Goal: Task Accomplishment & Management: Use online tool/utility

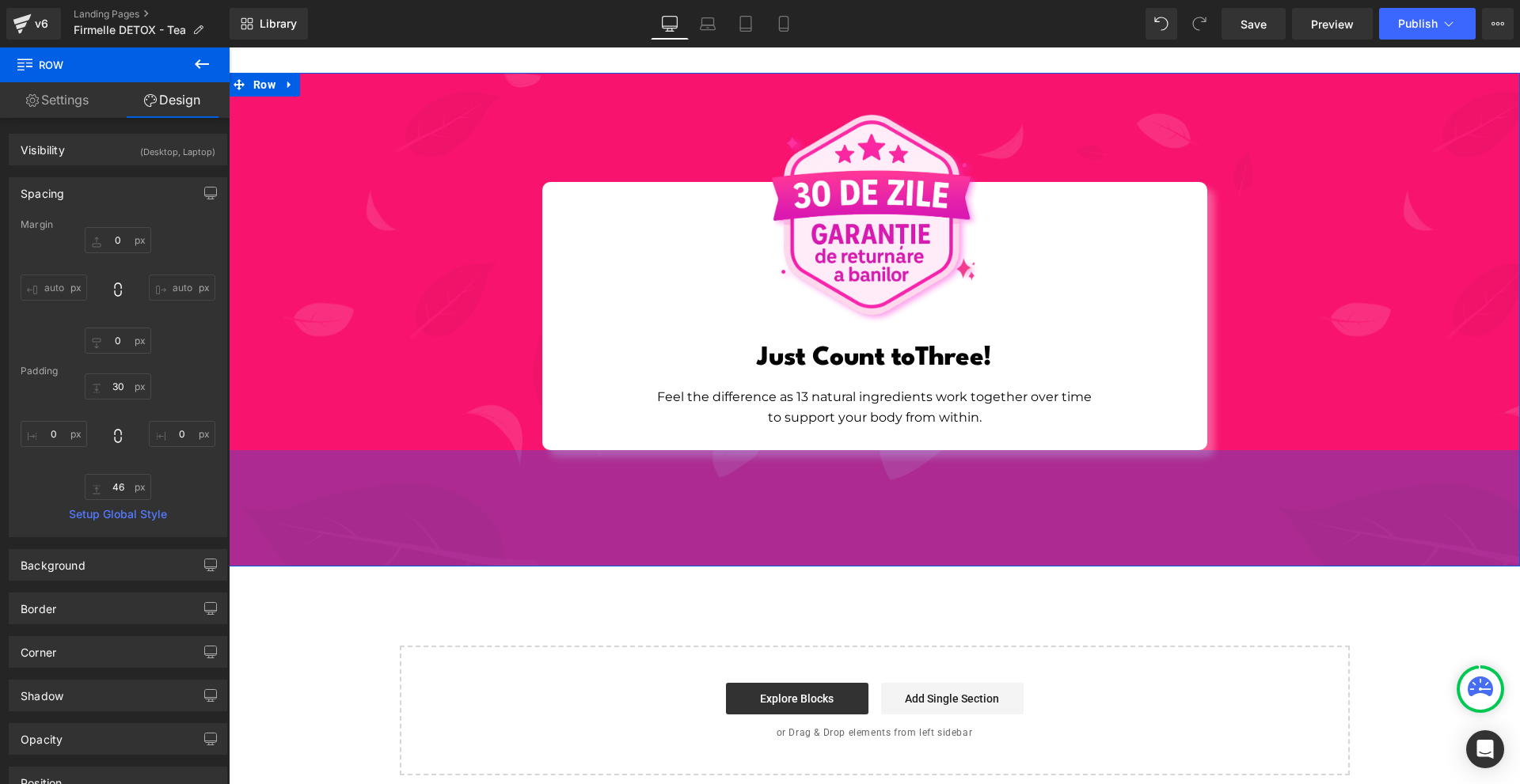
scroll to position [5628, 0]
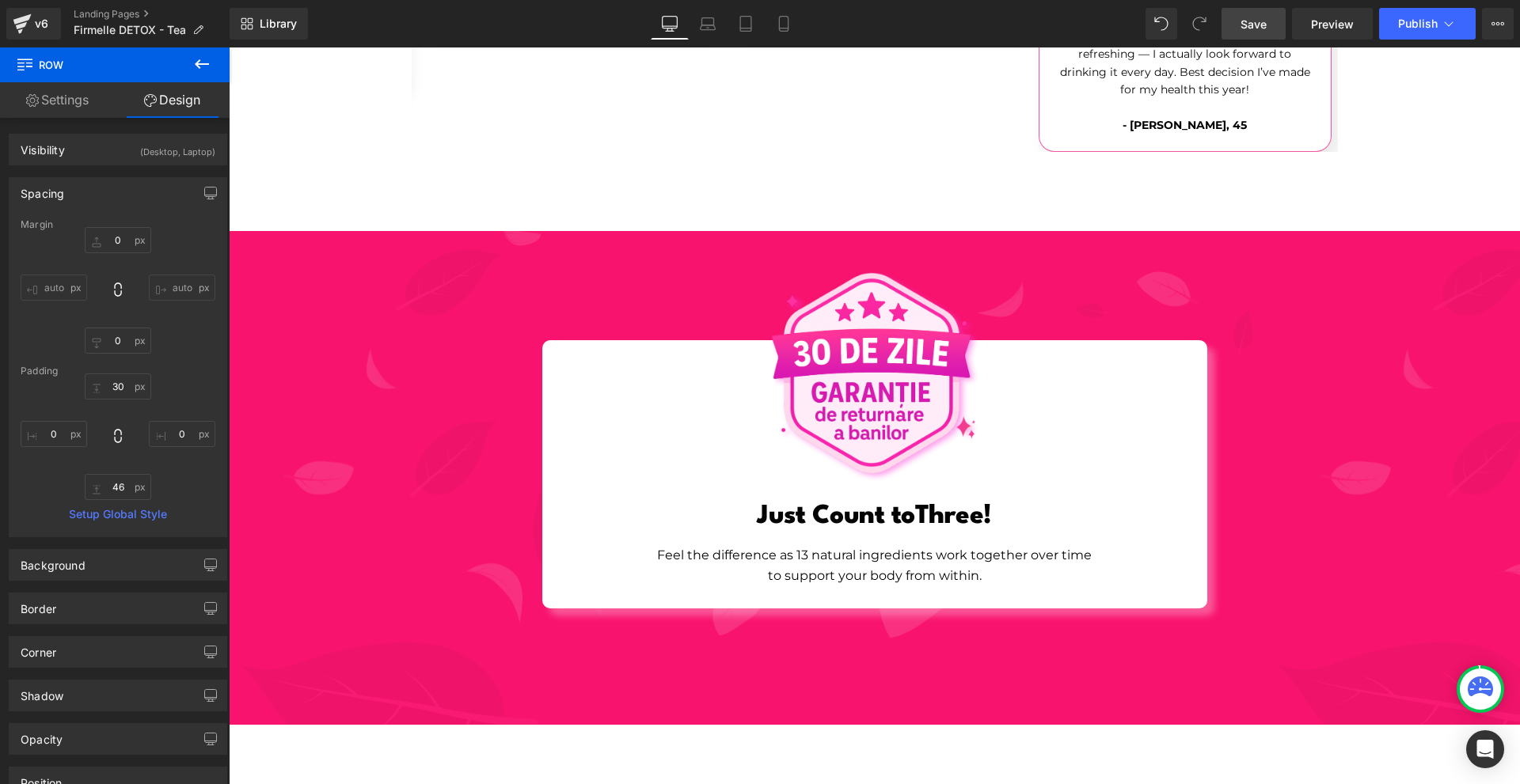
drag, startPoint x: 1268, startPoint y: 23, endPoint x: 1079, endPoint y: 355, distance: 382.0
click at [1268, 23] on link "Save" at bounding box center [1254, 24] width 64 height 31
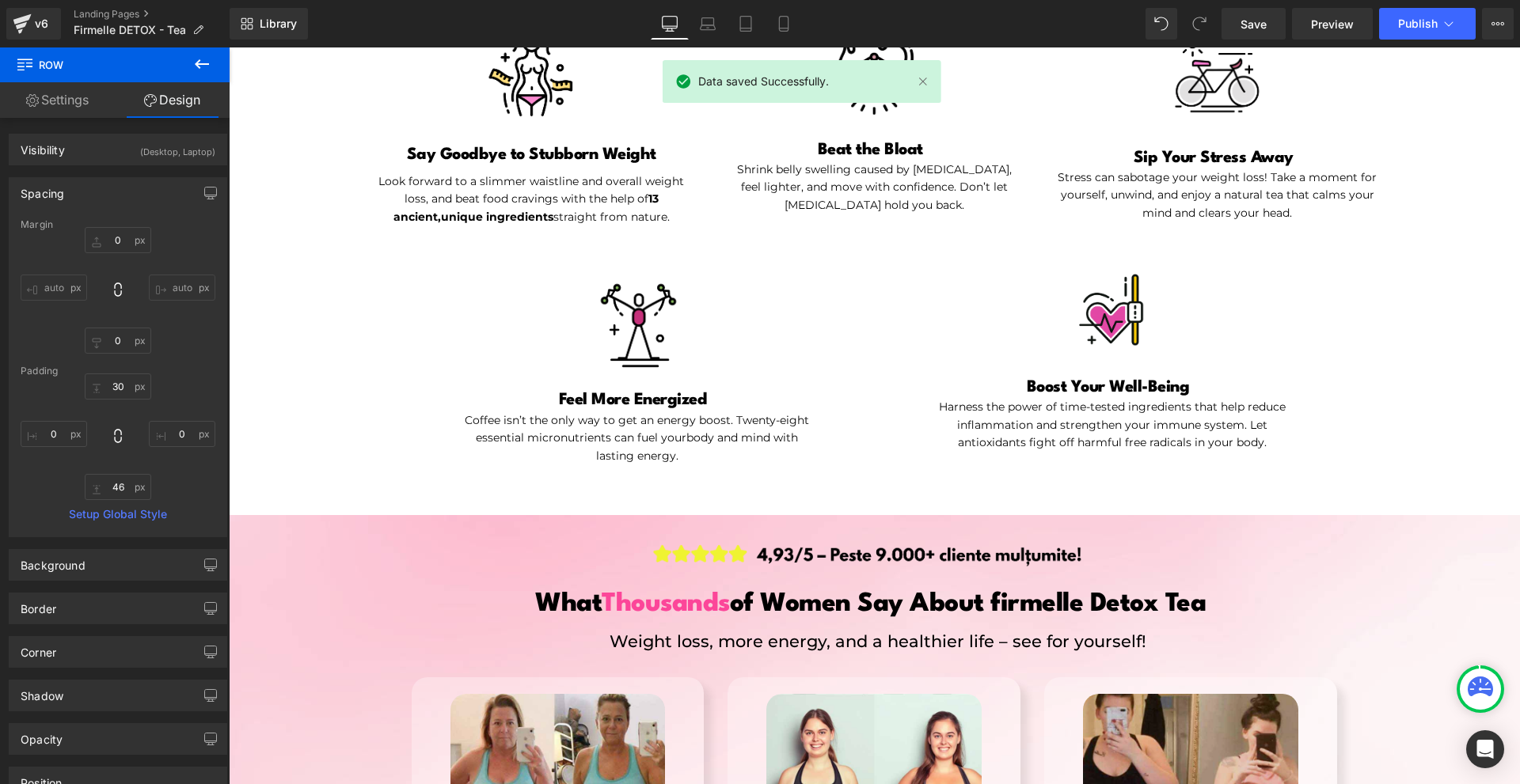
scroll to position [1583, 0]
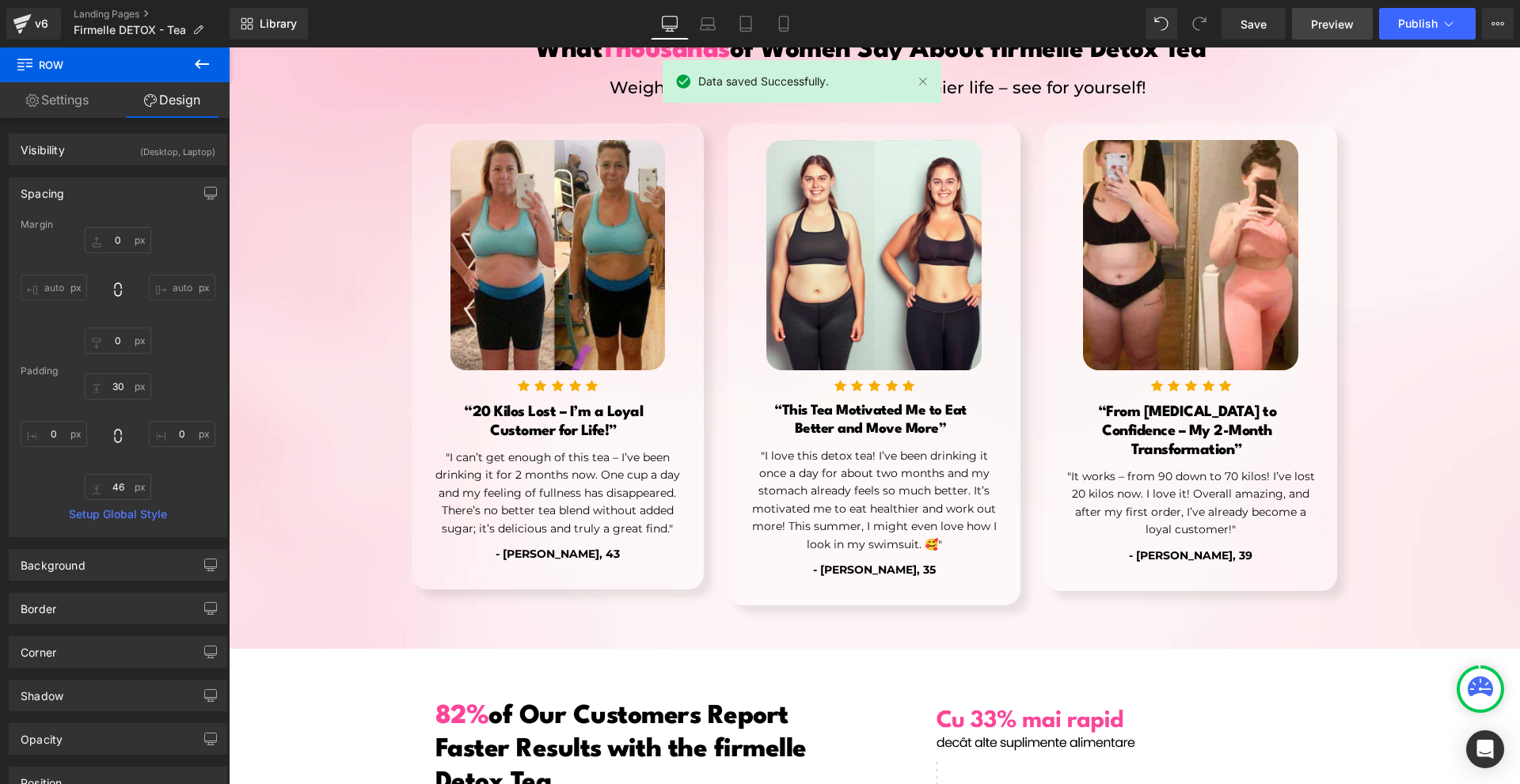
click at [1339, 26] on span "Preview" at bounding box center [1333, 24] width 43 height 16
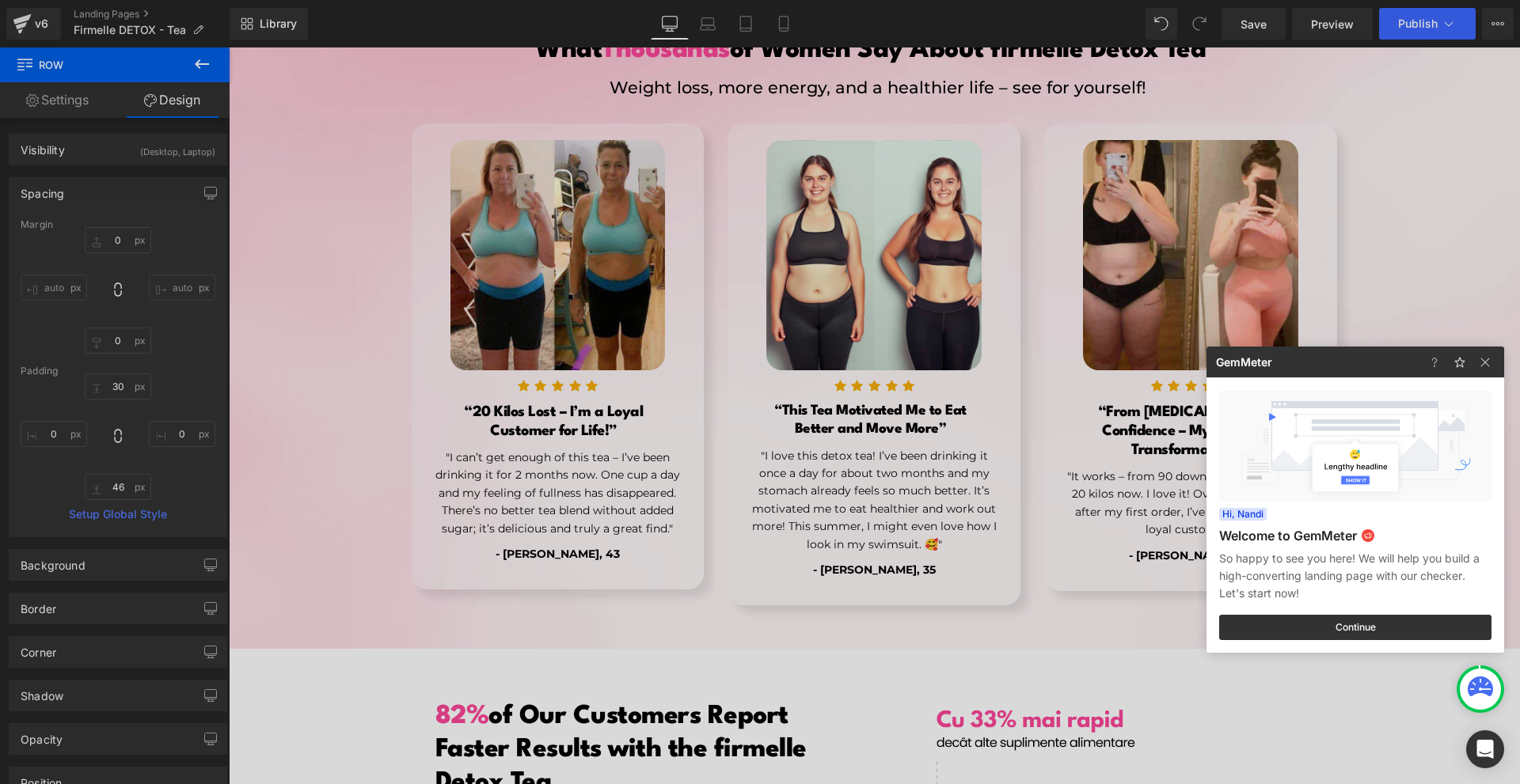
click at [877, 201] on div at bounding box center [760, 392] width 1520 height 784
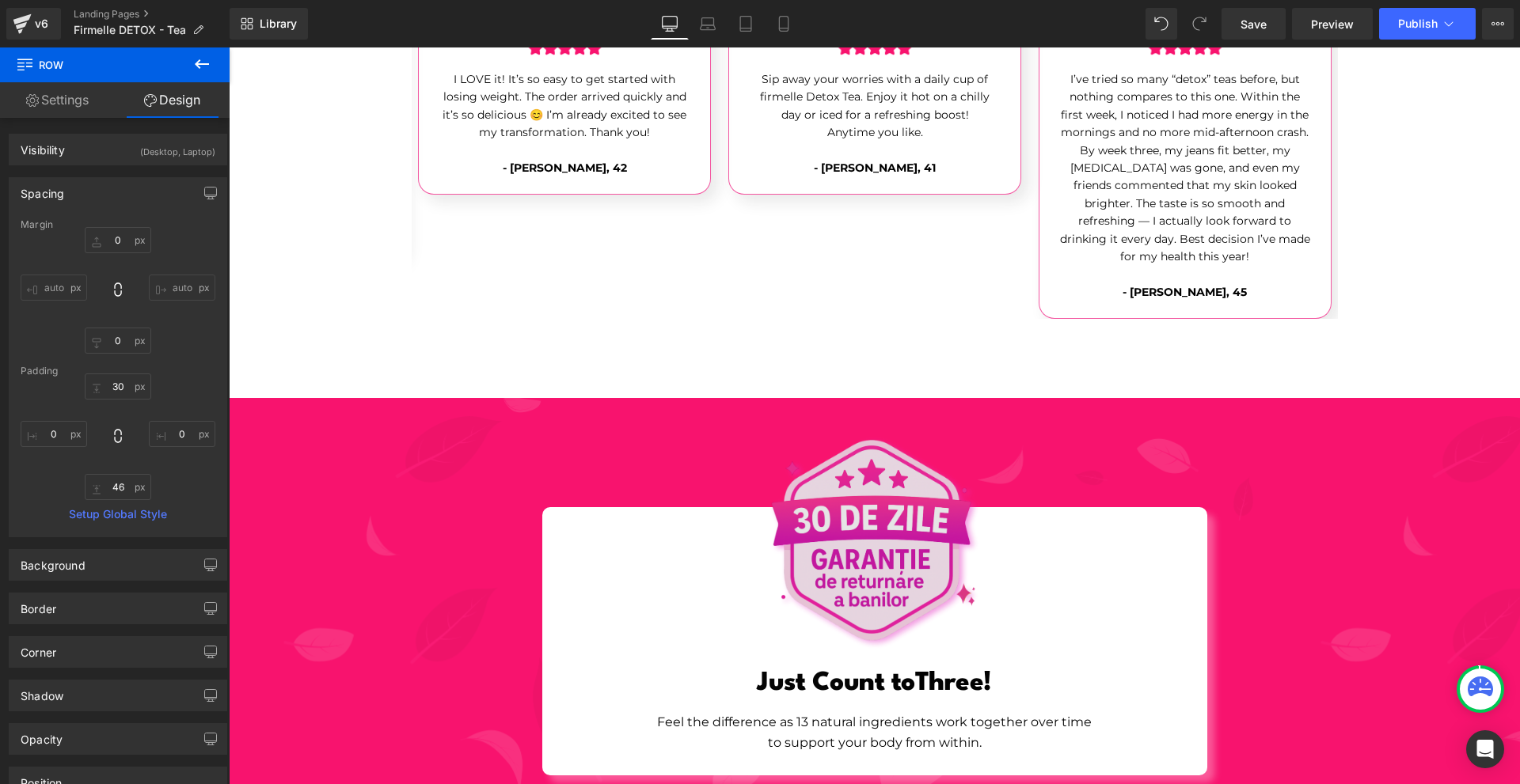
scroll to position [5778, 0]
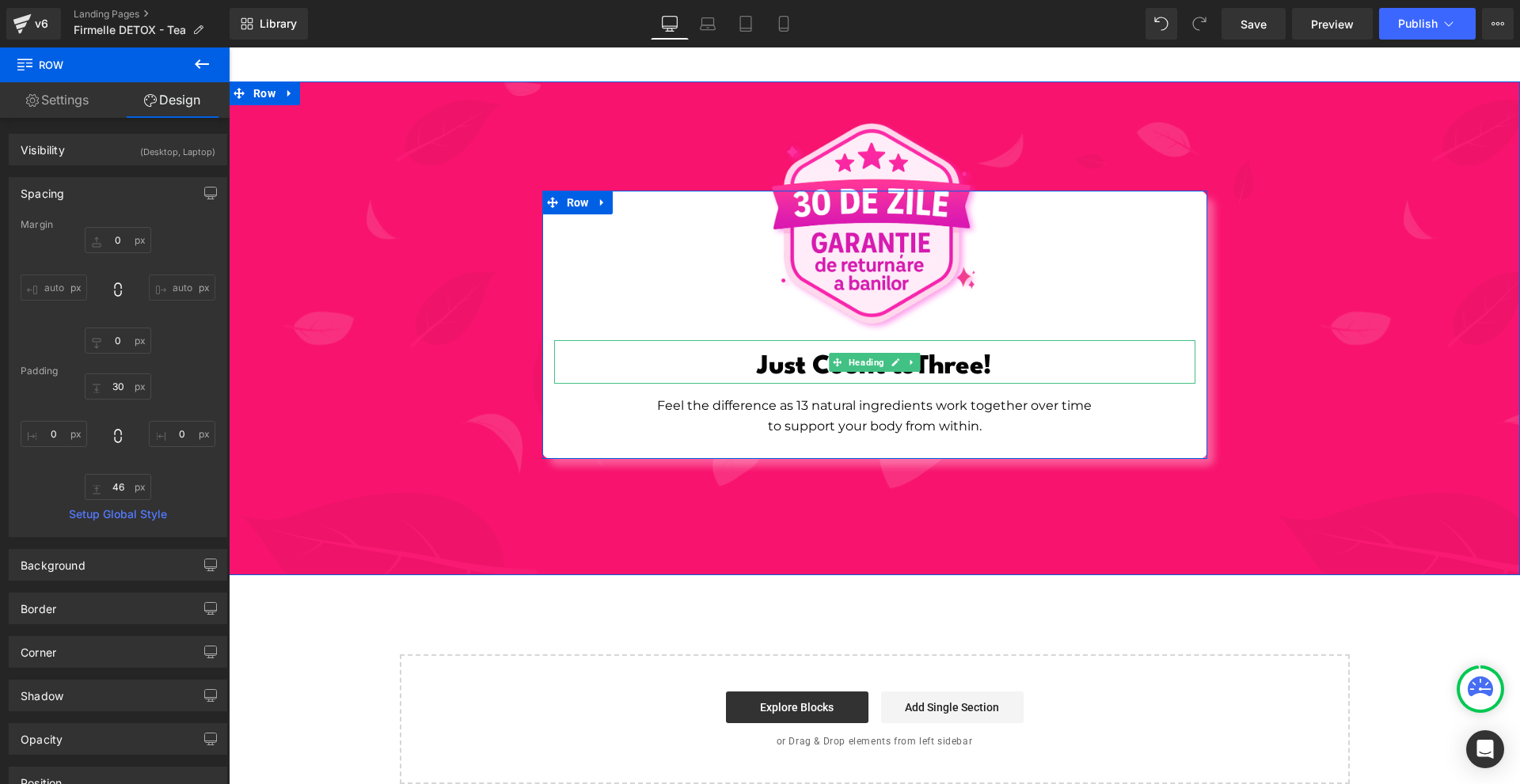
click at [765, 362] on span "Just Cou" at bounding box center [808, 367] width 102 height 26
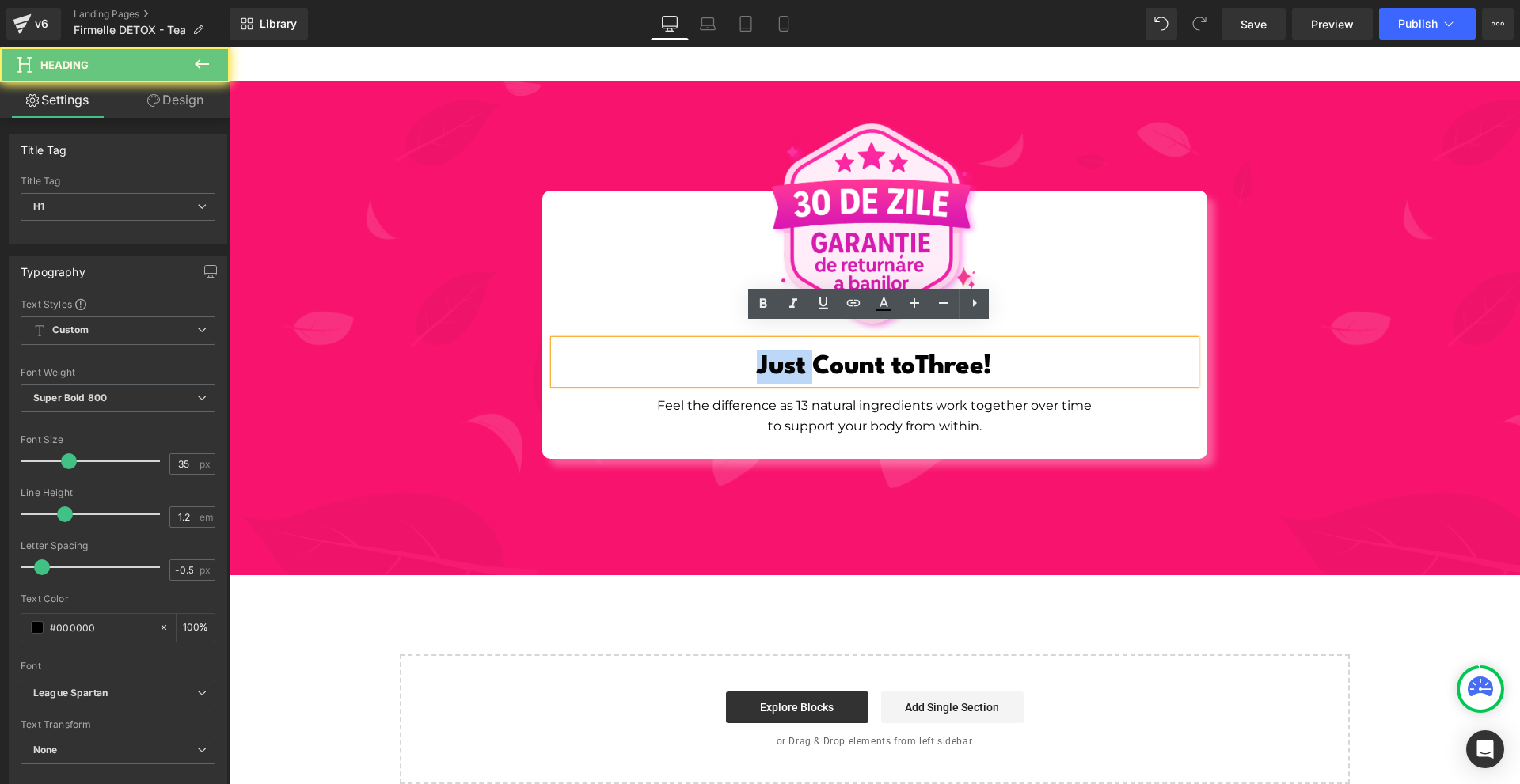
click at [765, 362] on span "Just Cou" at bounding box center [808, 367] width 102 height 26
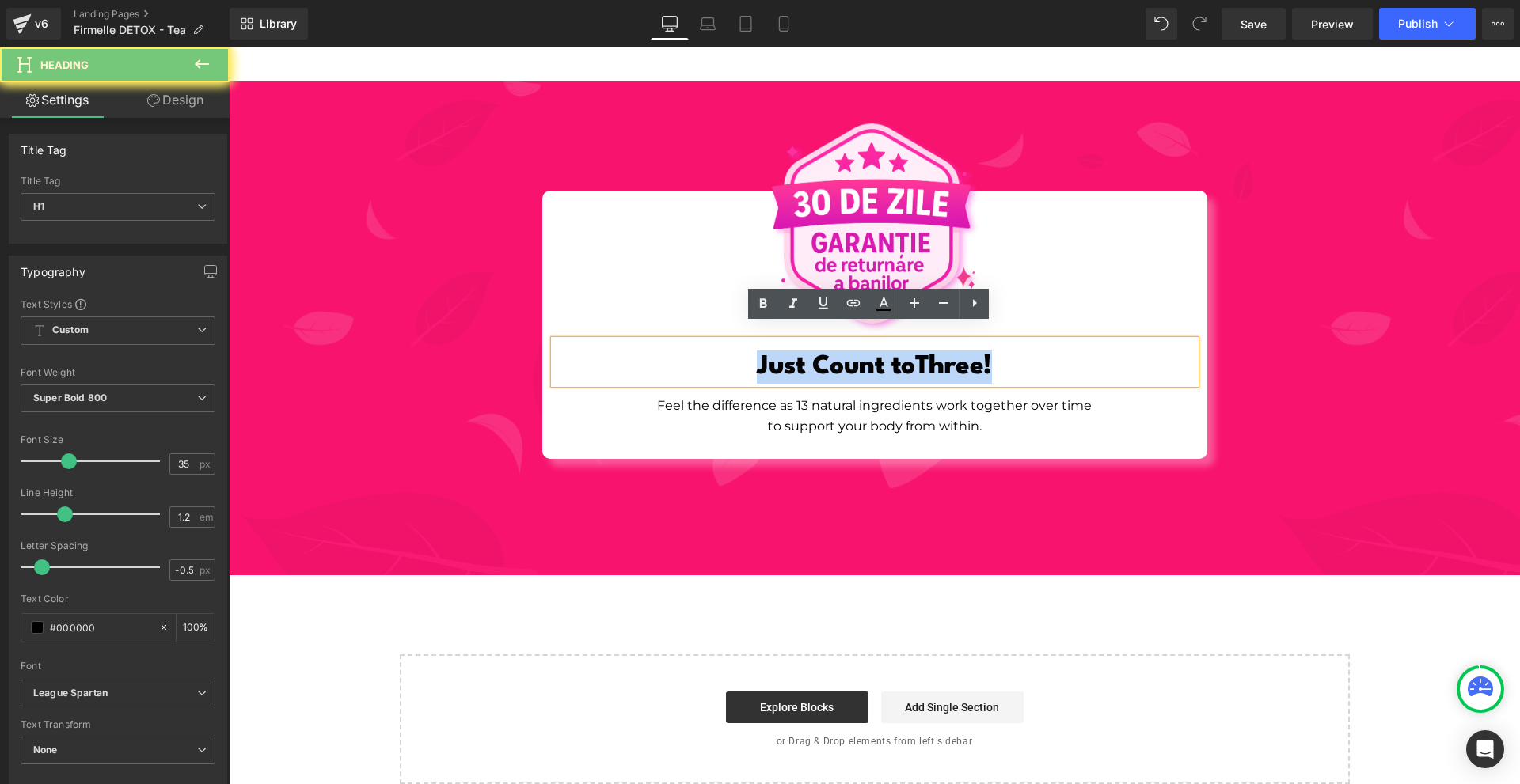
paste div
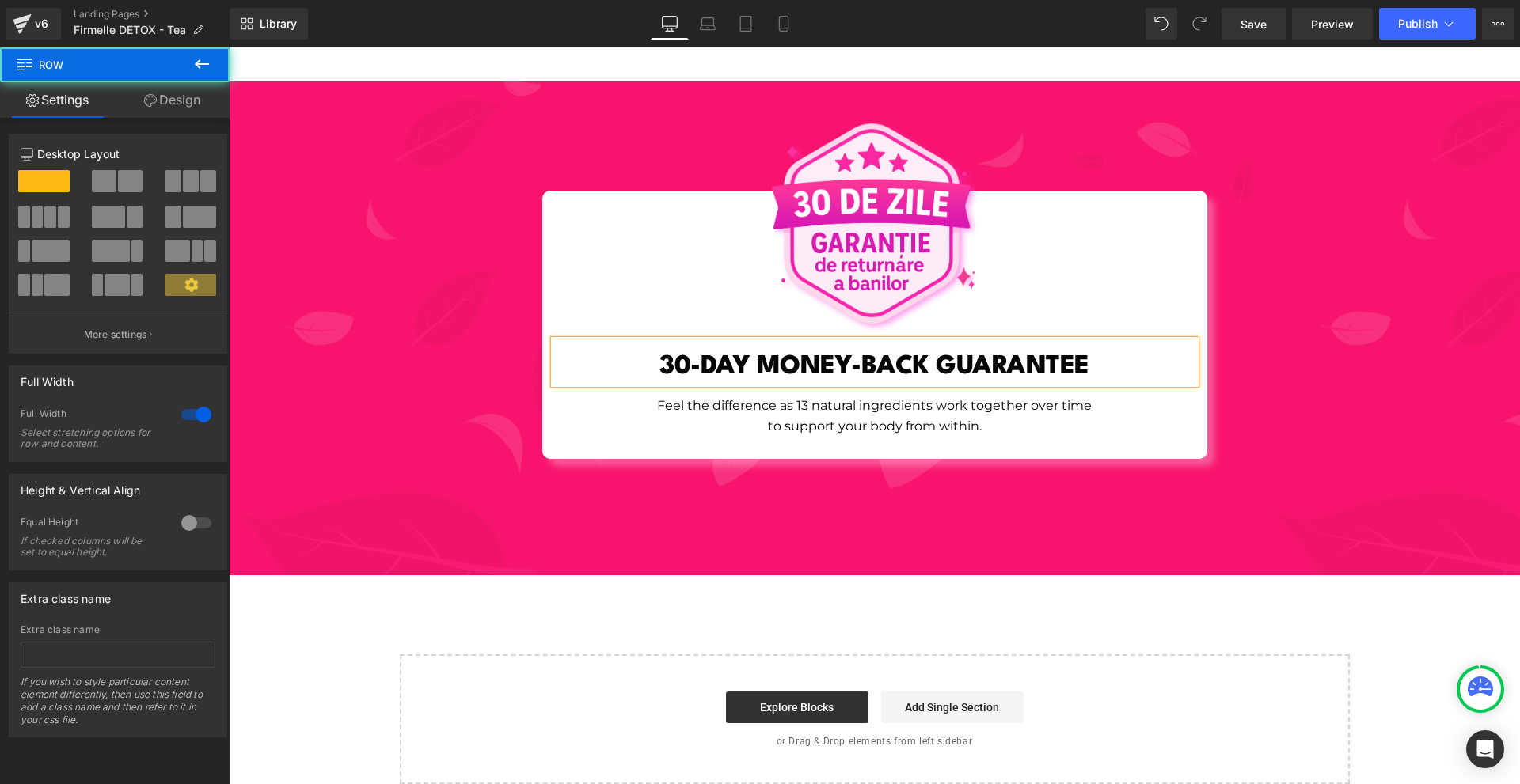
click at [1274, 446] on div "Image 30-DAY MONEY-BACK GUARANTEE Heading Feel the difference as 13 natural ing…" at bounding box center [874, 328] width 1292 height 494
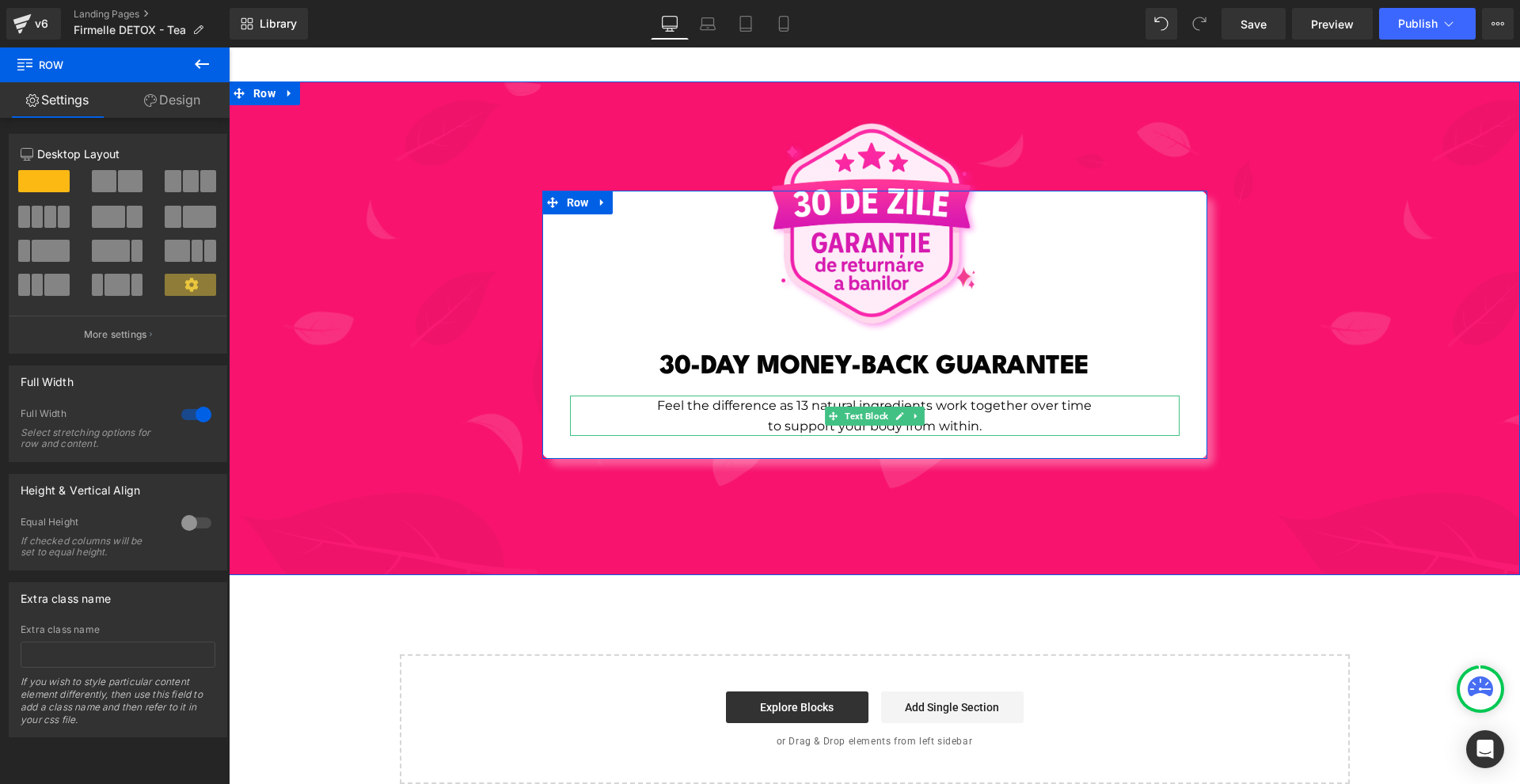
click at [765, 416] on p "to support your body from within." at bounding box center [874, 426] width 609 height 21
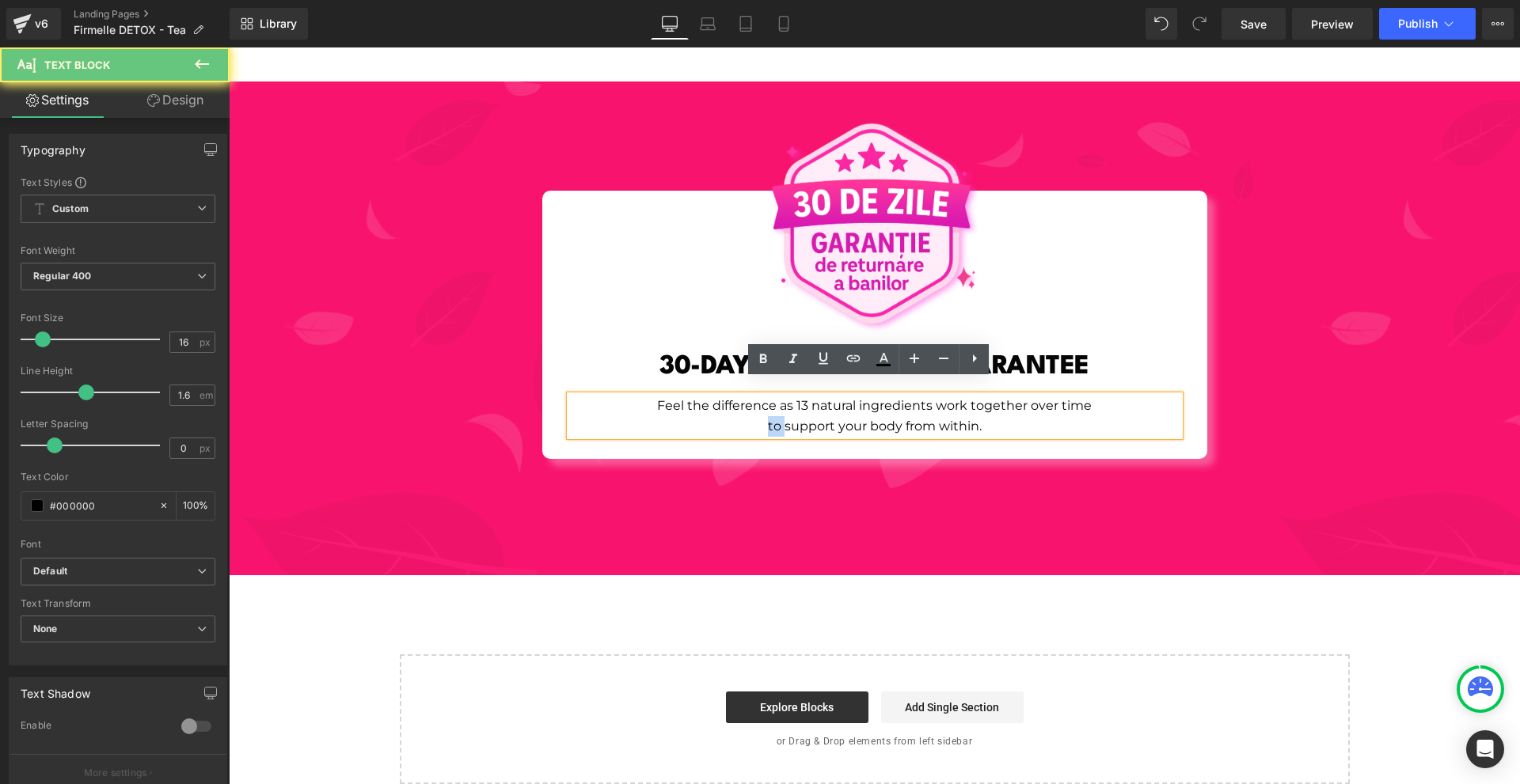
click at [765, 416] on p "to support your body from within." at bounding box center [874, 426] width 609 height 21
click at [605, 396] on p "Feel the difference as 13 natural ingredients work together over time" at bounding box center [874, 406] width 609 height 21
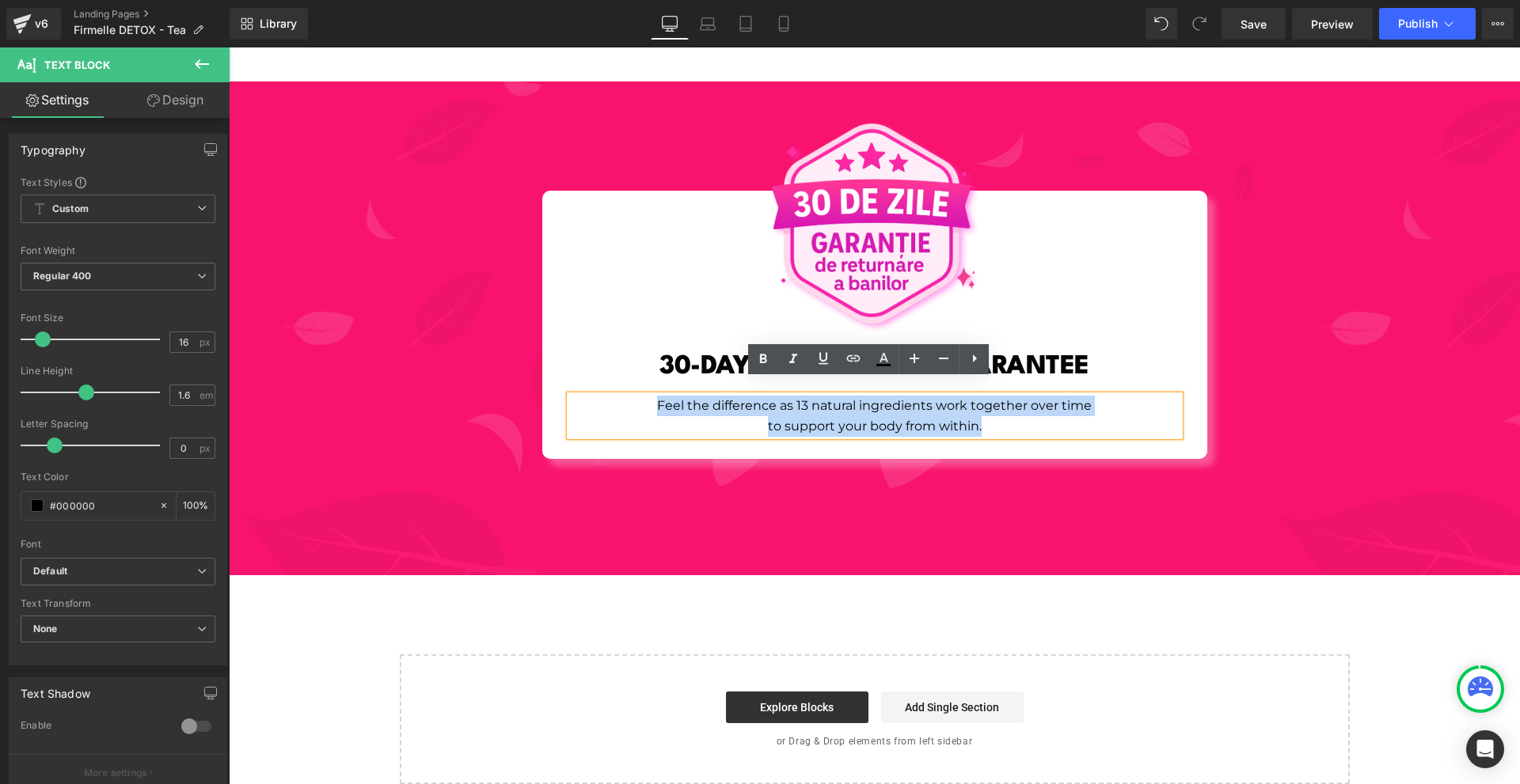
drag, startPoint x: 698, startPoint y: 388, endPoint x: 1044, endPoint y: 406, distance: 346.5
click at [1044, 406] on div "Feel the difference as 13 natural ingredients work together over time to suppor…" at bounding box center [874, 415] width 609 height 40
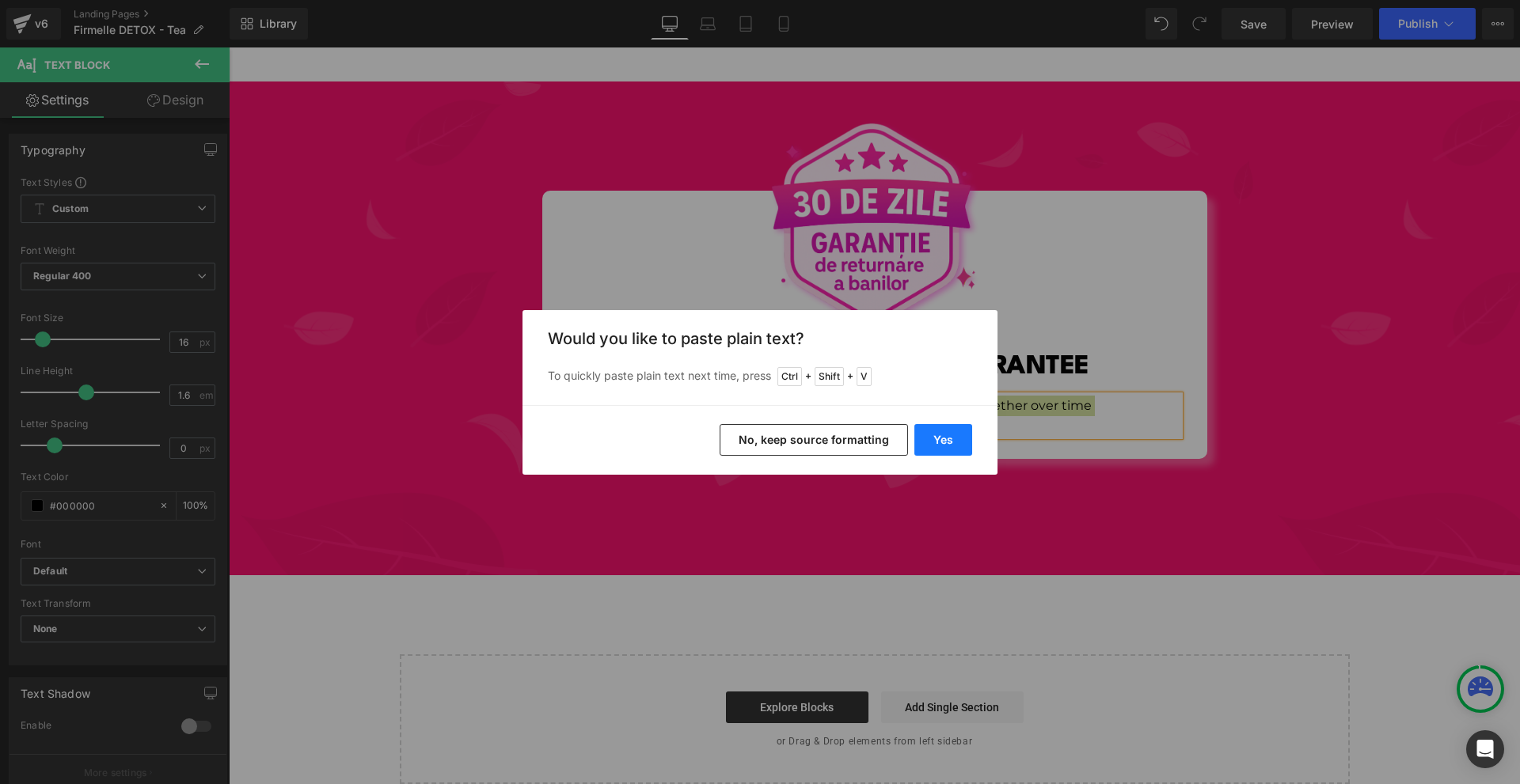
click at [938, 431] on button "Yes" at bounding box center [944, 440] width 58 height 31
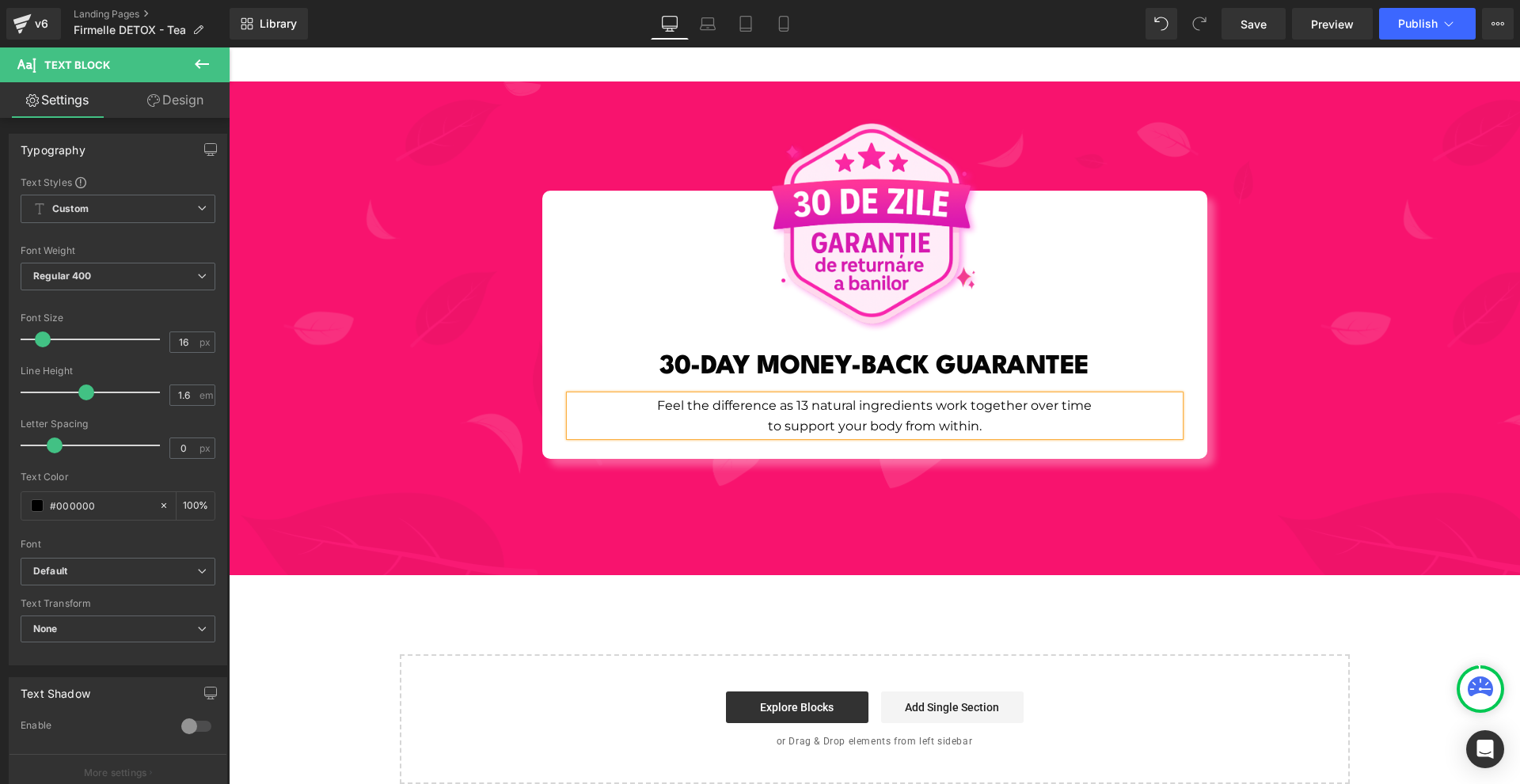
scroll to position [5766, 0]
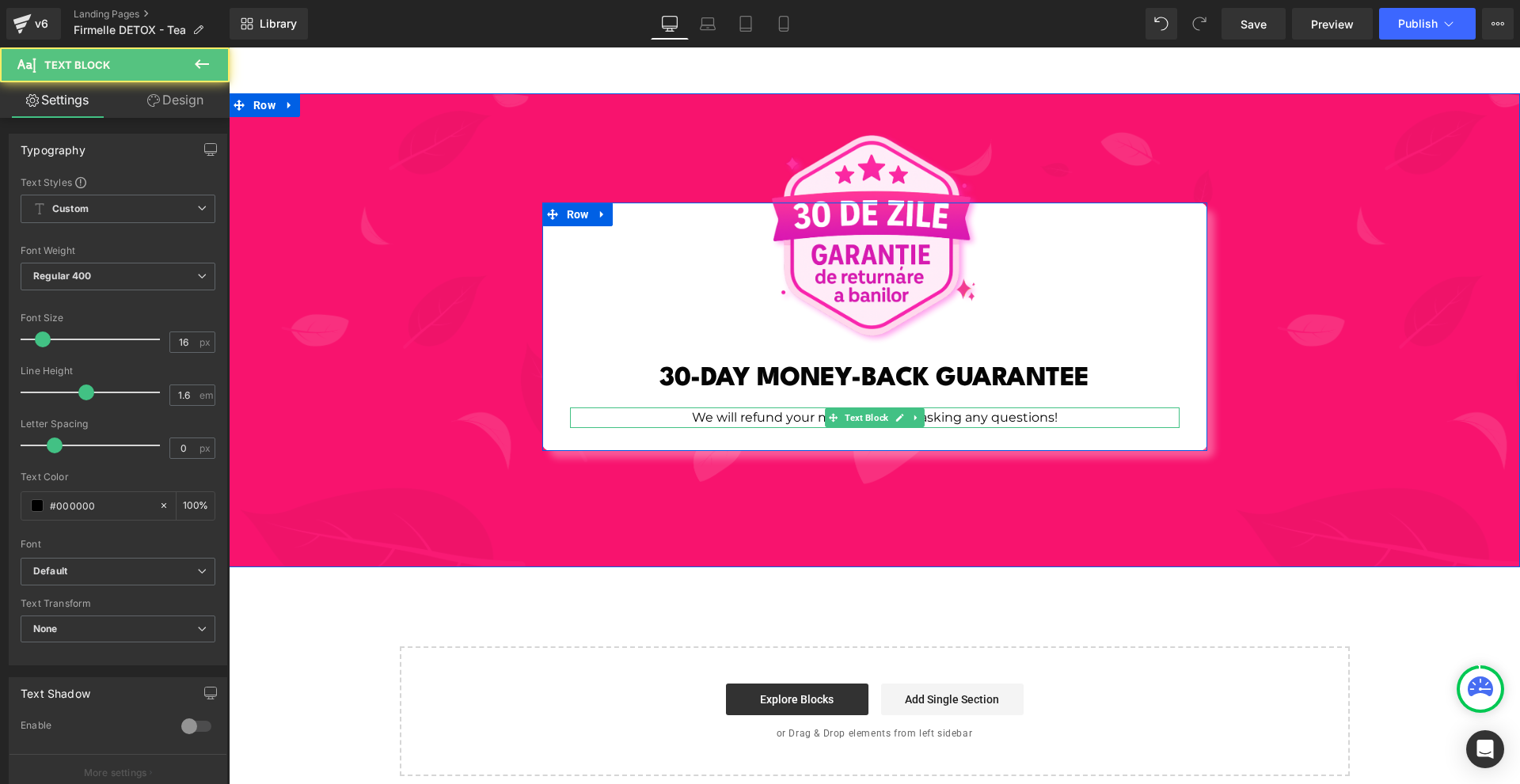
click at [1085, 407] on p "We will refund your money without asking any questions!" at bounding box center [874, 417] width 609 height 21
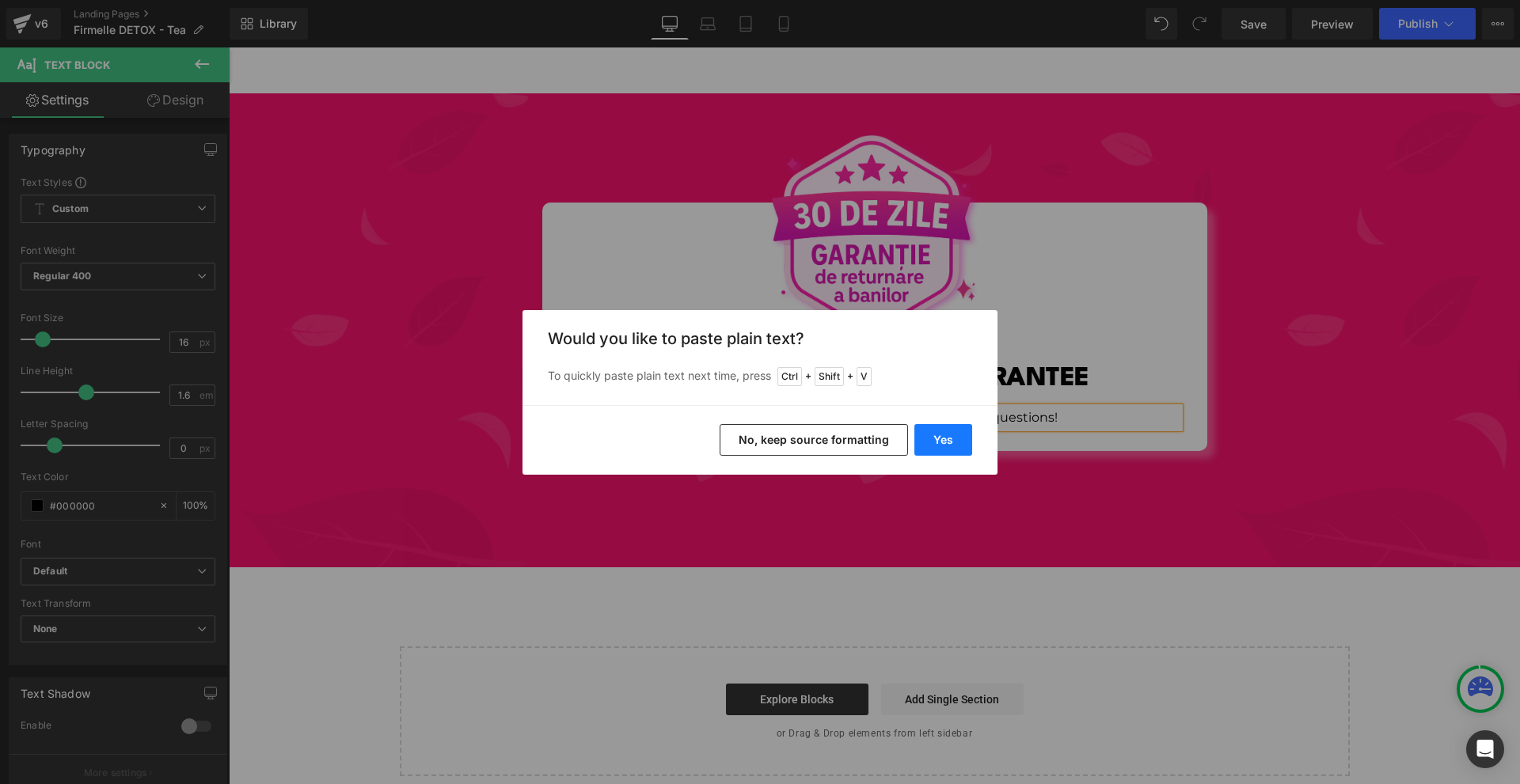
click at [943, 443] on button "Yes" at bounding box center [944, 440] width 58 height 31
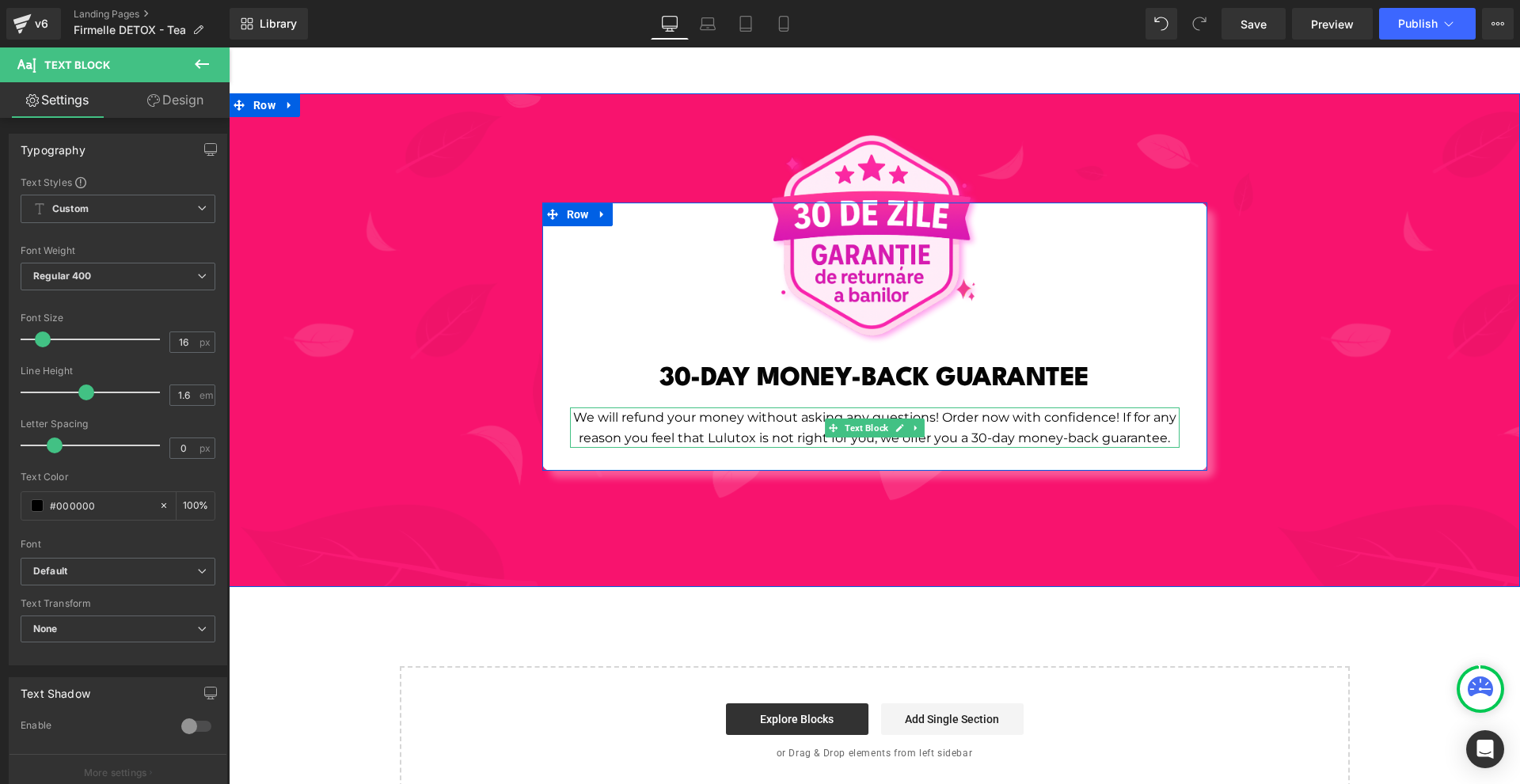
click at [936, 407] on p "We will refund your money without asking any questions! Order now with confiden…" at bounding box center [874, 427] width 609 height 40
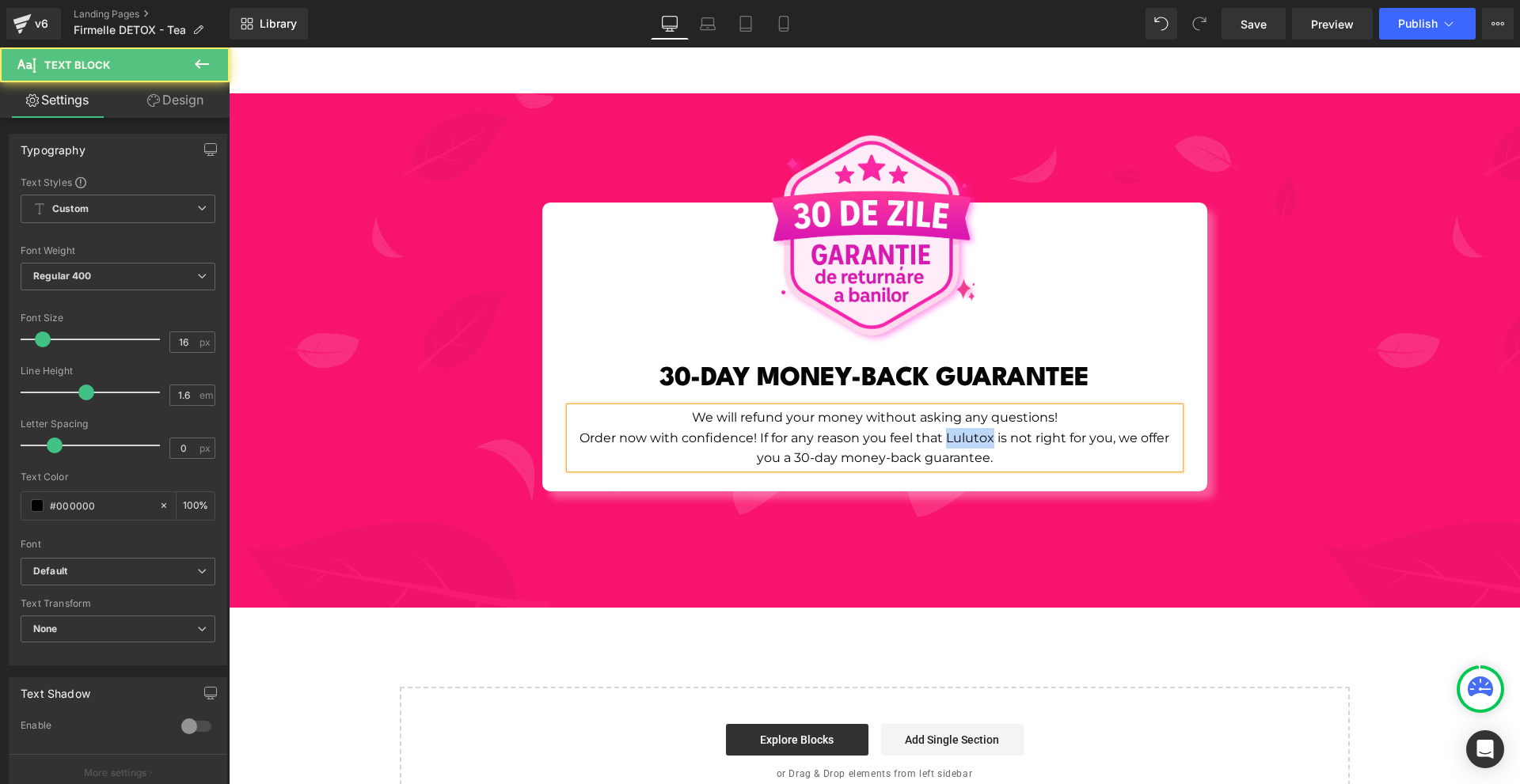
drag, startPoint x: 986, startPoint y: 425, endPoint x: 941, endPoint y: 420, distance: 45.3
click at [940, 428] on p "Order now with confidence! If for any reason you feel that Lulutox is not right…" at bounding box center [874, 448] width 609 height 40
click at [1282, 502] on div "Image 30-DAY MONEY-BACK GUARANTEE Heading We will refund your money without ask…" at bounding box center [874, 350] width 1292 height 514
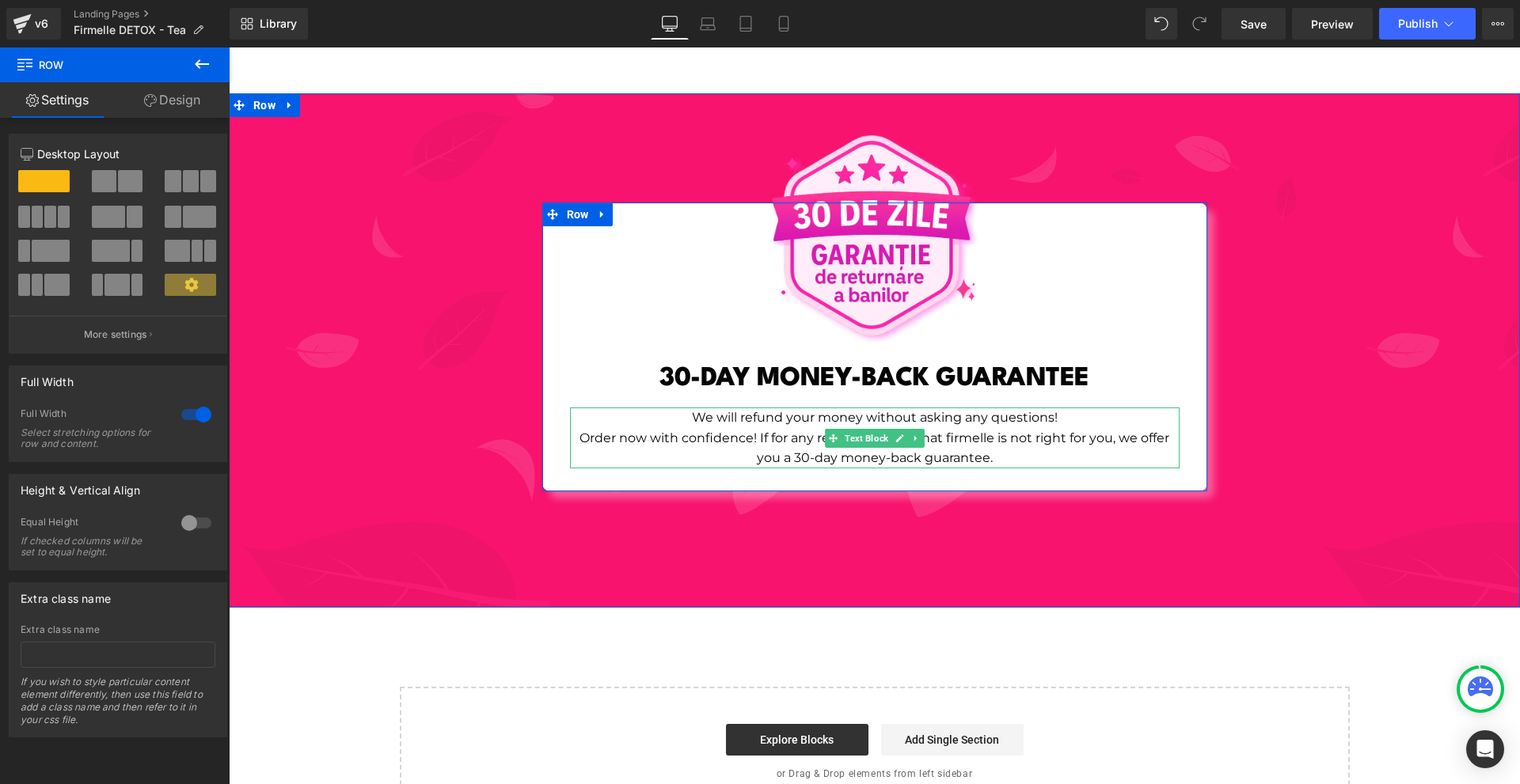
click at [1061, 441] on p "Order now with confidence! If for any reason you feel that firmelle is not righ…" at bounding box center [874, 448] width 609 height 40
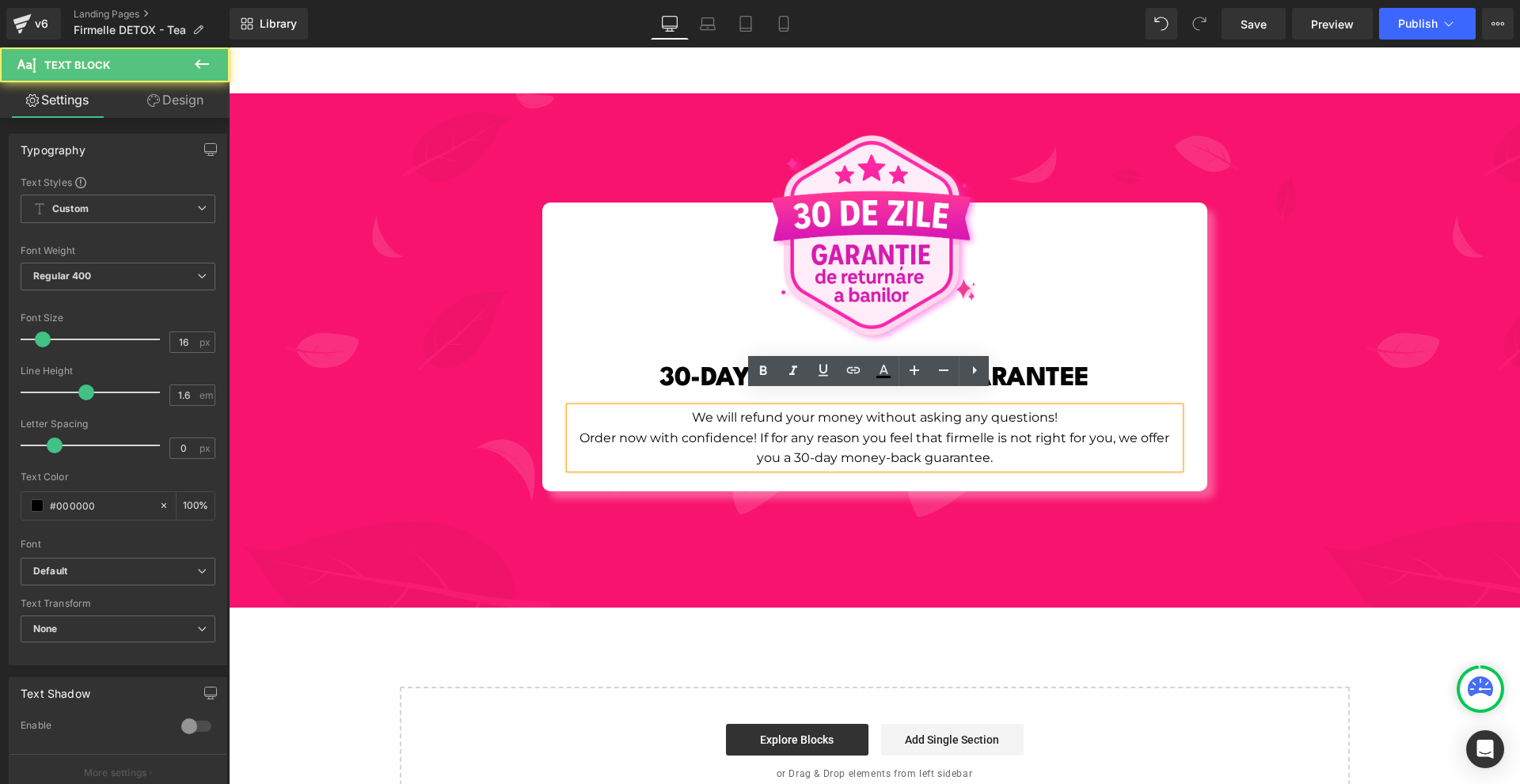
click at [1218, 478] on div "Image 30-DAY MONEY-BACK GUARANTEE Heading We will refund your money without ask…" at bounding box center [874, 350] width 1292 height 514
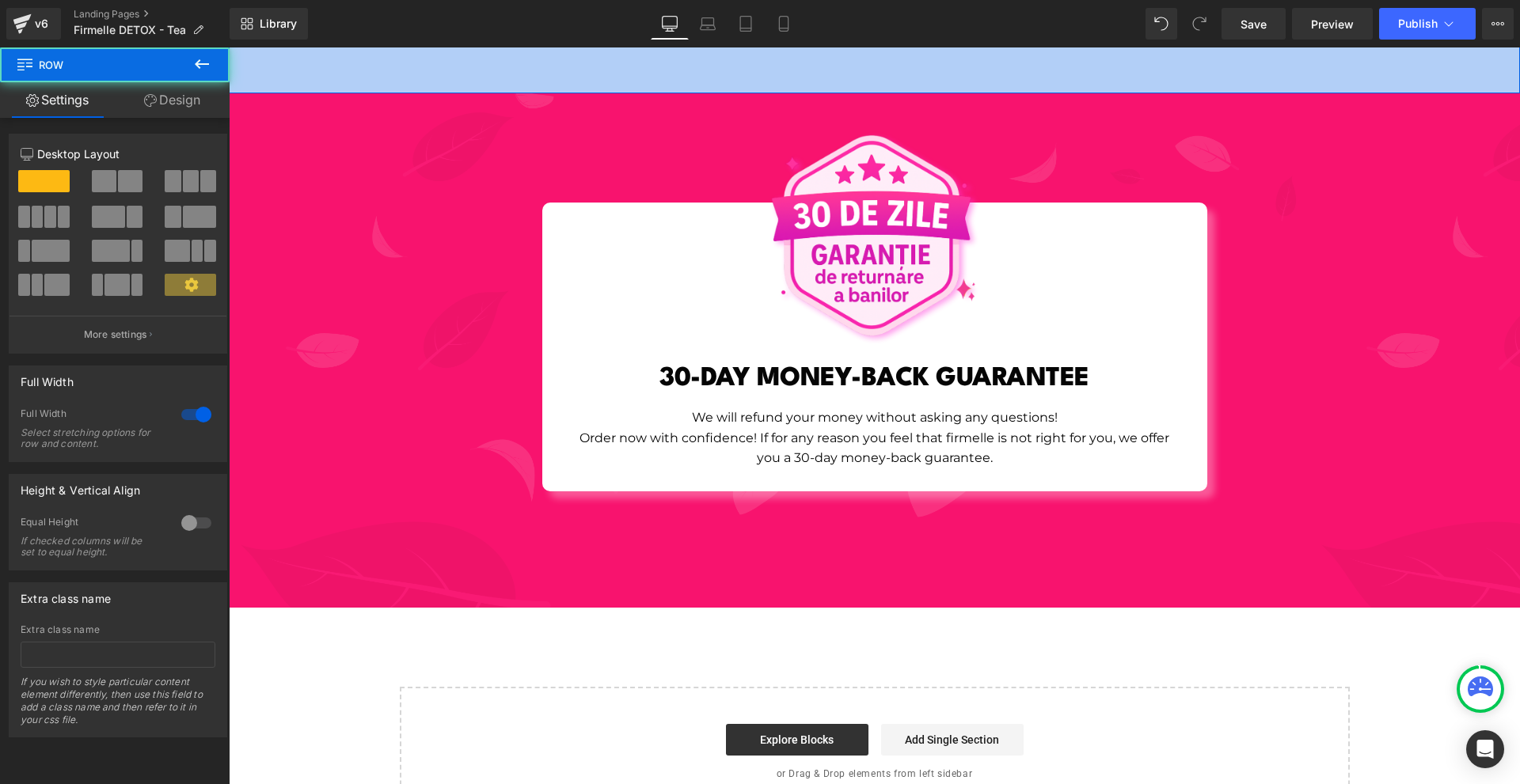
click at [217, 68] on button at bounding box center [201, 65] width 55 height 35
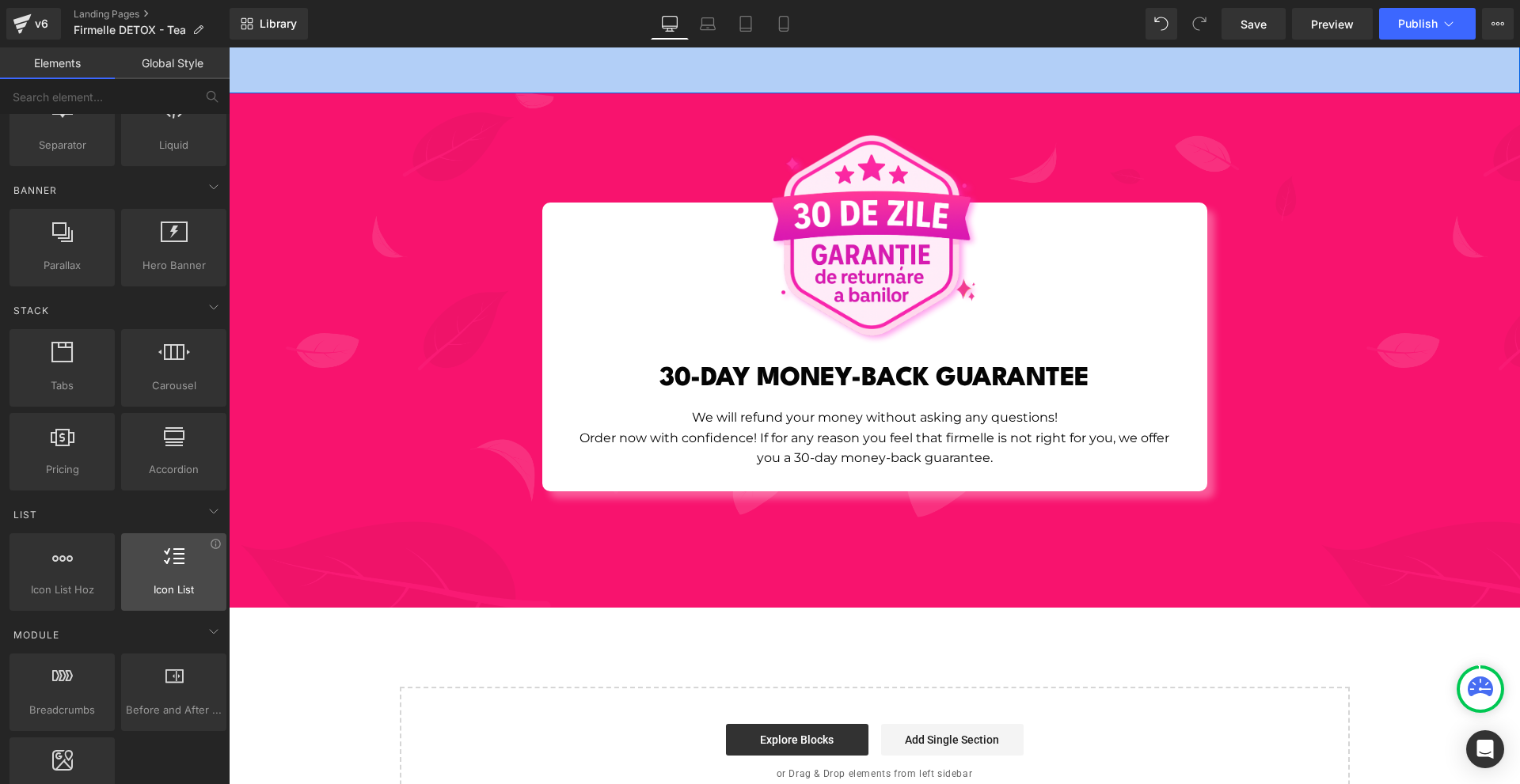
scroll to position [396, 0]
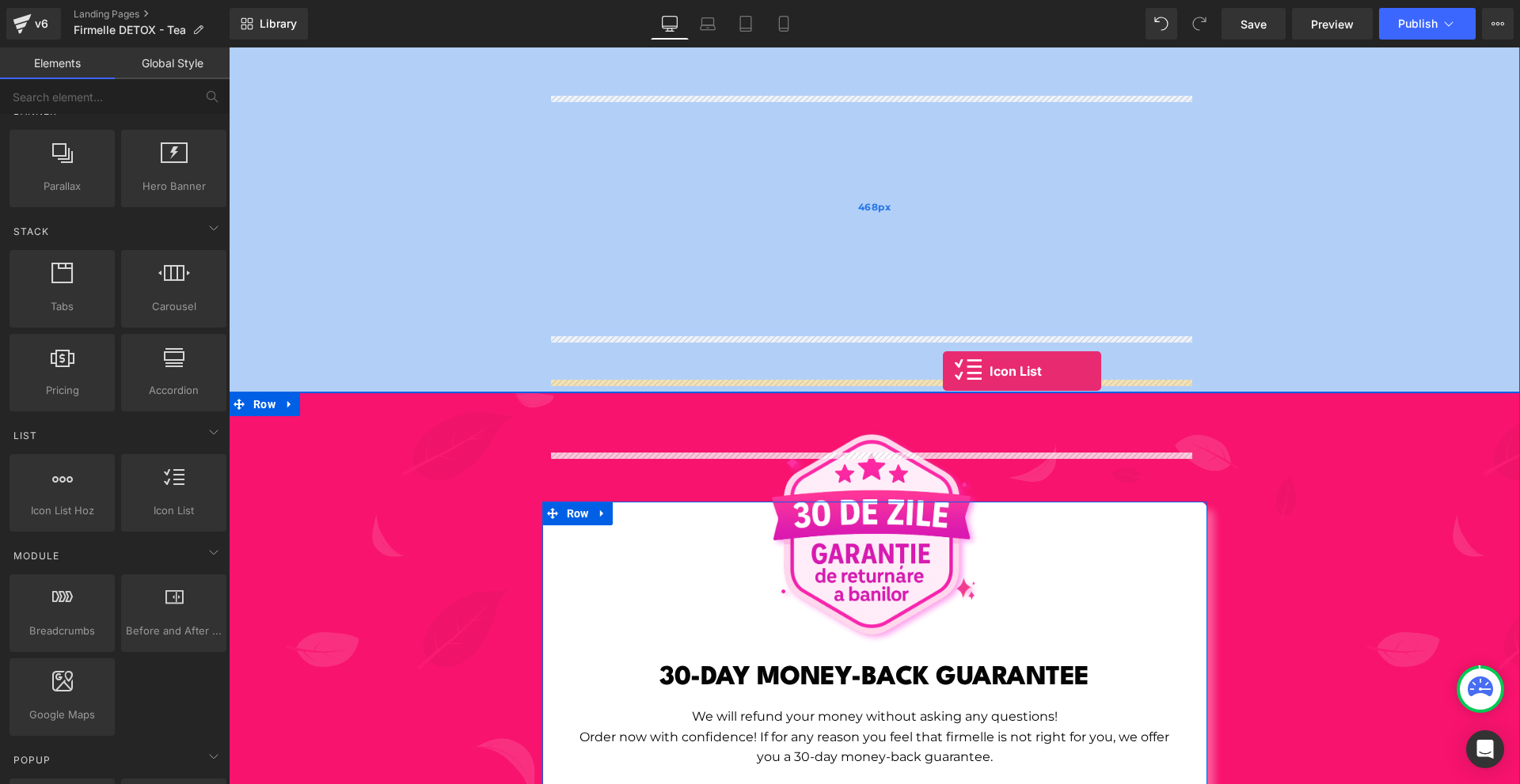
drag, startPoint x: 434, startPoint y: 553, endPoint x: 943, endPoint y: 371, distance: 540.6
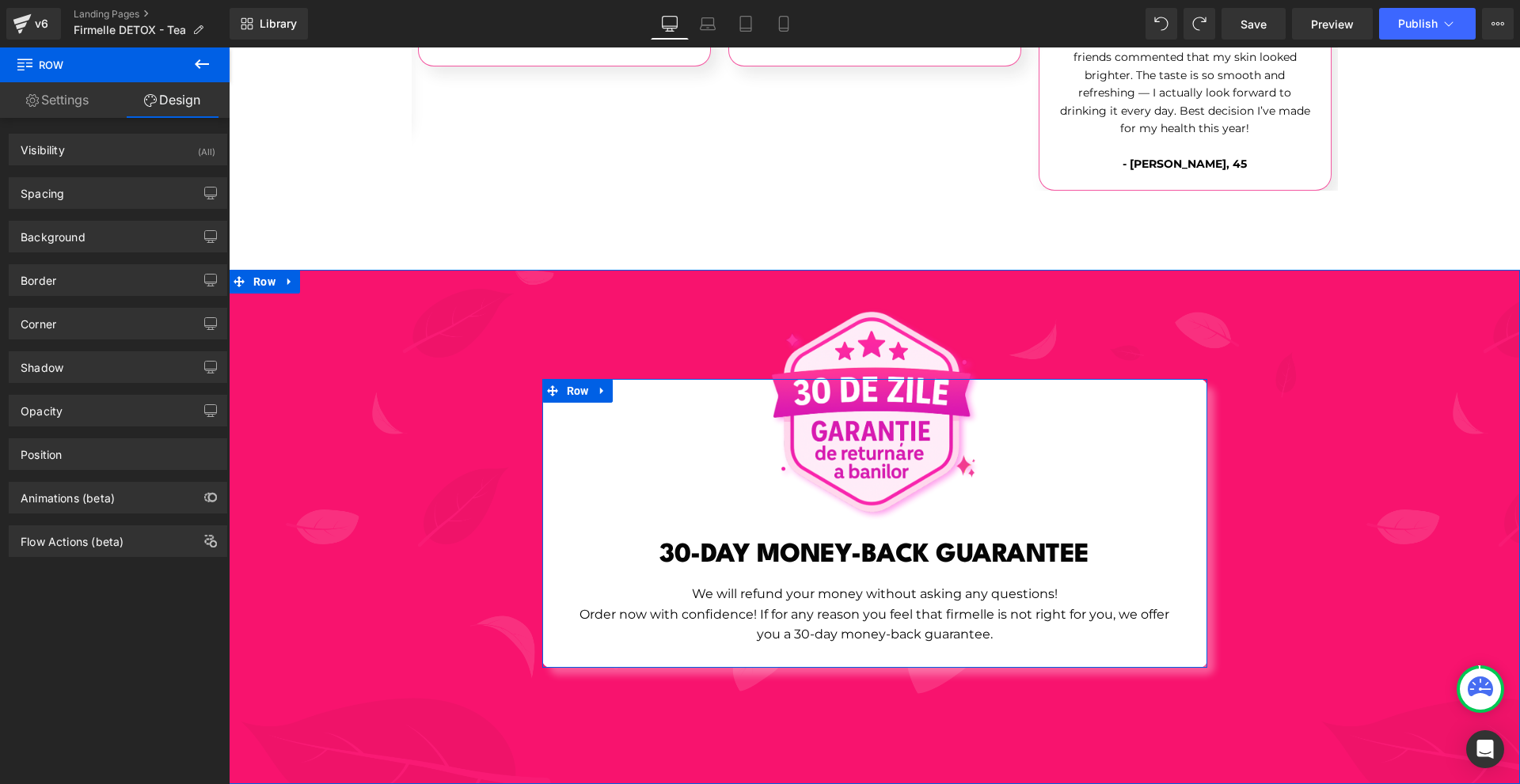
scroll to position [5807, 0]
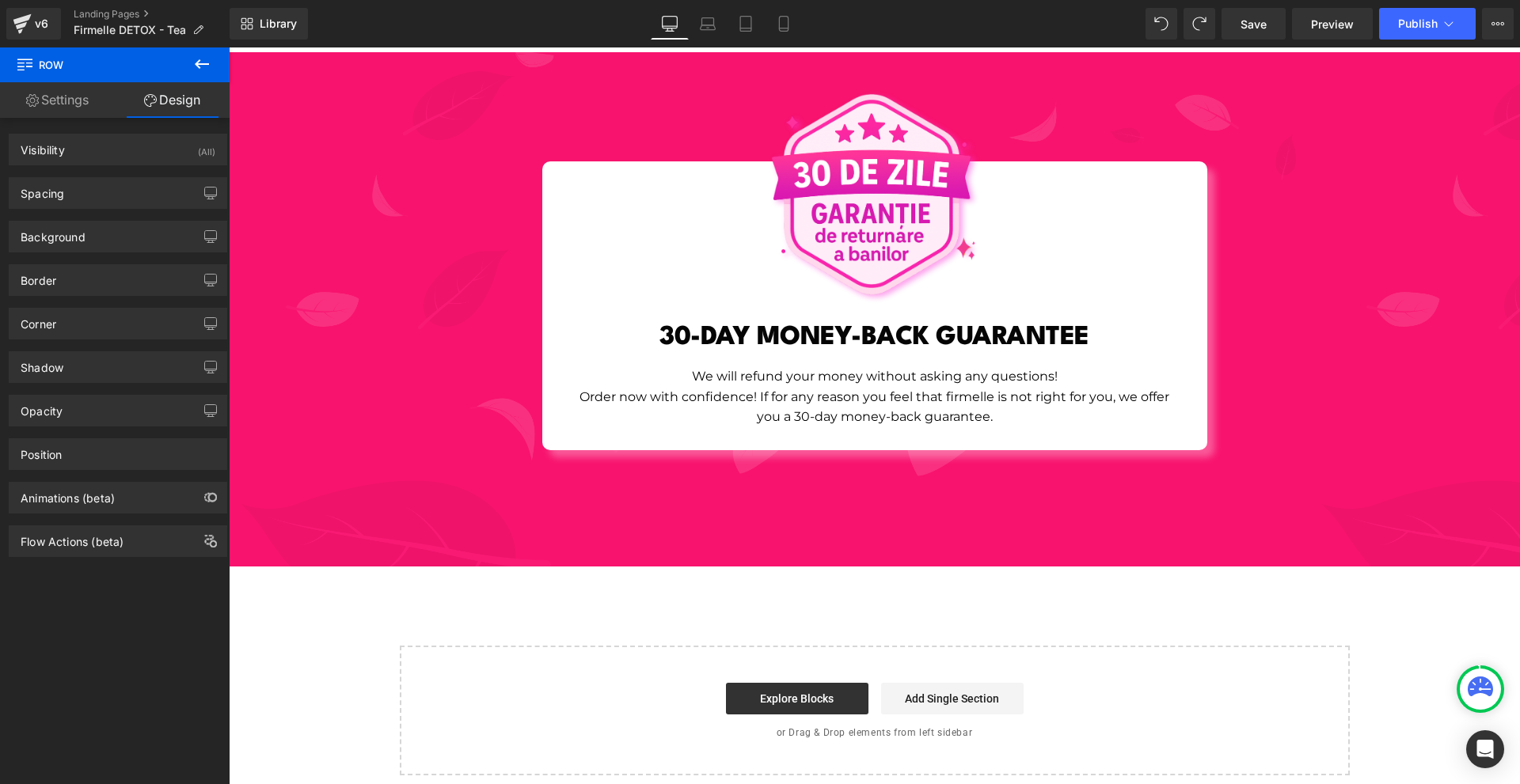
click at [198, 65] on icon at bounding box center [201, 64] width 14 height 10
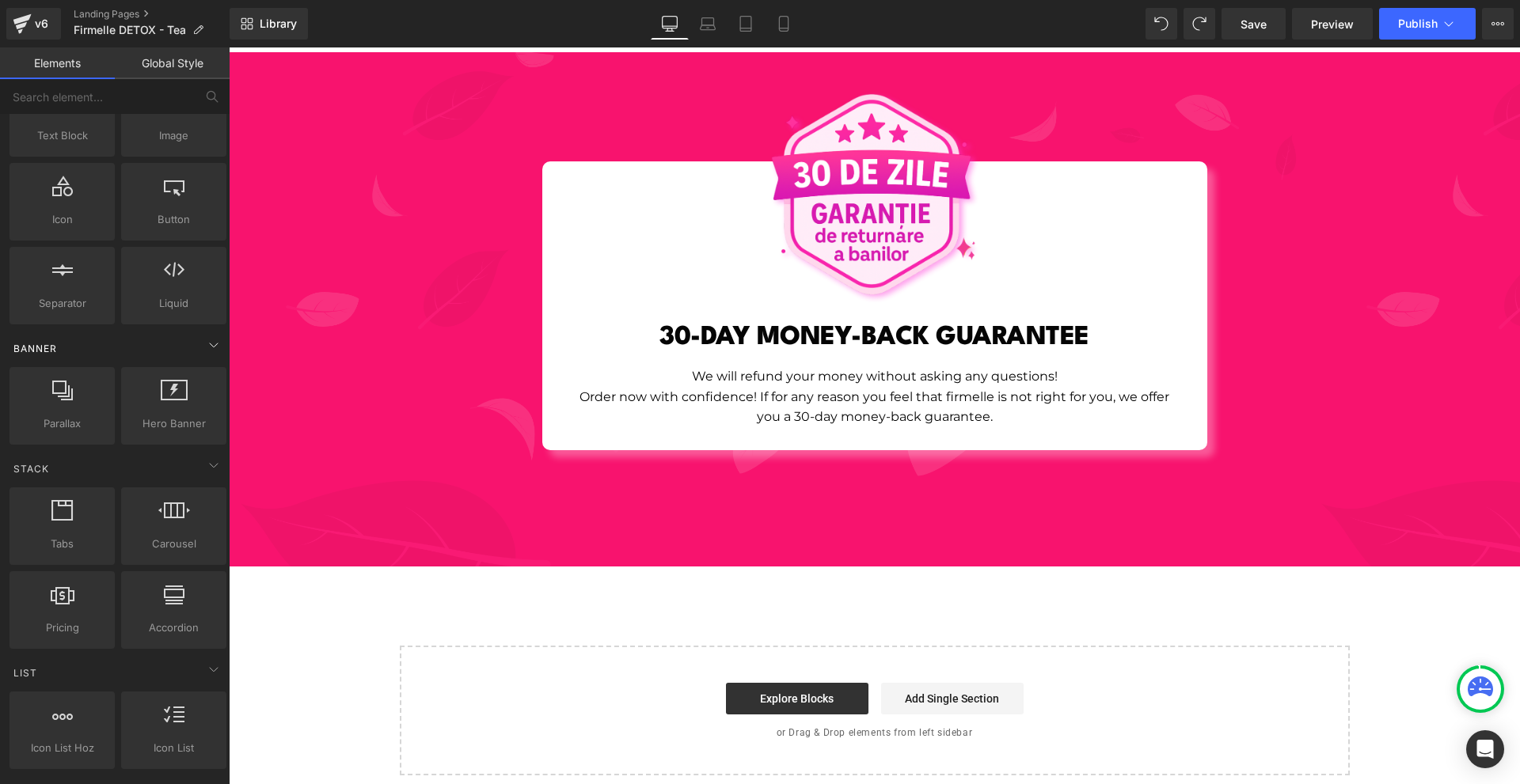
scroll to position [237, 0]
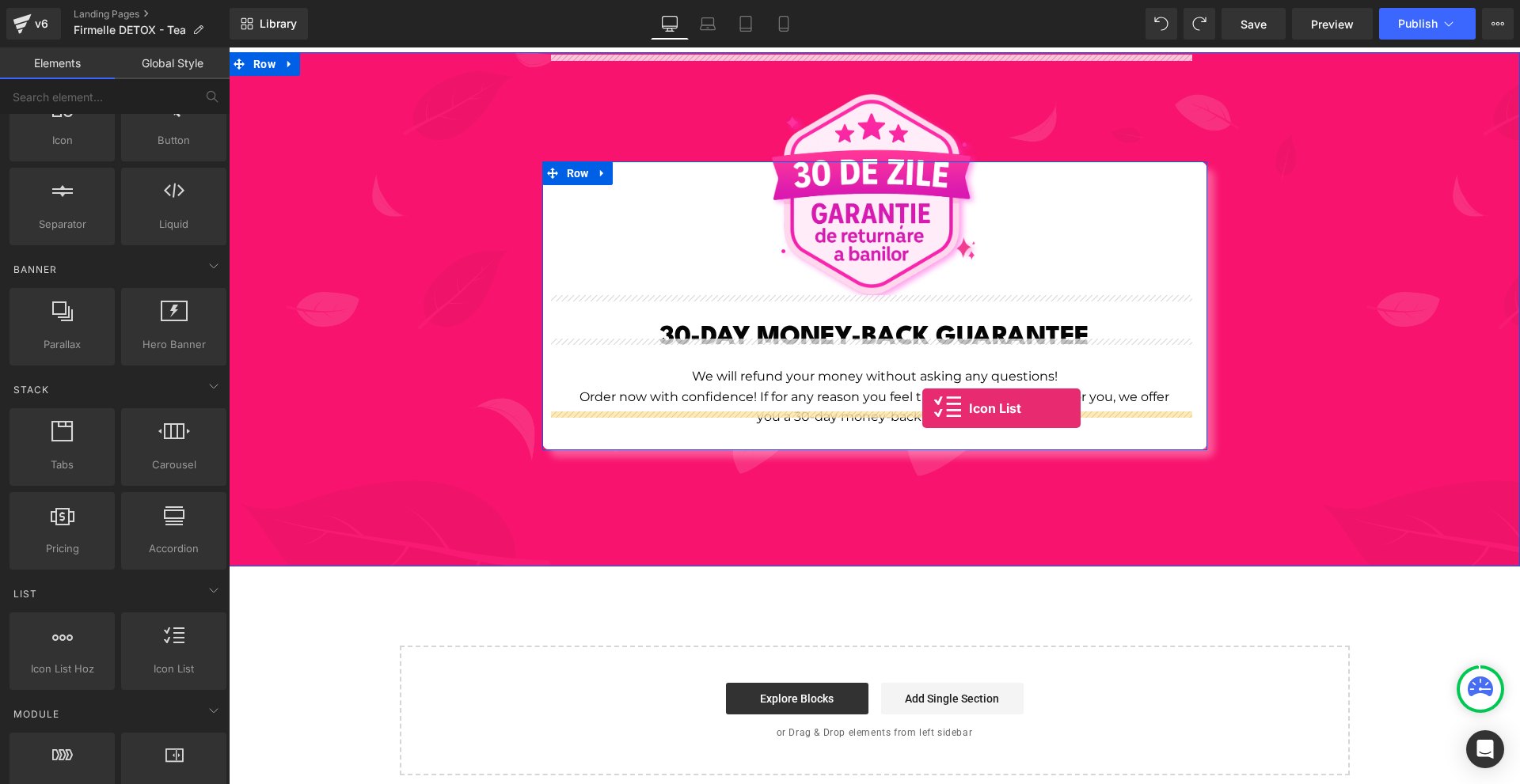
drag, startPoint x: 393, startPoint y: 697, endPoint x: 923, endPoint y: 408, distance: 603.7
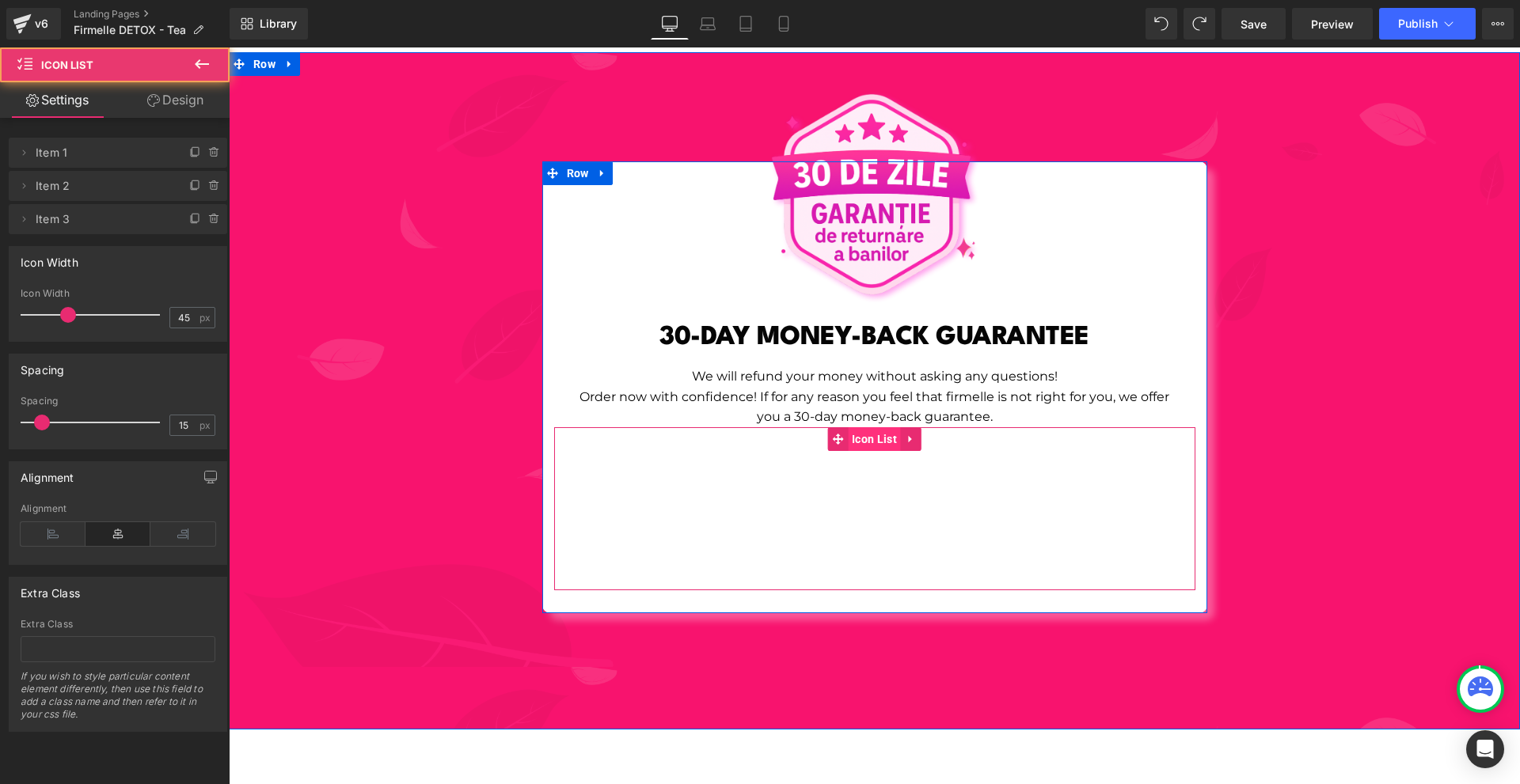
click at [848, 427] on span "Icon List" at bounding box center [874, 439] width 53 height 24
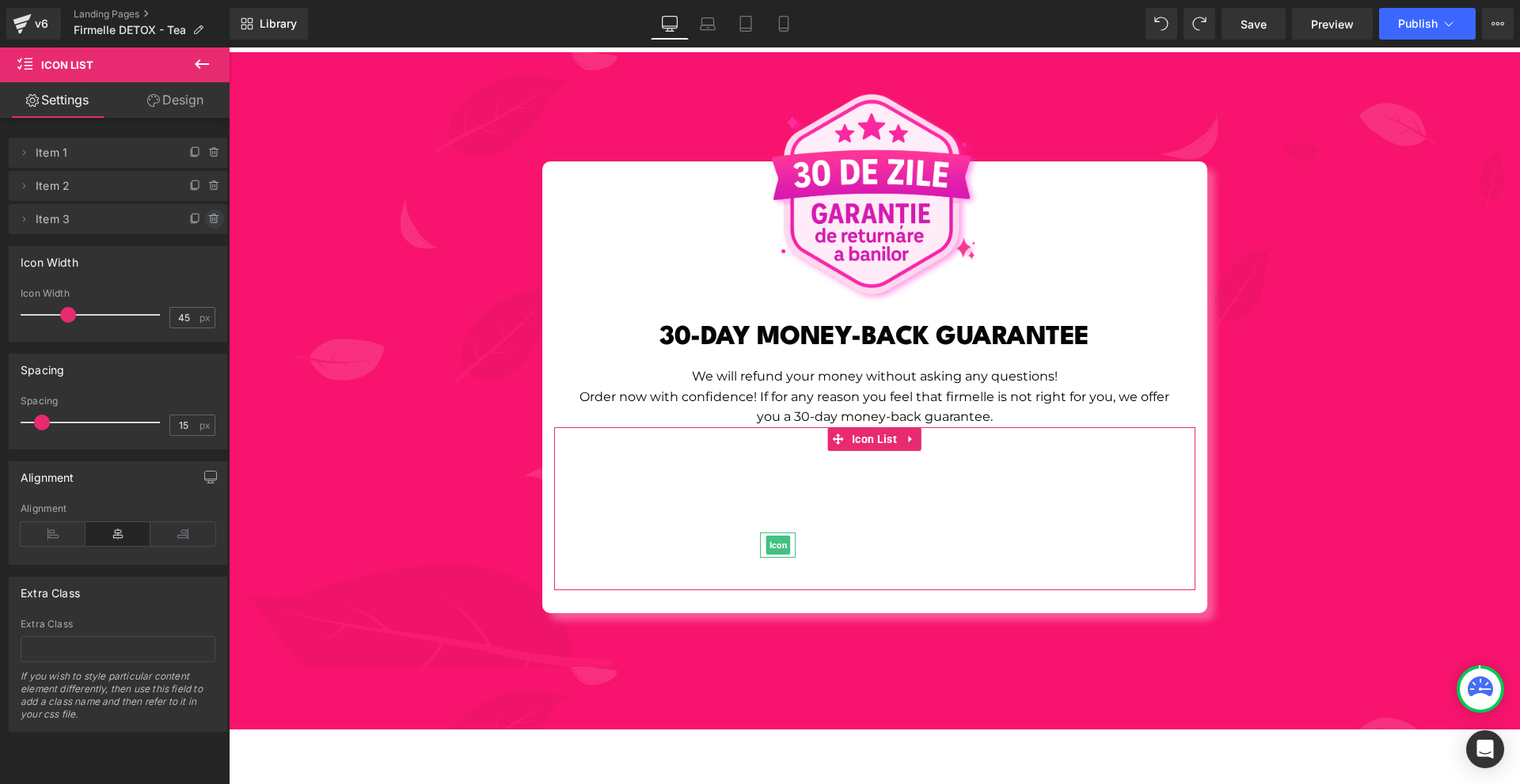
click at [212, 214] on icon at bounding box center [214, 215] width 3 height 2
drag, startPoint x: 208, startPoint y: 214, endPoint x: 211, endPoint y: 201, distance: 13.3
click at [209, 212] on button "Delete" at bounding box center [197, 219] width 49 height 21
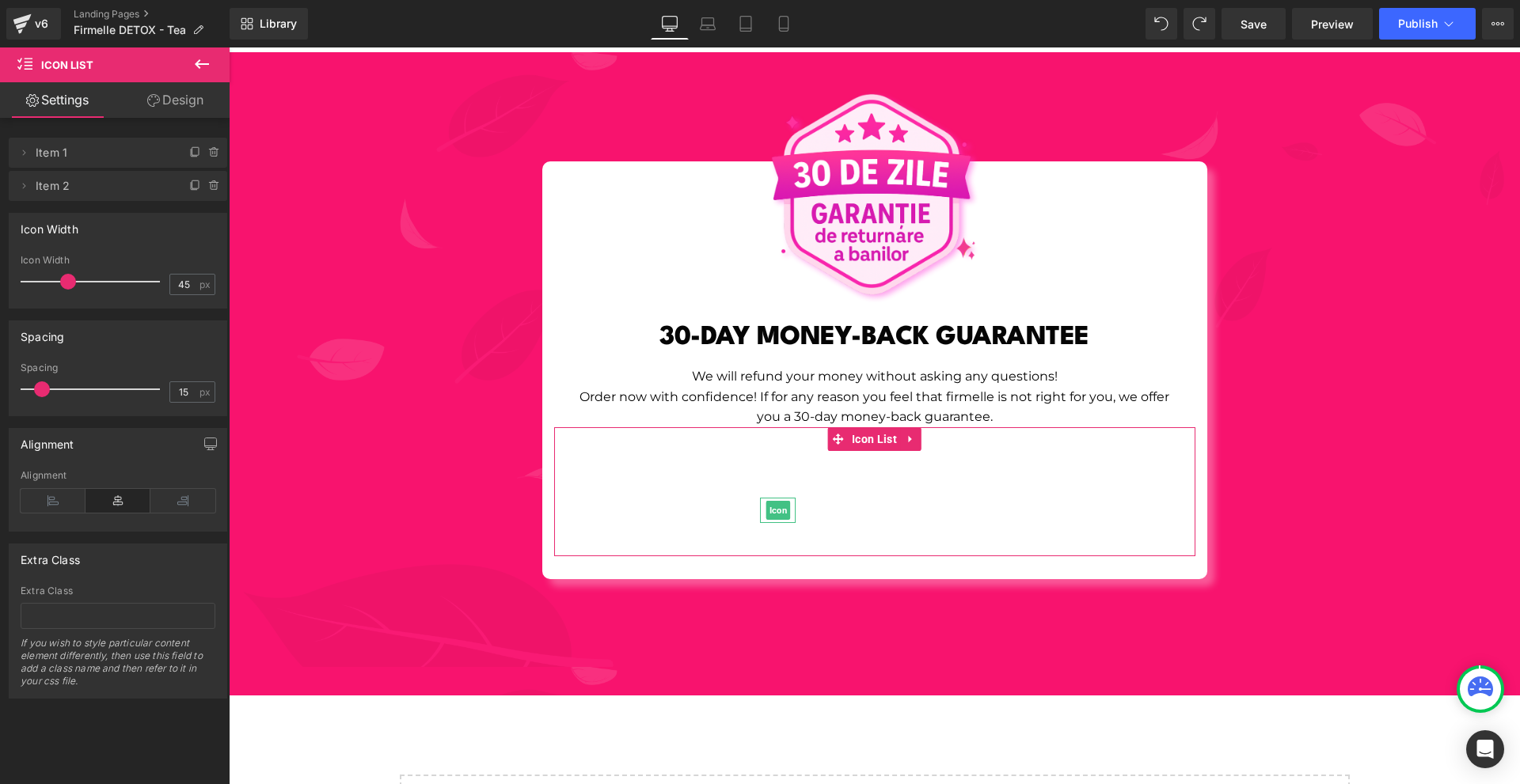
click at [211, 192] on span at bounding box center [214, 185] width 19 height 19
click at [211, 192] on button "Delete" at bounding box center [197, 186] width 49 height 21
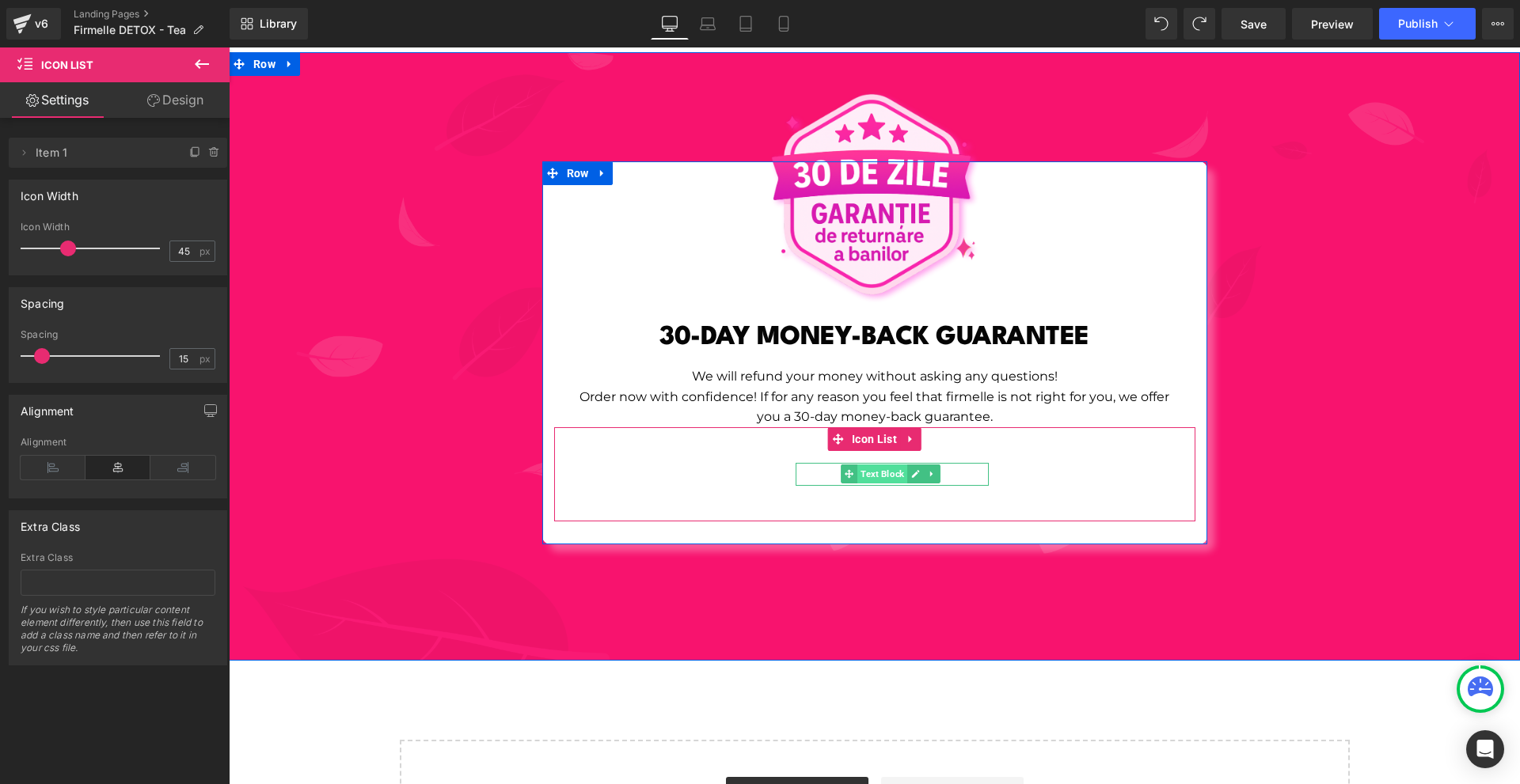
click at [880, 465] on span "Text Block" at bounding box center [882, 474] width 49 height 19
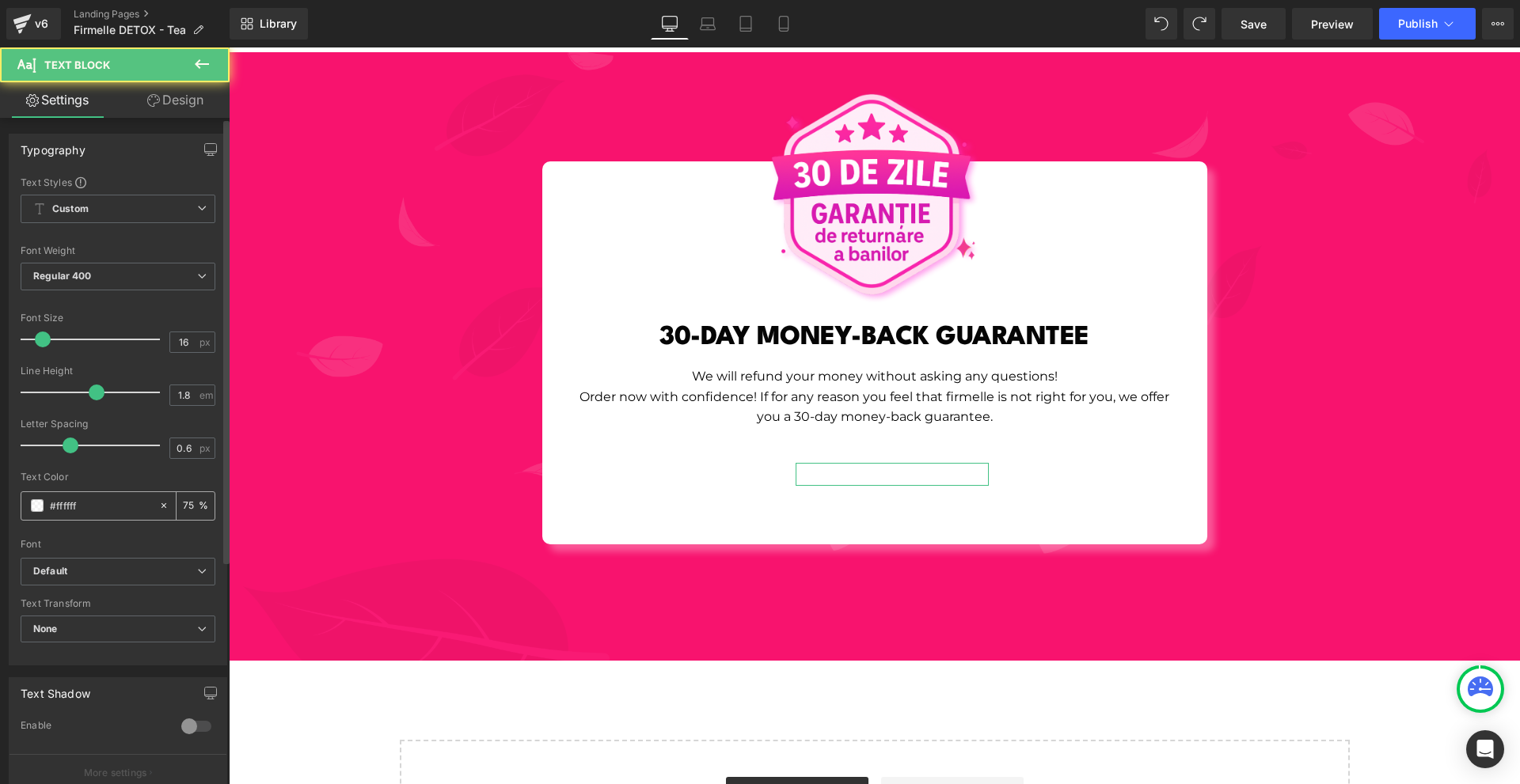
click at [40, 510] on span at bounding box center [36, 505] width 12 height 12
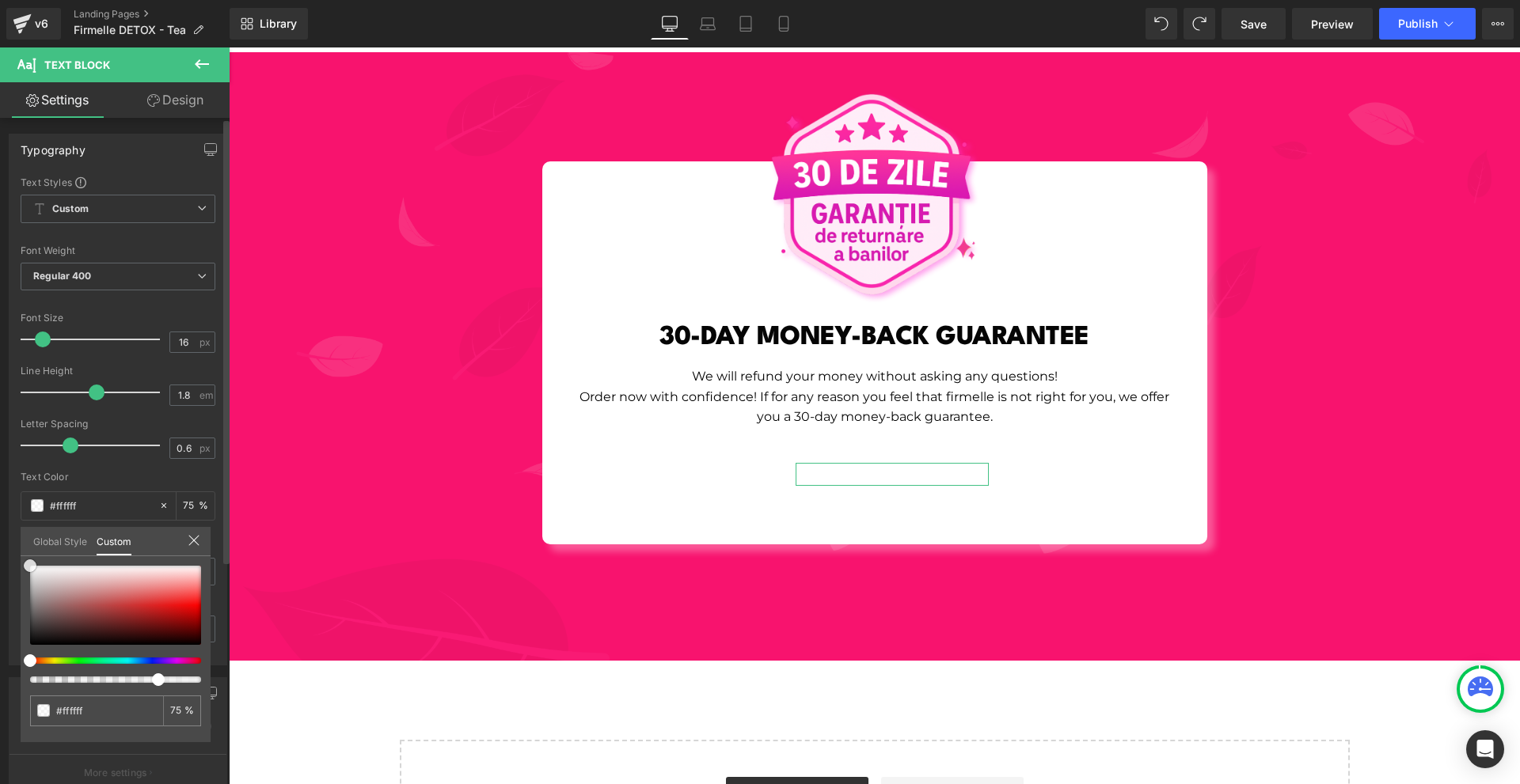
type input "#9c7c7c"
type input "#695858"
type input "#262626"
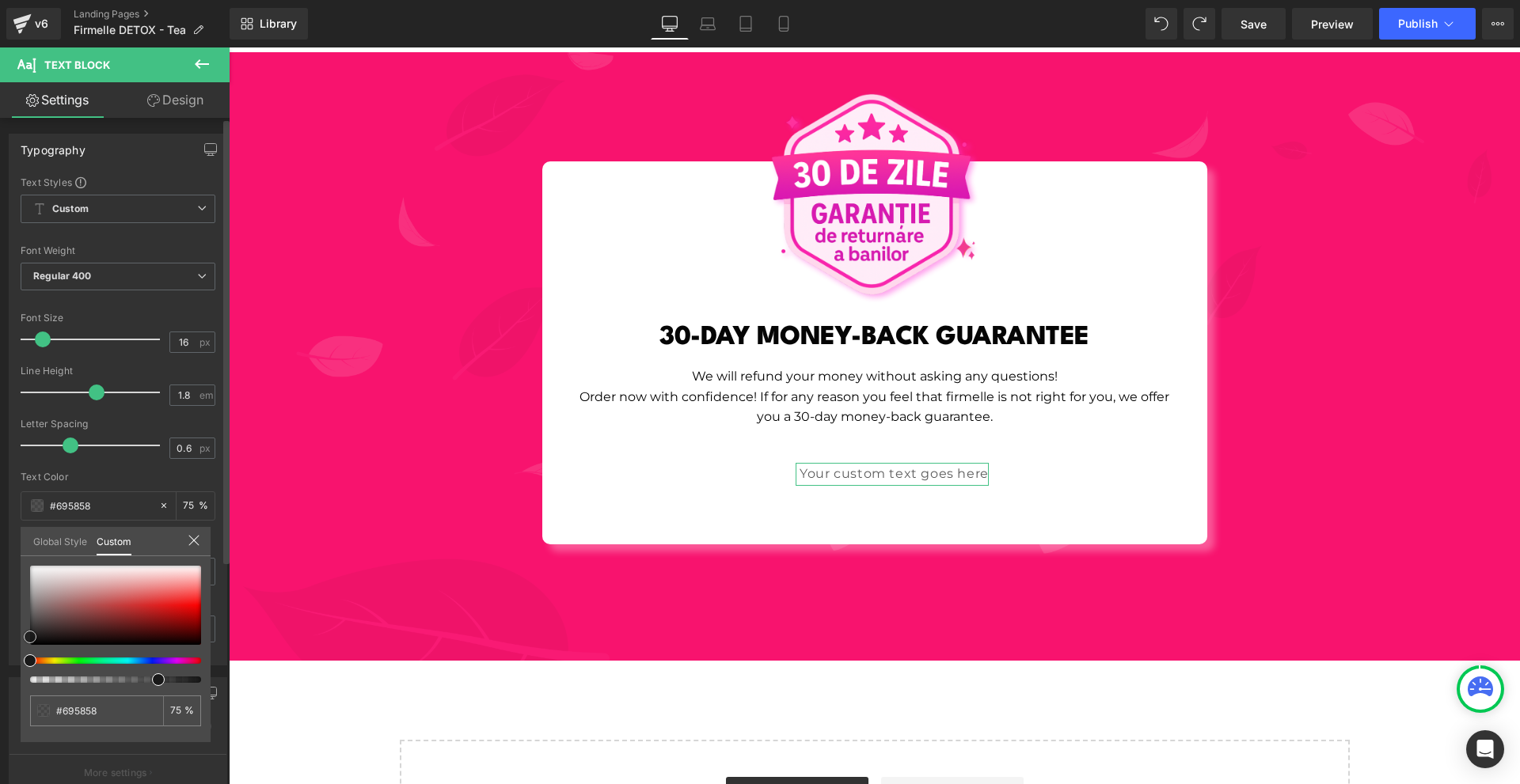
type input "#262626"
type input "#000000"
drag, startPoint x: 18, startPoint y: 637, endPoint x: 0, endPoint y: 772, distance: 136.2
click at [0, 665] on div "Typography Text Styles Custom Custom Setup Global Style Custom Setup Global Sty…" at bounding box center [118, 394] width 237 height 544
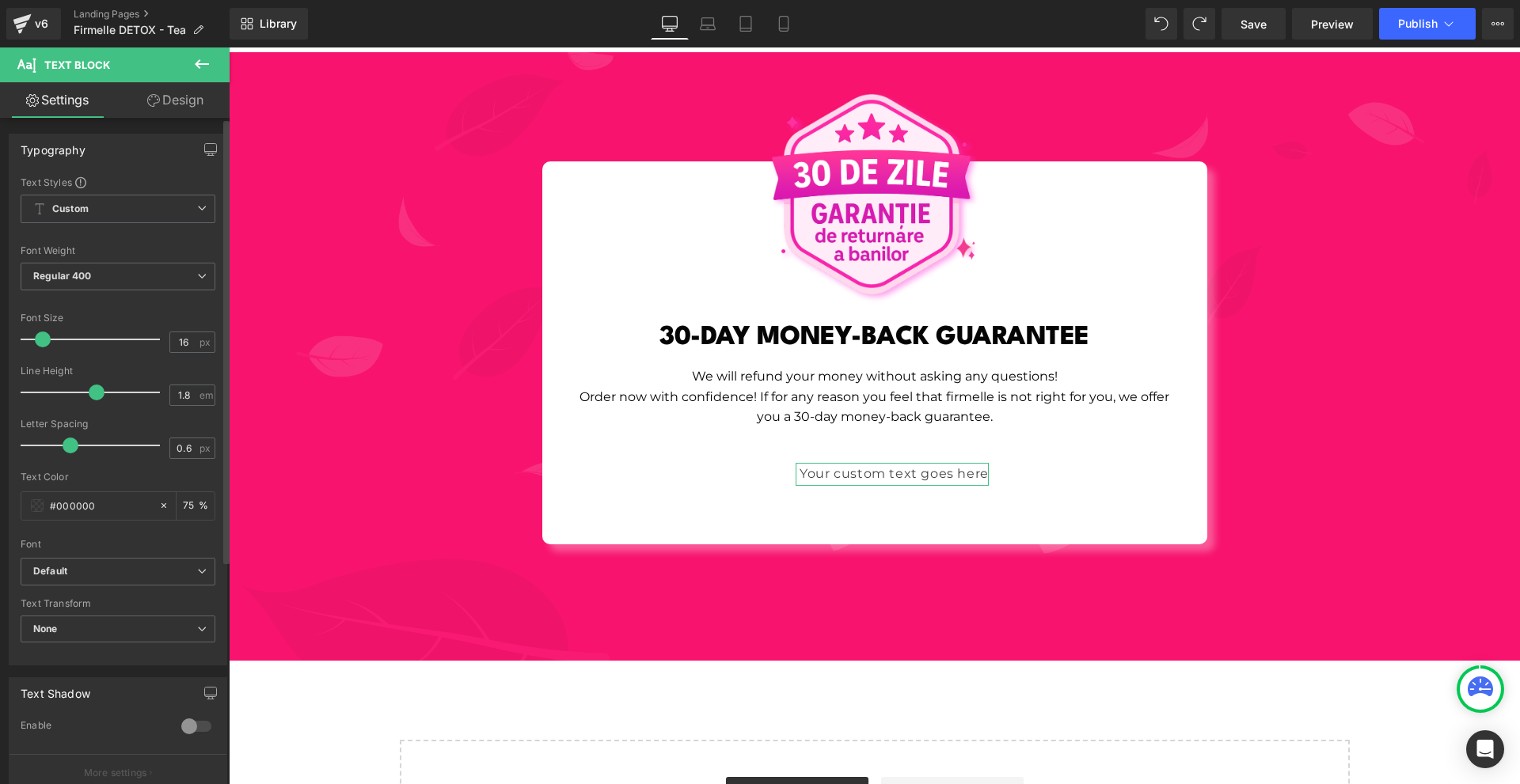
click at [186, 509] on input "75" at bounding box center [191, 505] width 16 height 17
type input "100"
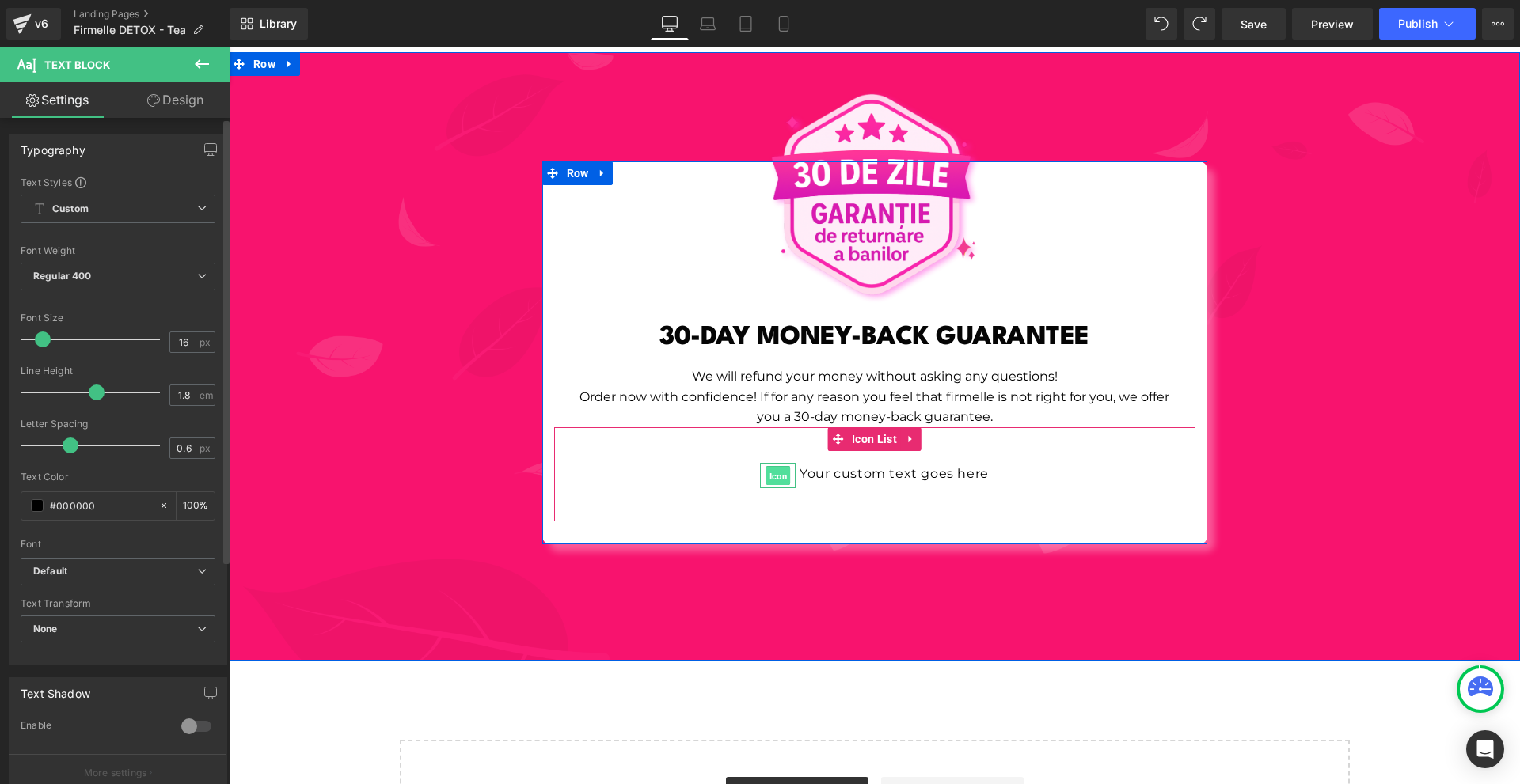
click at [778, 467] on span "Icon" at bounding box center [778, 476] width 25 height 19
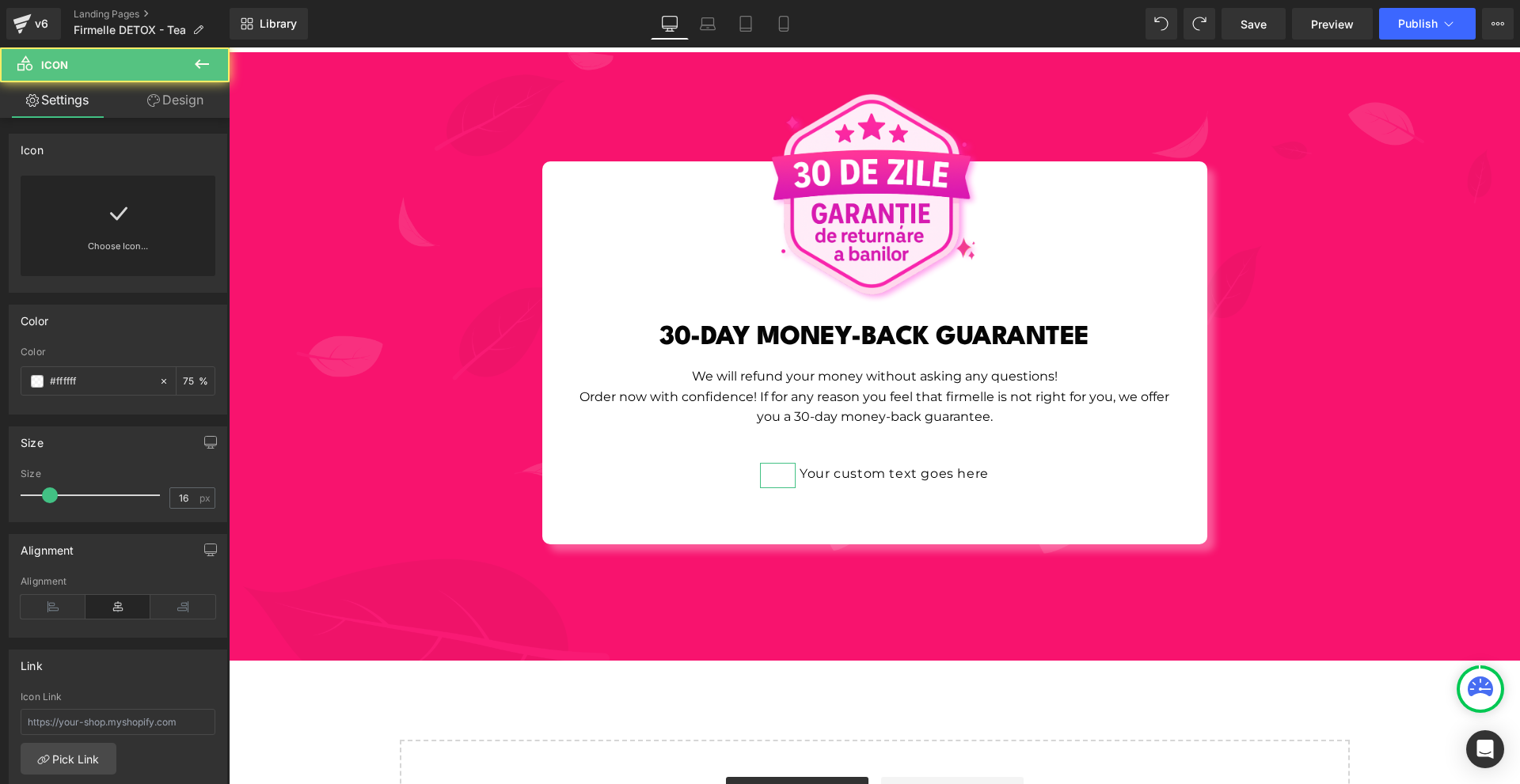
click at [117, 195] on link at bounding box center [118, 207] width 26 height 63
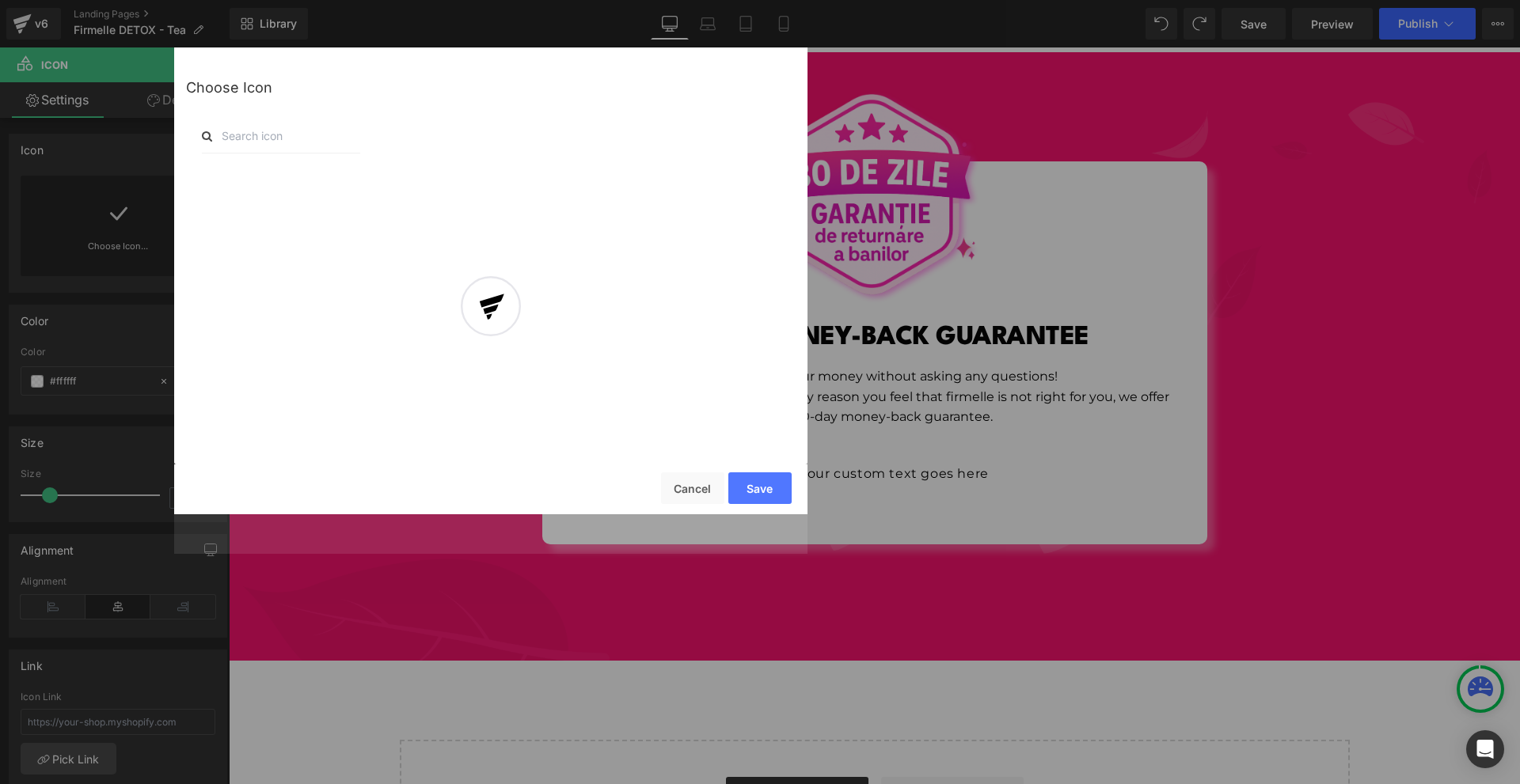
click at [248, 131] on input "text" at bounding box center [281, 136] width 158 height 35
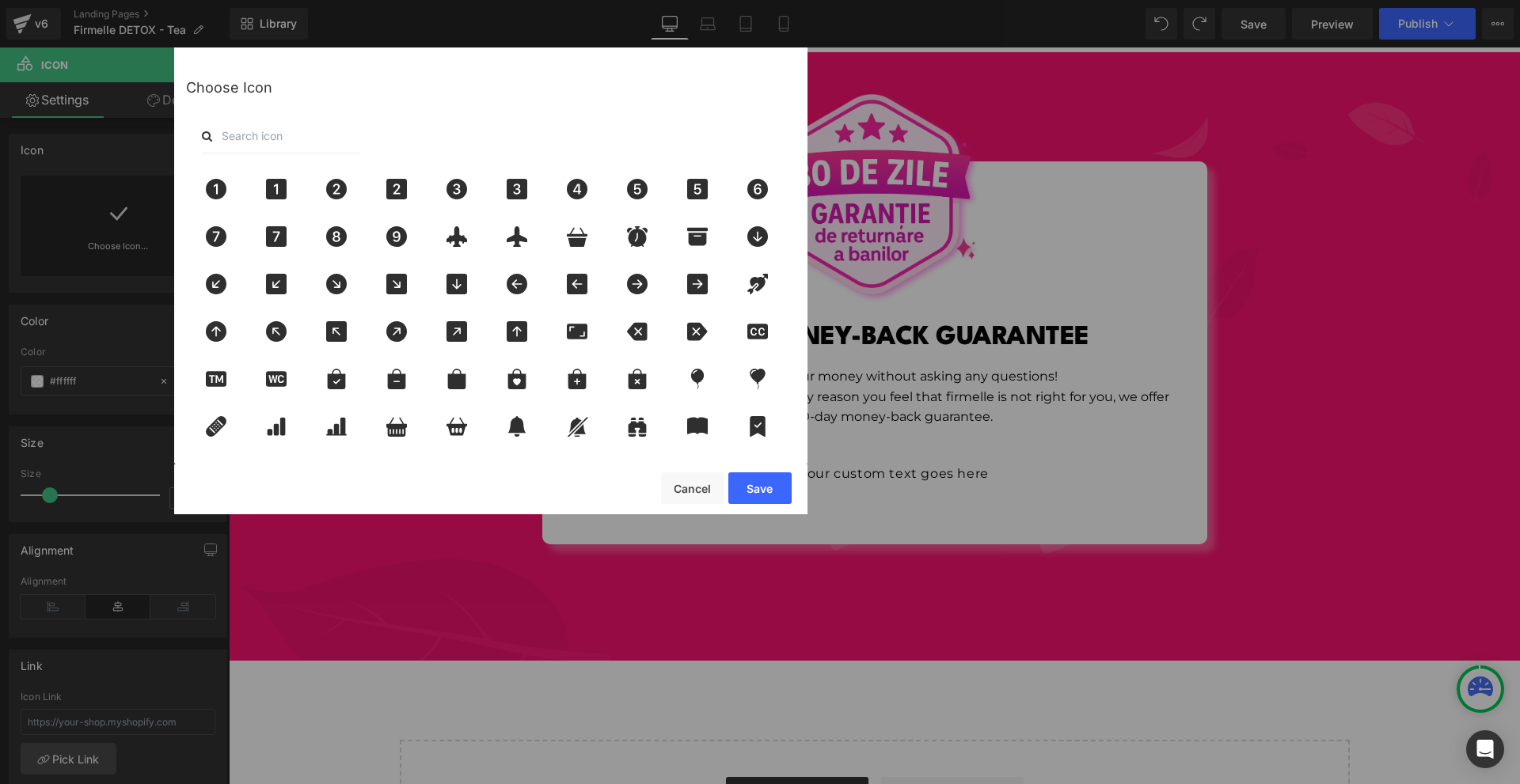
click at [248, 131] on input "text" at bounding box center [281, 136] width 158 height 35
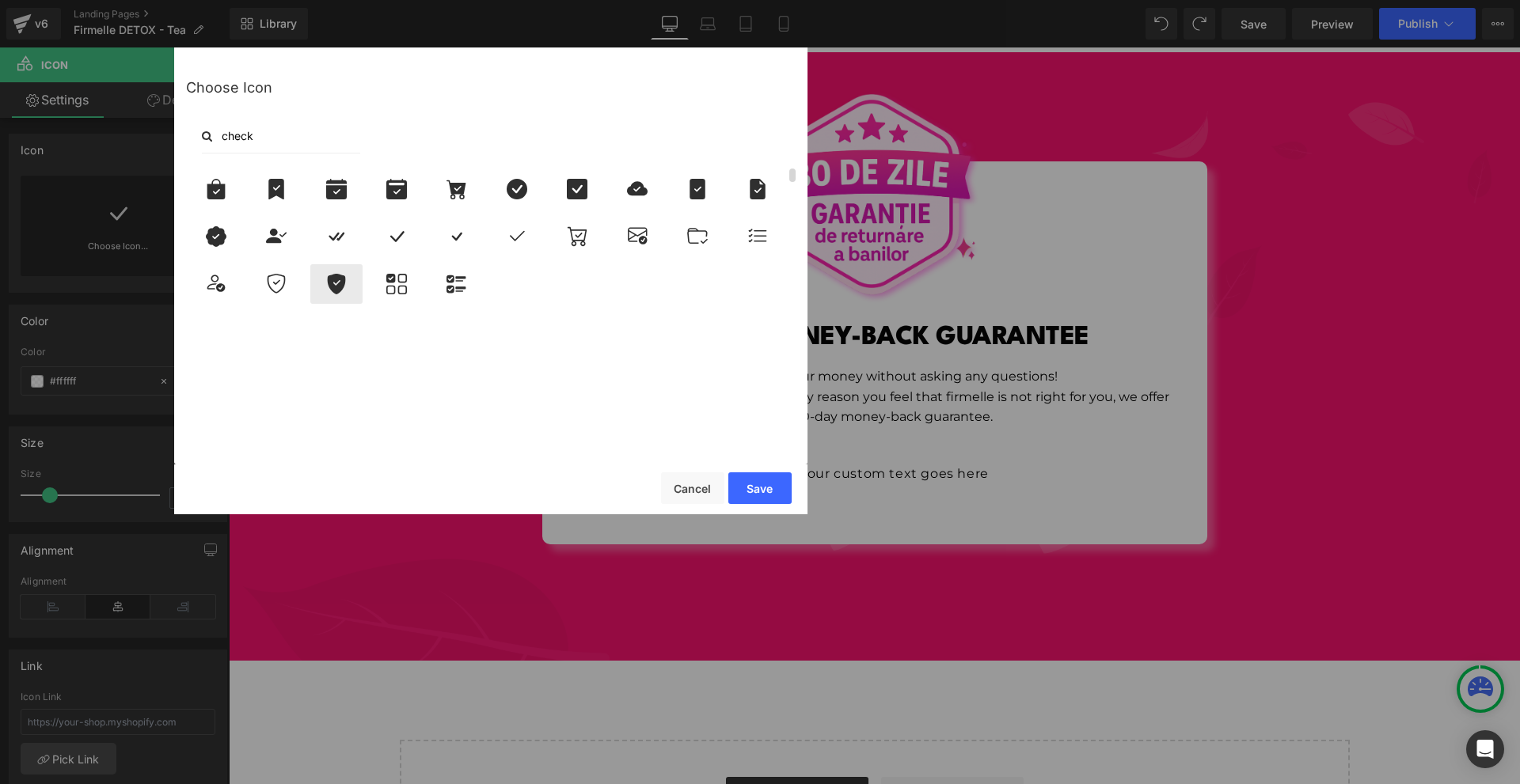
type input "check"
click at [347, 290] on icon at bounding box center [336, 284] width 33 height 21
click at [753, 486] on button "Save" at bounding box center [760, 488] width 64 height 31
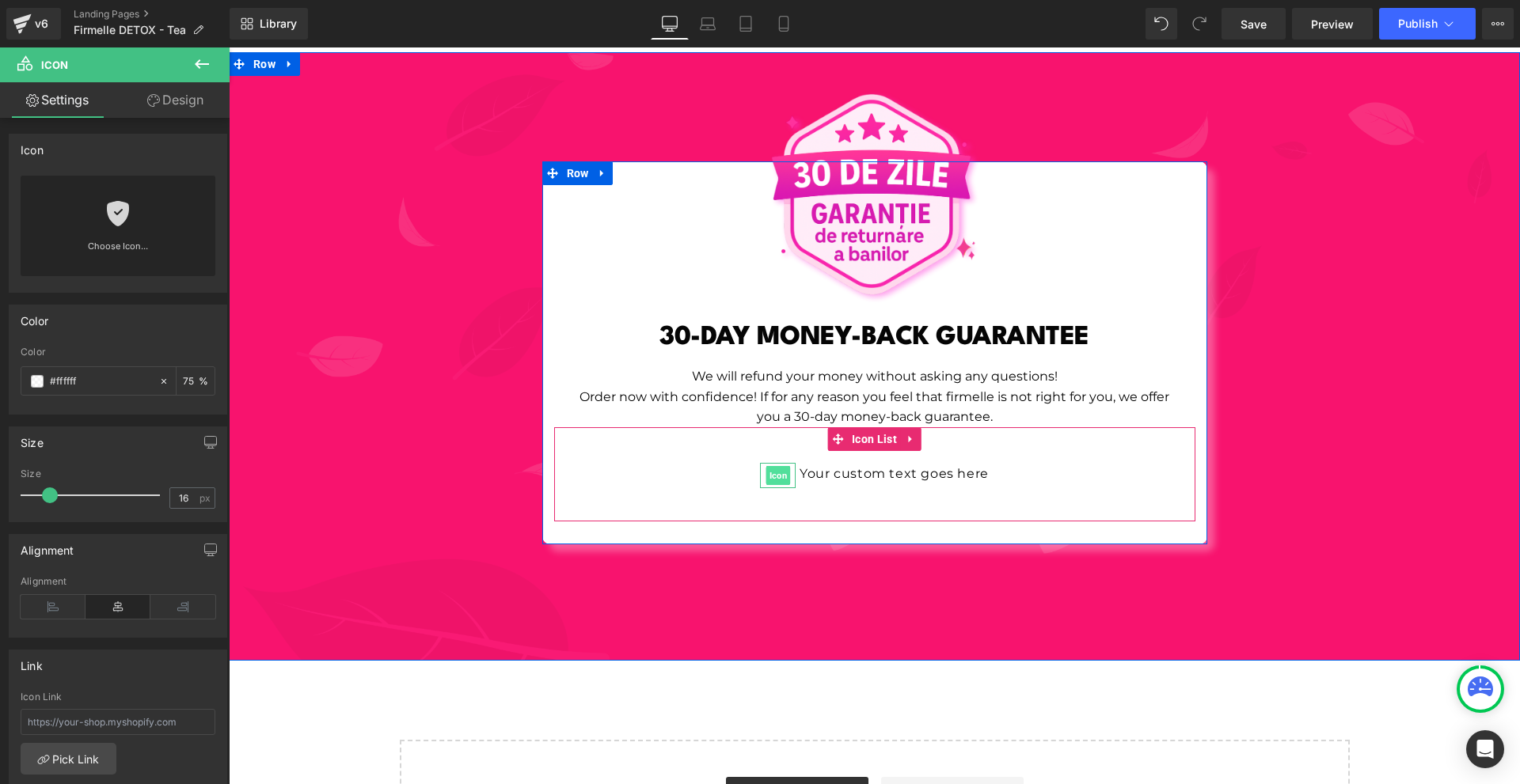
click at [765, 466] on span "Icon" at bounding box center [778, 475] width 25 height 19
click at [779, 467] on span "Icon" at bounding box center [778, 476] width 25 height 19
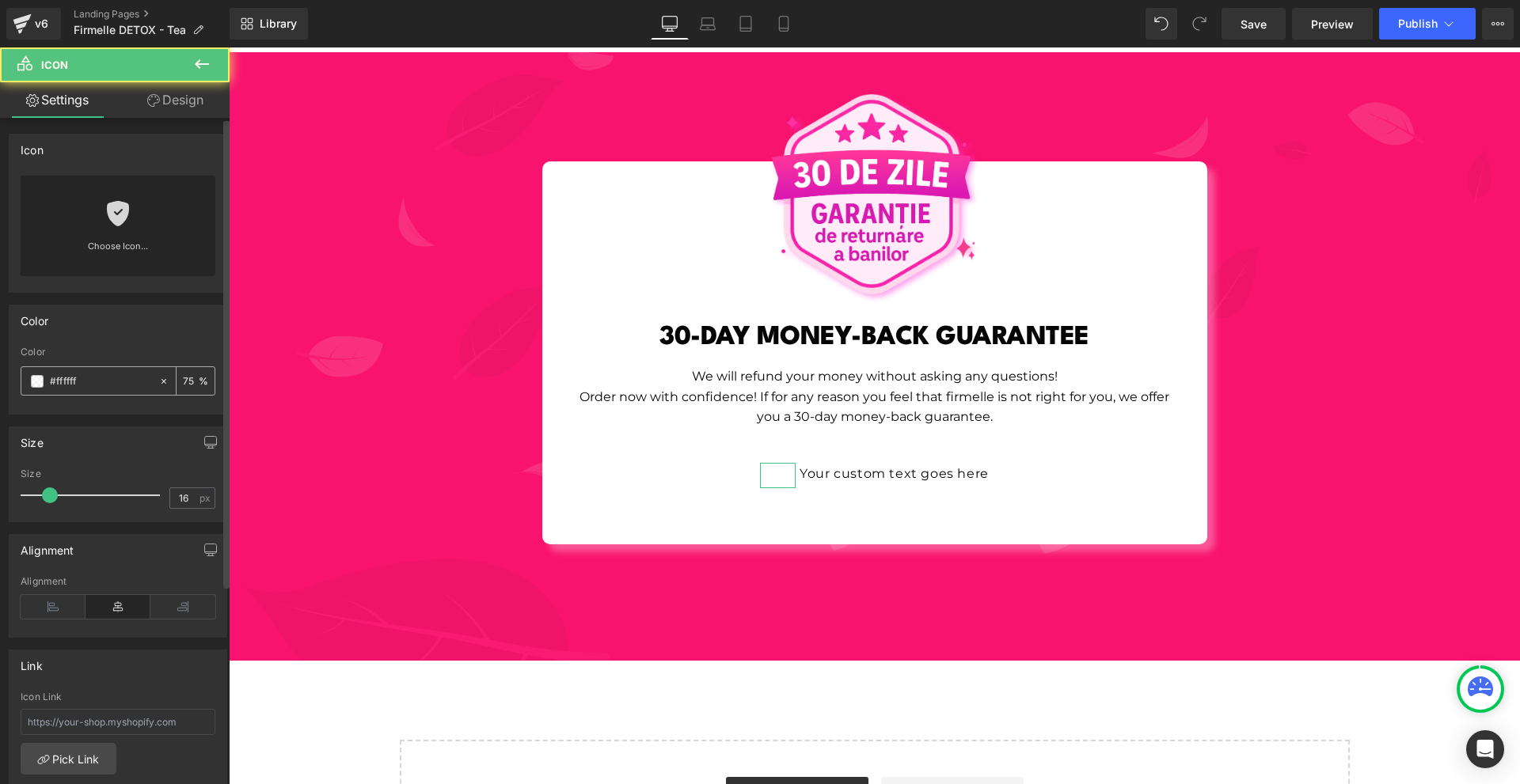
click at [85, 392] on div "#ffffff" at bounding box center [90, 381] width 137 height 28
click at [85, 387] on input "#ffffff" at bounding box center [100, 381] width 101 height 17
paste input "d21d9"
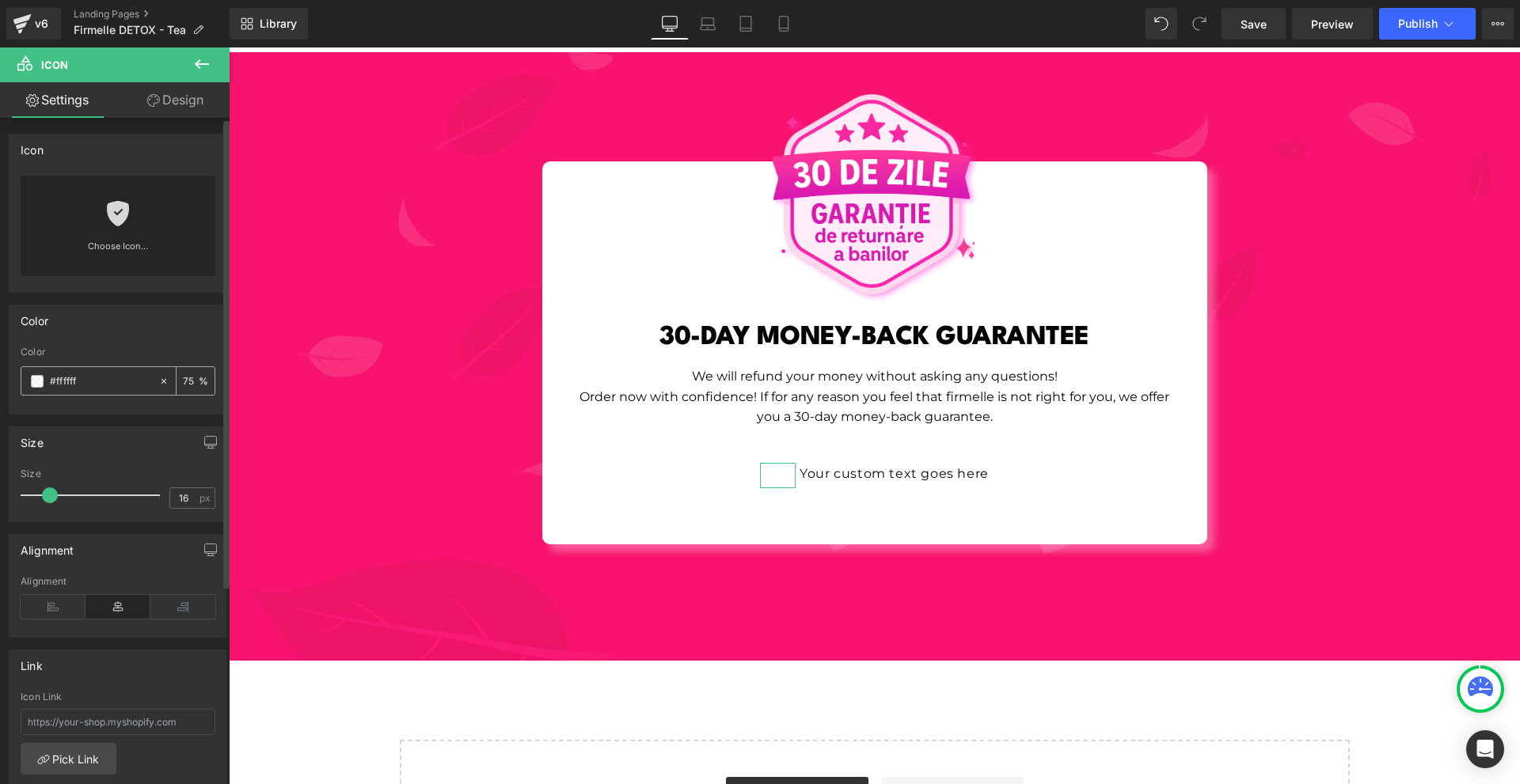
type input "#d21d9f"
type input "100"
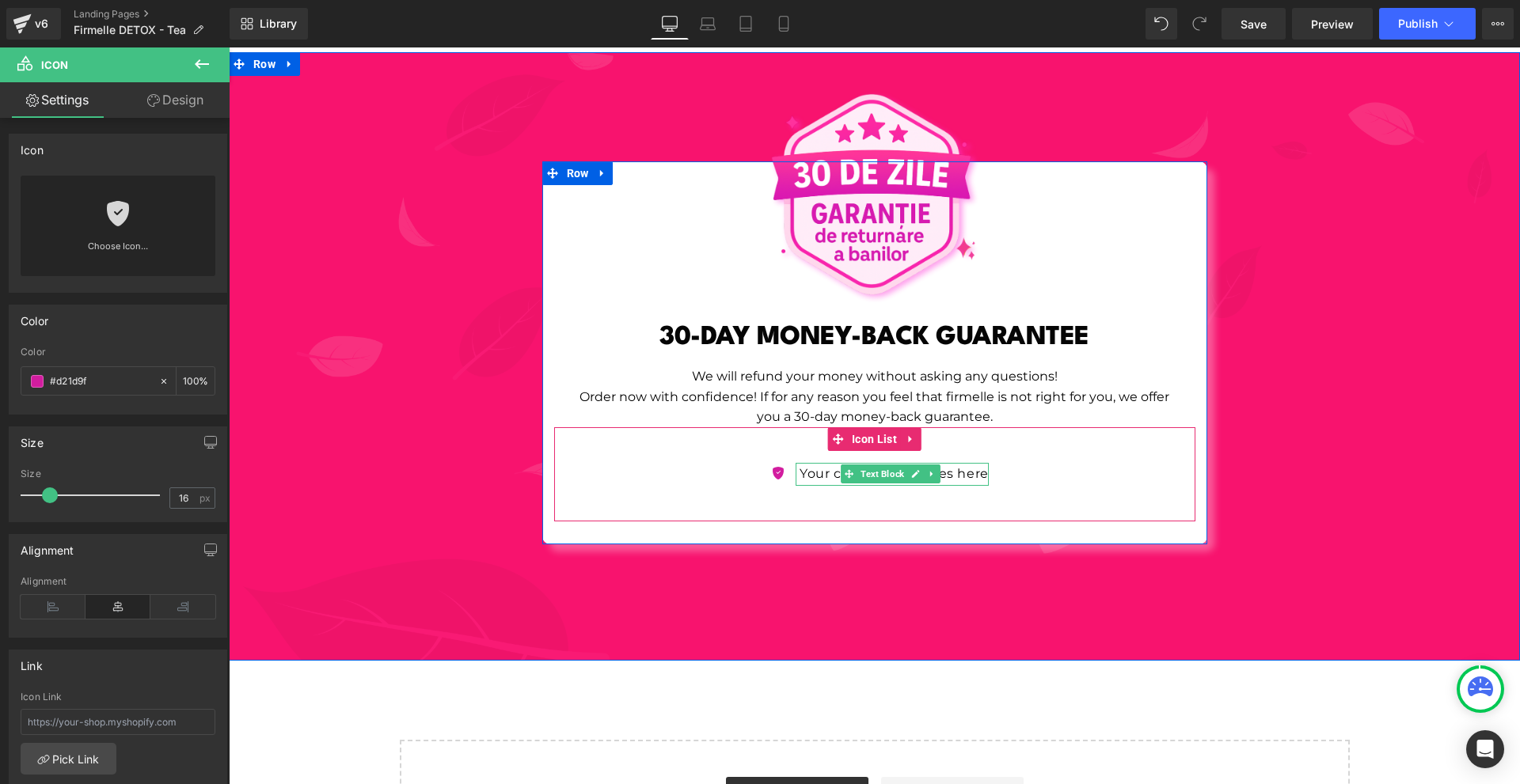
click at [813, 463] on p "Your custom text goes here" at bounding box center [894, 475] width 189 height 23
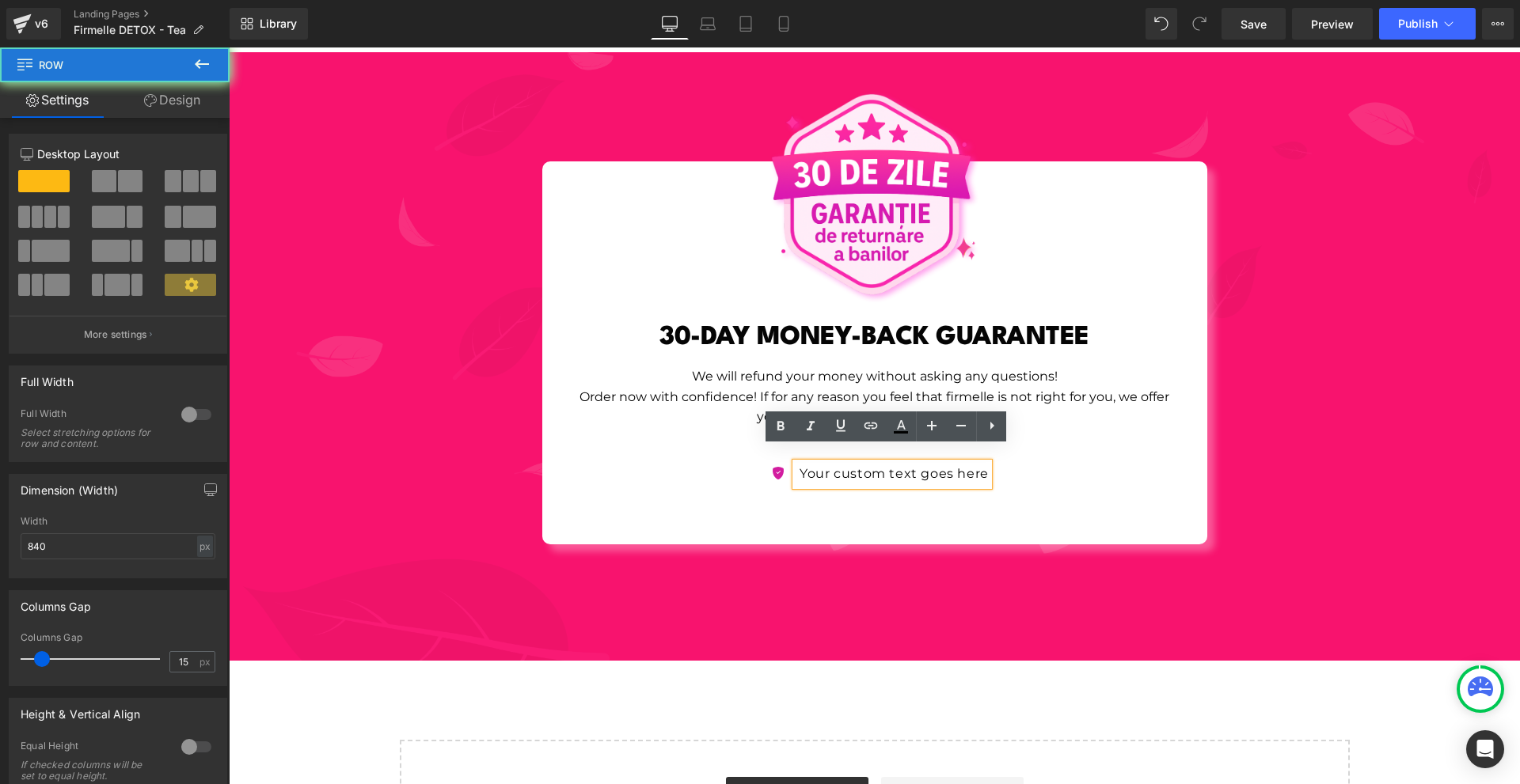
click at [833, 511] on div "Image 30-DAY MONEY-BACK GUARANTEE Heading We will refund your money without ask…" at bounding box center [875, 353] width 665 height 383
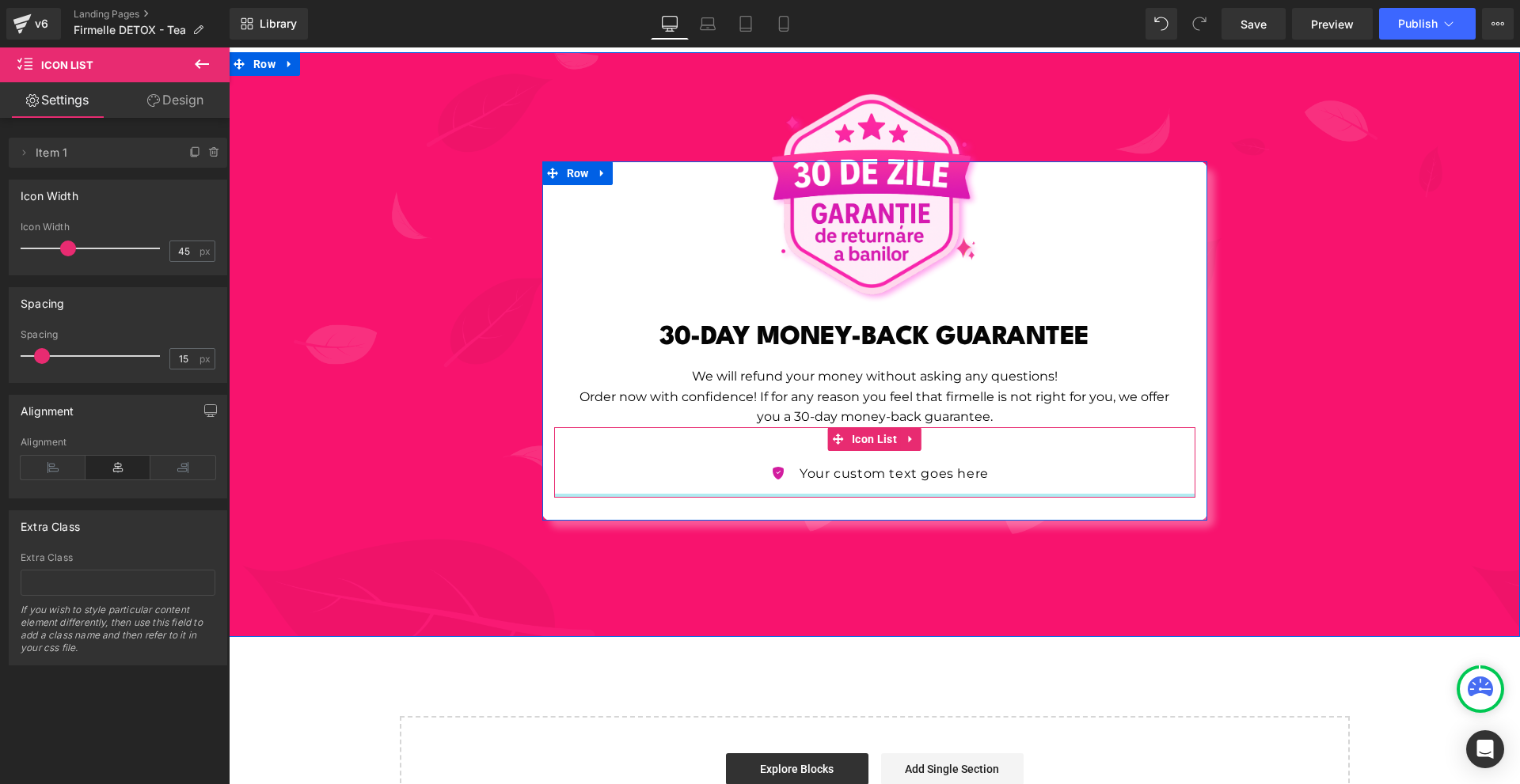
drag, startPoint x: 850, startPoint y: 502, endPoint x: 864, endPoint y: 477, distance: 28.7
click at [864, 476] on div "Icon Your custom text goes here Text Block Icon List" at bounding box center [875, 462] width 642 height 70
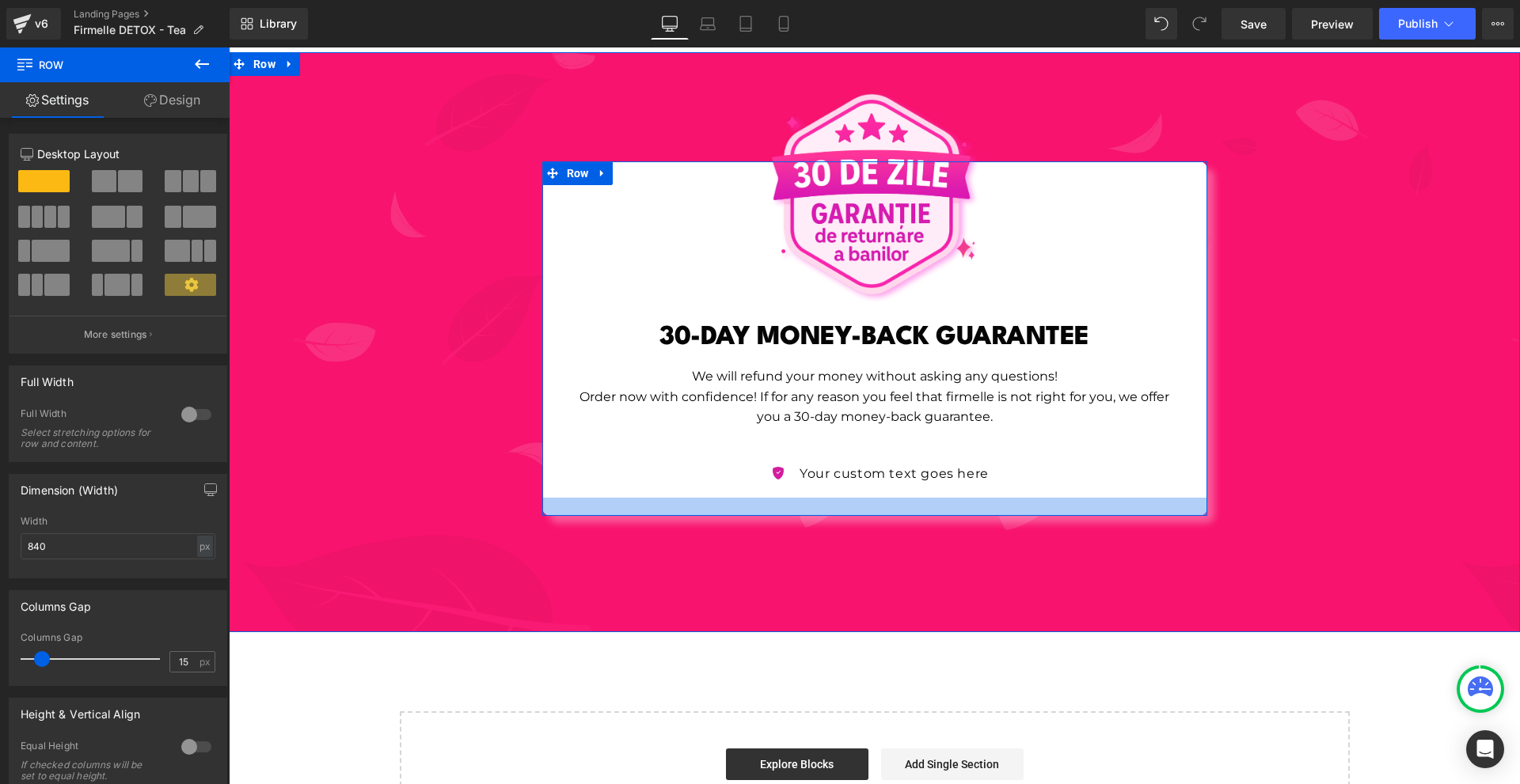
drag, startPoint x: 860, startPoint y: 496, endPoint x: 867, endPoint y: 491, distance: 8.6
click at [867, 498] on div at bounding box center [875, 507] width 665 height 18
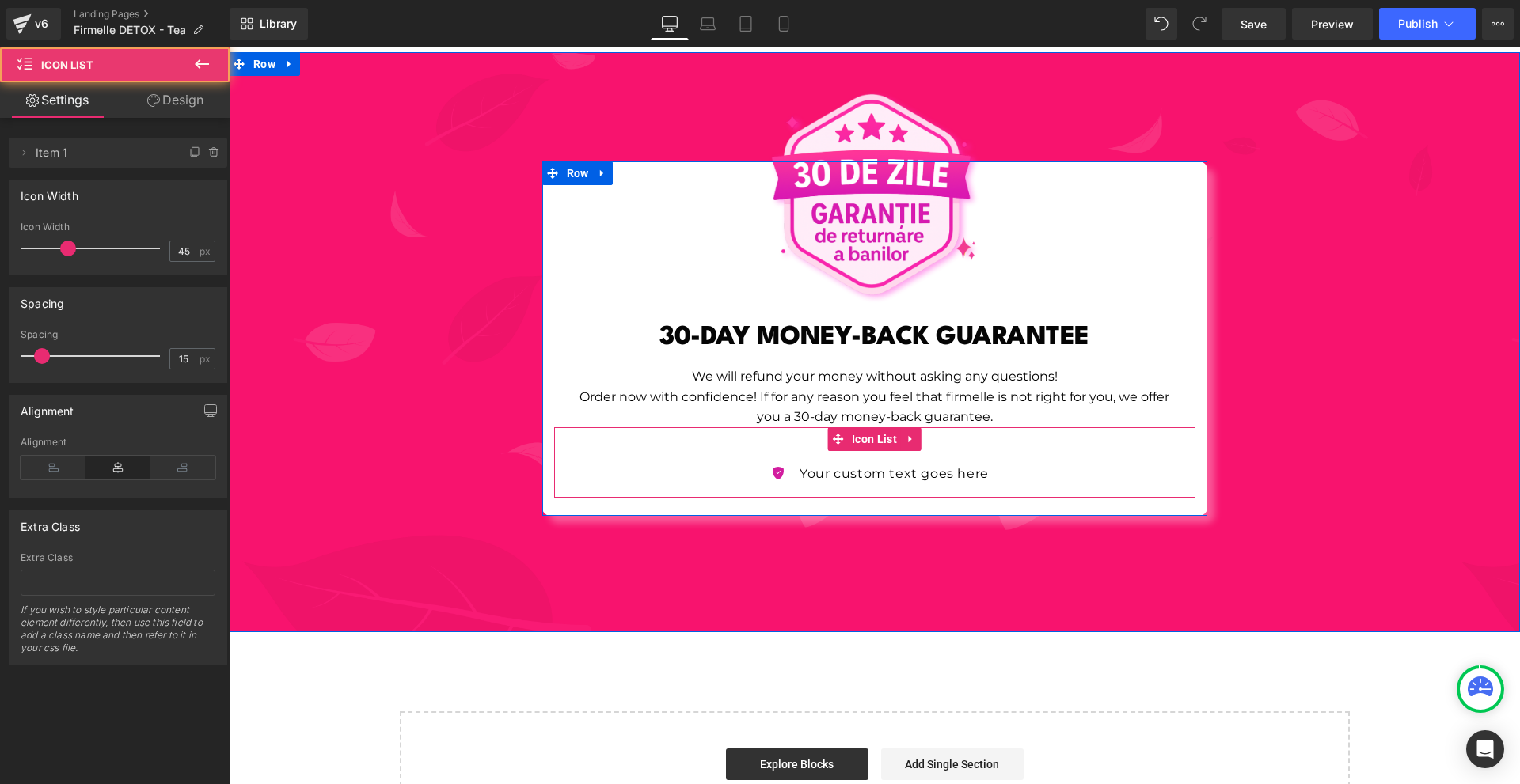
click at [935, 427] on div "Icon Your custom text goes here Text Block Icon List" at bounding box center [875, 462] width 642 height 70
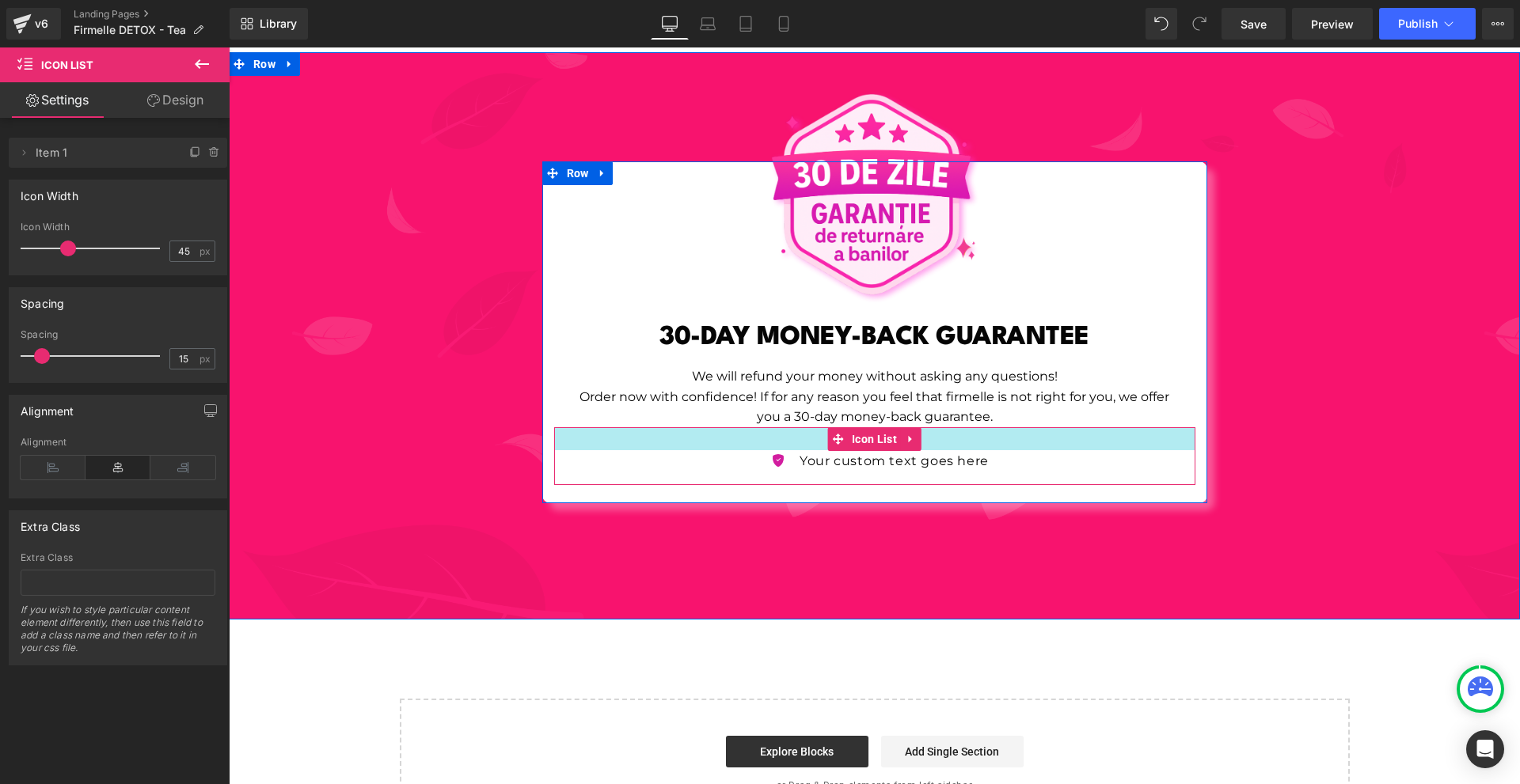
drag, startPoint x: 939, startPoint y: 415, endPoint x: 947, endPoint y: 402, distance: 15.3
click at [947, 402] on div "Image 30-DAY MONEY-BACK GUARANTEE Heading We will refund your money without ask…" at bounding box center [875, 329] width 665 height 312
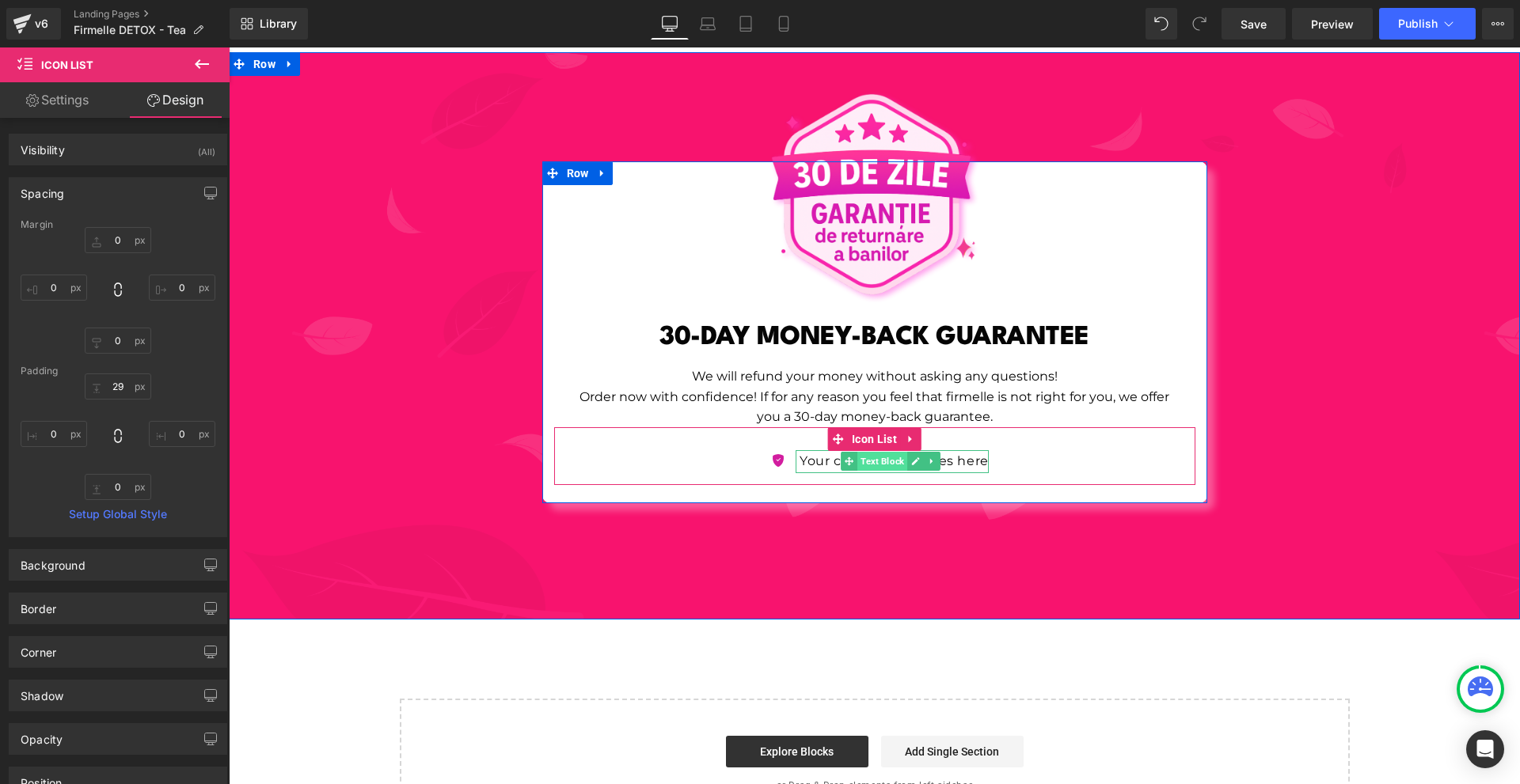
click at [868, 452] on span "Text Block" at bounding box center [882, 461] width 49 height 19
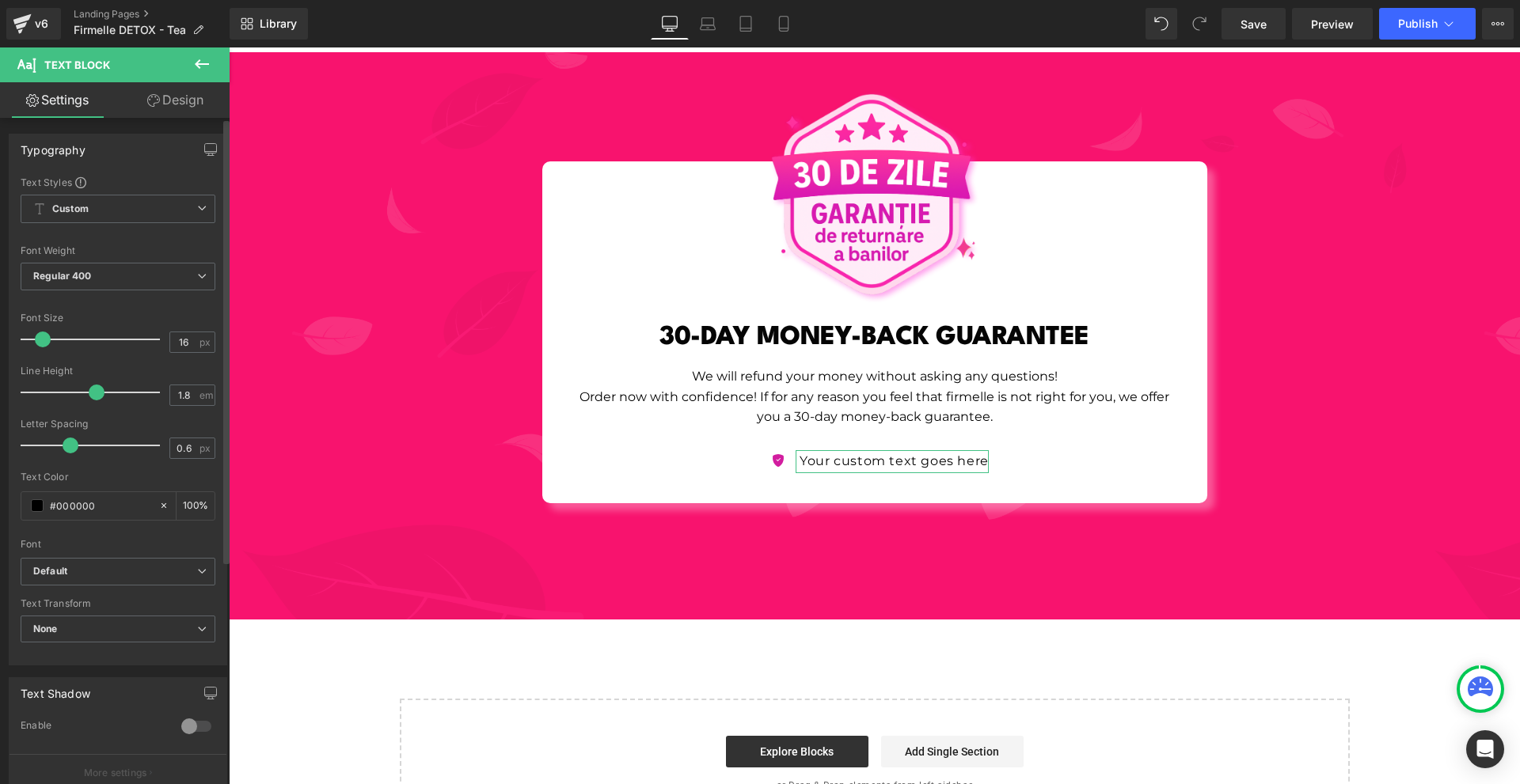
click at [89, 398] on span at bounding box center [96, 392] width 16 height 16
type input "0.3"
click at [60, 444] on span at bounding box center [62, 445] width 16 height 16
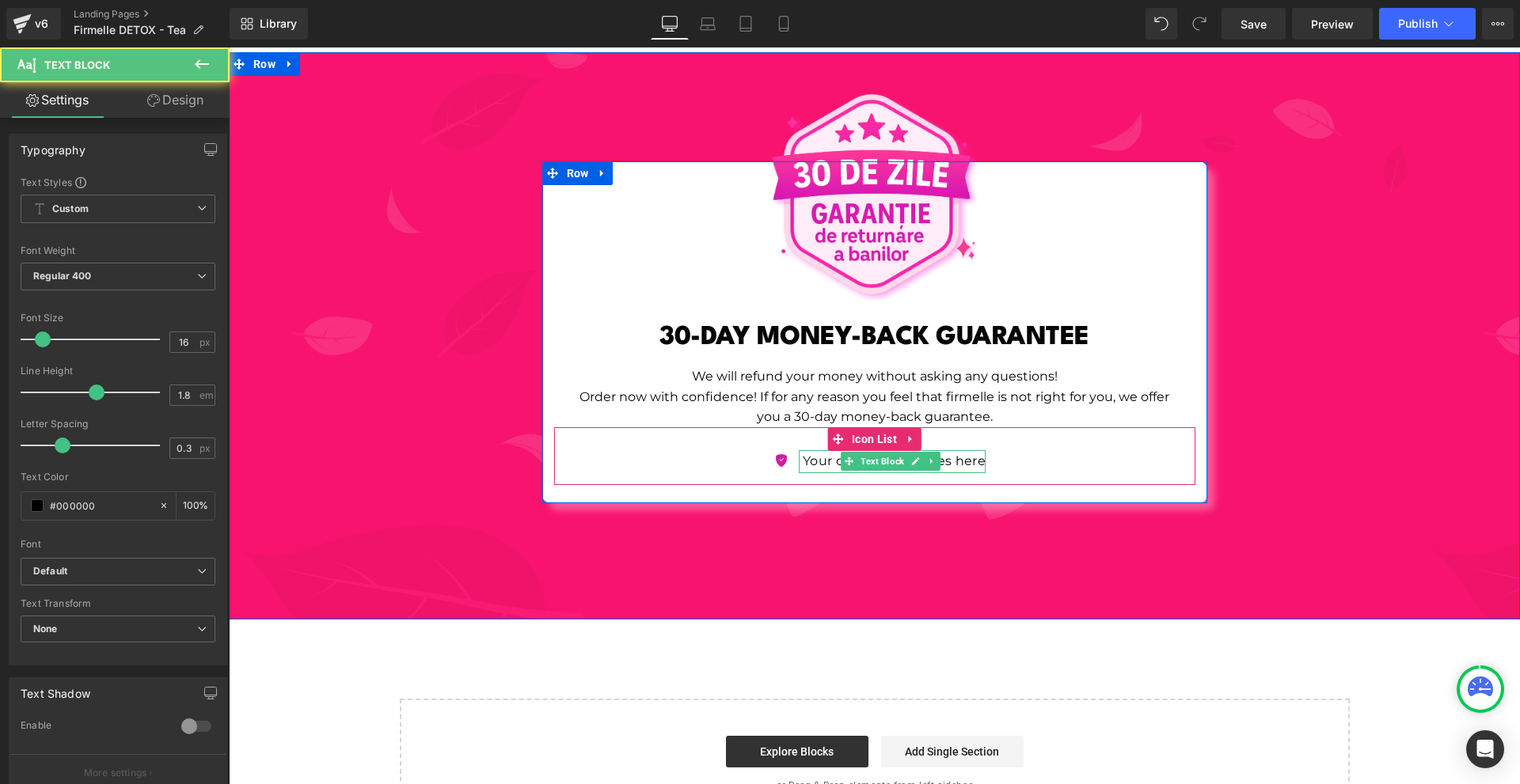
click at [805, 450] on p "Your custom text goes here" at bounding box center [895, 462] width 183 height 23
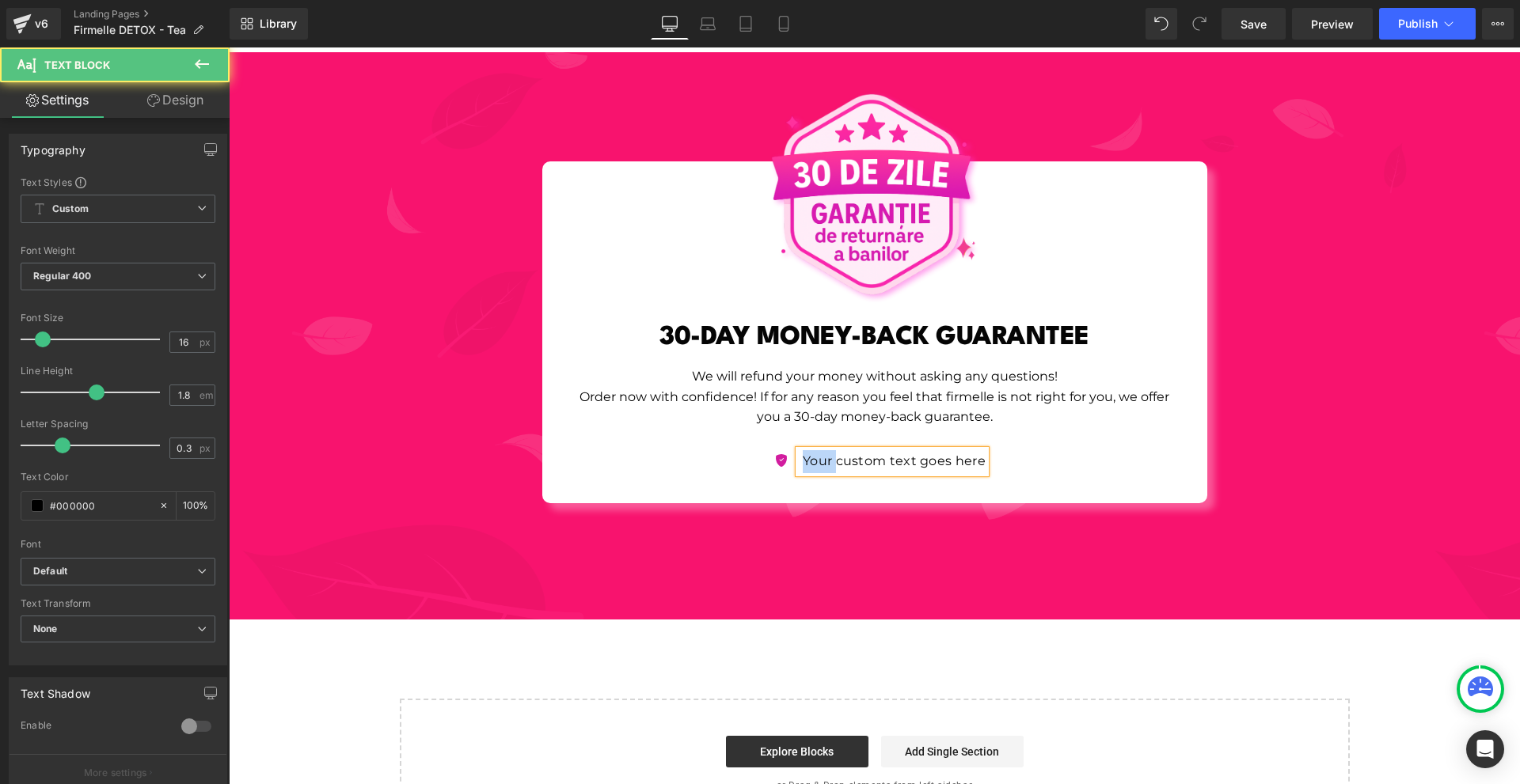
click at [805, 450] on p "Your custom text goes here" at bounding box center [895, 462] width 183 height 23
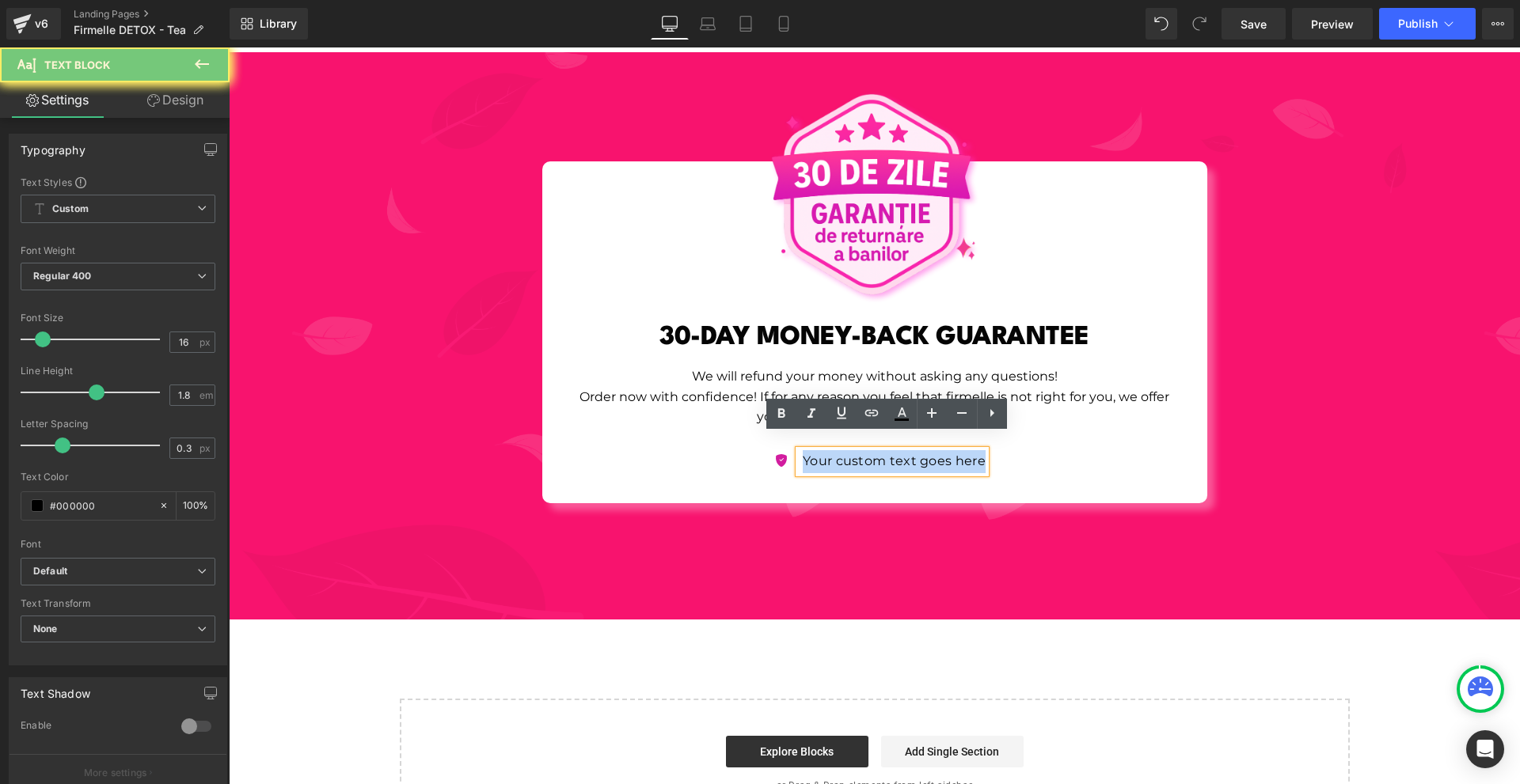
click at [805, 450] on p "Your custom text goes here" at bounding box center [895, 462] width 183 height 23
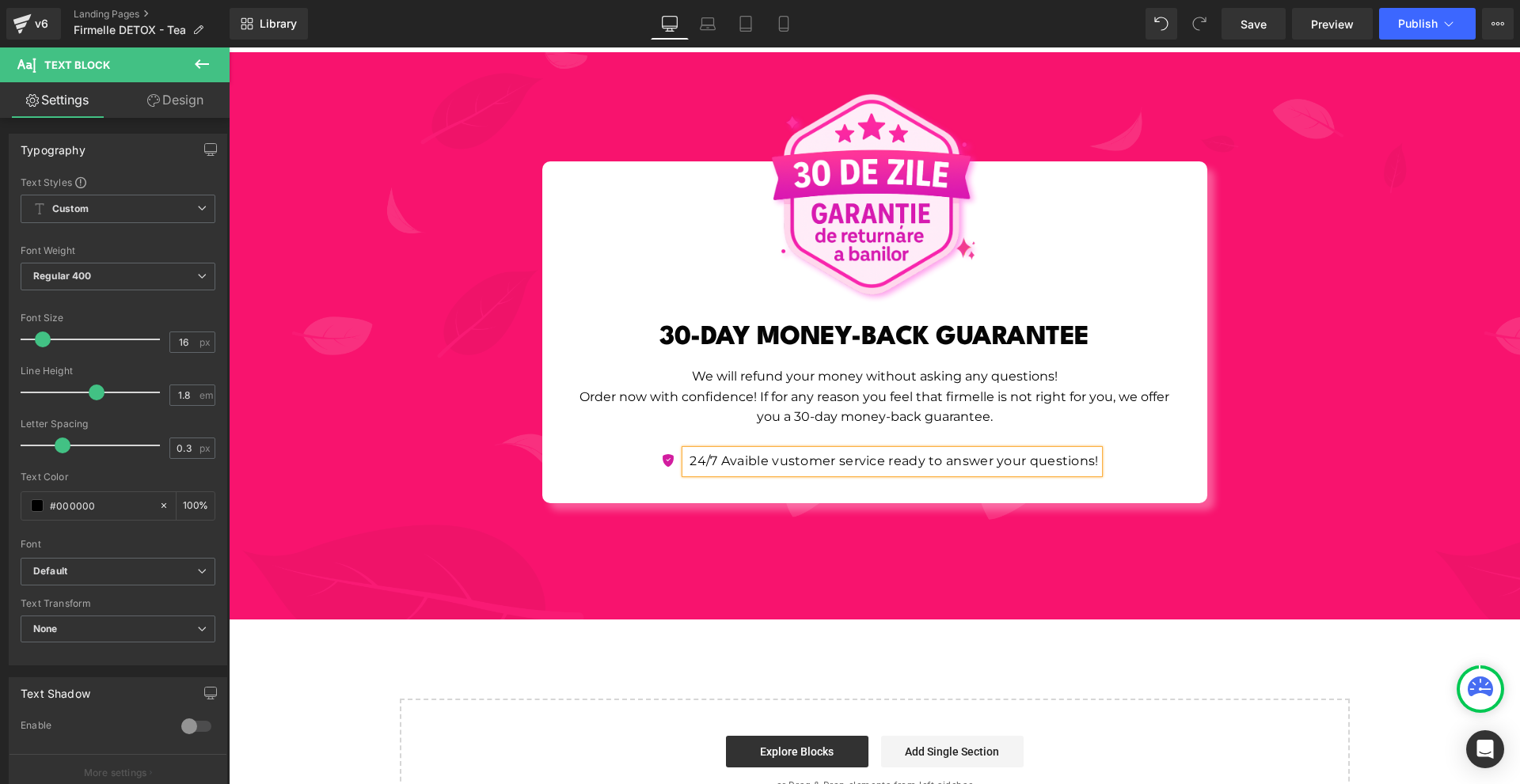
click at [1010, 552] on div "Image 30-DAY MONEY-BACK GUARANTEE Heading We will refund your money without ask…" at bounding box center [874, 336] width 1292 height 567
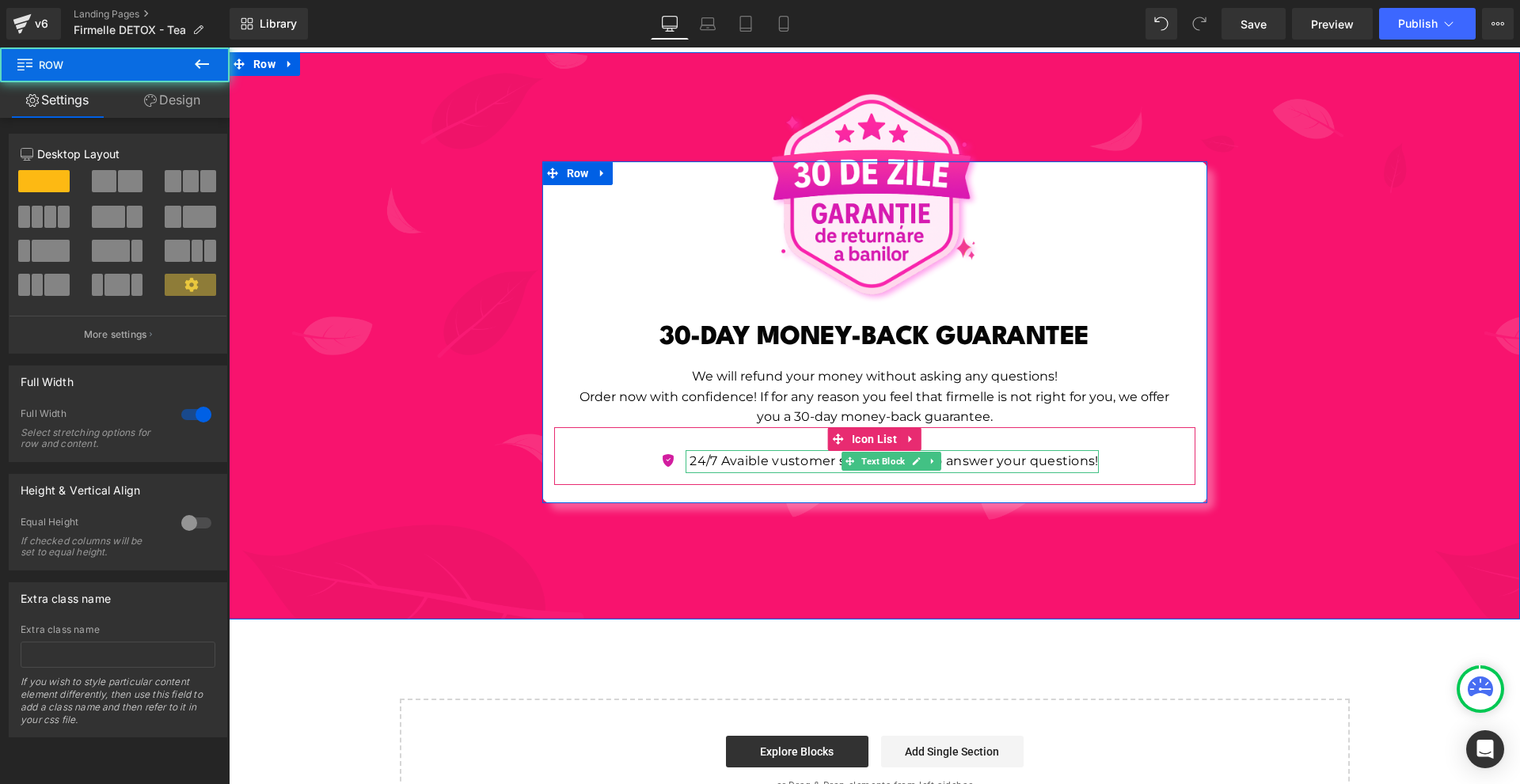
click at [775, 450] on p "24/7 Avaible vustomer service ready to answer your questions!" at bounding box center [893, 462] width 408 height 23
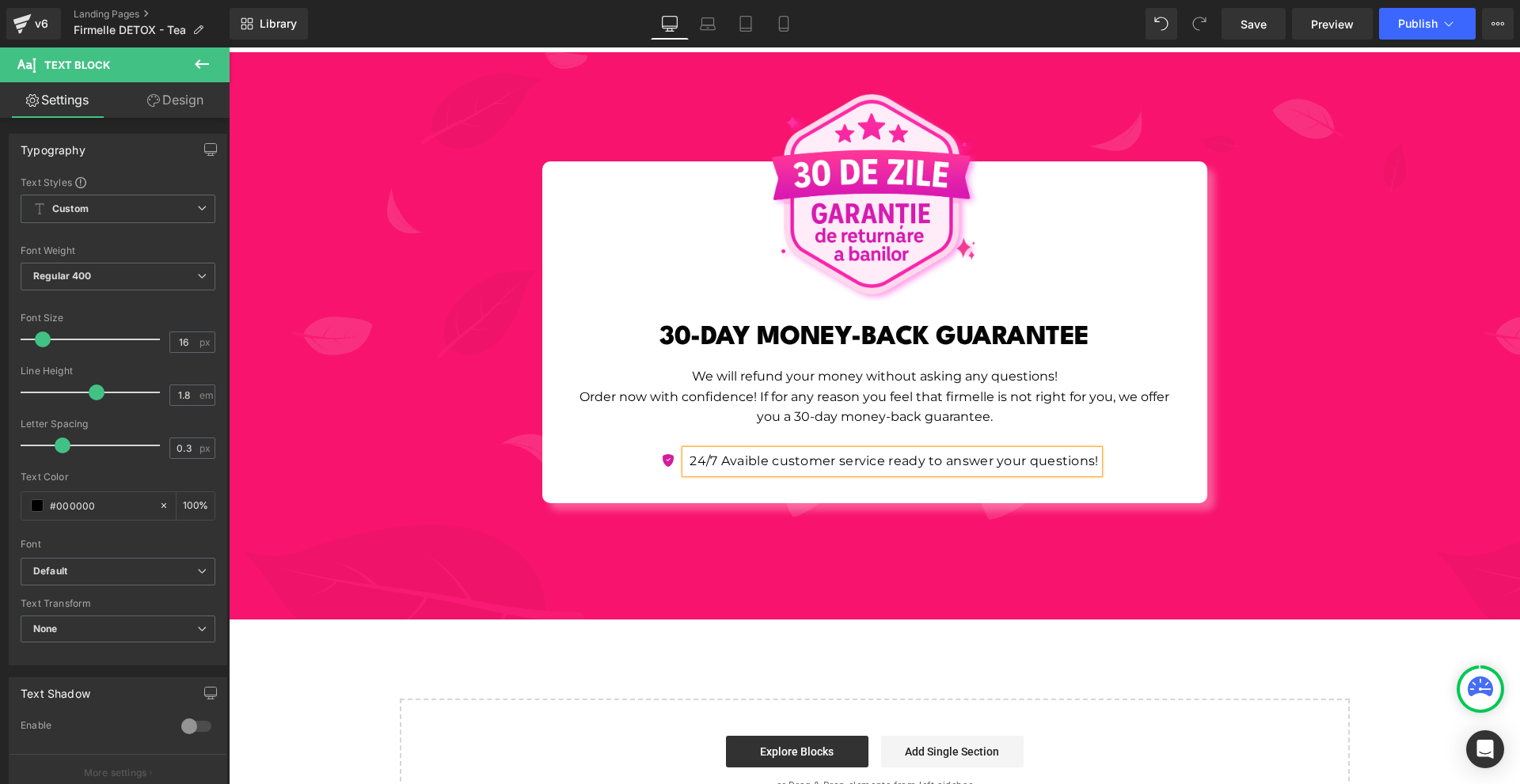
click at [1121, 590] on div "Image 30-DAY MONEY-BACK GUARANTEE Heading We will refund your money without ask…" at bounding box center [874, 336] width 1292 height 567
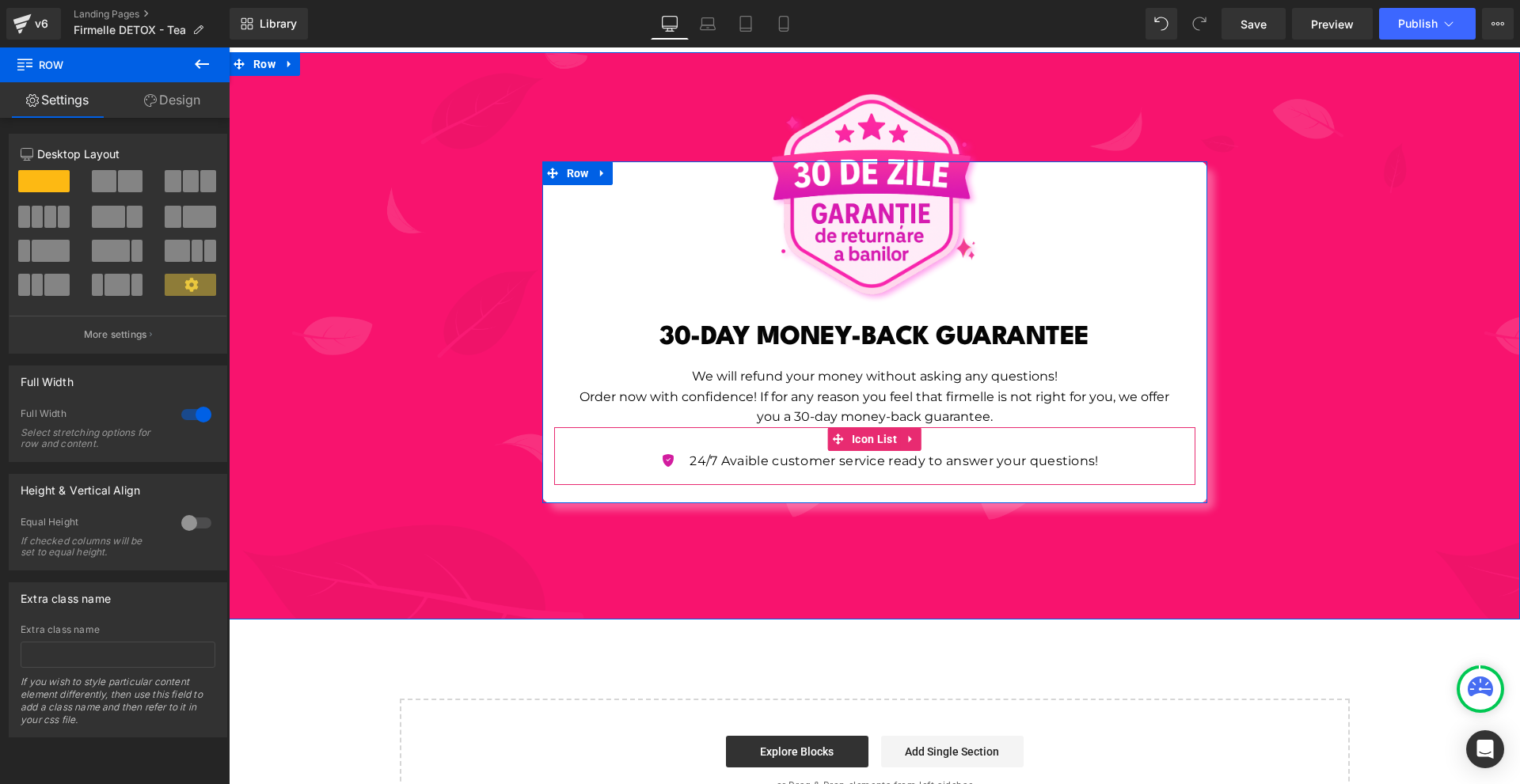
click at [691, 450] on p "24/7 Avaible customer service ready to answer your questions!" at bounding box center [893, 462] width 408 height 23
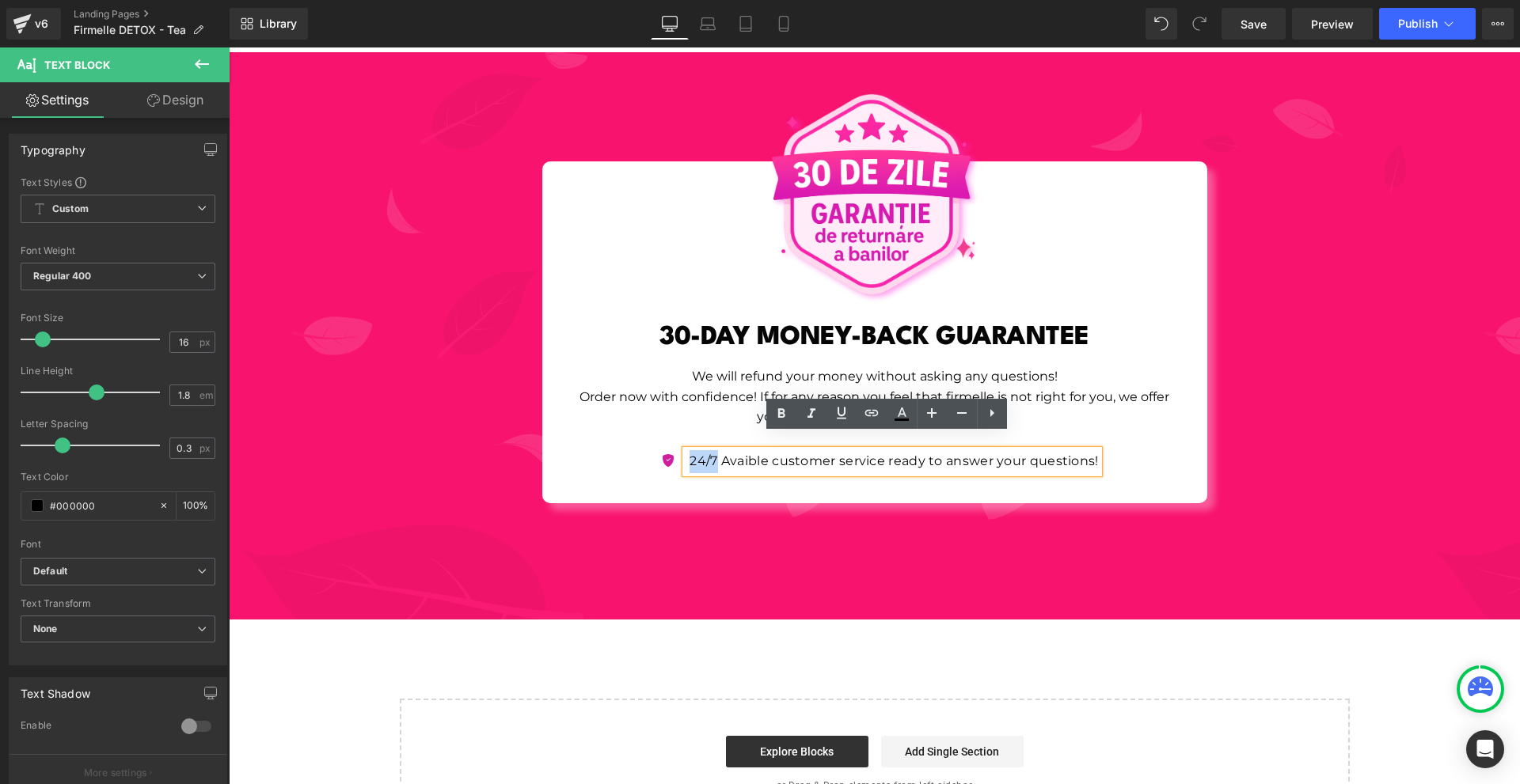
drag, startPoint x: 685, startPoint y: 446, endPoint x: 715, endPoint y: 444, distance: 30.1
click at [711, 450] on p "24/7 Avaible customer service ready to answer your questions!" at bounding box center [893, 462] width 408 height 23
click at [775, 418] on icon at bounding box center [781, 414] width 19 height 19
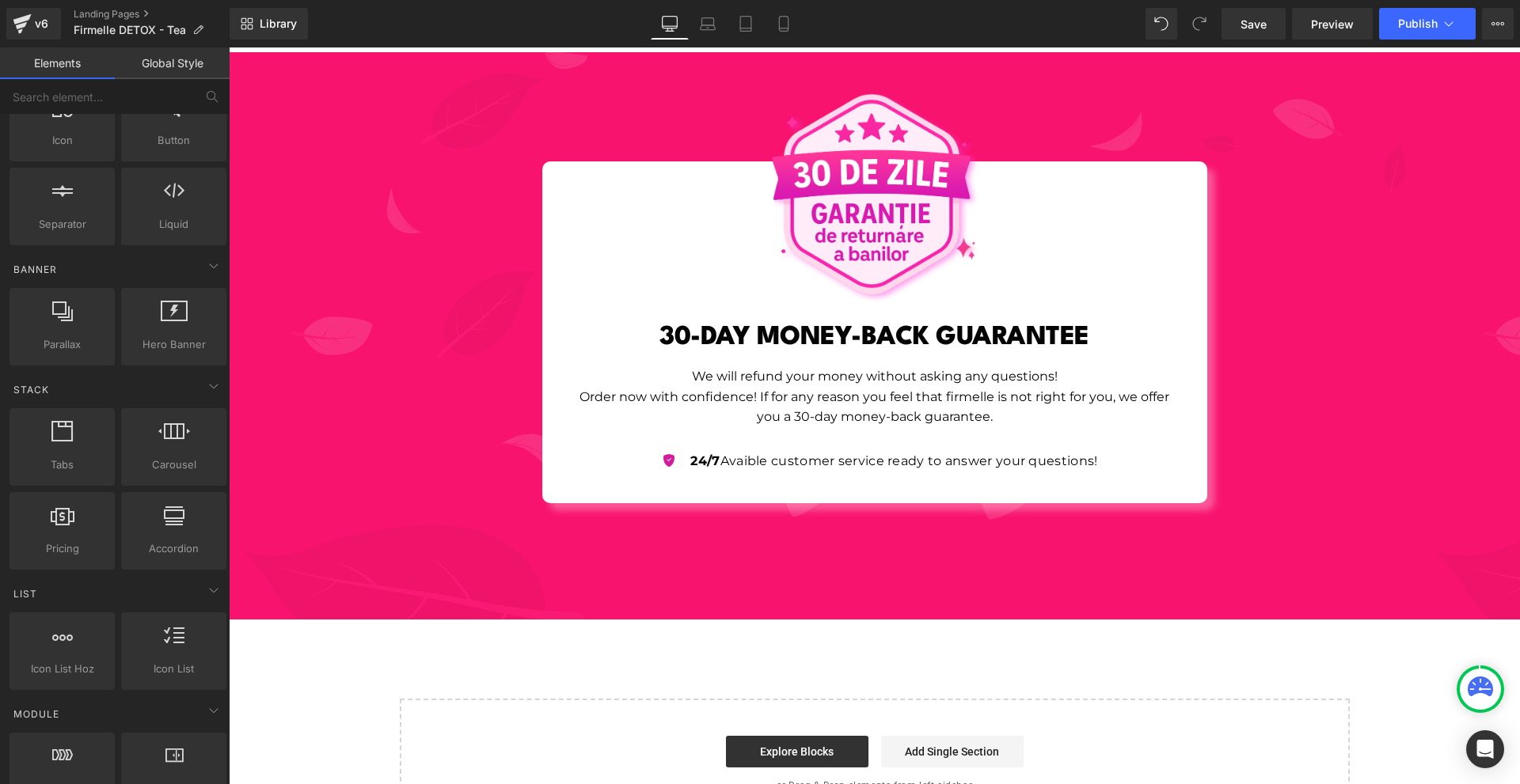
scroll to position [0, 0]
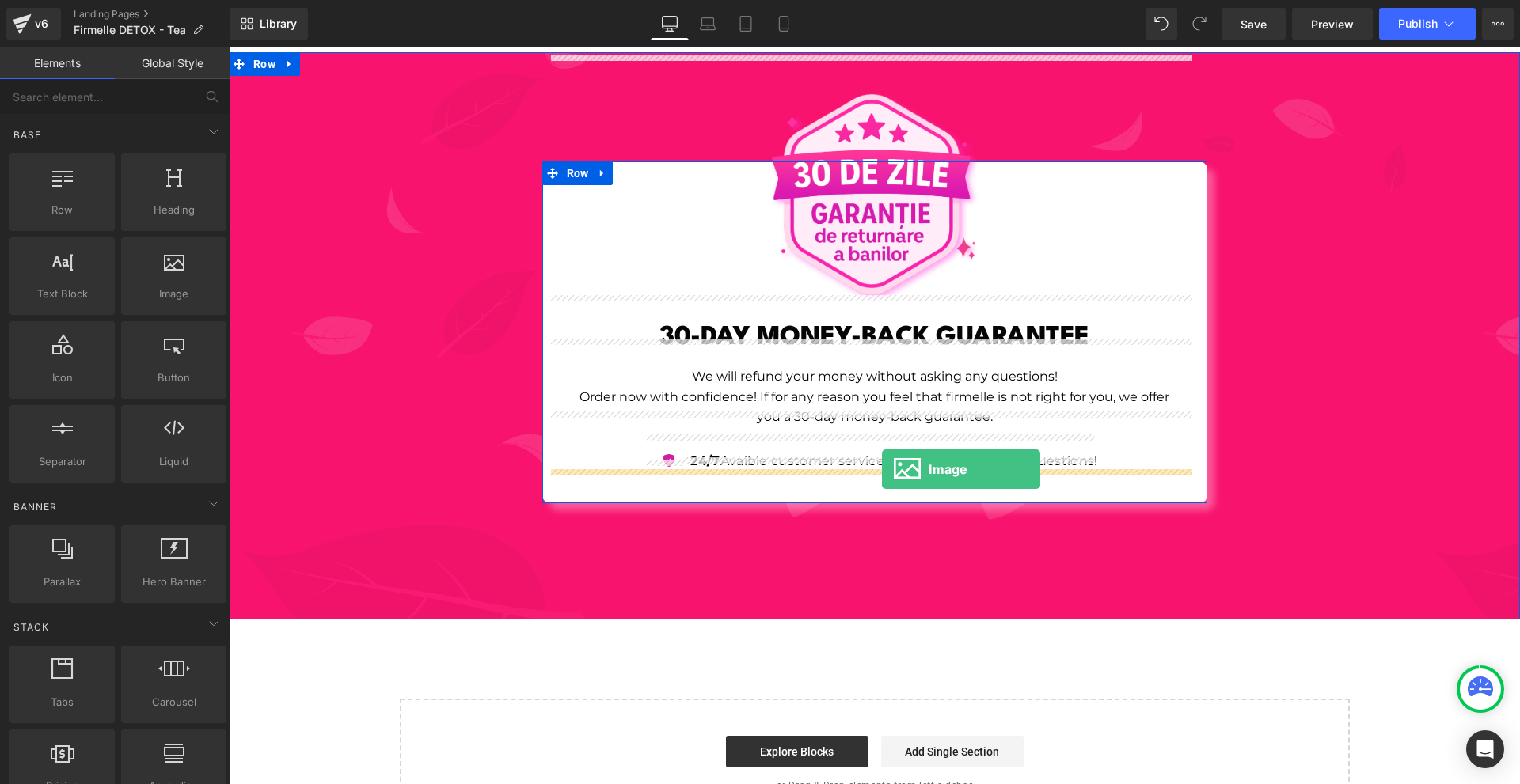
drag, startPoint x: 425, startPoint y: 343, endPoint x: 882, endPoint y: 469, distance: 474.1
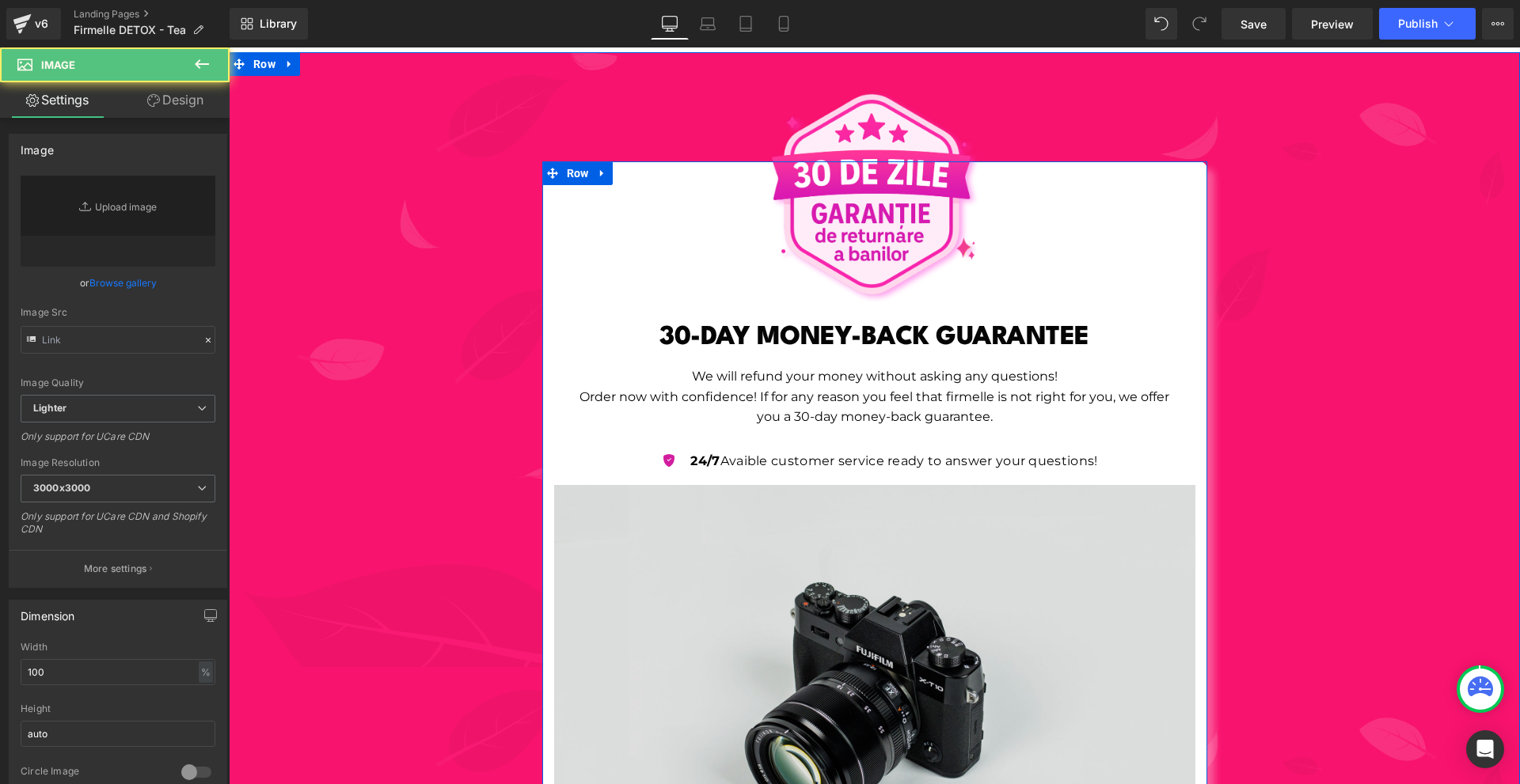
type input "//[DOMAIN_NAME][URL]"
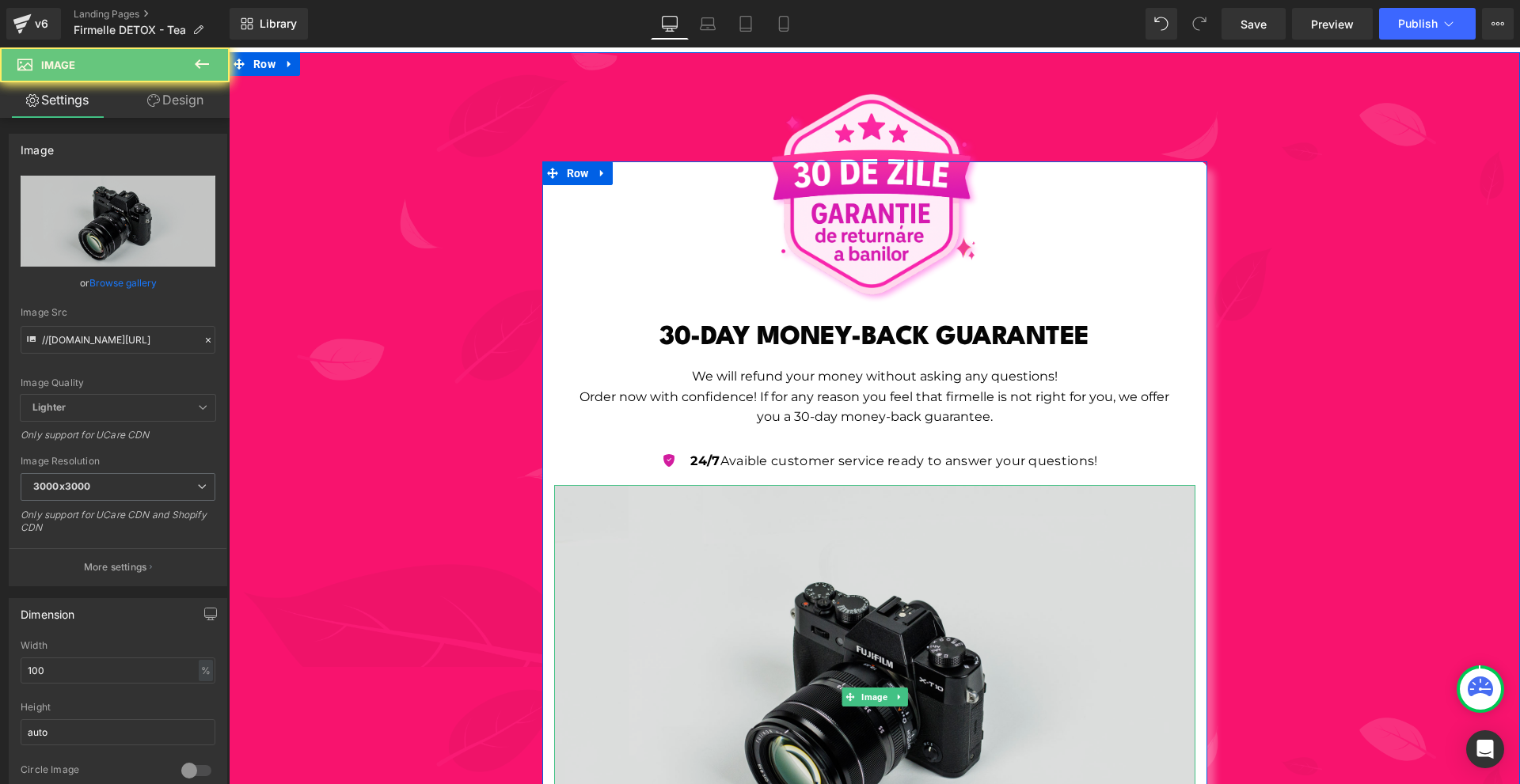
click at [817, 526] on img at bounding box center [875, 698] width 642 height 425
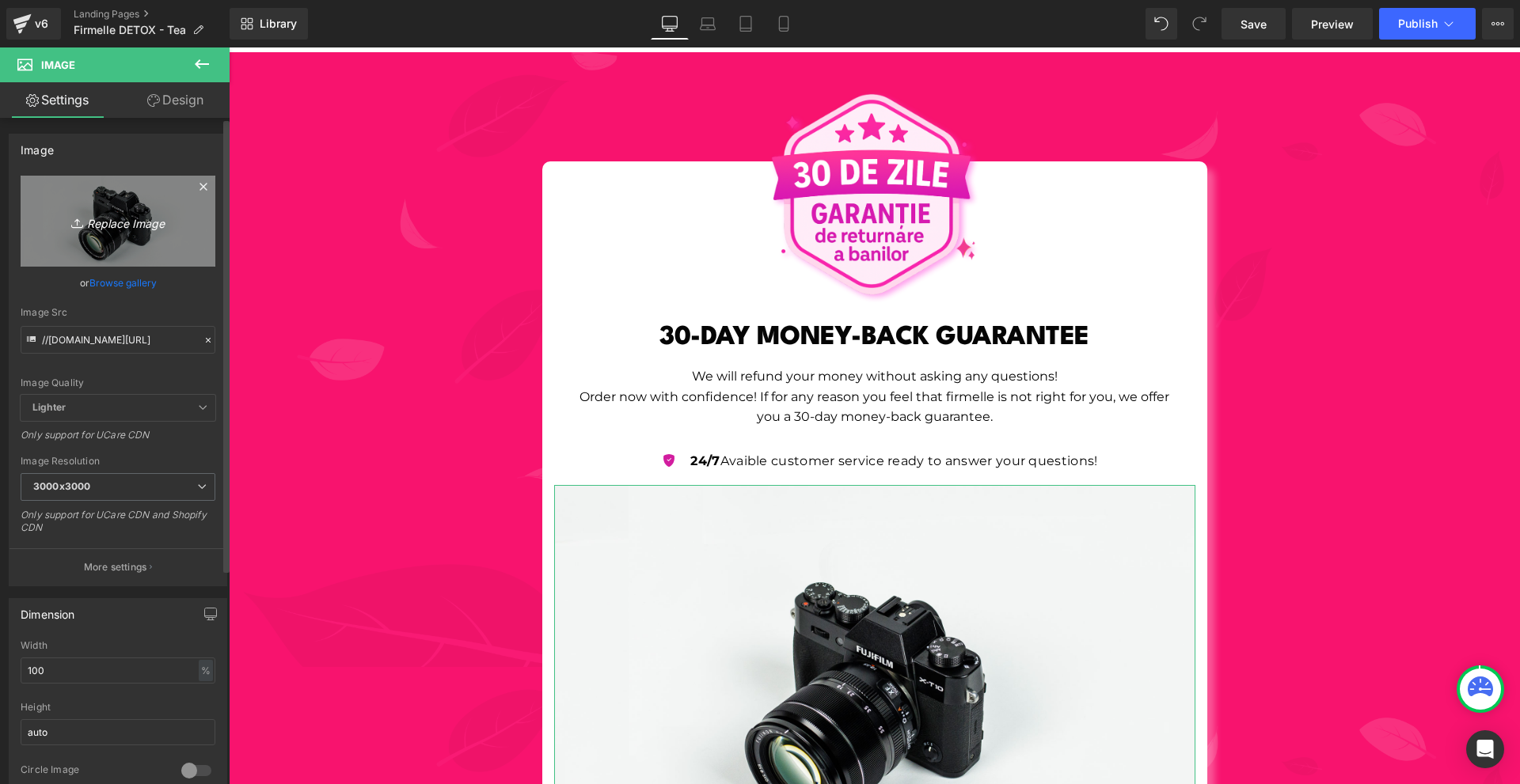
click at [99, 229] on icon "Replace Image" at bounding box center [118, 221] width 127 height 20
type input "C:\fakepath\1. (16).png"
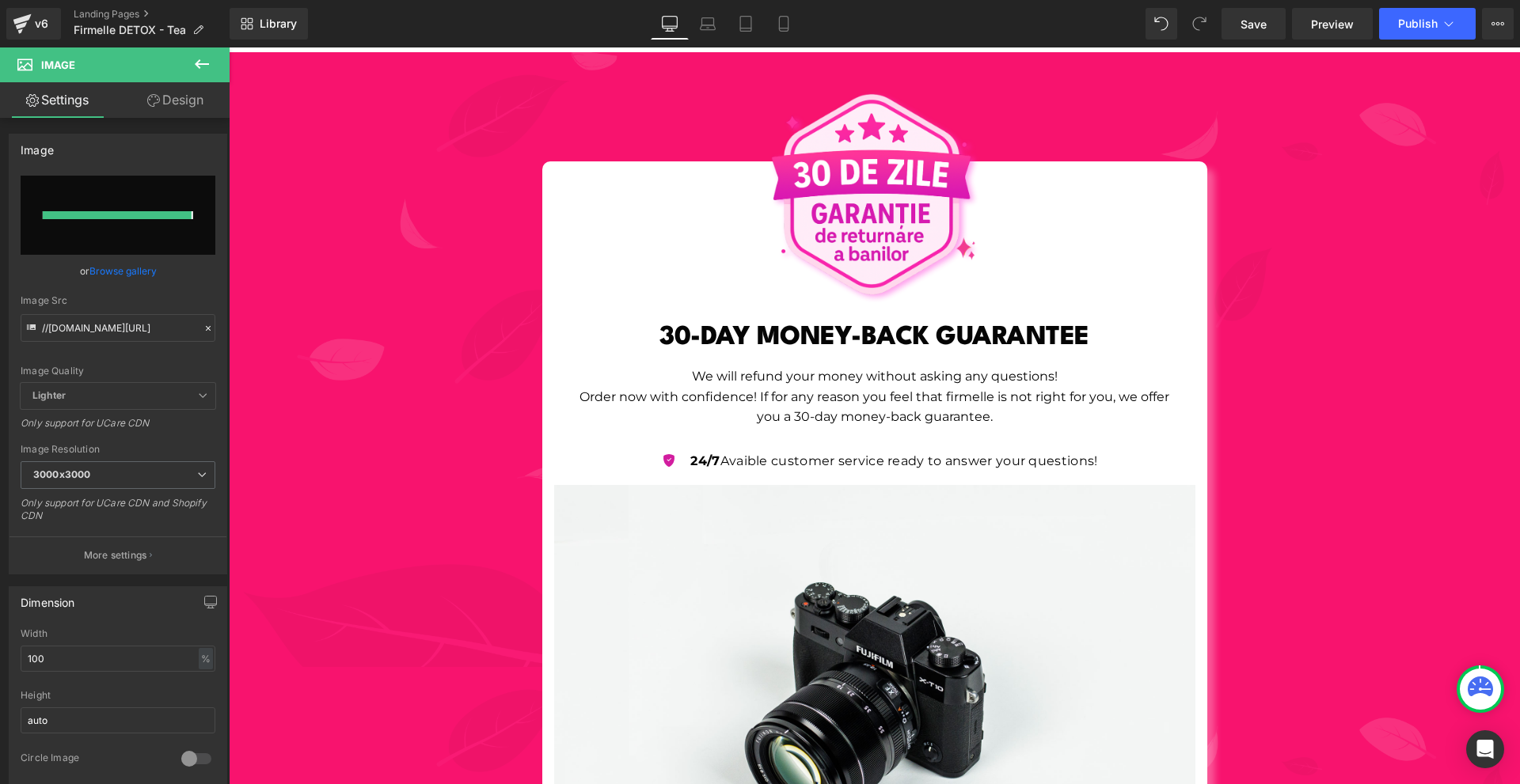
type input "[URL][DOMAIN_NAME]"
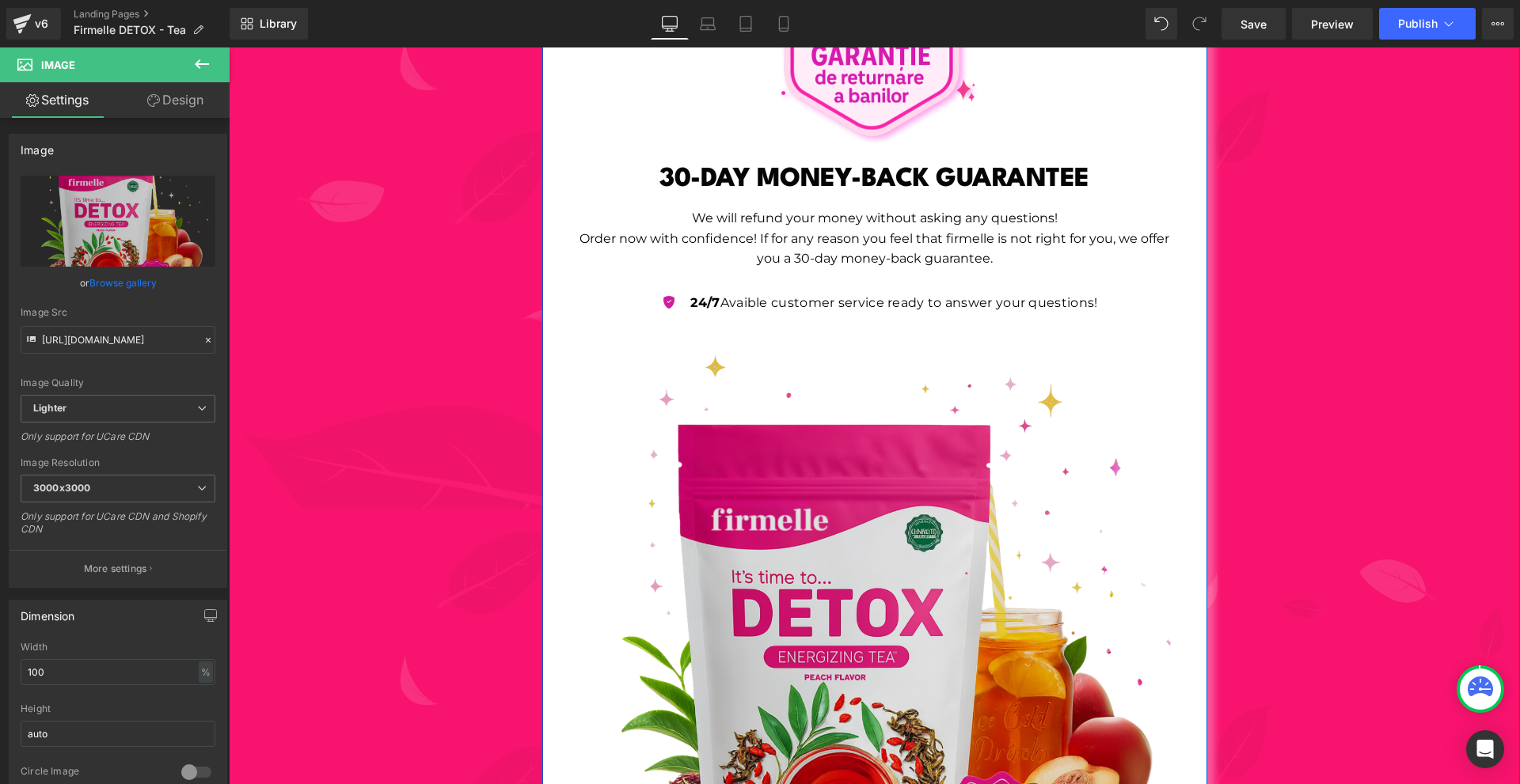
scroll to position [6044, 0]
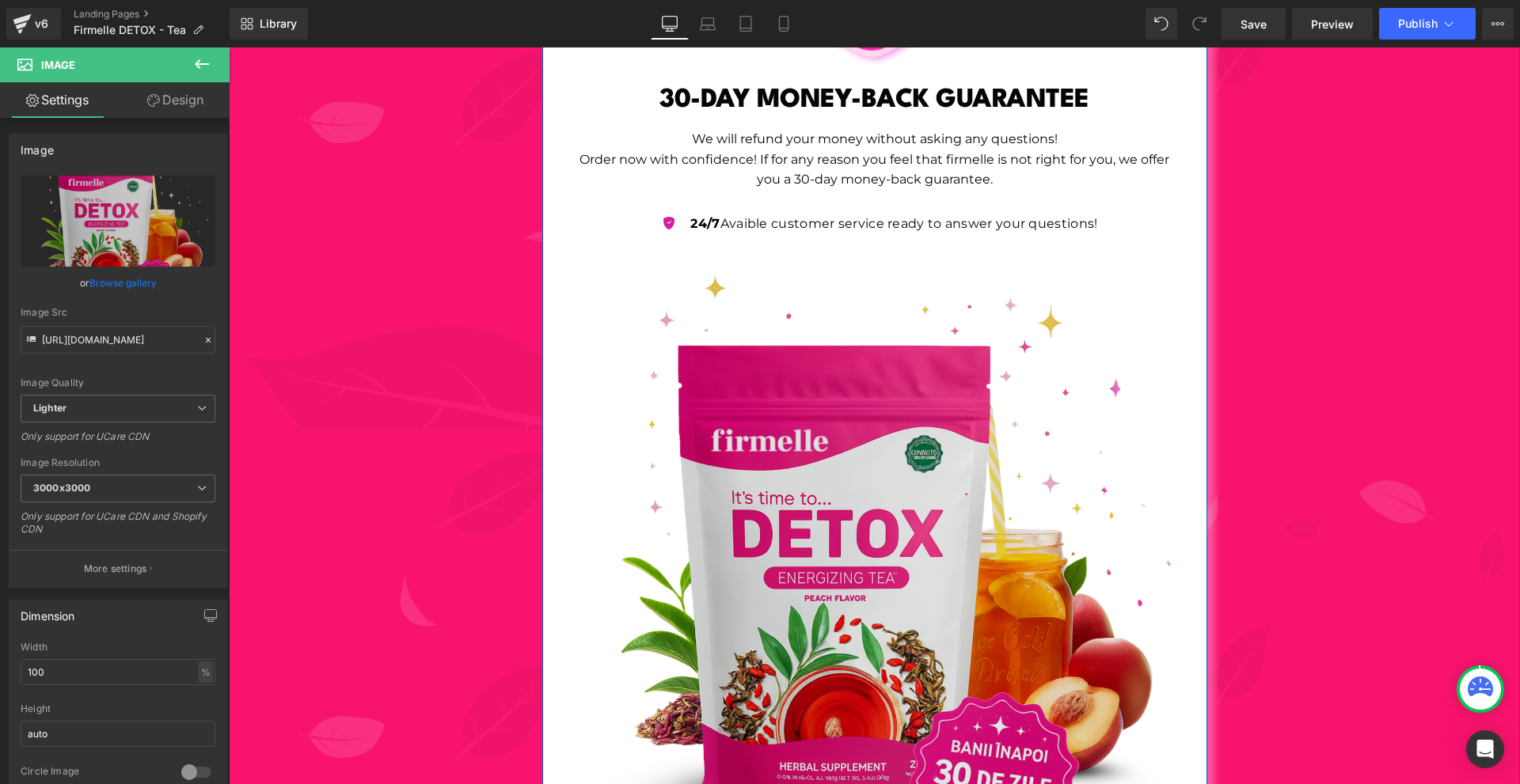
click at [940, 504] on img at bounding box center [875, 569] width 642 height 641
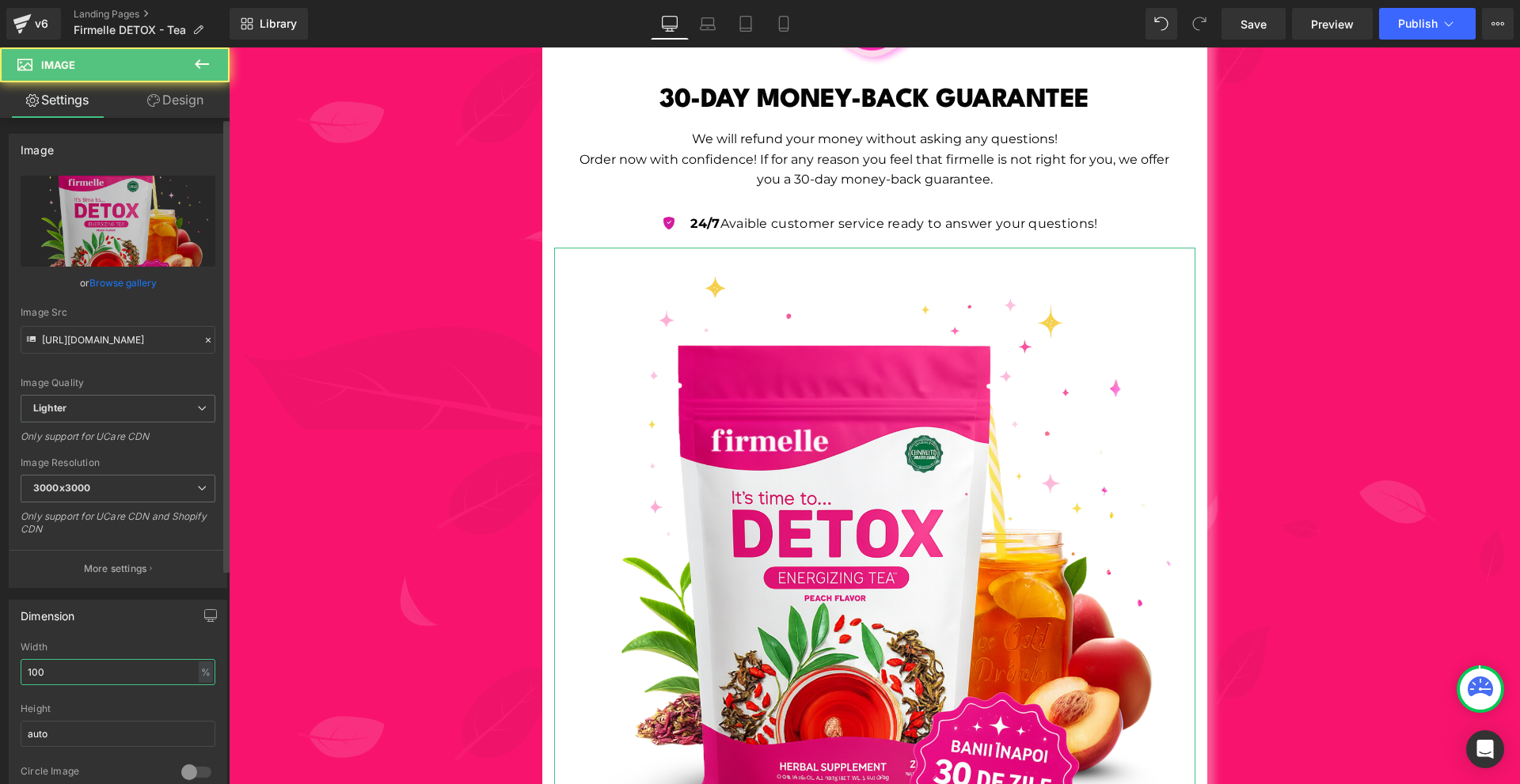
click at [129, 680] on input "100" at bounding box center [118, 673] width 195 height 26
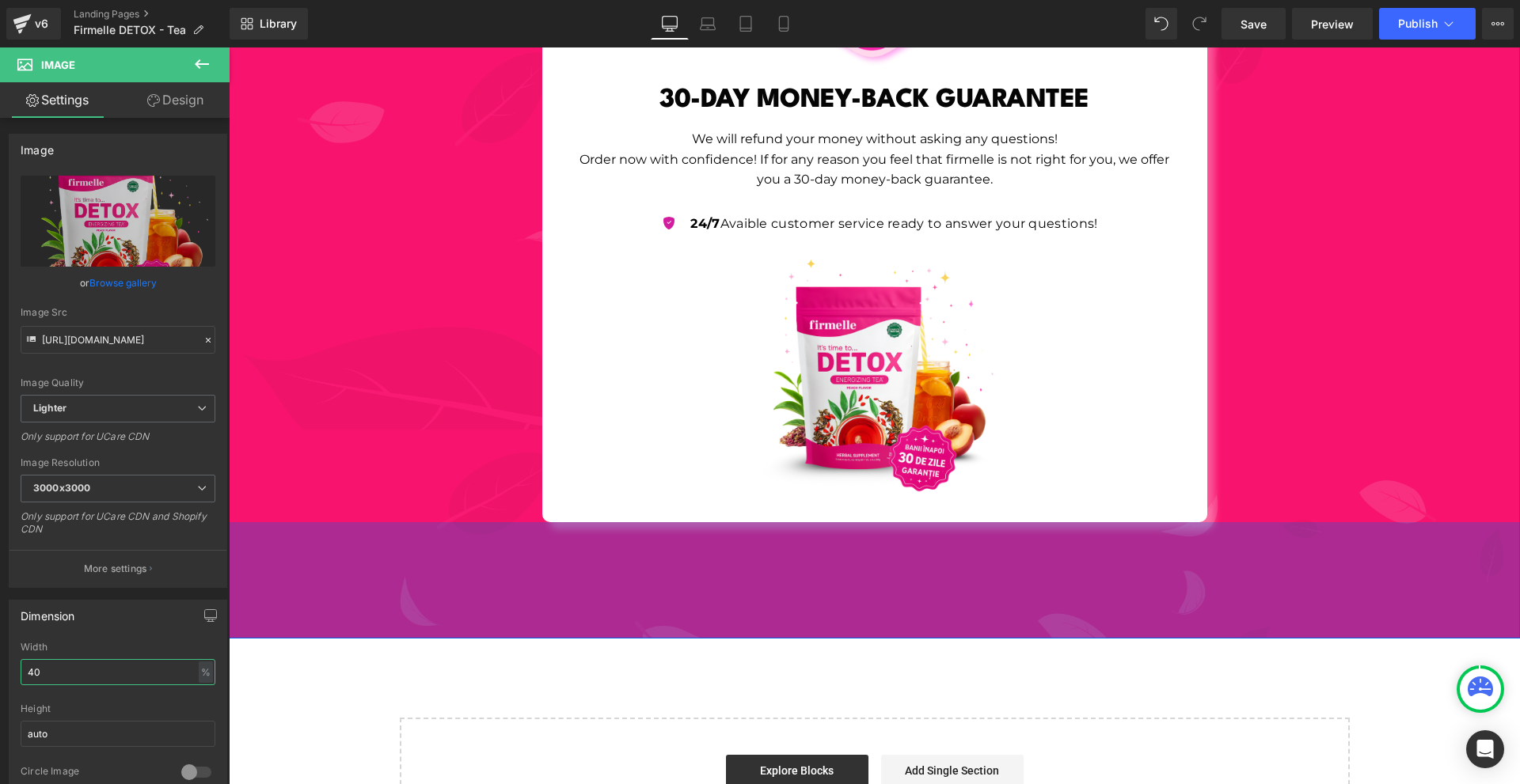
scroll to position [5965, 0]
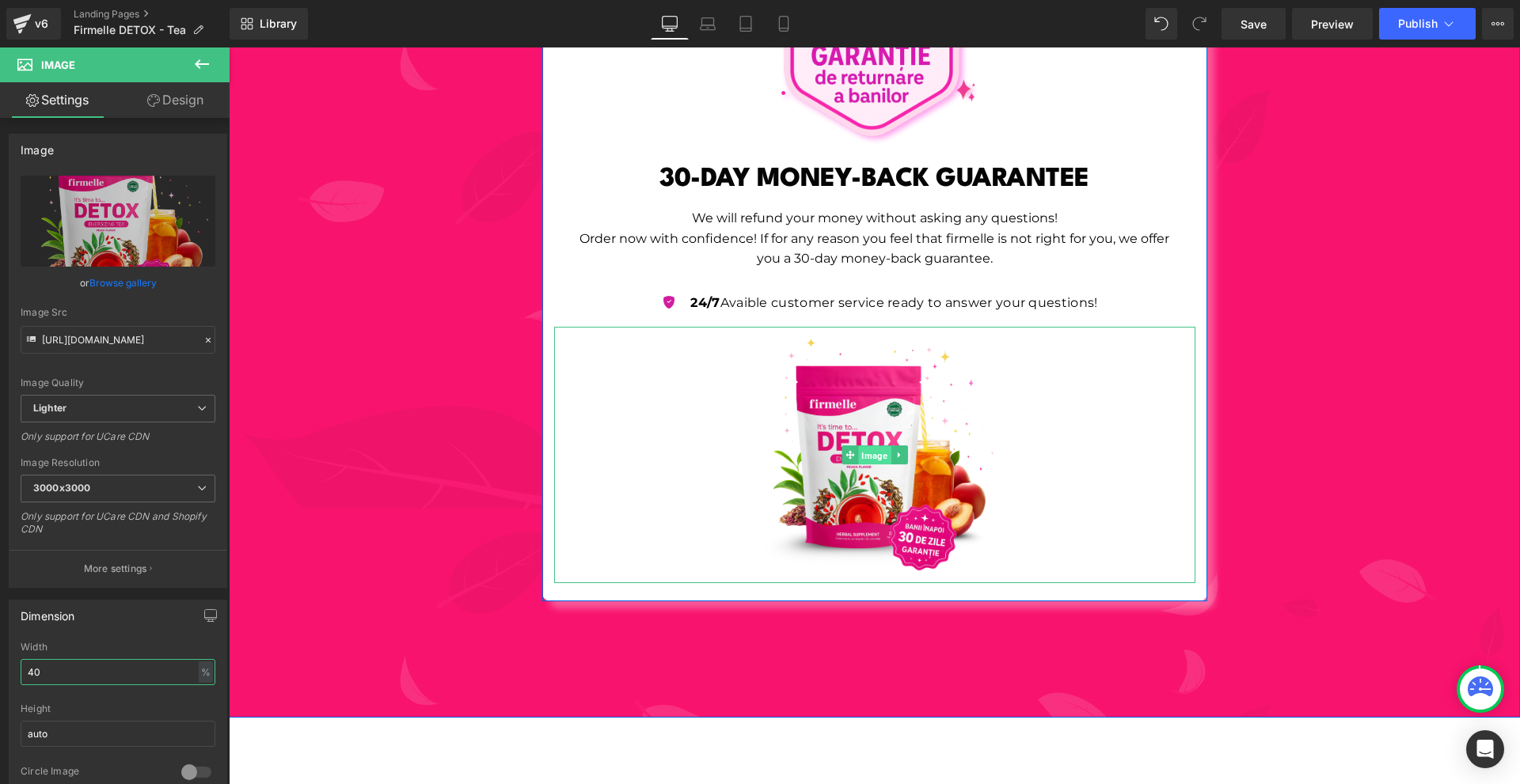
click at [859, 446] on span "Image" at bounding box center [874, 455] width 32 height 19
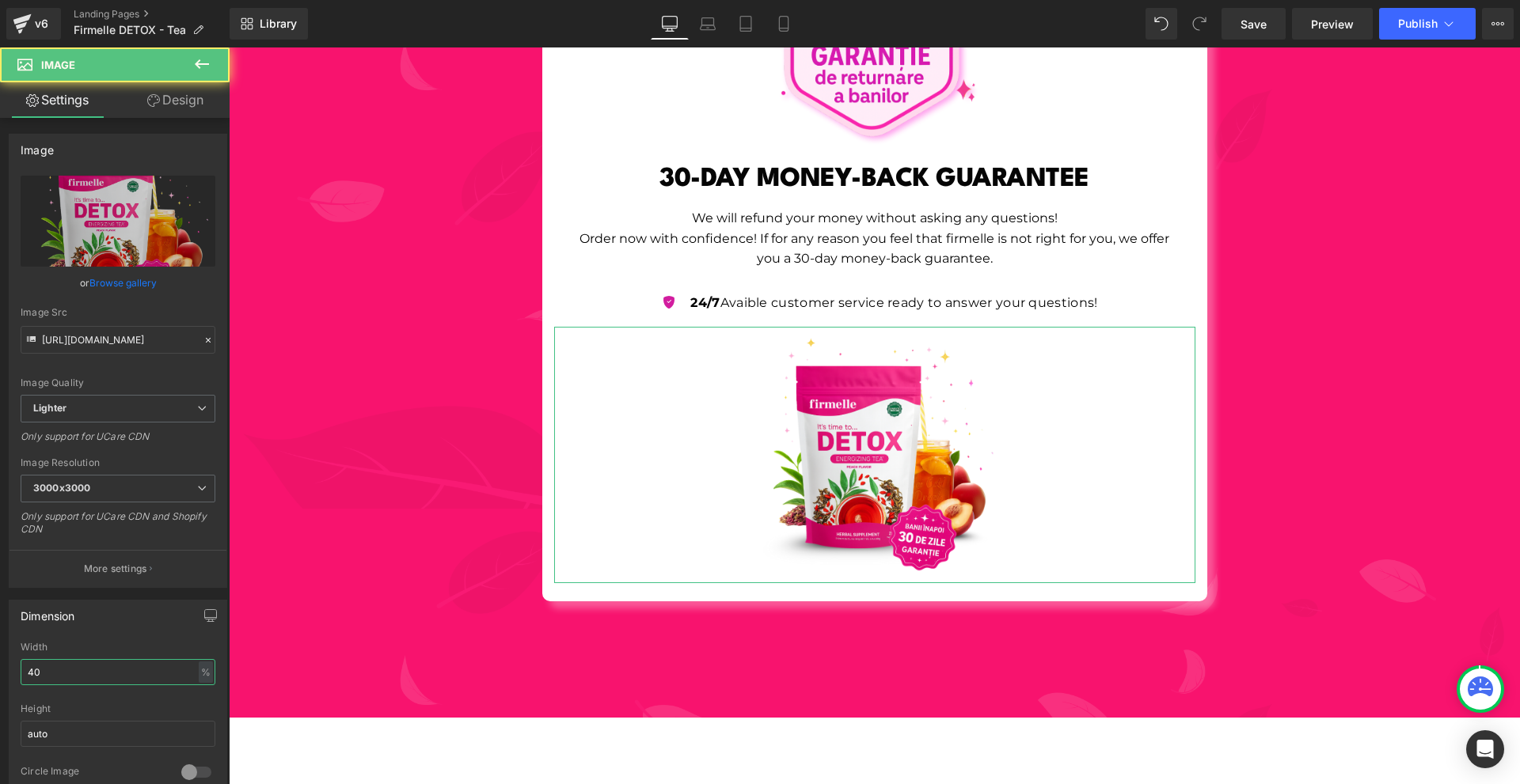
type input "40"
click at [148, 94] on icon at bounding box center [153, 100] width 12 height 12
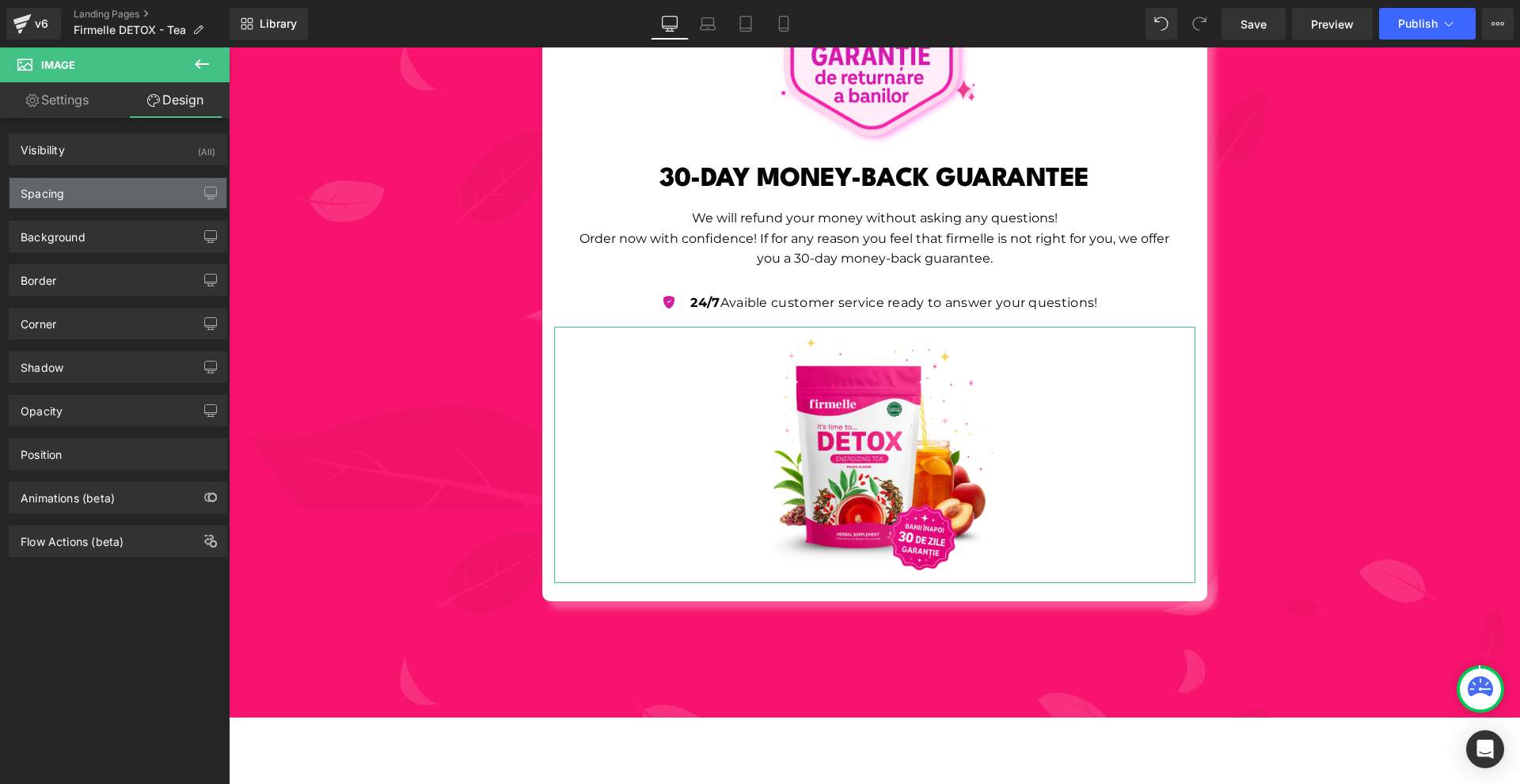
click at [102, 196] on div "Spacing" at bounding box center [118, 193] width 217 height 30
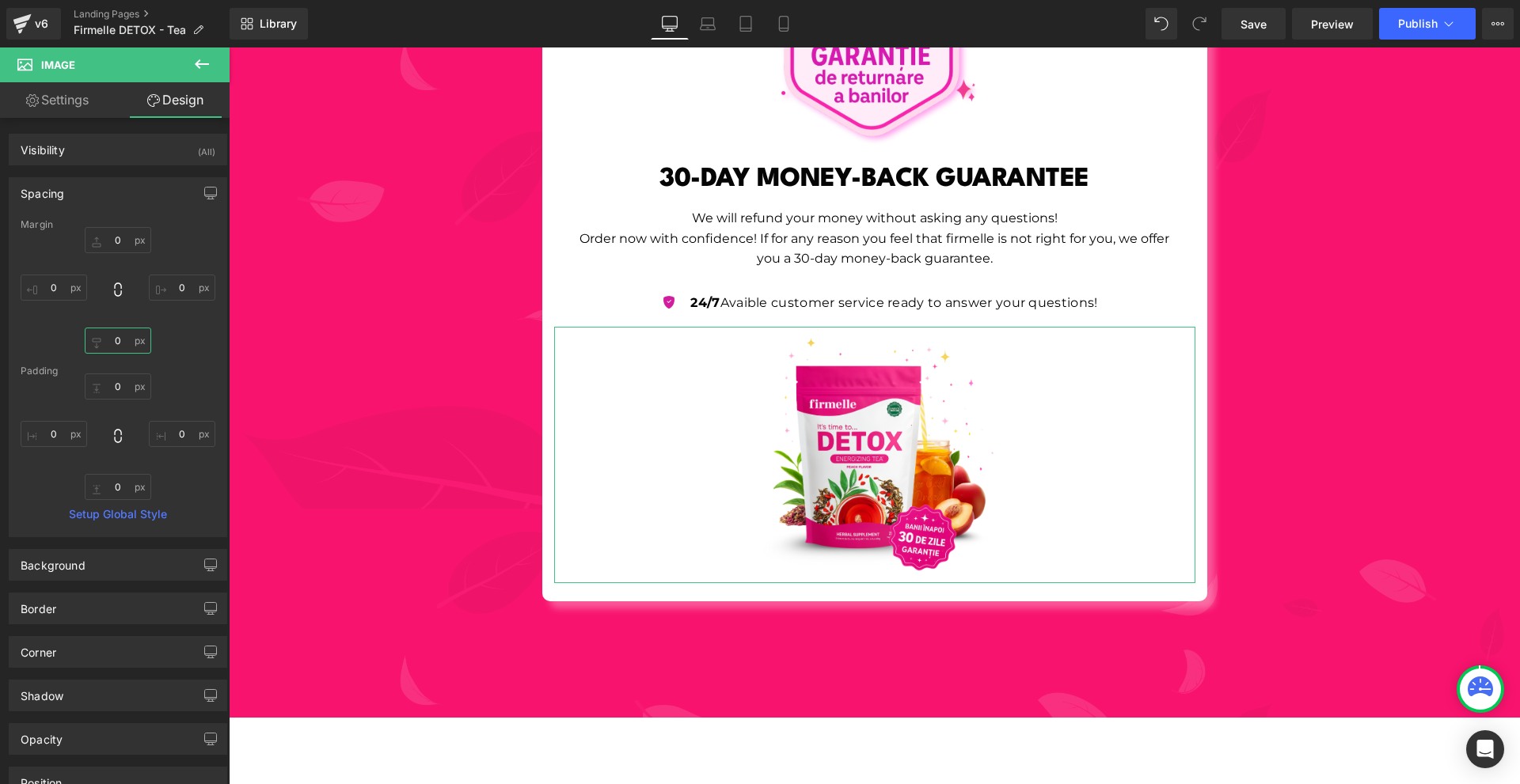
click at [130, 329] on input "0" at bounding box center [118, 340] width 67 height 26
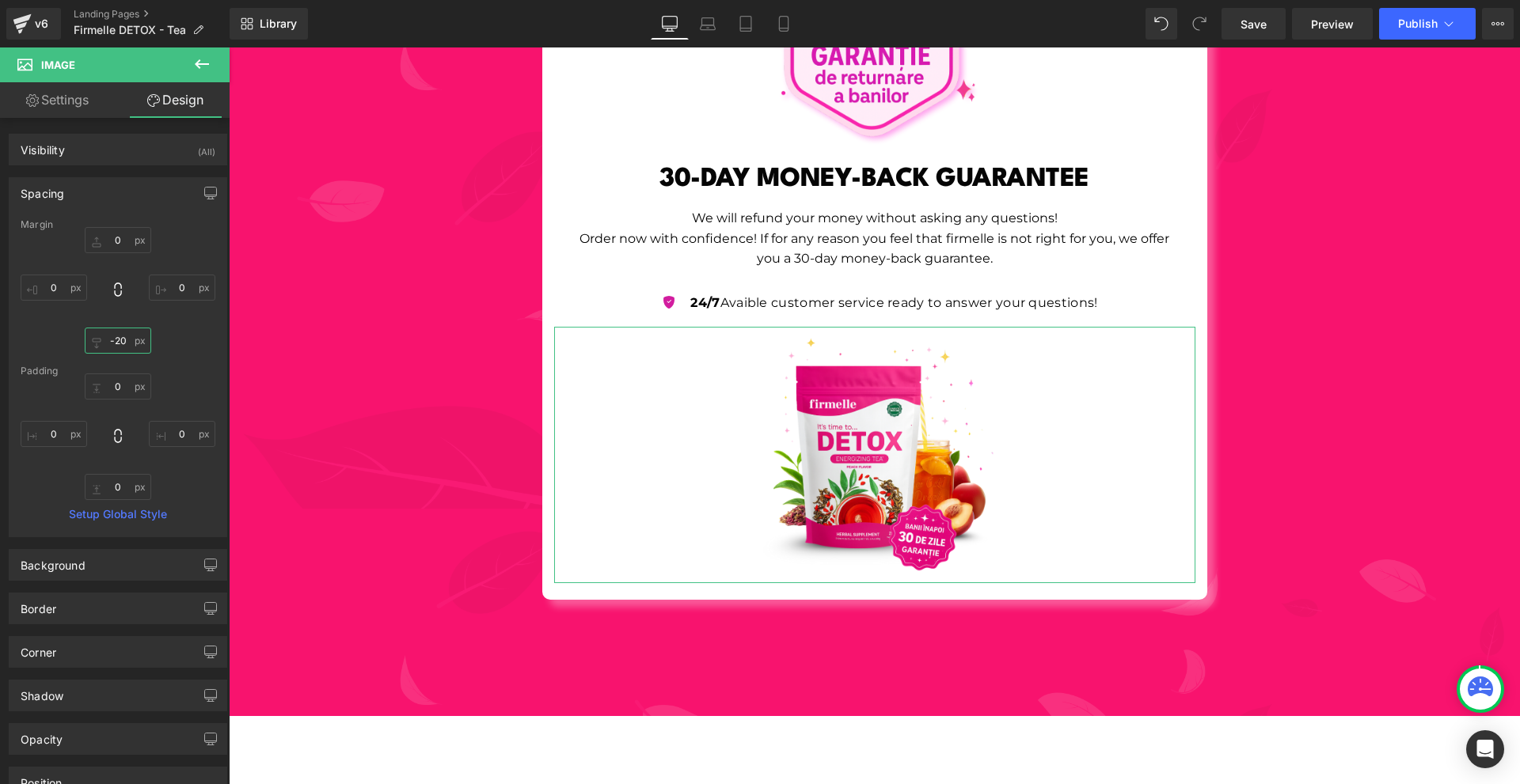
type input "-200"
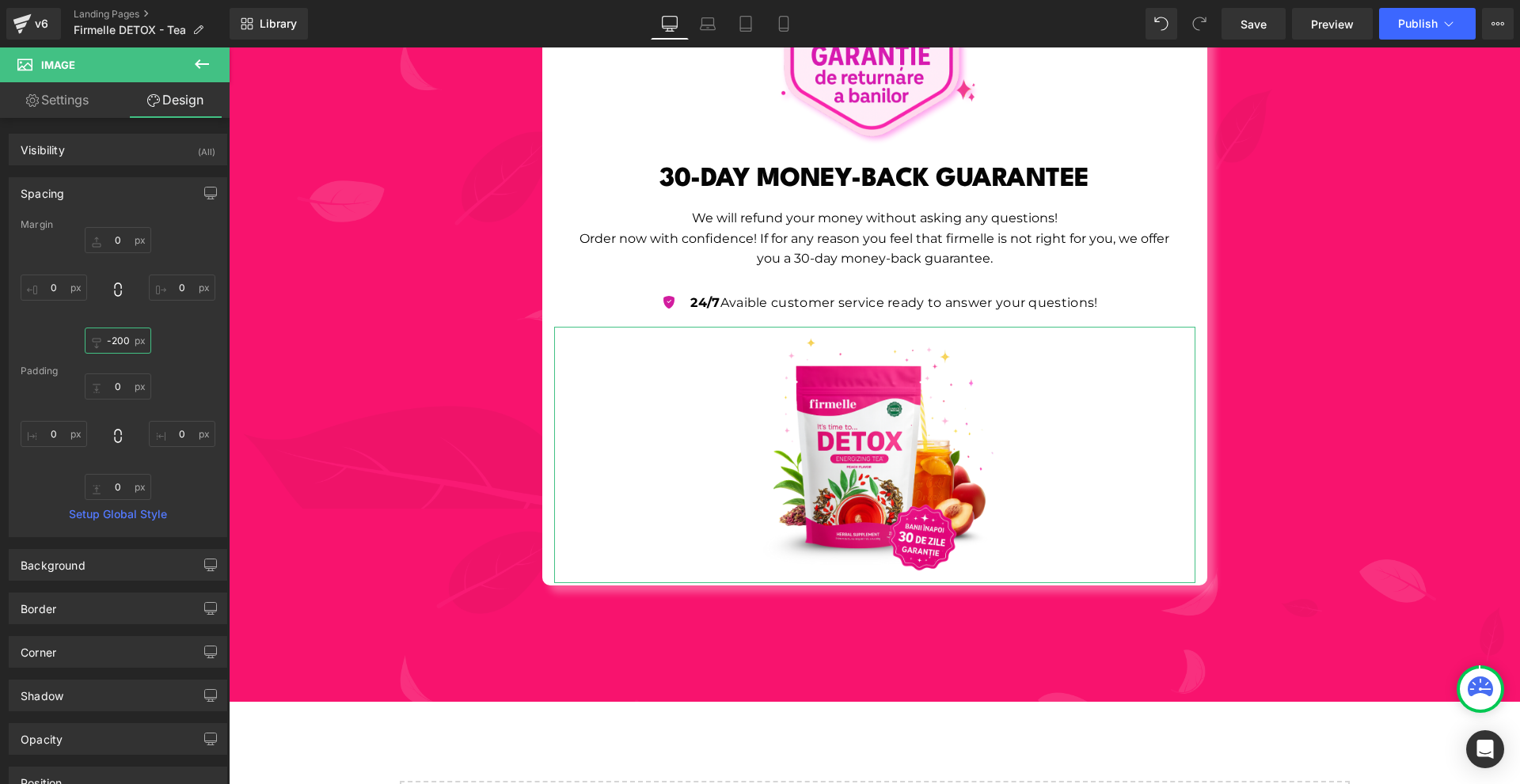
scroll to position [5958, 0]
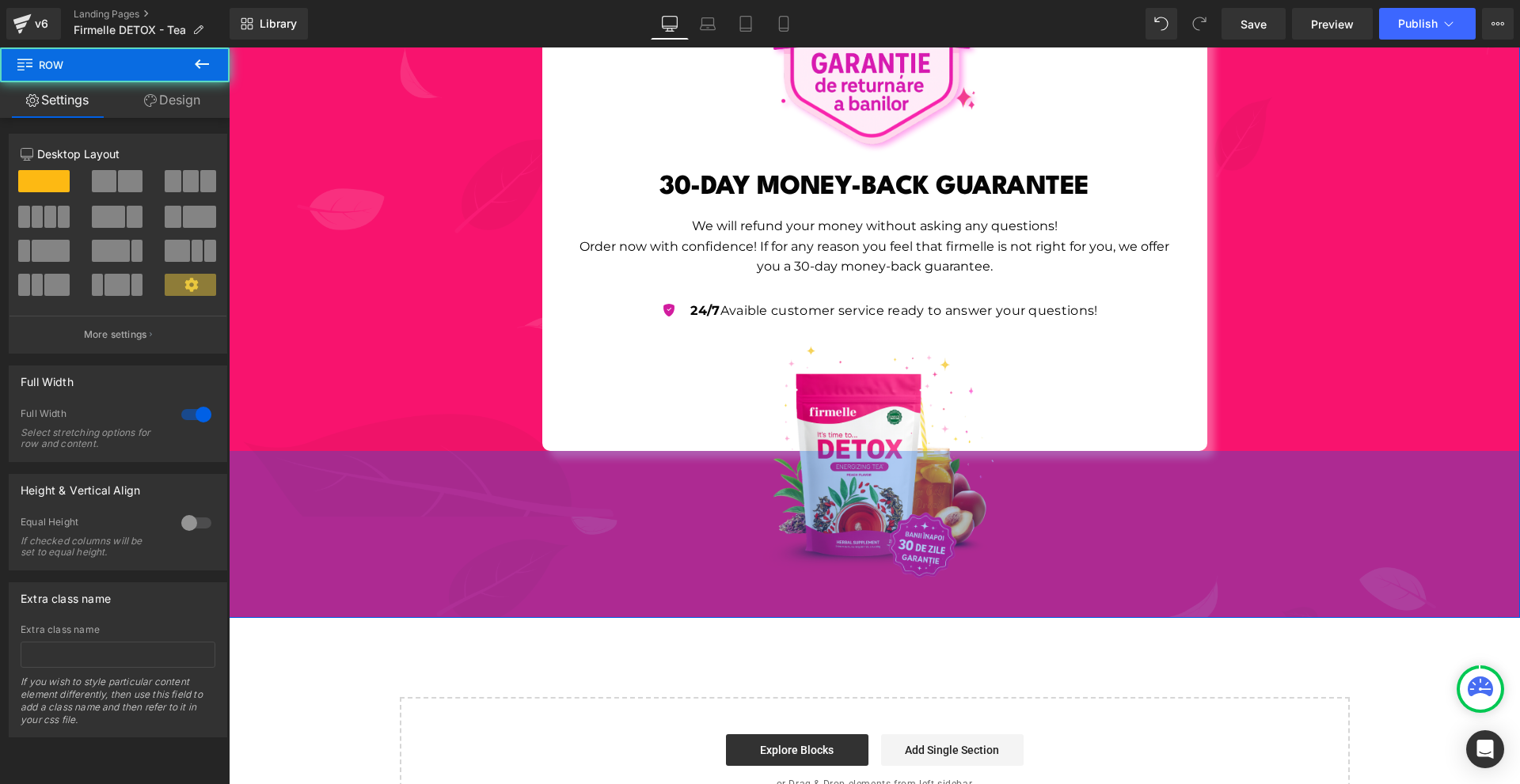
drag, startPoint x: 1318, startPoint y: 543, endPoint x: 1323, endPoint y: 618, distance: 75.2
click at [1324, 594] on div "211px" at bounding box center [874, 534] width 1292 height 167
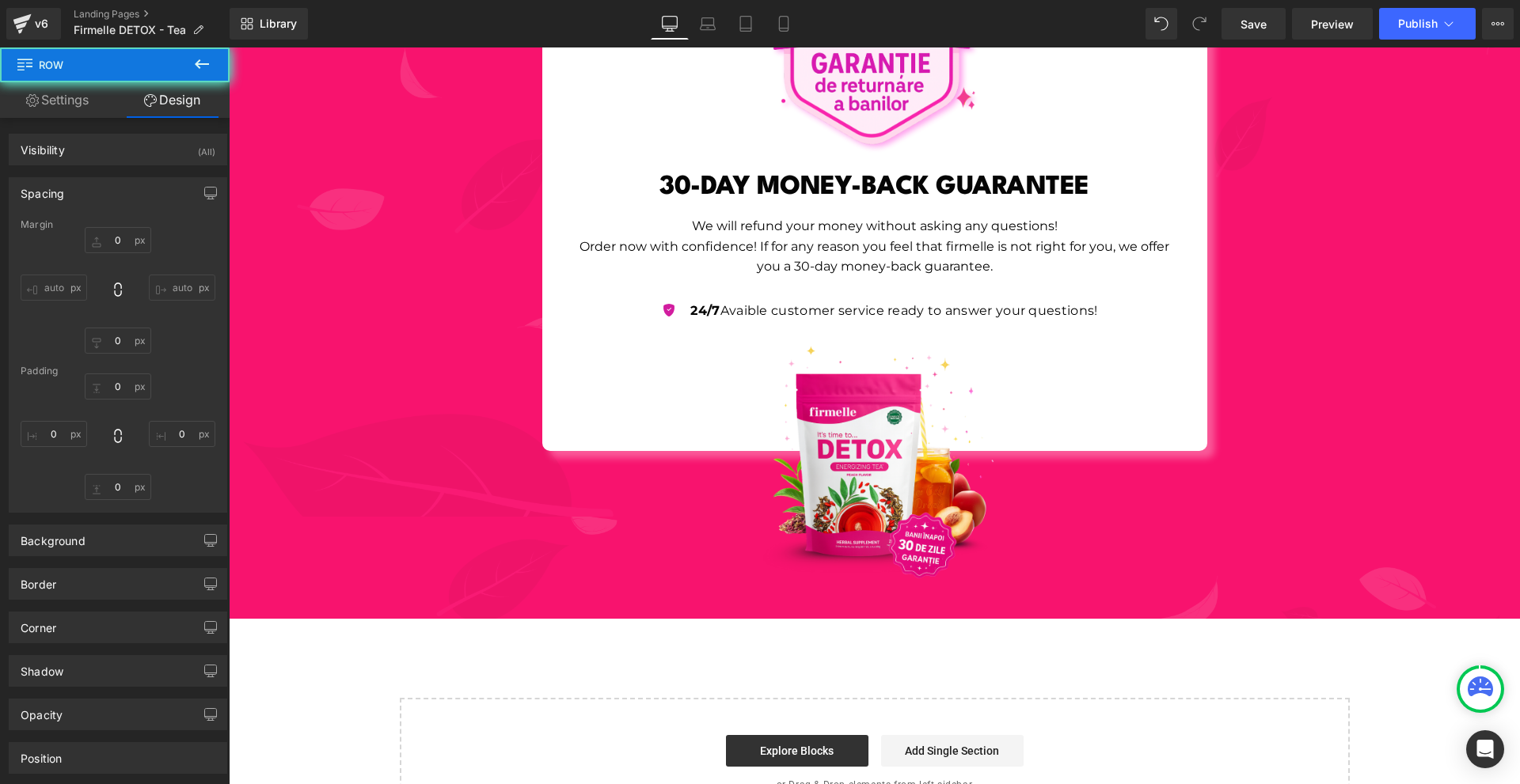
type input "0"
type input "38"
type input "0"
type input "212"
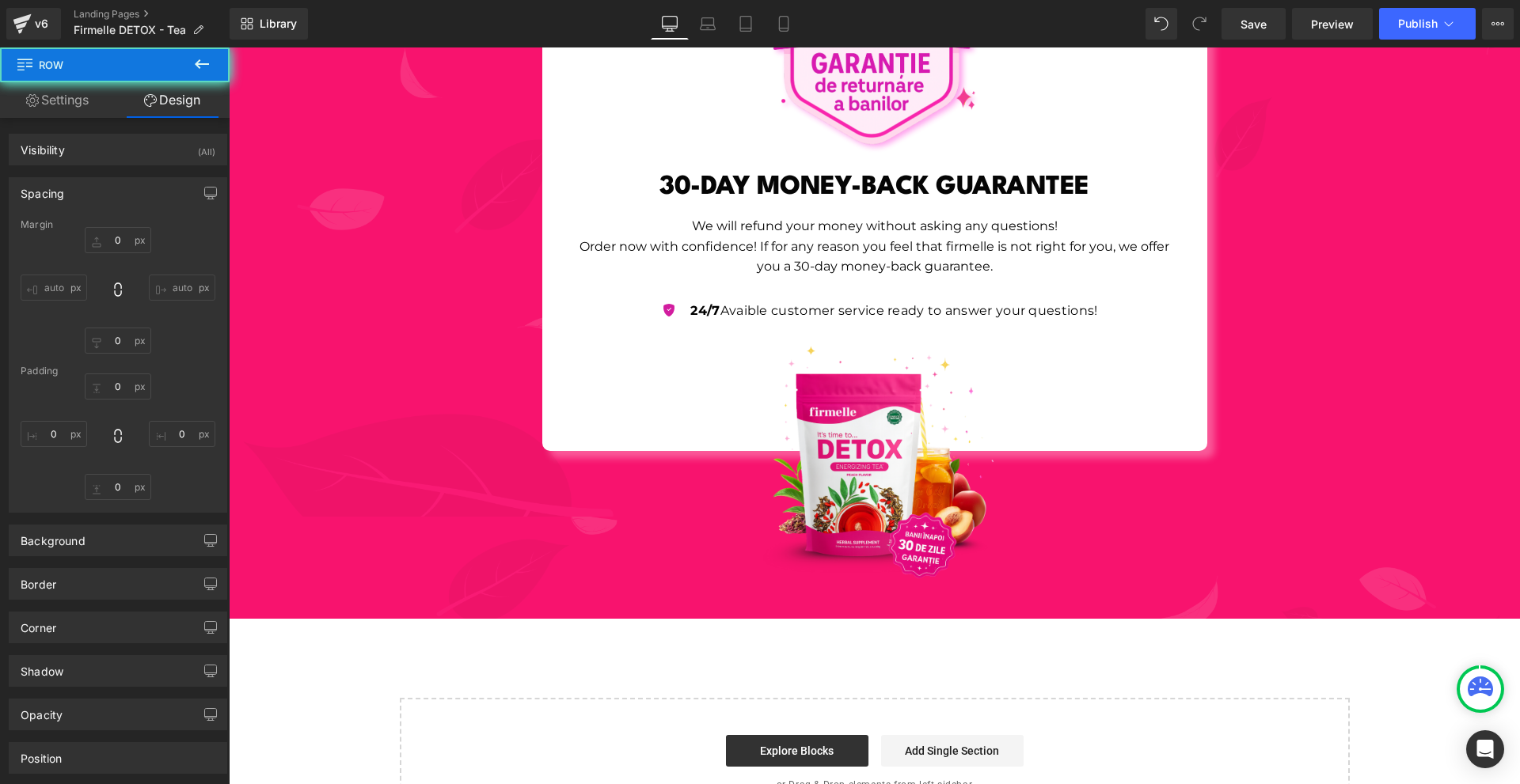
type input "0"
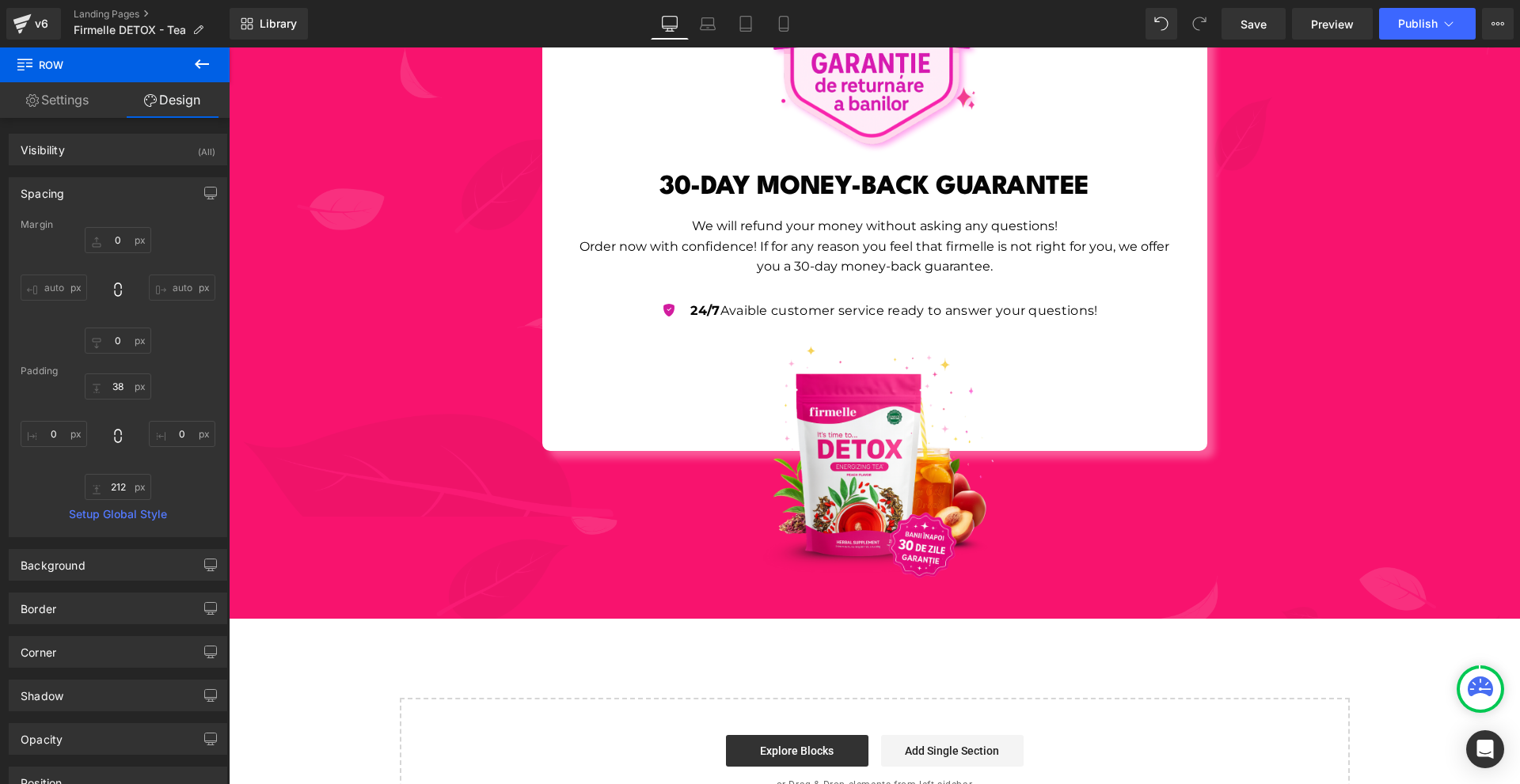
scroll to position [5800, 0]
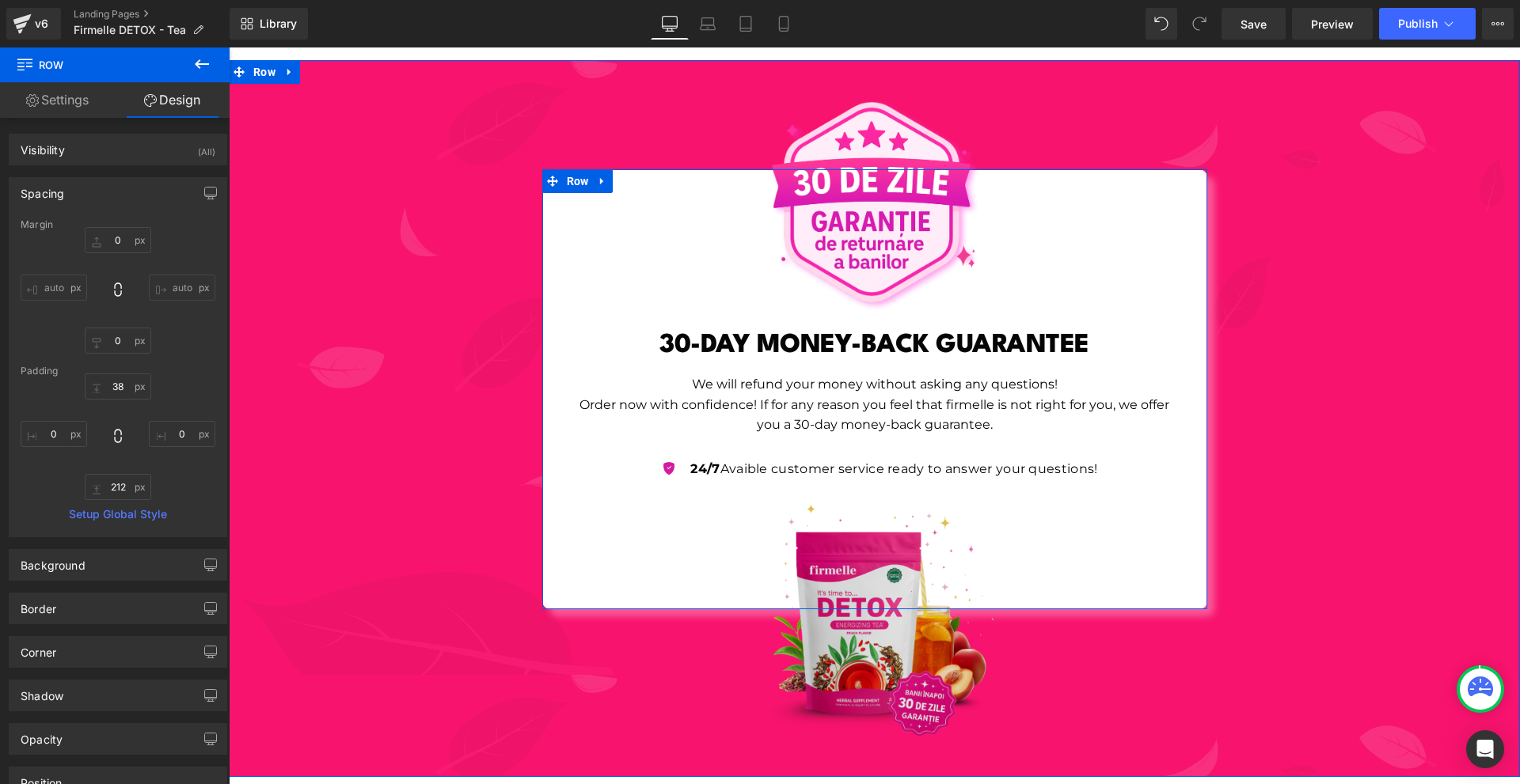
click at [912, 556] on img at bounding box center [874, 621] width 256 height 256
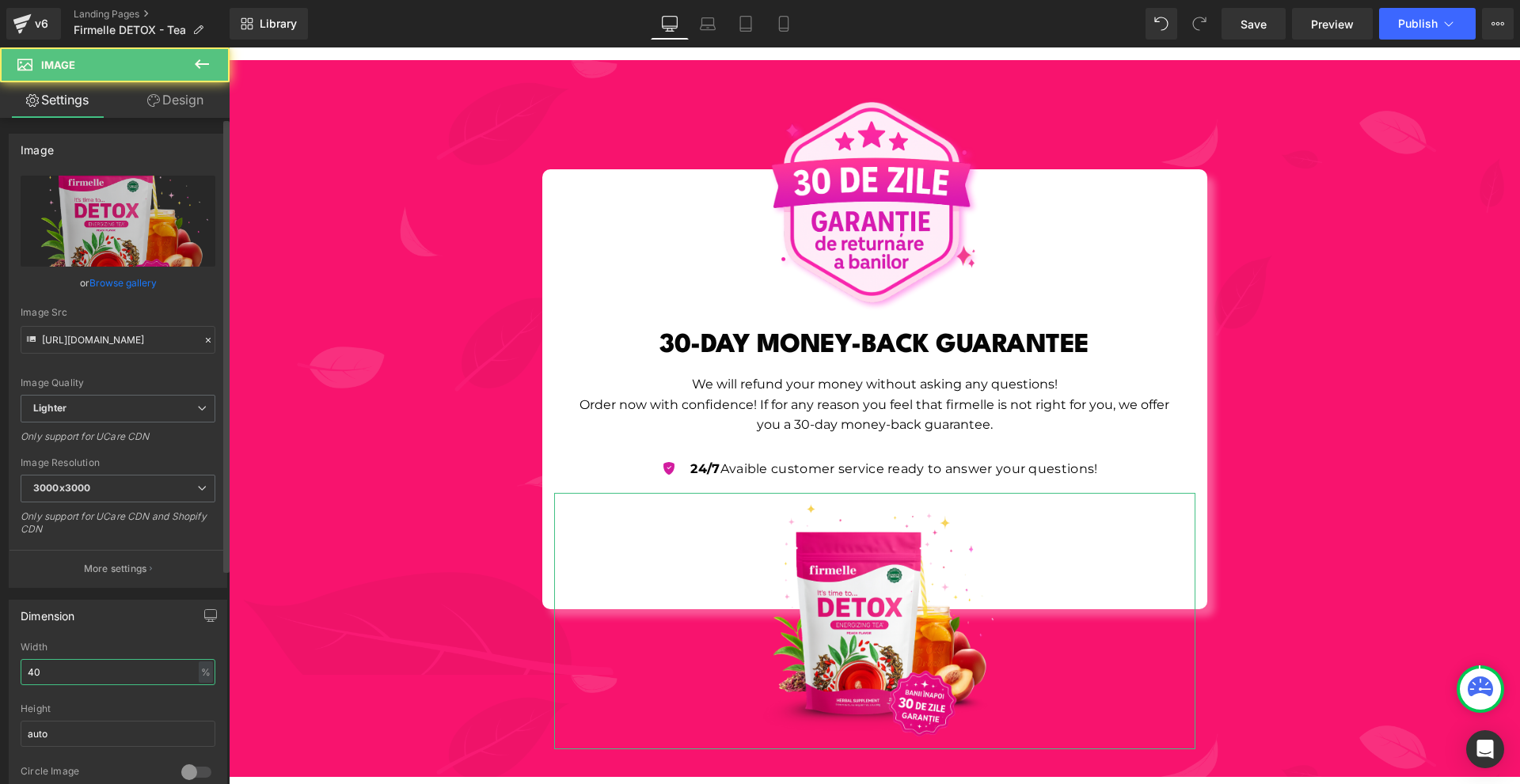
drag, startPoint x: 82, startPoint y: 660, endPoint x: 81, endPoint y: 669, distance: 9.1
click at [82, 664] on input "40" at bounding box center [118, 673] width 195 height 26
click at [81, 669] on input "40" at bounding box center [118, 673] width 195 height 26
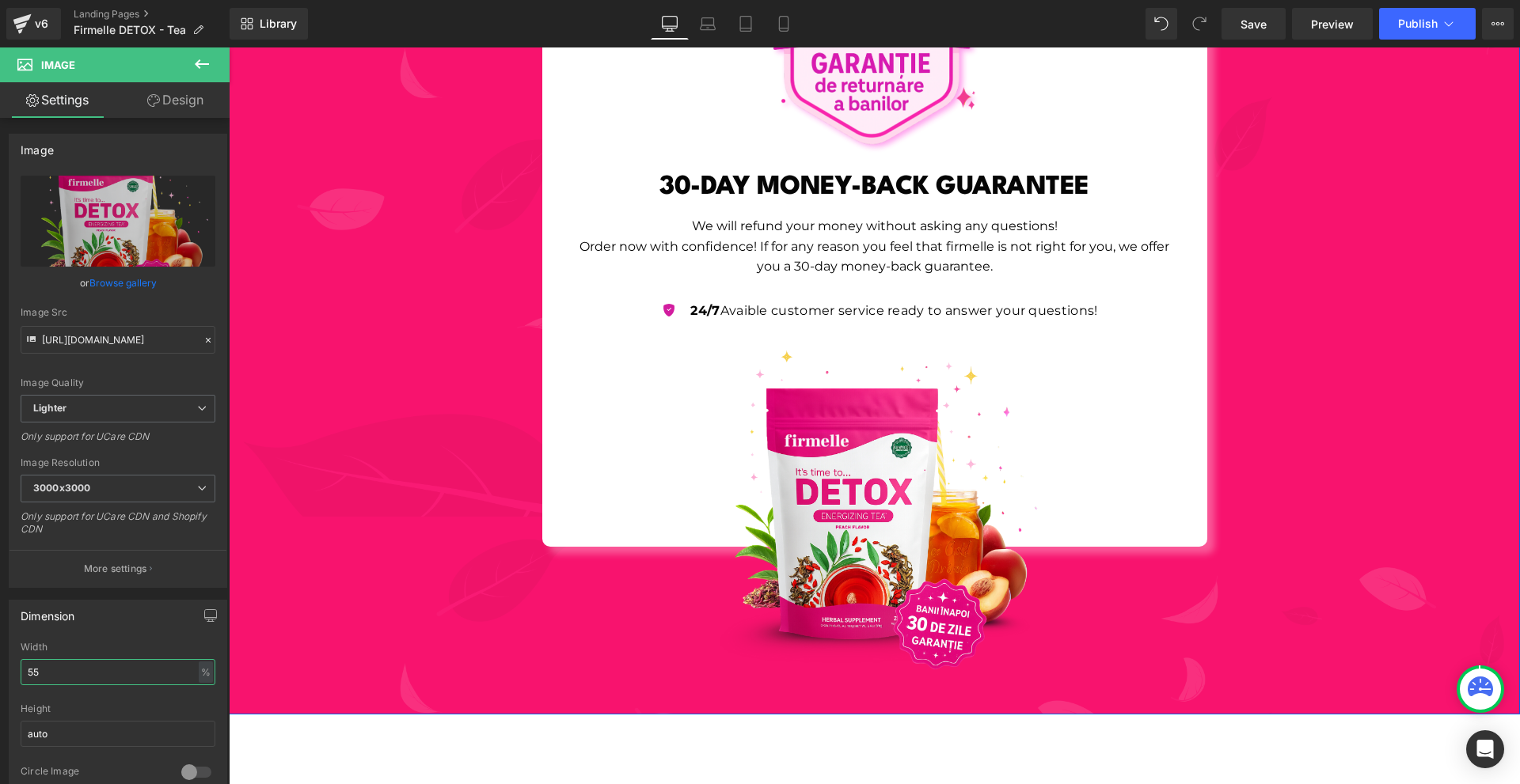
scroll to position [5879, 0]
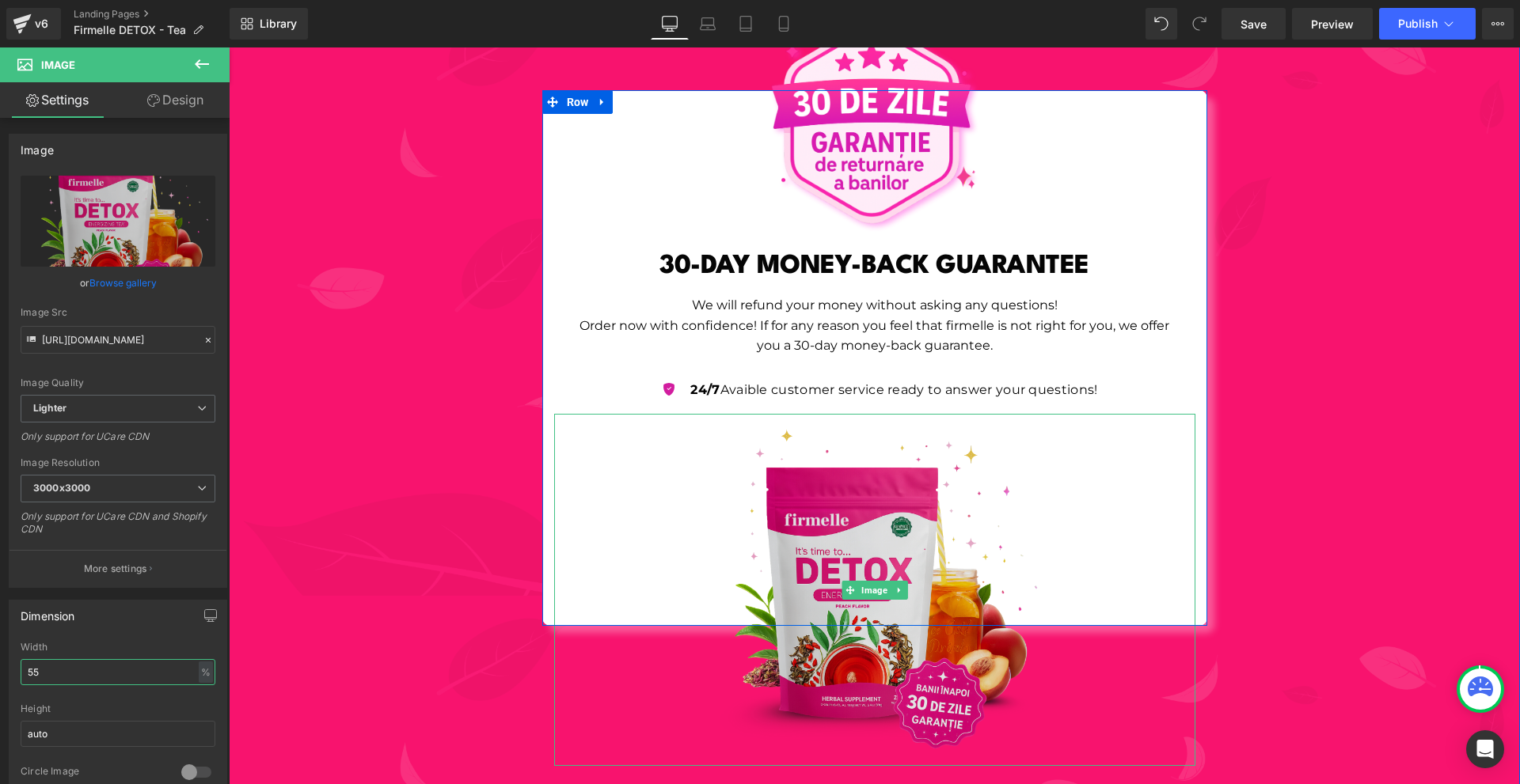
type input "55"
click at [1008, 414] on img at bounding box center [875, 590] width 353 height 353
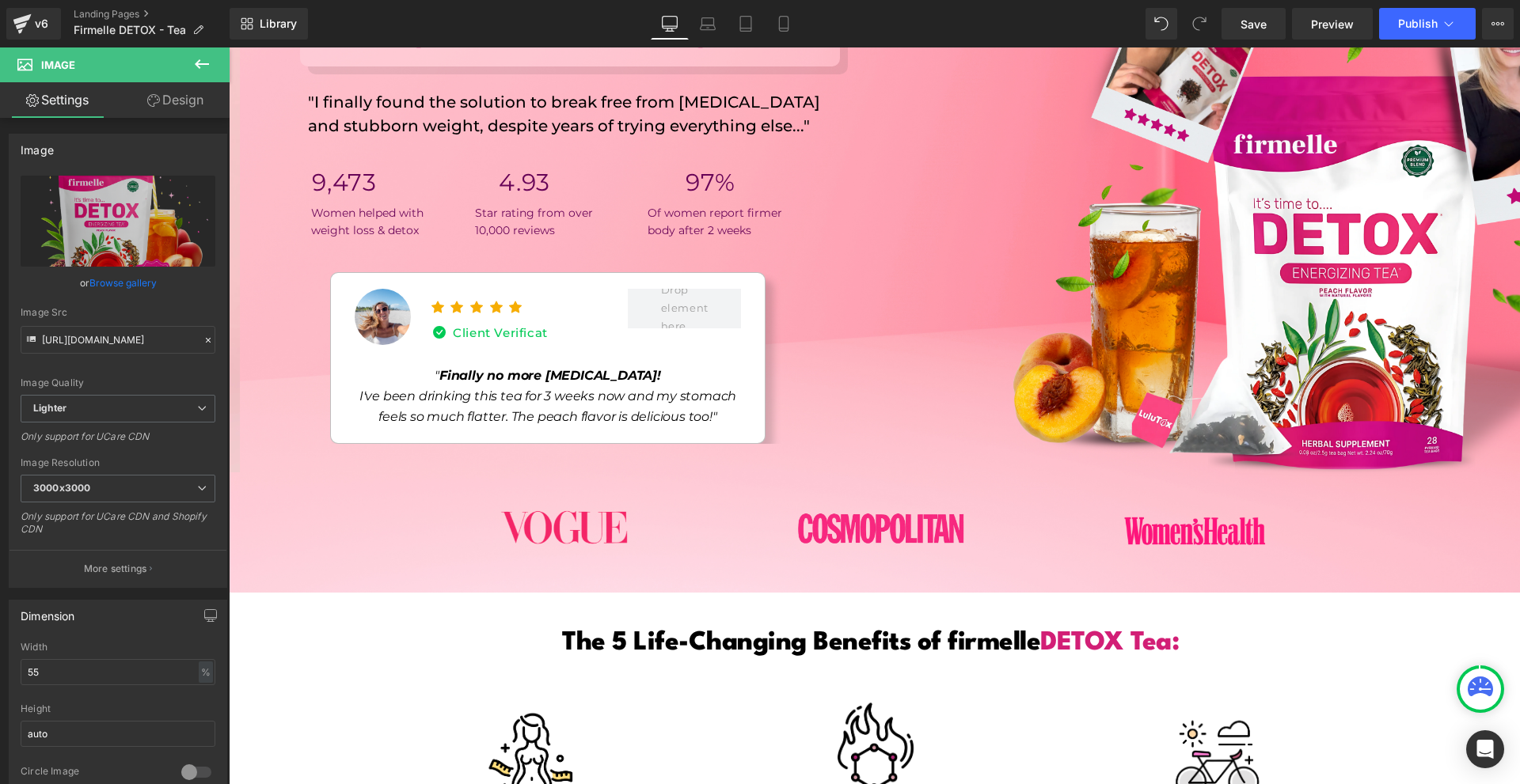
scroll to position [0, 0]
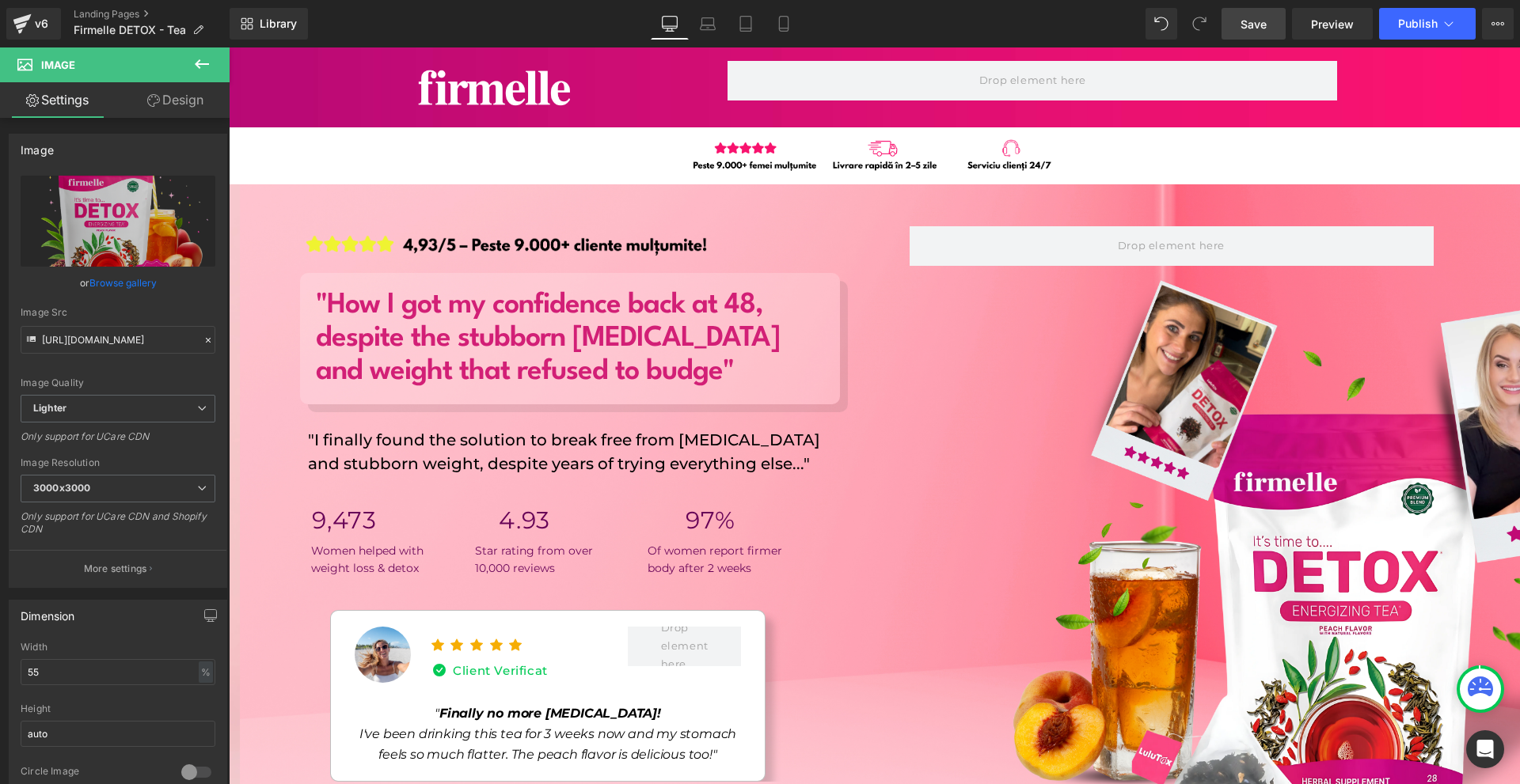
click at [1262, 16] on span "Save" at bounding box center [1254, 24] width 26 height 16
click at [1329, 11] on link "Preview" at bounding box center [1333, 24] width 81 height 31
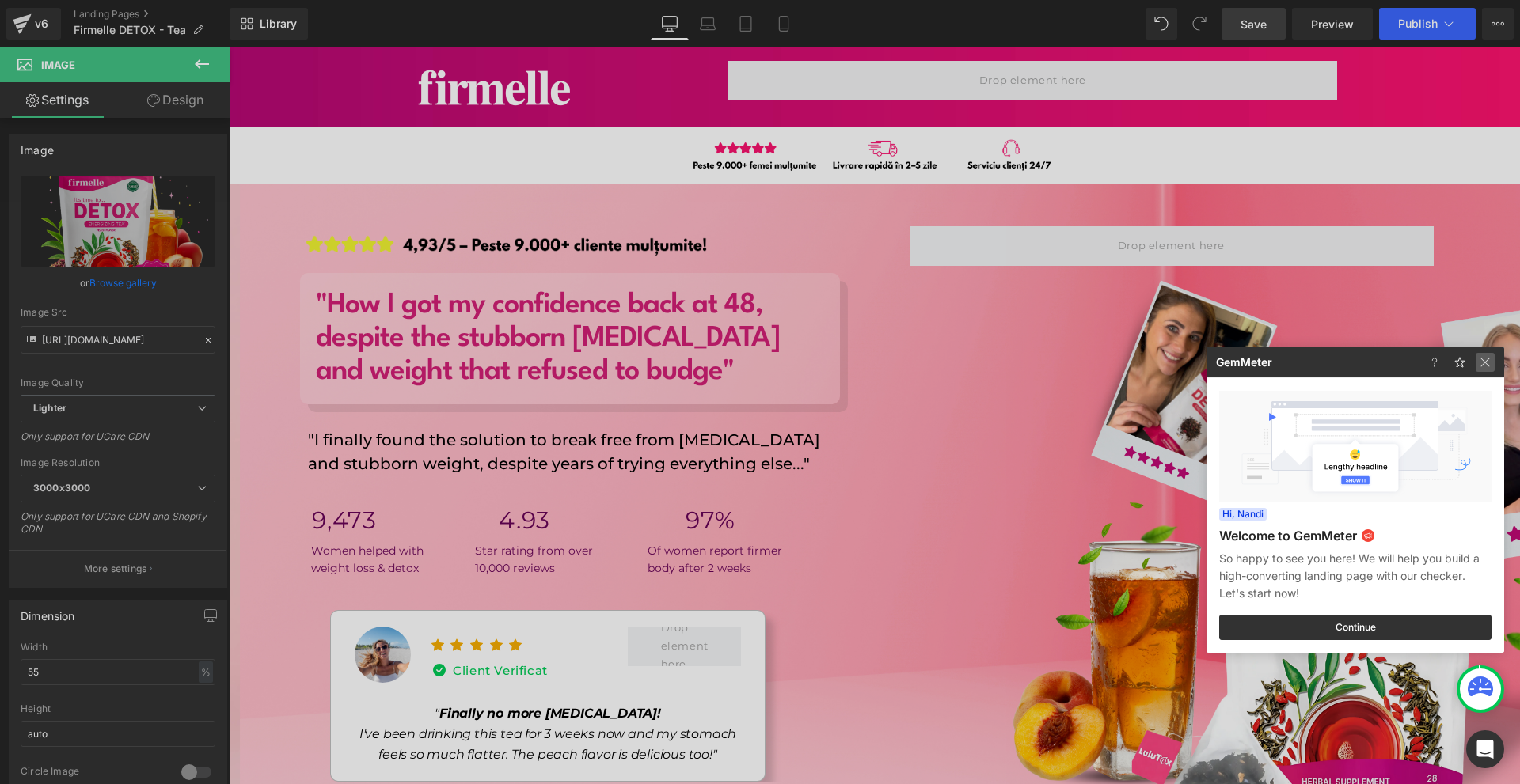
click at [1480, 368] on img at bounding box center [1485, 362] width 19 height 19
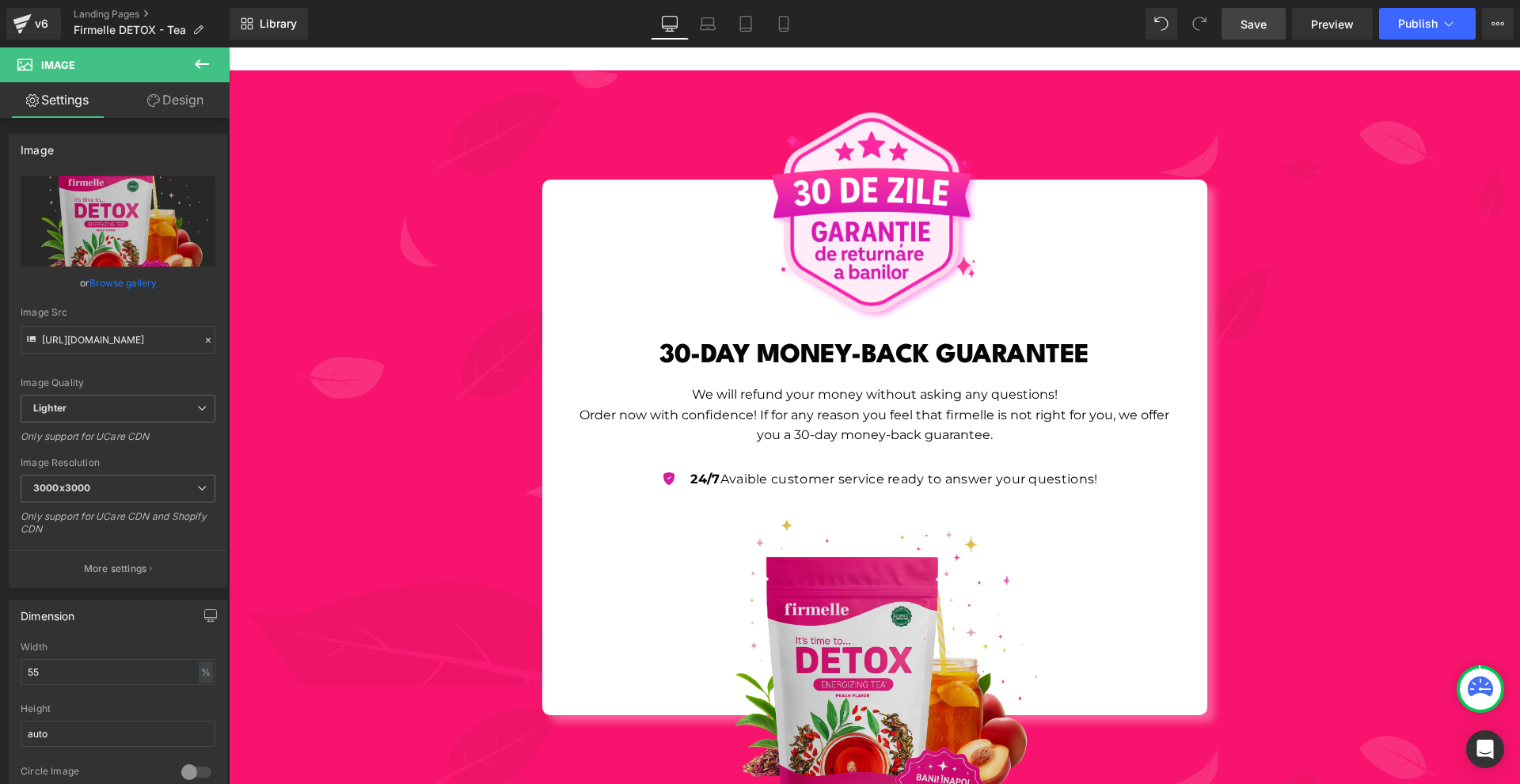
scroll to position [6105, 0]
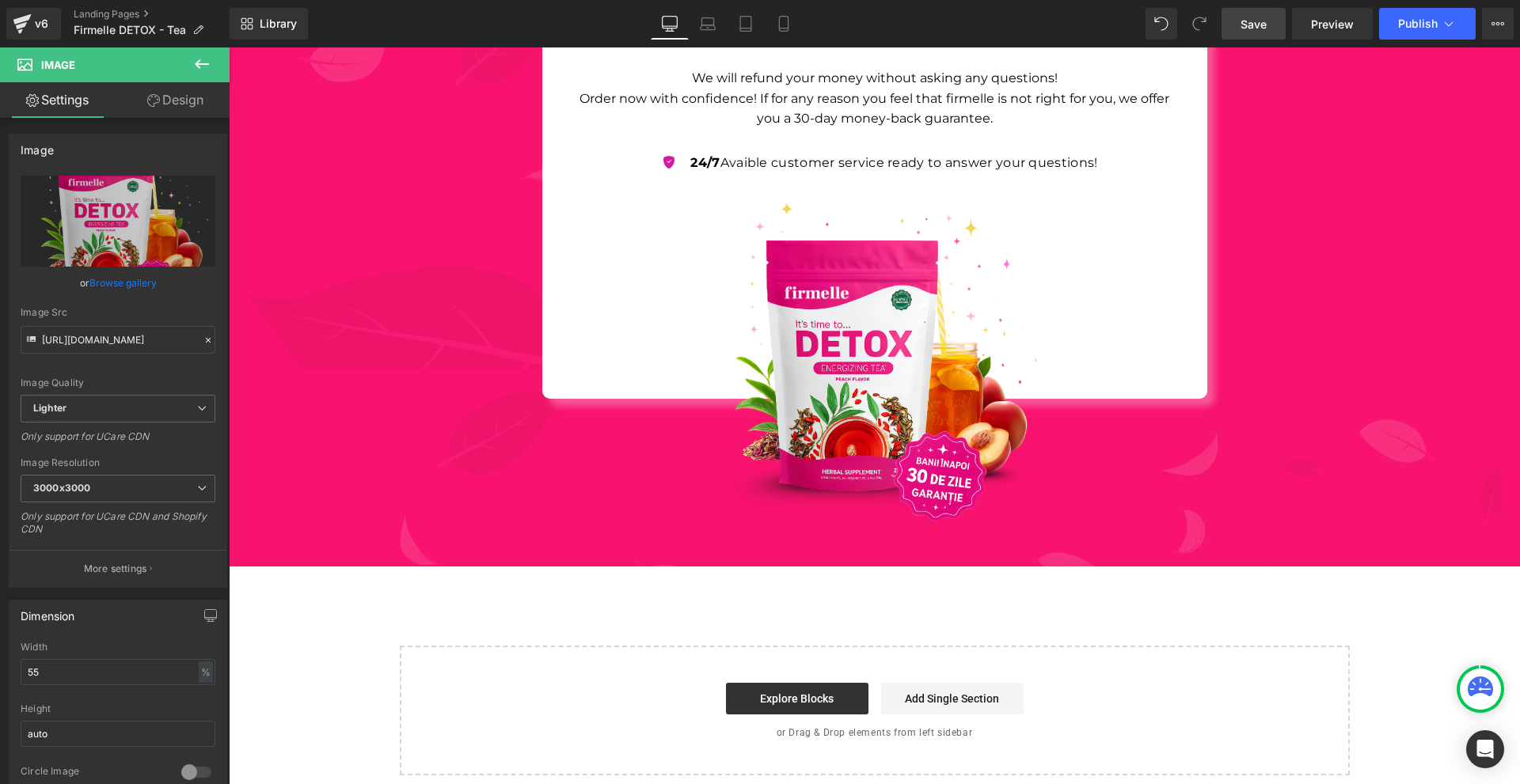
click at [198, 69] on icon at bounding box center [201, 63] width 19 height 19
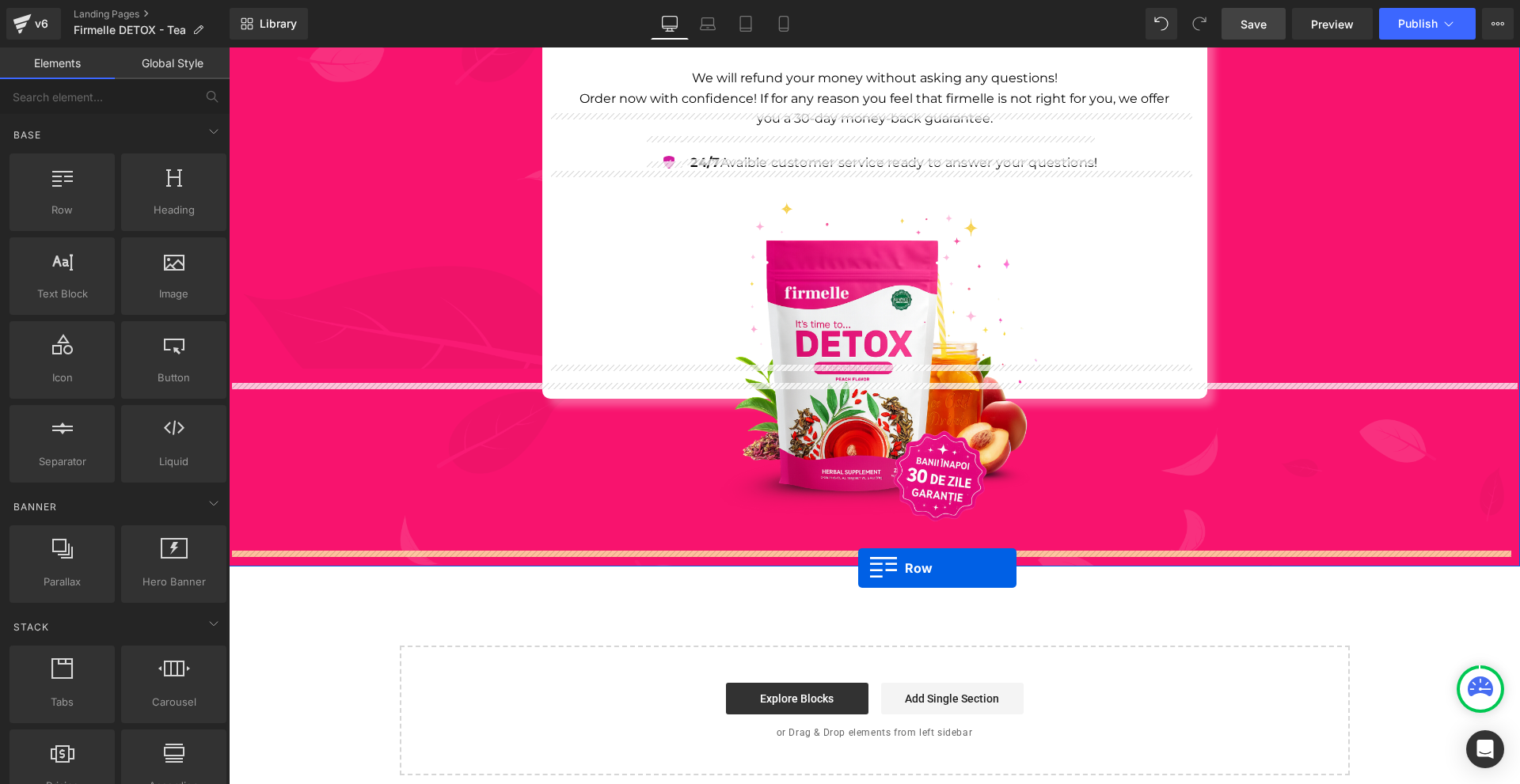
drag, startPoint x: 367, startPoint y: 238, endPoint x: 855, endPoint y: 566, distance: 588.0
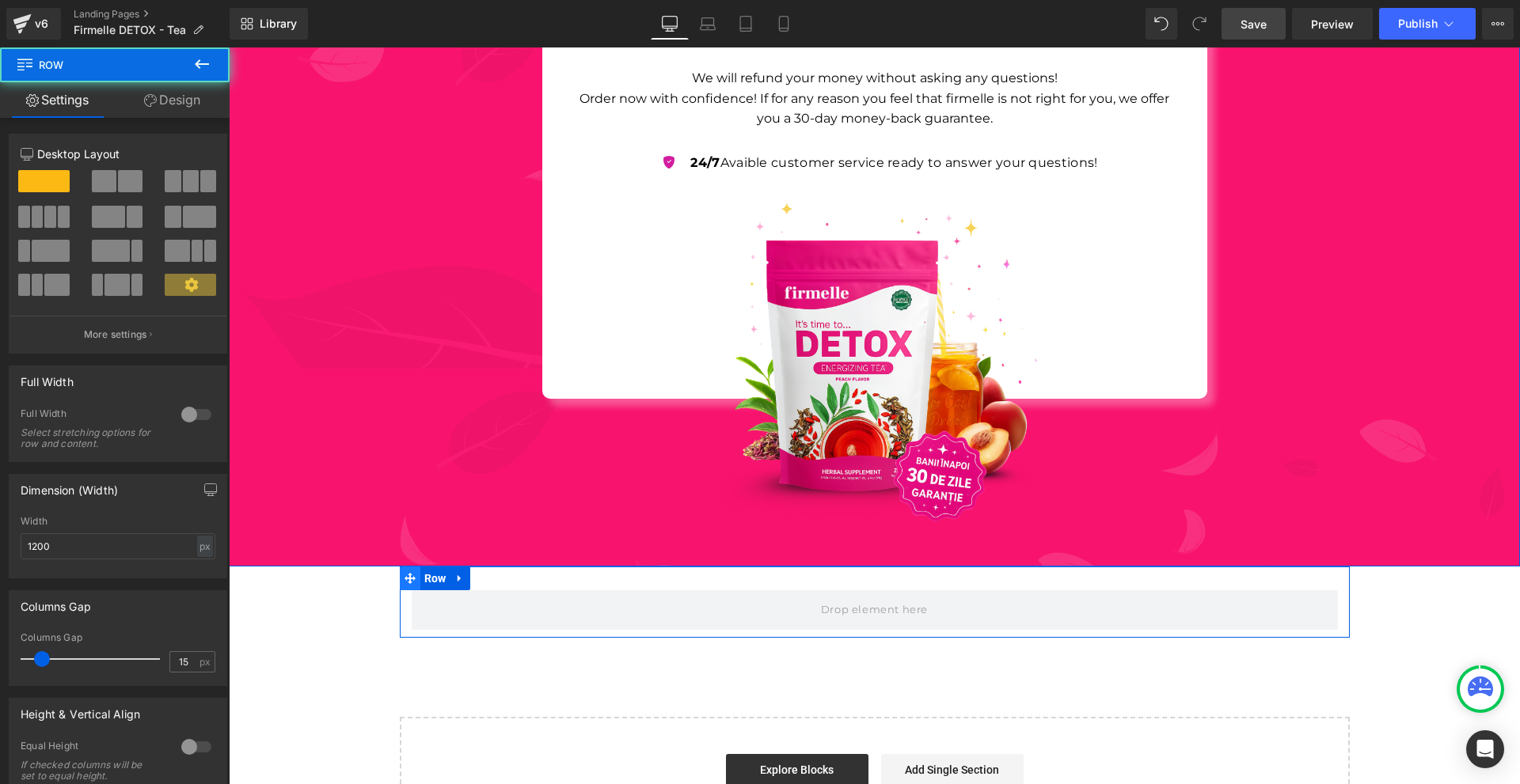
click at [409, 570] on span at bounding box center [410, 578] width 21 height 24
click at [426, 572] on span "Row" at bounding box center [435, 579] width 30 height 24
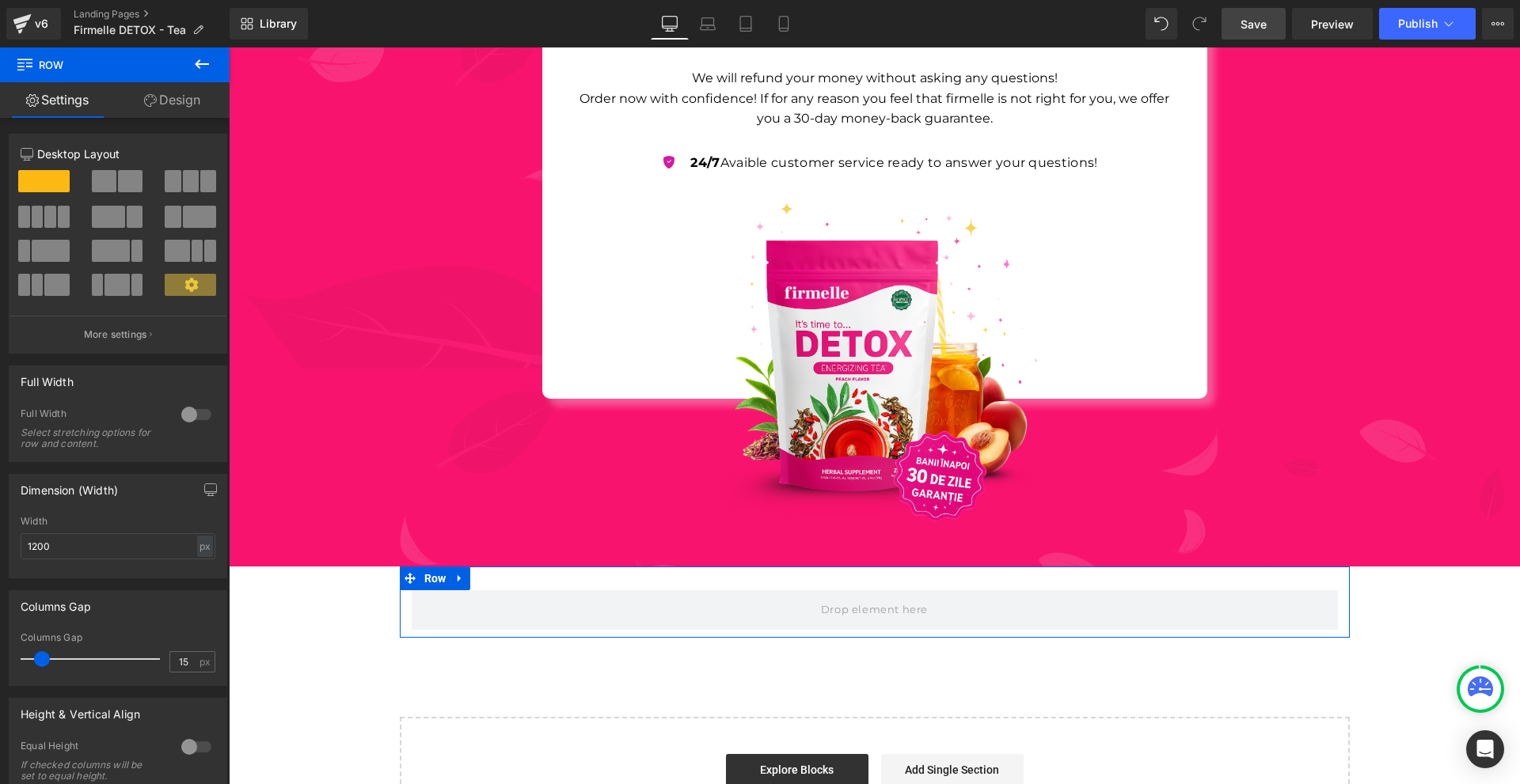
click at [192, 418] on div at bounding box center [196, 415] width 38 height 26
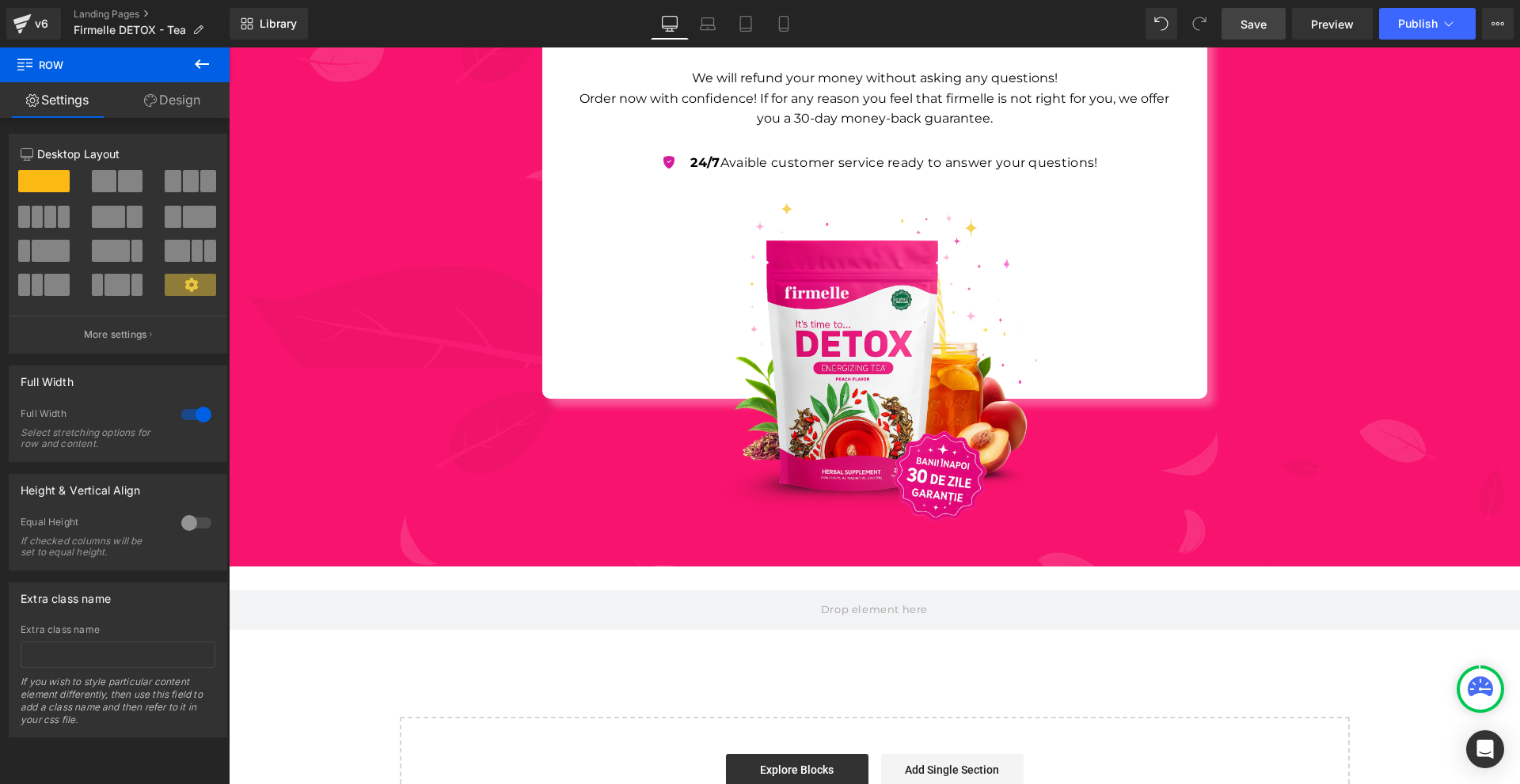
click at [207, 59] on icon at bounding box center [201, 63] width 19 height 19
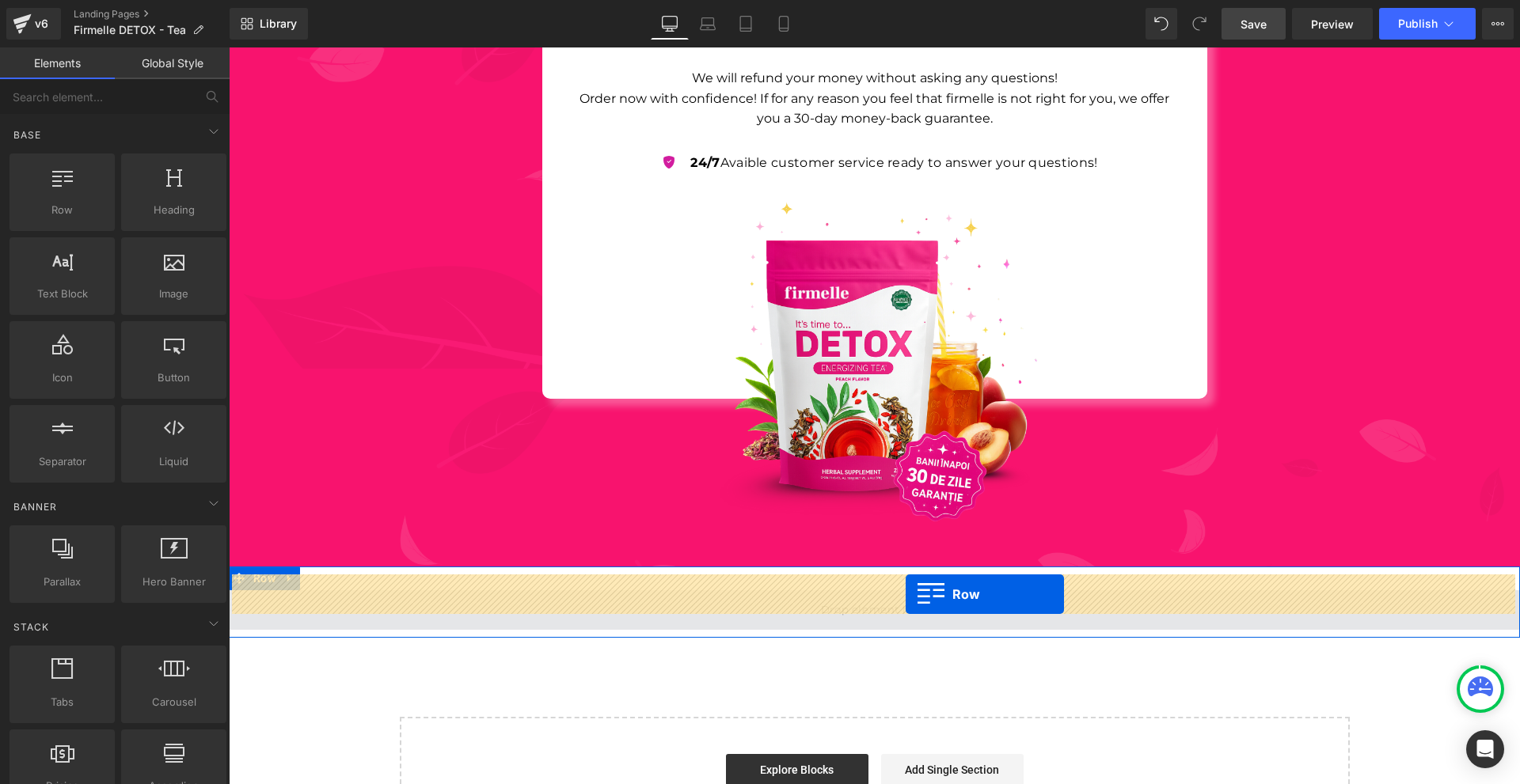
drag, startPoint x: 452, startPoint y: 262, endPoint x: 906, endPoint y: 594, distance: 562.4
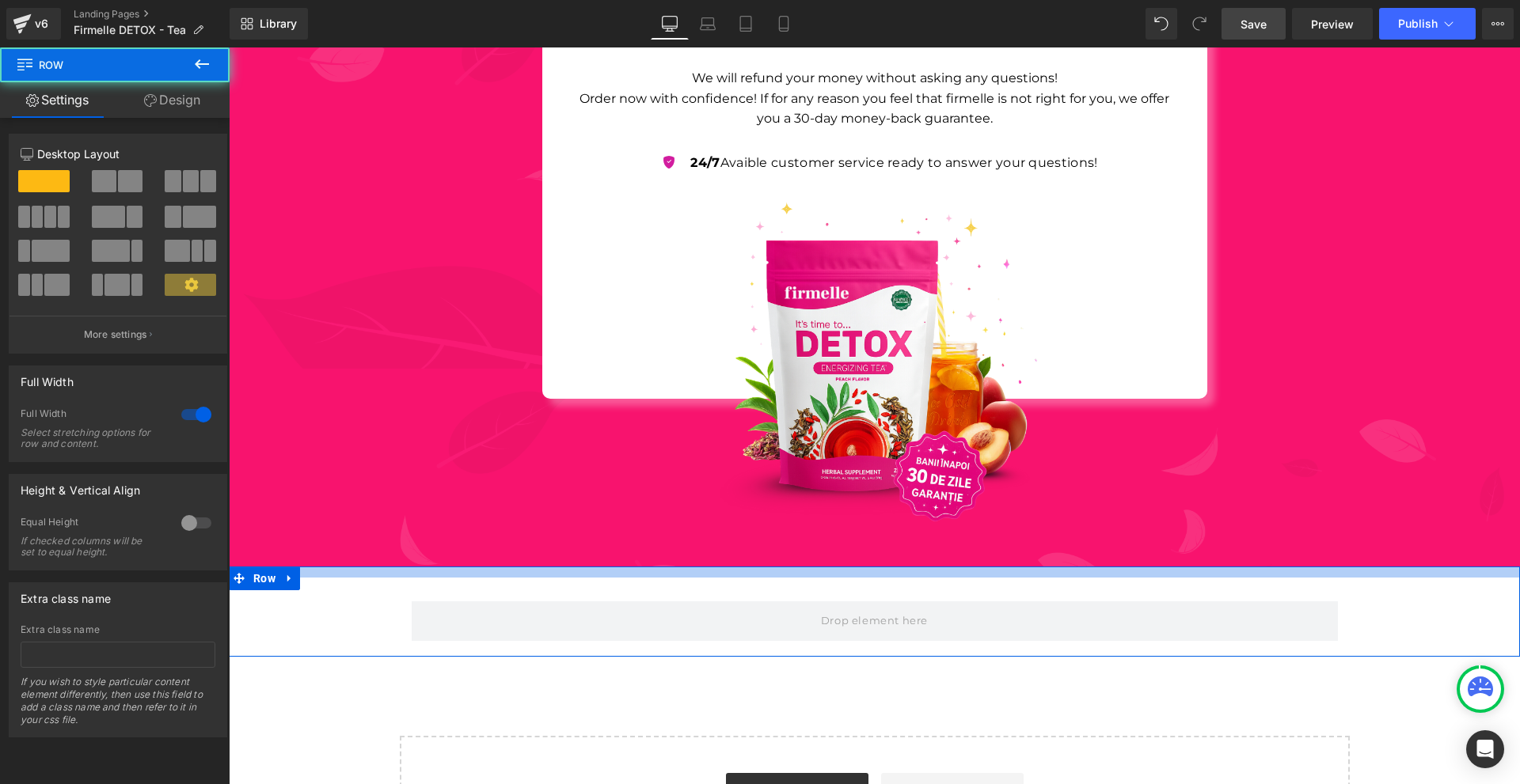
drag, startPoint x: 902, startPoint y: 560, endPoint x: 911, endPoint y: 547, distance: 15.8
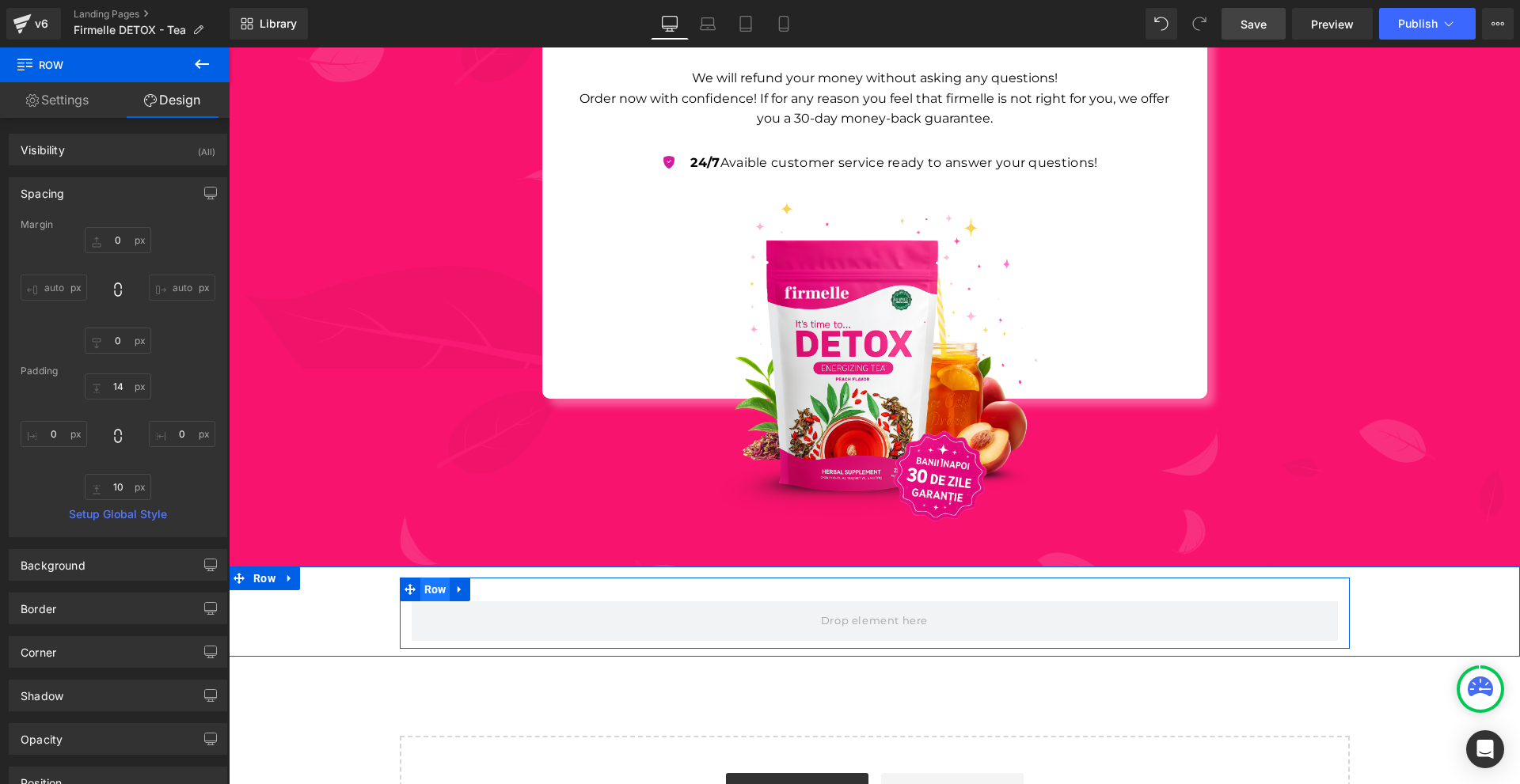
click at [426, 578] on span "Row" at bounding box center [435, 589] width 30 height 24
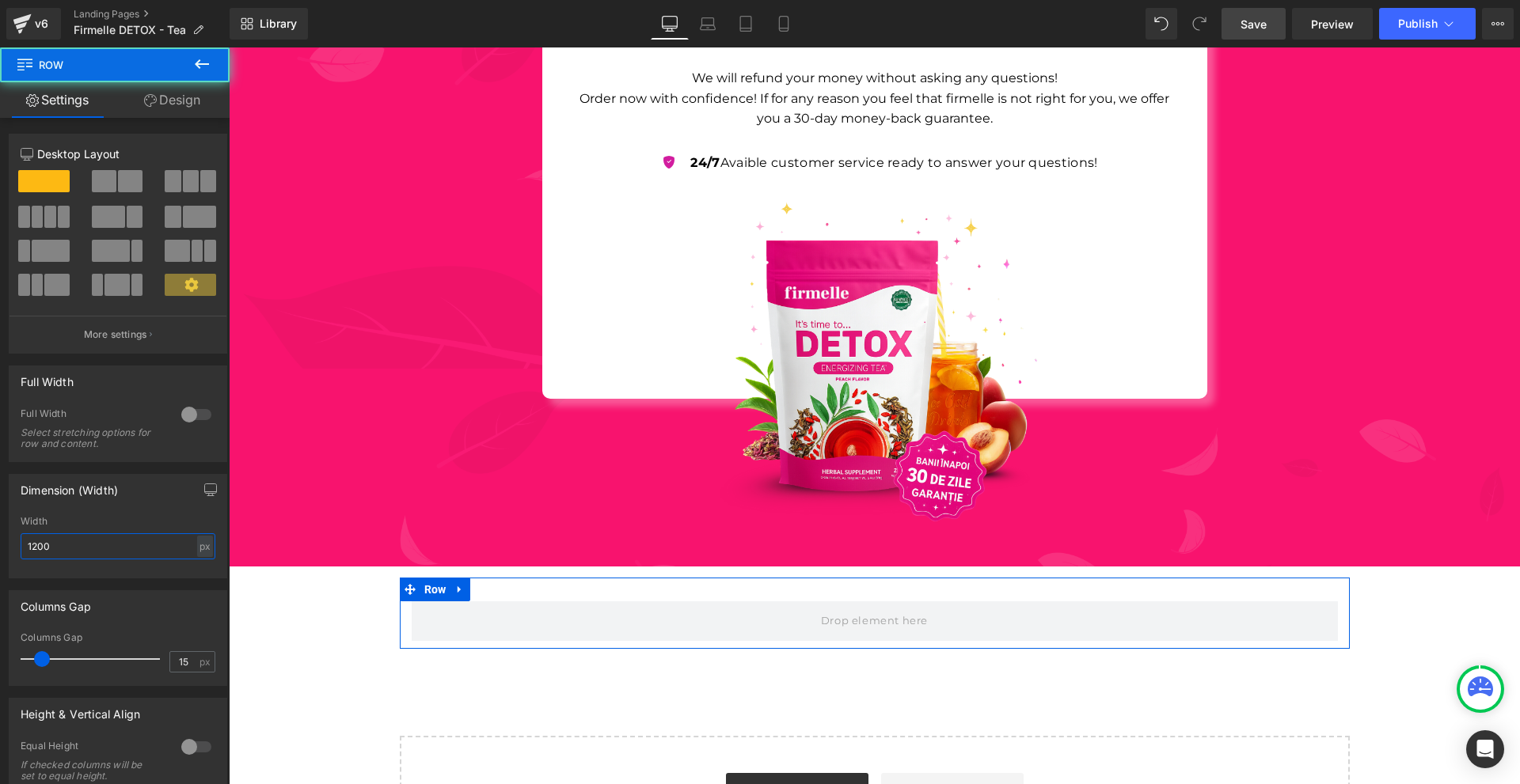
click at [121, 547] on input "1200" at bounding box center [118, 547] width 195 height 26
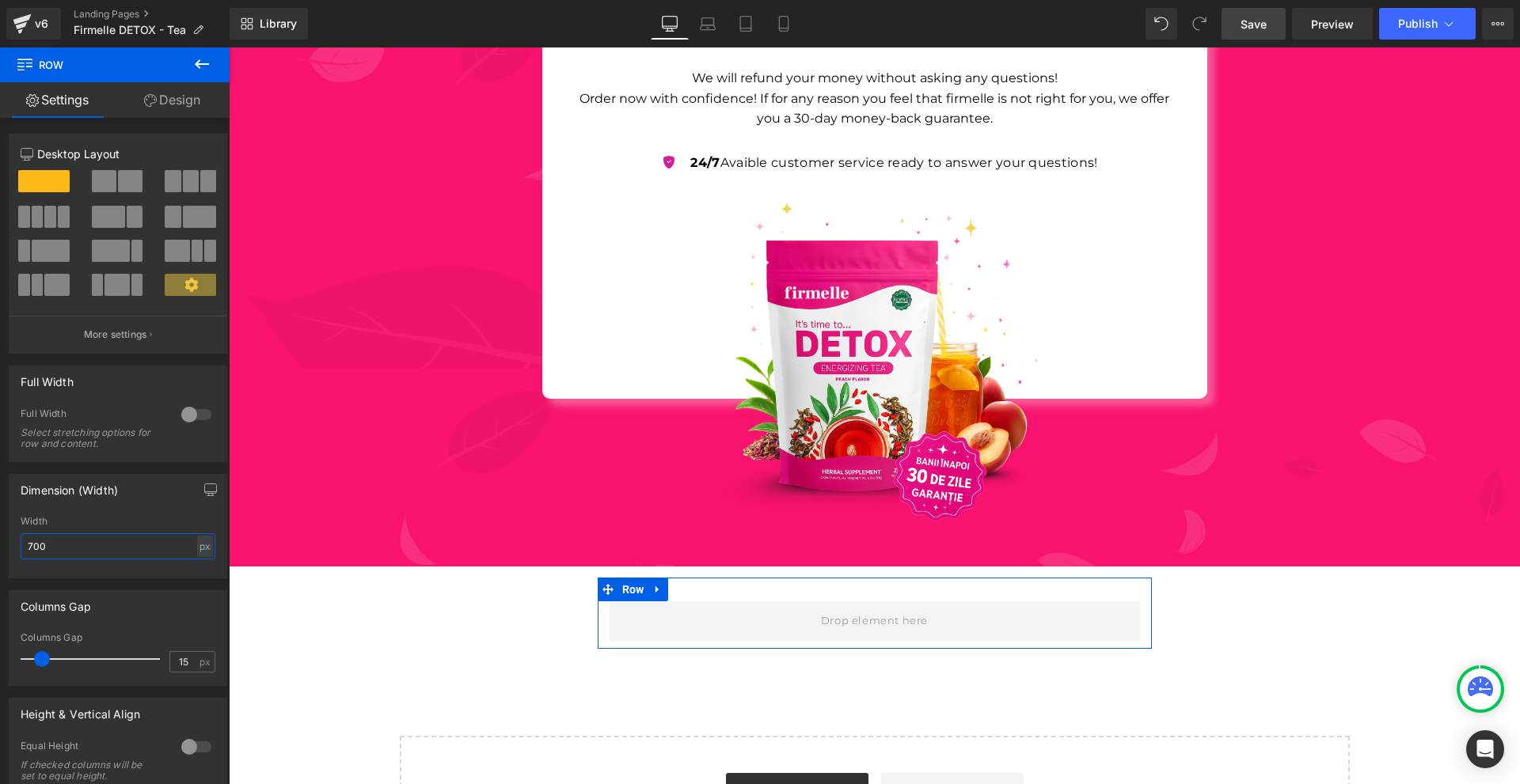
click at [121, 547] on input "700" at bounding box center [118, 547] width 195 height 26
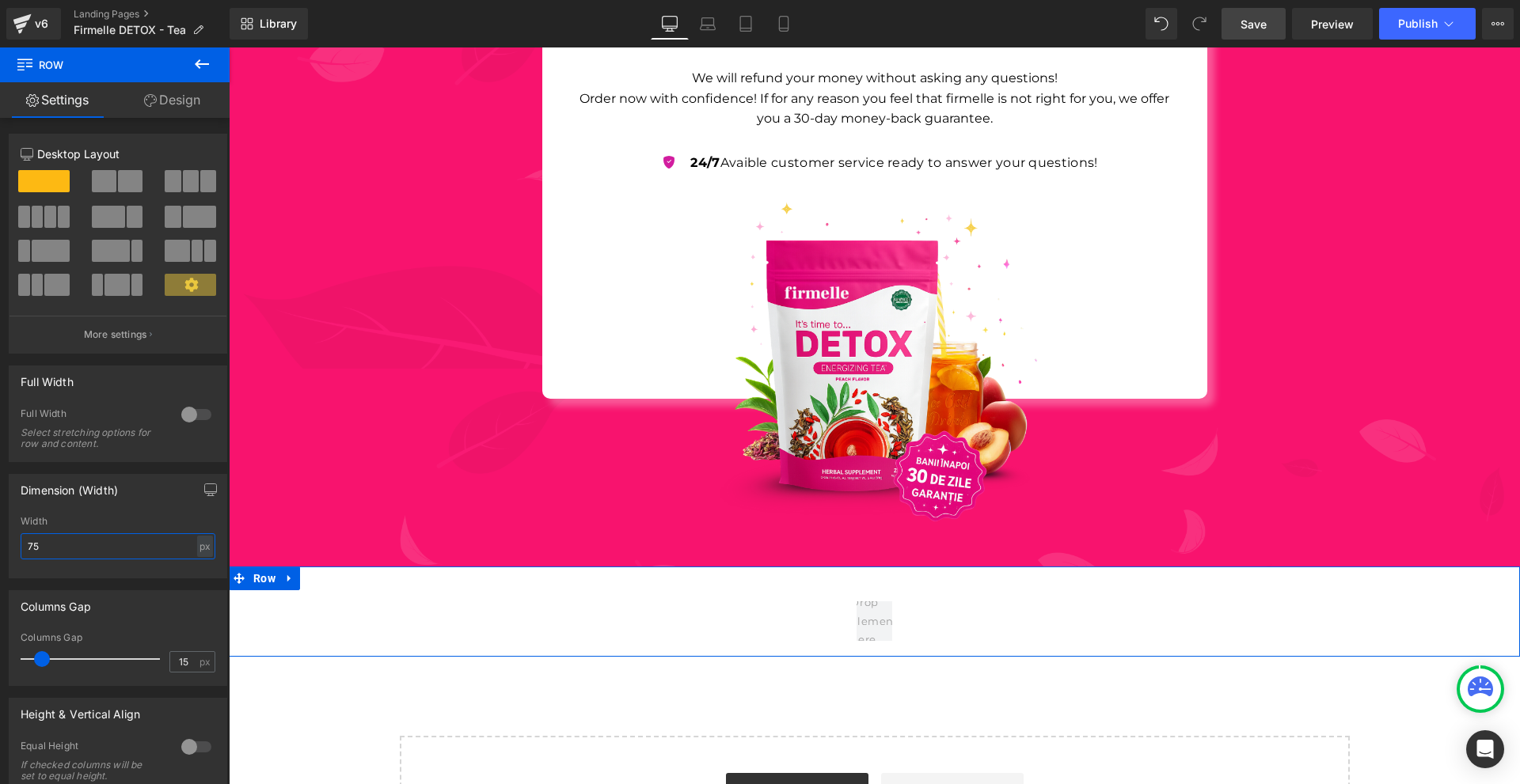
type input "750"
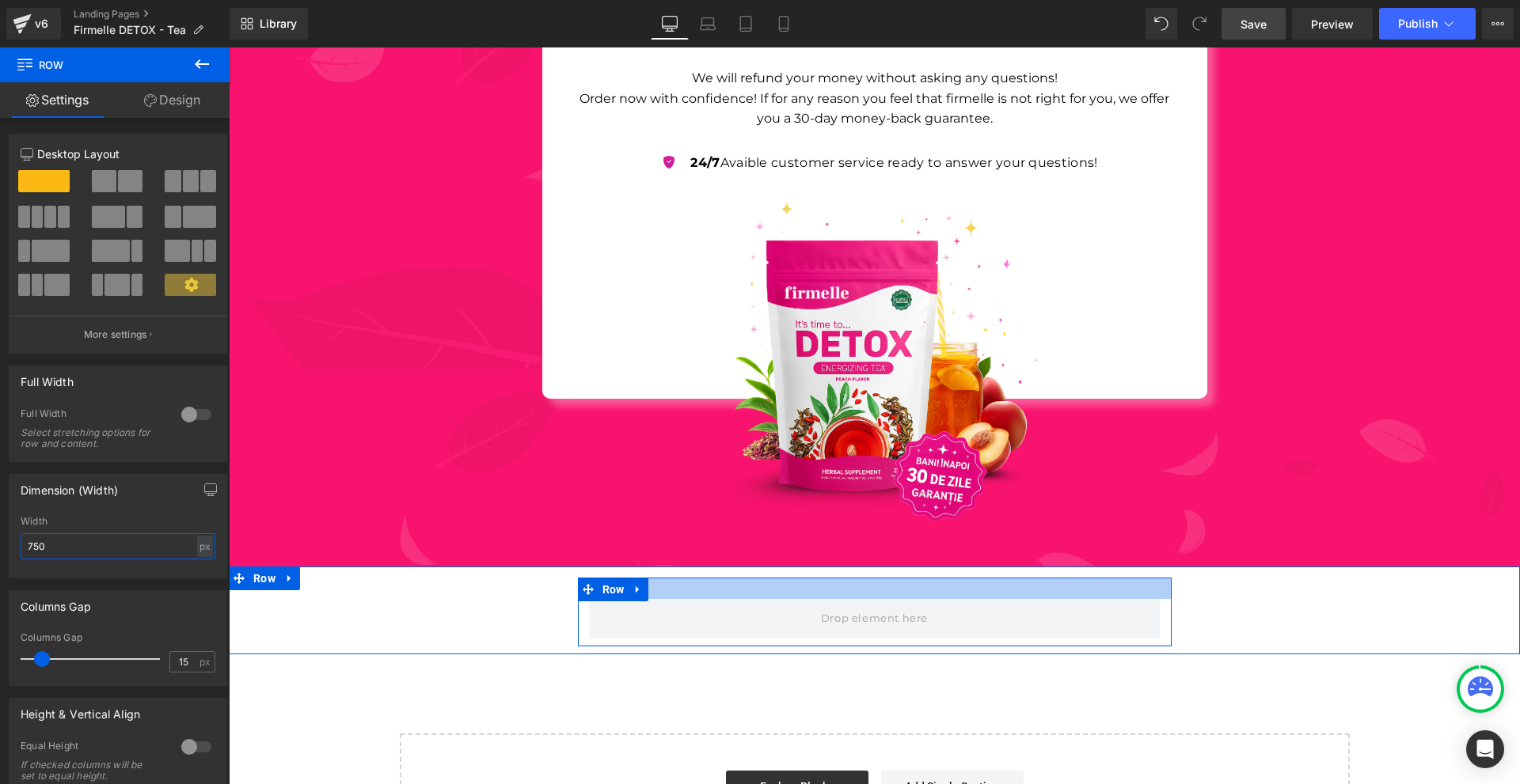
drag, startPoint x: 781, startPoint y: 570, endPoint x: 791, endPoint y: 566, distance: 10.8
click at [791, 578] on div at bounding box center [875, 589] width 594 height 21
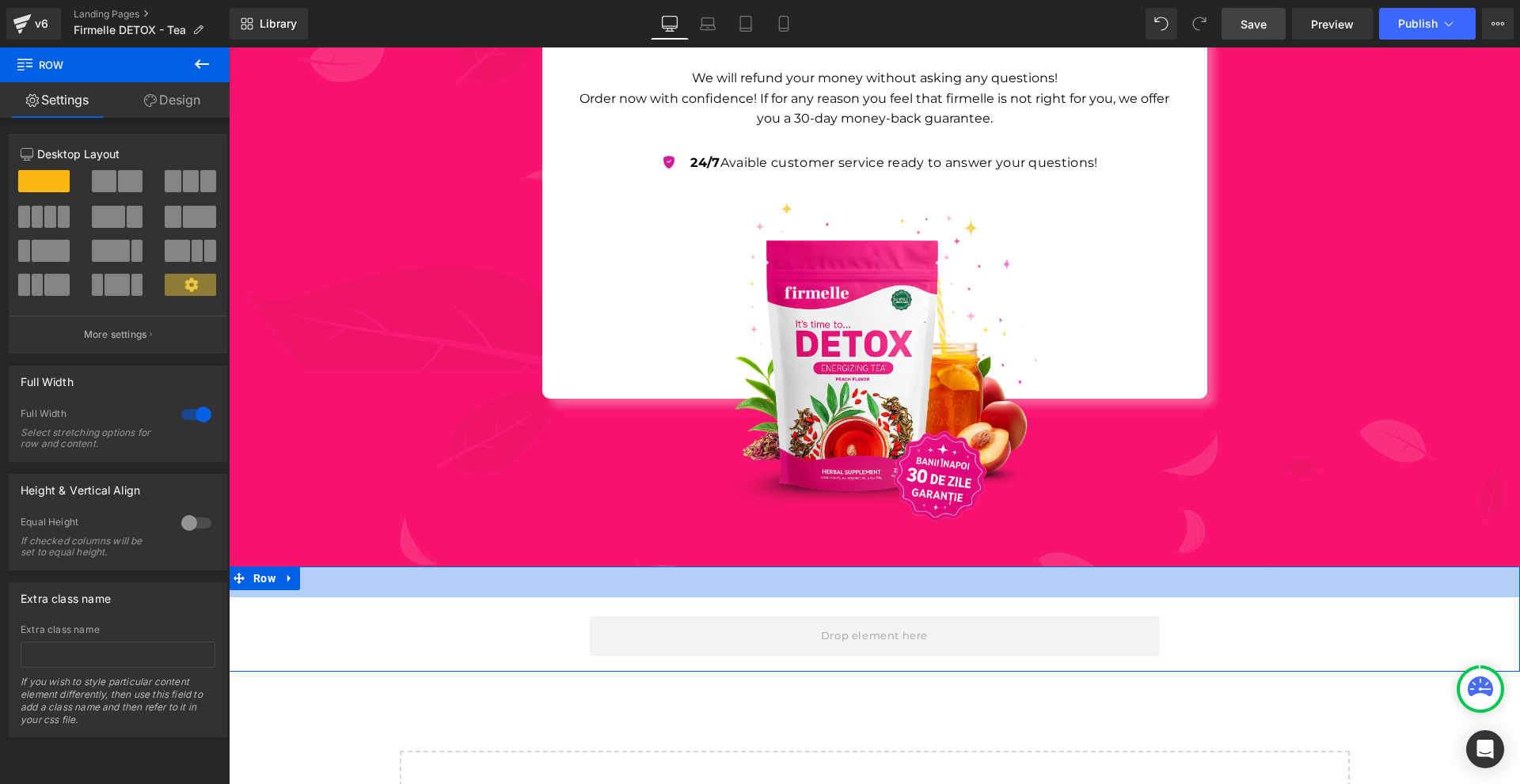
drag, startPoint x: 756, startPoint y: 560, endPoint x: 859, endPoint y: 591, distance: 107.6
click at [756, 578] on div "39px" at bounding box center [874, 581] width 1292 height 31
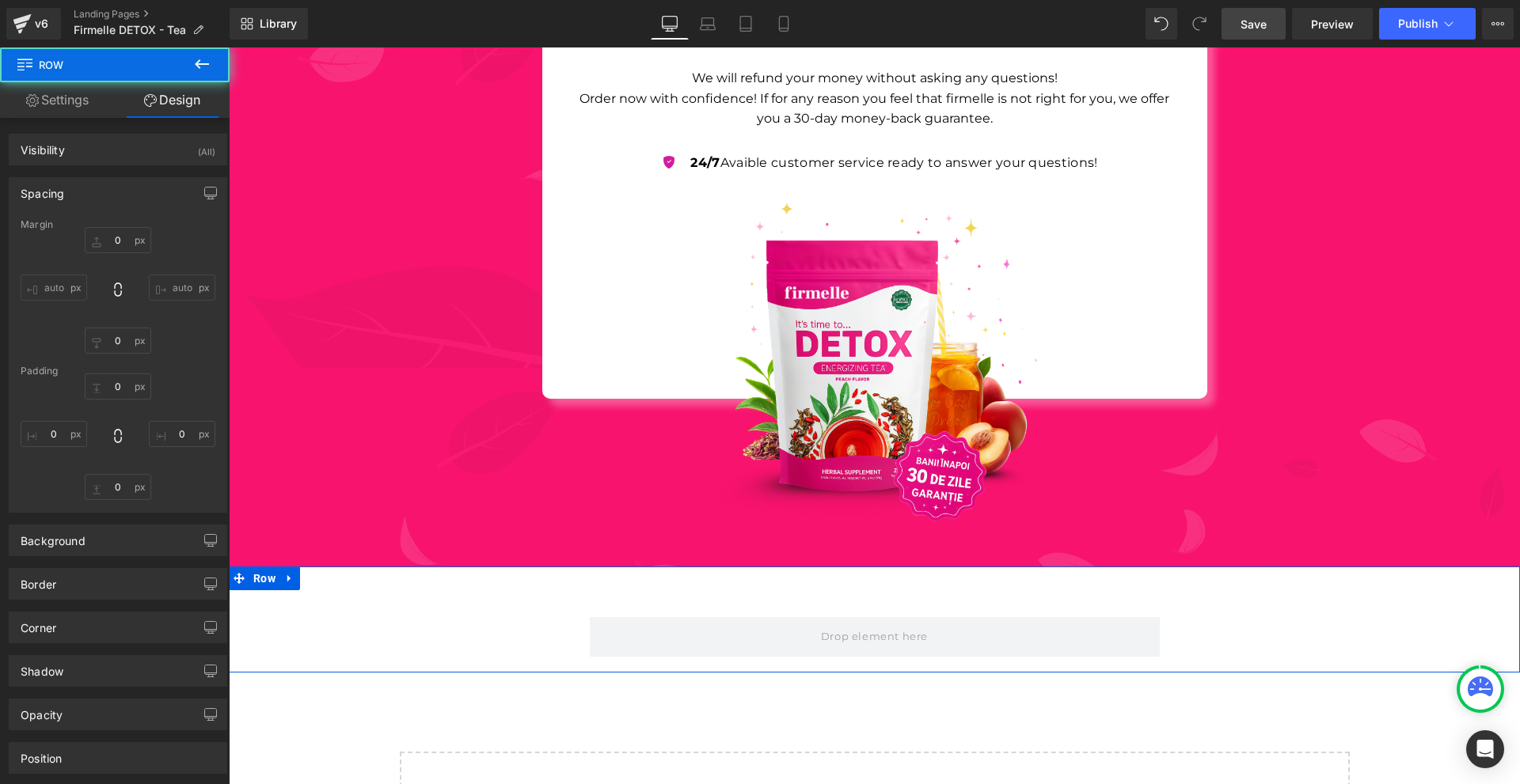
type input "0"
type input "40"
type input "0"
type input "10"
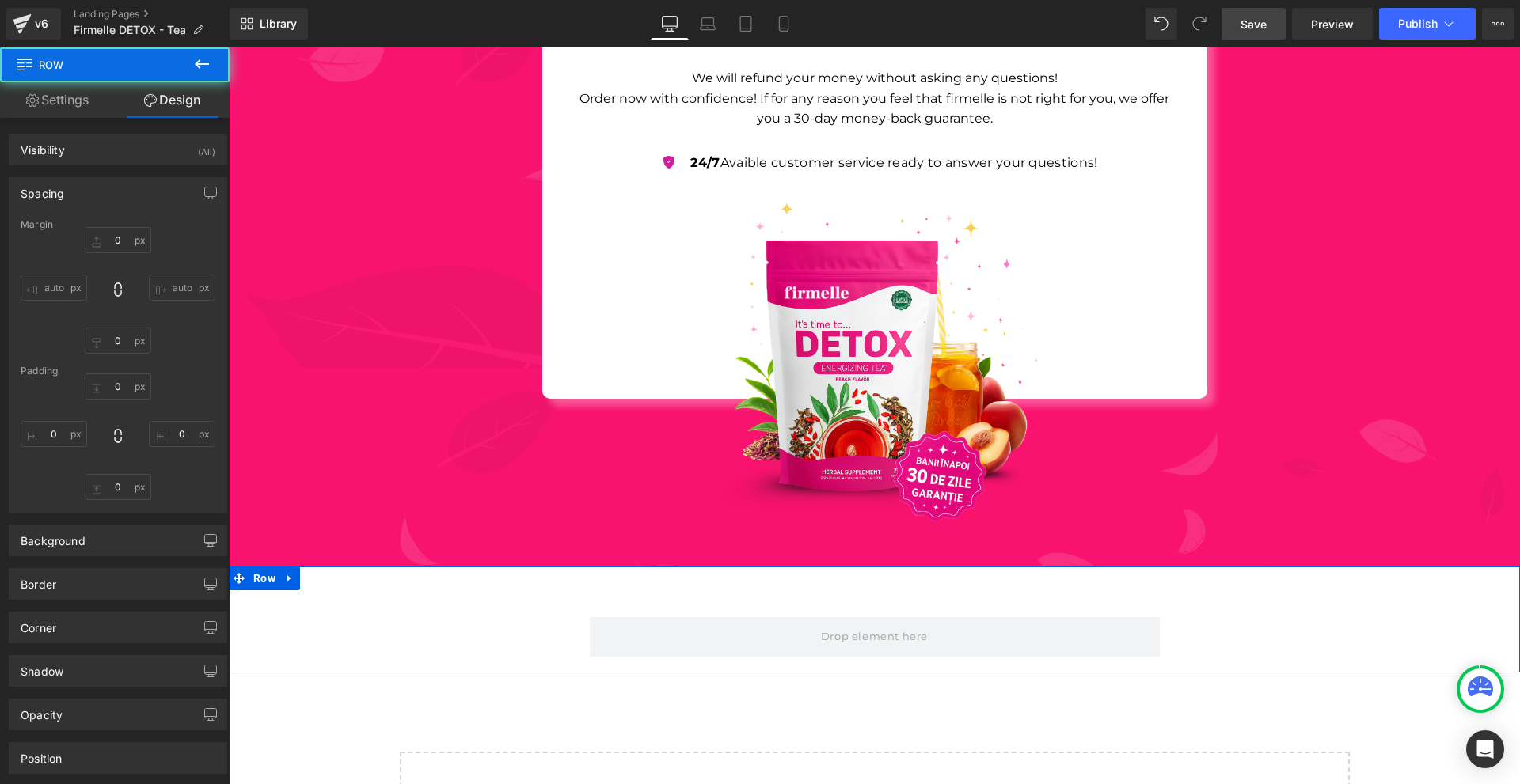
type input "0"
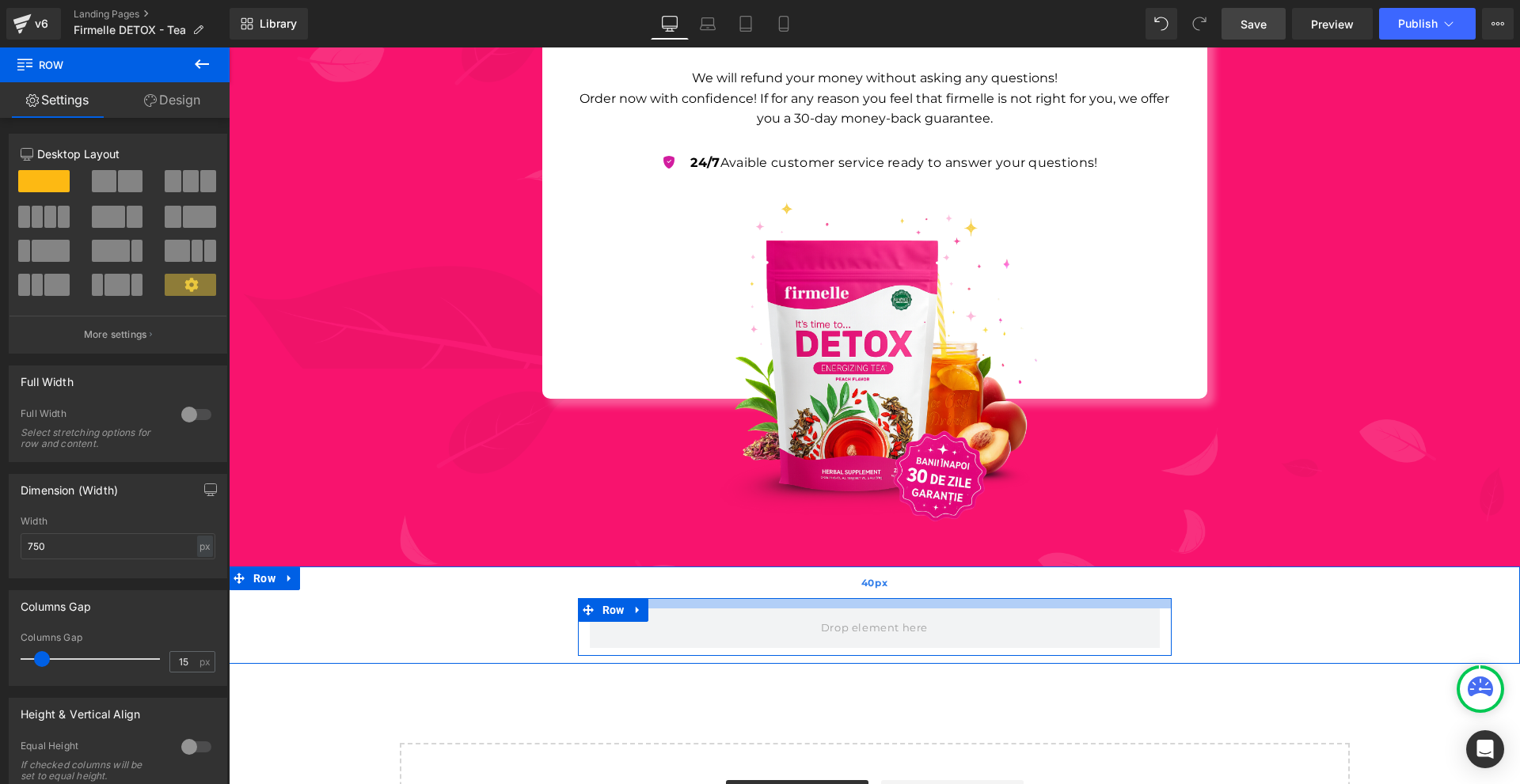
drag, startPoint x: 862, startPoint y: 588, endPoint x: 868, endPoint y: 579, distance: 10.8
click at [868, 580] on div "Row Row 40px" at bounding box center [874, 615] width 1292 height 97
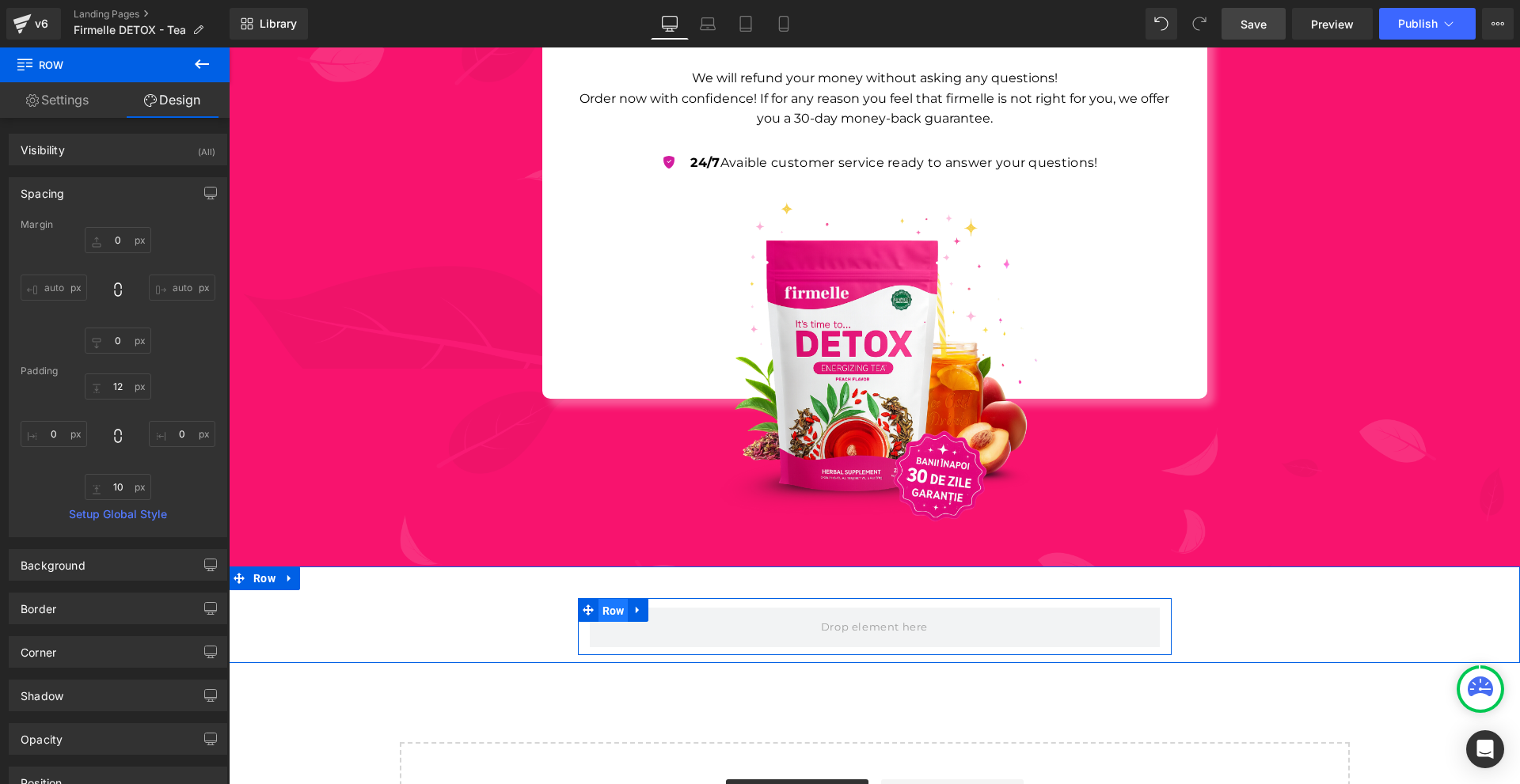
click at [611, 599] on span "Row" at bounding box center [614, 611] width 30 height 24
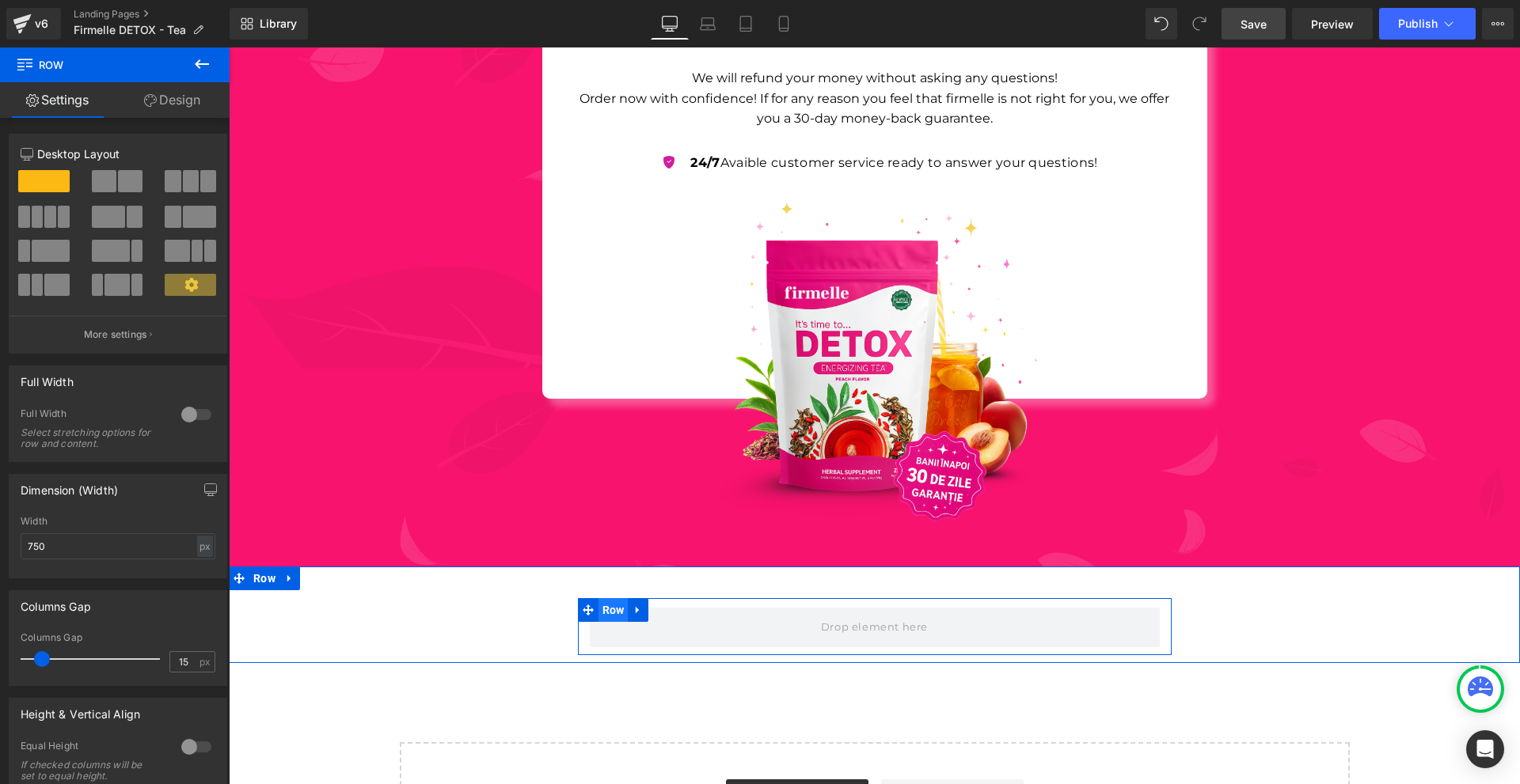
click at [616, 599] on span "Row" at bounding box center [614, 610] width 30 height 24
click at [600, 599] on span "Row" at bounding box center [614, 611] width 30 height 24
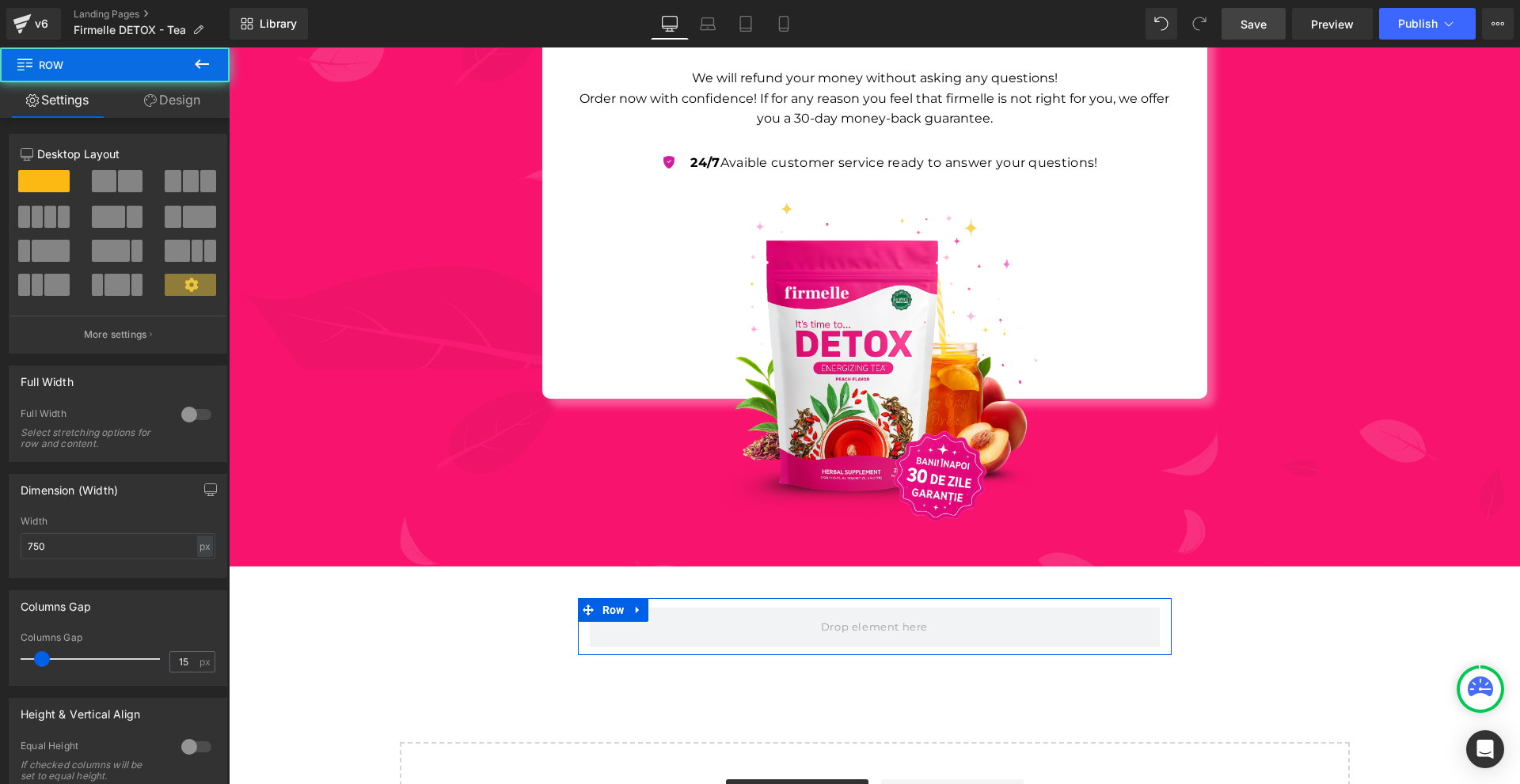
click at [156, 105] on link "Design" at bounding box center [172, 100] width 115 height 35
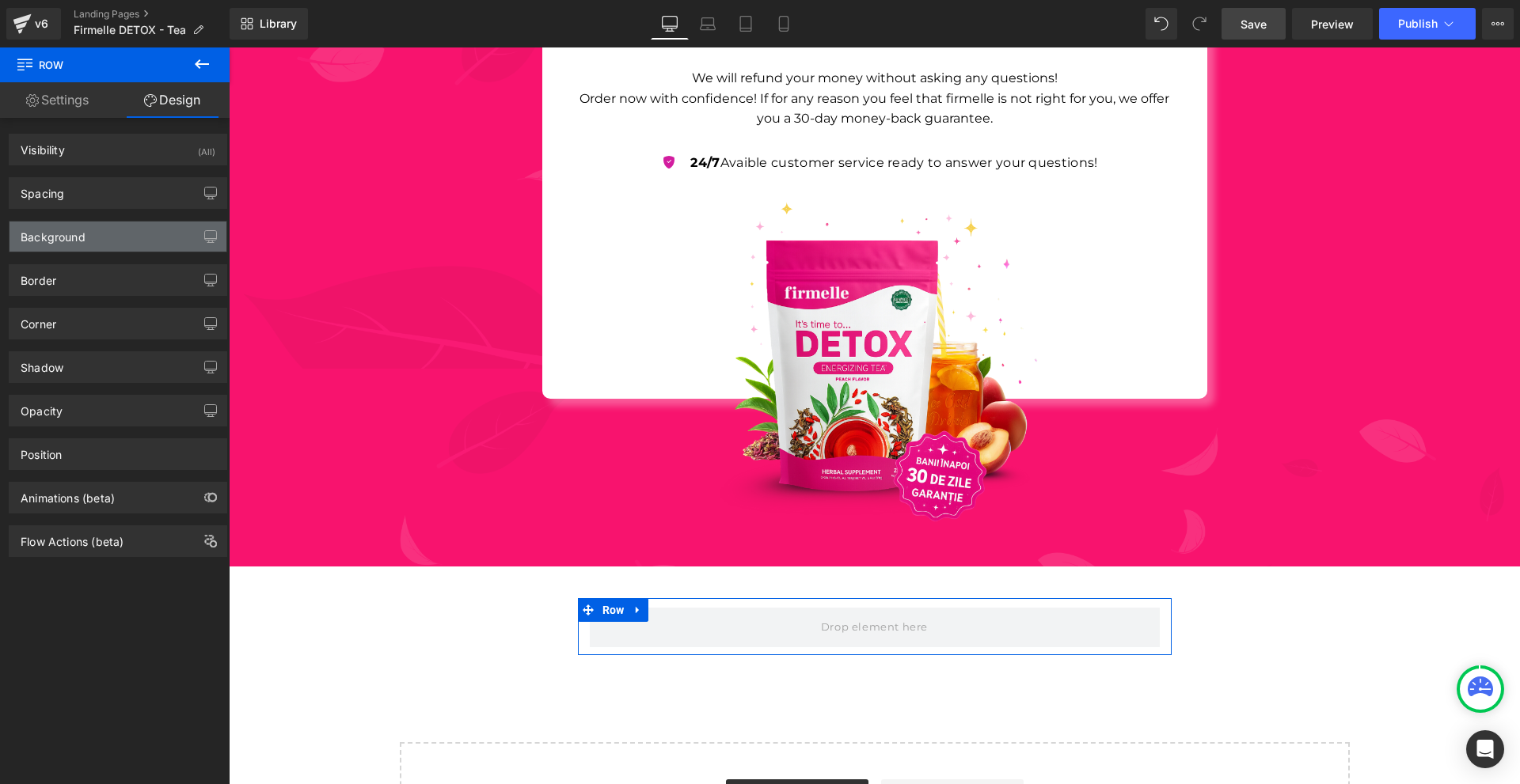
click at [82, 237] on div "Background" at bounding box center [53, 232] width 65 height 22
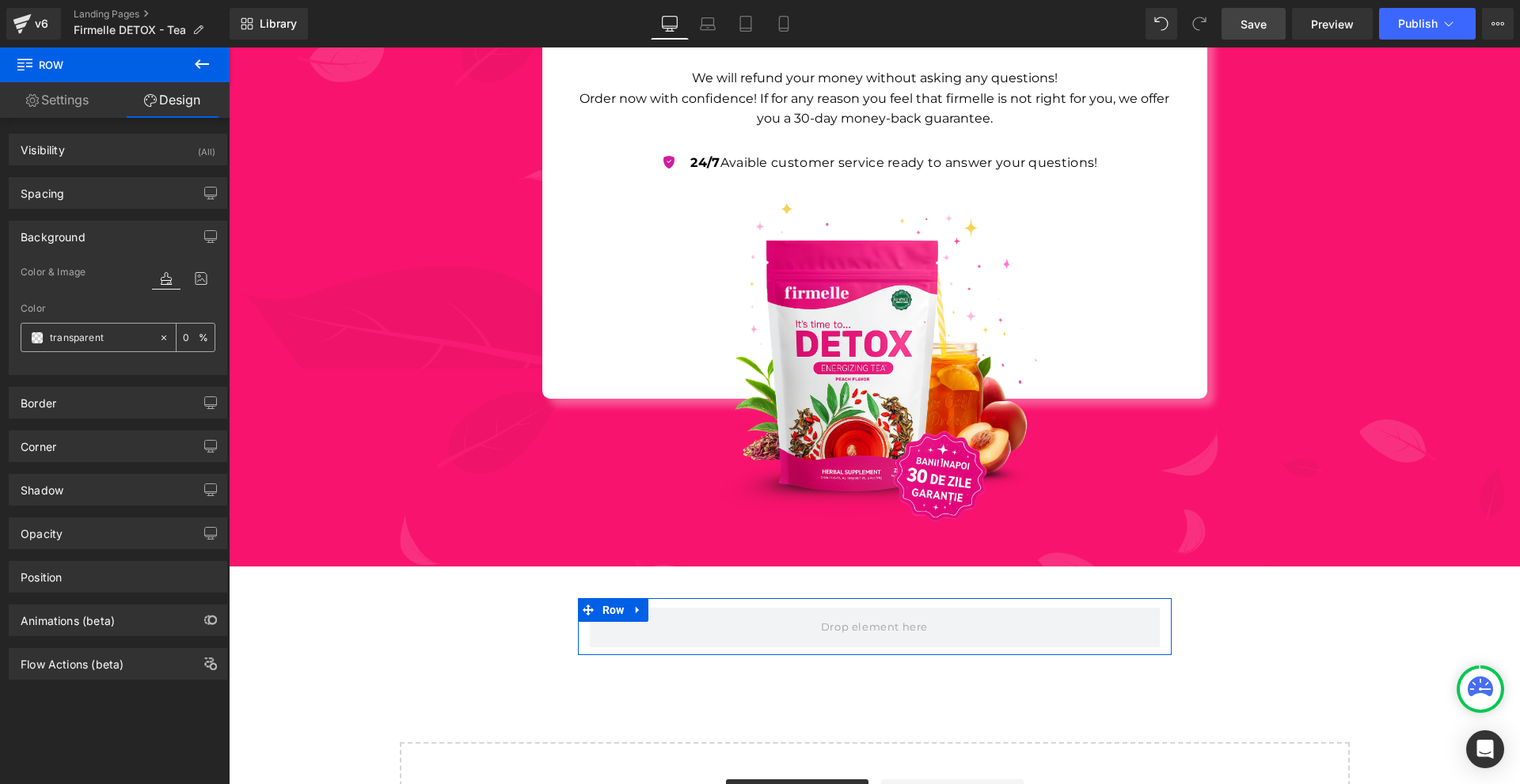
click at [39, 340] on span at bounding box center [36, 337] width 12 height 12
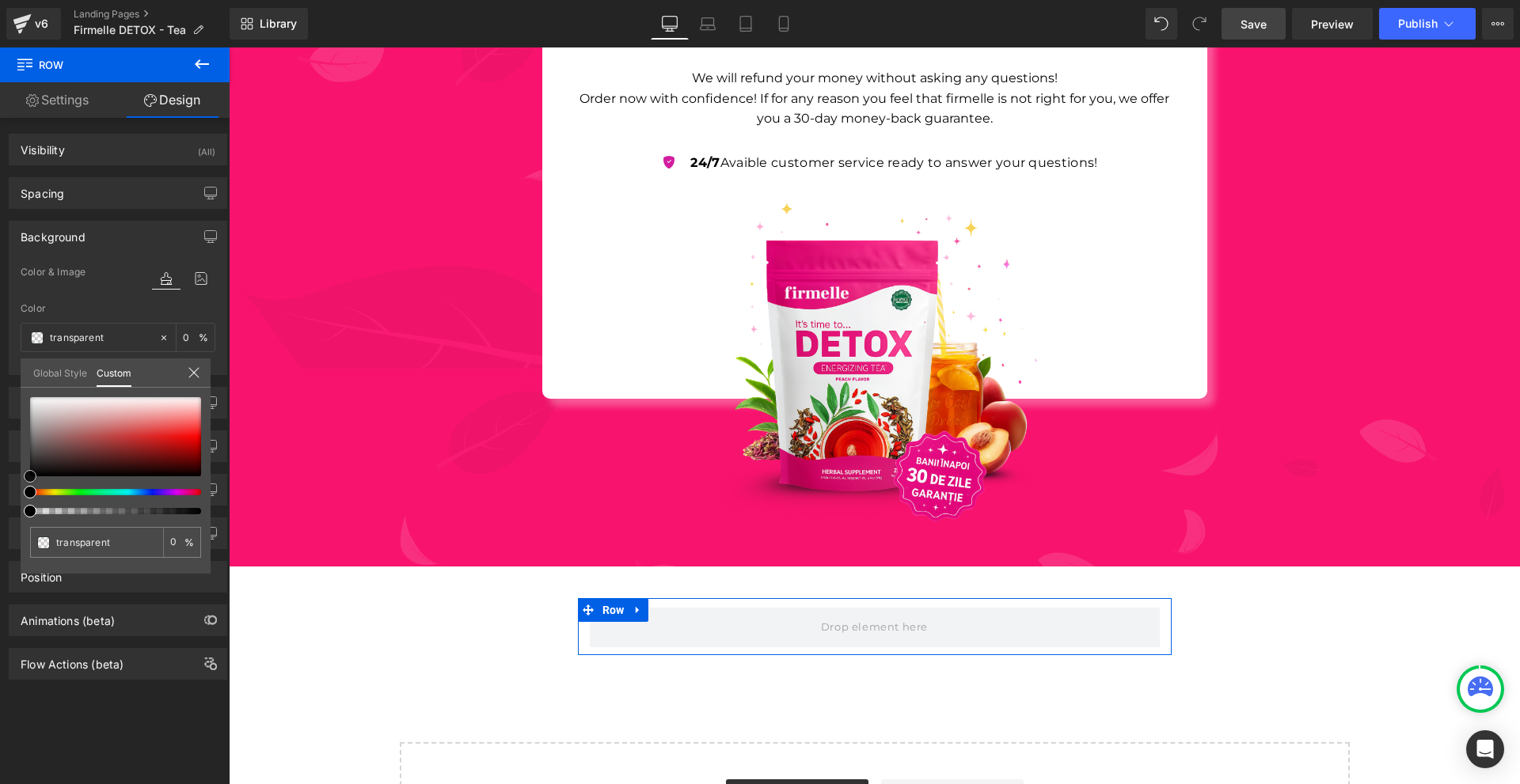
type input "#d0cdcd"
type input "100"
type input "#d0cdcd"
type input "100"
type input "#cfcdcd"
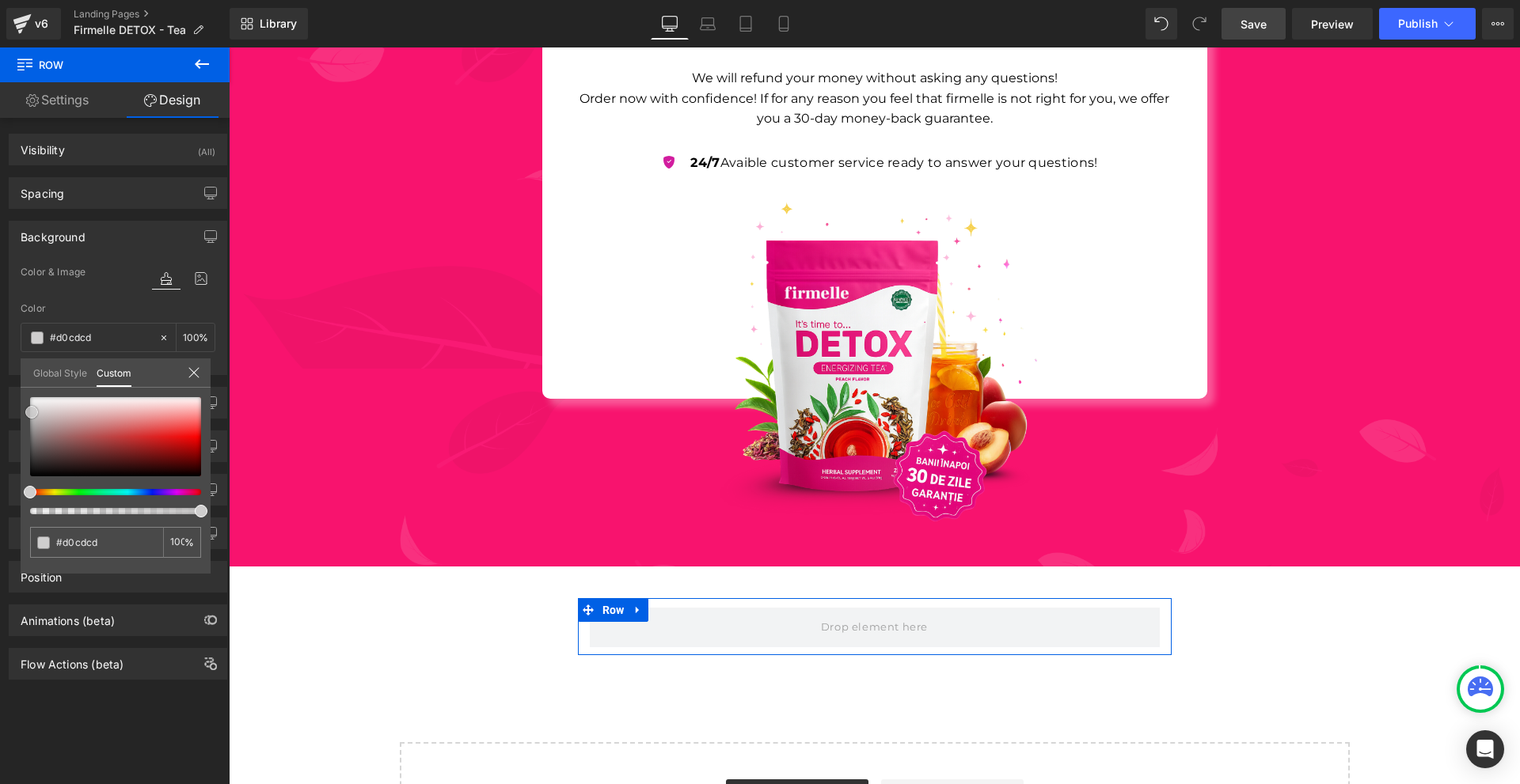
type input "#cfcdcd"
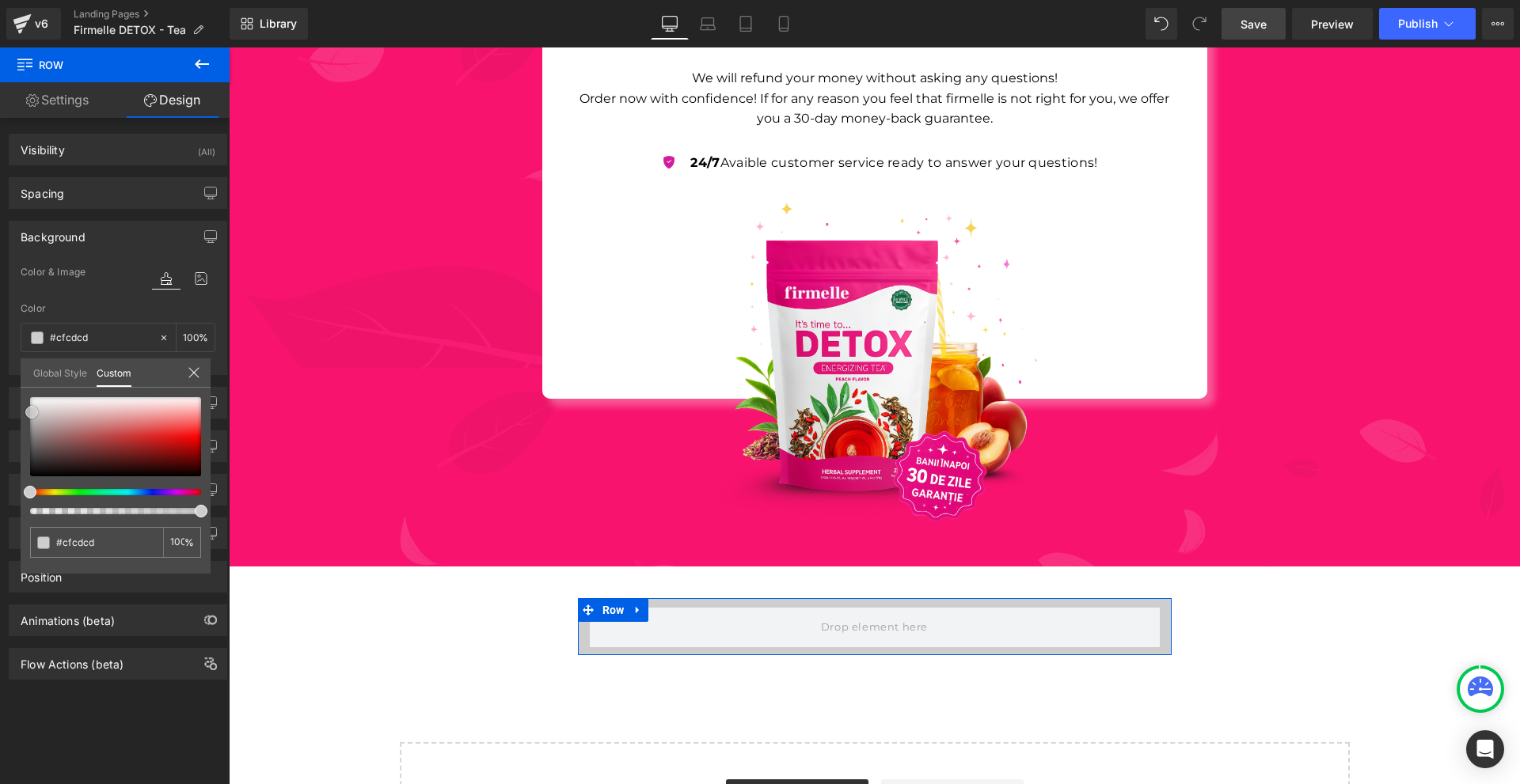
type input "#cfcece"
type input "#d3d3d3"
type input "#dbdbdb"
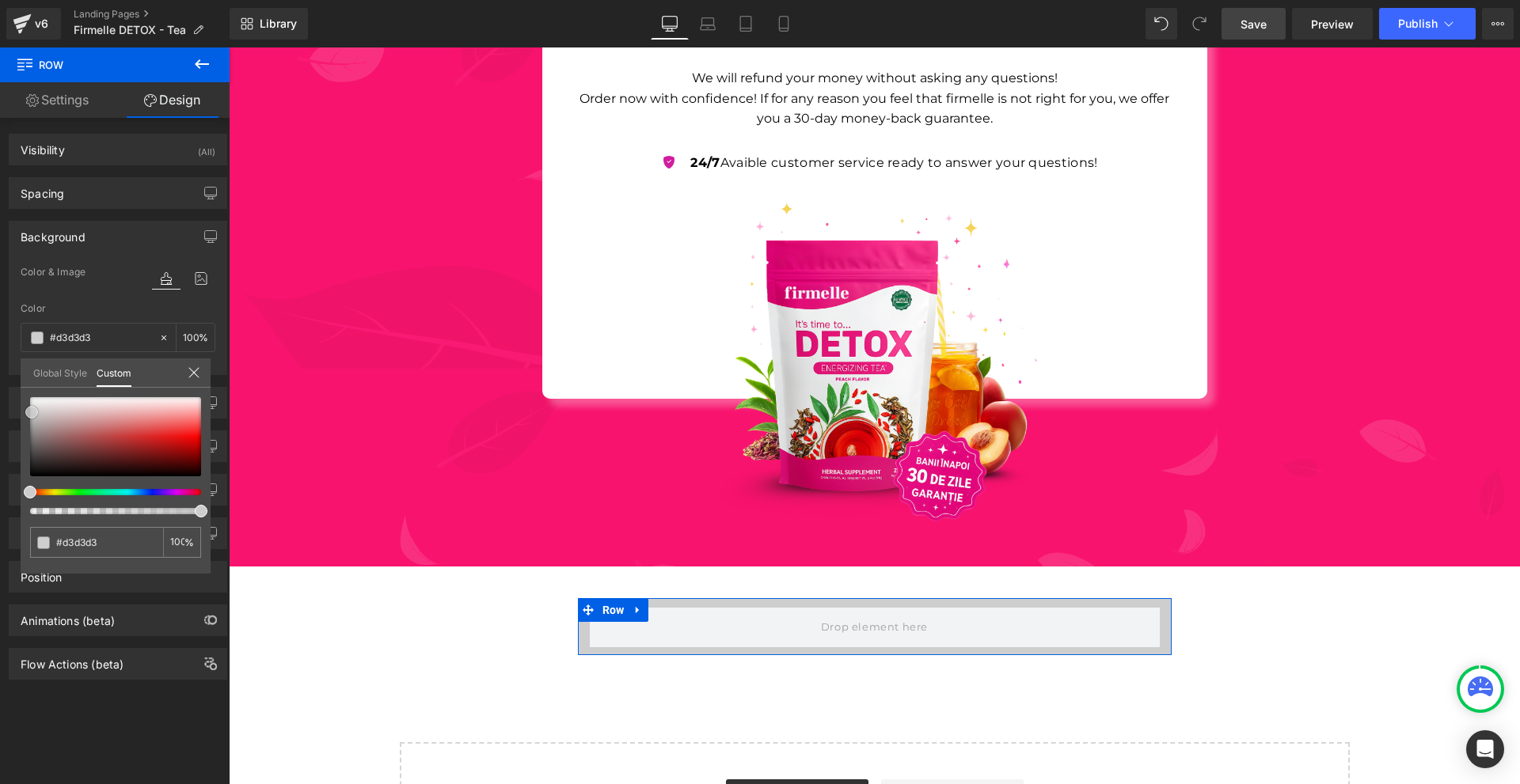
type input "#dbdbdb"
type input "#e0e0e0"
type input "#e5e5e5"
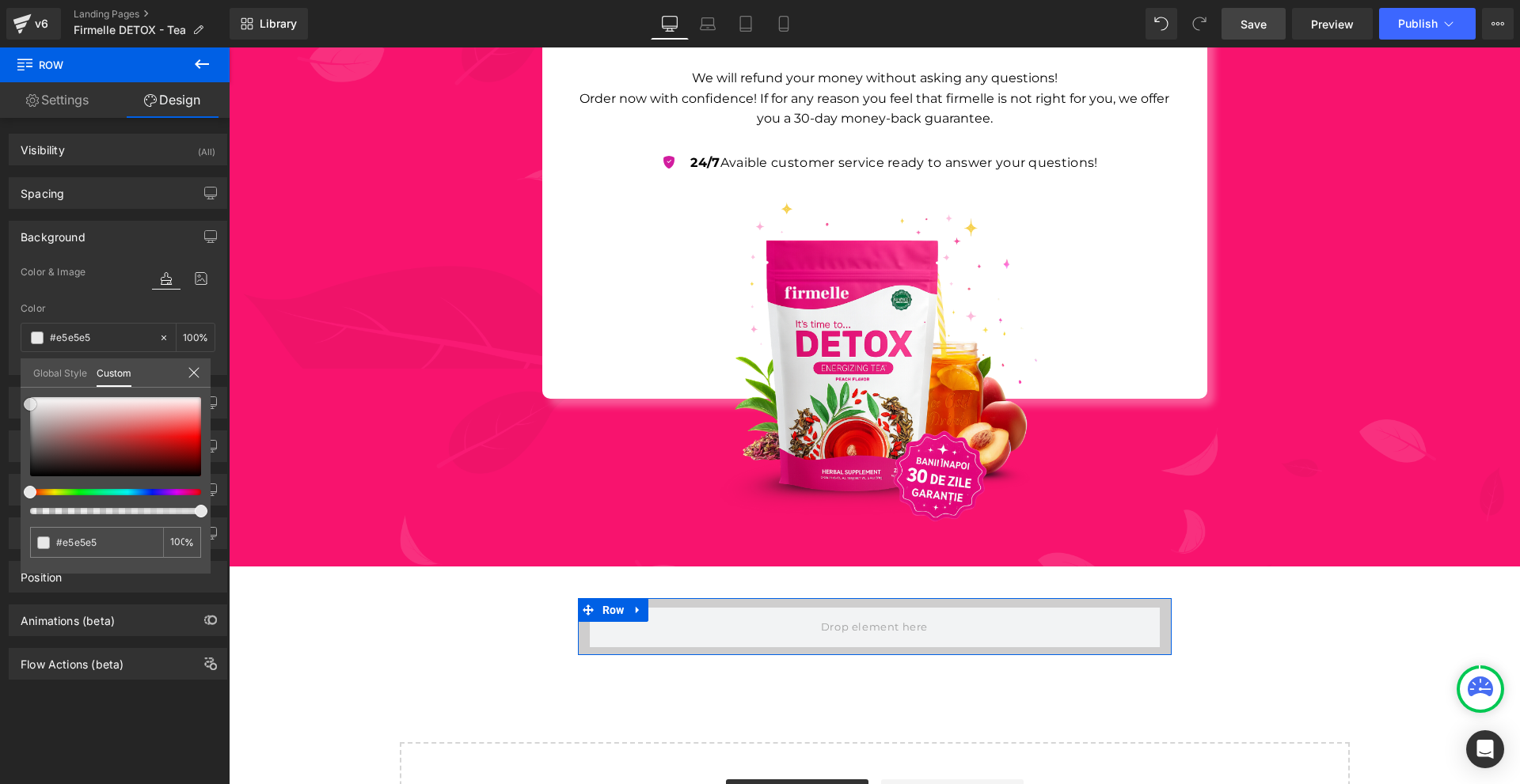
type input "#e8e8e8"
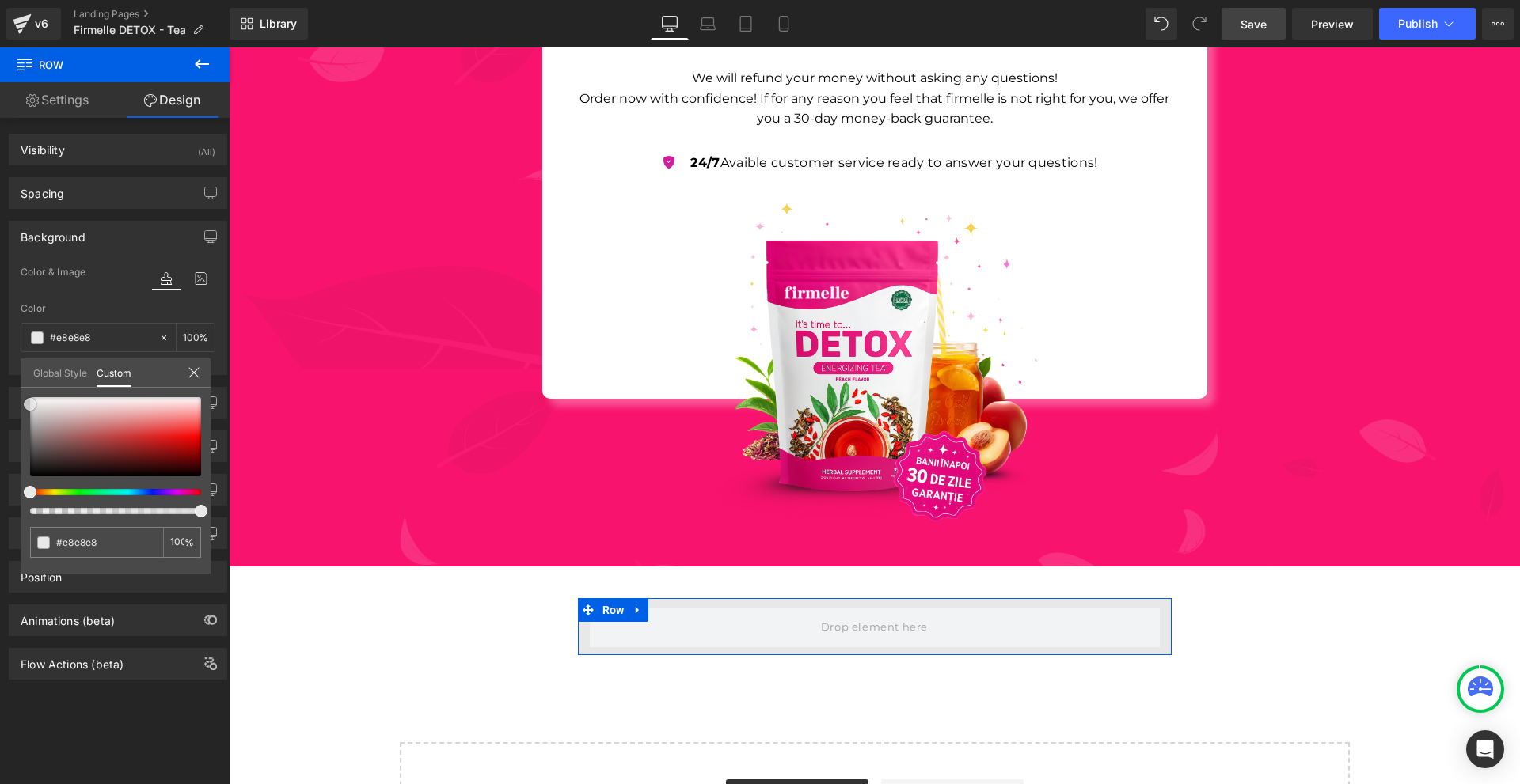
type input "#eaeaea"
type input "#ededed"
drag, startPoint x: 34, startPoint y: 412, endPoint x: 111, endPoint y: 411, distance: 77.0
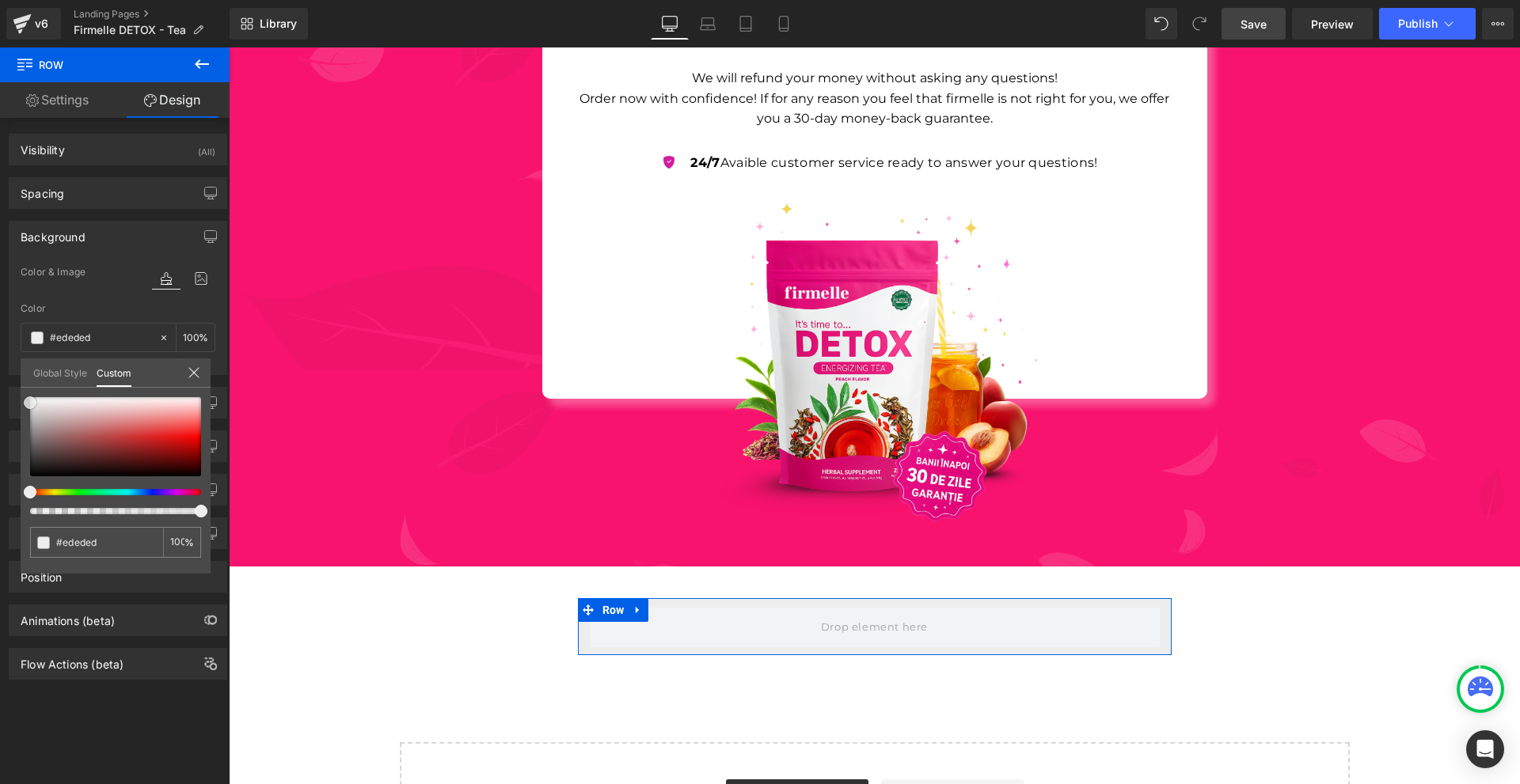
click at [30, 402] on div at bounding box center [115, 437] width 171 height 79
type input "#efefef"
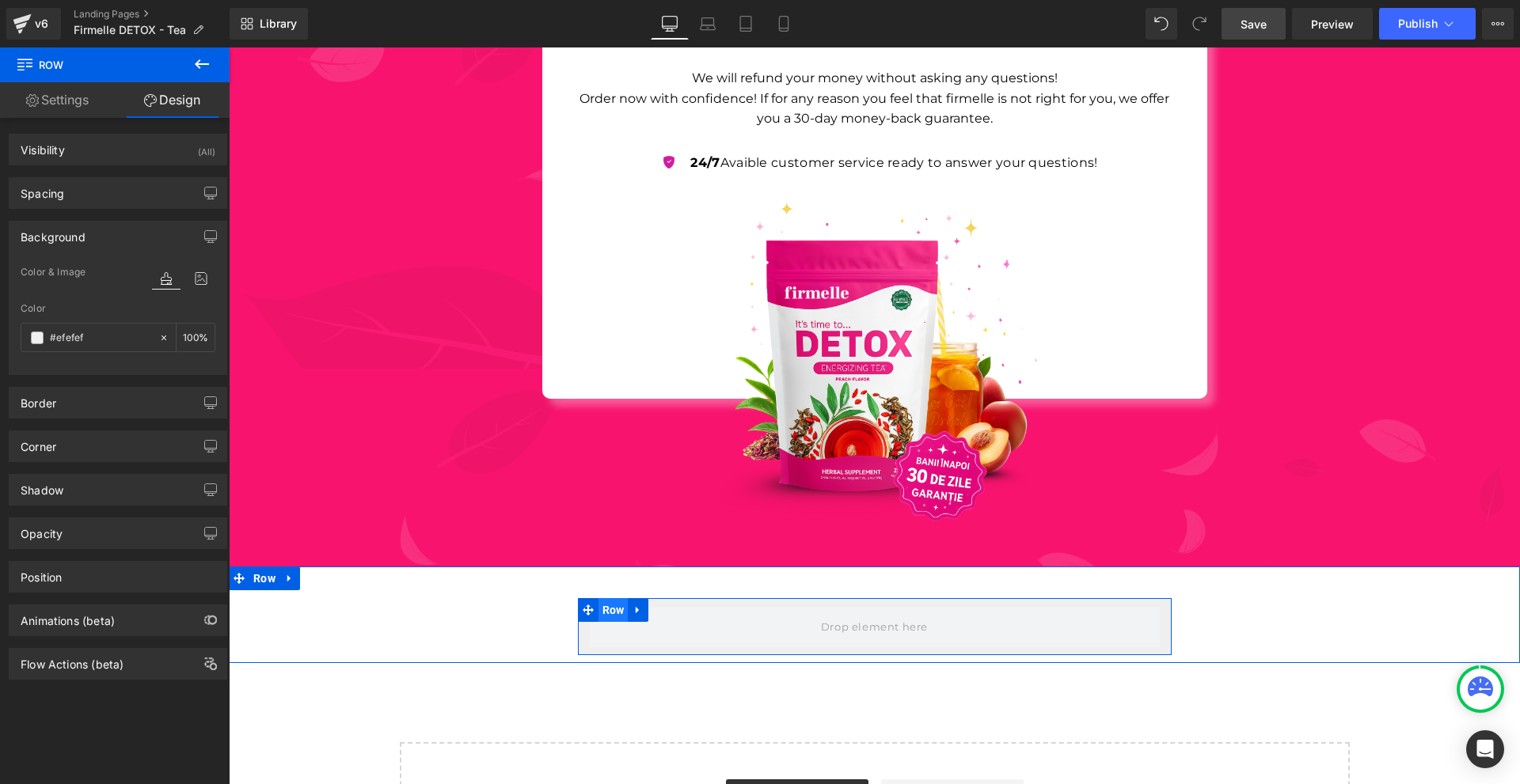
click at [603, 599] on span "Row" at bounding box center [614, 610] width 30 height 24
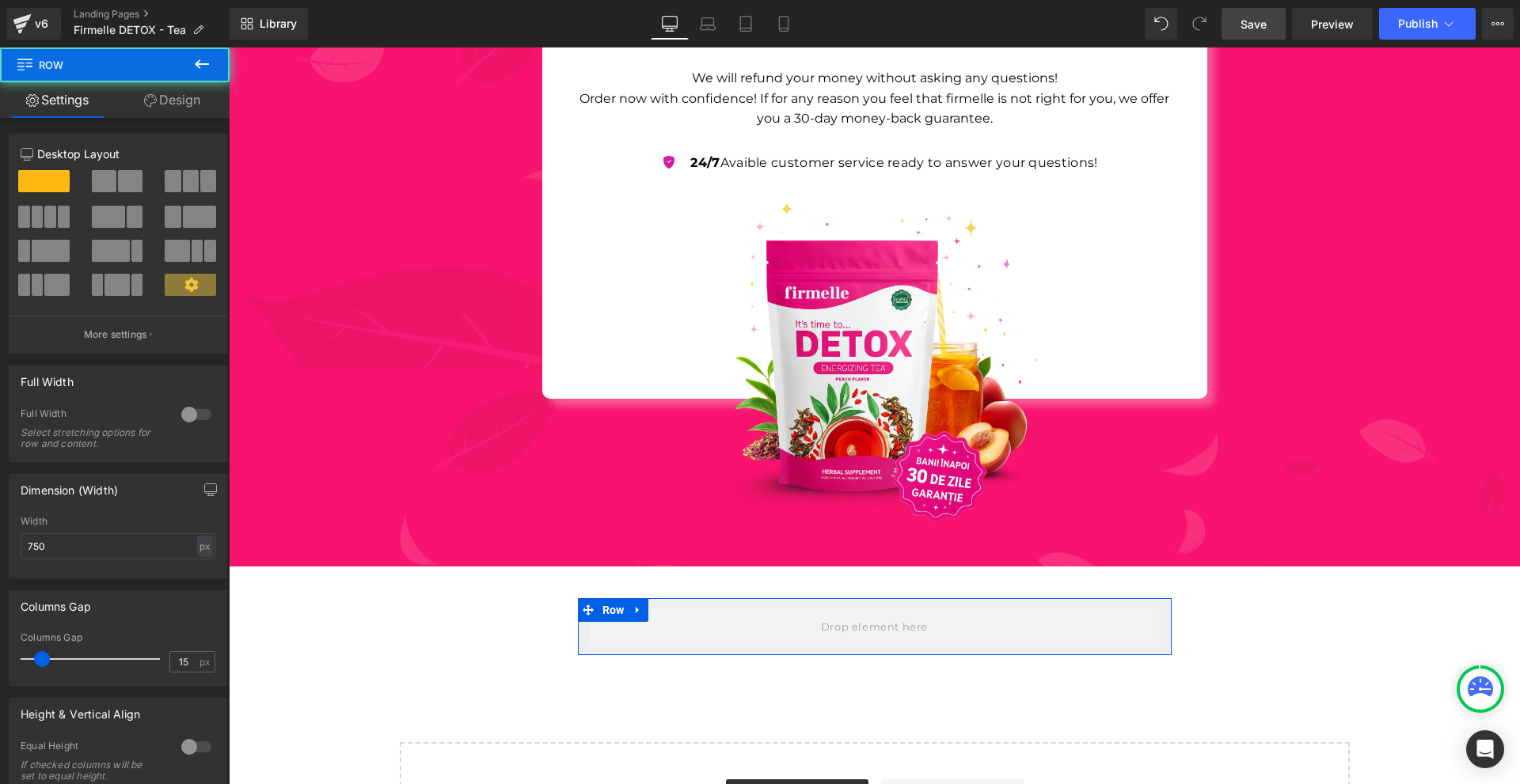
click at [165, 109] on link "Design" at bounding box center [172, 100] width 115 height 35
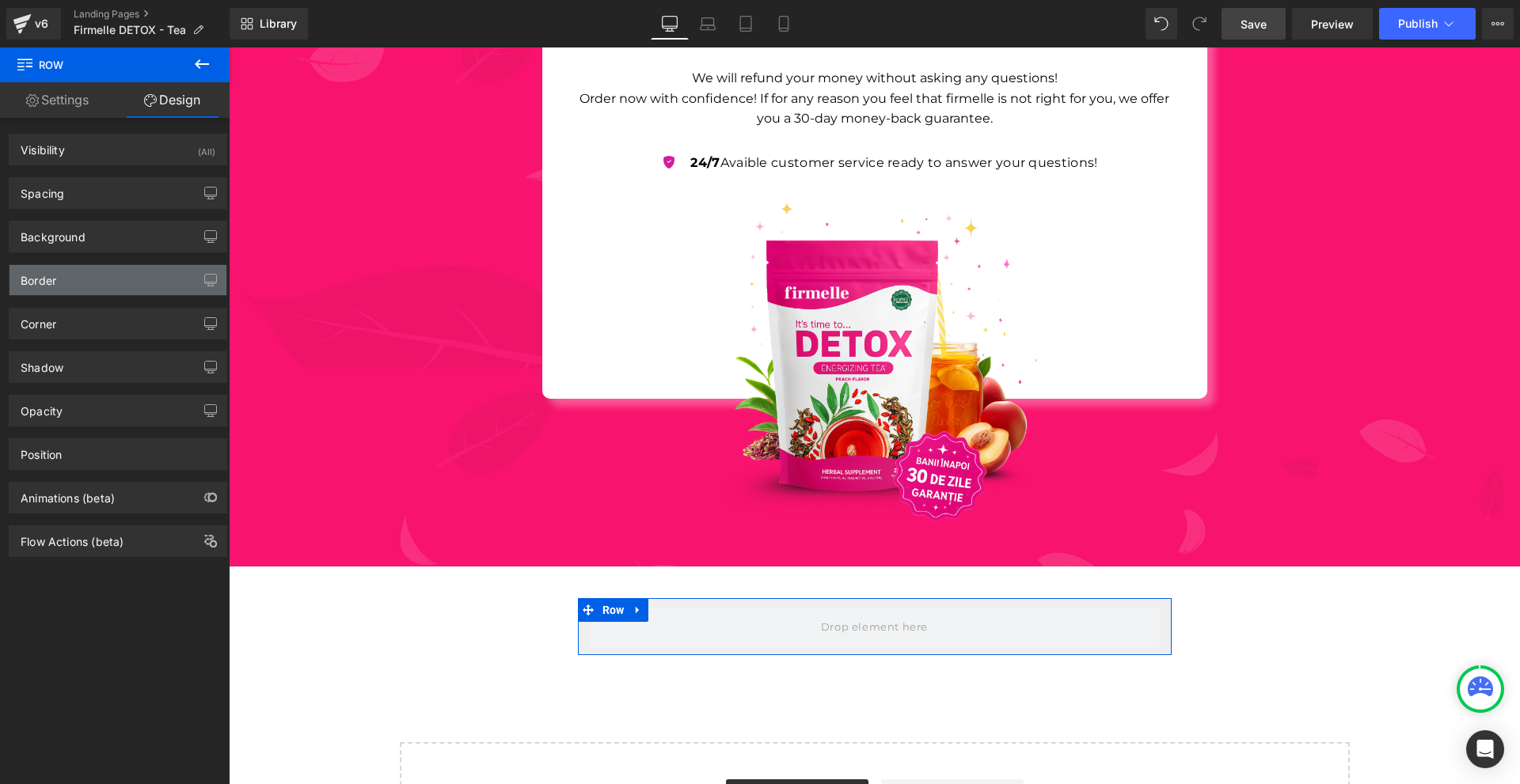
click at [93, 280] on div "Border" at bounding box center [118, 280] width 217 height 30
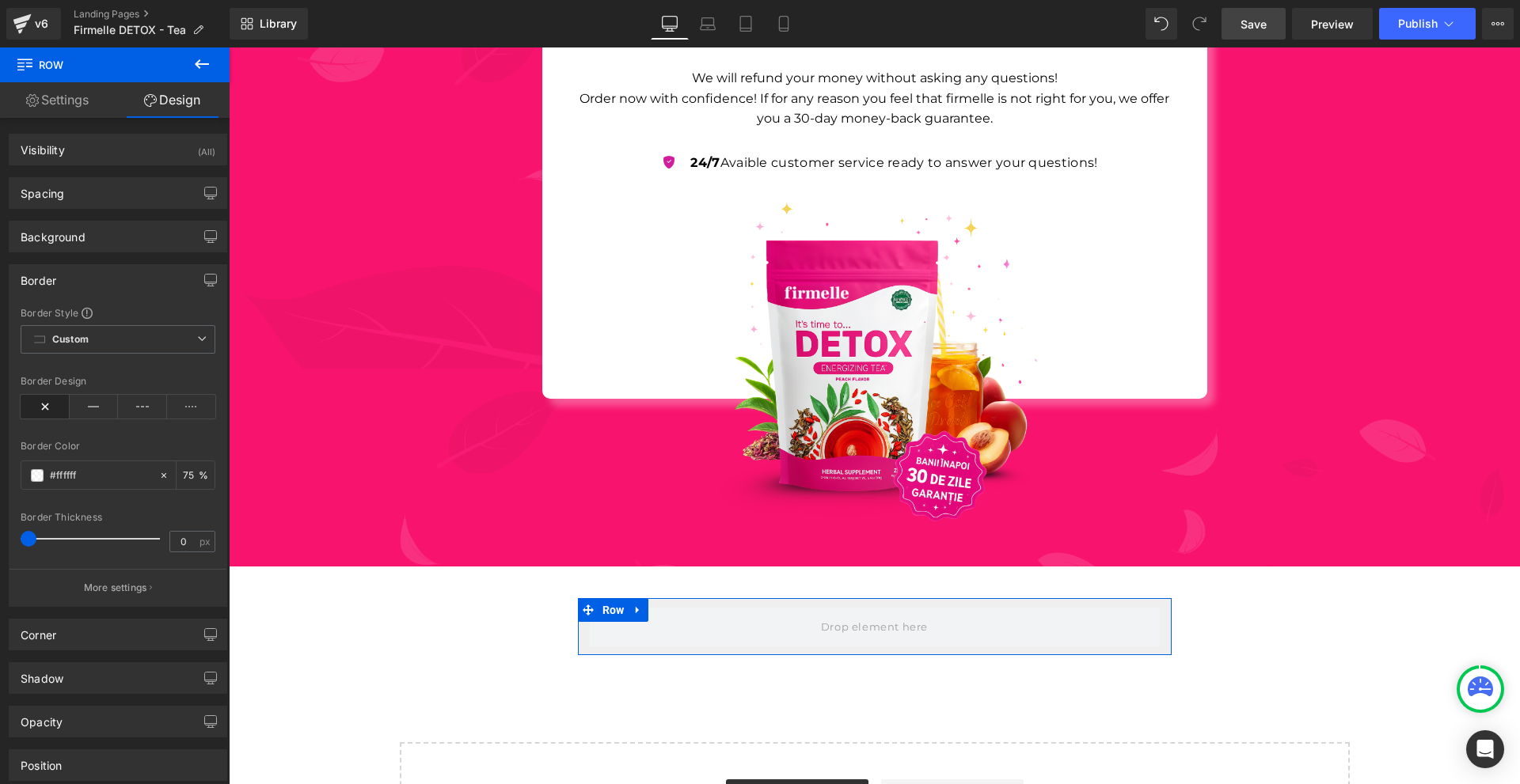
click at [65, 290] on div "Border" at bounding box center [118, 280] width 217 height 30
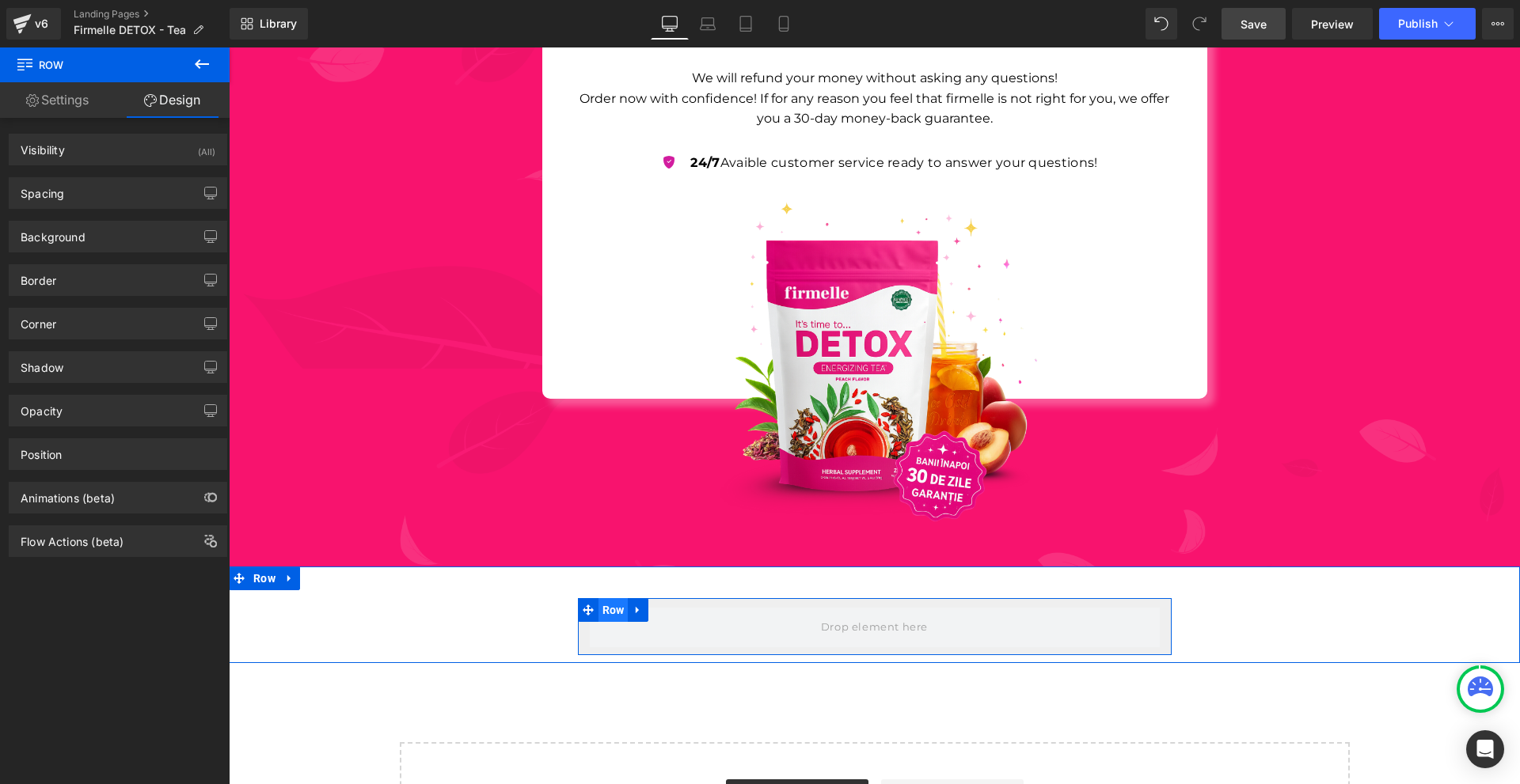
click at [613, 599] on span "Row" at bounding box center [614, 610] width 30 height 24
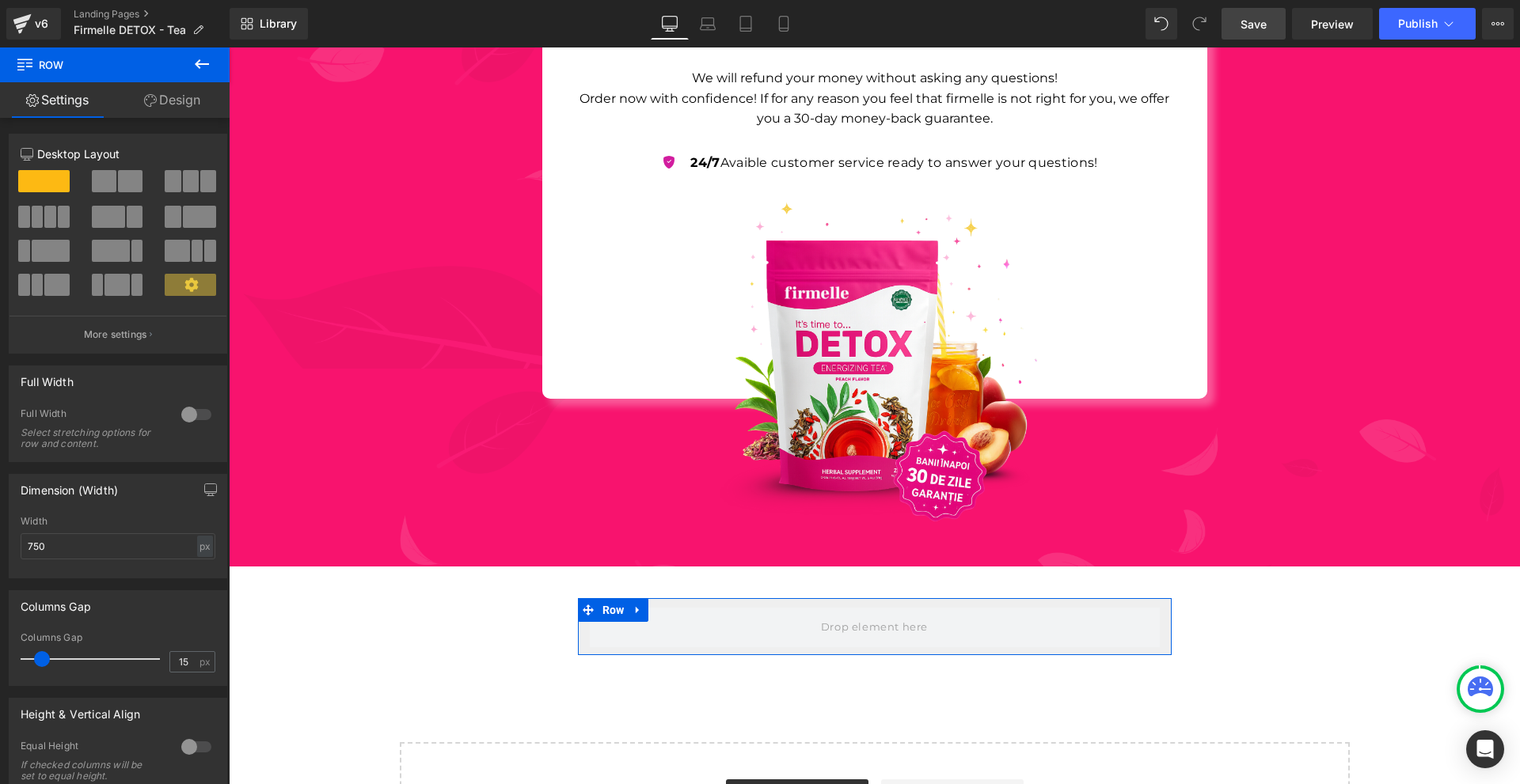
click at [166, 107] on link "Design" at bounding box center [172, 100] width 115 height 35
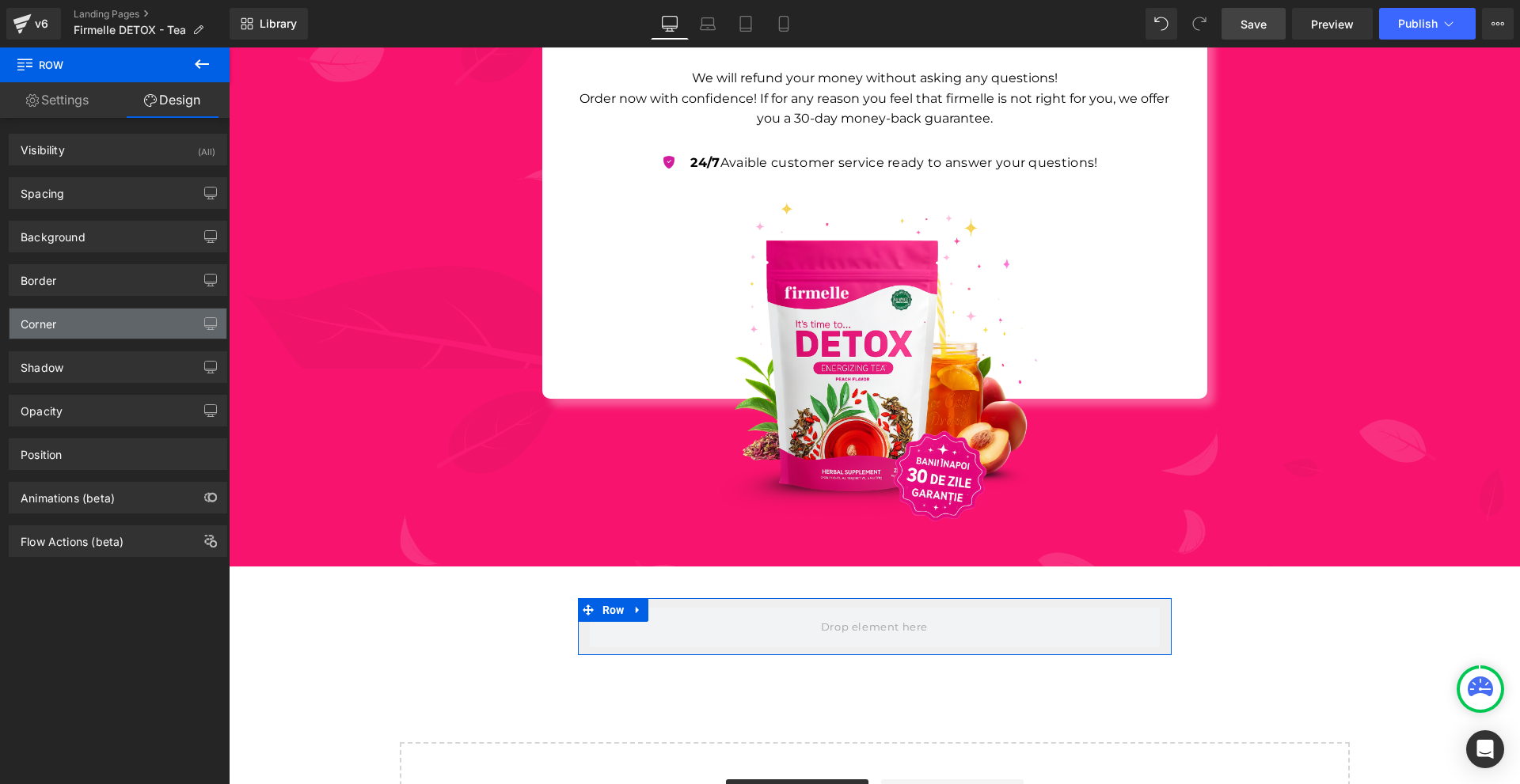
click at [78, 332] on div "Corner" at bounding box center [118, 323] width 217 height 30
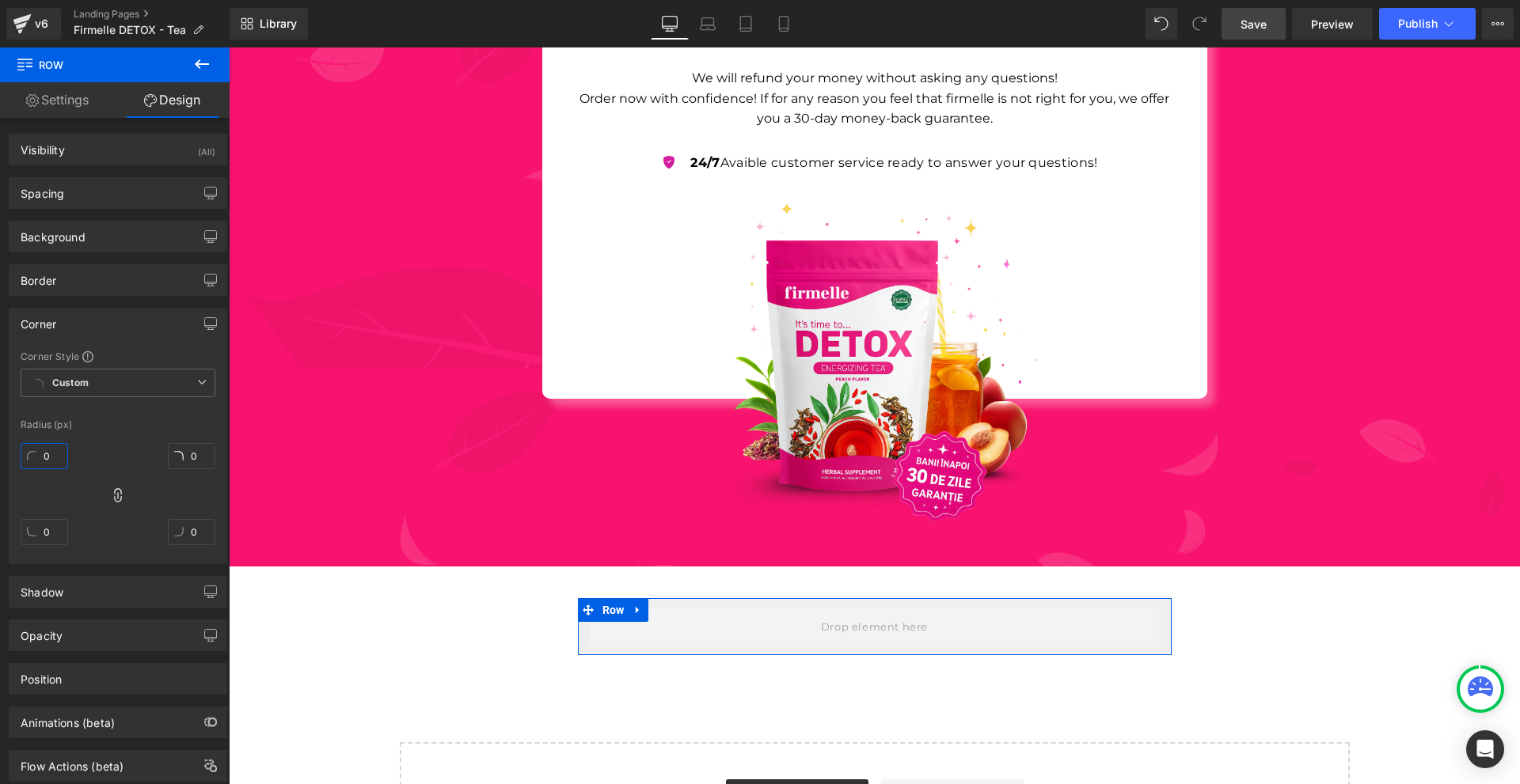
click at [64, 462] on input "0" at bounding box center [45, 457] width 48 height 26
type input "20"
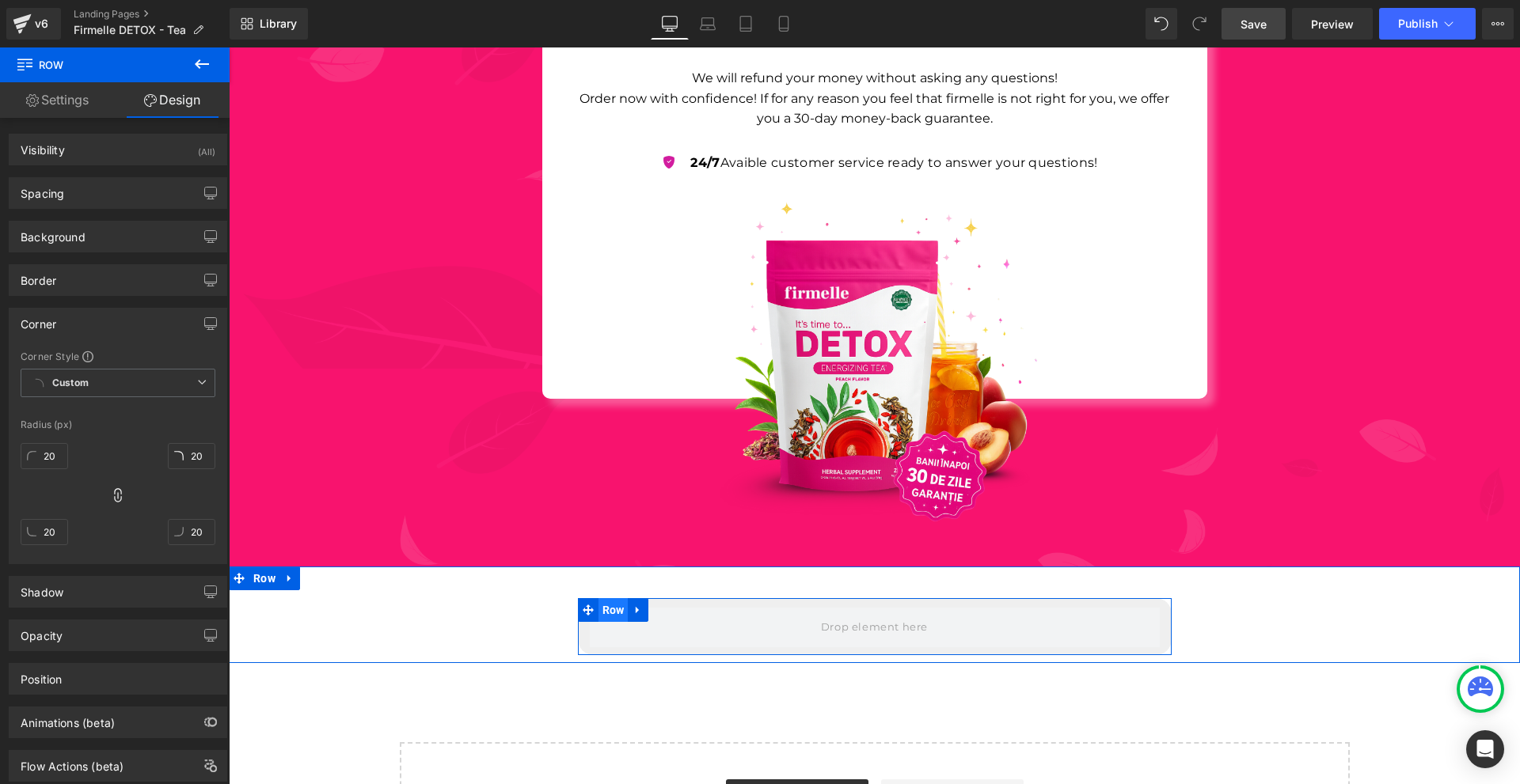
click at [601, 599] on span "Row" at bounding box center [614, 610] width 30 height 24
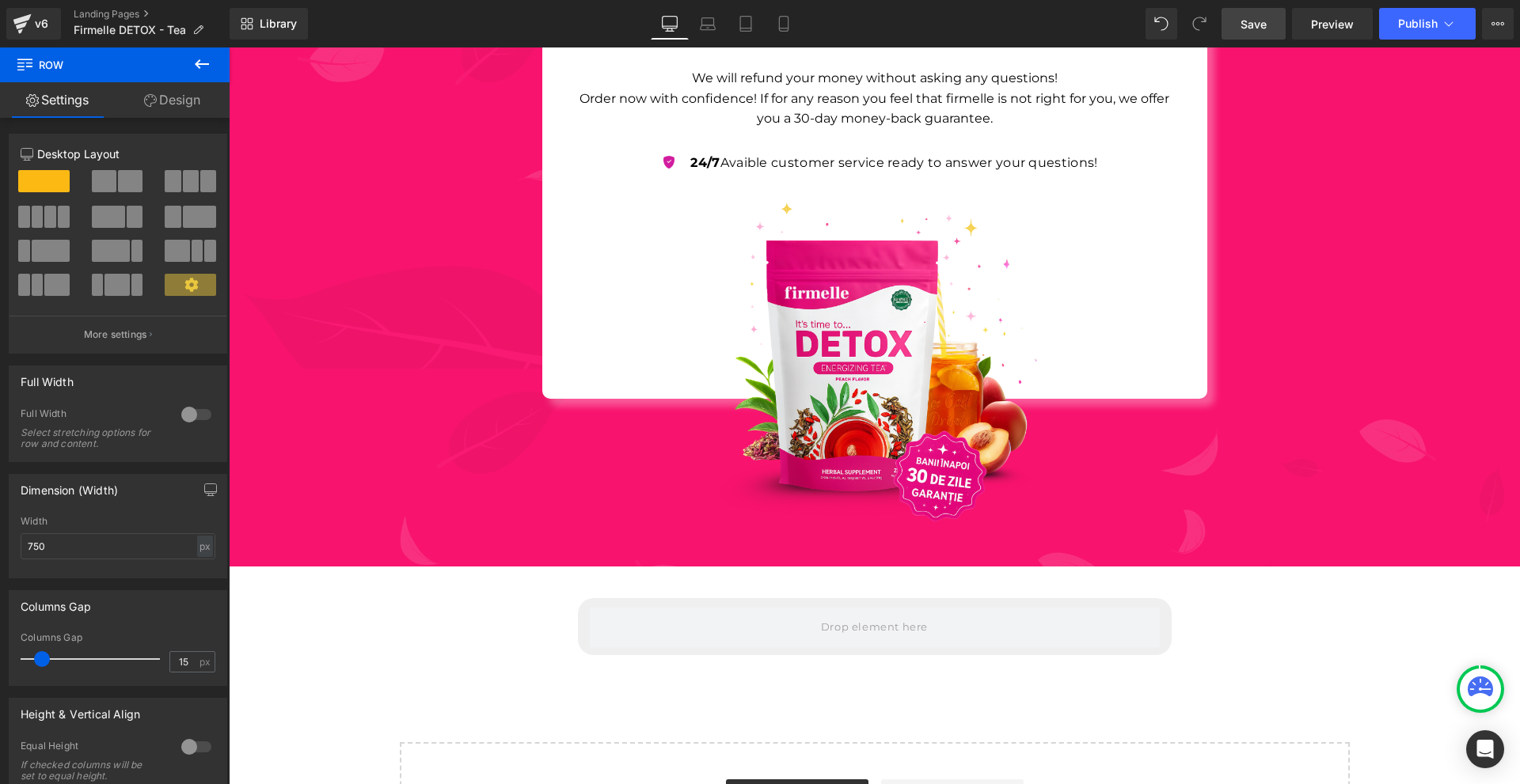
drag, startPoint x: 213, startPoint y: 71, endPoint x: 208, endPoint y: 188, distance: 117.1
click at [212, 71] on button at bounding box center [201, 65] width 55 height 35
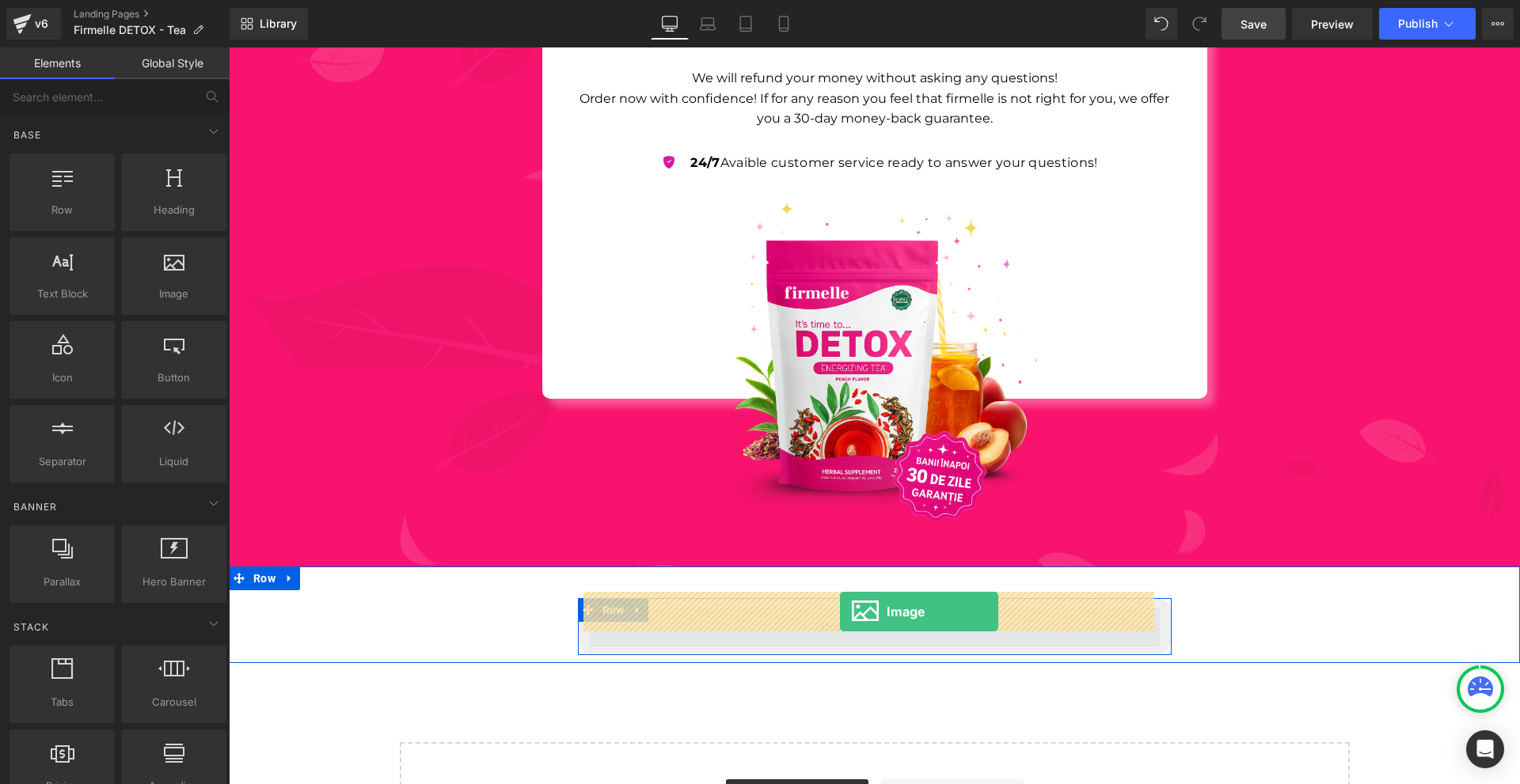
drag, startPoint x: 409, startPoint y: 348, endPoint x: 840, endPoint y: 612, distance: 505.4
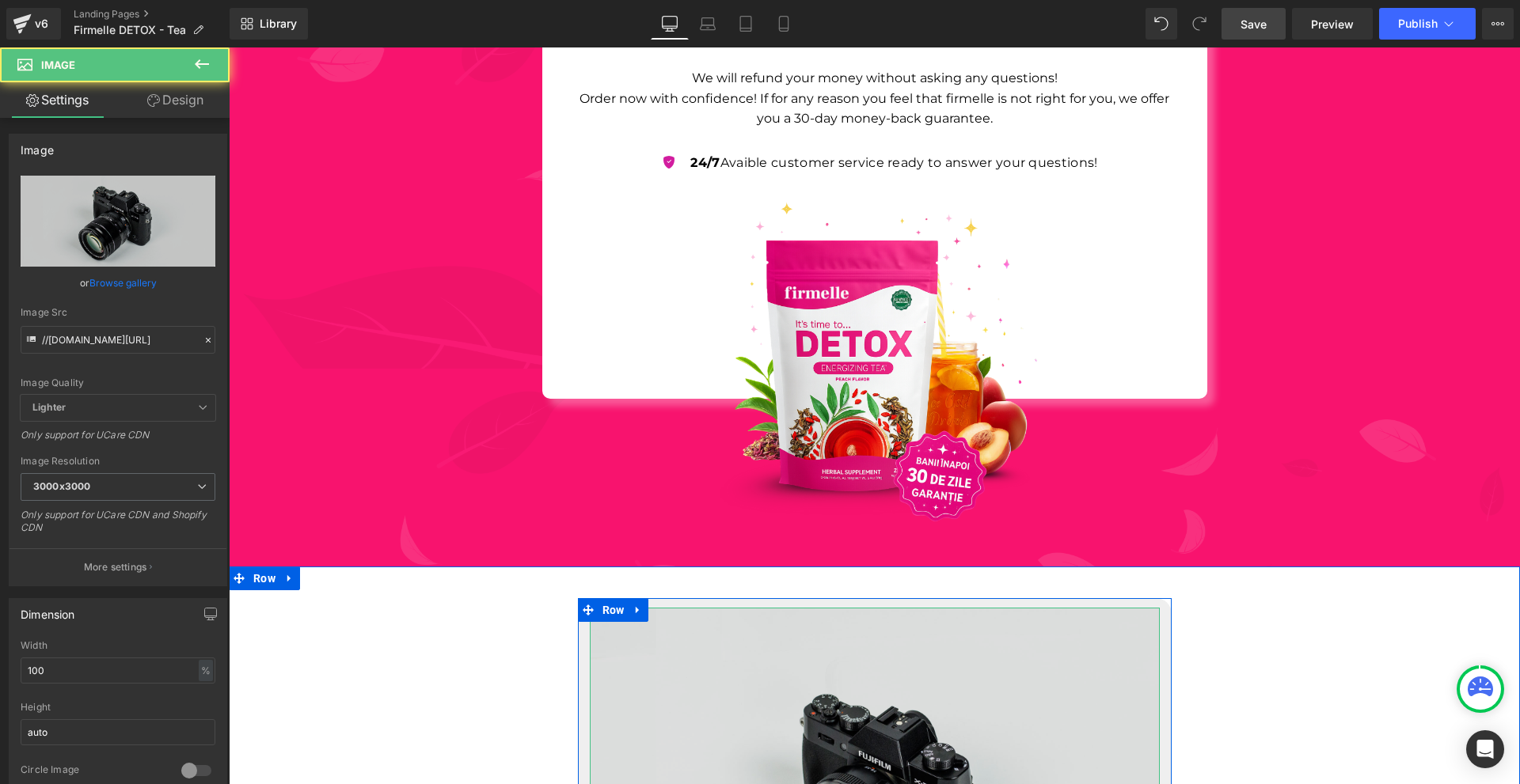
click at [846, 626] on img at bounding box center [874, 796] width 570 height 378
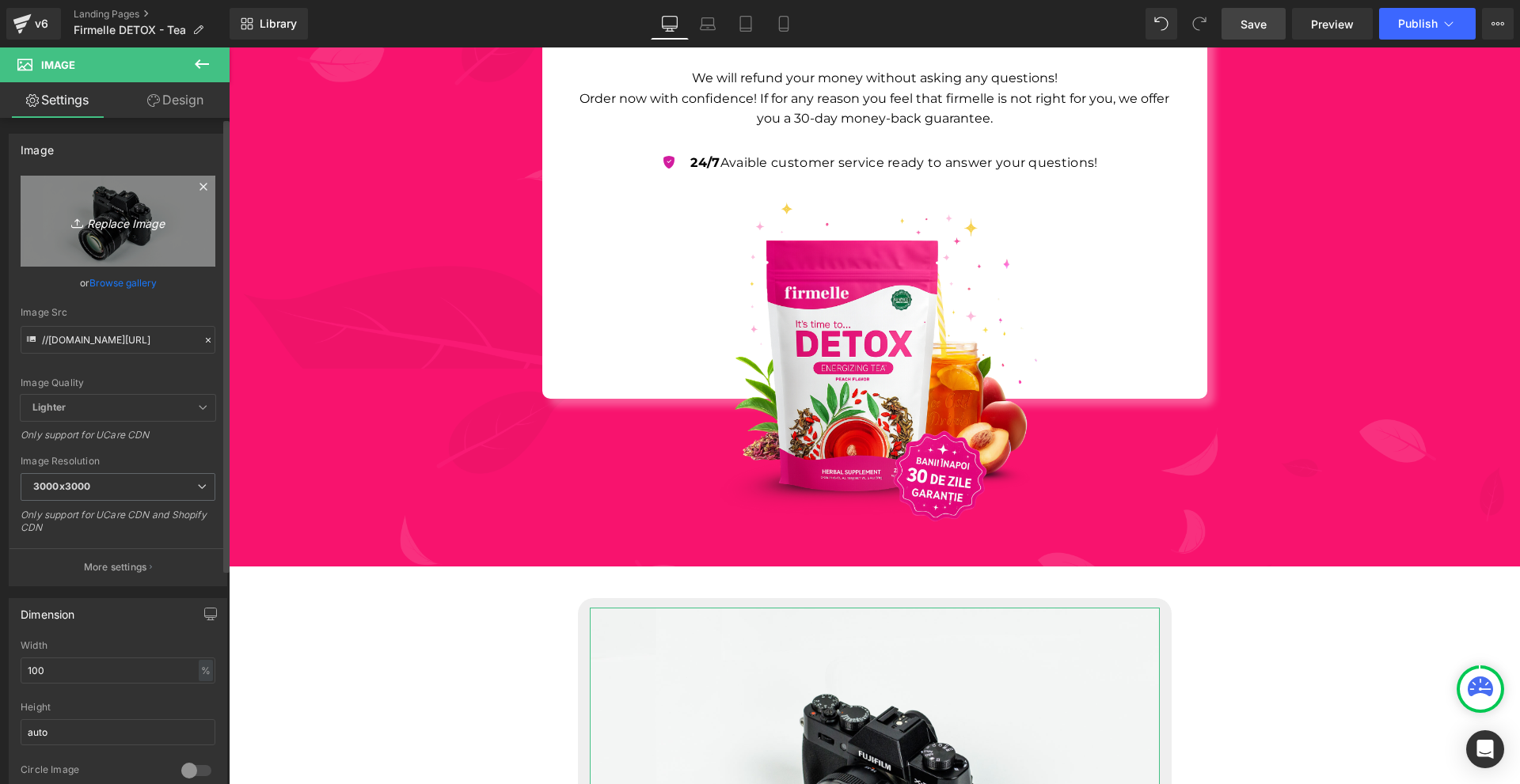
click at [175, 228] on icon "Replace Image" at bounding box center [118, 221] width 127 height 20
type input "C:\fakepath\1. (17).png"
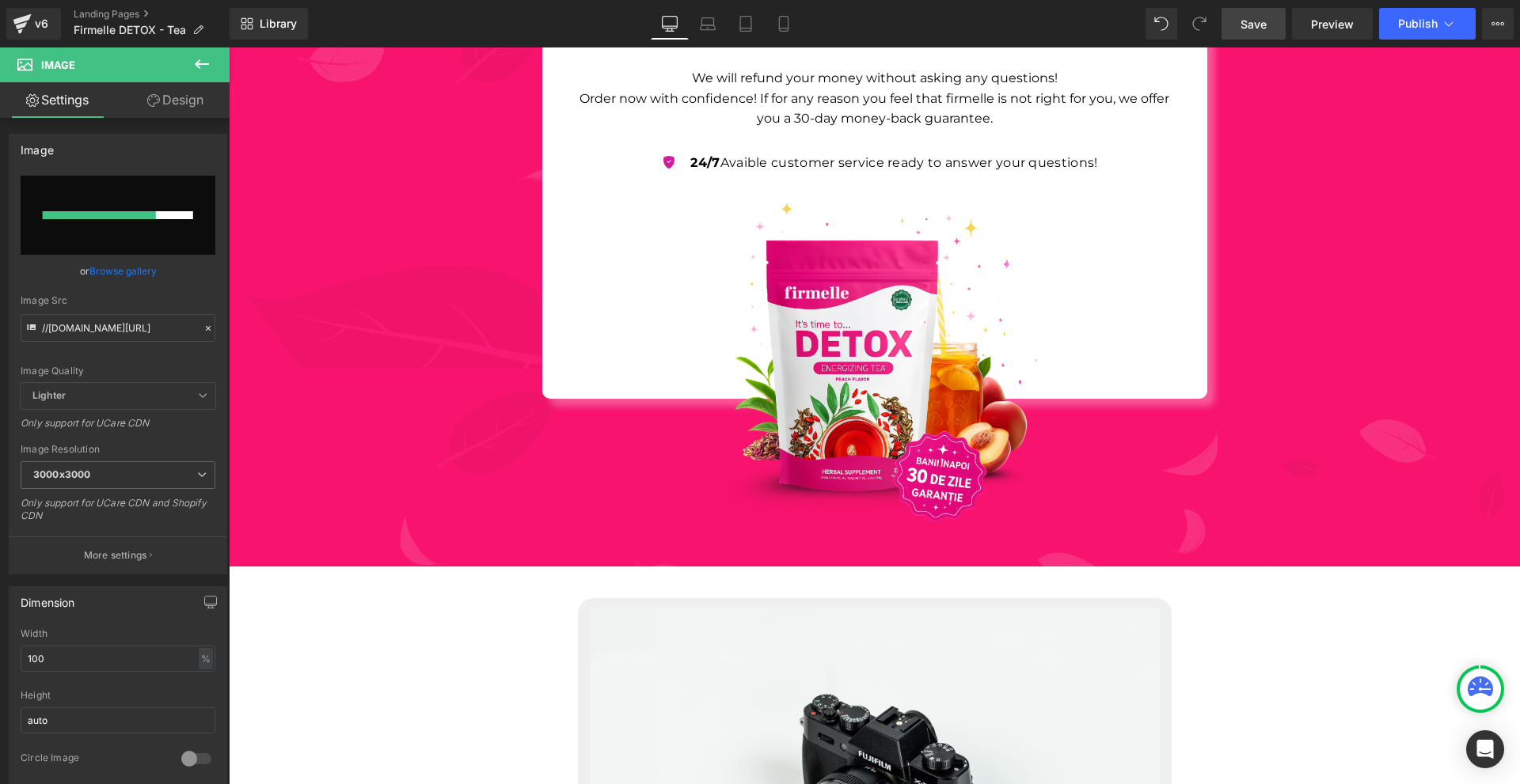
type input "[URL][DOMAIN_NAME]"
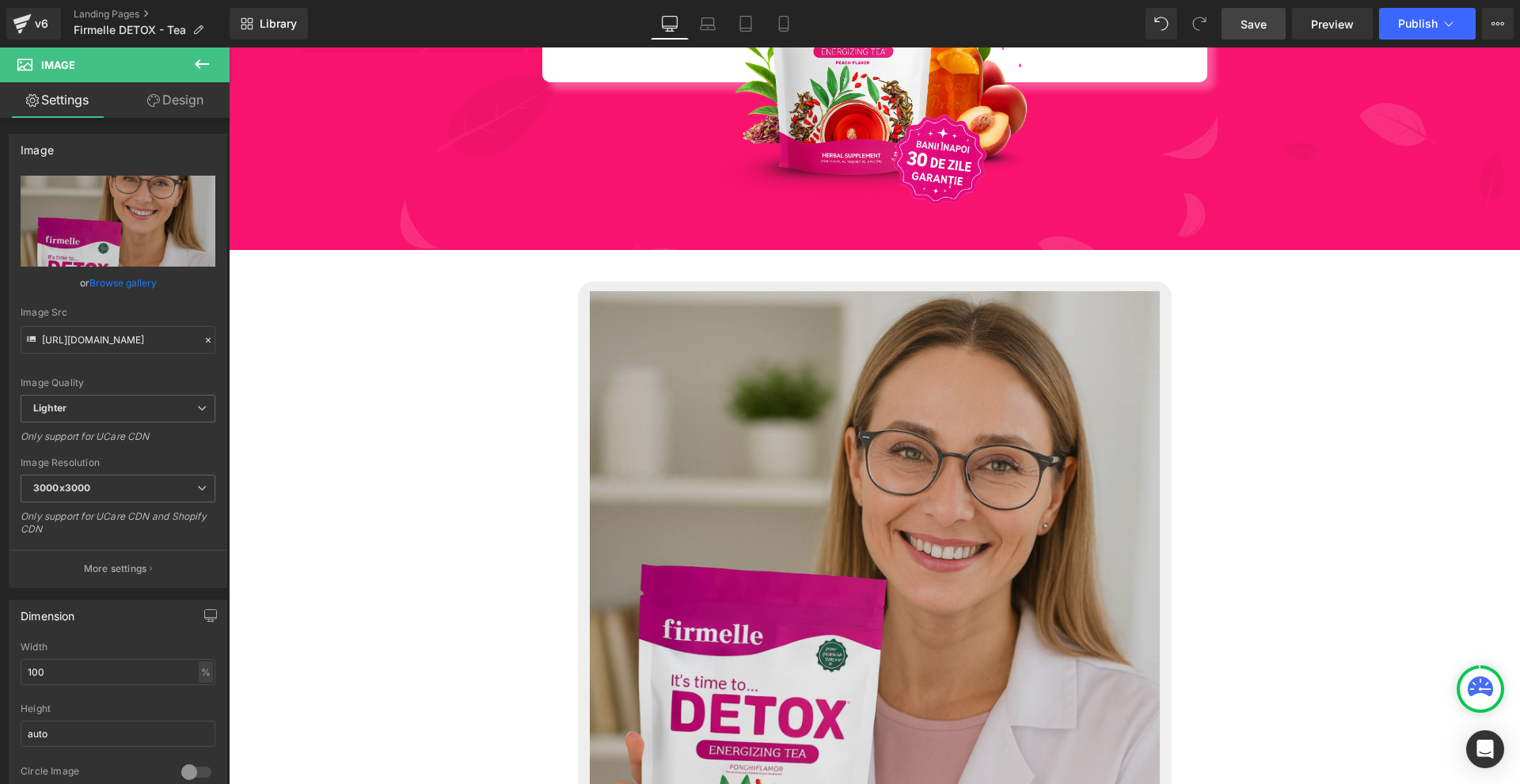
scroll to position [6501, 0]
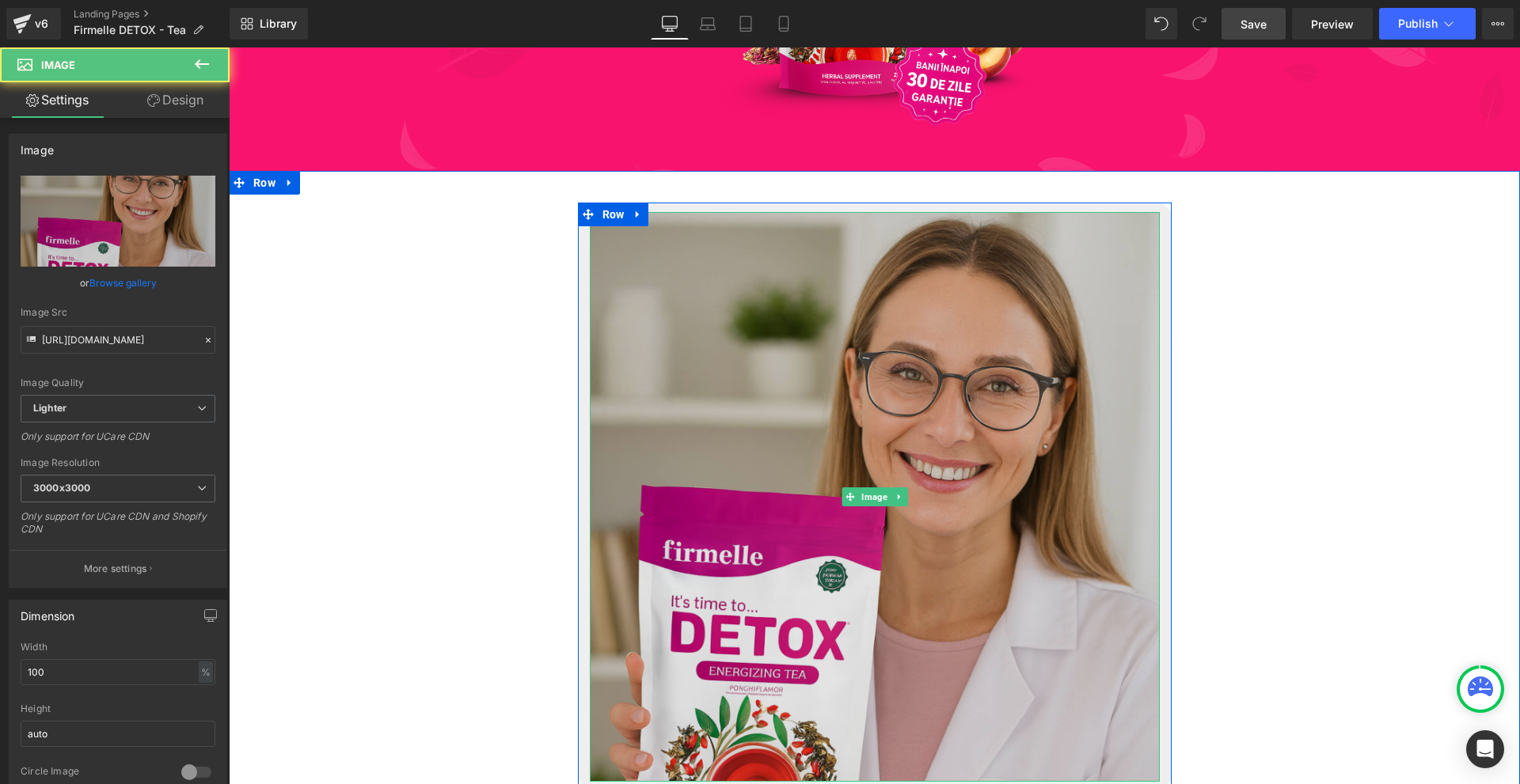
click at [999, 508] on img at bounding box center [874, 496] width 570 height 570
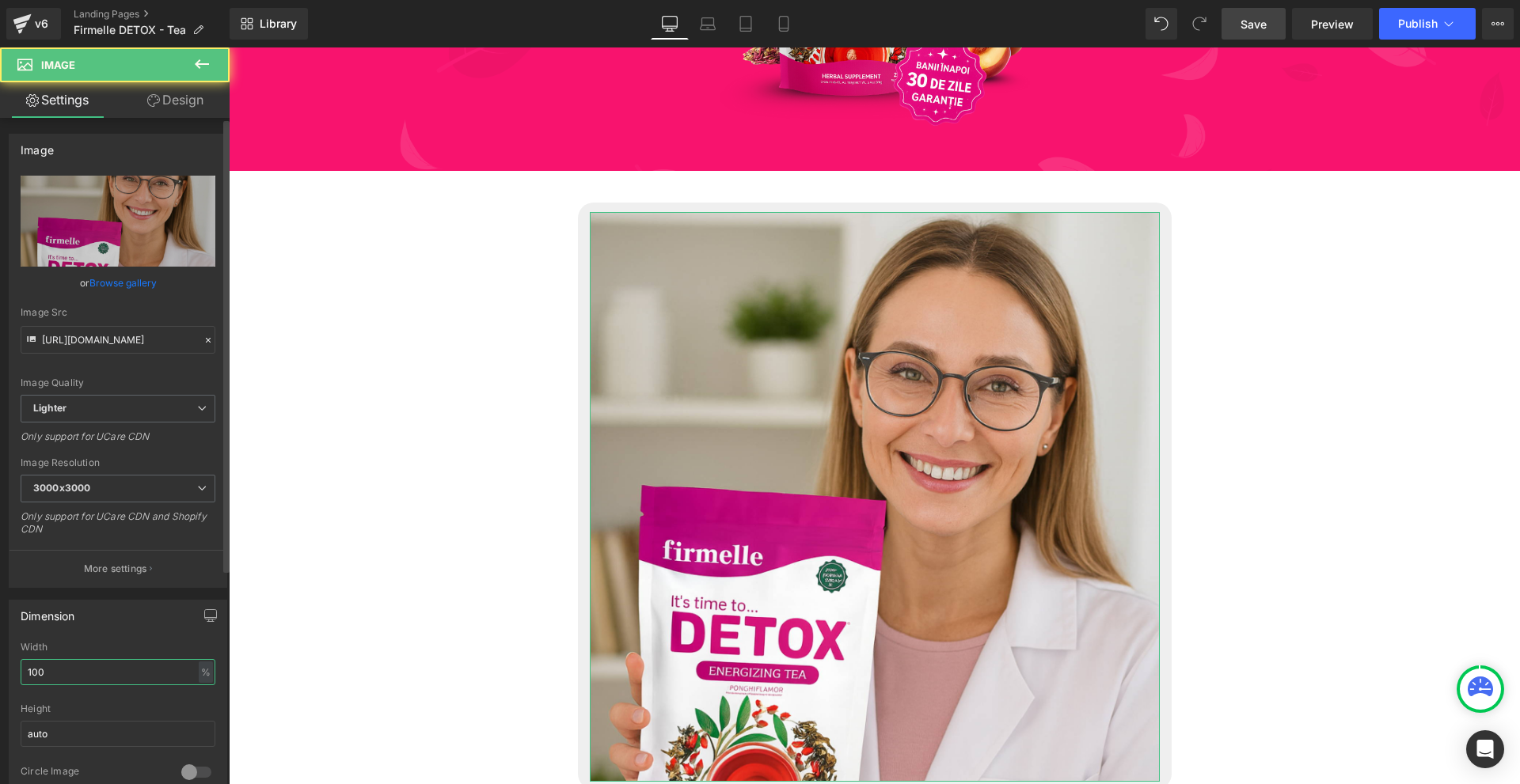
click at [103, 676] on input "100" at bounding box center [118, 673] width 195 height 26
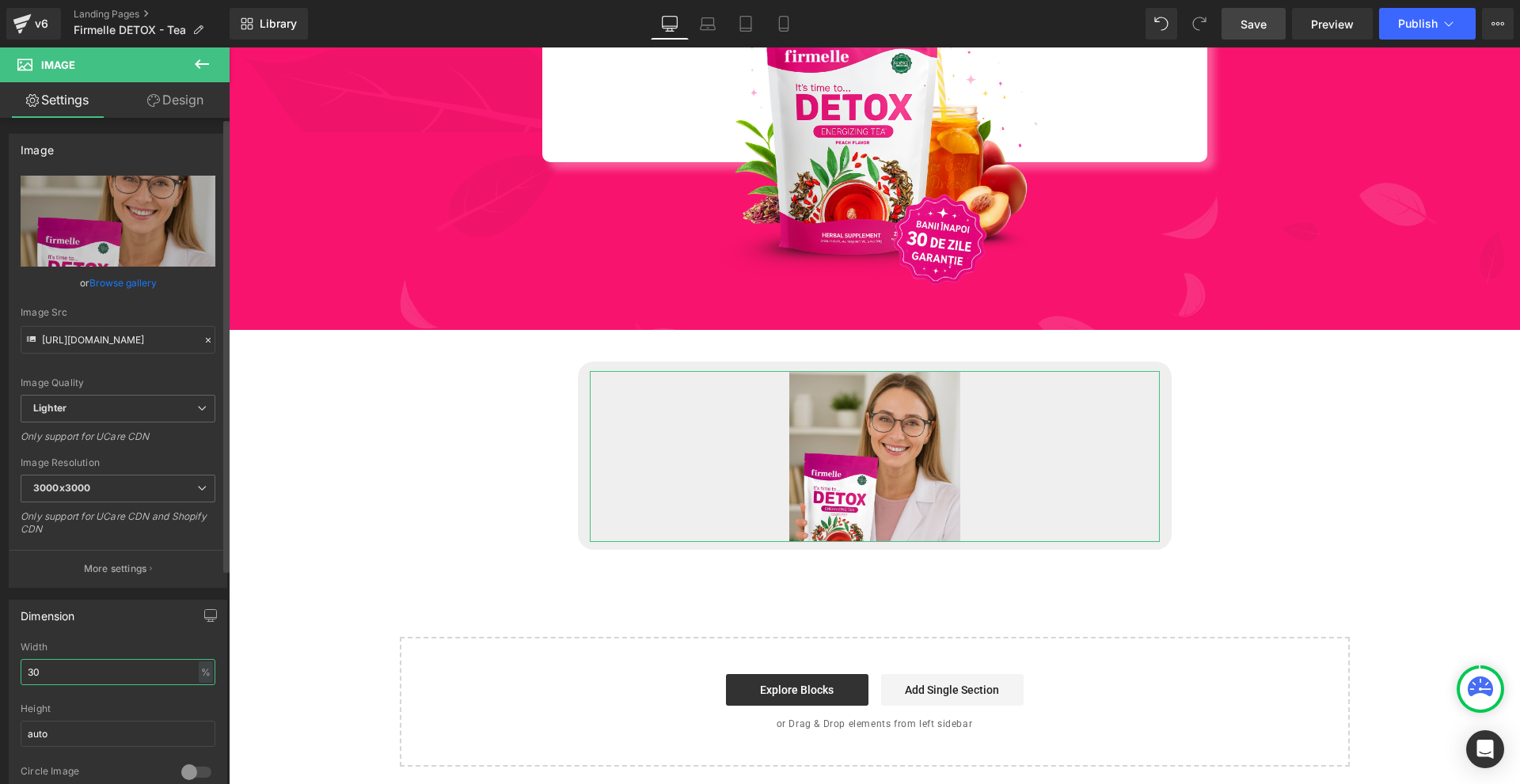
scroll to position [6334, 0]
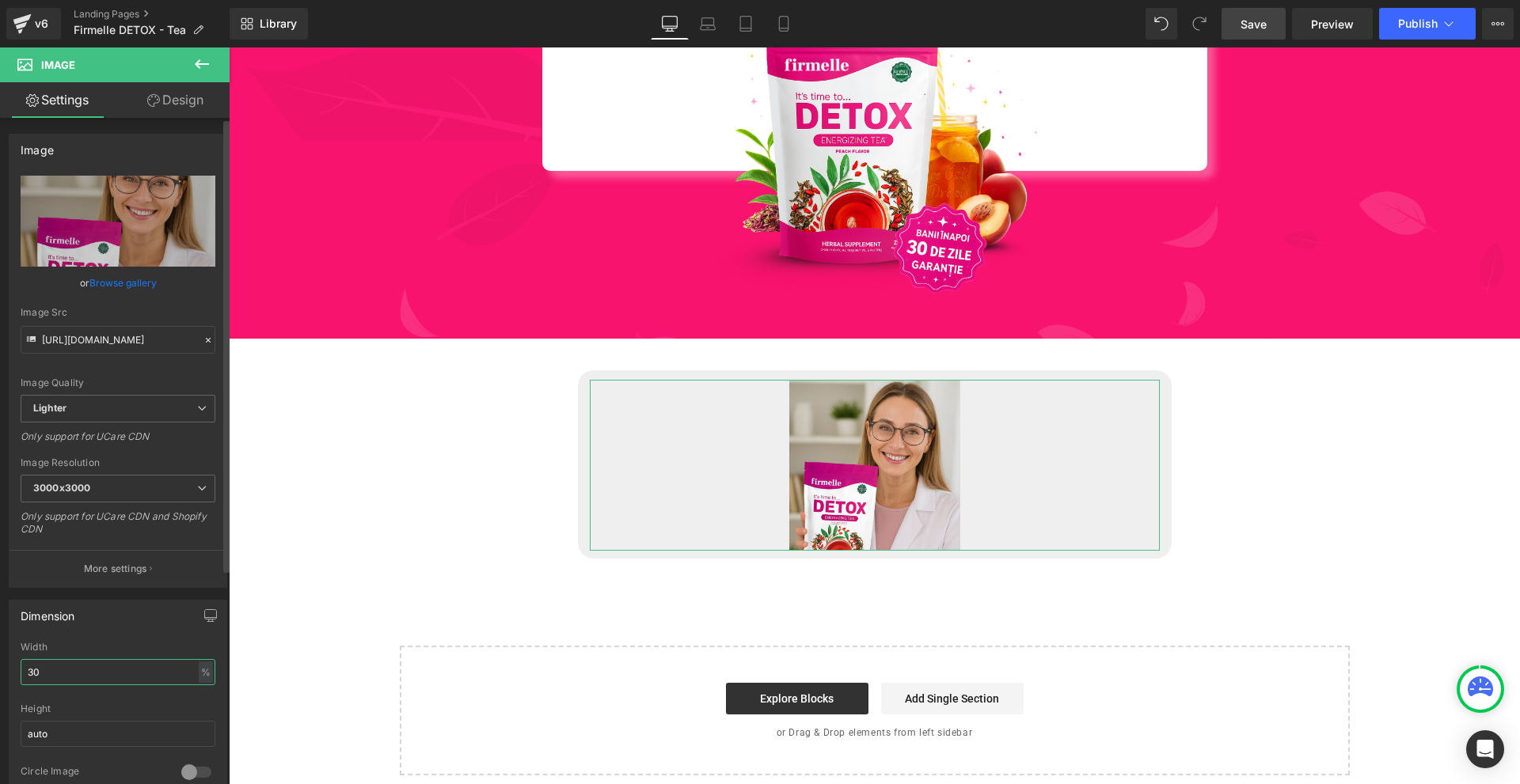
type input "30"
click at [180, 771] on div at bounding box center [196, 772] width 38 height 26
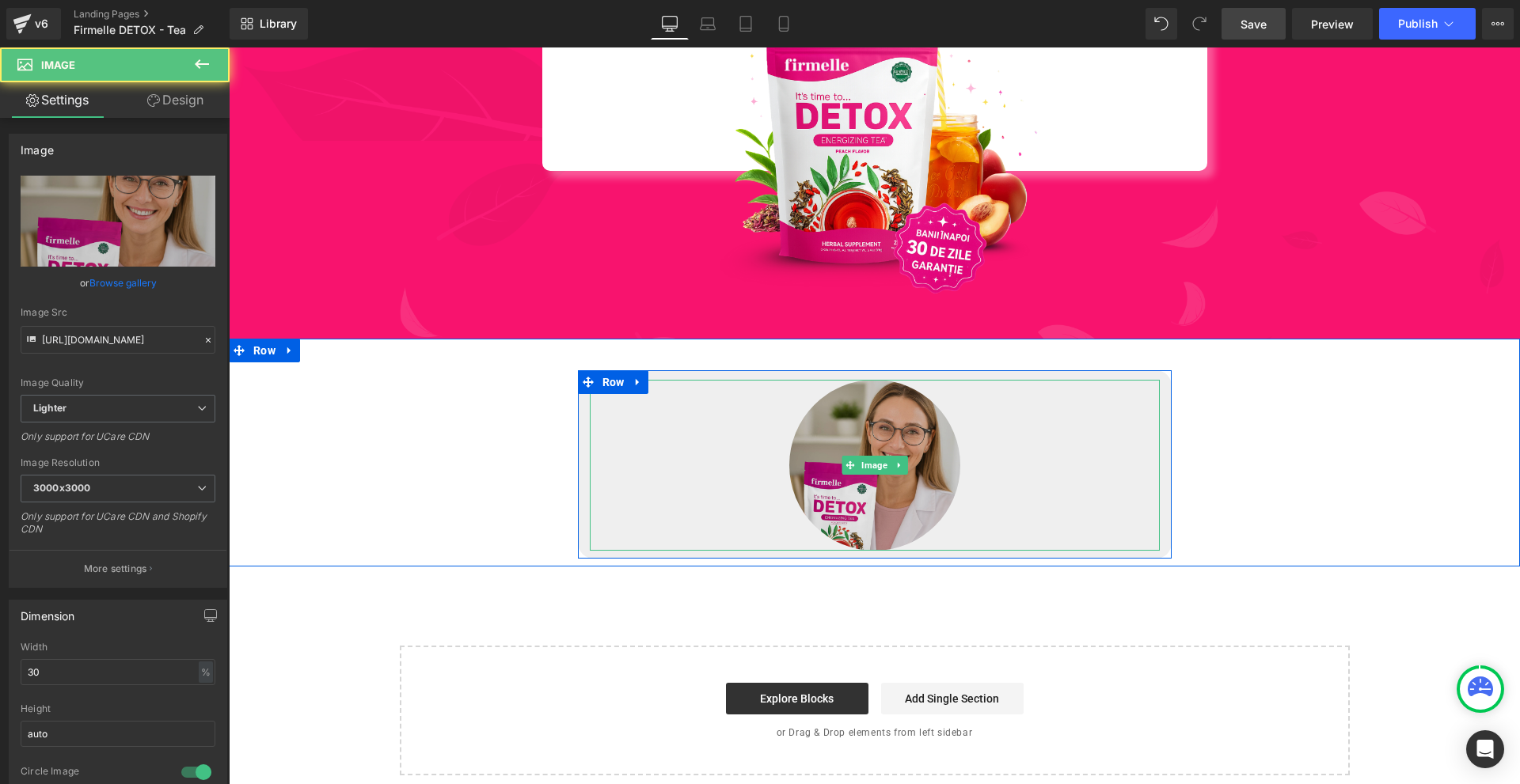
click at [938, 492] on img at bounding box center [874, 465] width 171 height 171
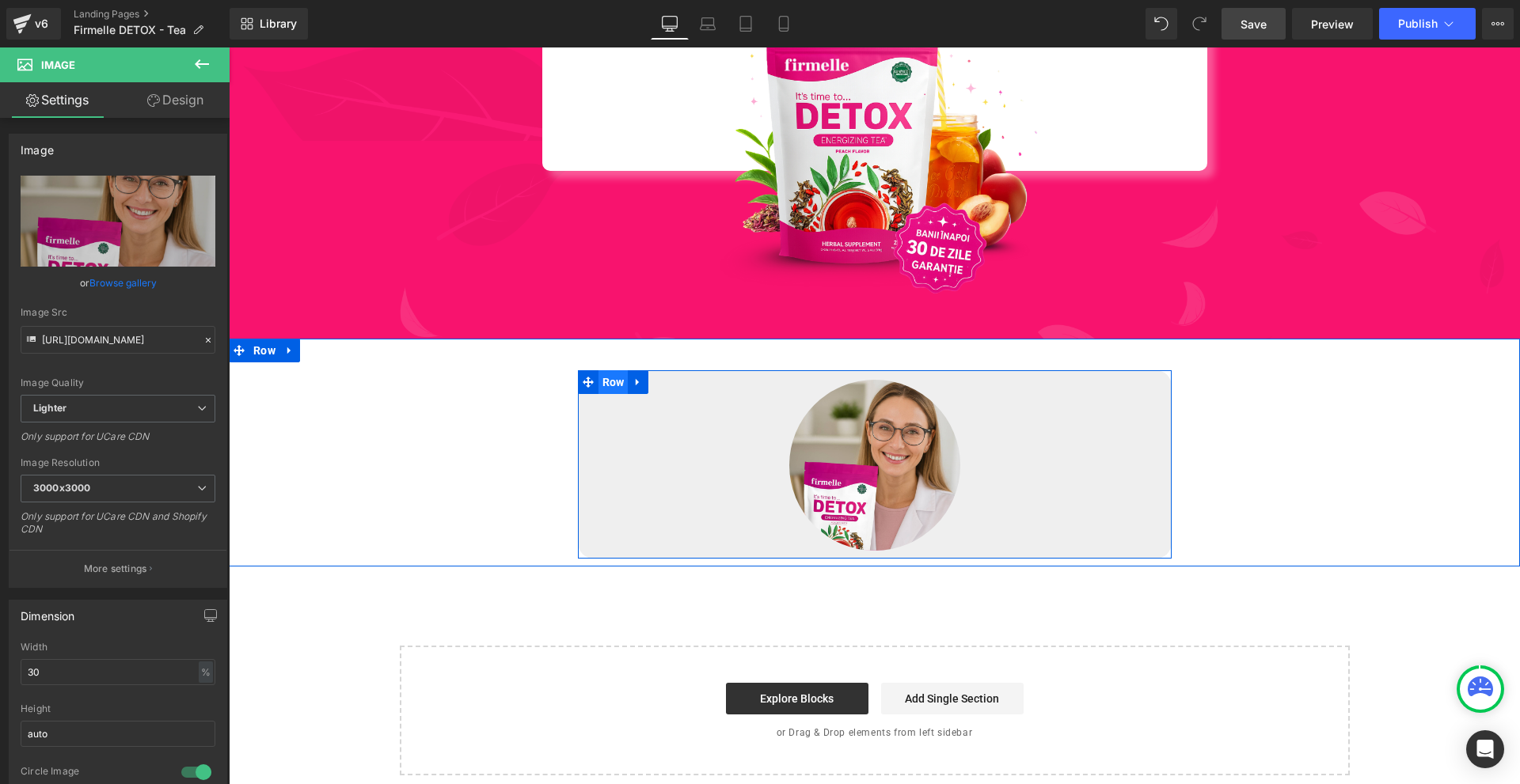
click at [615, 370] on span "Row" at bounding box center [614, 382] width 30 height 24
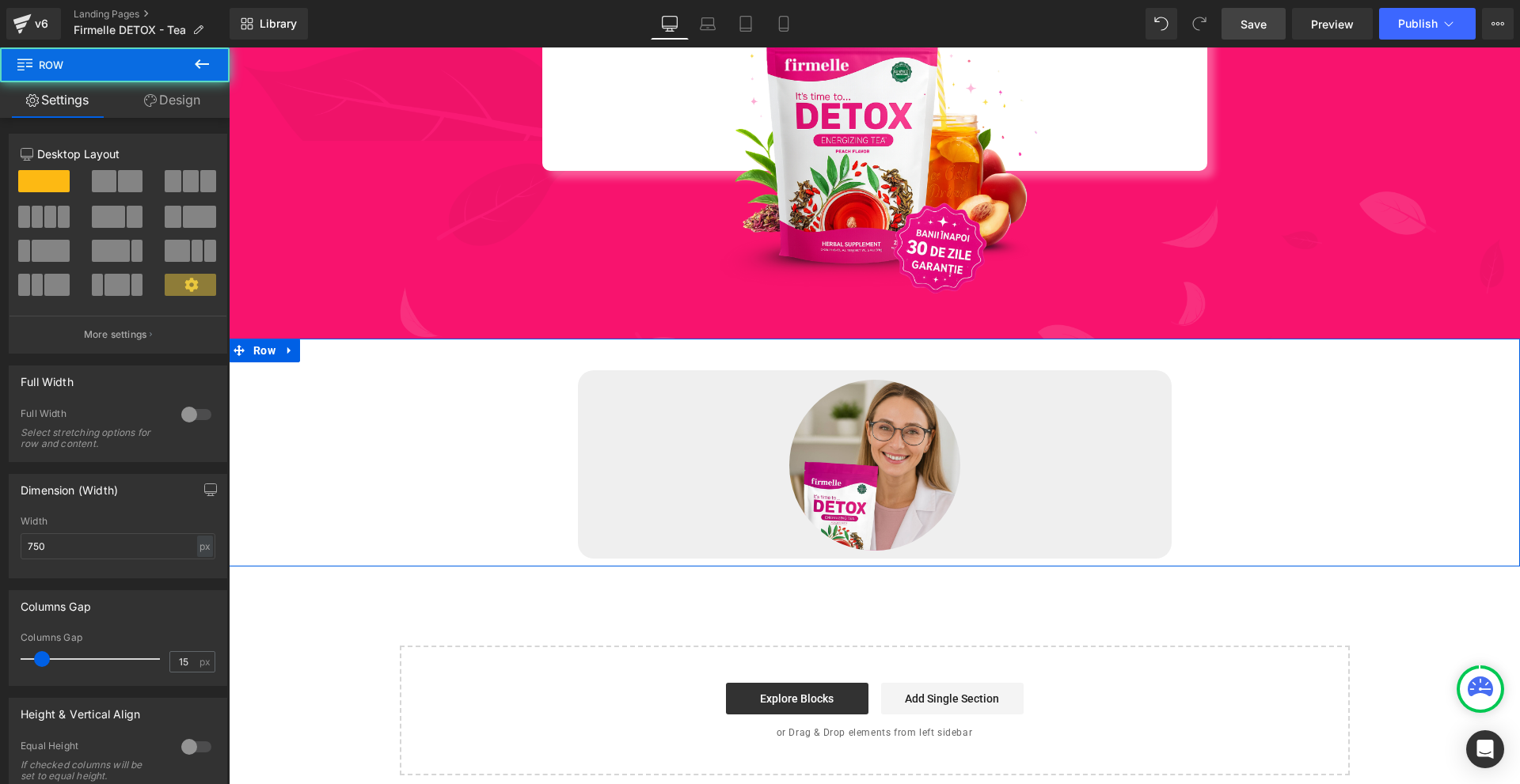
scroll to position [6176, 0]
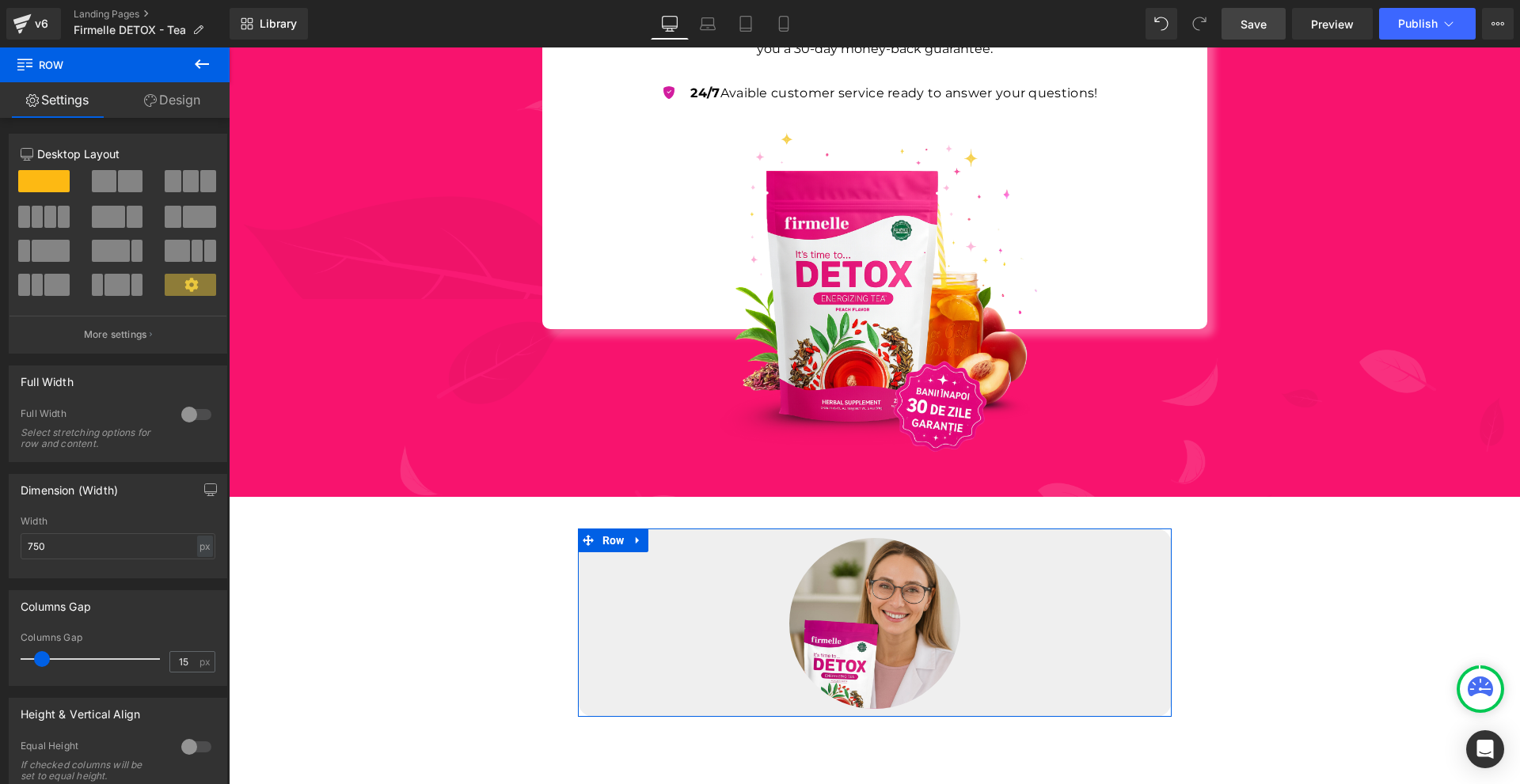
click at [167, 102] on link "Design" at bounding box center [172, 100] width 115 height 35
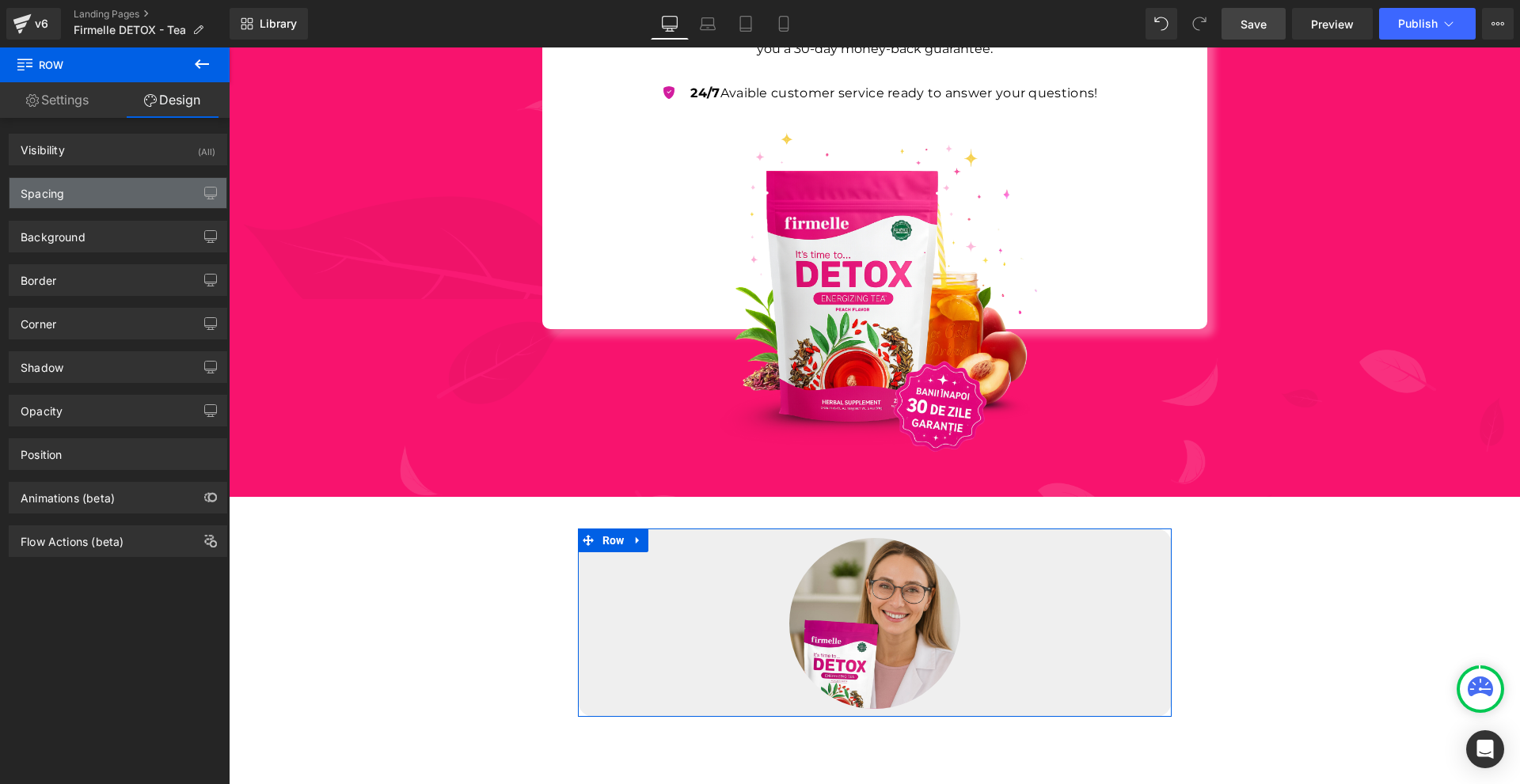
click at [111, 196] on div "Spacing" at bounding box center [118, 193] width 217 height 30
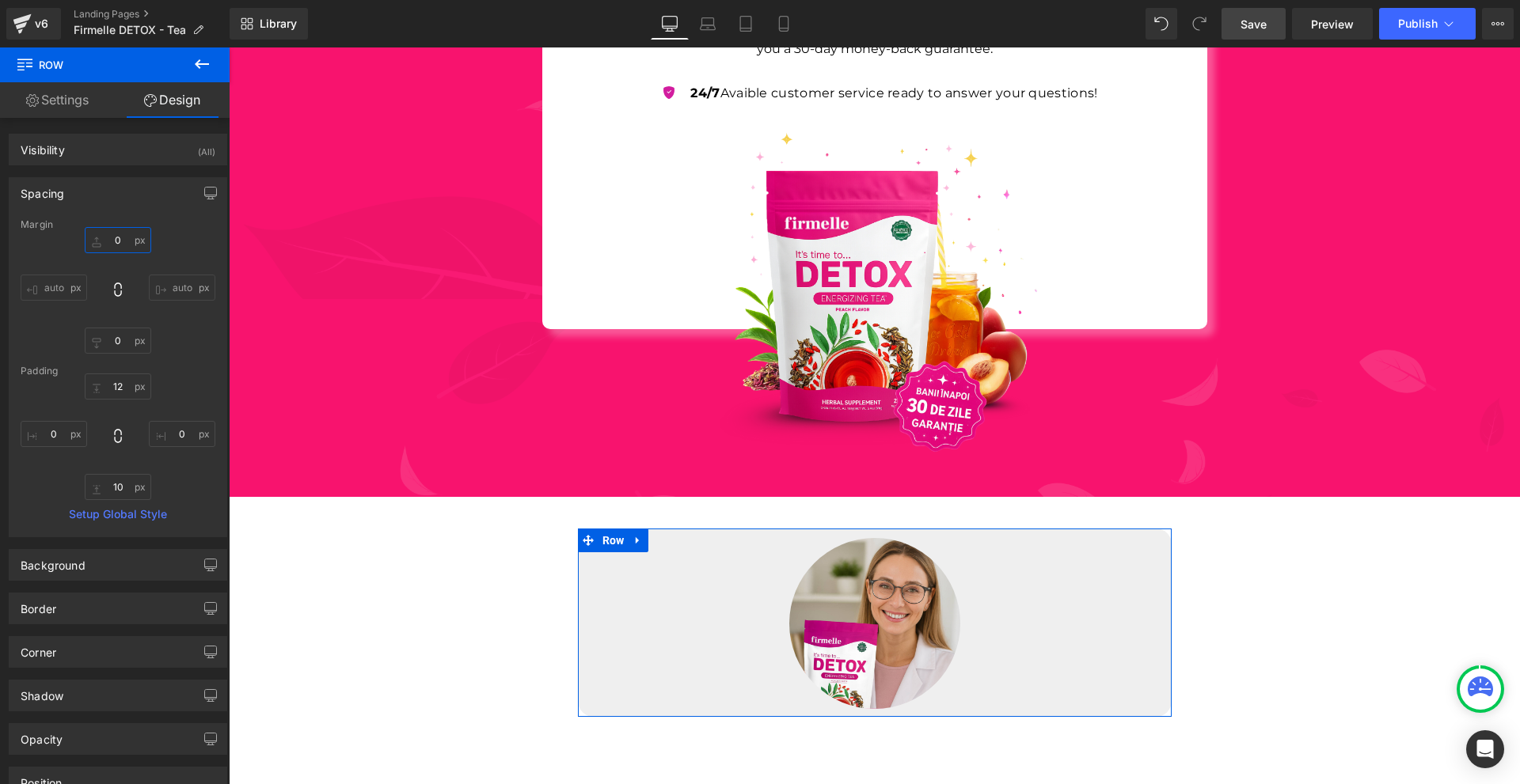
click at [119, 236] on input "0" at bounding box center [118, 241] width 67 height 26
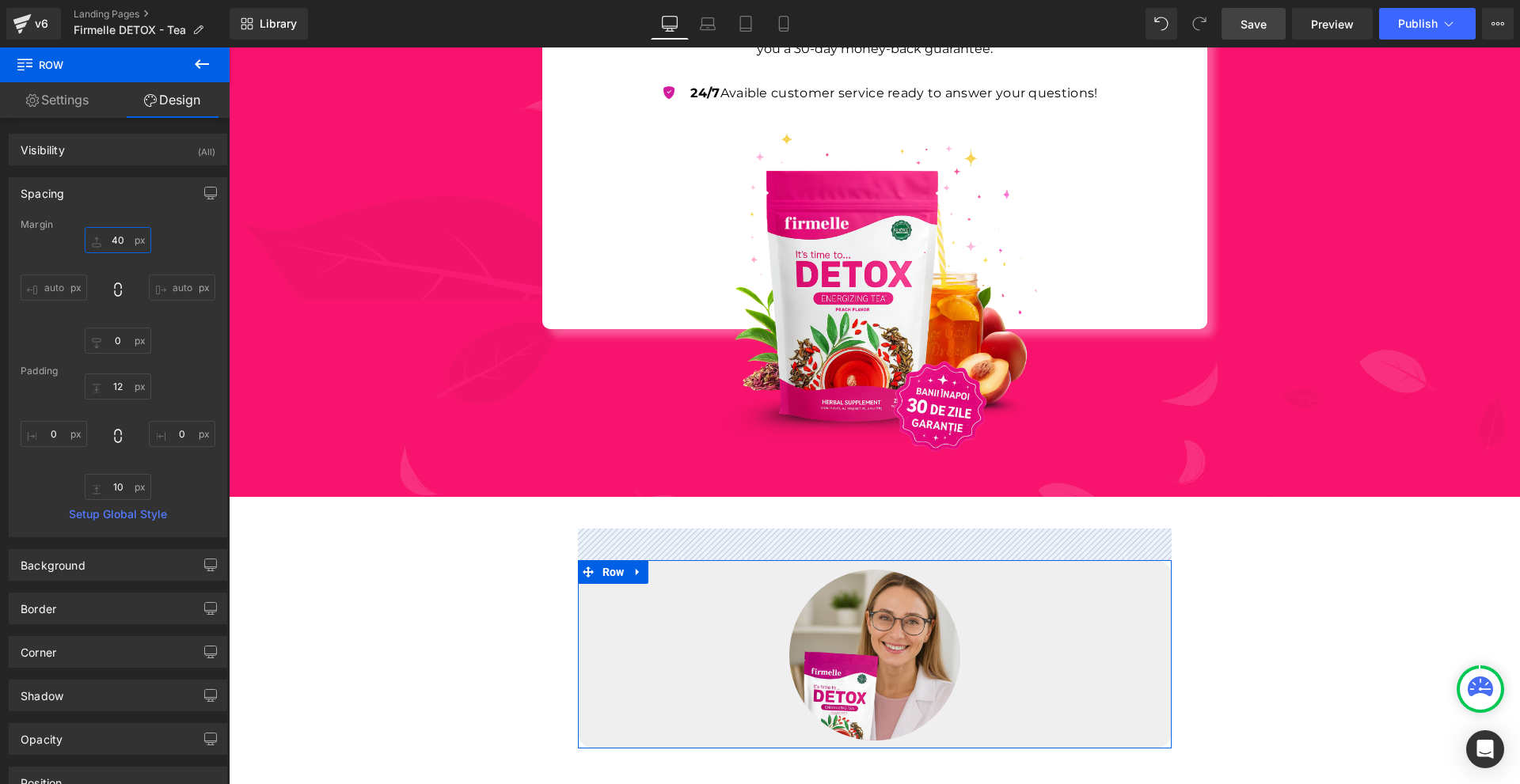
click at [120, 237] on input "40" at bounding box center [118, 241] width 67 height 26
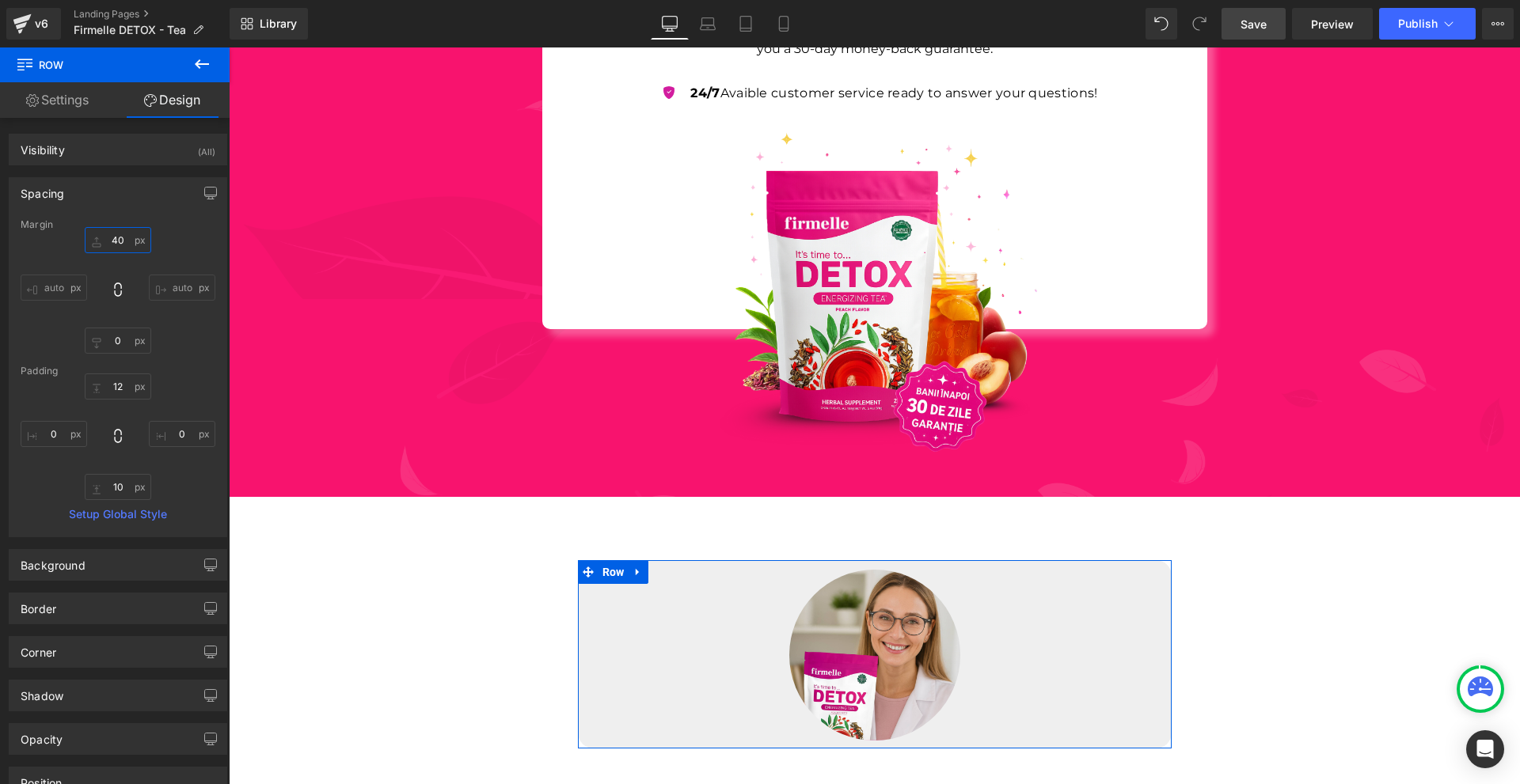
click at [120, 237] on input "40" at bounding box center [118, 241] width 67 height 26
type input "100"
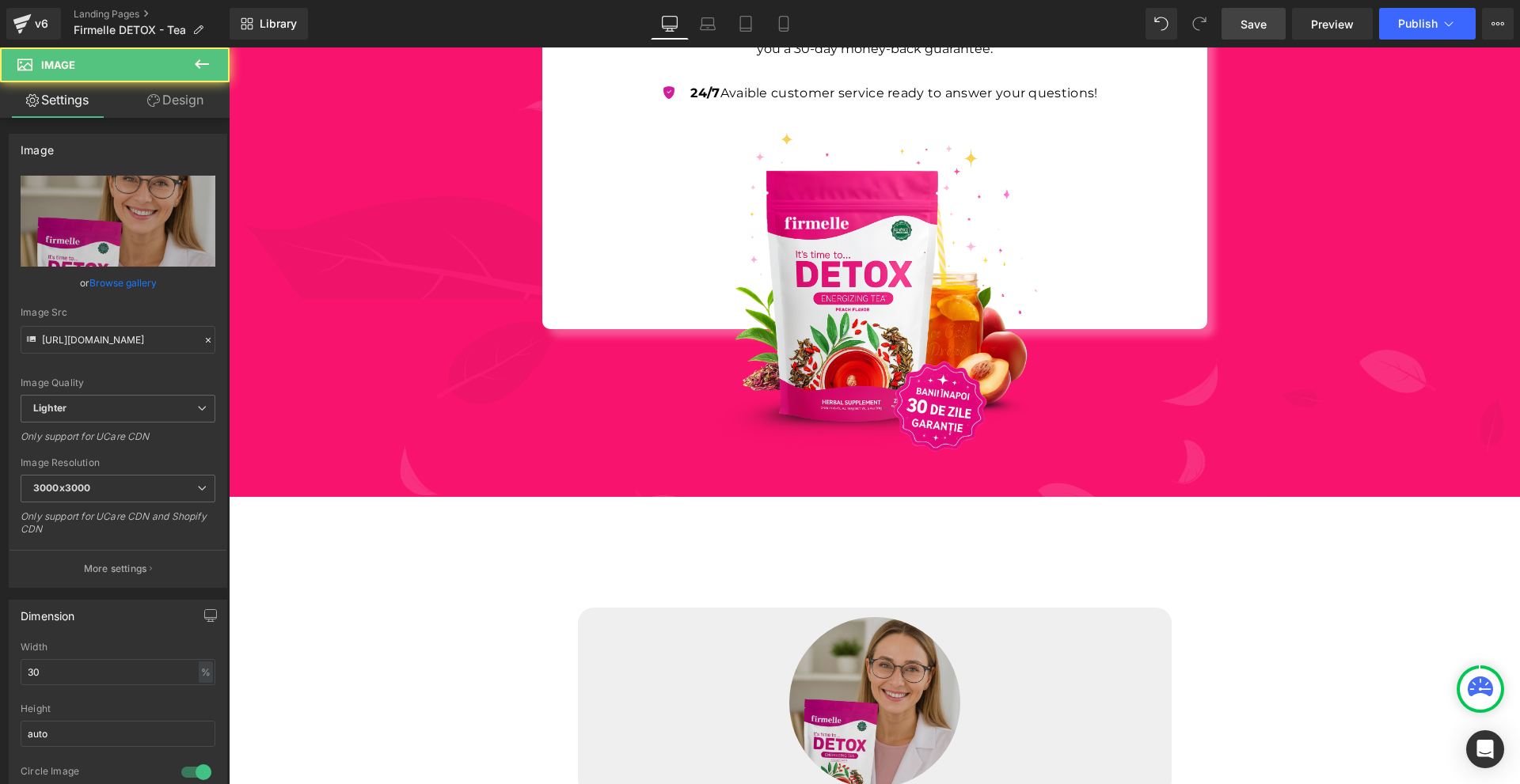
click at [943, 664] on img at bounding box center [874, 702] width 171 height 171
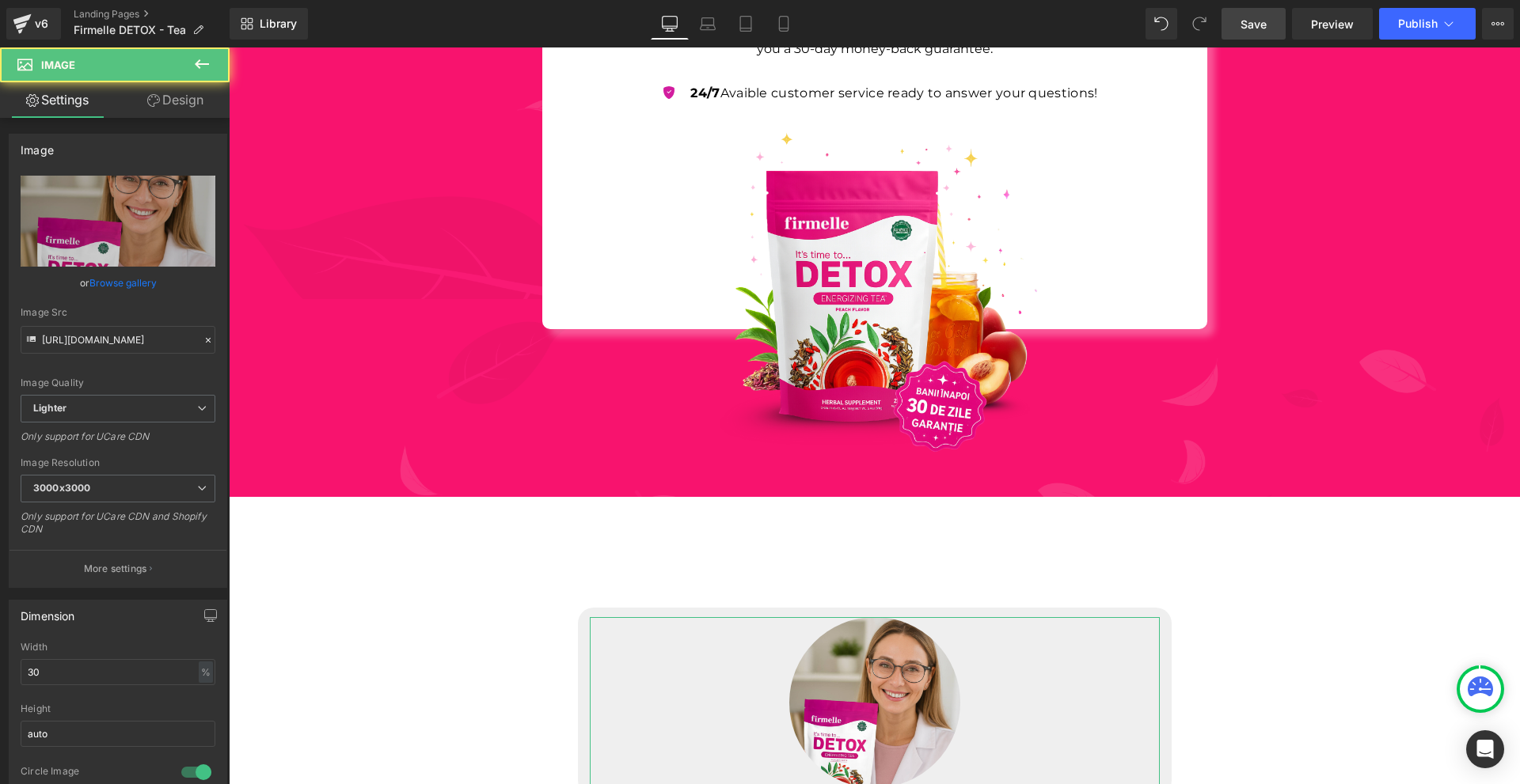
click at [205, 106] on link "Design" at bounding box center [175, 100] width 115 height 35
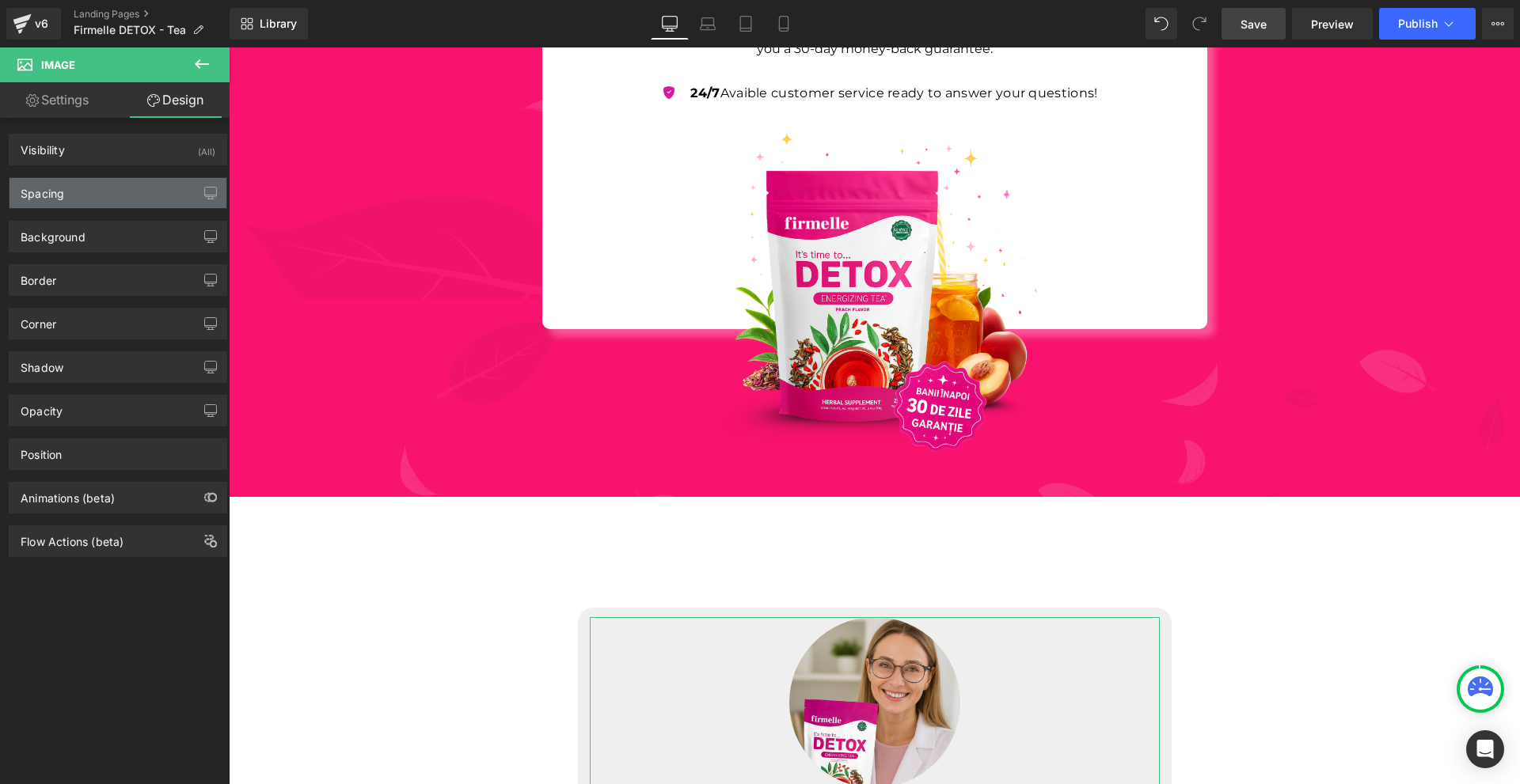
drag, startPoint x: 116, startPoint y: 183, endPoint x: 123, endPoint y: 197, distance: 15.7
click at [116, 184] on div "Spacing" at bounding box center [118, 193] width 217 height 30
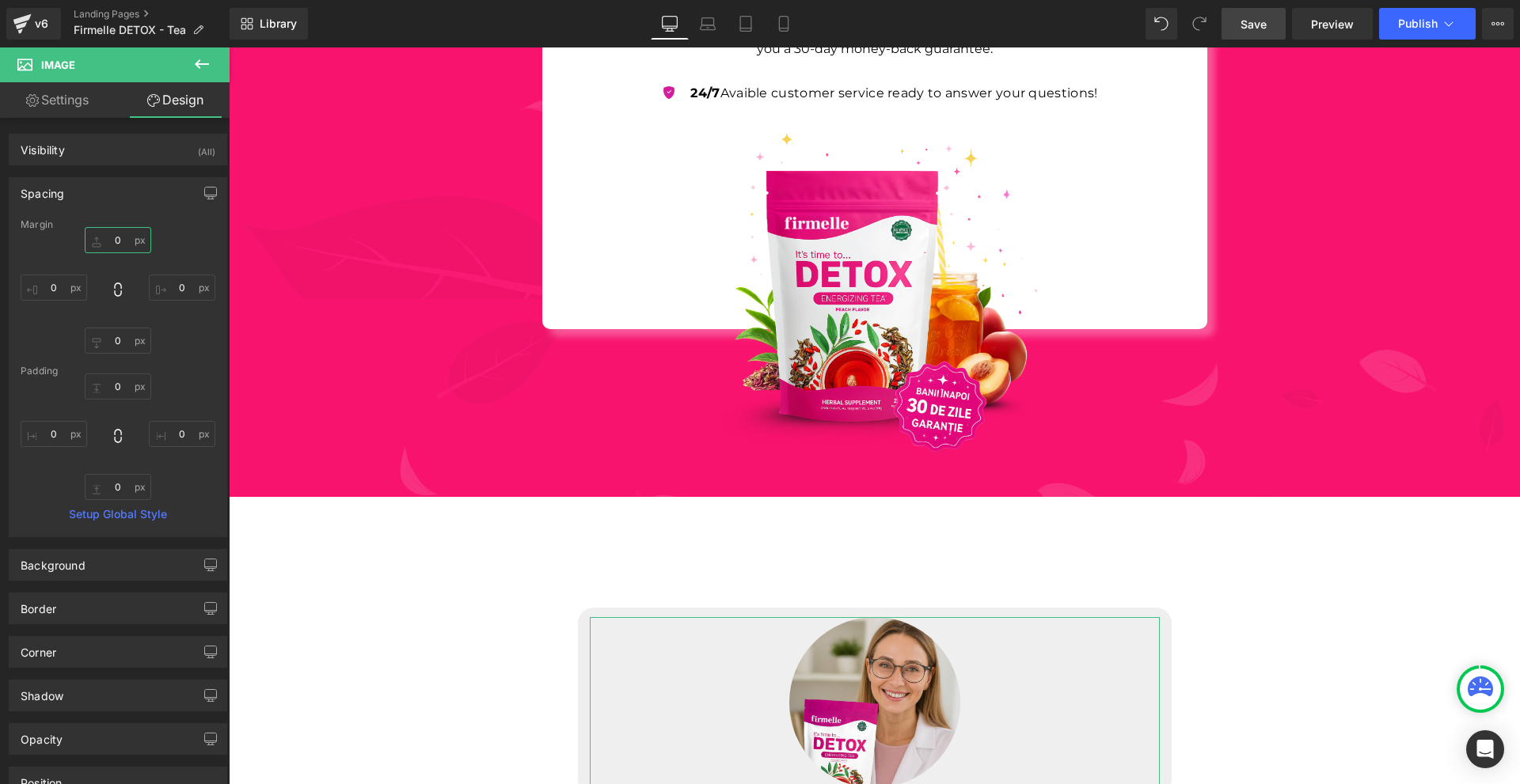
click at [139, 234] on input "0" at bounding box center [118, 241] width 67 height 26
type input "-80"
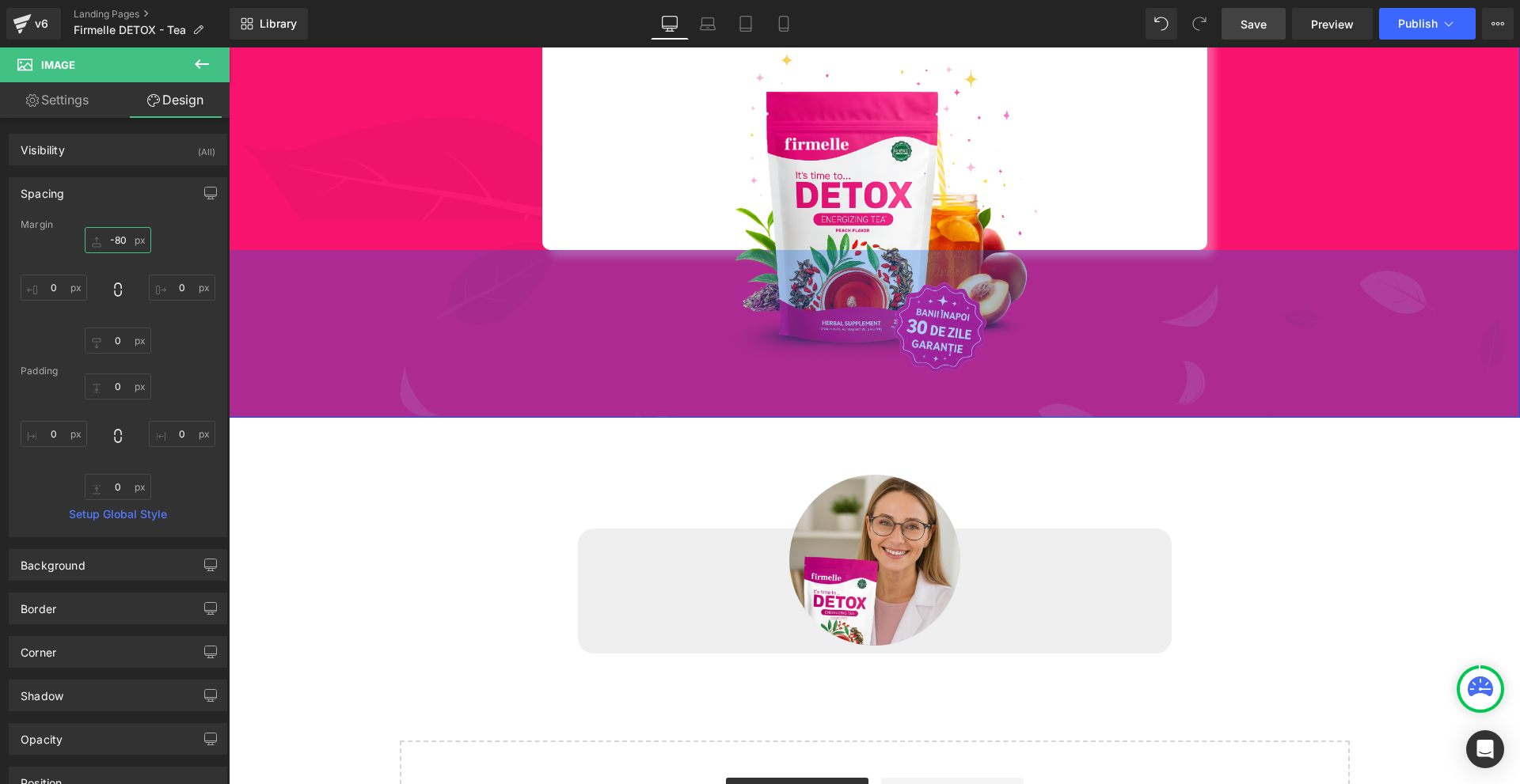
scroll to position [6349, 0]
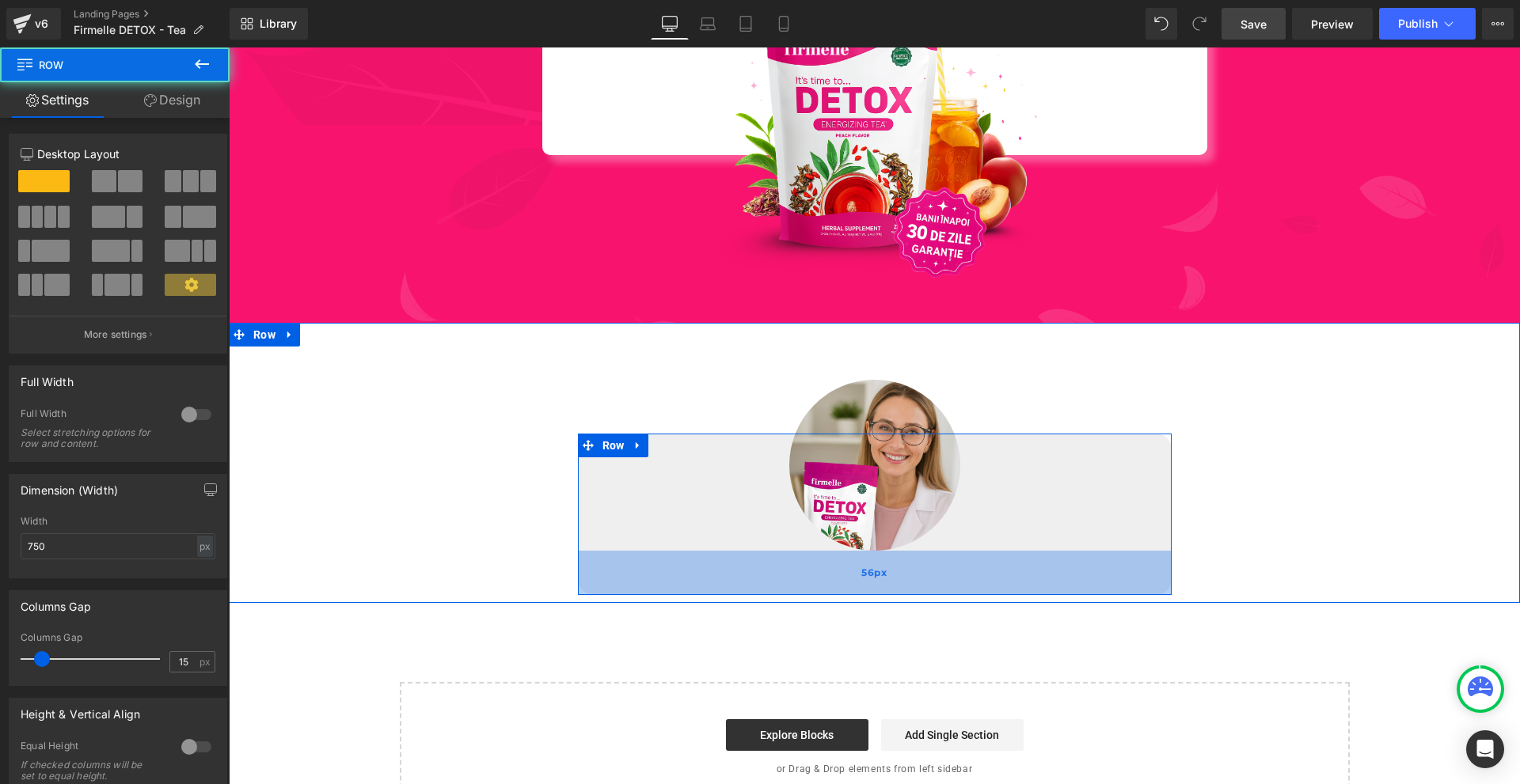
drag, startPoint x: 1084, startPoint y: 540, endPoint x: 1084, endPoint y: 576, distance: 36.0
click at [1084, 576] on div "56px" at bounding box center [875, 573] width 594 height 45
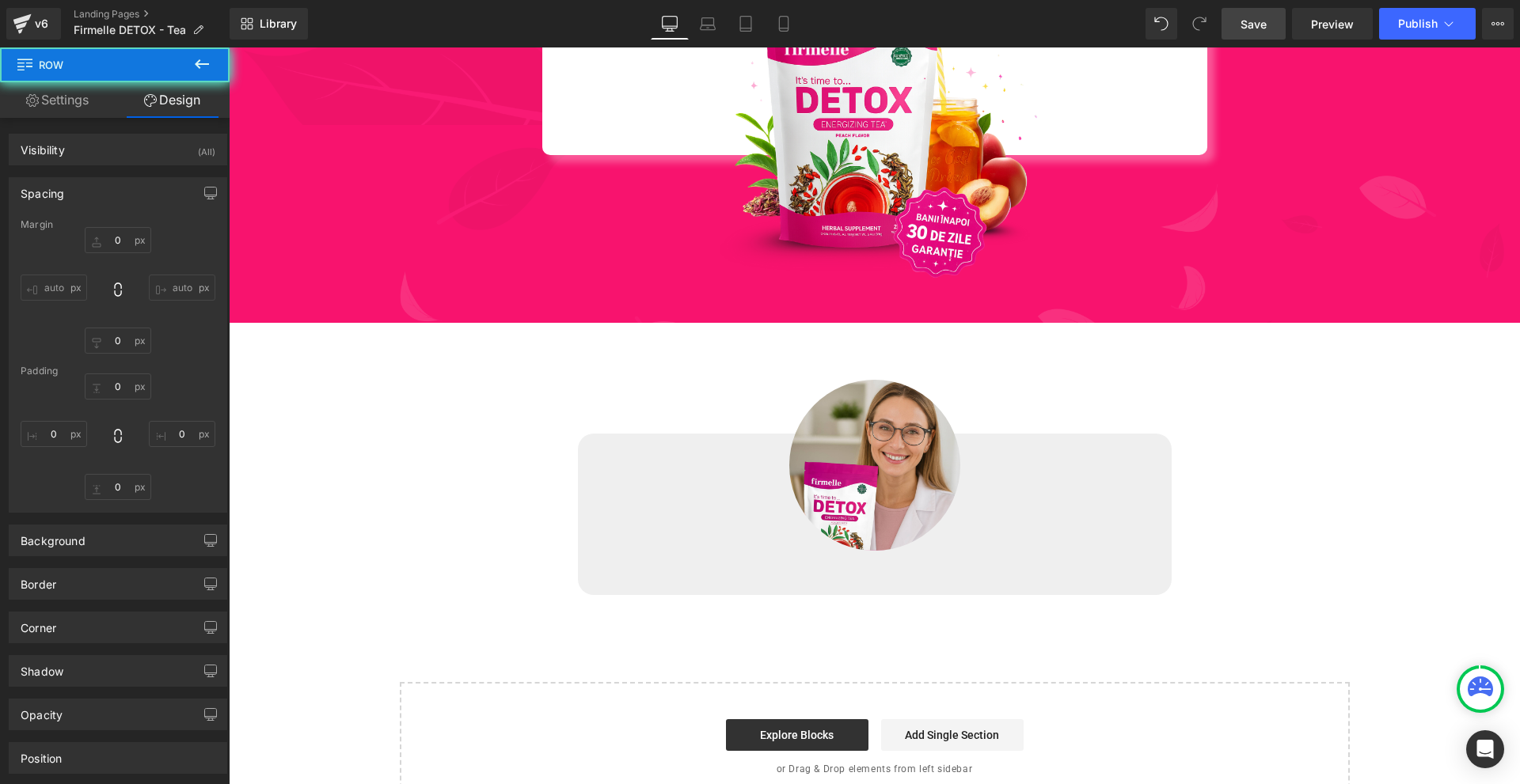
type input "100"
type input "0"
type input "12"
type input "0"
type input "56"
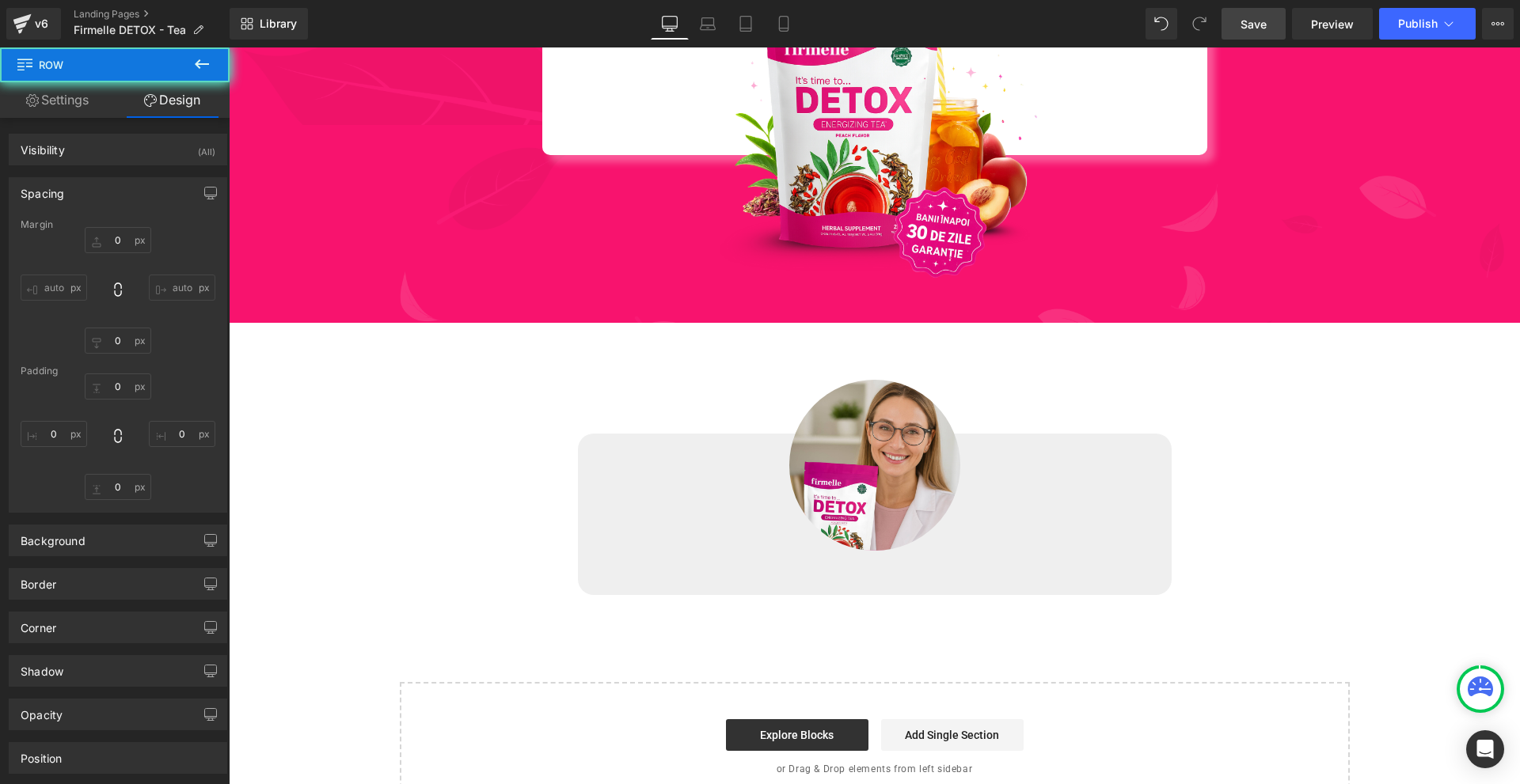
type input "0"
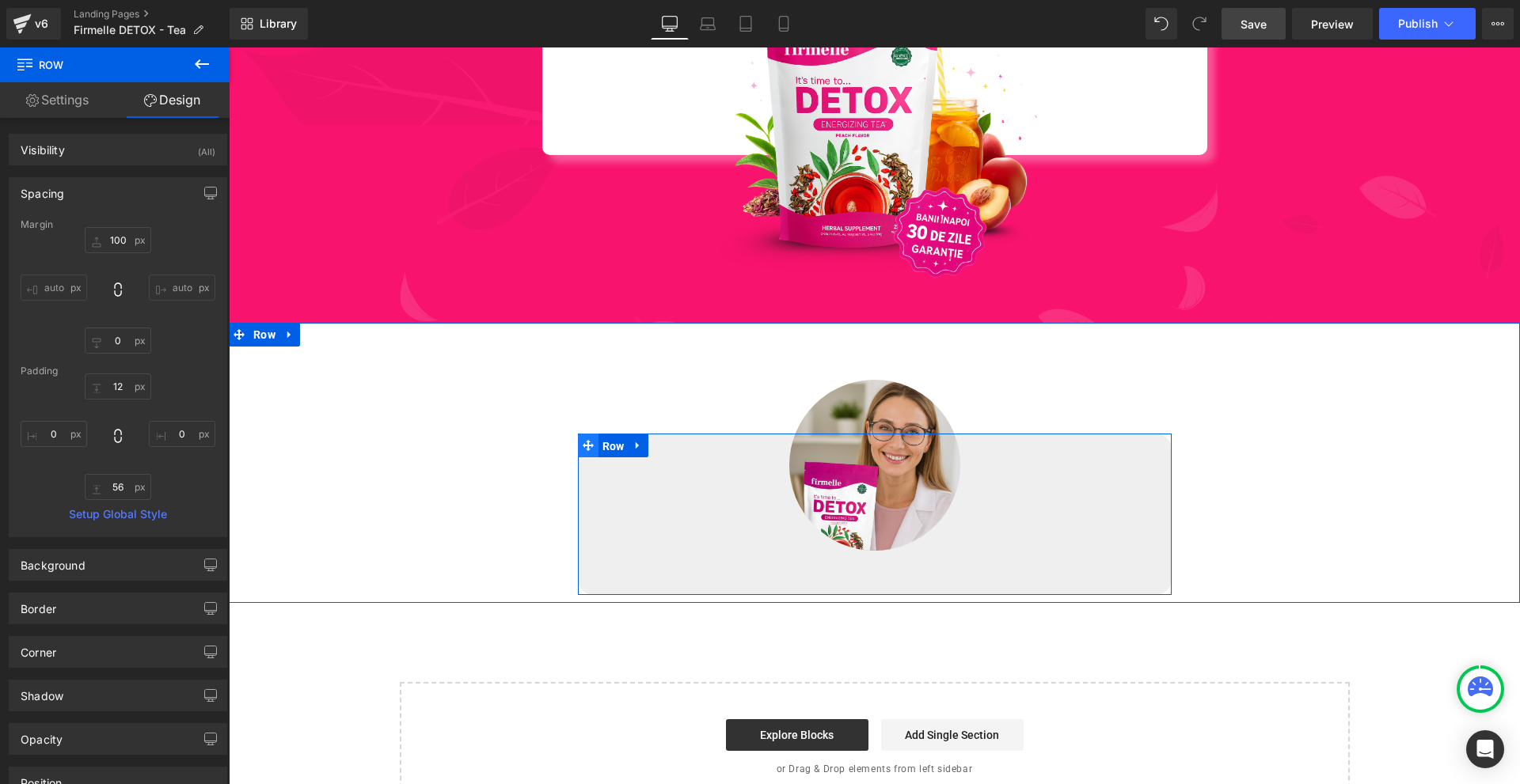
drag, startPoint x: 614, startPoint y: 442, endPoint x: 586, endPoint y: 434, distance: 29.1
click at [614, 441] on span "Row" at bounding box center [614, 446] width 30 height 24
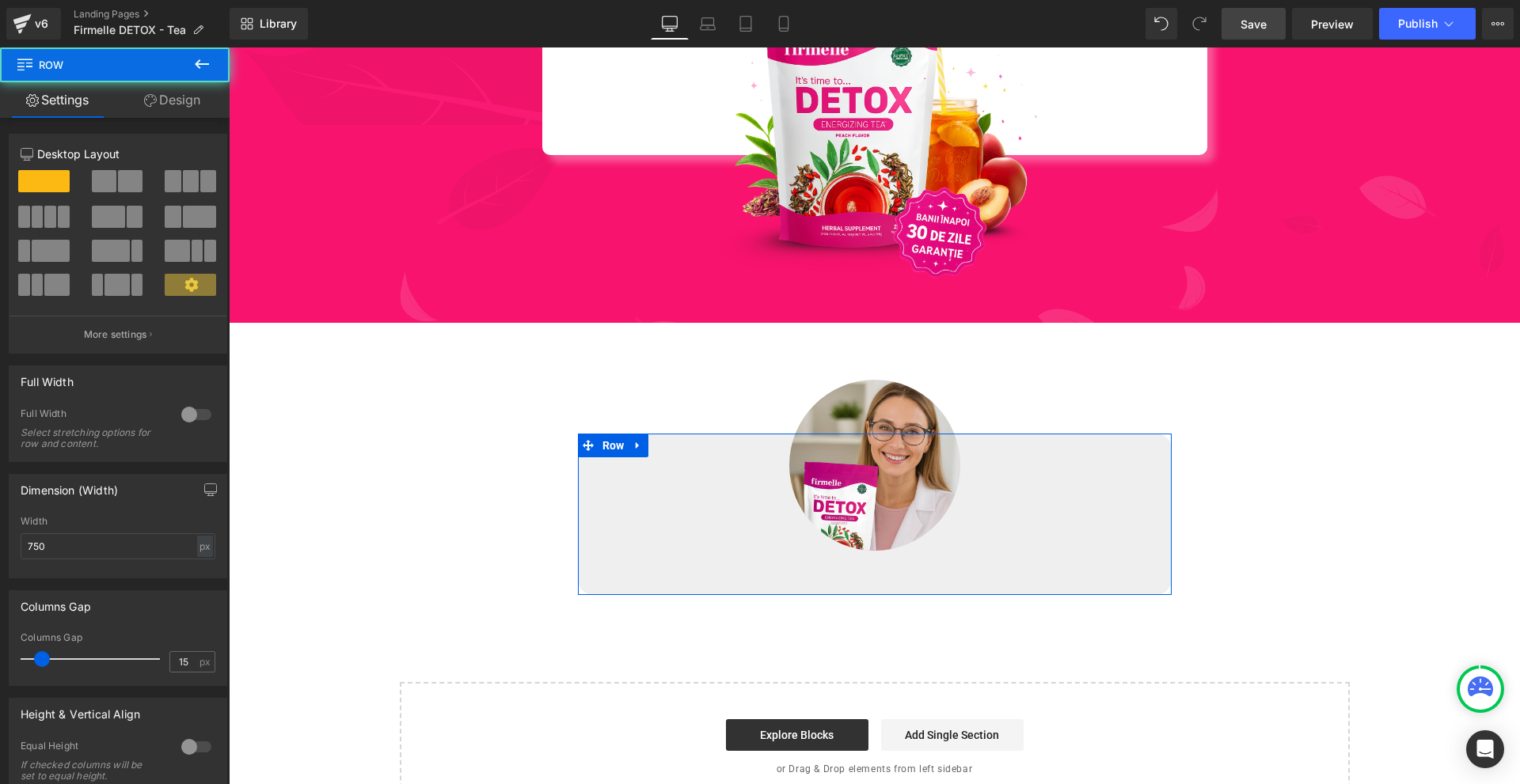
click at [170, 109] on link "Design" at bounding box center [172, 100] width 115 height 35
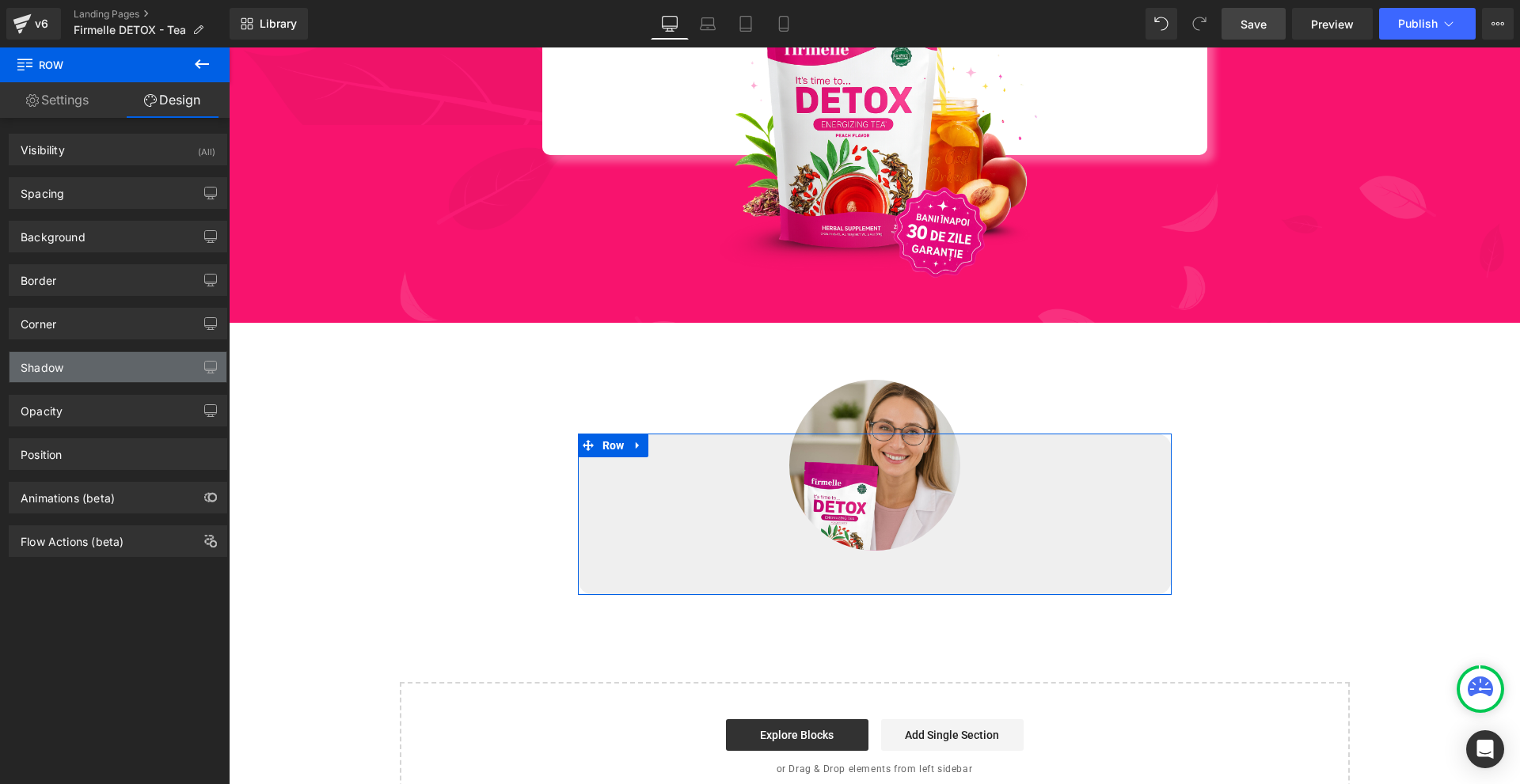
click at [135, 373] on div "Shadow" at bounding box center [118, 367] width 217 height 30
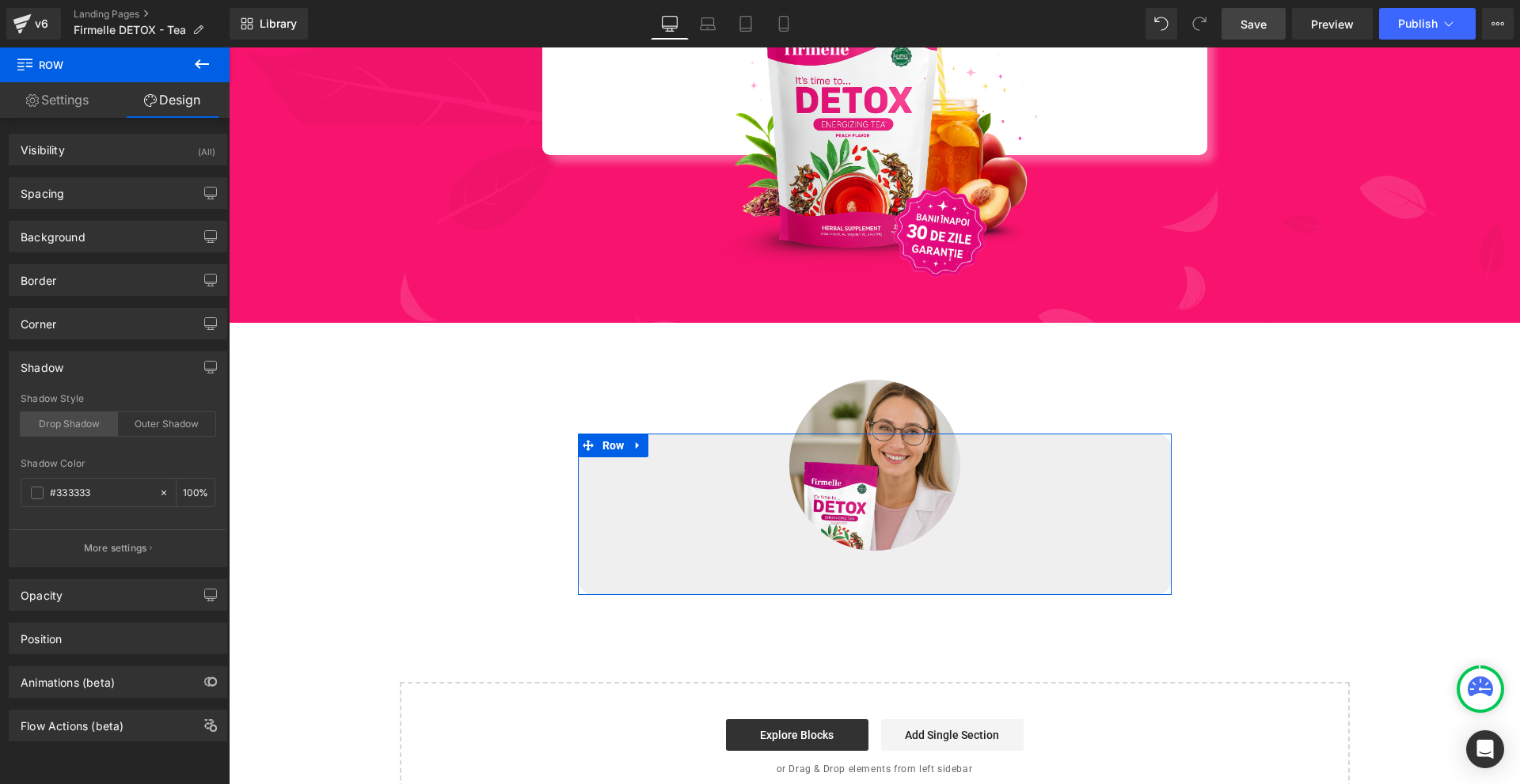
click at [77, 421] on div "Drop Shadow" at bounding box center [69, 424] width 97 height 24
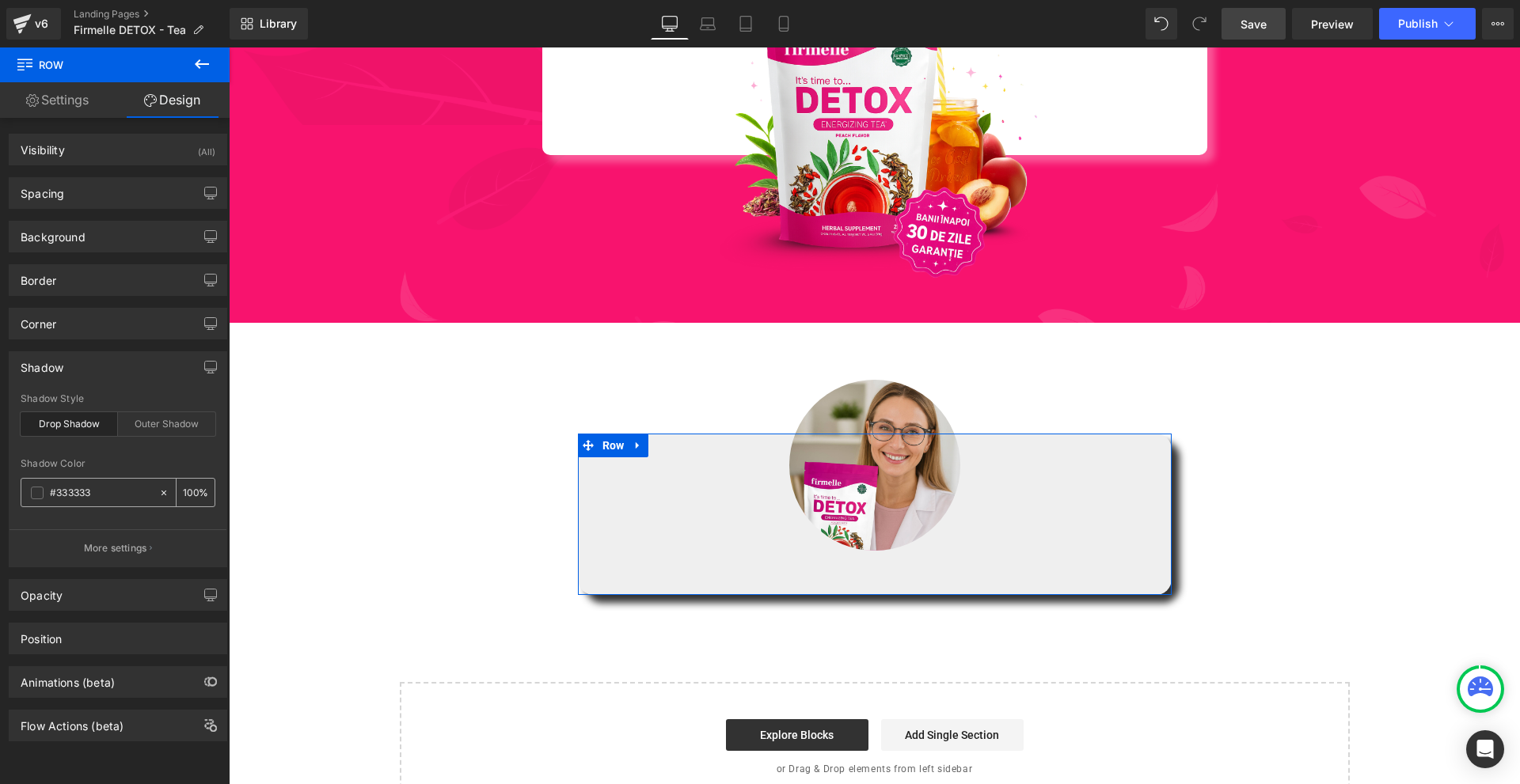
click at [184, 496] on input "100" at bounding box center [191, 492] width 16 height 17
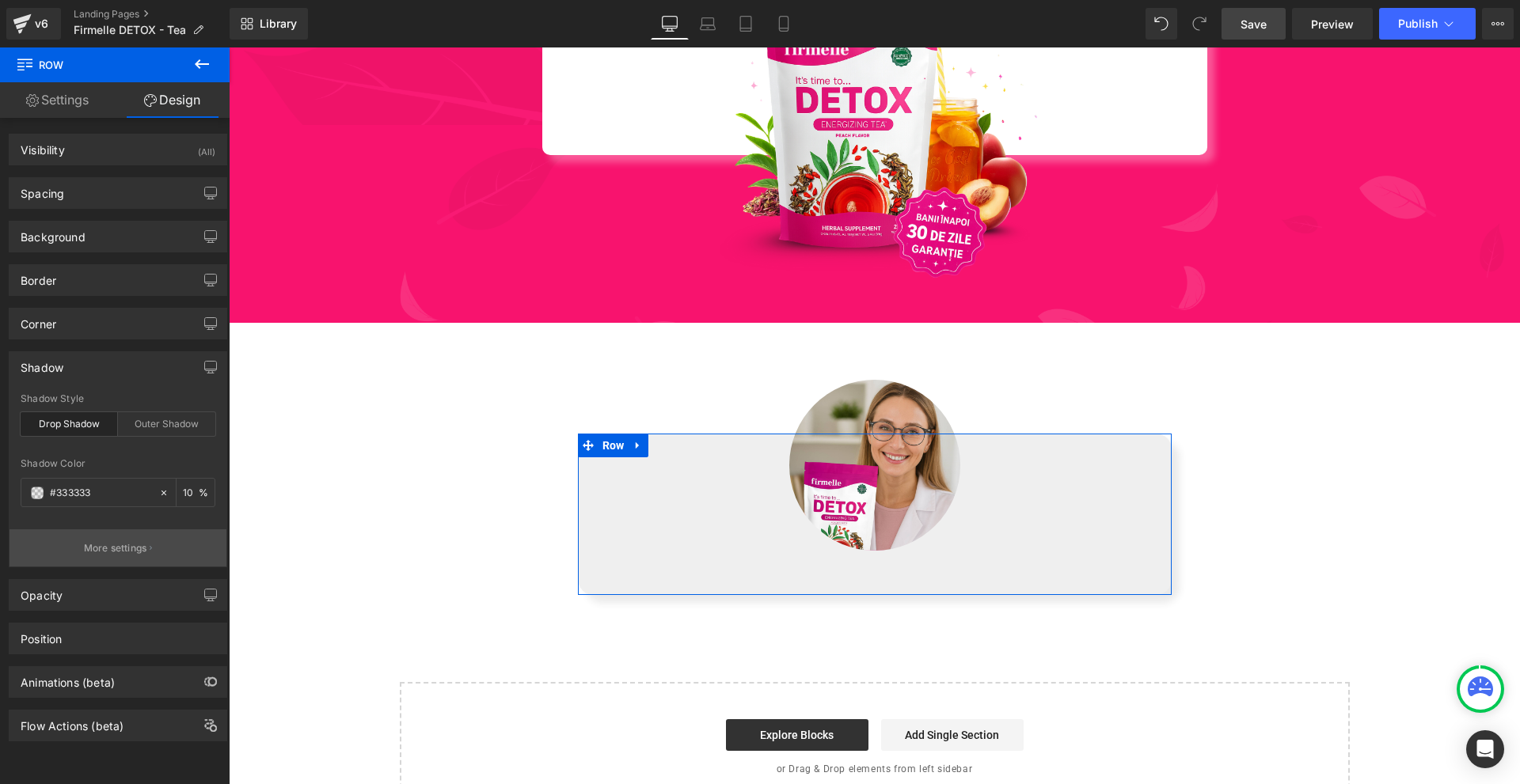
type input "10"
click at [72, 546] on button "More settings" at bounding box center [118, 547] width 217 height 37
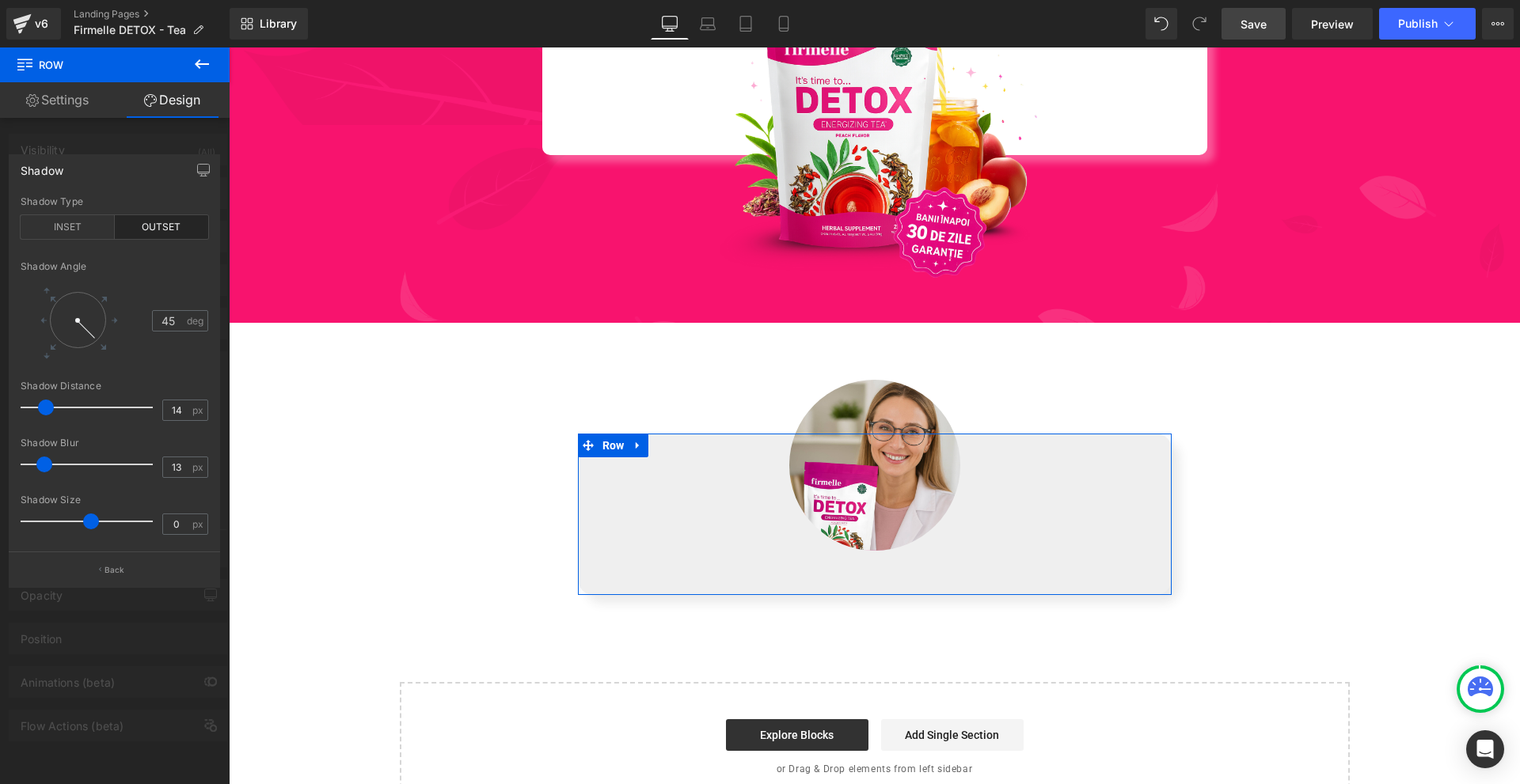
type input "14"
click at [49, 462] on span at bounding box center [45, 464] width 16 height 16
type input "22"
drag, startPoint x: 45, startPoint y: 406, endPoint x: 54, endPoint y: 406, distance: 9.0
click at [54, 406] on span at bounding box center [56, 407] width 16 height 16
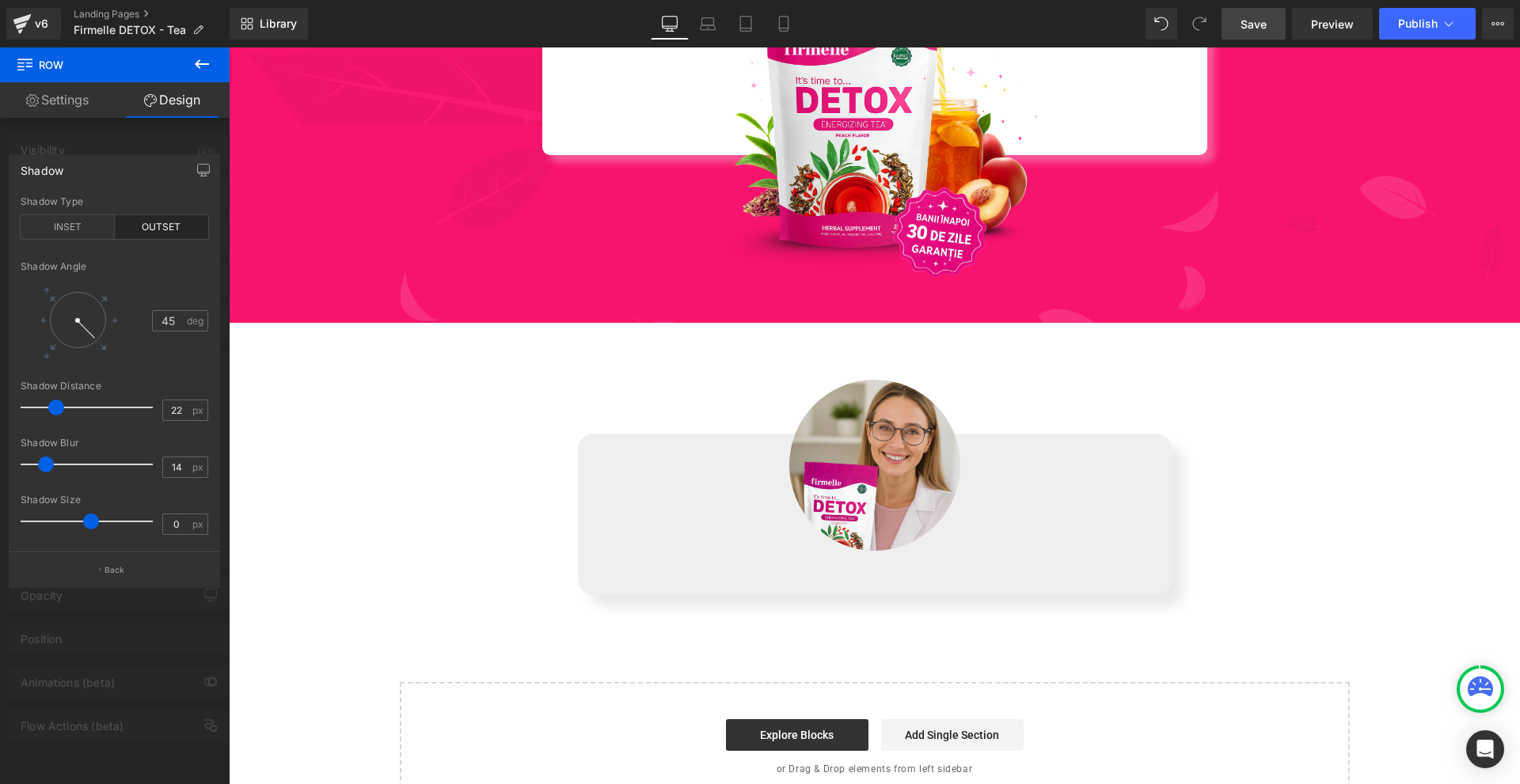
scroll to position [6386, 0]
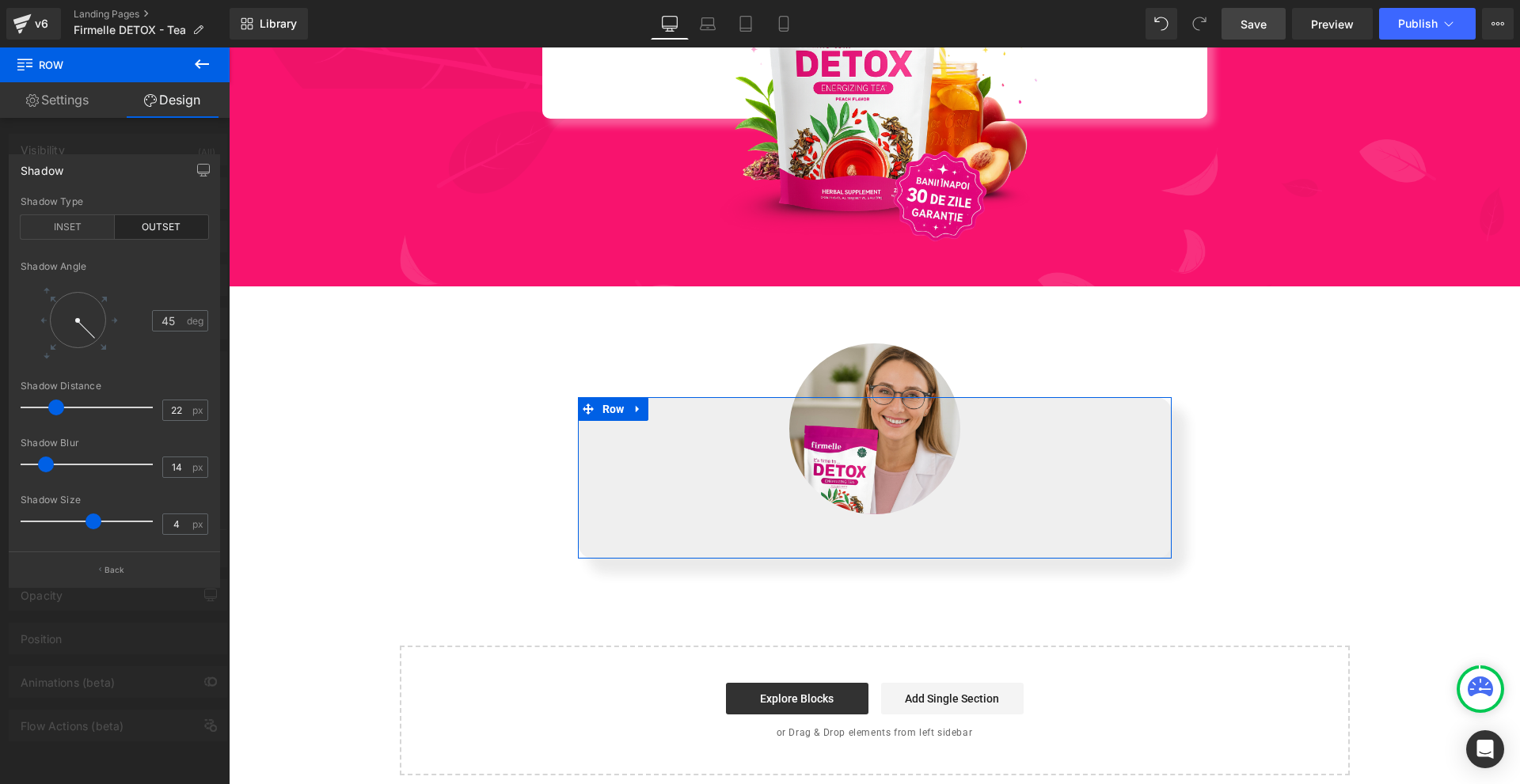
type input "3"
click at [87, 527] on span at bounding box center [93, 521] width 16 height 16
click at [144, 148] on div at bounding box center [115, 420] width 229 height 744
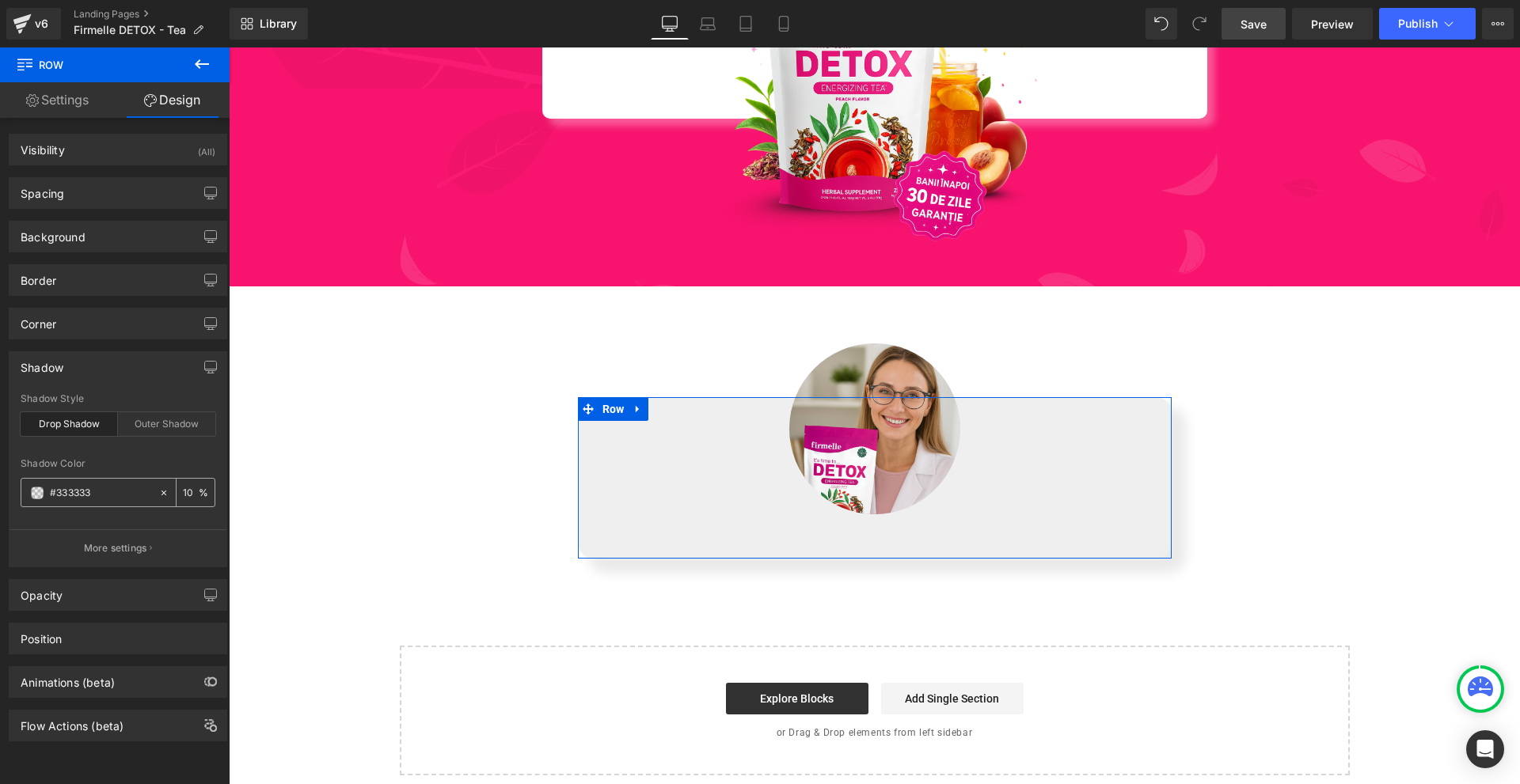
click at [40, 495] on span at bounding box center [36, 492] width 12 height 12
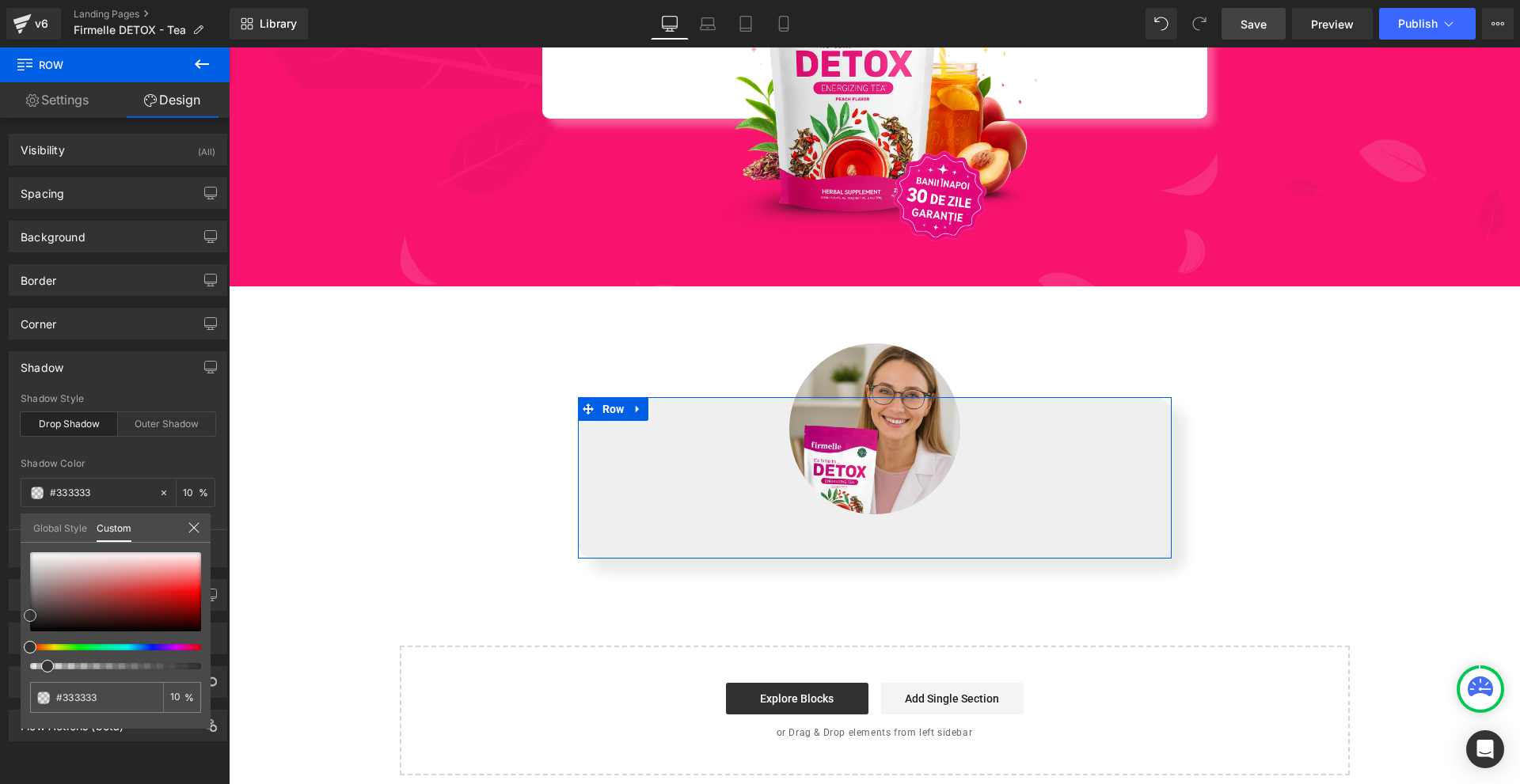
type input "#303030"
type input "#2b2b2b"
type input "#262626"
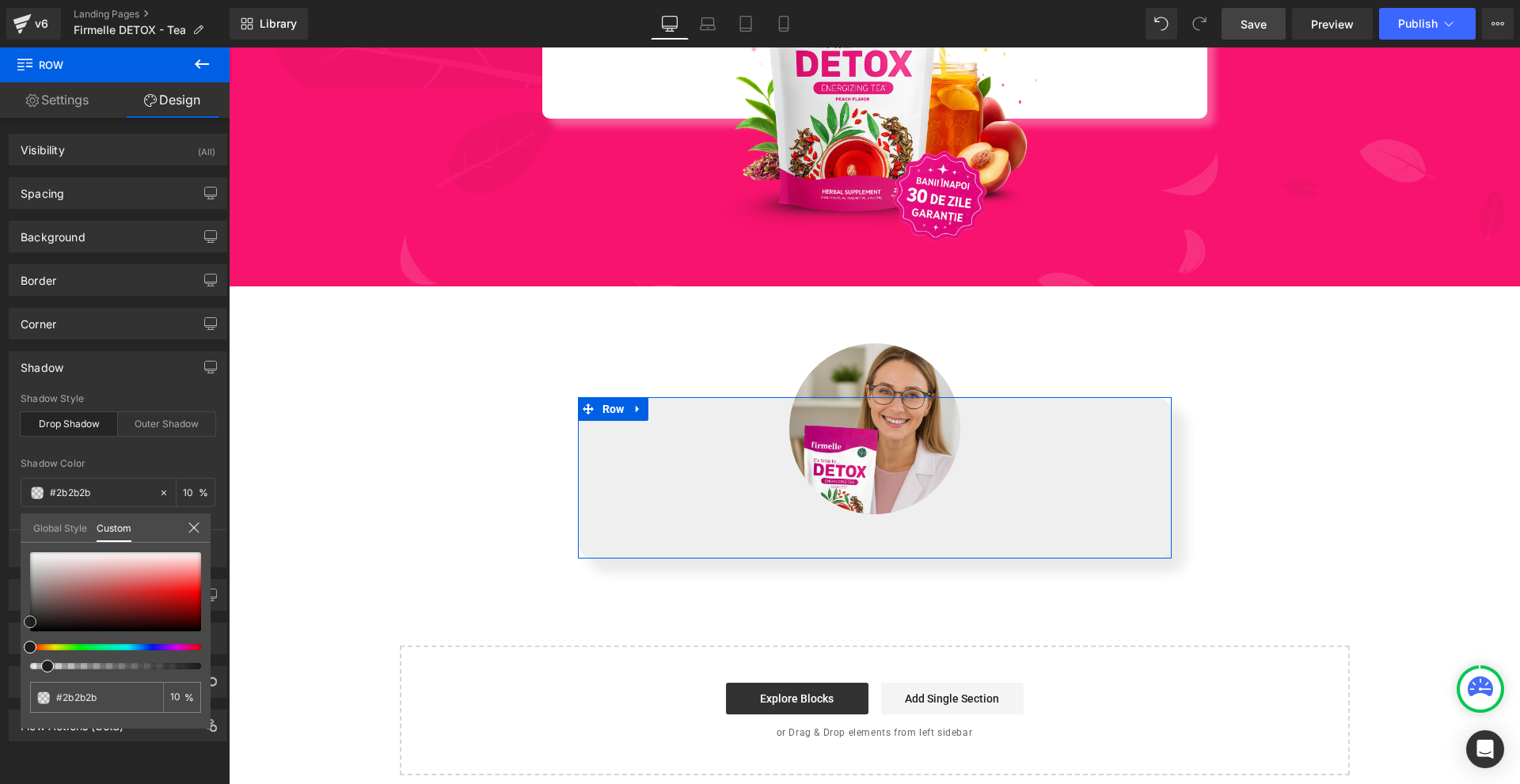
type input "#262626"
type input "#1c1c1c"
type input "#161616"
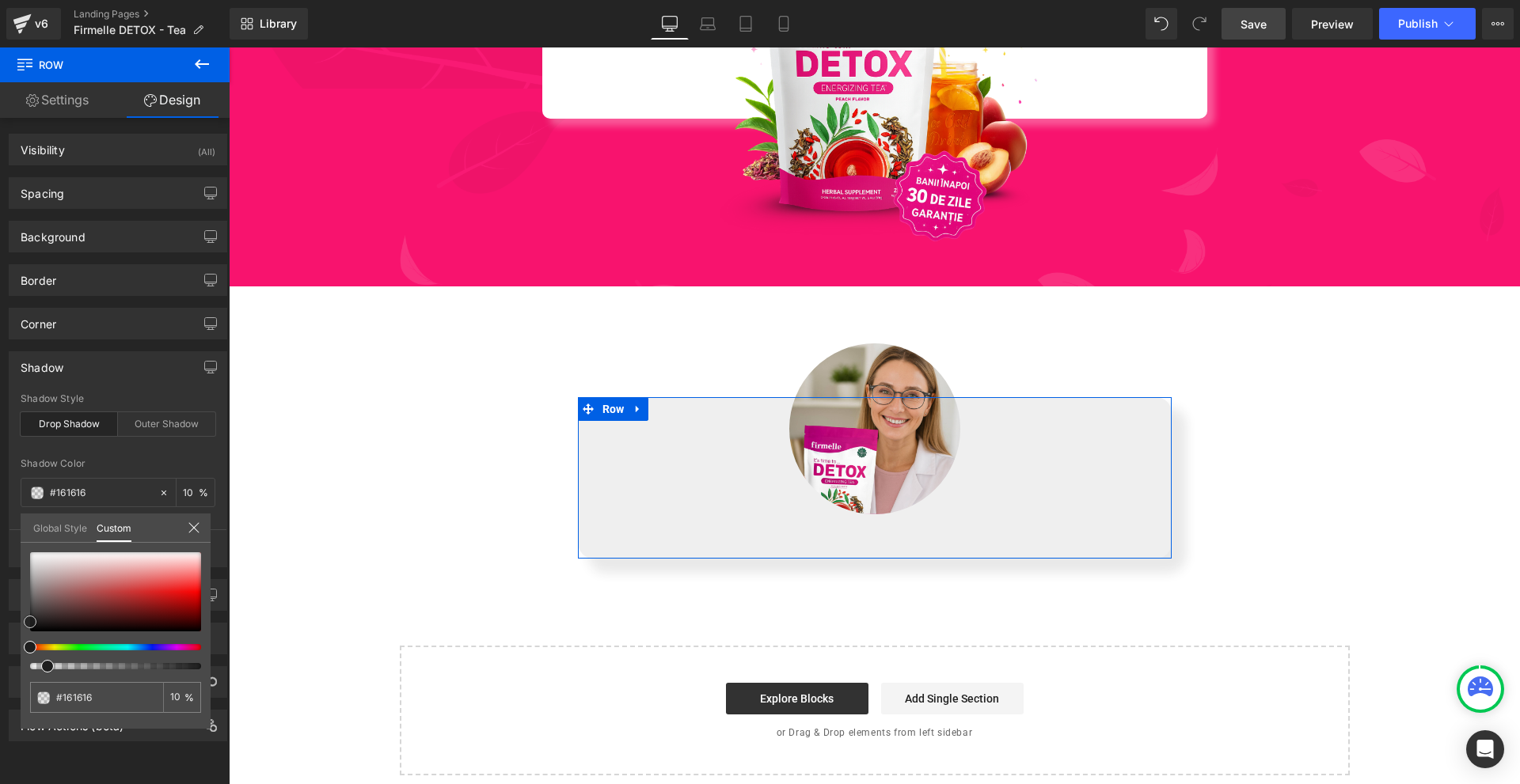
type input "#111111"
type input "#050505"
type input "#000000"
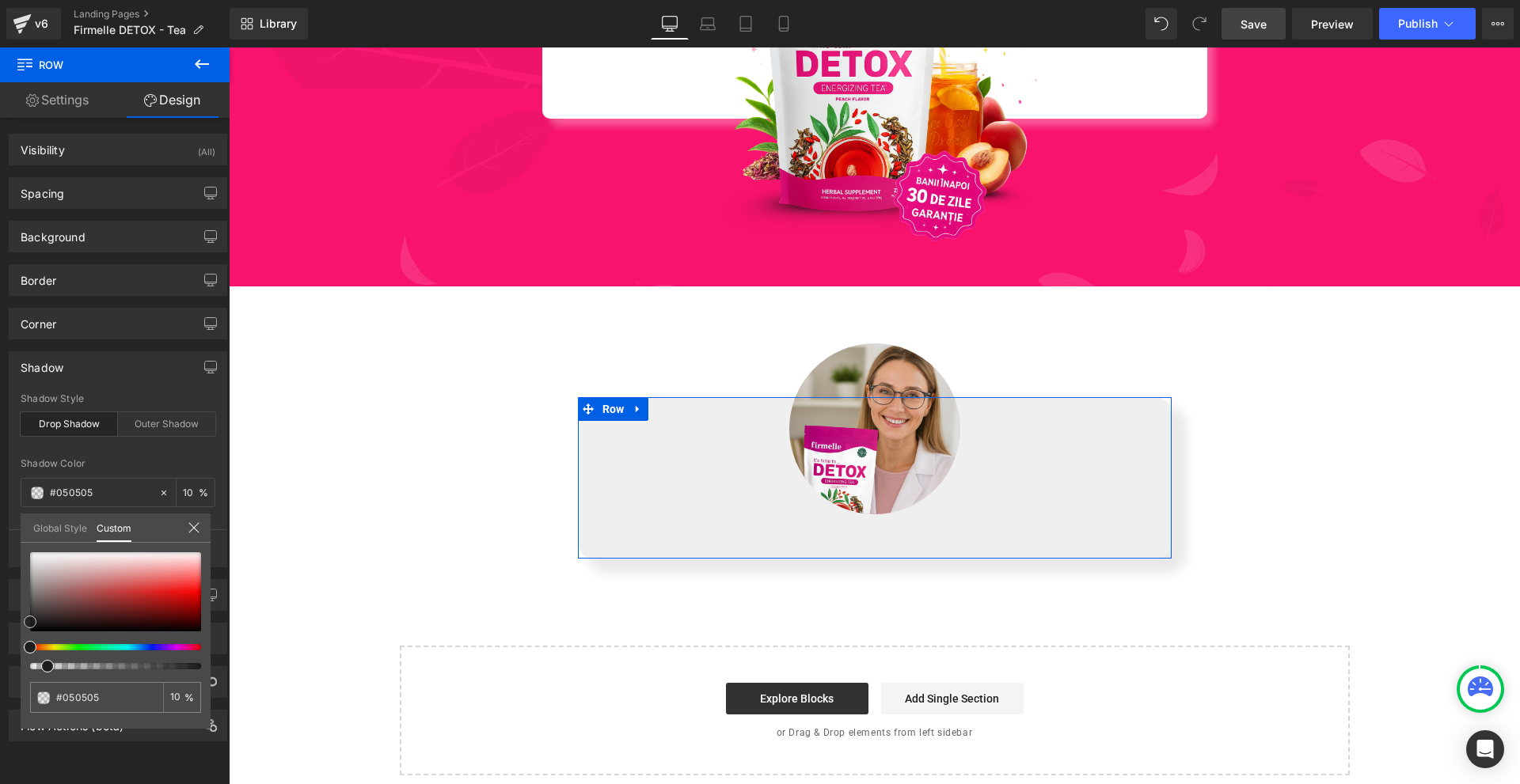
type input "#000000"
type input "#0a0a0a"
type input "#1e1e1e"
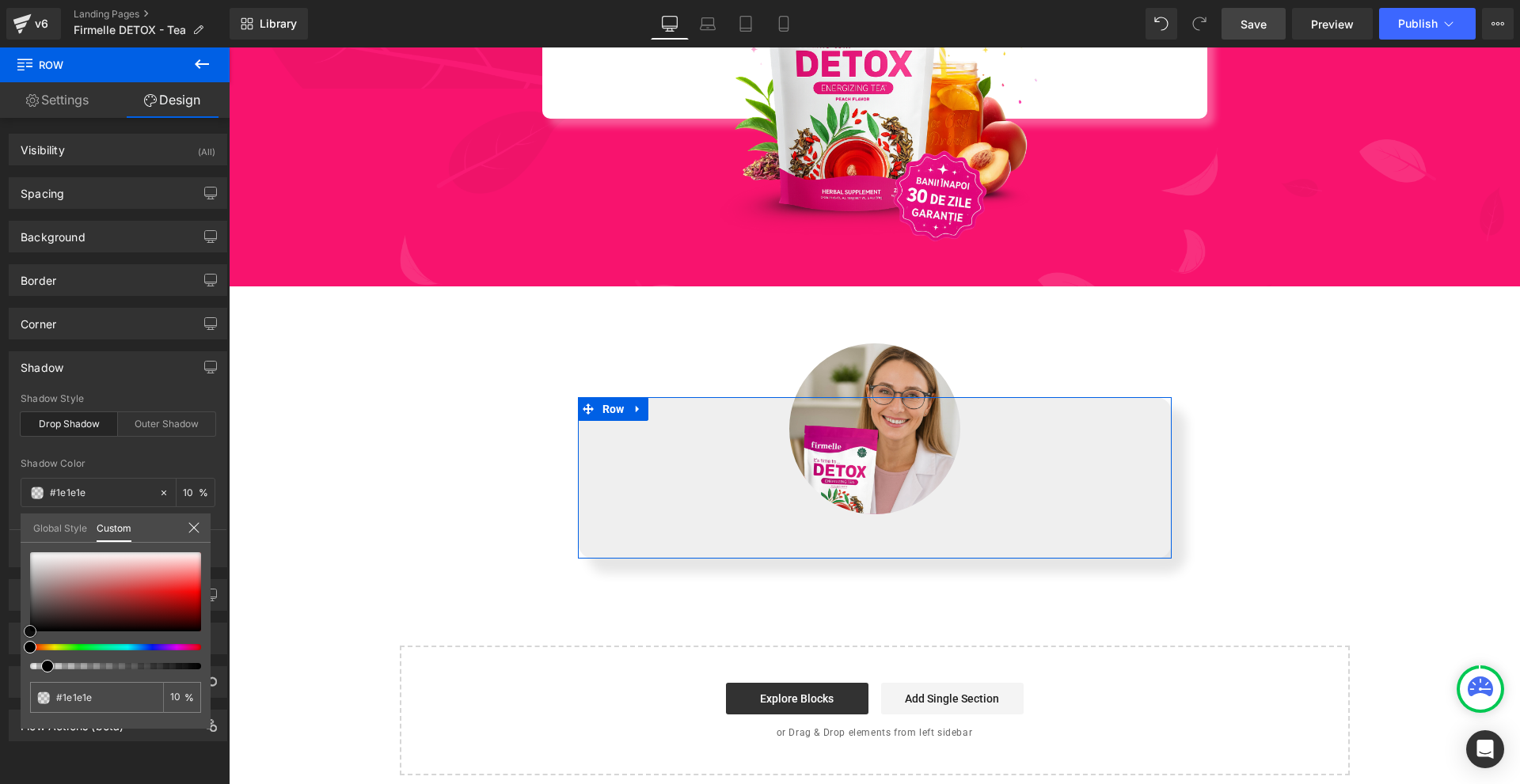
type input "#333333"
type input "#424242"
type input "#4c4c4c"
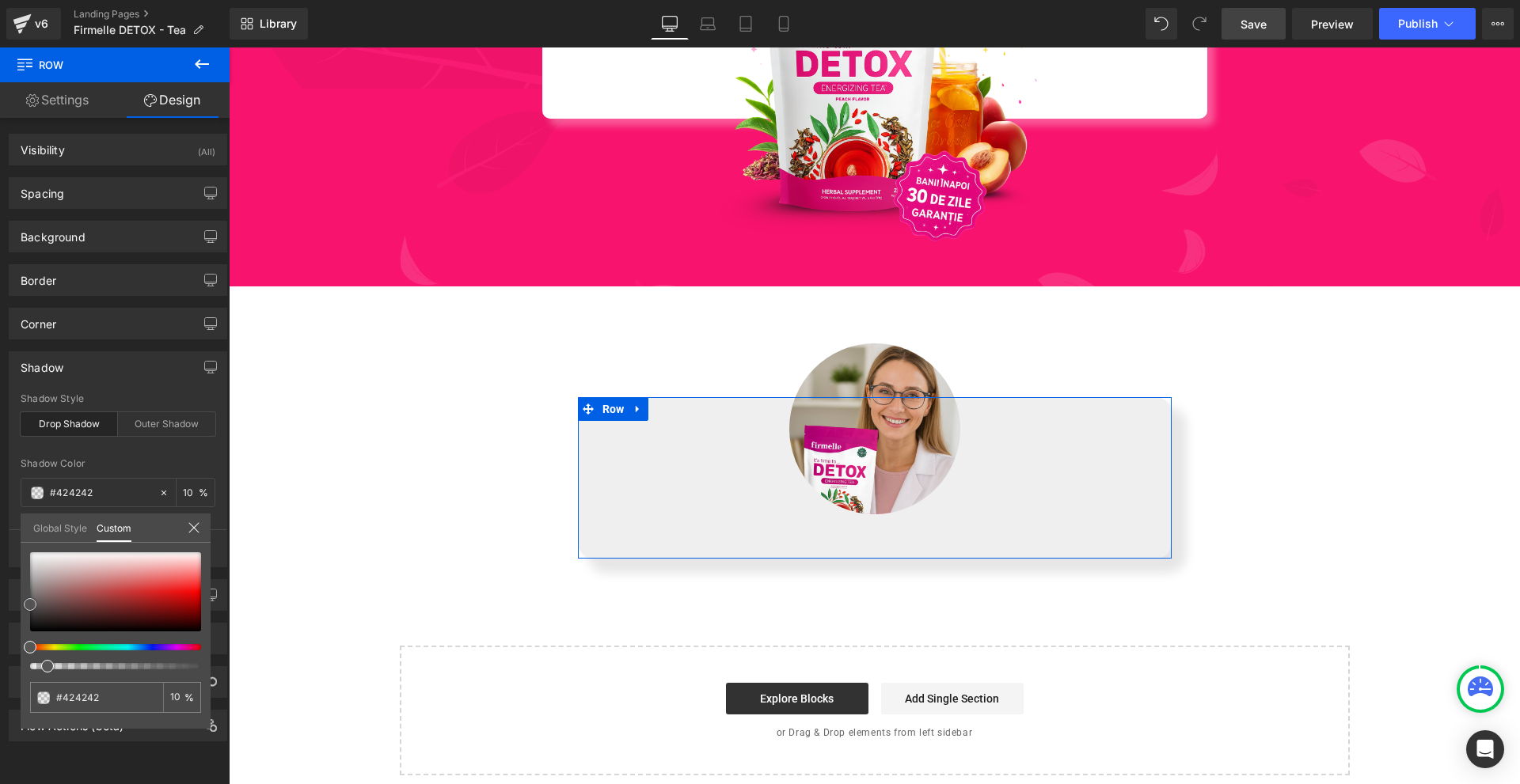
type input "#4c4c4c"
type input "#565656"
type input "#5e5e5e"
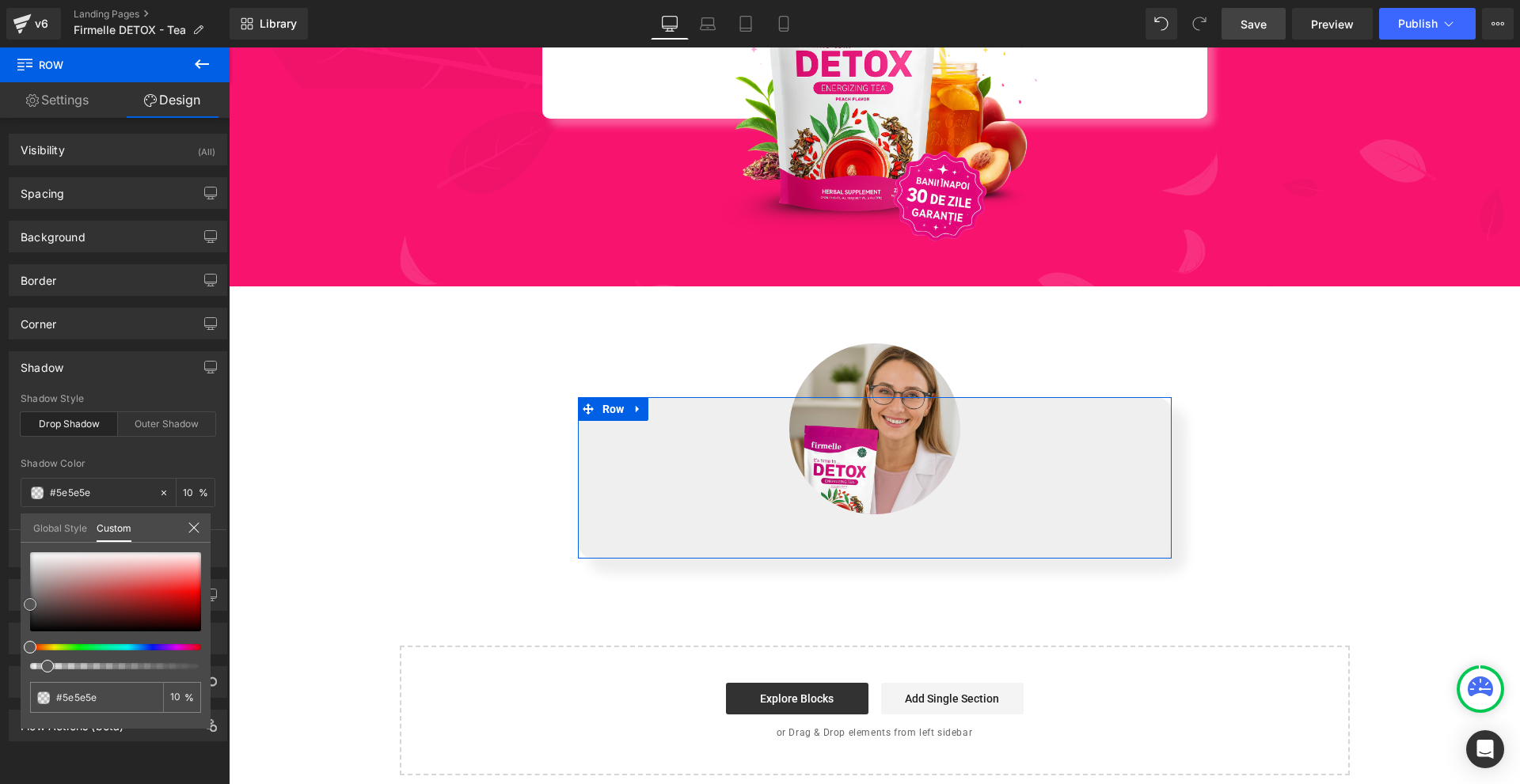
type input "#6b6b6b"
drag, startPoint x: 32, startPoint y: 617, endPoint x: 54, endPoint y: 608, distance: 23.8
click at [26, 598] on span at bounding box center [30, 596] width 12 height 12
type input "#707070"
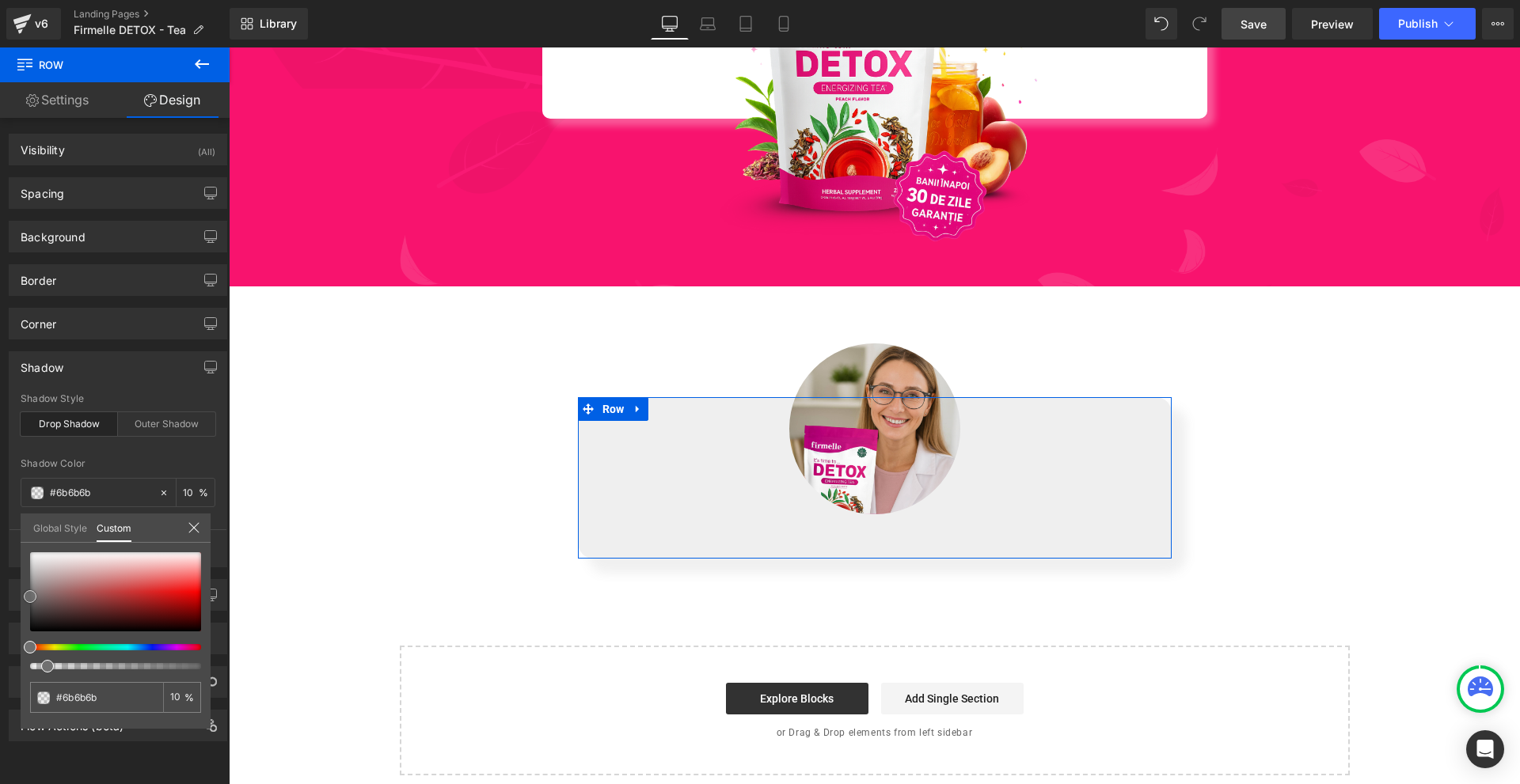
type input "#707070"
type input "#727272"
drag, startPoint x: 172, startPoint y: 646, endPoint x: 164, endPoint y: 639, distance: 10.6
click at [166, 645] on div at bounding box center [109, 648] width 171 height 7
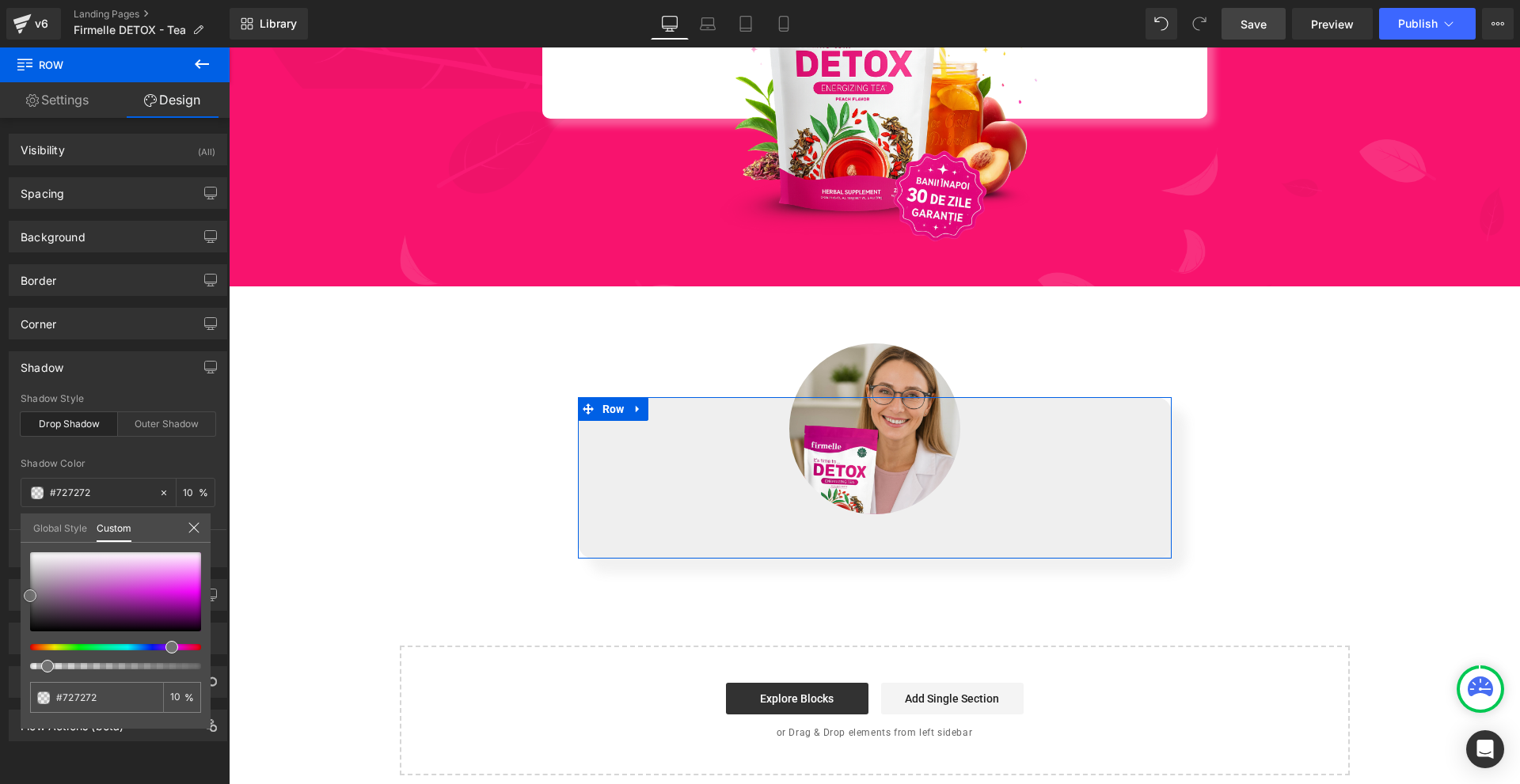
type input "#69086c"
type input "#6e0871"
type input "#730877"
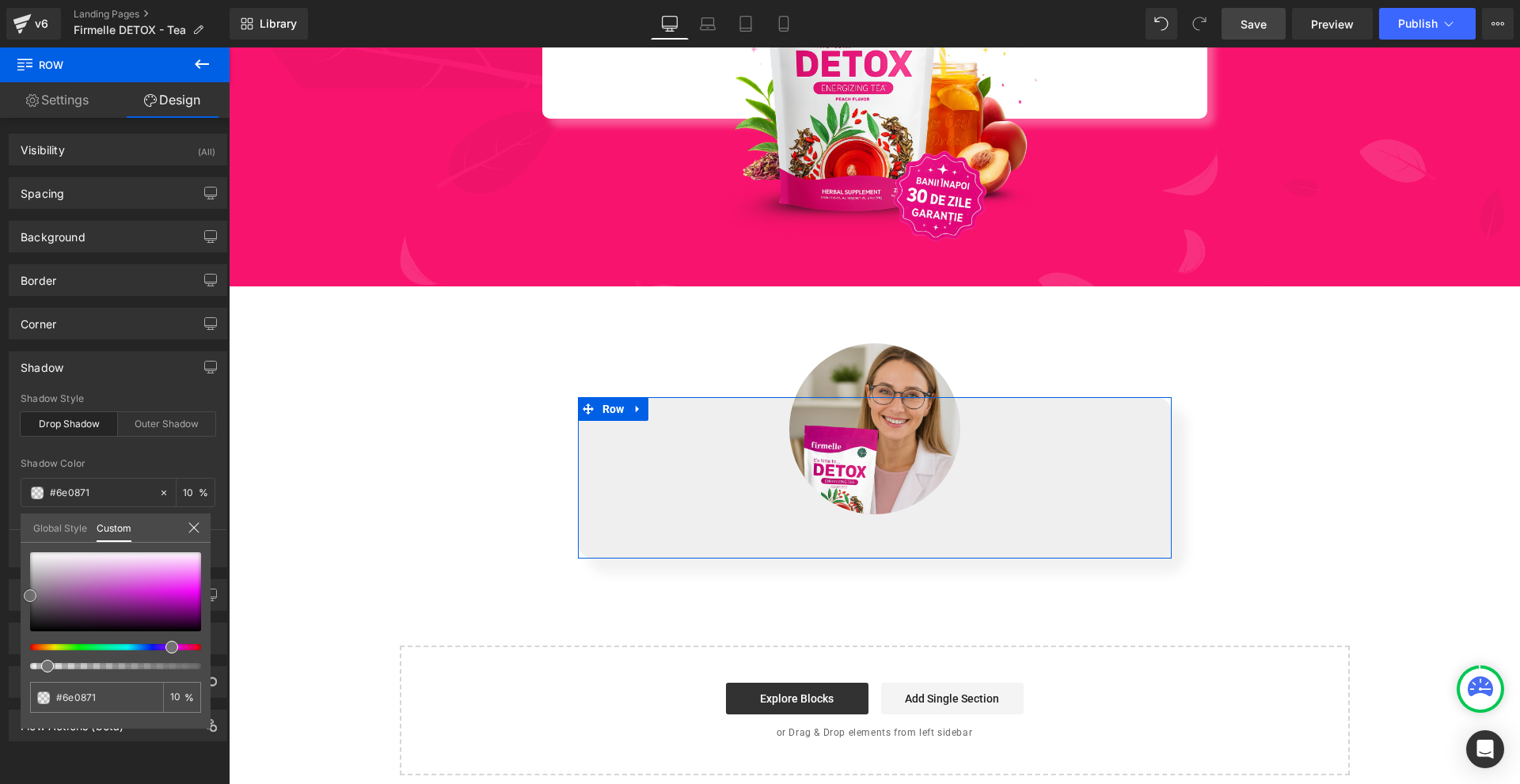
type input "#730877"
type input "#7c0980"
type input "#890a8e"
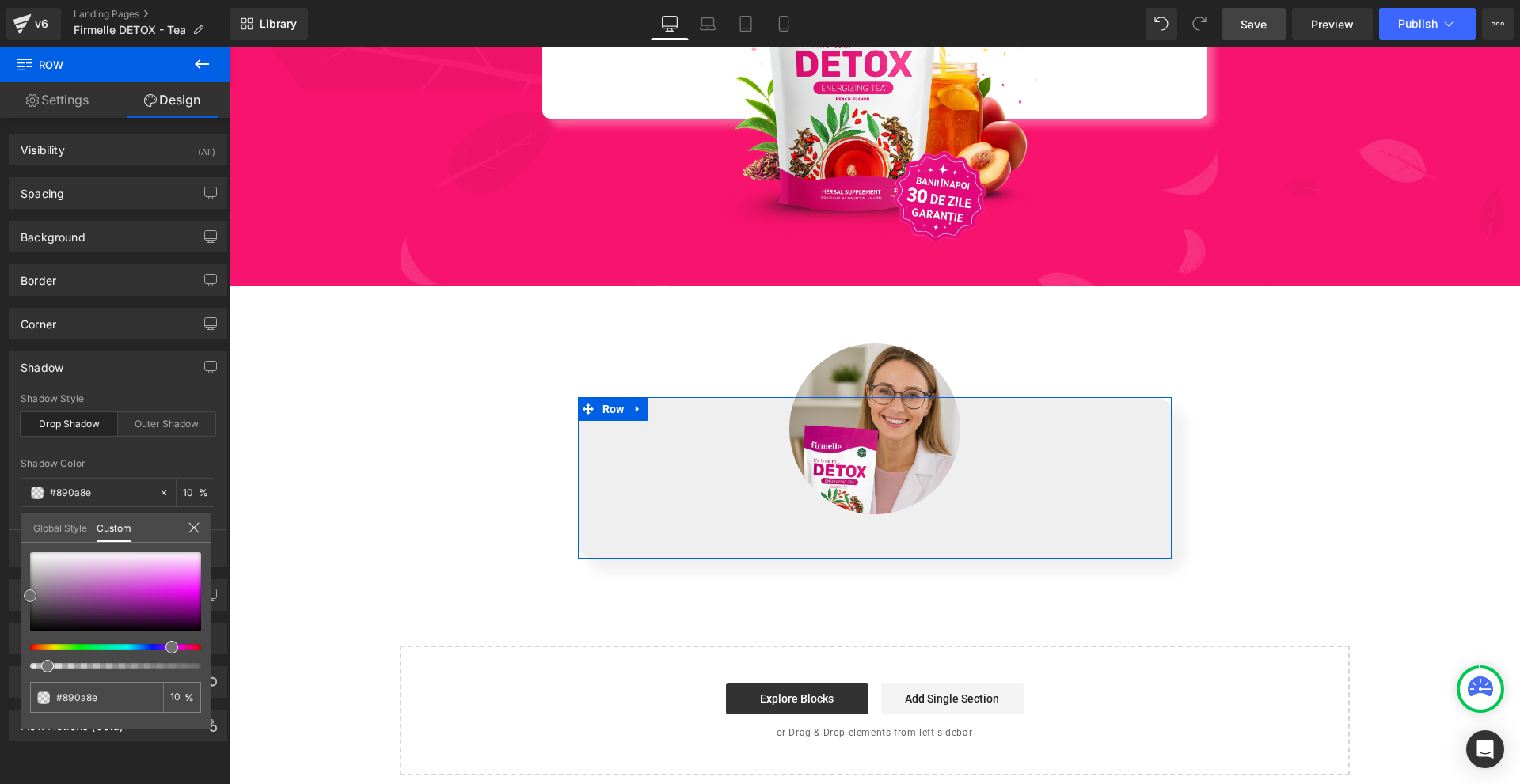
type input "#970b9c"
type input "#a60bab"
type input "#aa0cb0"
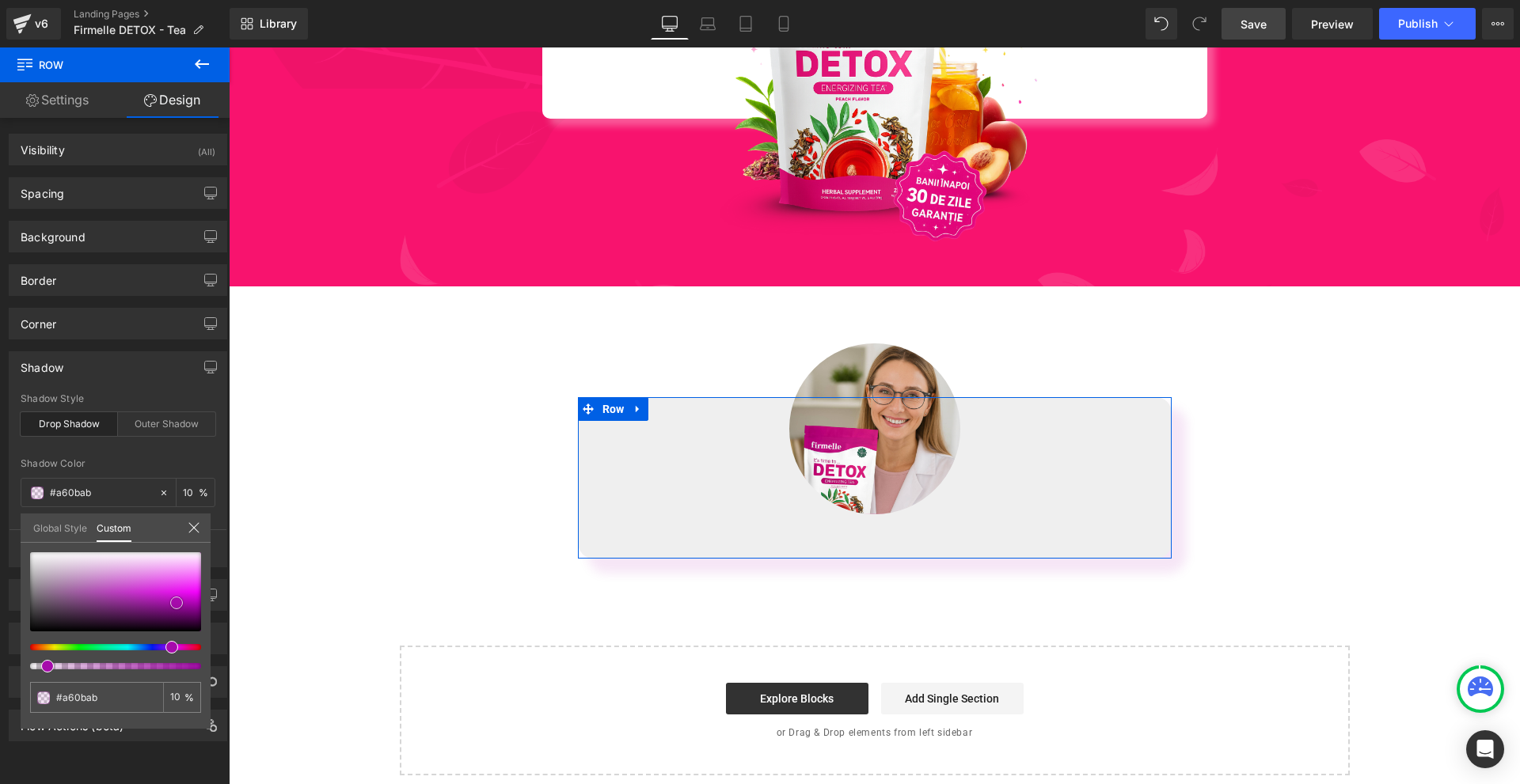
type input "#aa0cb0"
drag, startPoint x: 176, startPoint y: 613, endPoint x: 223, endPoint y: 600, distance: 48.8
click at [176, 600] on div at bounding box center [115, 592] width 171 height 79
type input "#b40cb9"
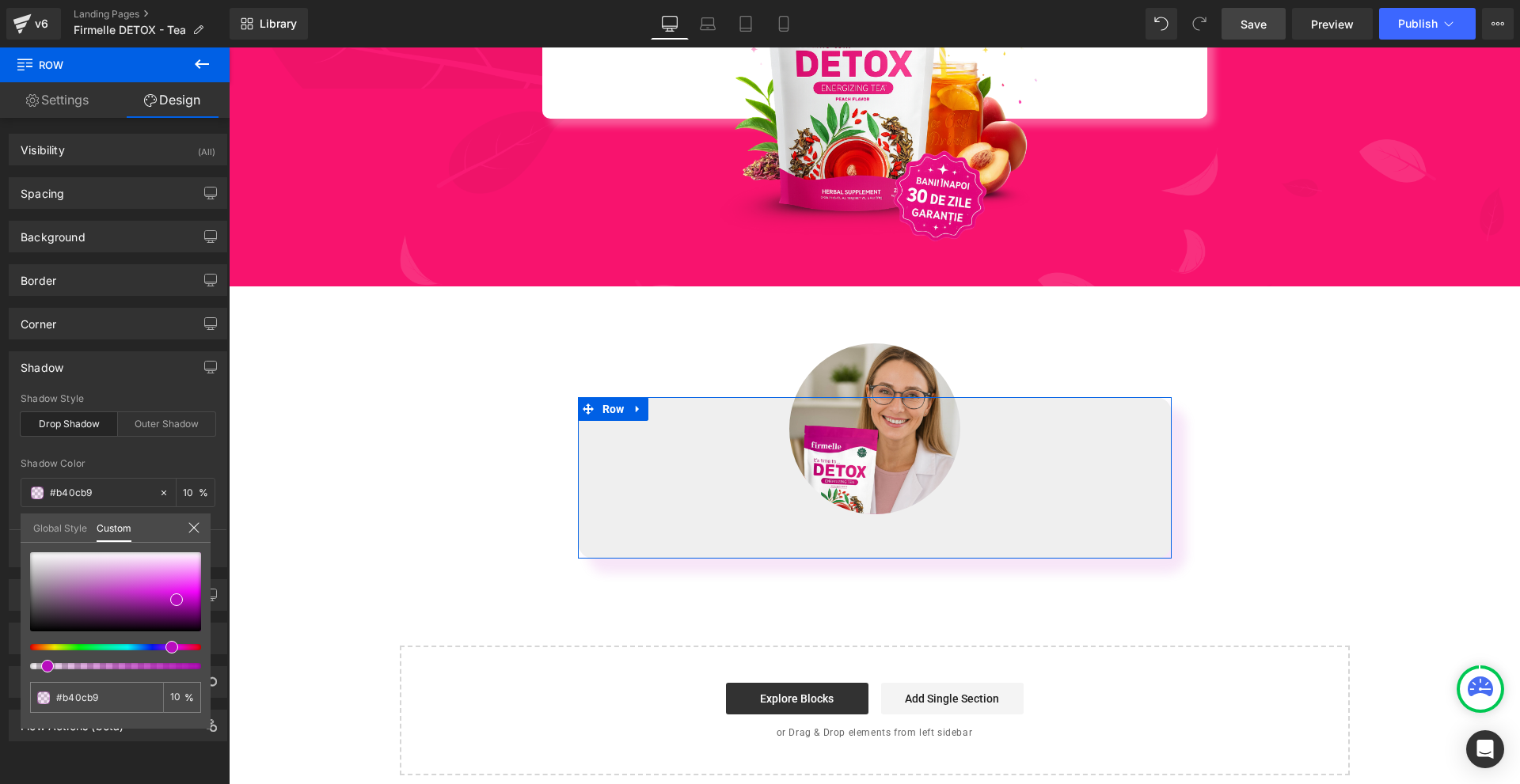
type input "#be0d9e"
type input "#be0d92"
type input "#be0d8f"
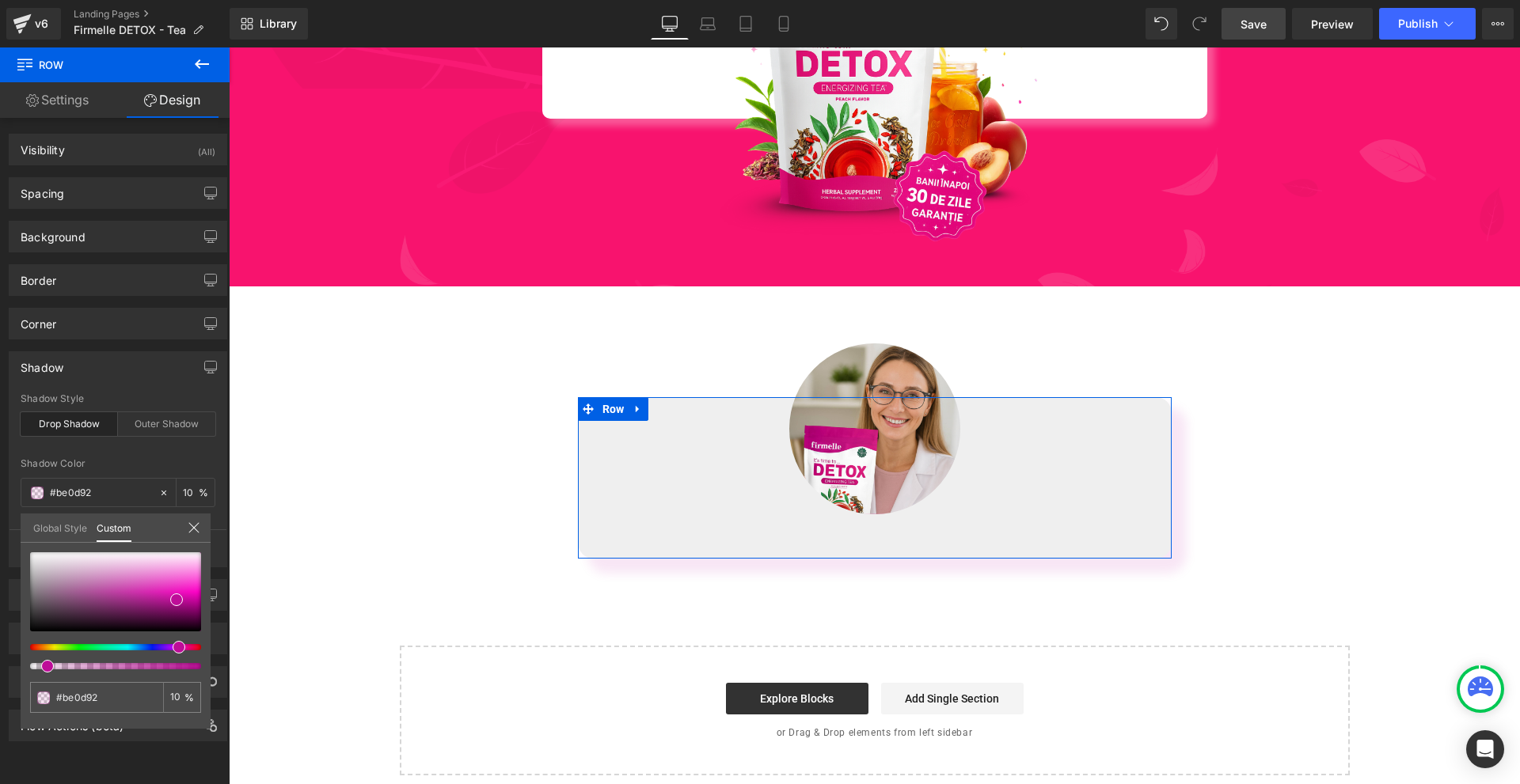
type input "#be0d8f"
type input "#be0d89"
type input "#be0d83"
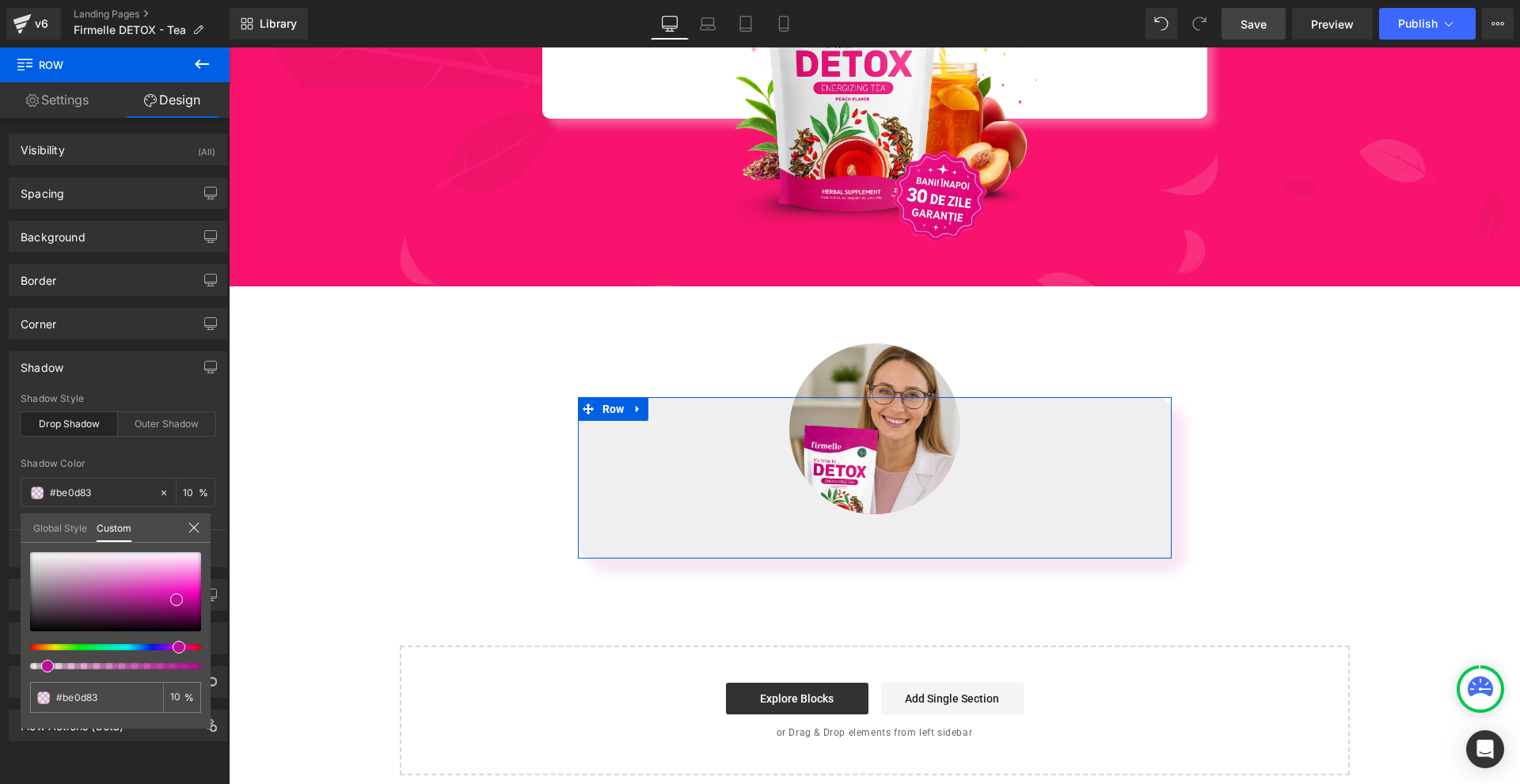
type input "#be0d80"
type input "#be0d7a"
type input "#be0d74"
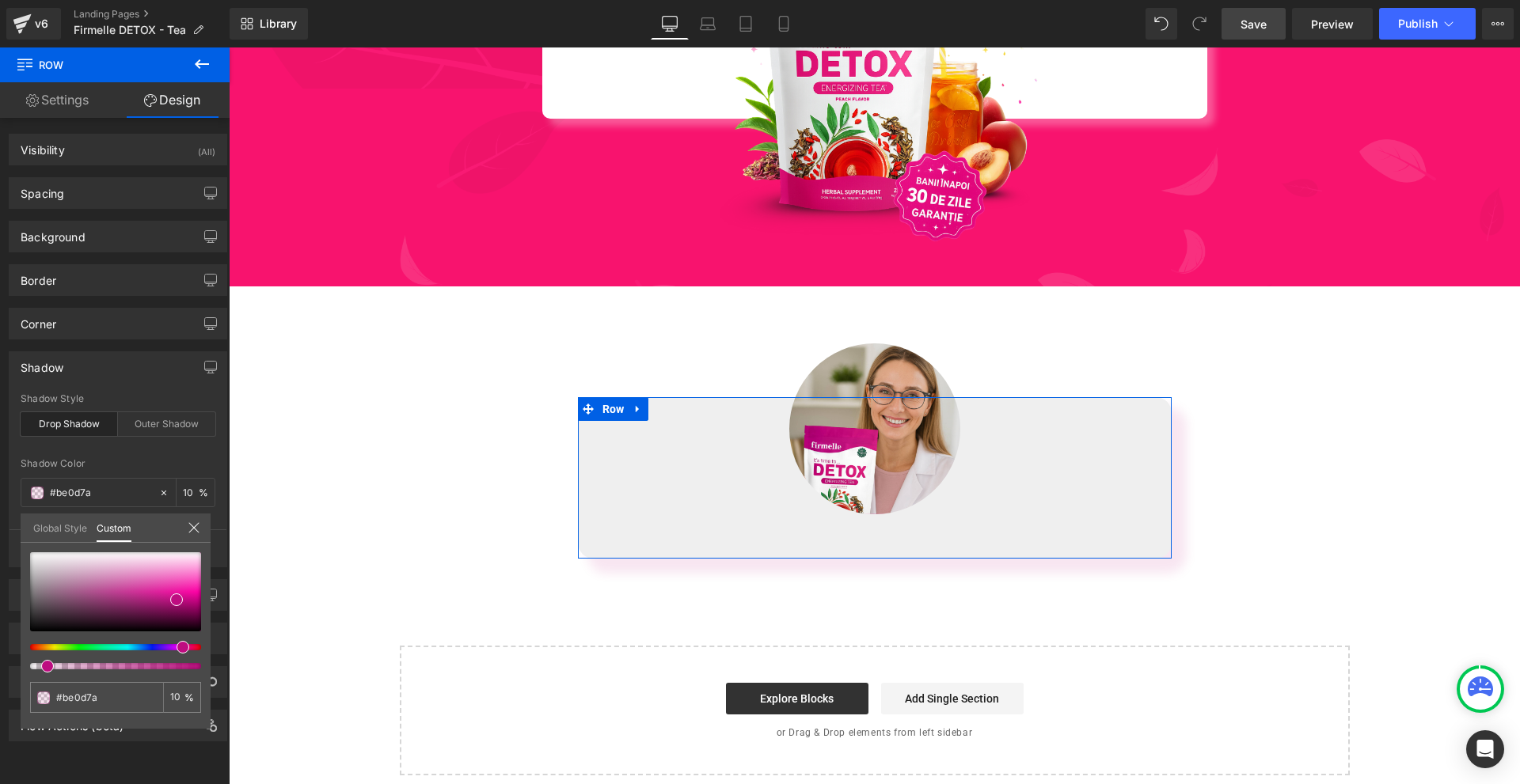
type input "#be0d74"
type input "#be0d6b"
type input "#be0d66"
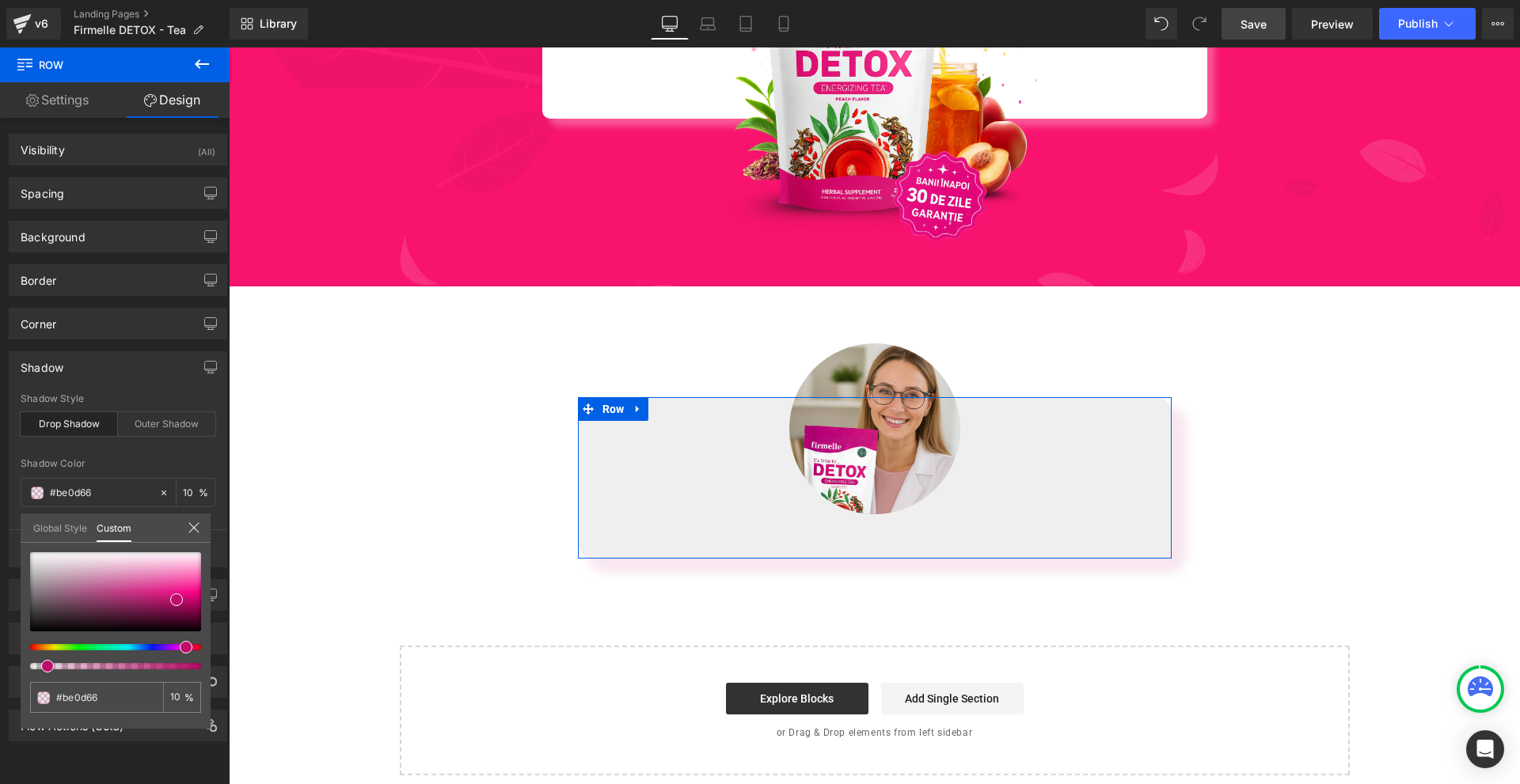
type input "#be0d63"
drag, startPoint x: 176, startPoint y: 649, endPoint x: 186, endPoint y: 652, distance: 10.4
click at [186, 652] on span at bounding box center [188, 647] width 12 height 12
type input "#7f0a3e"
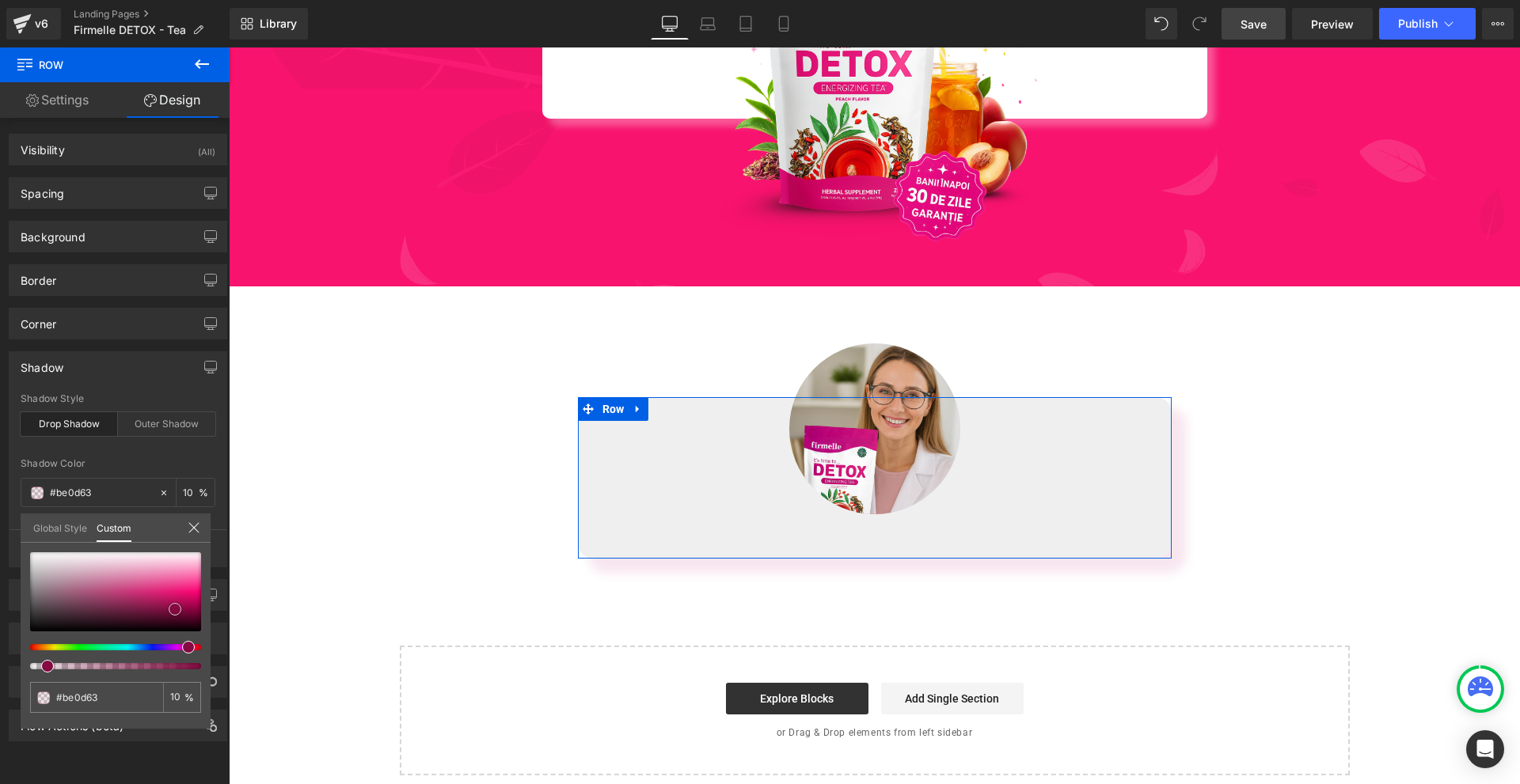
type input "#7f0a3e"
type input "#840a41"
type input "#8d0b45"
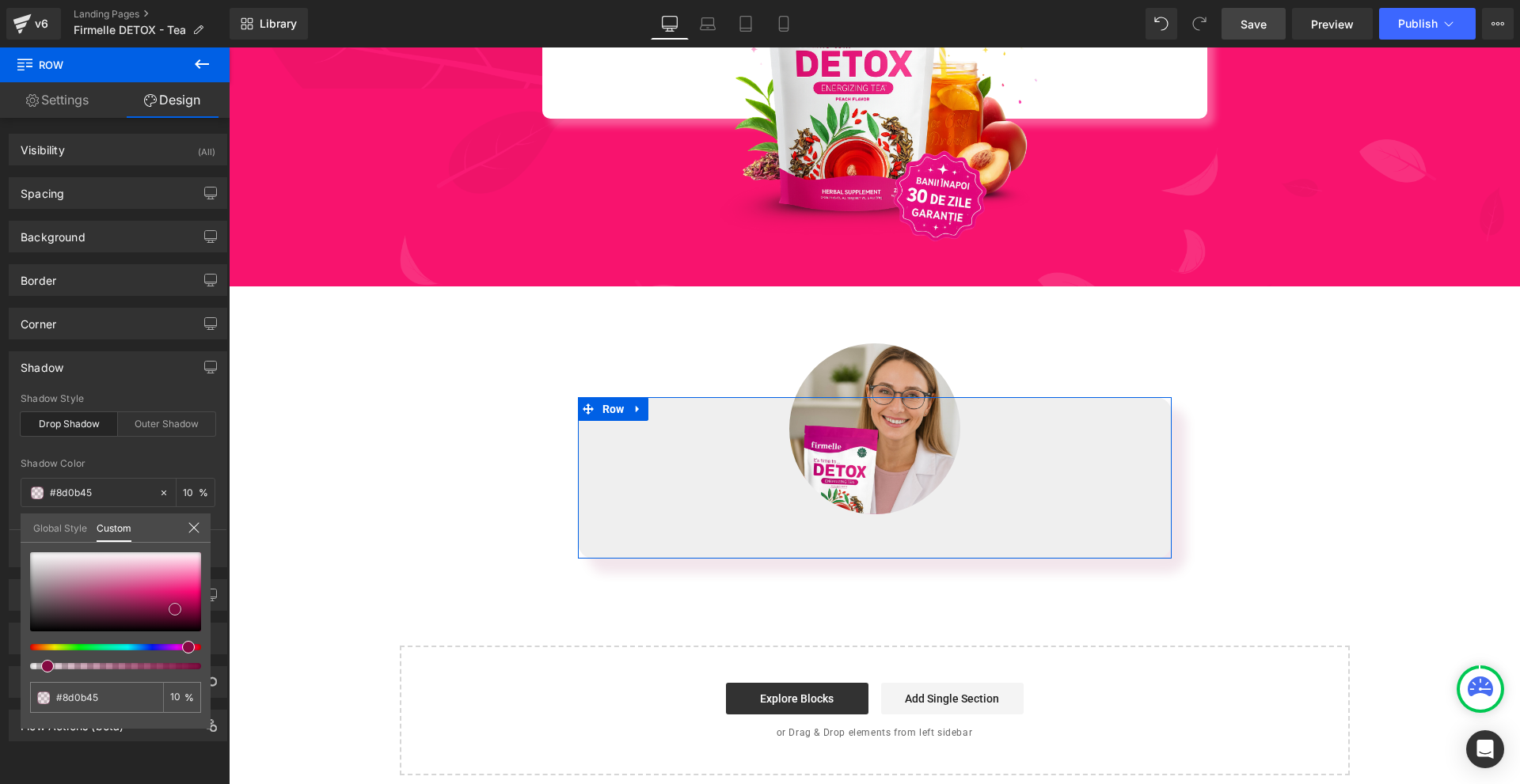
type input "#970b4a"
type input "#a80e54"
type input "#b60f5b"
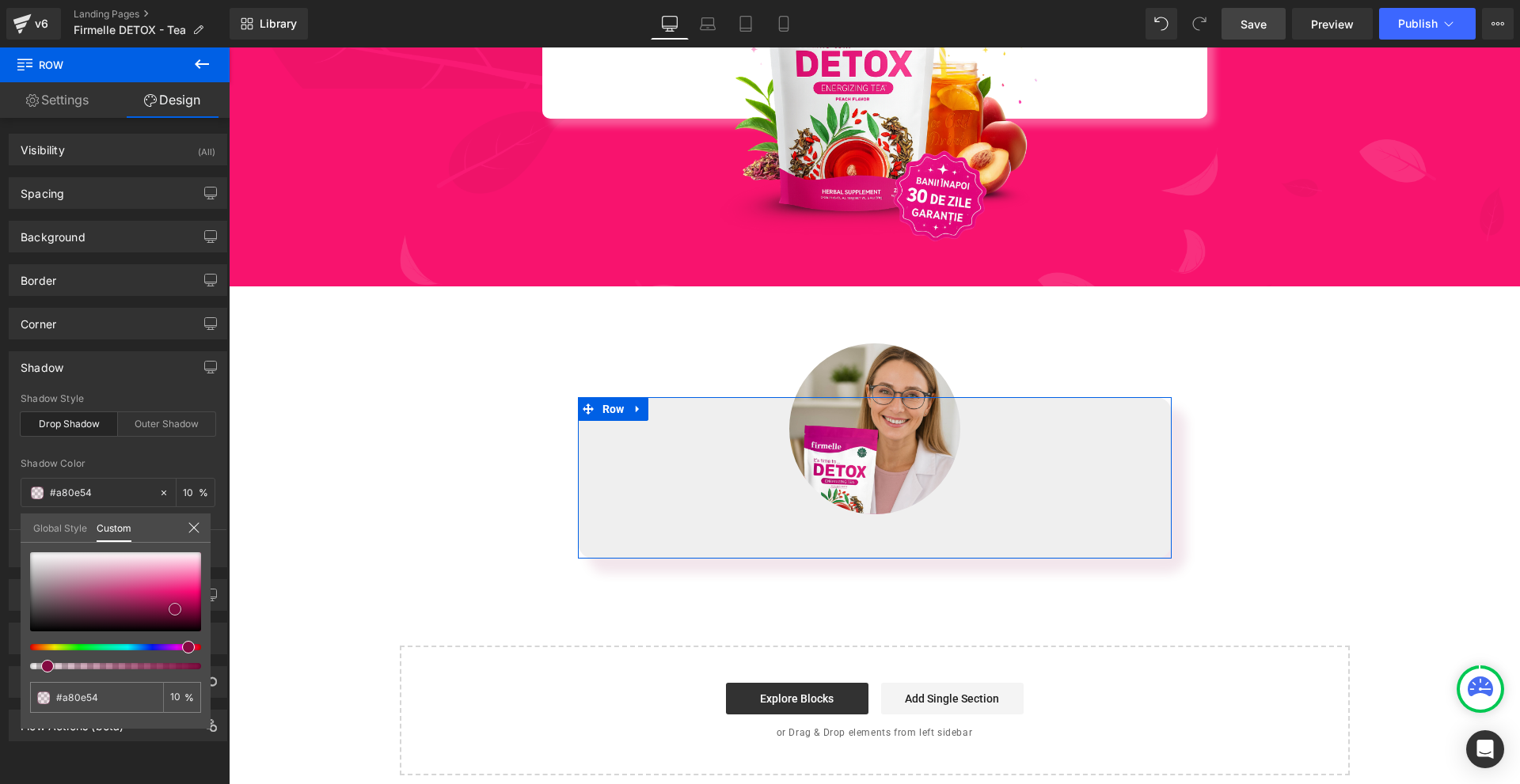
type input "#b60f5b"
type input "#bc0f5d"
type input "#c51162"
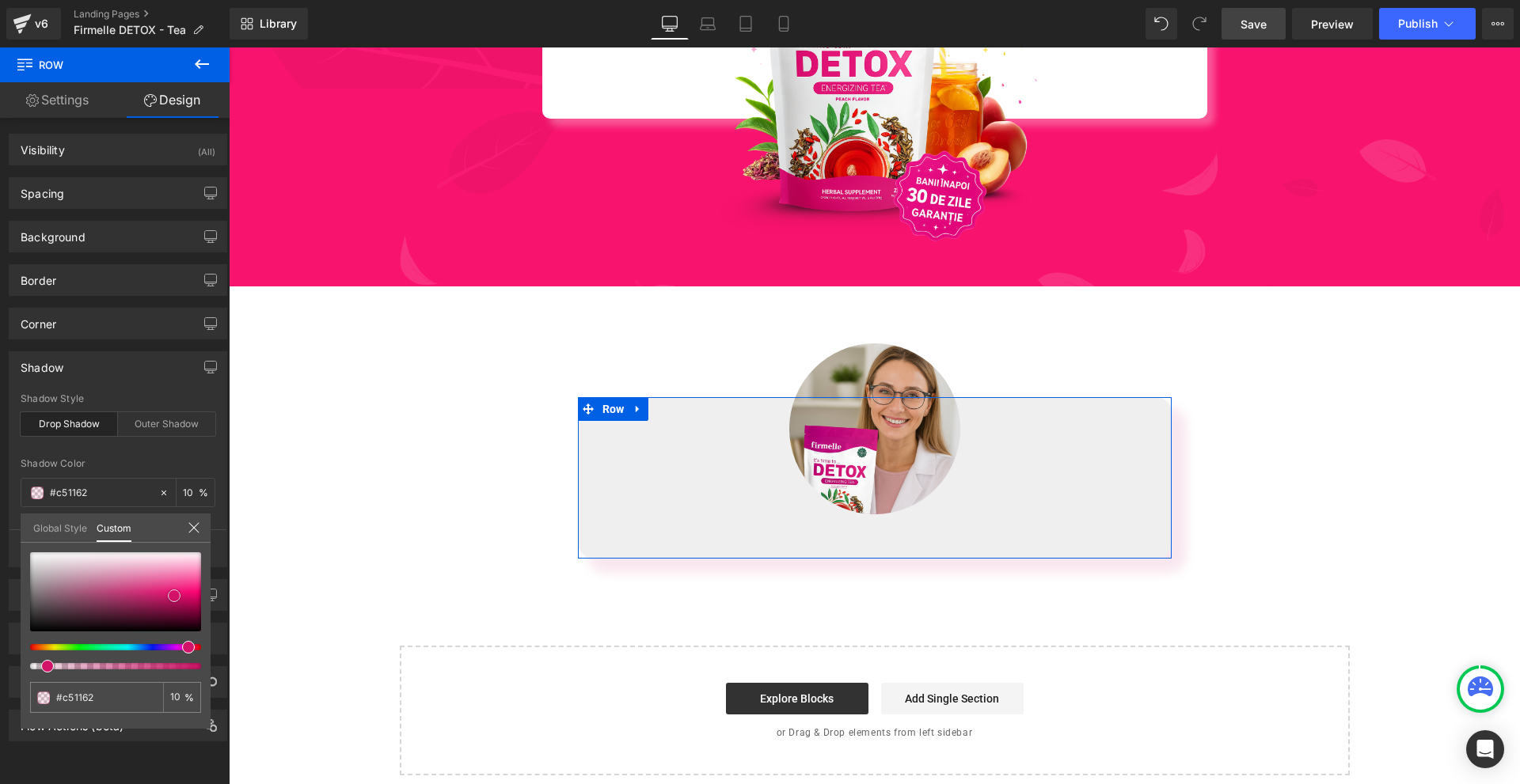
type input "#d31269"
type input "#e11370"
type input "#eb1d7a"
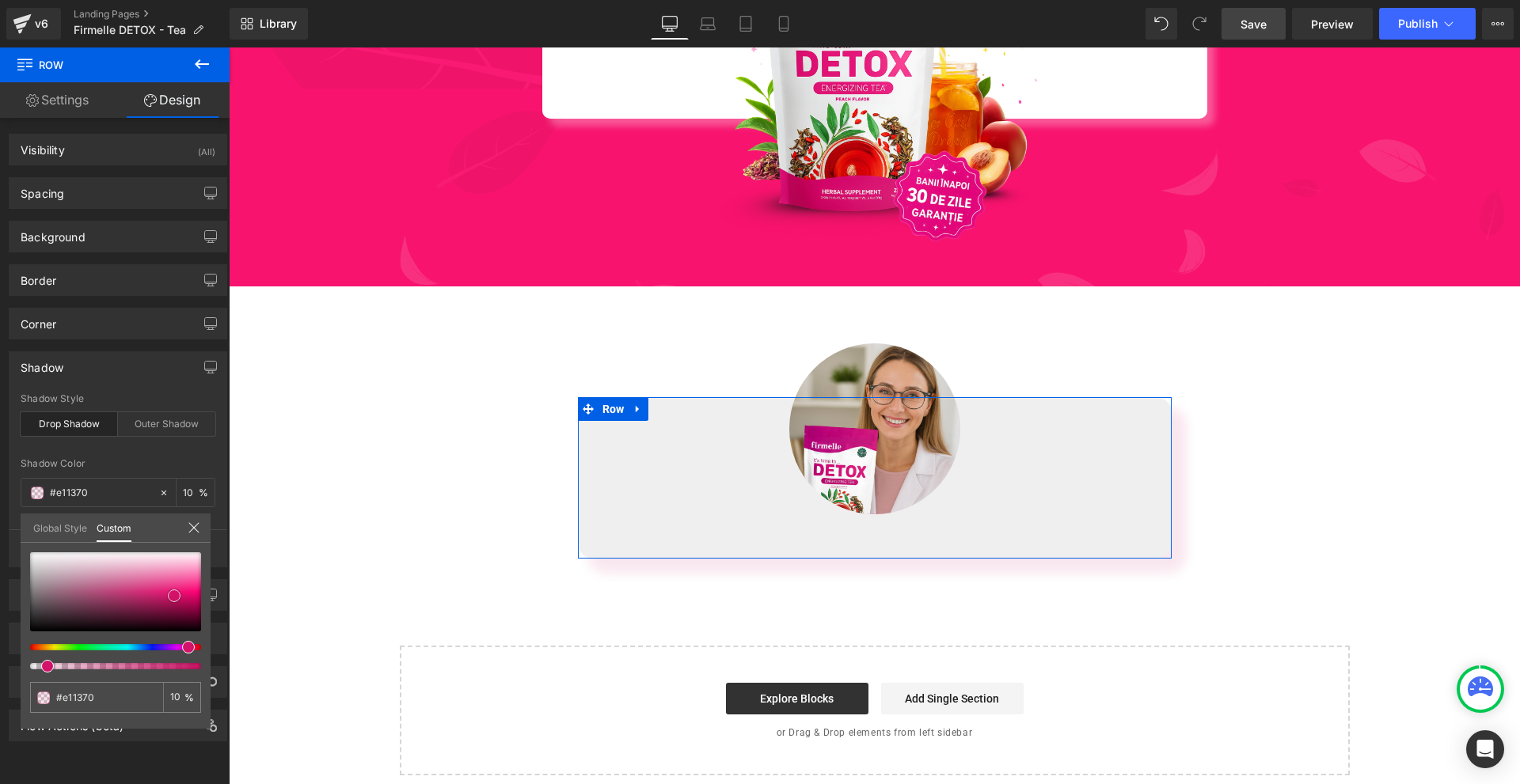
type input "#eb1d7a"
type input "#eb287f"
drag, startPoint x: 175, startPoint y: 610, endPoint x: 174, endPoint y: 588, distance: 22.0
click at [174, 588] on div at bounding box center [115, 592] width 171 height 79
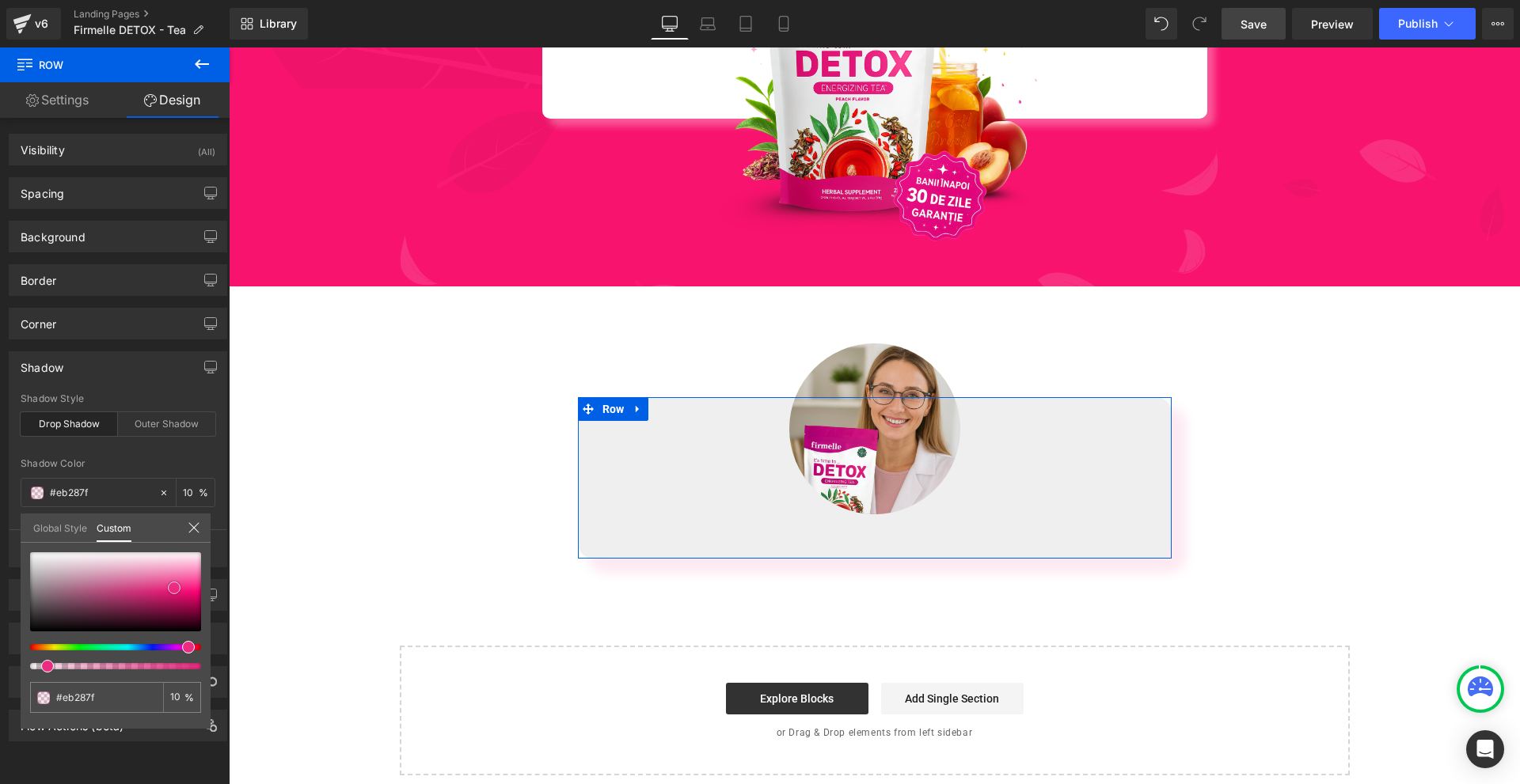
type input "#ec2b82"
type input "#ed3085"
type input "#ea3285"
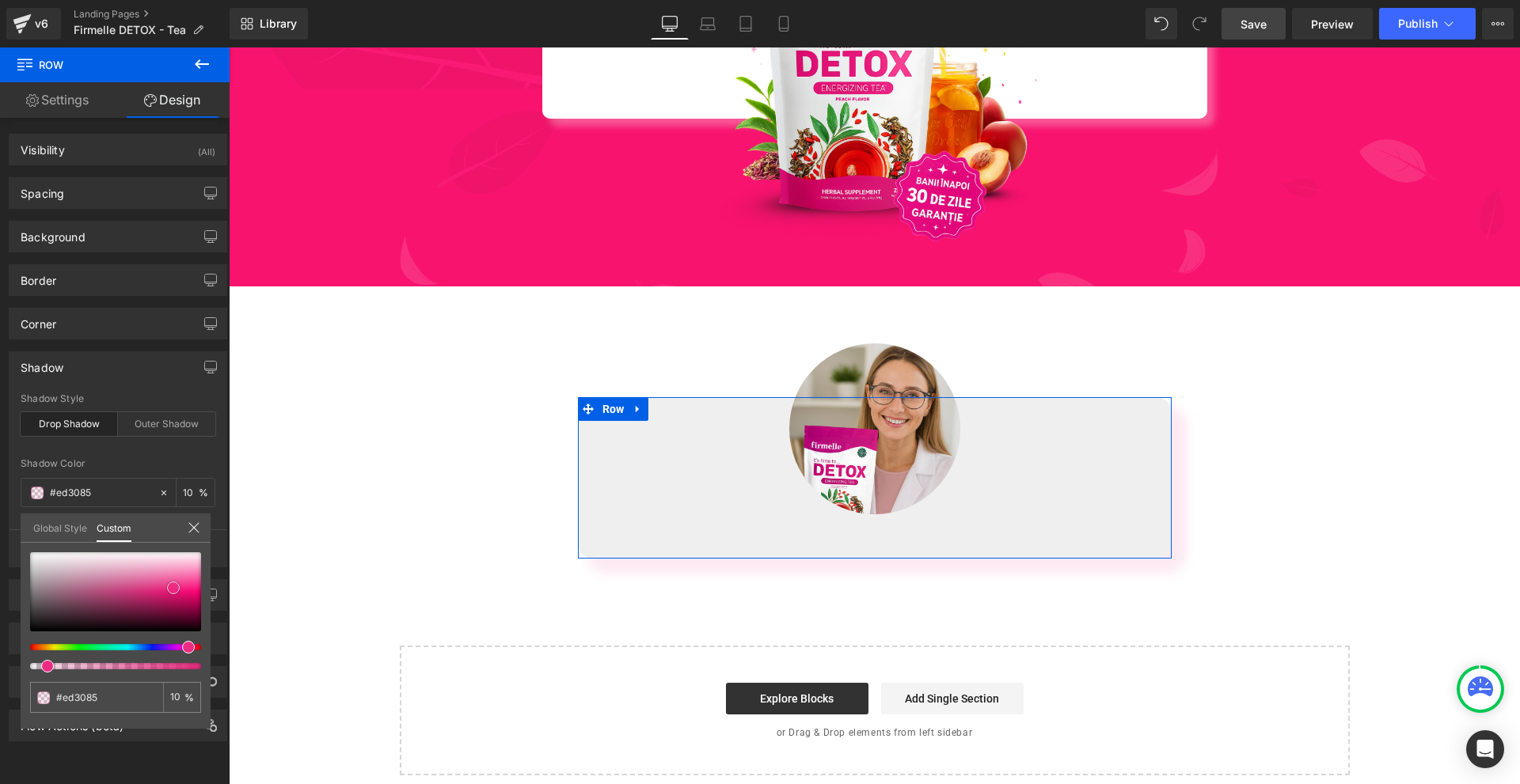
type input "#ea3285"
type input "#eb3788"
type input "#ec3688"
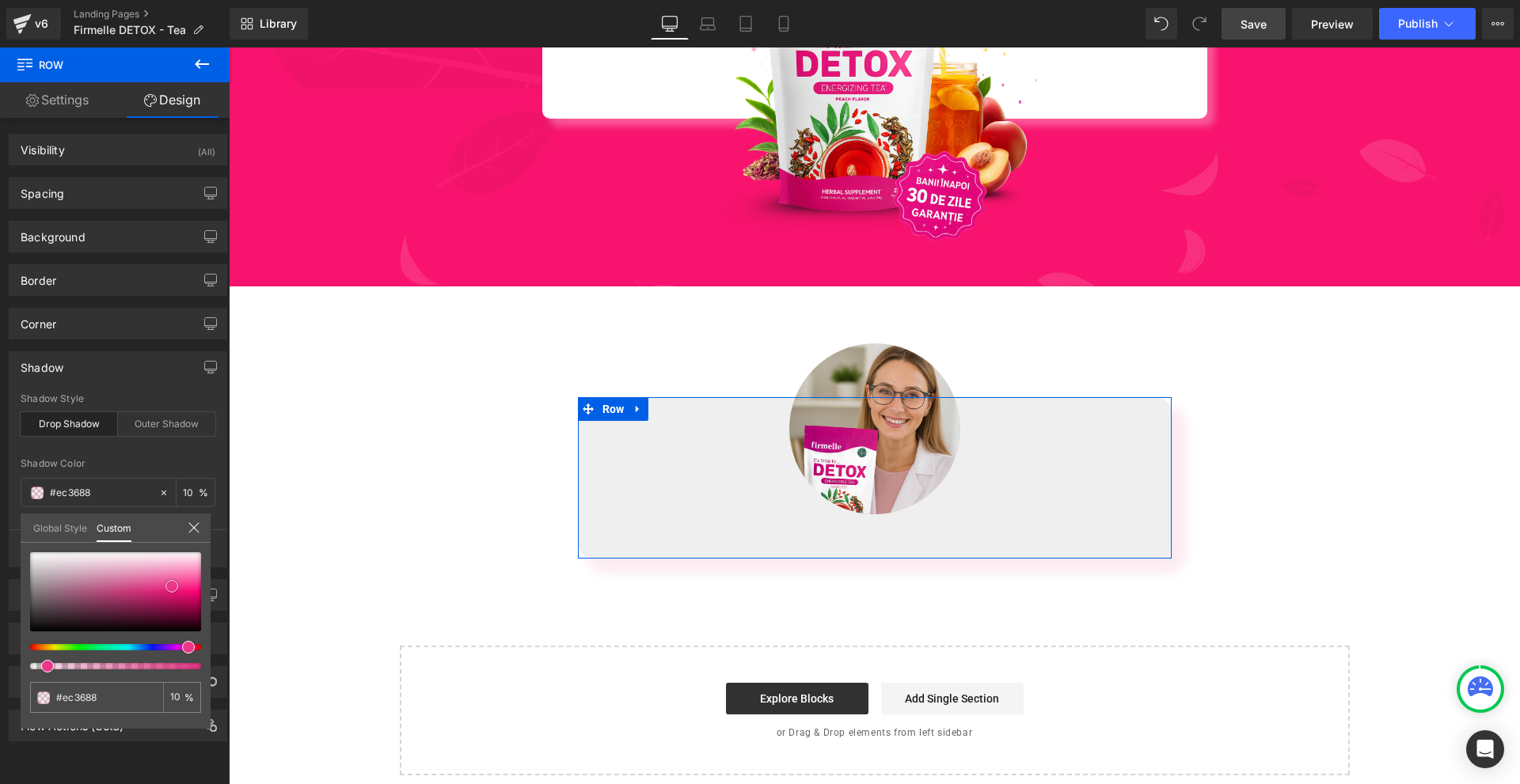
type input "#eb3185"
type input "#ec277f"
type input "#ea1f7a"
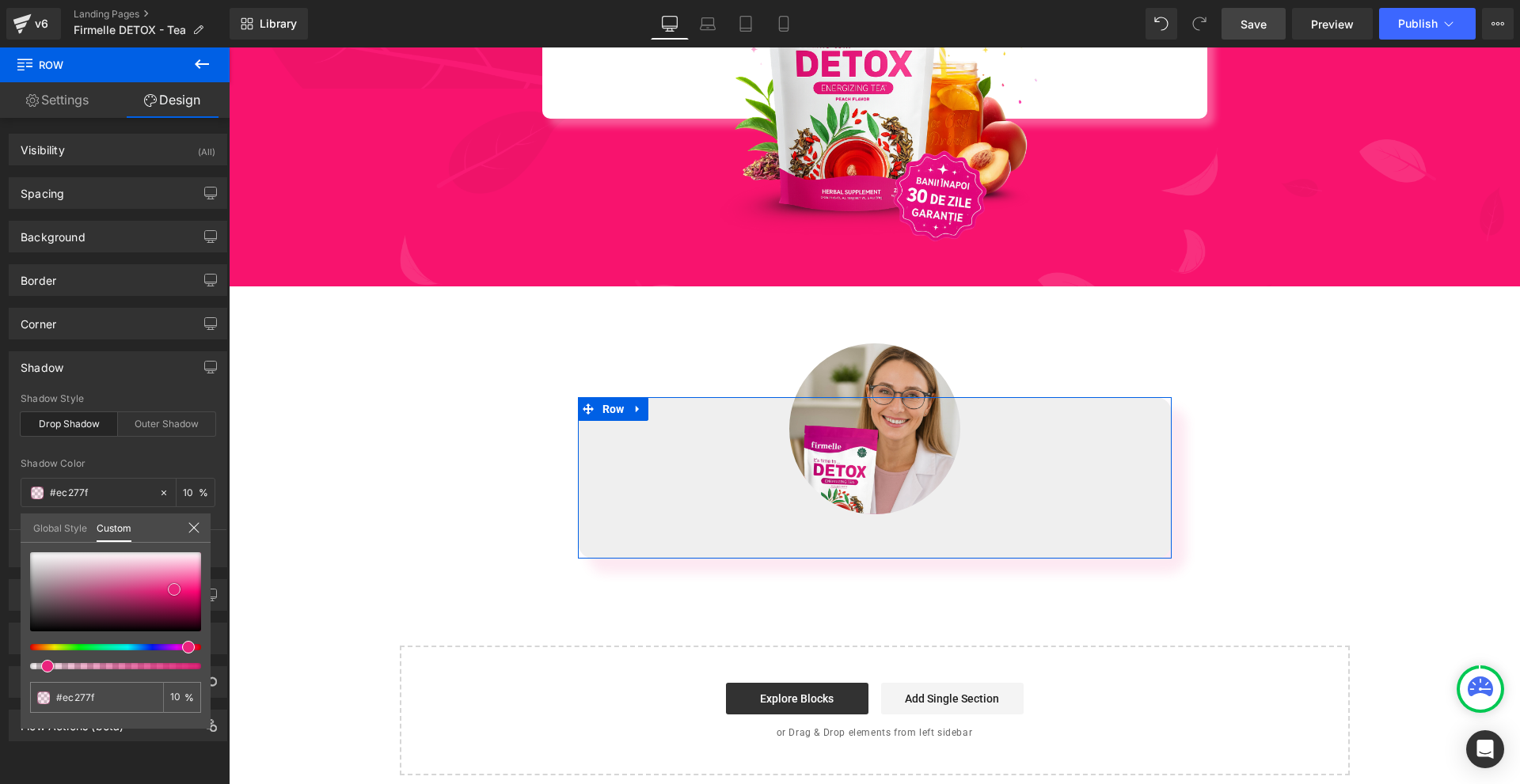
type input "#ea1f7a"
type input "#ec1777"
type input "#e71272"
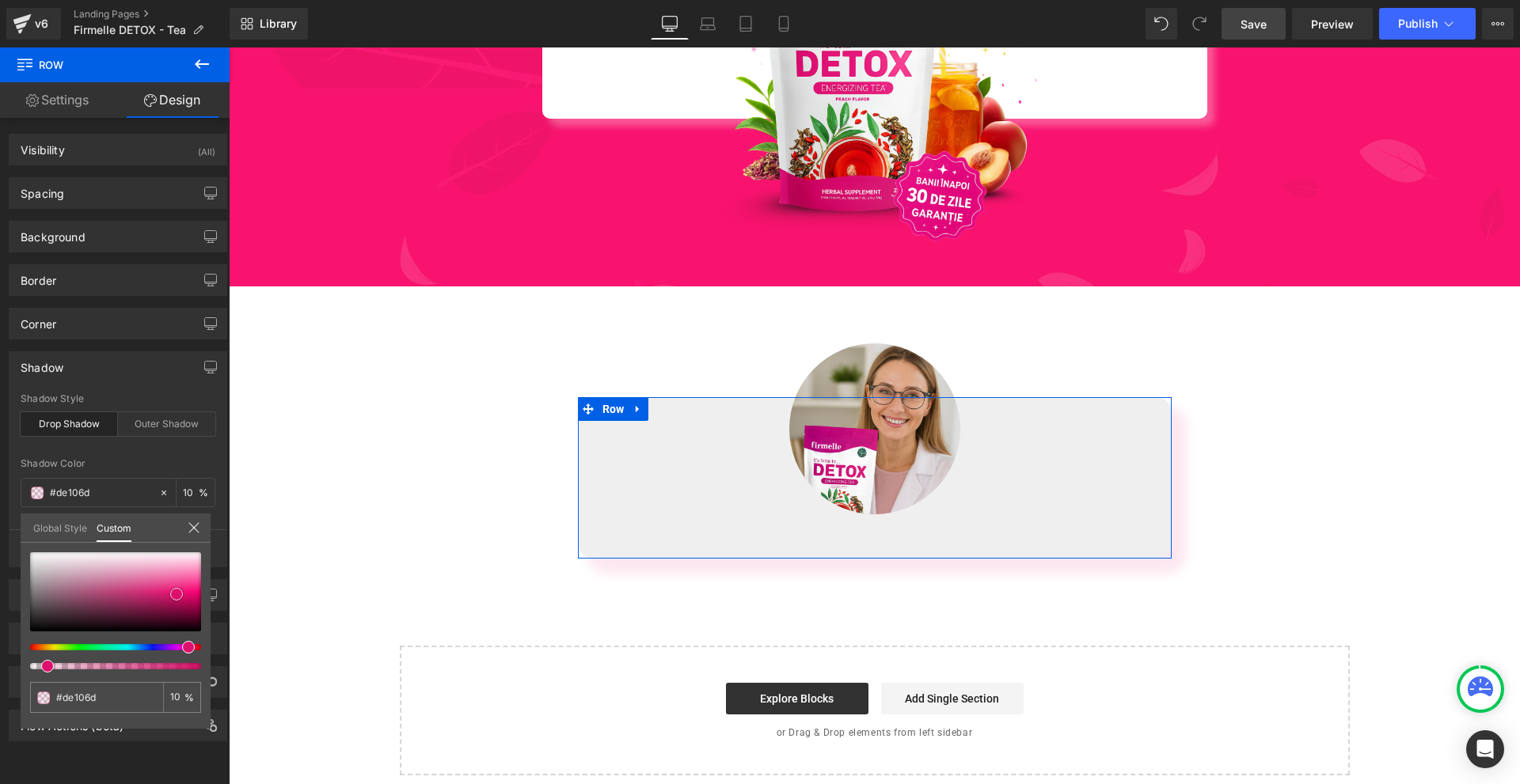
click at [176, 594] on span at bounding box center [176, 594] width 12 height 12
click at [178, 586] on span at bounding box center [176, 589] width 12 height 12
drag, startPoint x: 178, startPoint y: 589, endPoint x: 189, endPoint y: 584, distance: 12.1
click at [189, 585] on span at bounding box center [187, 585] width 12 height 12
drag, startPoint x: 187, startPoint y: 645, endPoint x: 160, endPoint y: 644, distance: 27.0
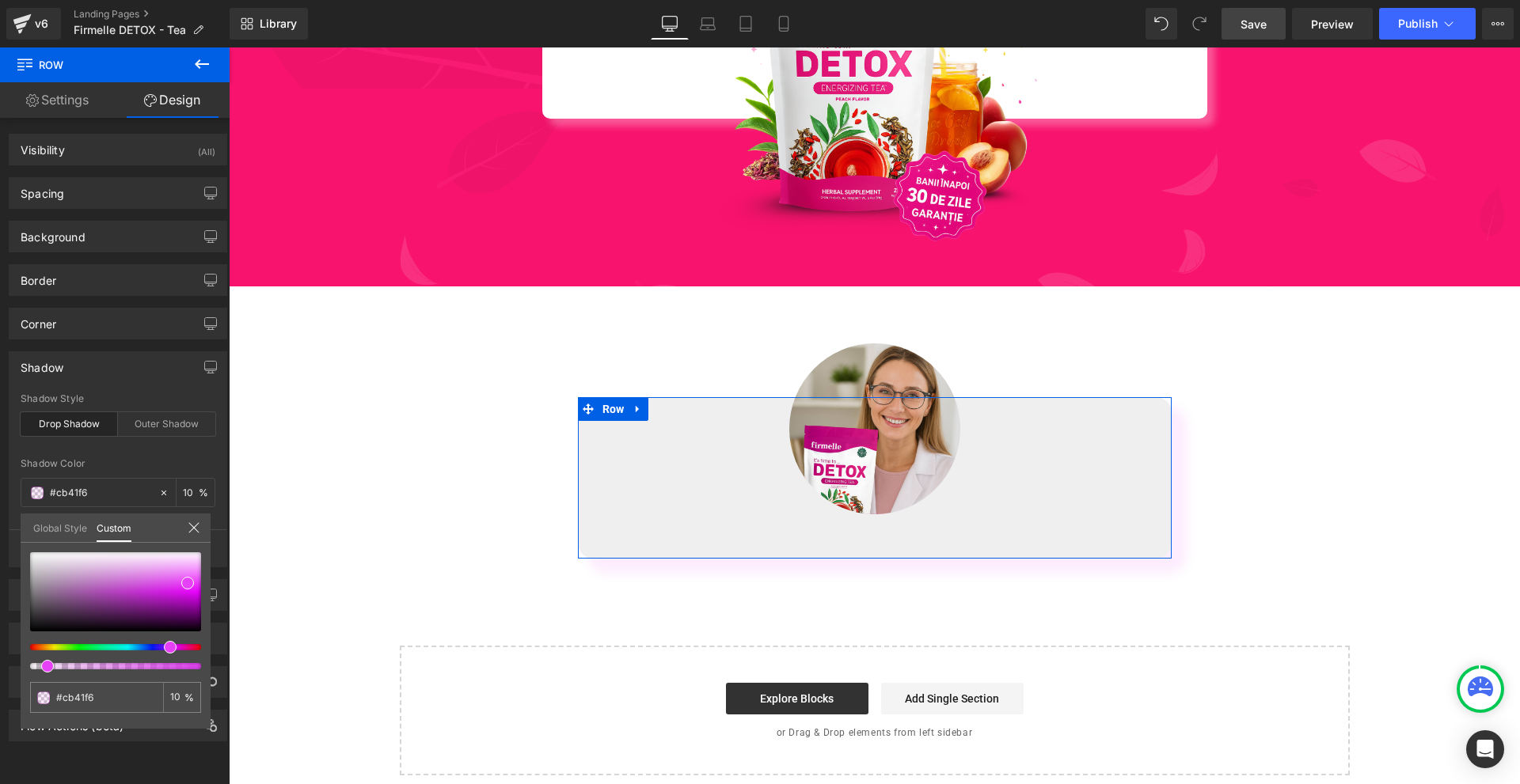
click at [164, 644] on span at bounding box center [170, 647] width 12 height 12
click at [186, 582] on span at bounding box center [187, 577] width 12 height 12
drag, startPoint x: 72, startPoint y: 598, endPoint x: 220, endPoint y: 584, distance: 148.7
click at [21, 584] on div "#999999 10 %" at bounding box center [115, 641] width 190 height 176
click at [21, 581] on div "#9b9b9b 10 %" at bounding box center [115, 641] width 190 height 176
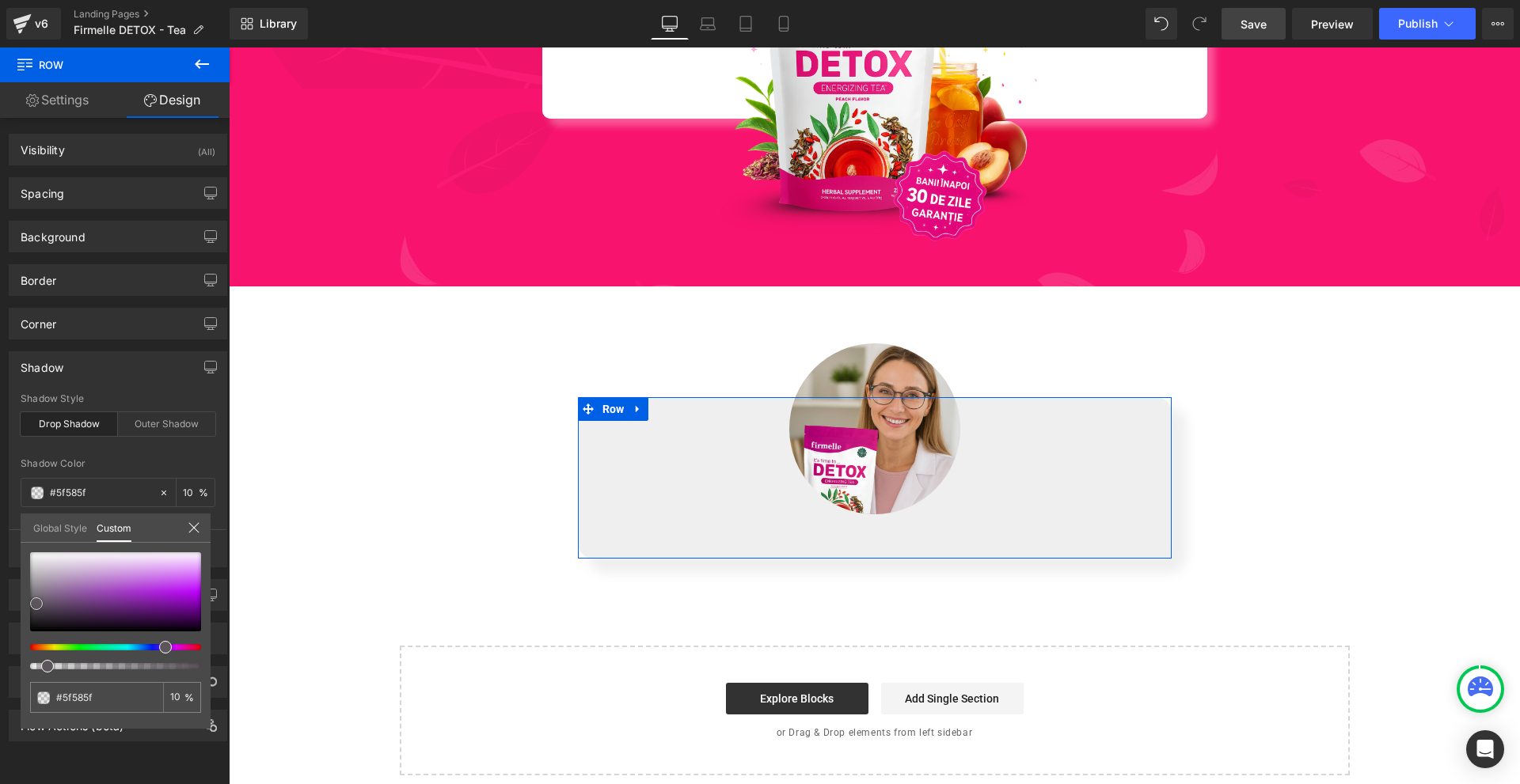
drag, startPoint x: 36, startPoint y: 588, endPoint x: 200, endPoint y: 604, distance: 164.8
click at [36, 603] on div at bounding box center [115, 592] width 171 height 79
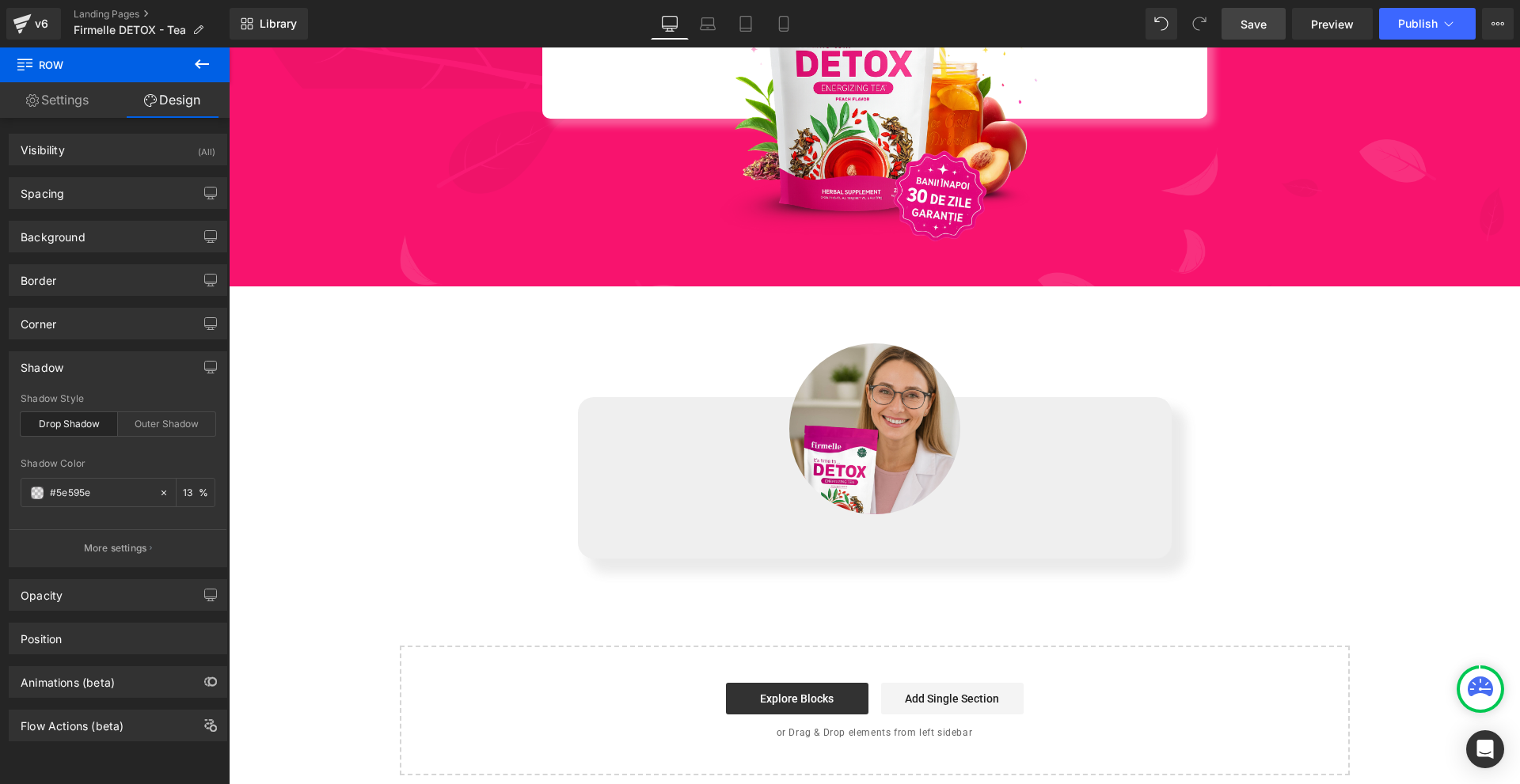
drag, startPoint x: 972, startPoint y: 509, endPoint x: 1026, endPoint y: 517, distance: 54.6
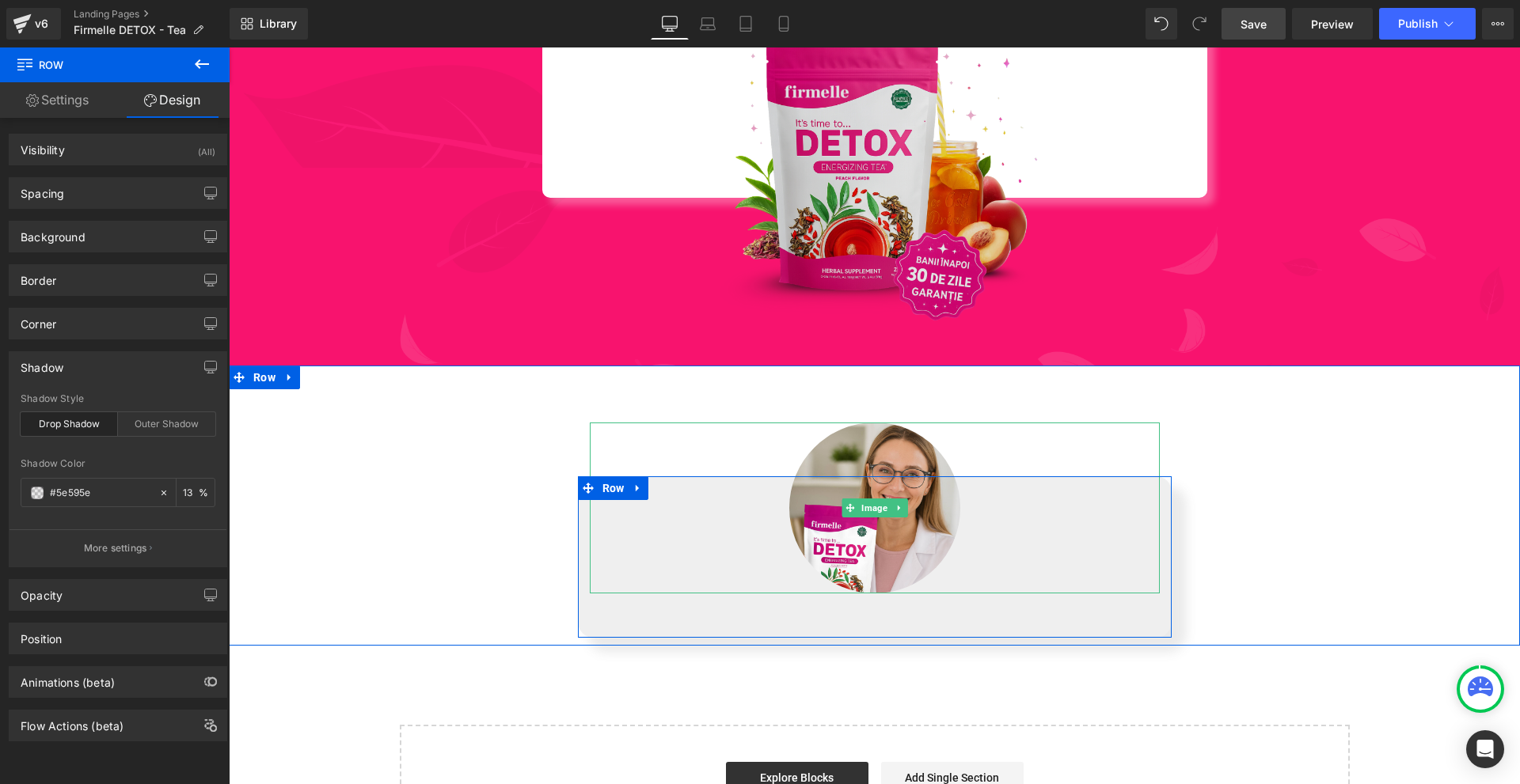
scroll to position [5911, 0]
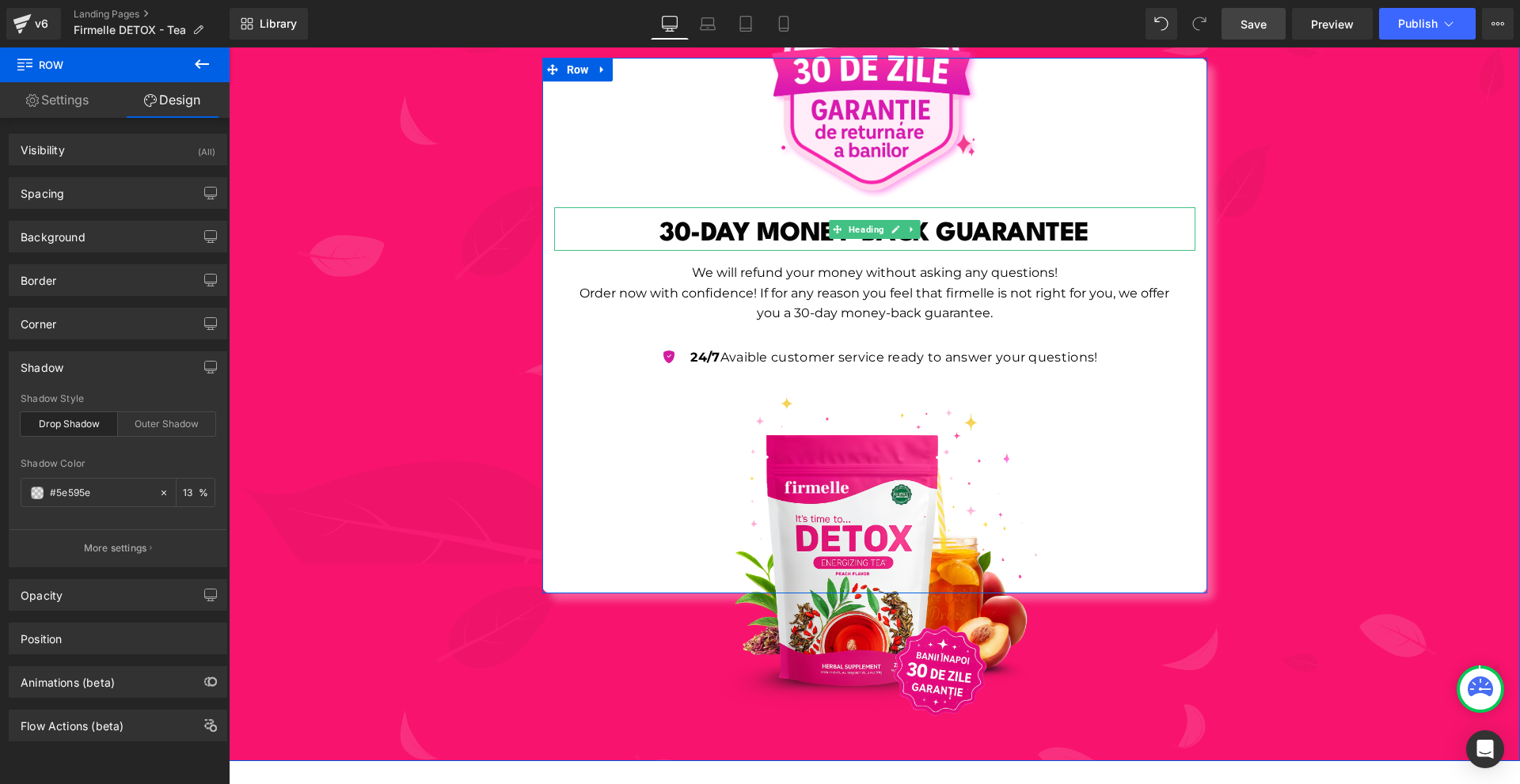
click at [903, 222] on link at bounding box center [911, 229] width 16 height 19
click at [900, 220] on link at bounding box center [904, 229] width 16 height 19
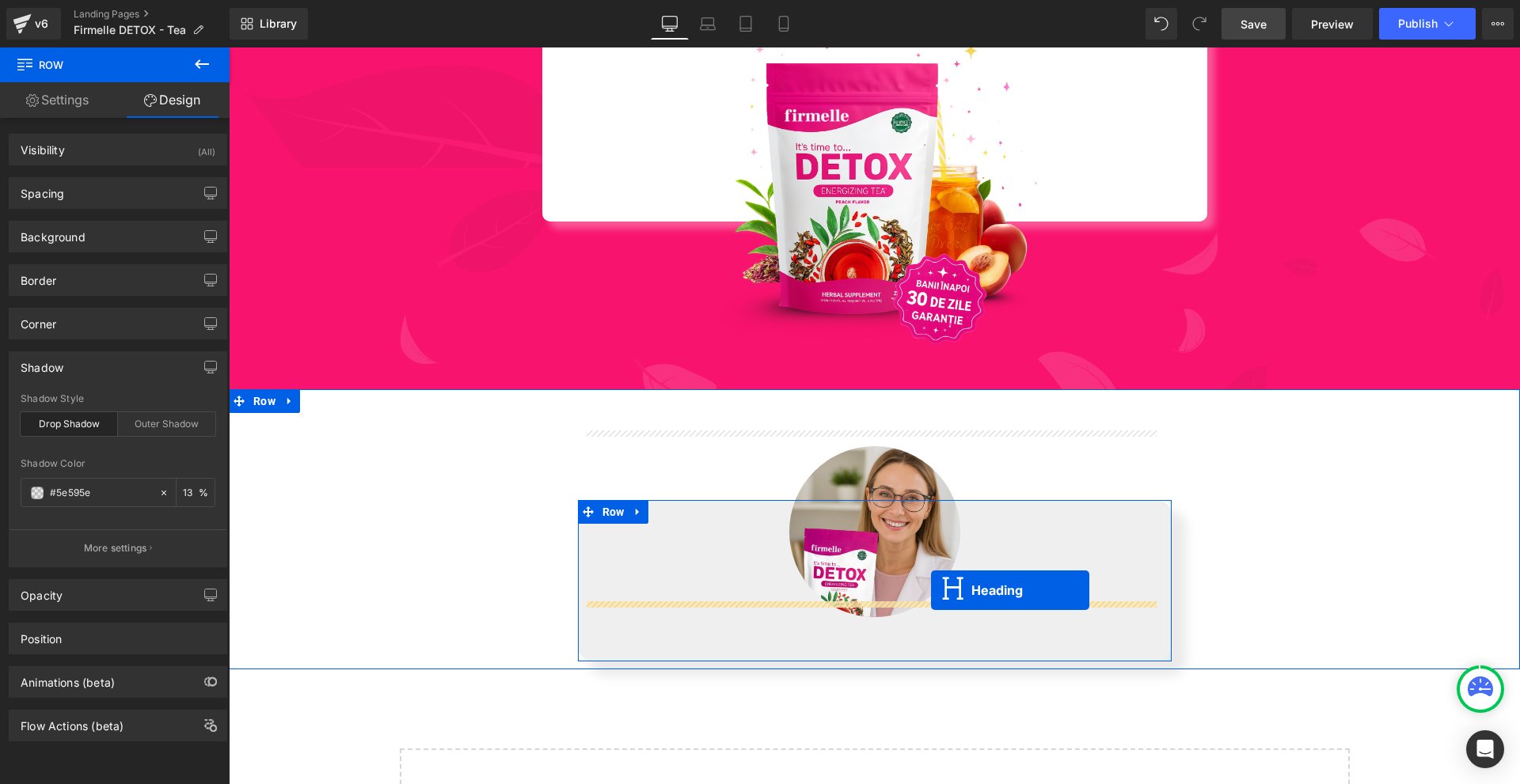
drag, startPoint x: 849, startPoint y: 245, endPoint x: 931, endPoint y: 590, distance: 354.6
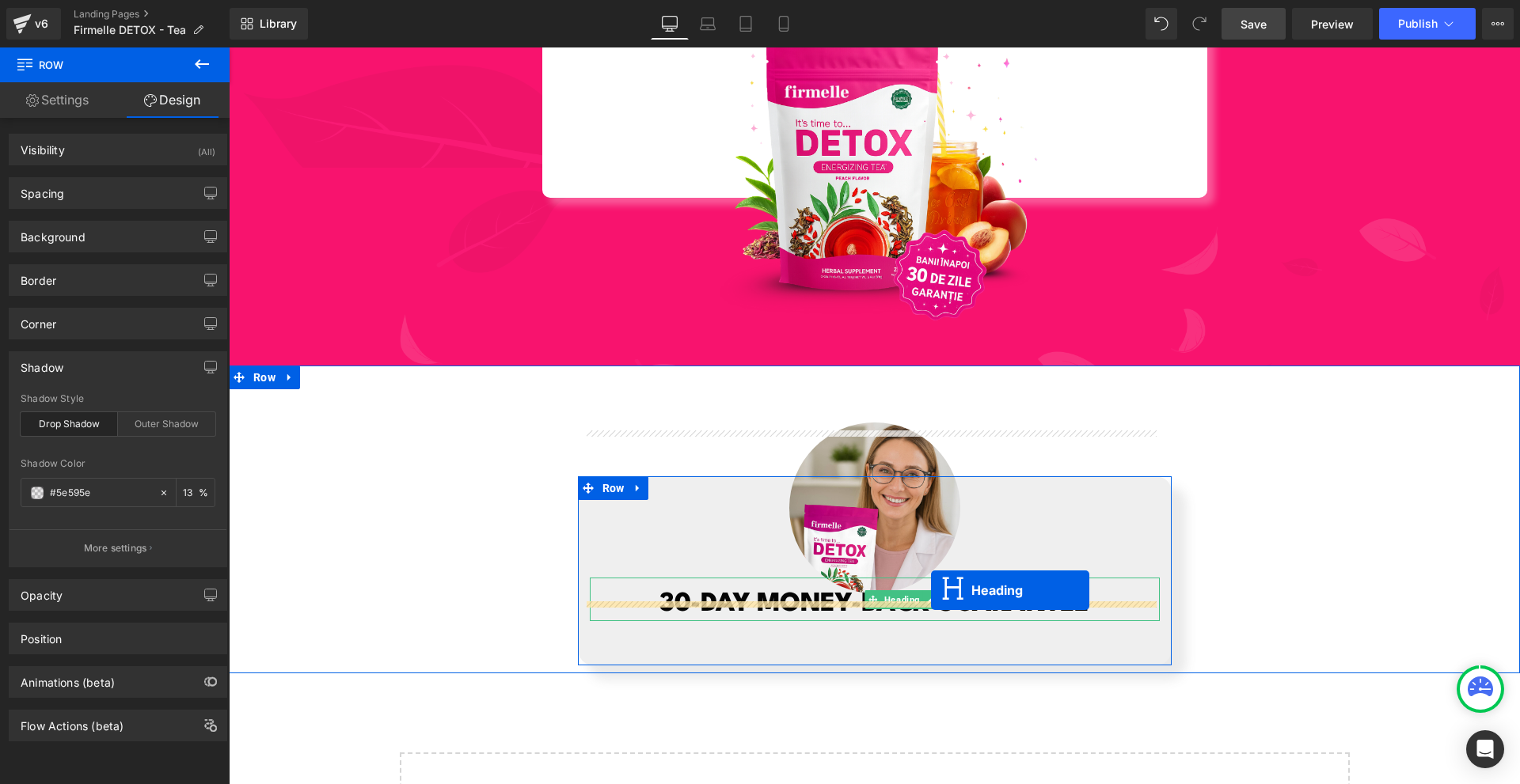
scroll to position [6283, 0]
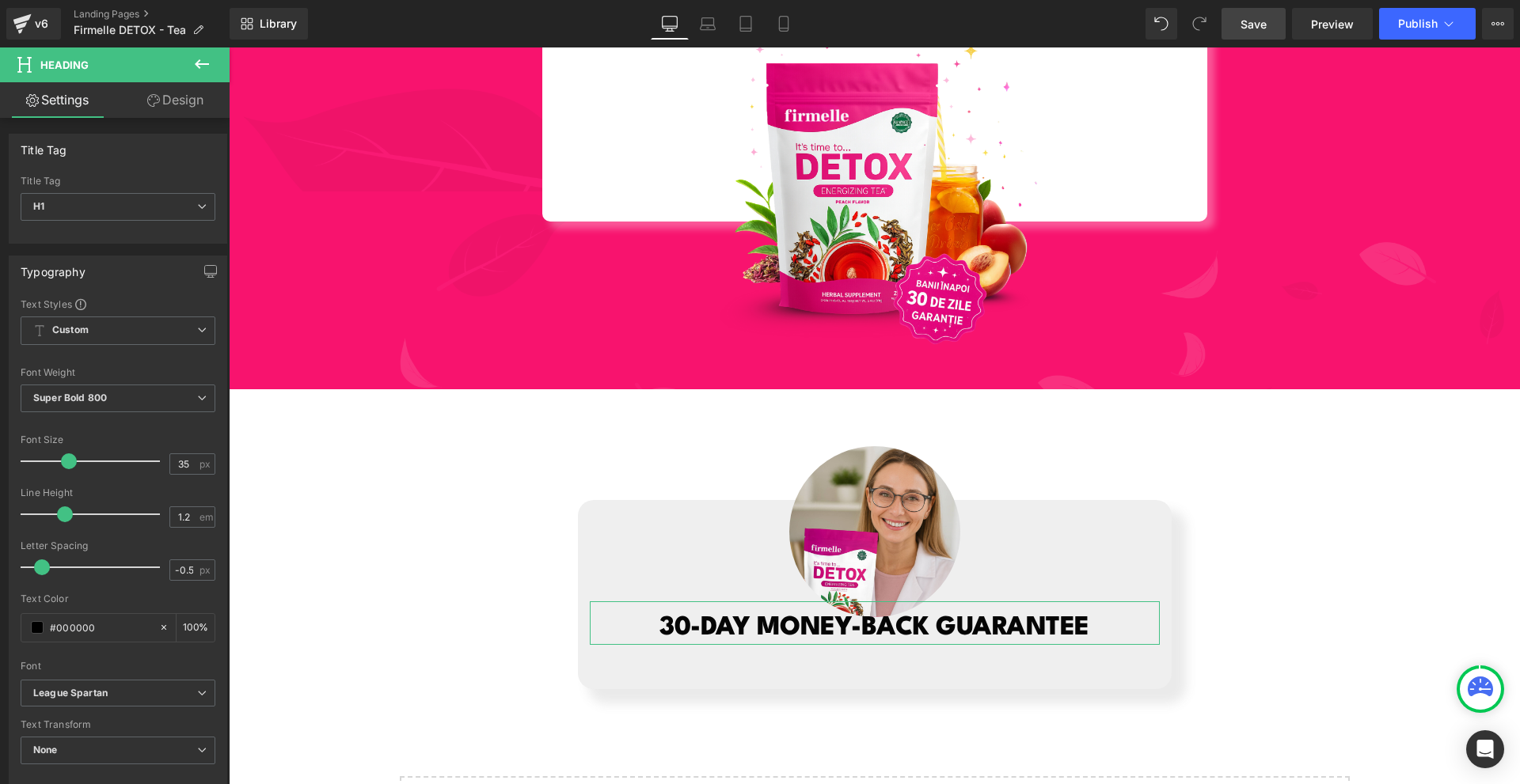
click at [186, 106] on link "Design" at bounding box center [175, 100] width 115 height 35
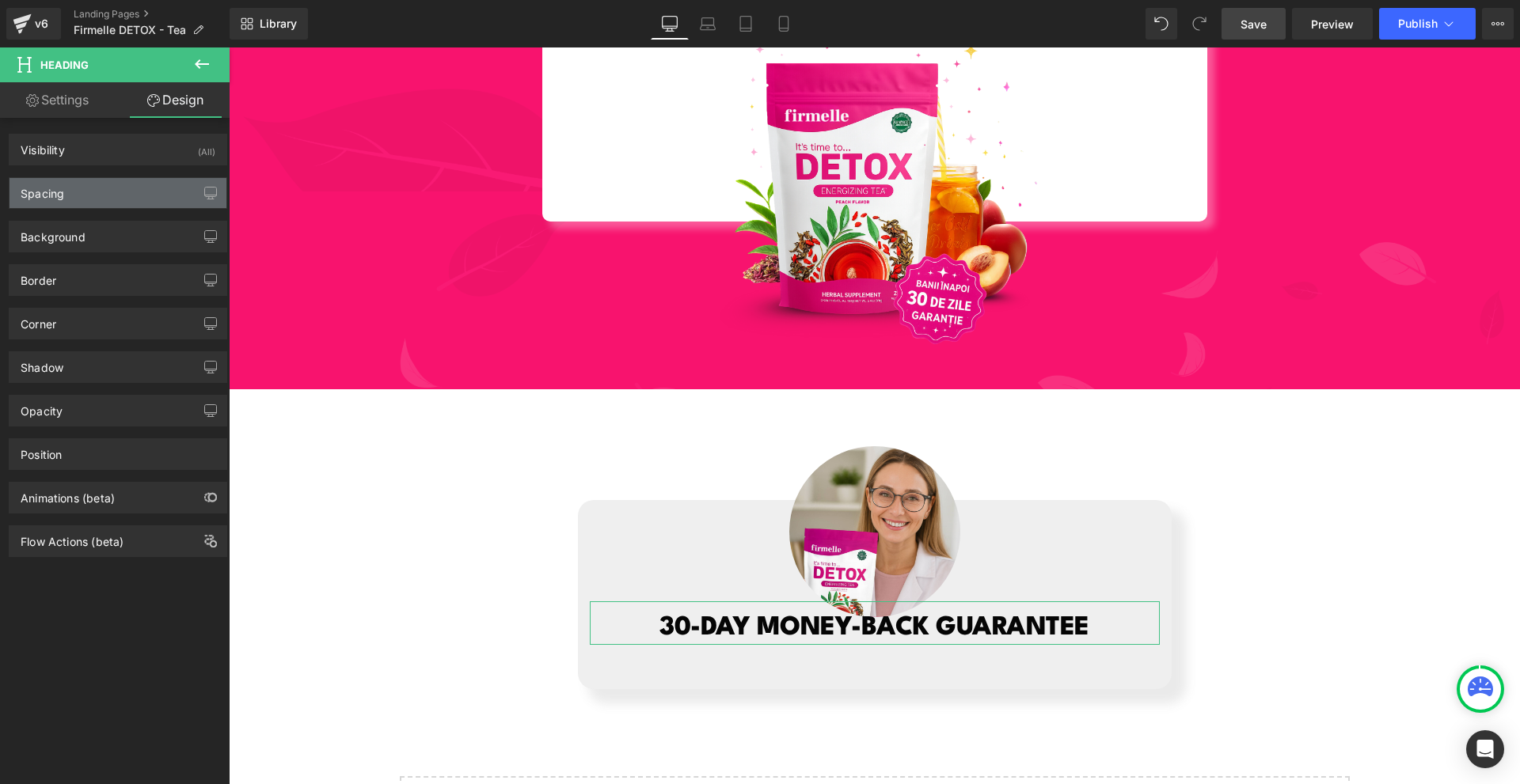
drag, startPoint x: 106, startPoint y: 190, endPoint x: 108, endPoint y: 201, distance: 11.2
click at [106, 195] on div "Spacing" at bounding box center [118, 193] width 217 height 30
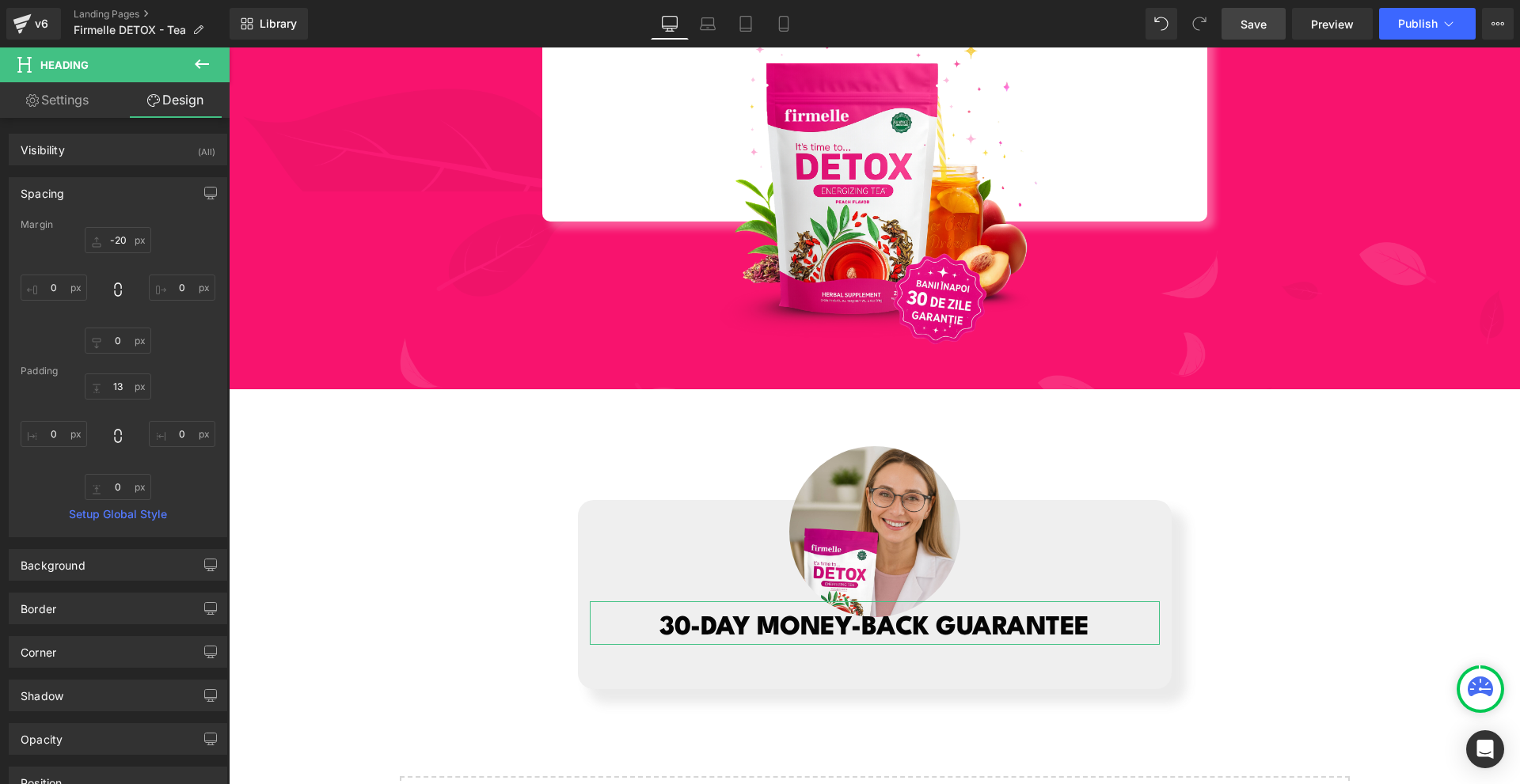
click at [117, 228] on div "Margin" at bounding box center [118, 224] width 195 height 11
click at [119, 235] on input "0" at bounding box center [118, 241] width 67 height 26
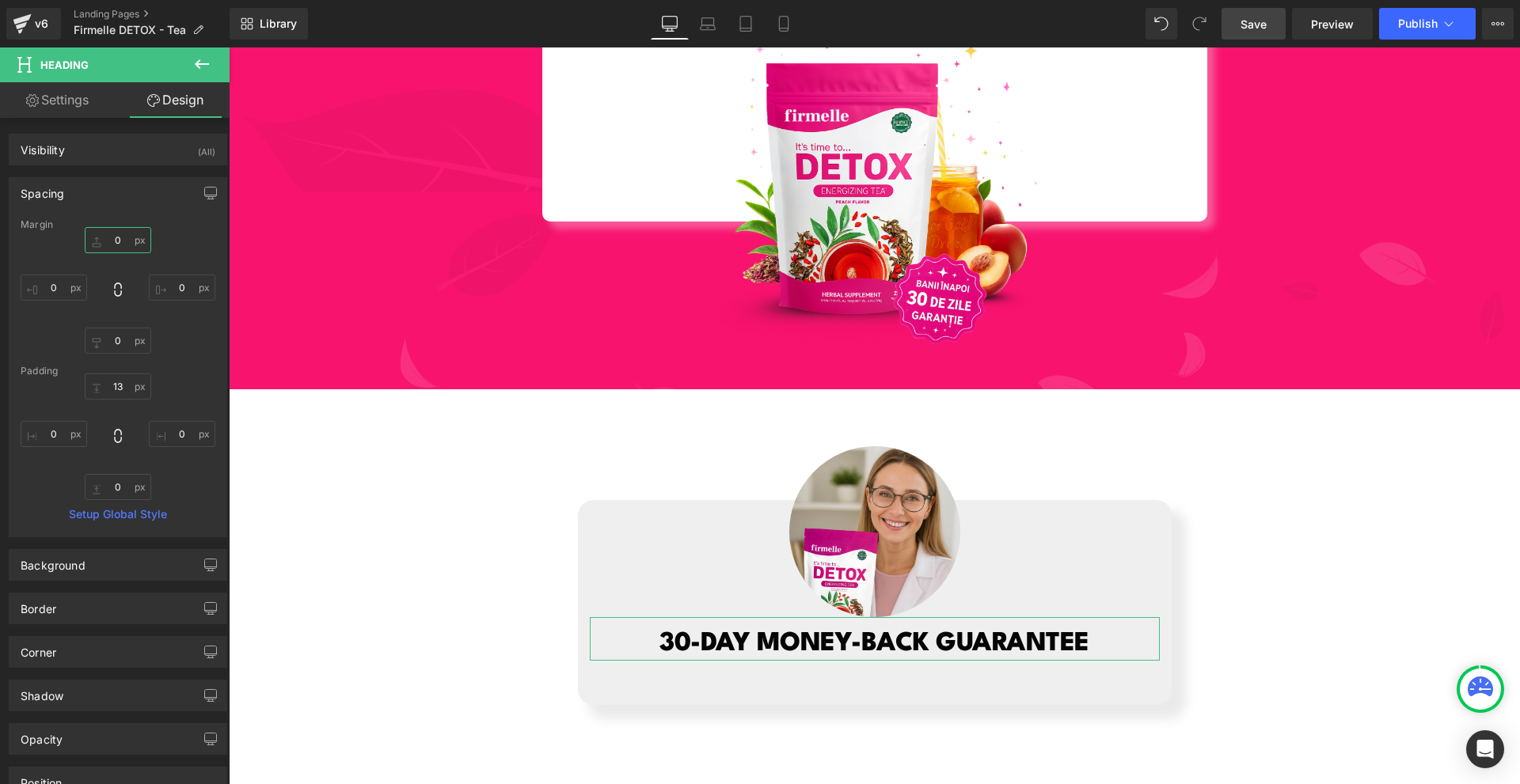
click at [118, 248] on input "0" at bounding box center [118, 241] width 67 height 26
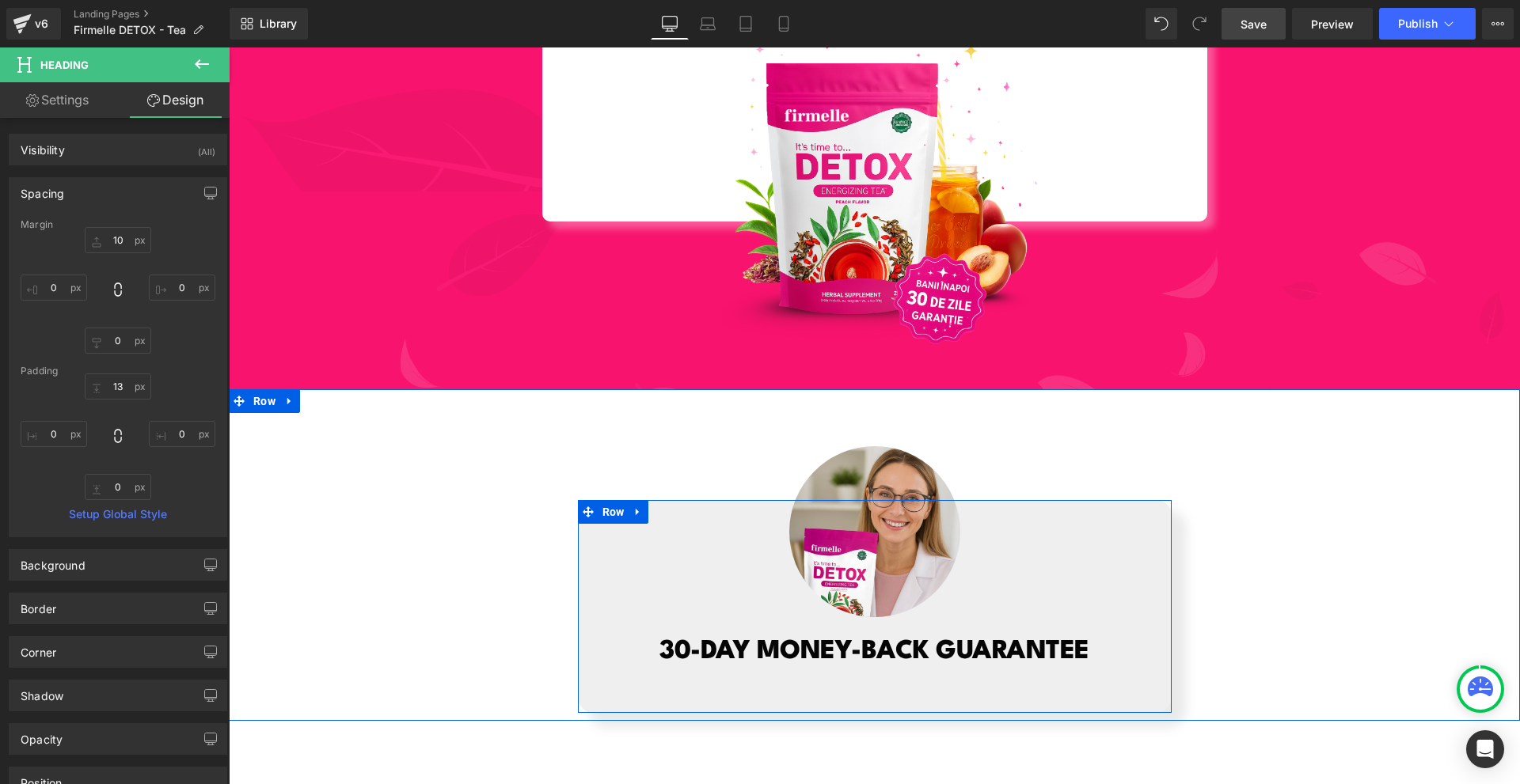
click at [720, 639] on span "30-DAY MONEY-BACK GUARANTEE" at bounding box center [874, 652] width 430 height 26
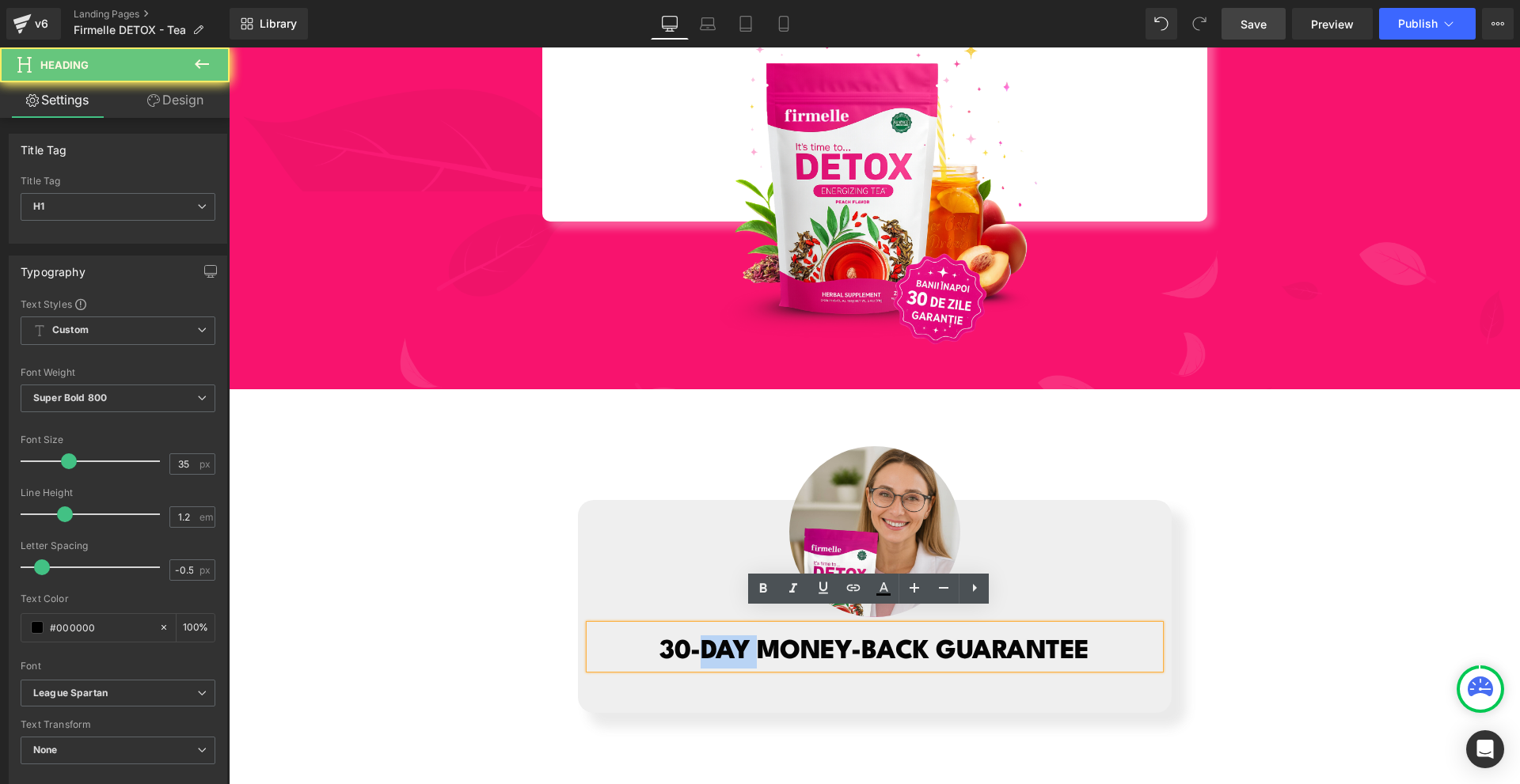
click at [720, 639] on span "30-DAY MONEY-BACK GUARANTEE" at bounding box center [874, 652] width 430 height 26
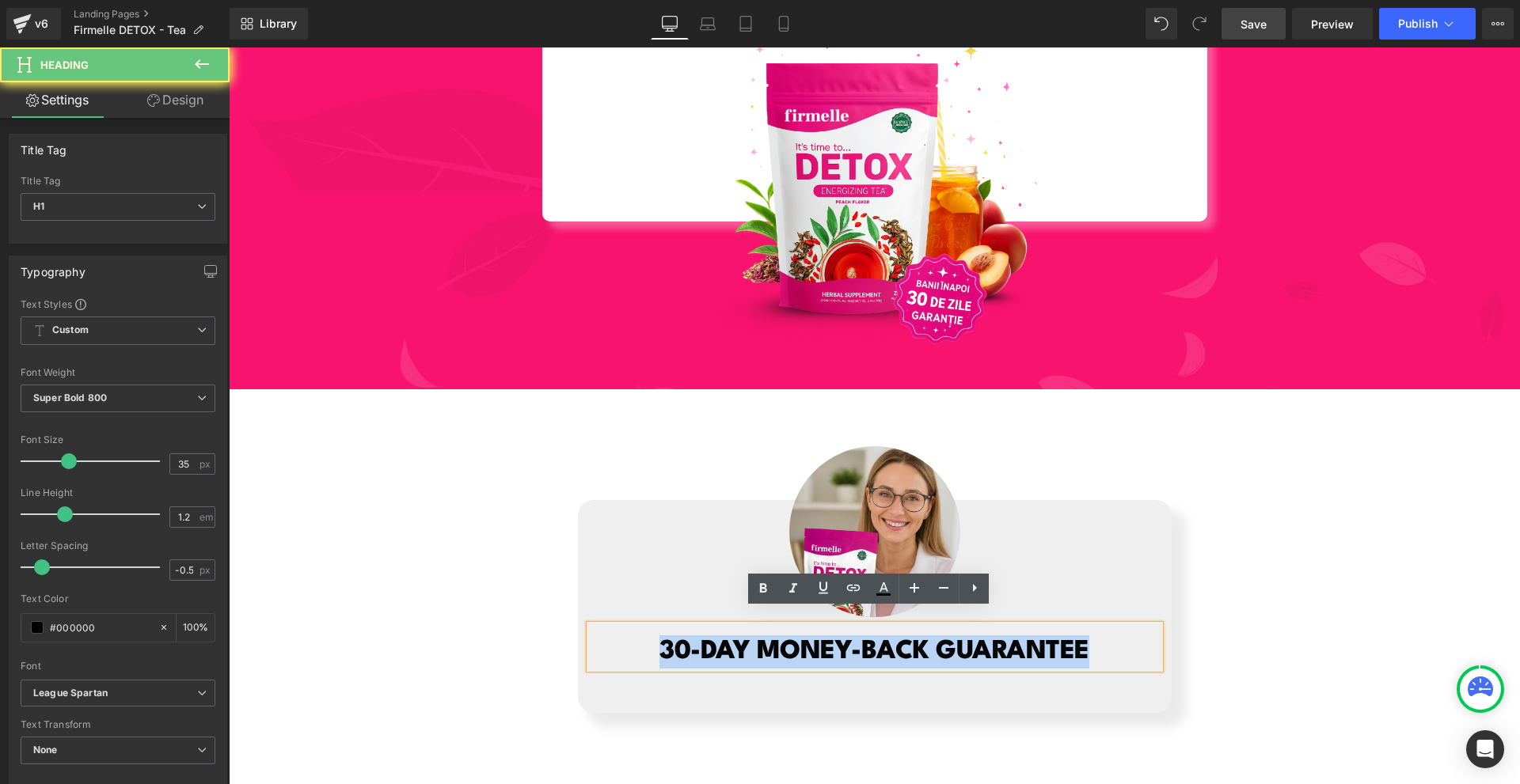
click at [720, 639] on span "30-DAY MONEY-BACK GUARANTEE" at bounding box center [874, 652] width 430 height 26
paste div
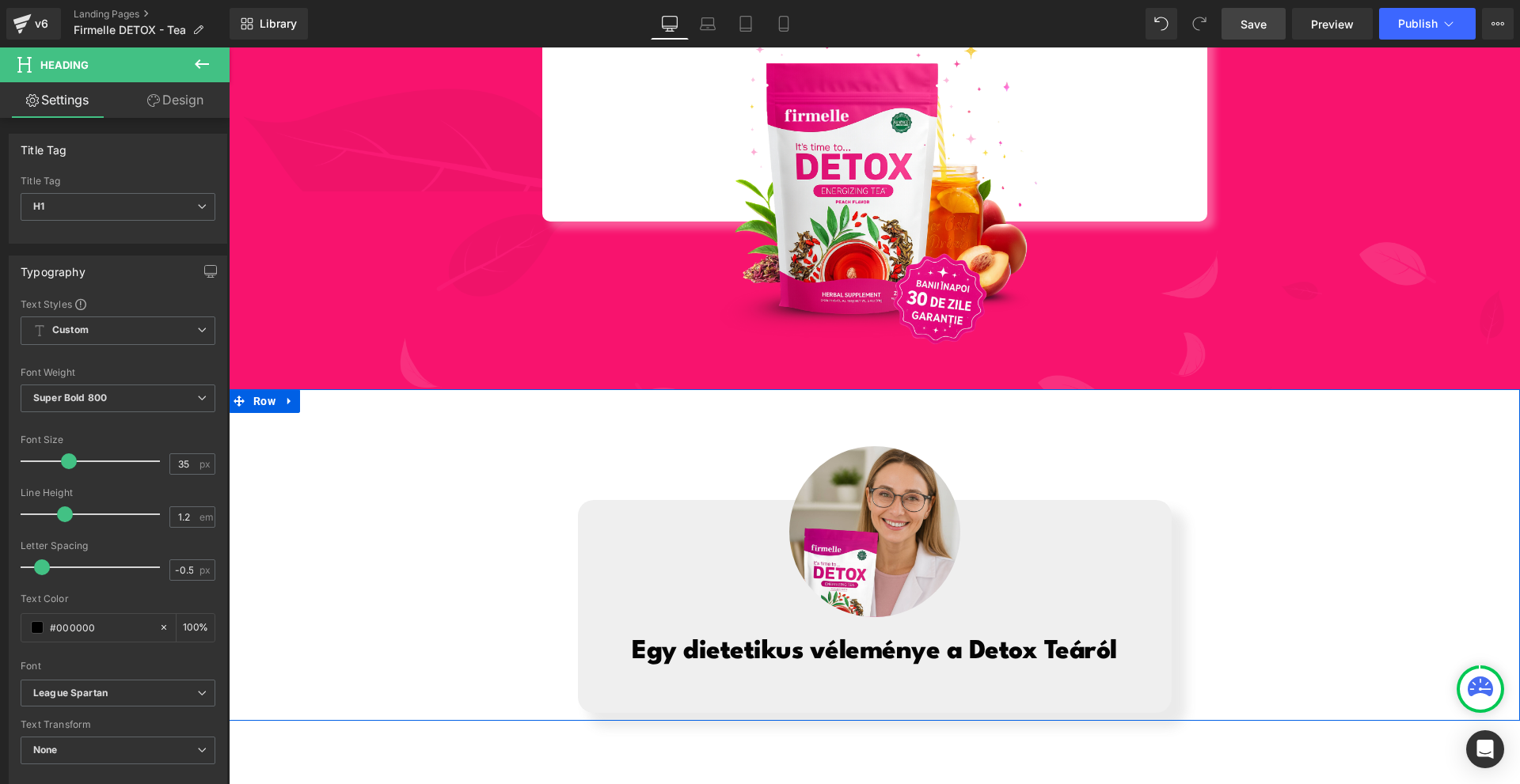
scroll to position [6437, 0]
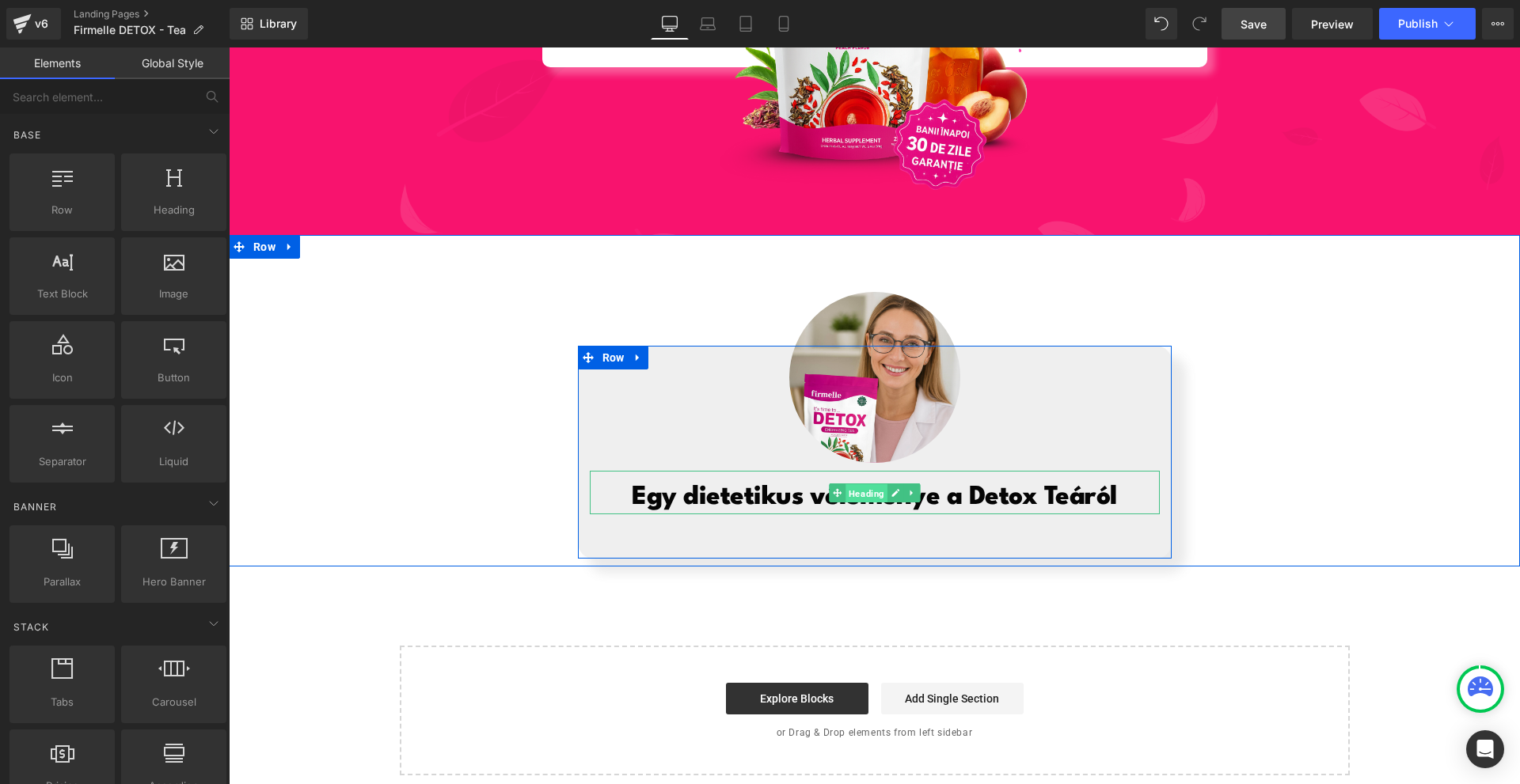
click at [870, 485] on span "Heading" at bounding box center [866, 494] width 42 height 19
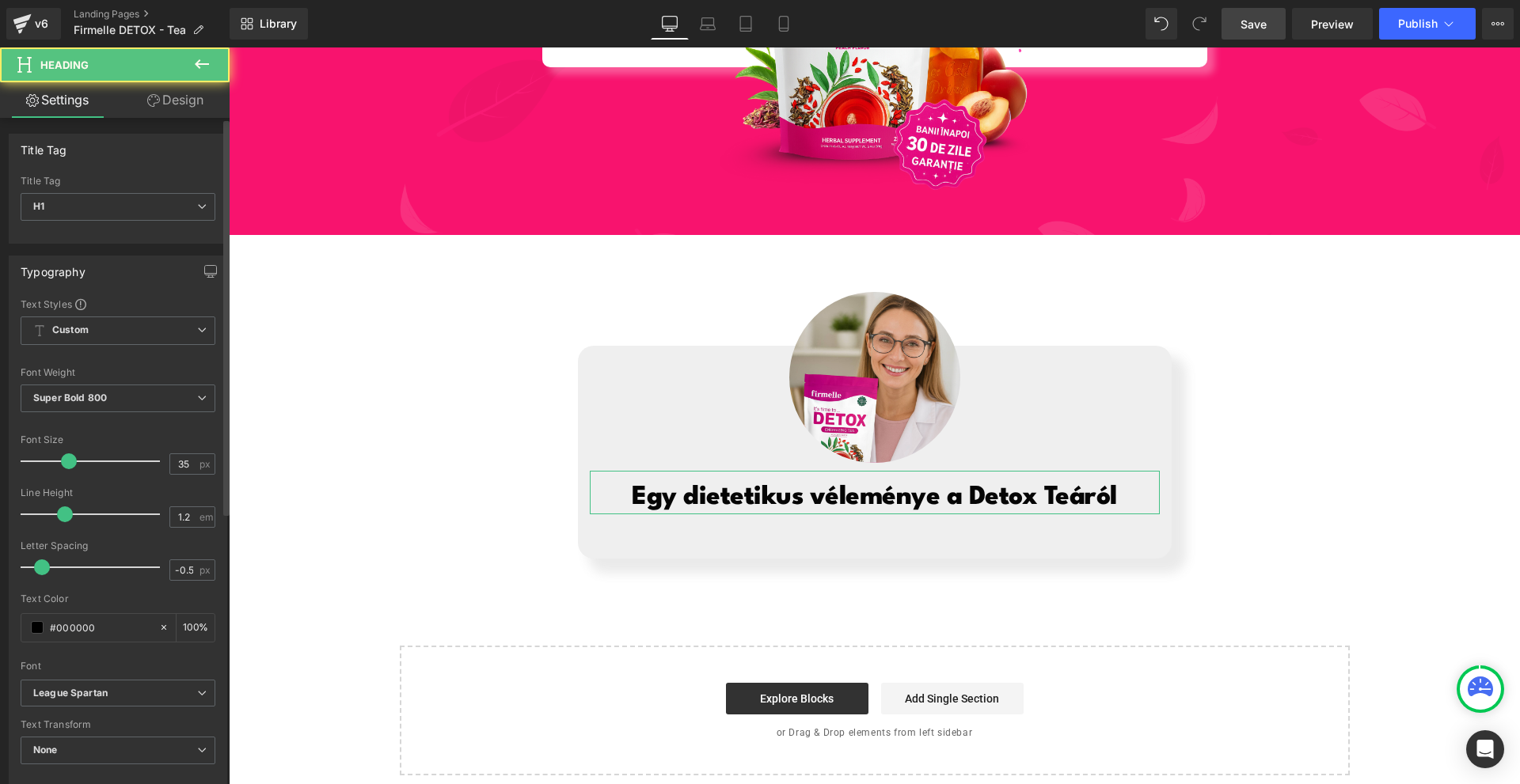
click at [196, 118] on div "Title Tag H1 H2 H3 H4 H5 H6 Title Tag H1 H1 H2 H3 H4 H5 H6 Typography Text Styl…" at bounding box center [118, 657] width 237 height 1079
click at [177, 109] on link "Design" at bounding box center [175, 100] width 115 height 35
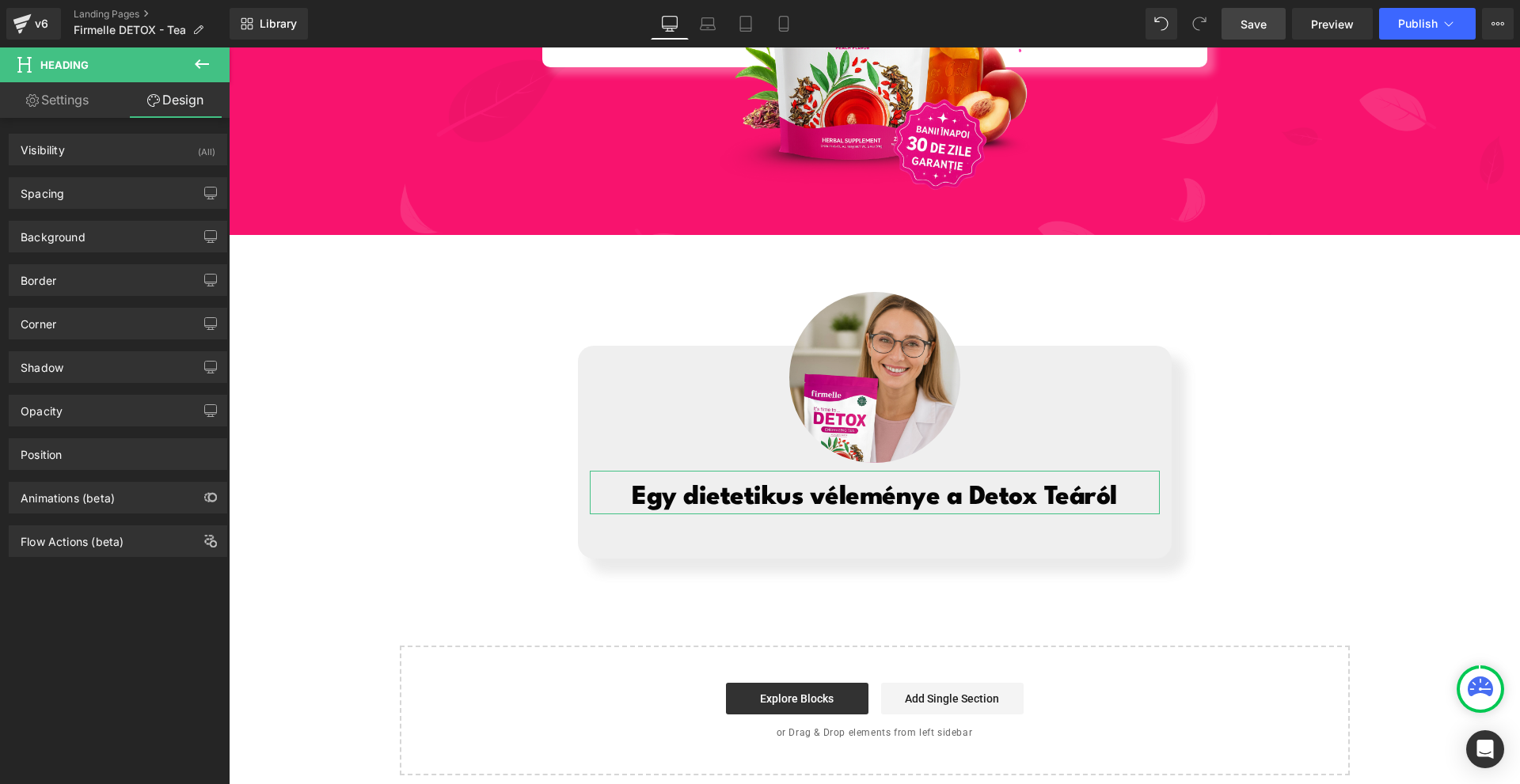
drag, startPoint x: 122, startPoint y: 195, endPoint x: 130, endPoint y: 223, distance: 29.1
click at [122, 195] on div "Spacing" at bounding box center [118, 193] width 217 height 30
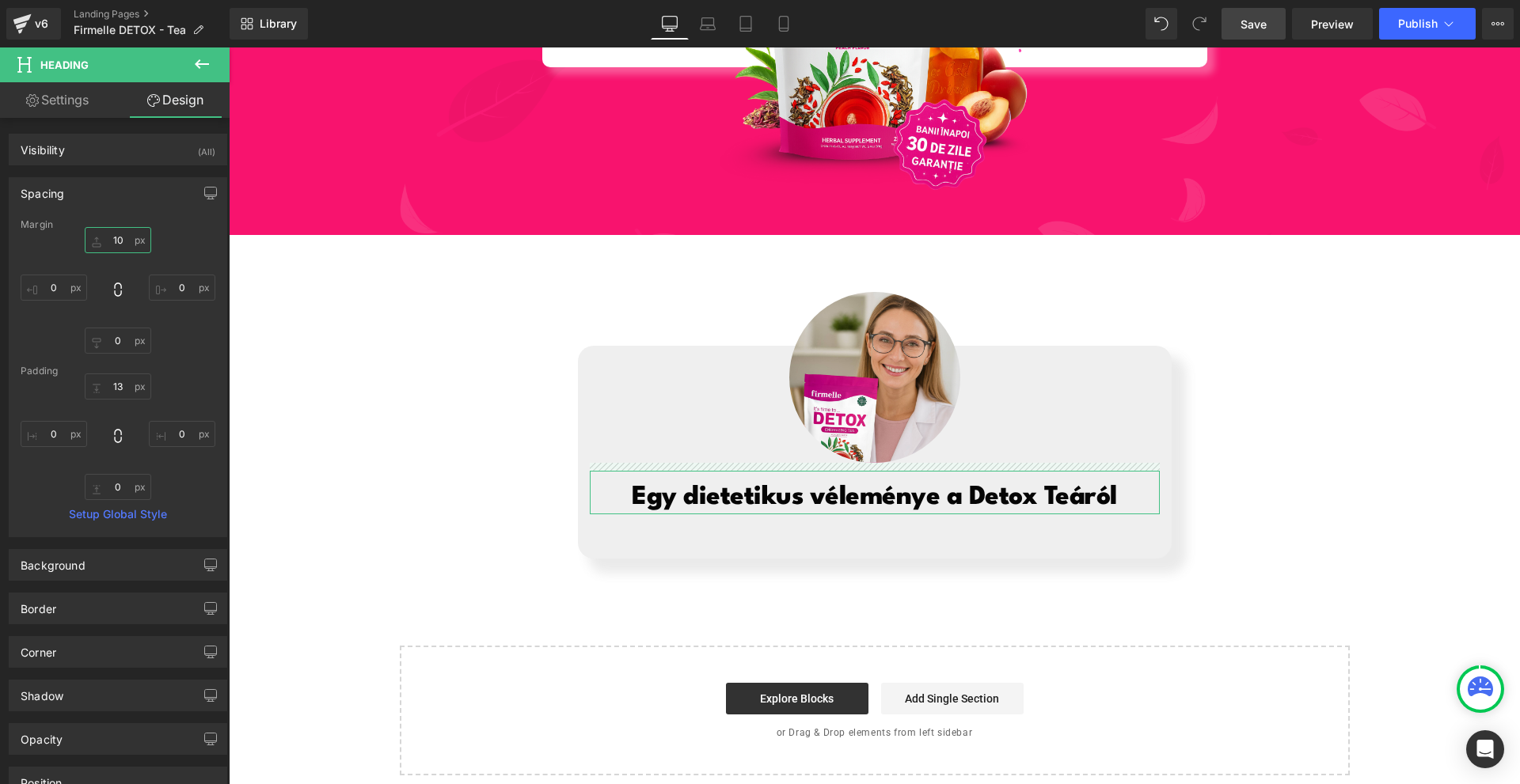
click at [134, 240] on input "10" at bounding box center [118, 241] width 67 height 26
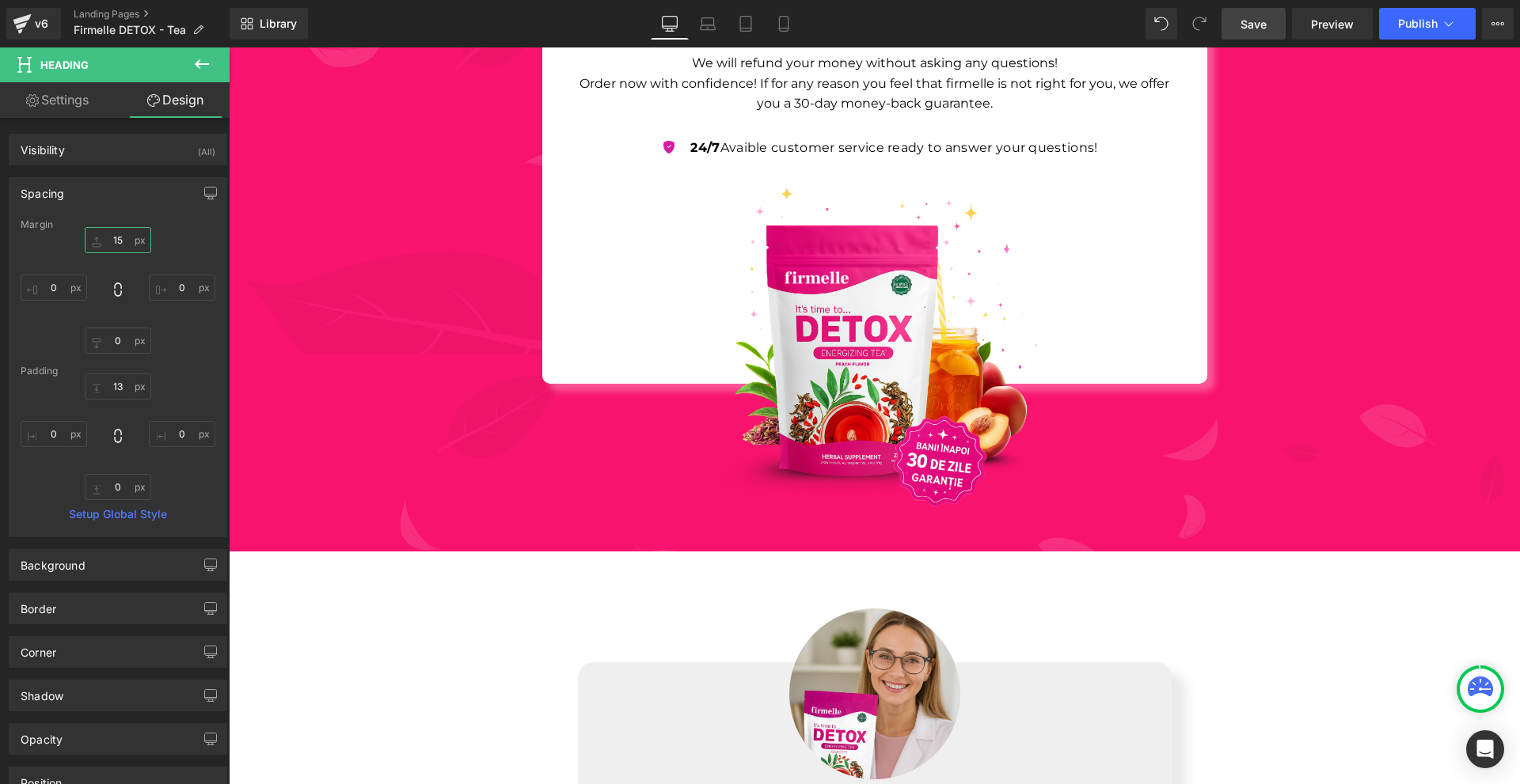
scroll to position [5962, 0]
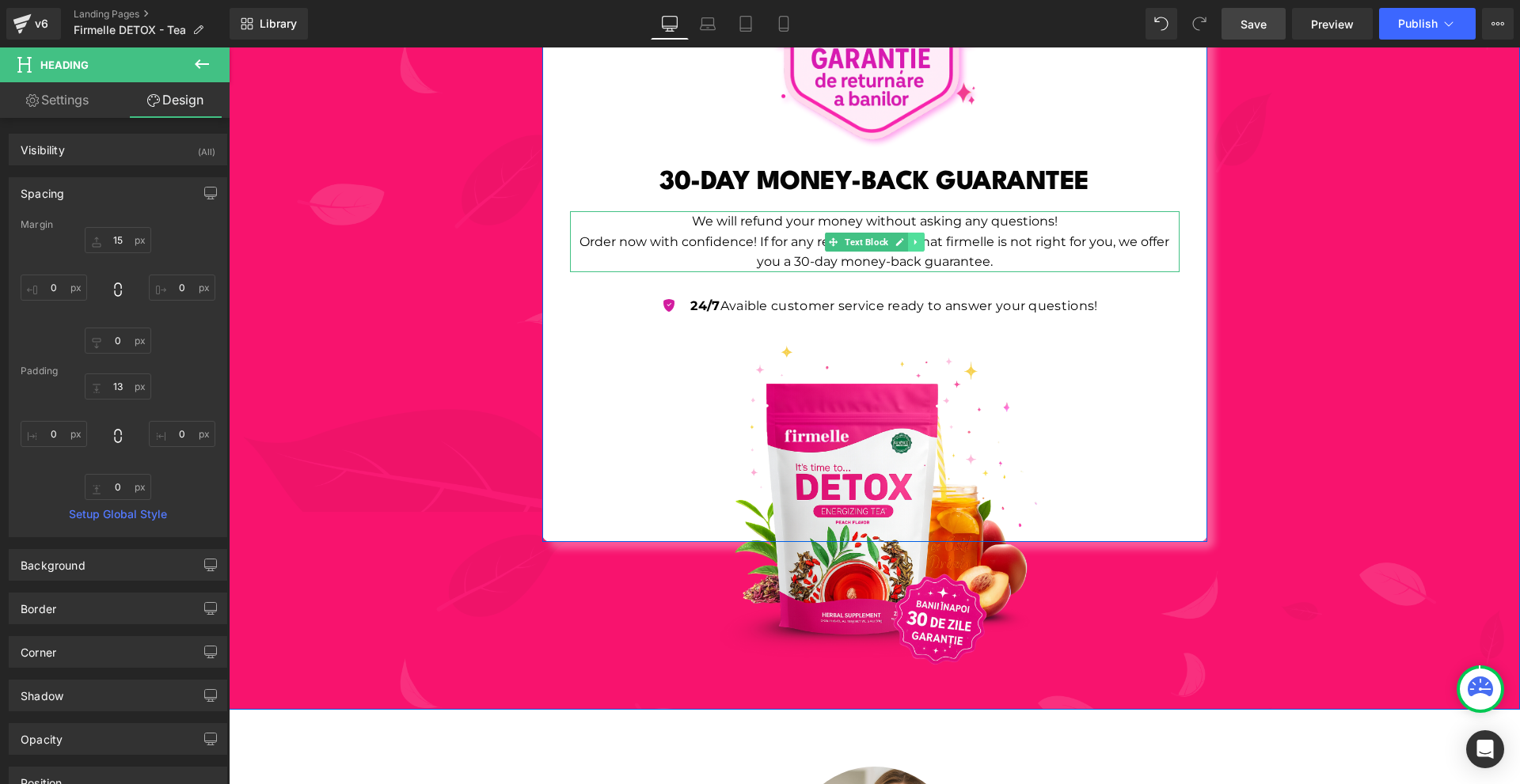
click at [916, 232] on link at bounding box center [916, 242] width 16 height 19
click at [903, 237] on icon at bounding box center [907, 242] width 9 height 9
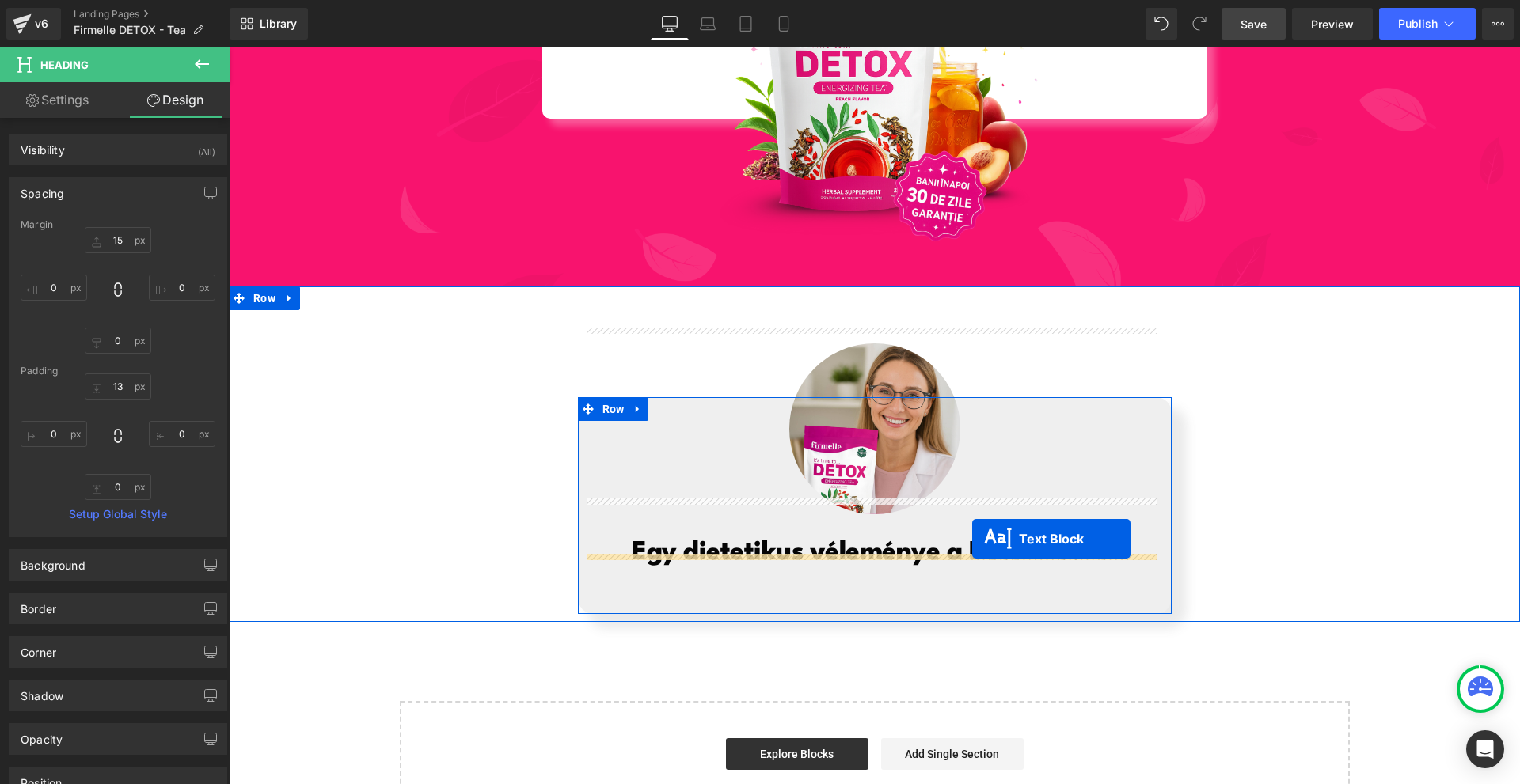
drag, startPoint x: 865, startPoint y: 301, endPoint x: 971, endPoint y: 538, distance: 259.6
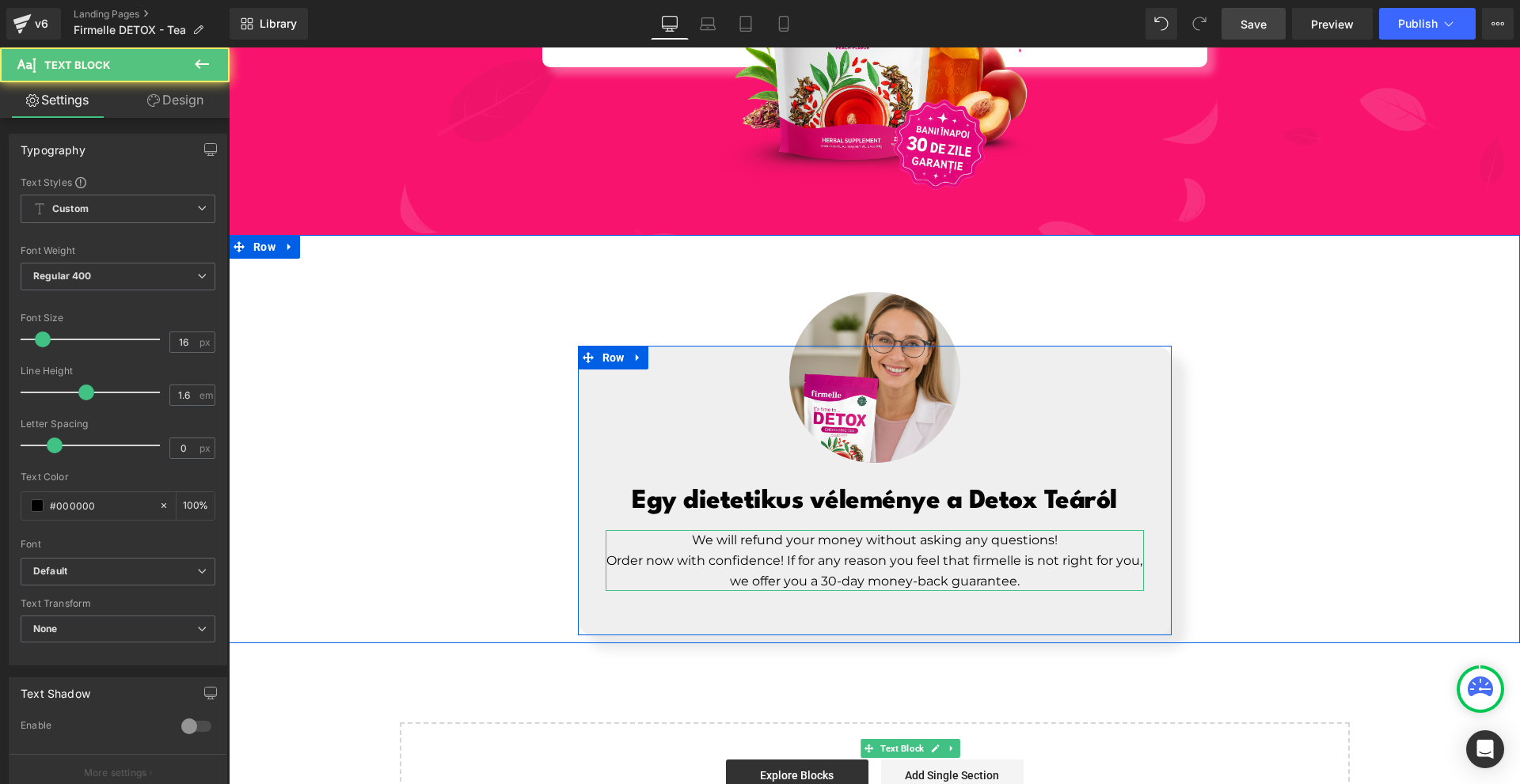
scroll to position [6386, 0]
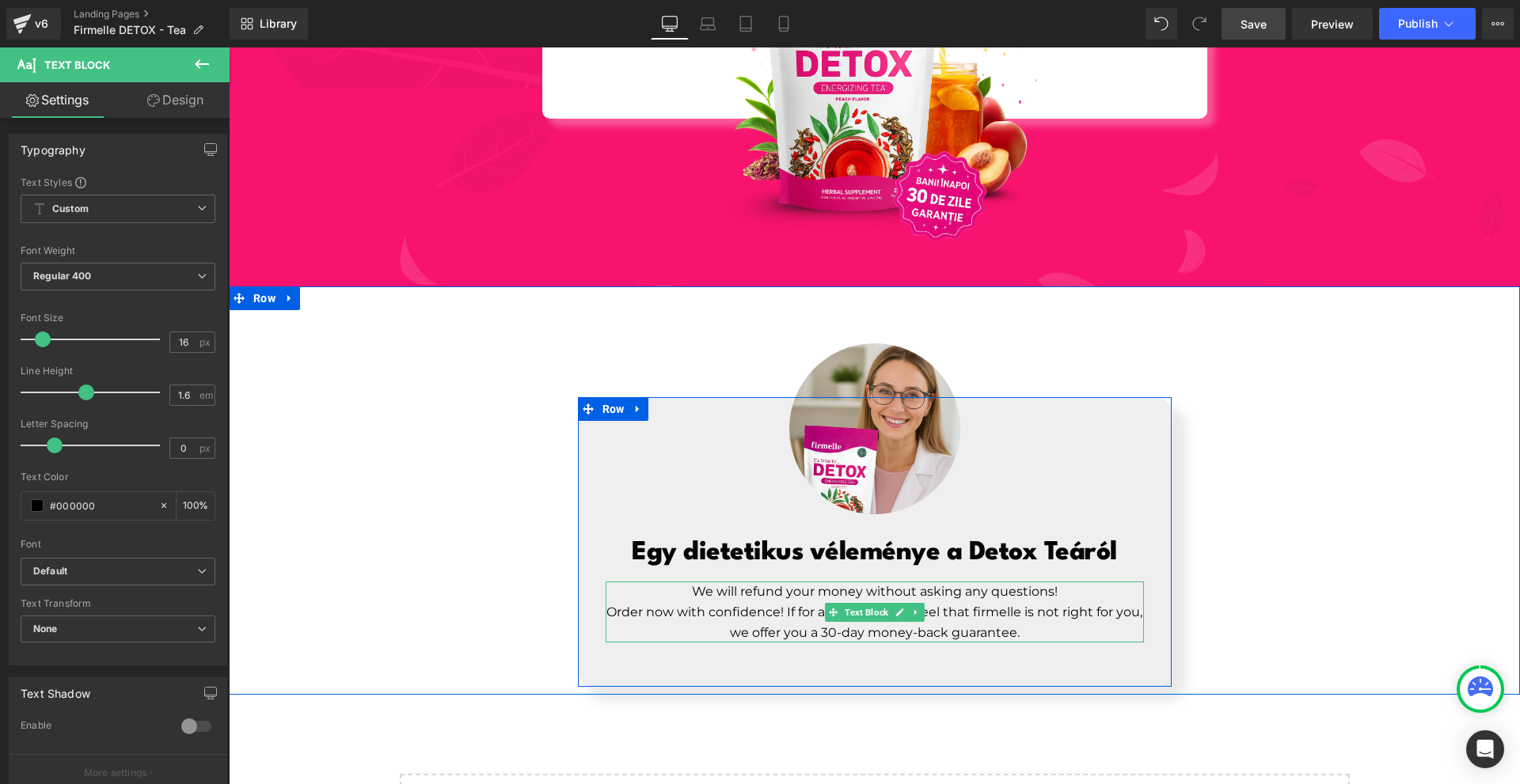
click at [781, 603] on p "Order now with confidence! If for any reason you feel that firmelle is not righ…" at bounding box center [874, 622] width 539 height 40
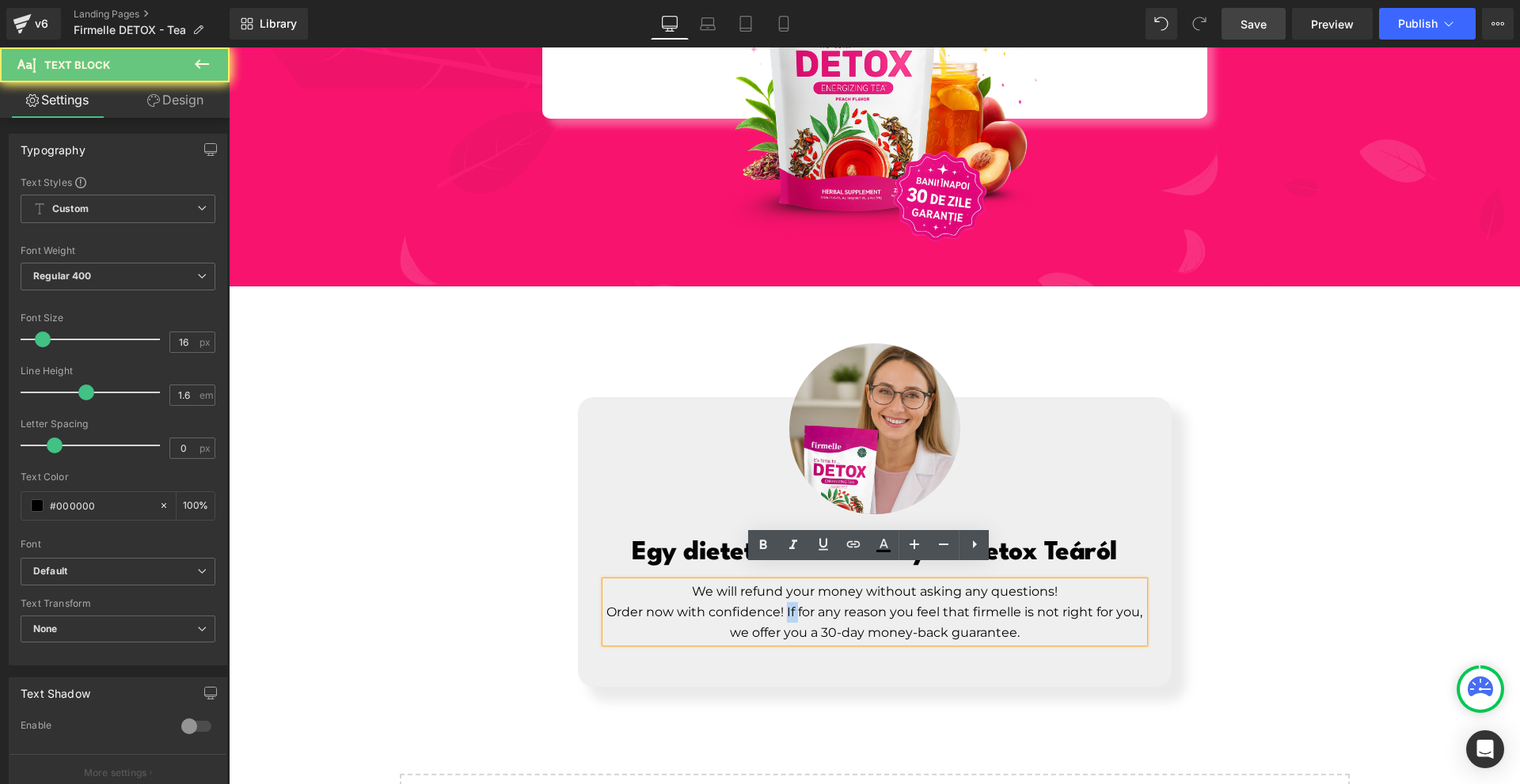
click at [781, 603] on p "Order now with confidence! If for any reason you feel that firmelle is not righ…" at bounding box center [874, 622] width 539 height 40
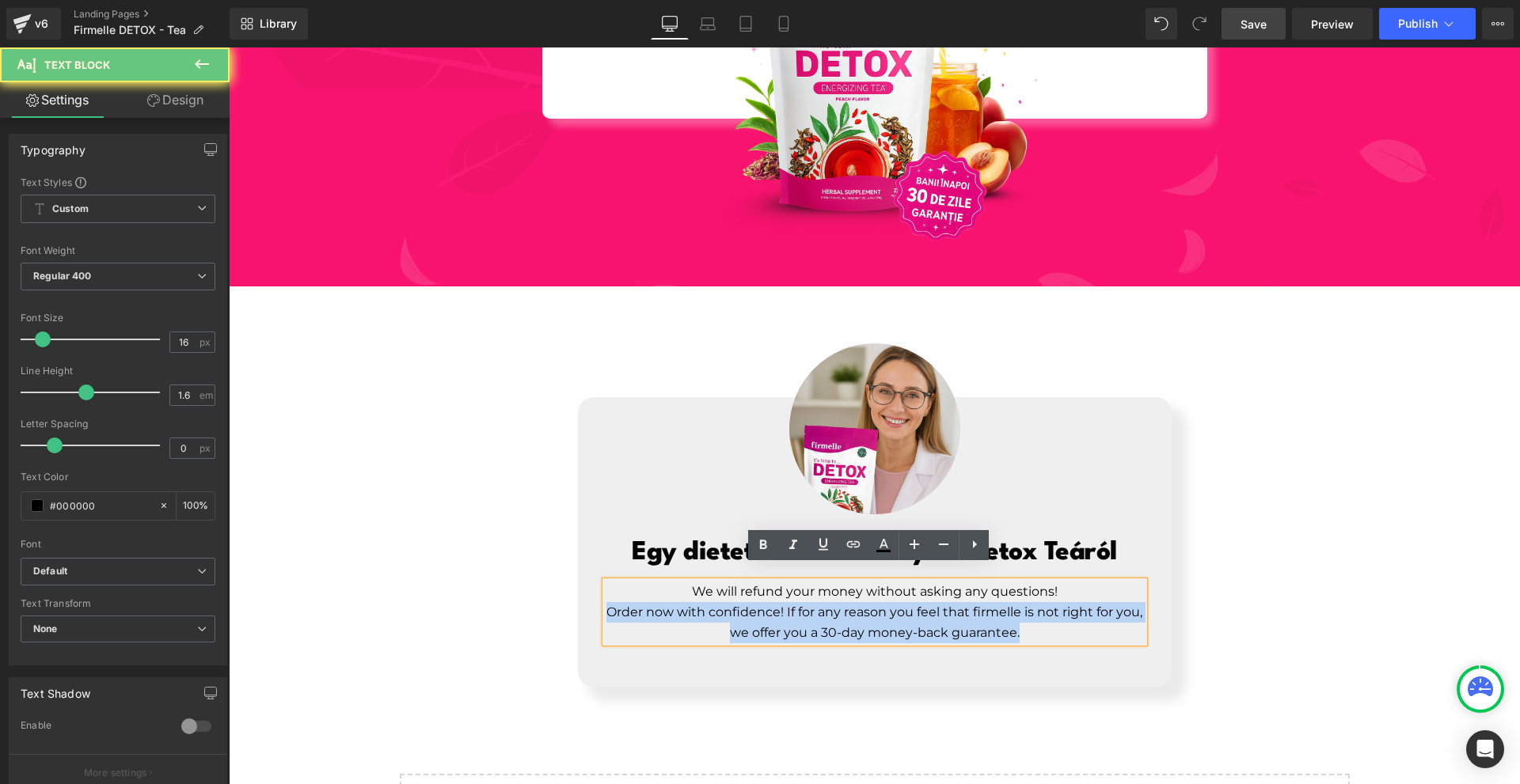
click at [781, 603] on p "Order now with confidence! If for any reason you feel that firmelle is not righ…" at bounding box center [874, 622] width 539 height 40
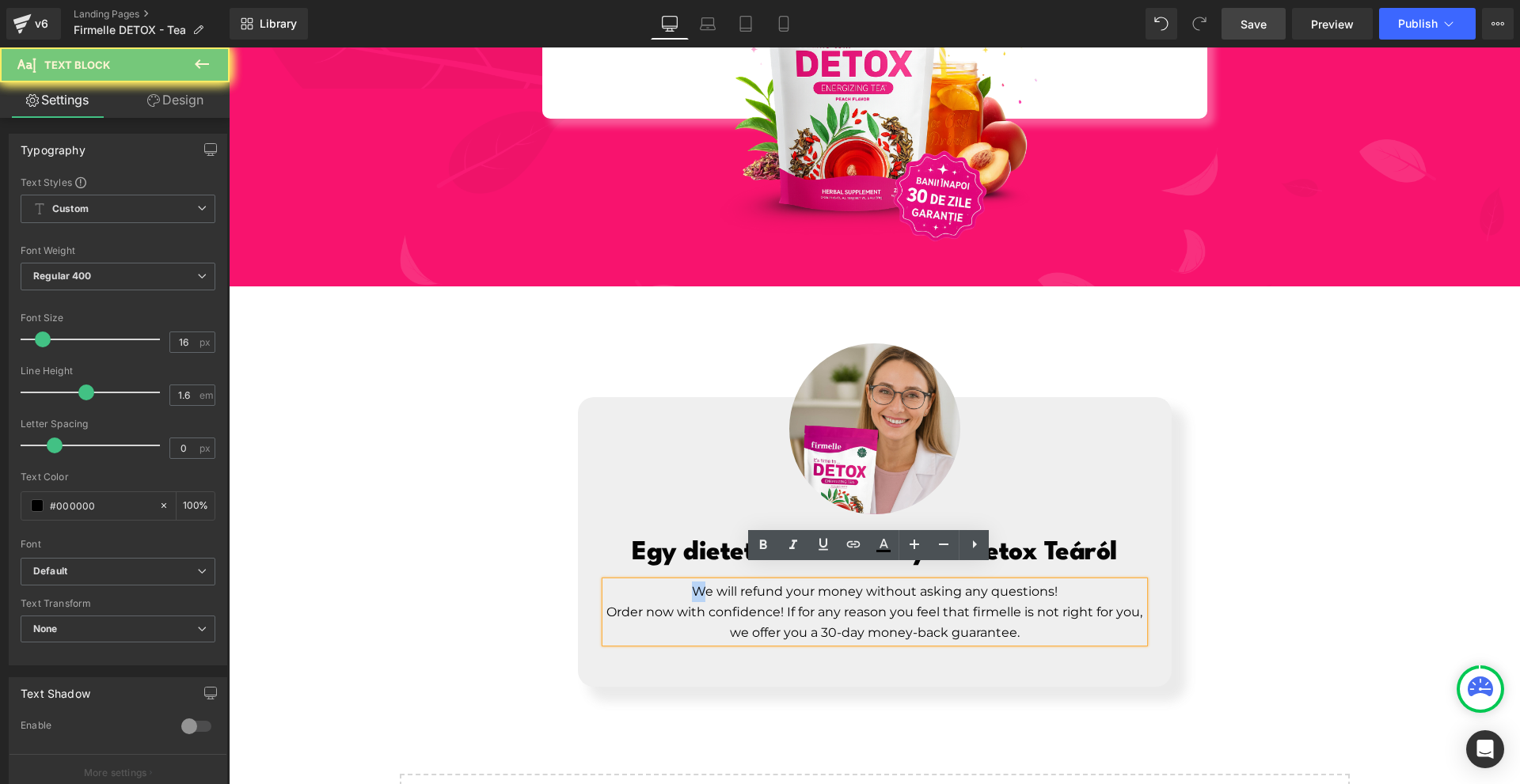
click at [691, 584] on p "We will refund your money without asking any questions!" at bounding box center [874, 592] width 539 height 21
click at [685, 582] on p "We will refund your money without asking any questions!" at bounding box center [874, 592] width 539 height 21
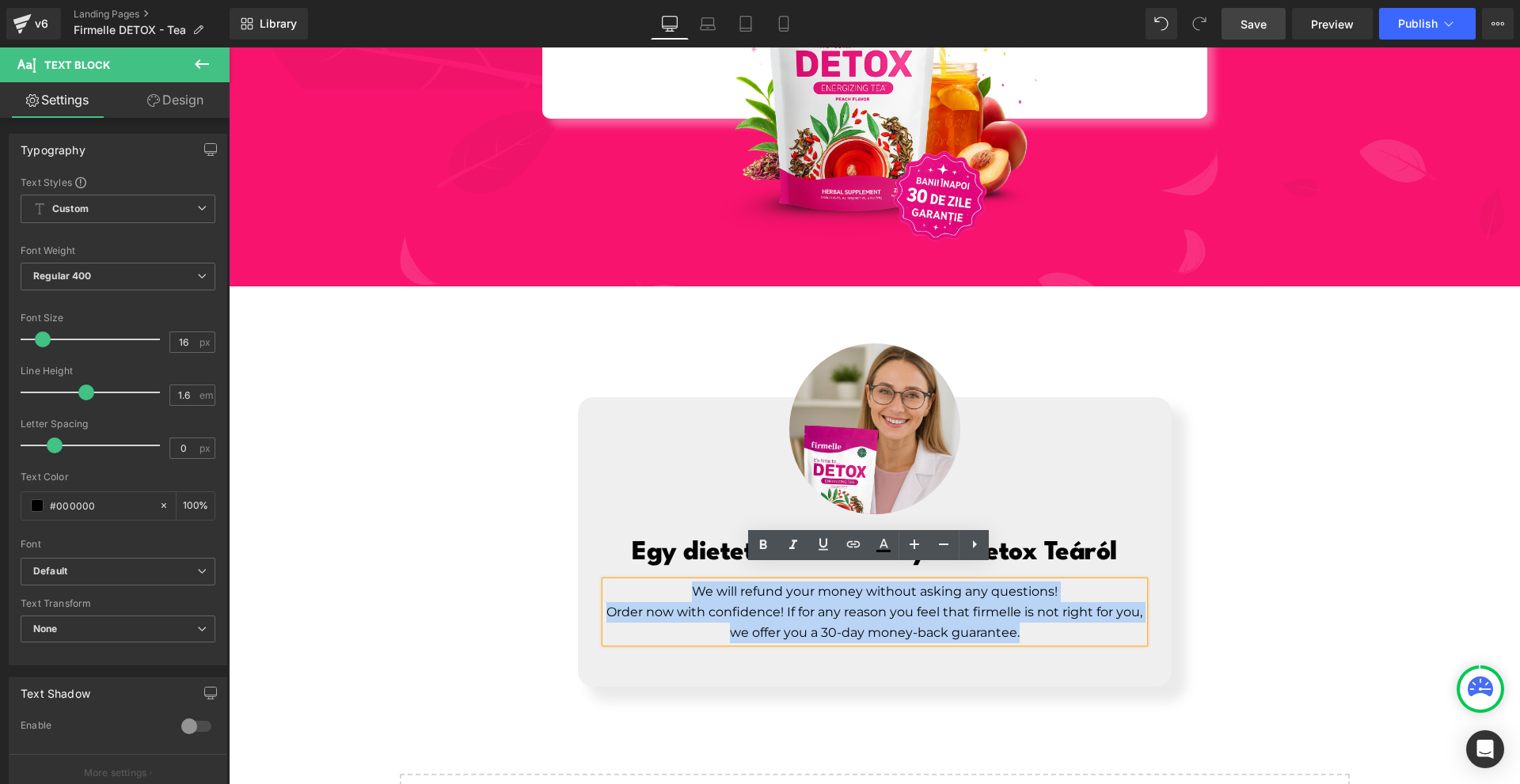
drag, startPoint x: 689, startPoint y: 575, endPoint x: 1061, endPoint y: 618, distance: 374.5
click at [1061, 618] on div "We will refund your money without asking any questions! Order now with confiden…" at bounding box center [874, 613] width 539 height 61
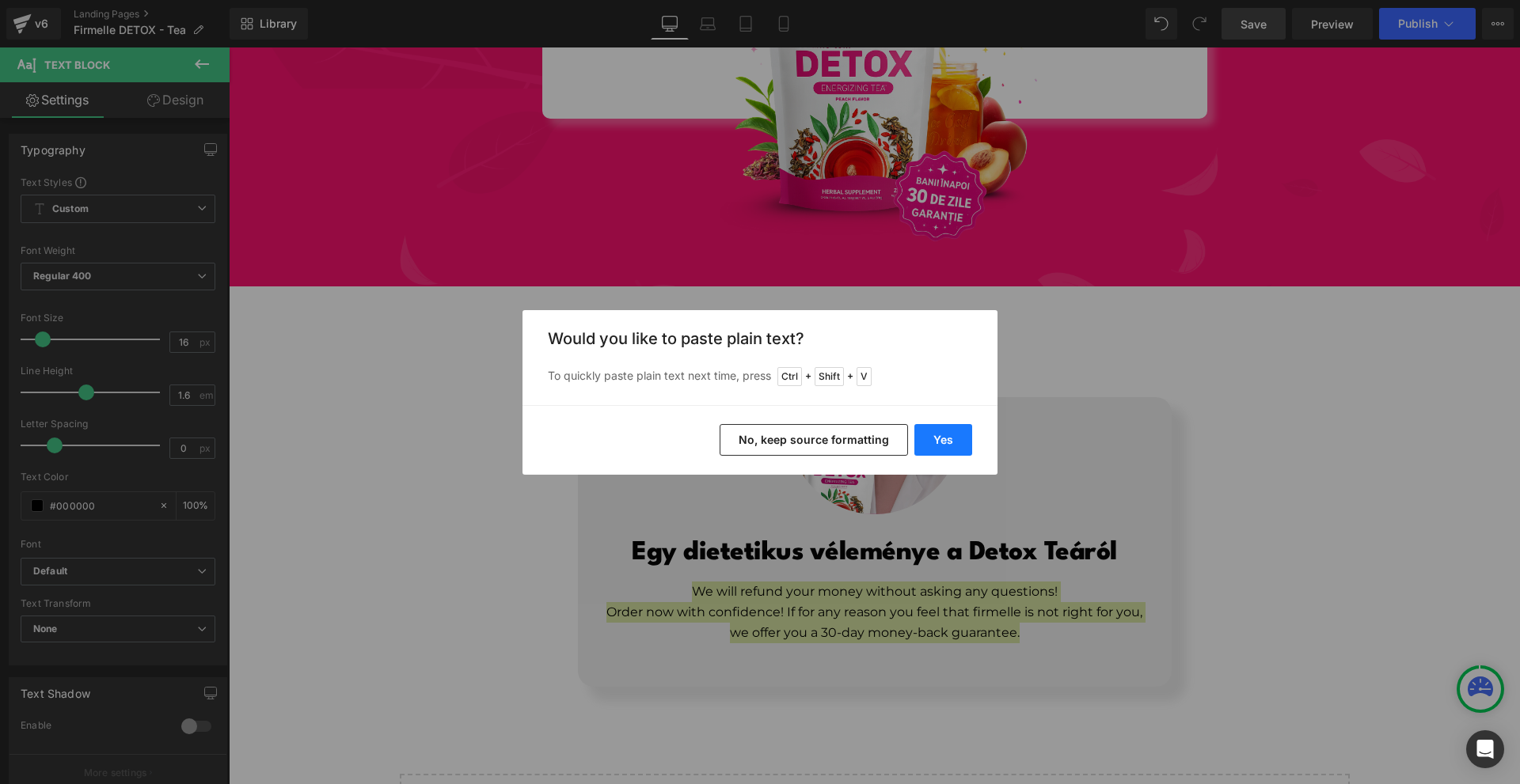
click at [958, 441] on button "Yes" at bounding box center [944, 440] width 58 height 31
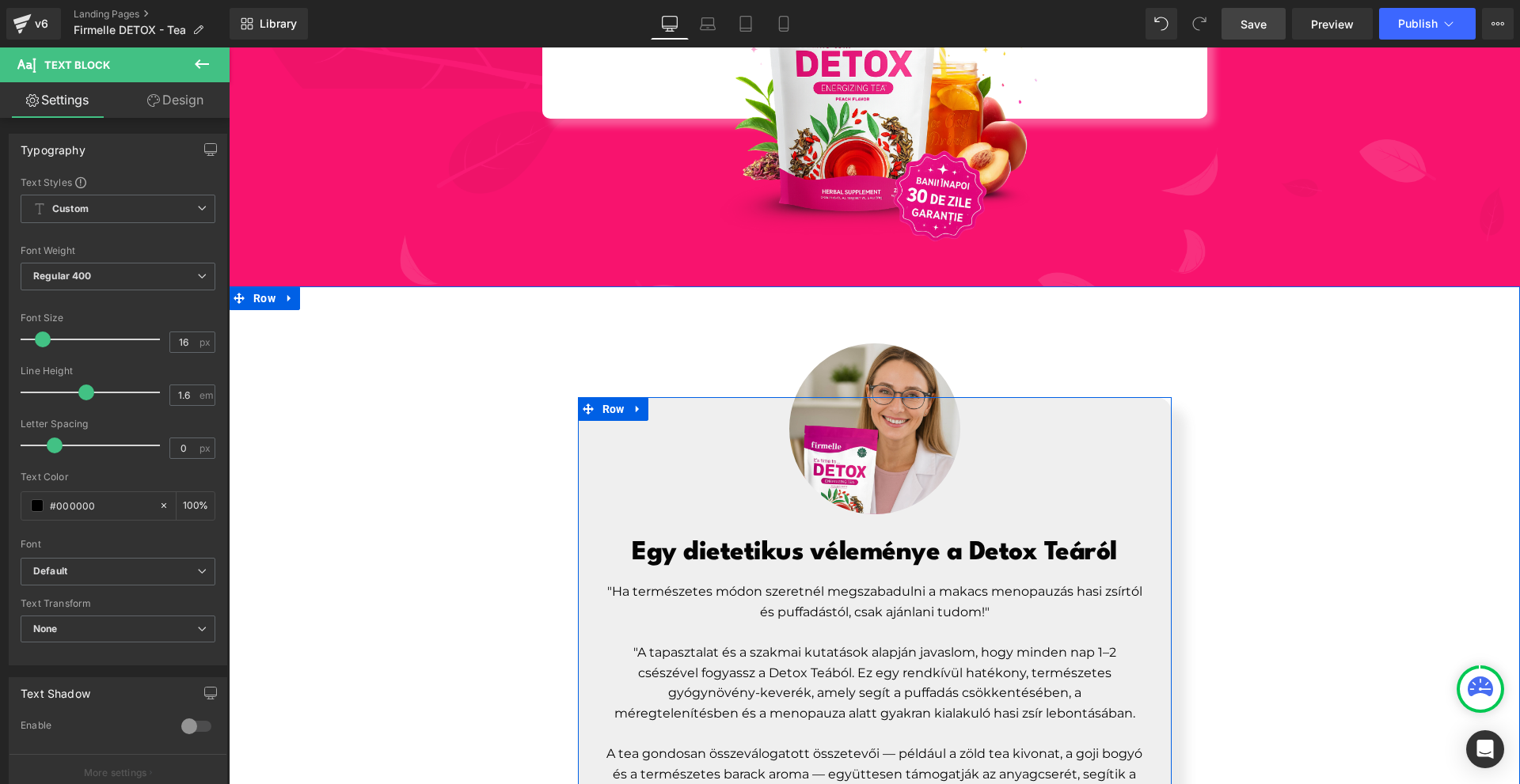
scroll to position [6623, 0]
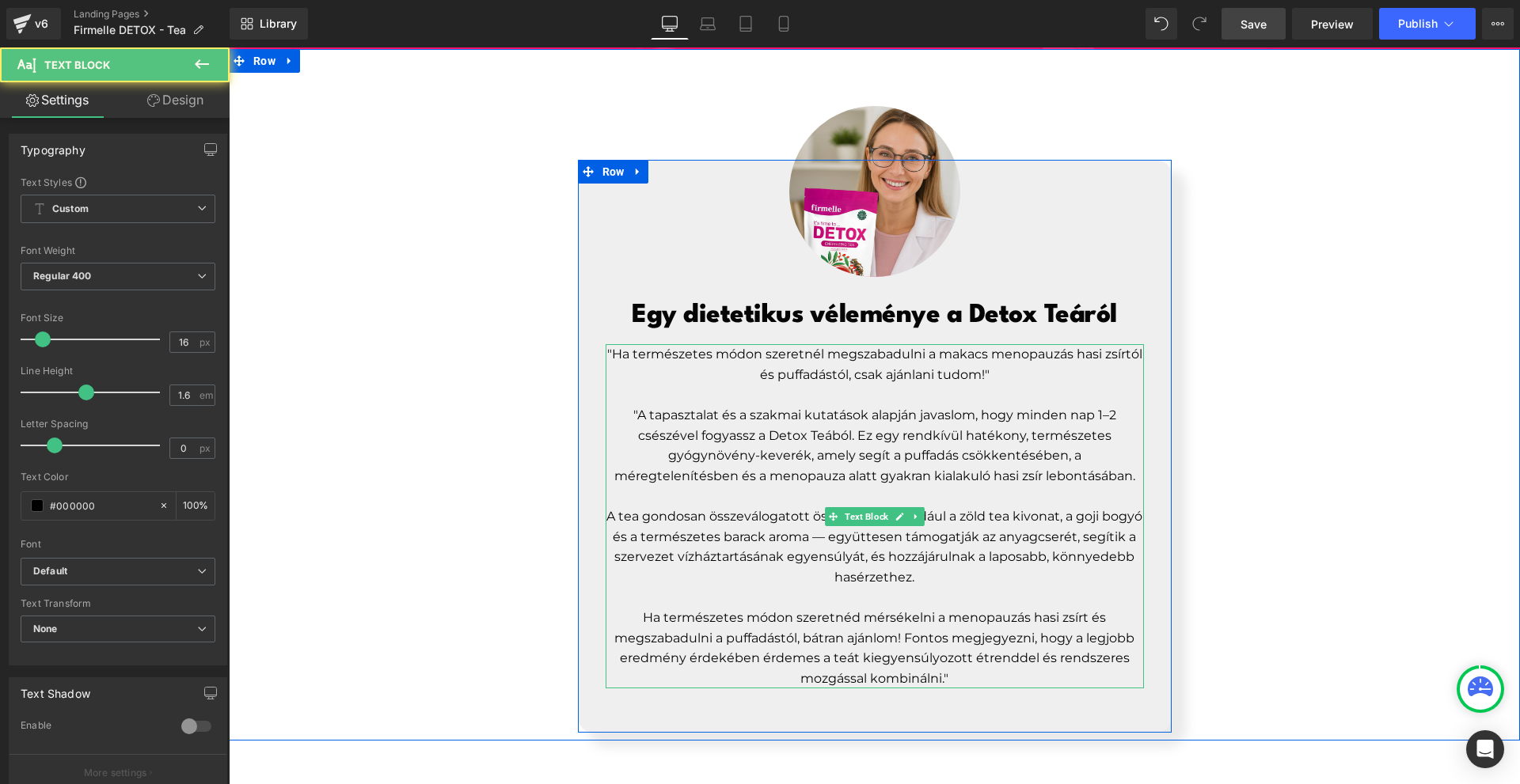
click at [826, 528] on p "A tea gondosan összeválogatott összetevői — például a zöld tea kivonat, a goji …" at bounding box center [874, 547] width 539 height 81
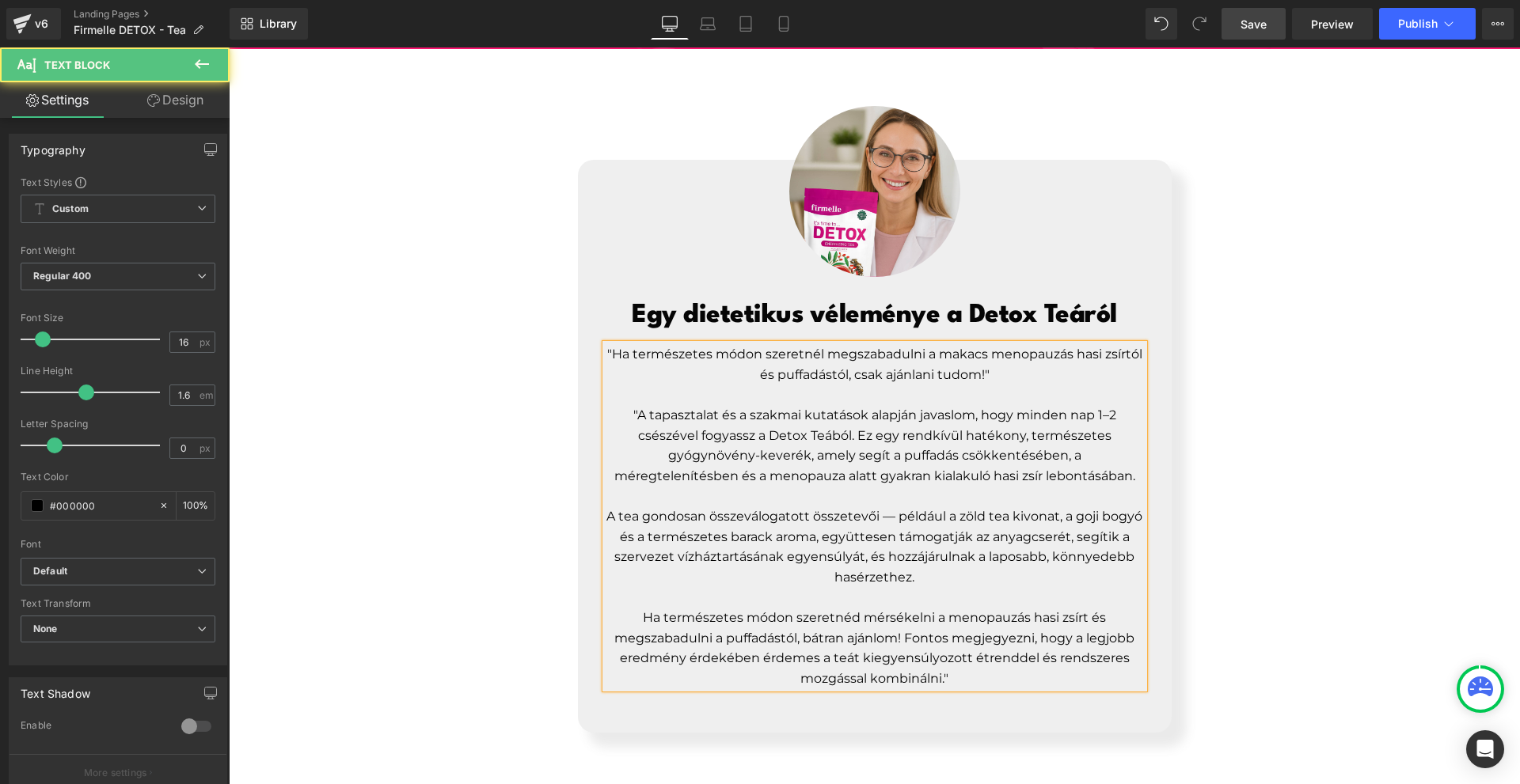
click at [967, 667] on p "Ha természetes módon szeretnéd mérsékelni a menopauzás hasi zsírt és megszabadu…" at bounding box center [874, 648] width 539 height 81
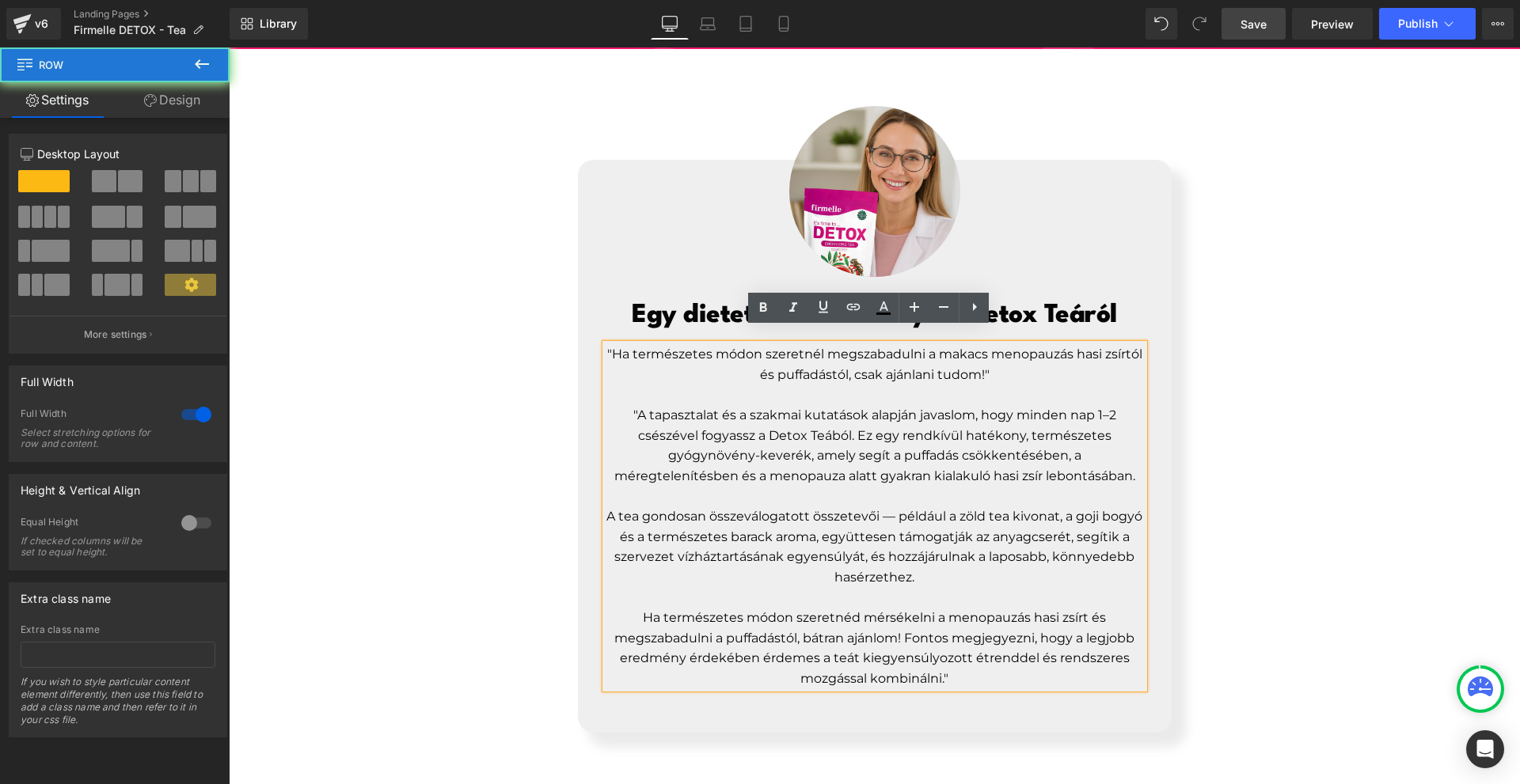
click at [1376, 548] on div "Image Egy dietetikus véleménye a Detox Teáról Heading "Ha természetes módon sze…" at bounding box center [874, 406] width 1292 height 652
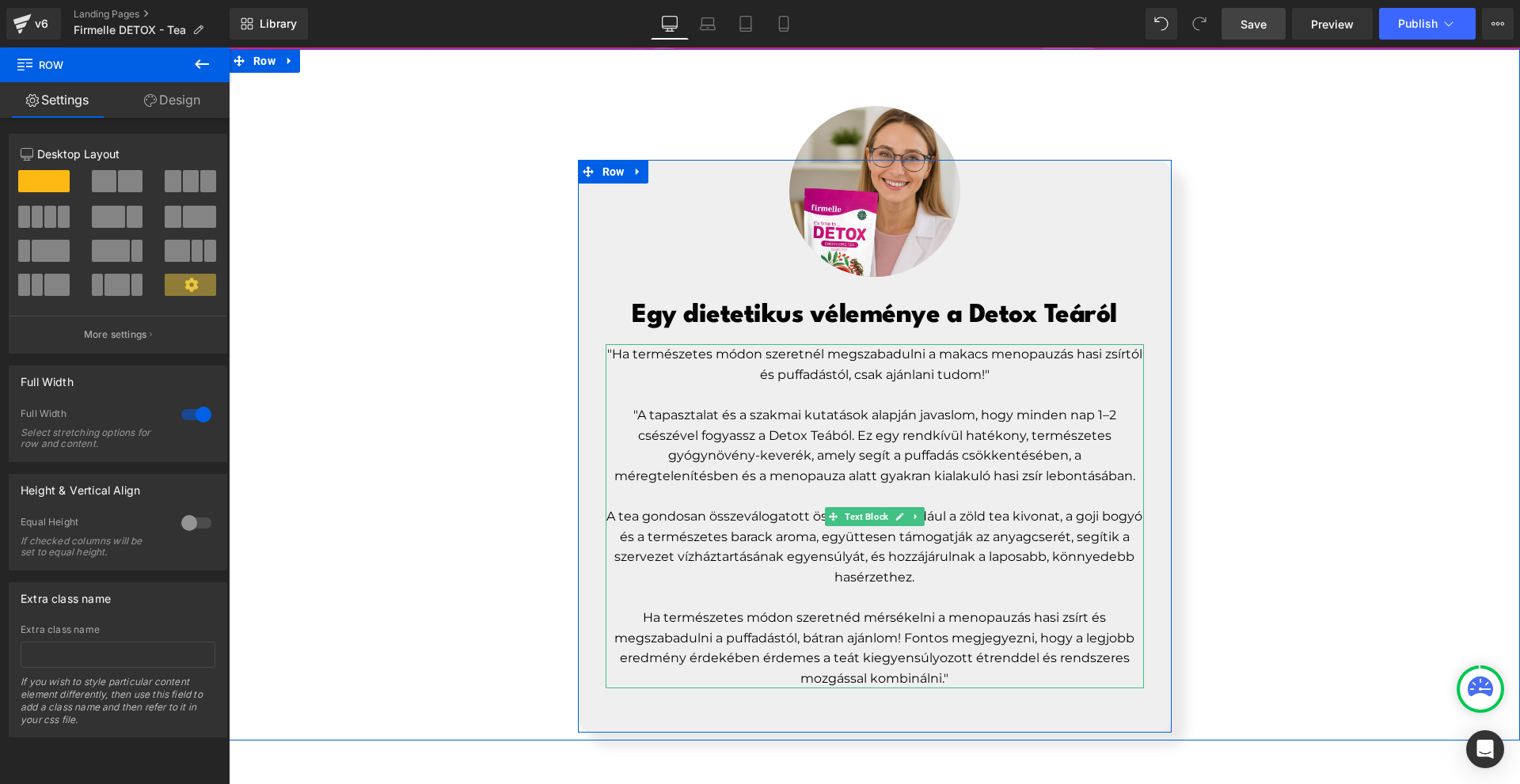
click at [873, 513] on p "A tea gondosan összeválogatott összetevői — például a zöld tea kivonat, a goji …" at bounding box center [874, 547] width 539 height 81
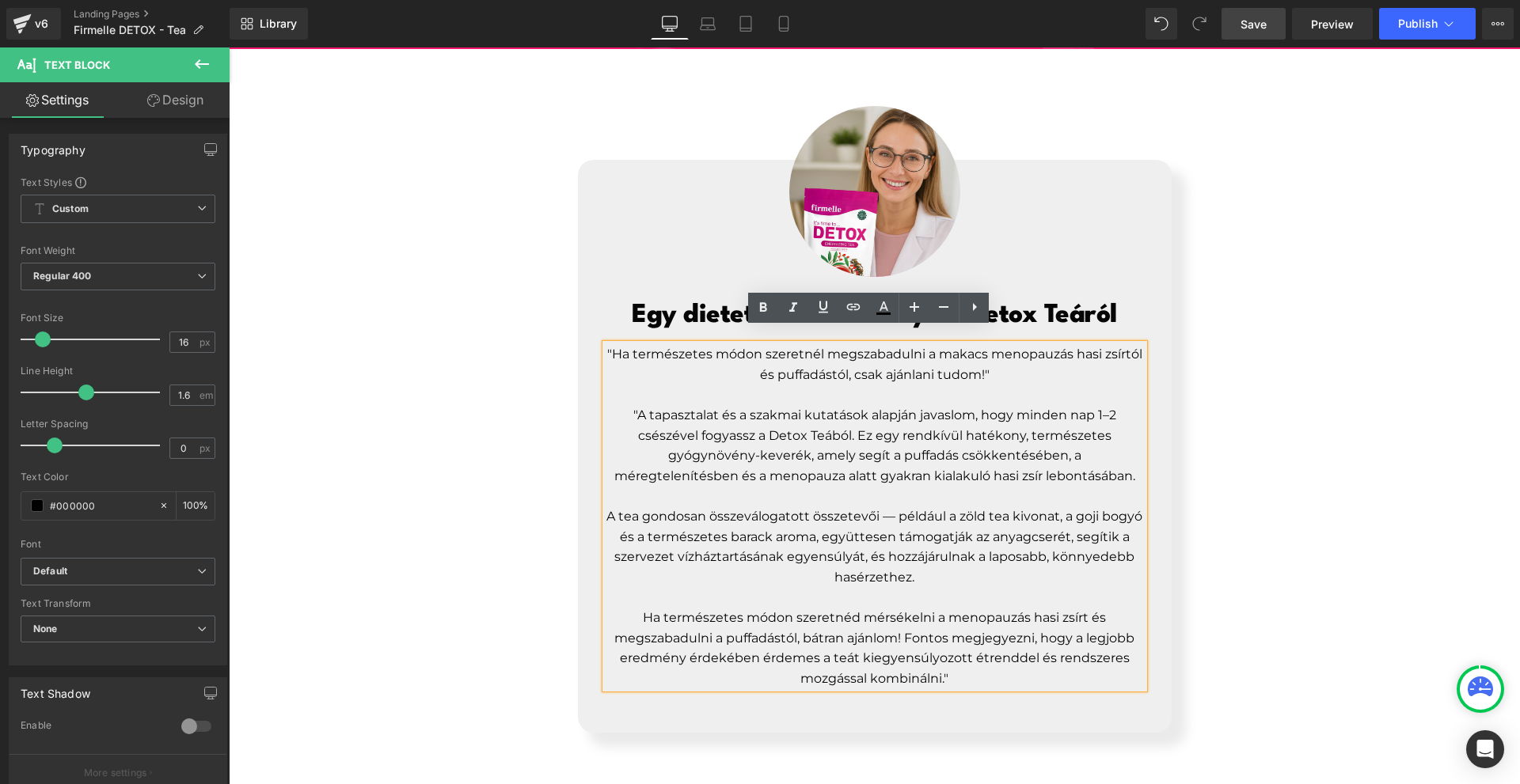
drag, startPoint x: 1353, startPoint y: 490, endPoint x: 1339, endPoint y: 486, distance: 14.6
click at [1352, 489] on div "Image Egy dietetikus véleménye a Detox Teáról Heading "Ha természetes módon sze…" at bounding box center [874, 406] width 1292 height 652
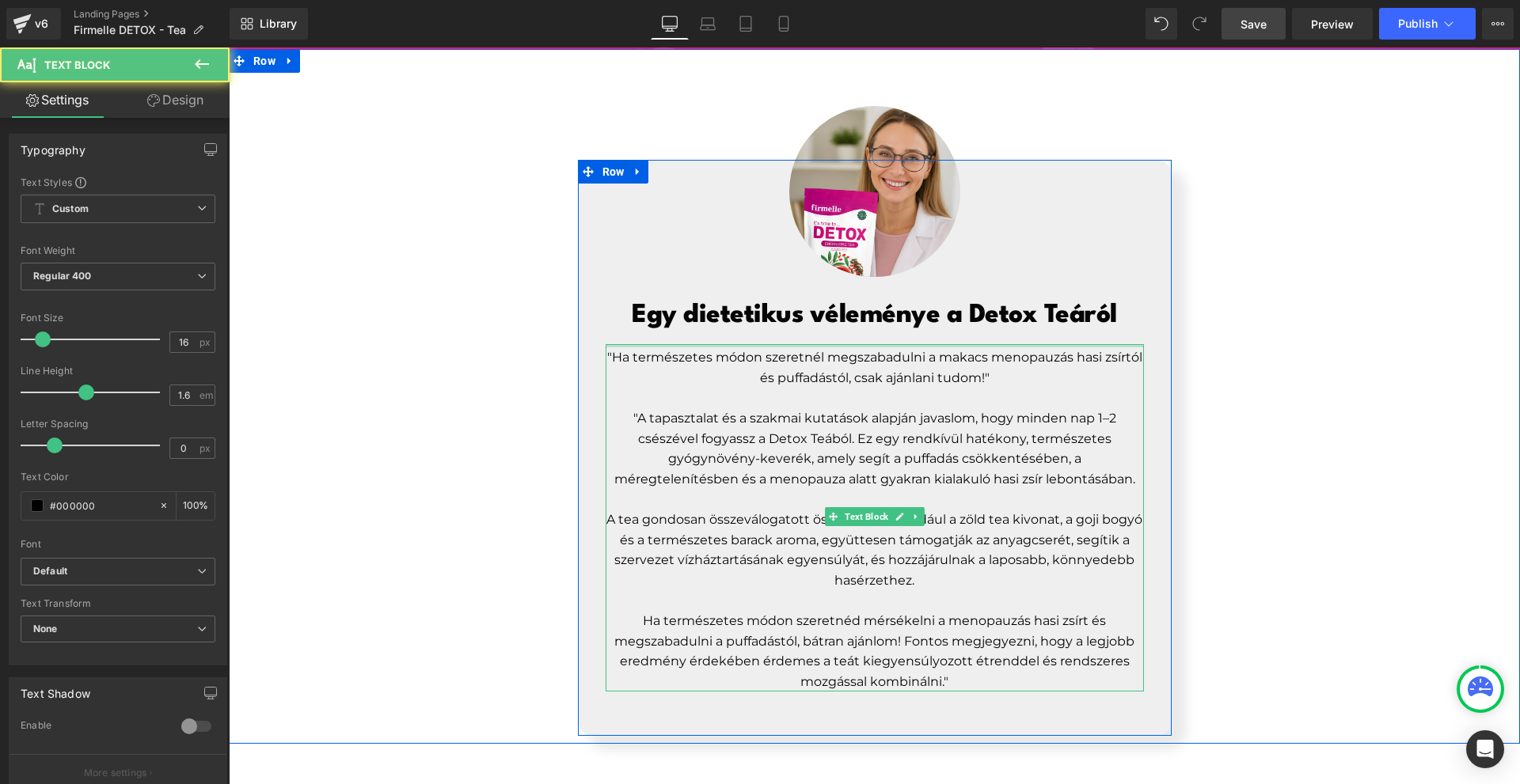
click at [1023, 345] on div at bounding box center [874, 346] width 539 height 3
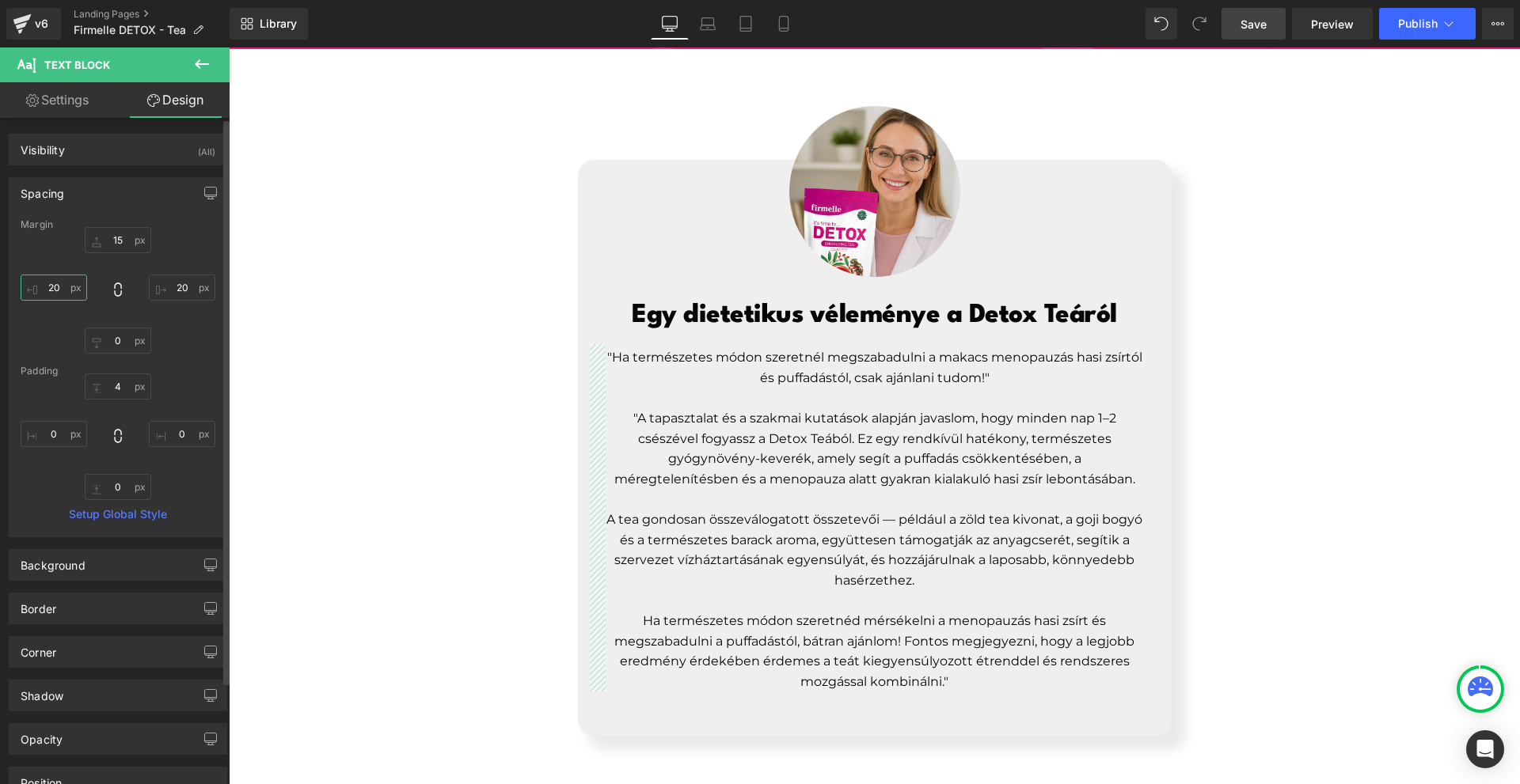
click at [80, 284] on input "20" at bounding box center [54, 288] width 67 height 26
click at [165, 281] on input "3" at bounding box center [181, 288] width 67 height 26
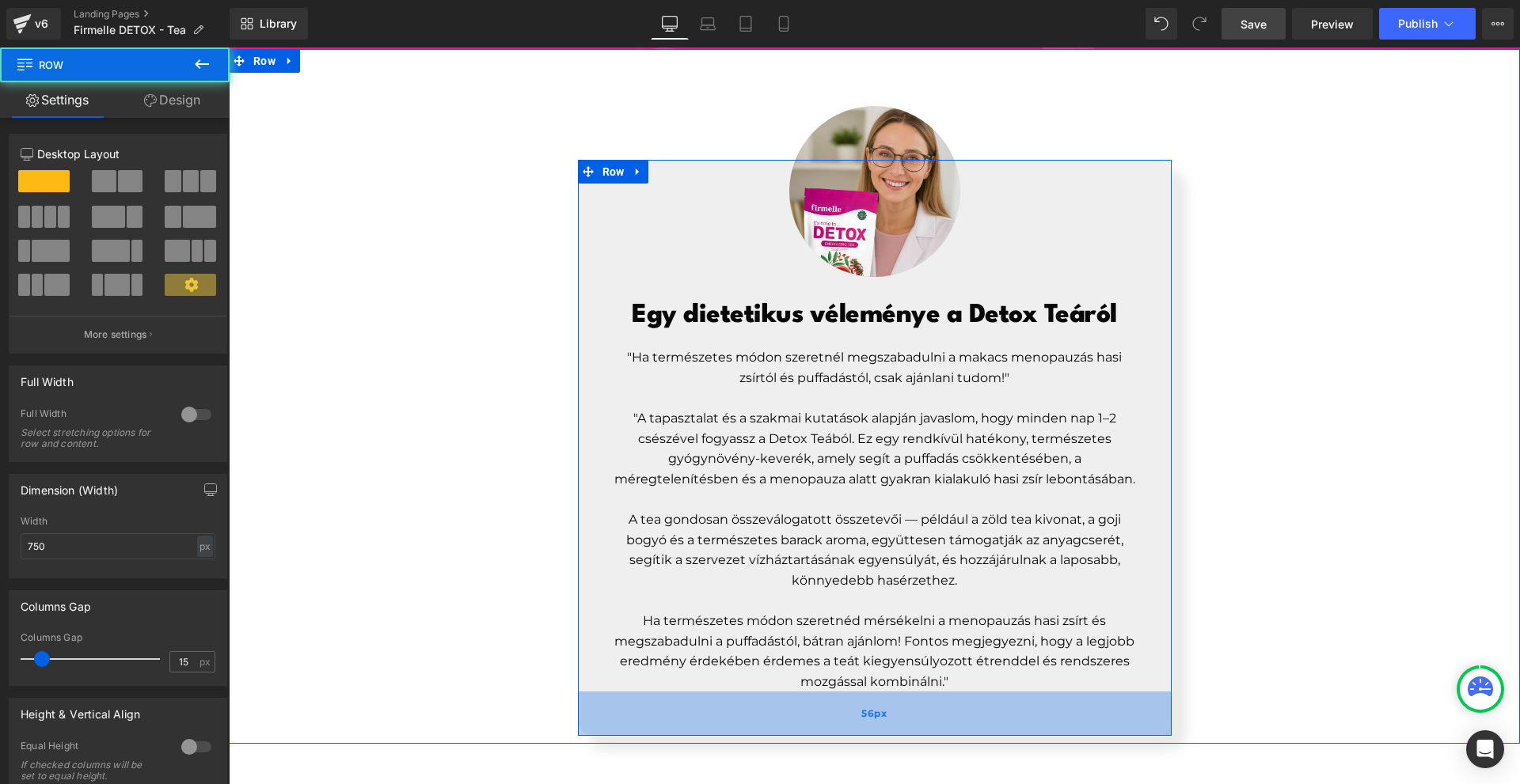
click at [1075, 716] on div "56px" at bounding box center [875, 714] width 594 height 45
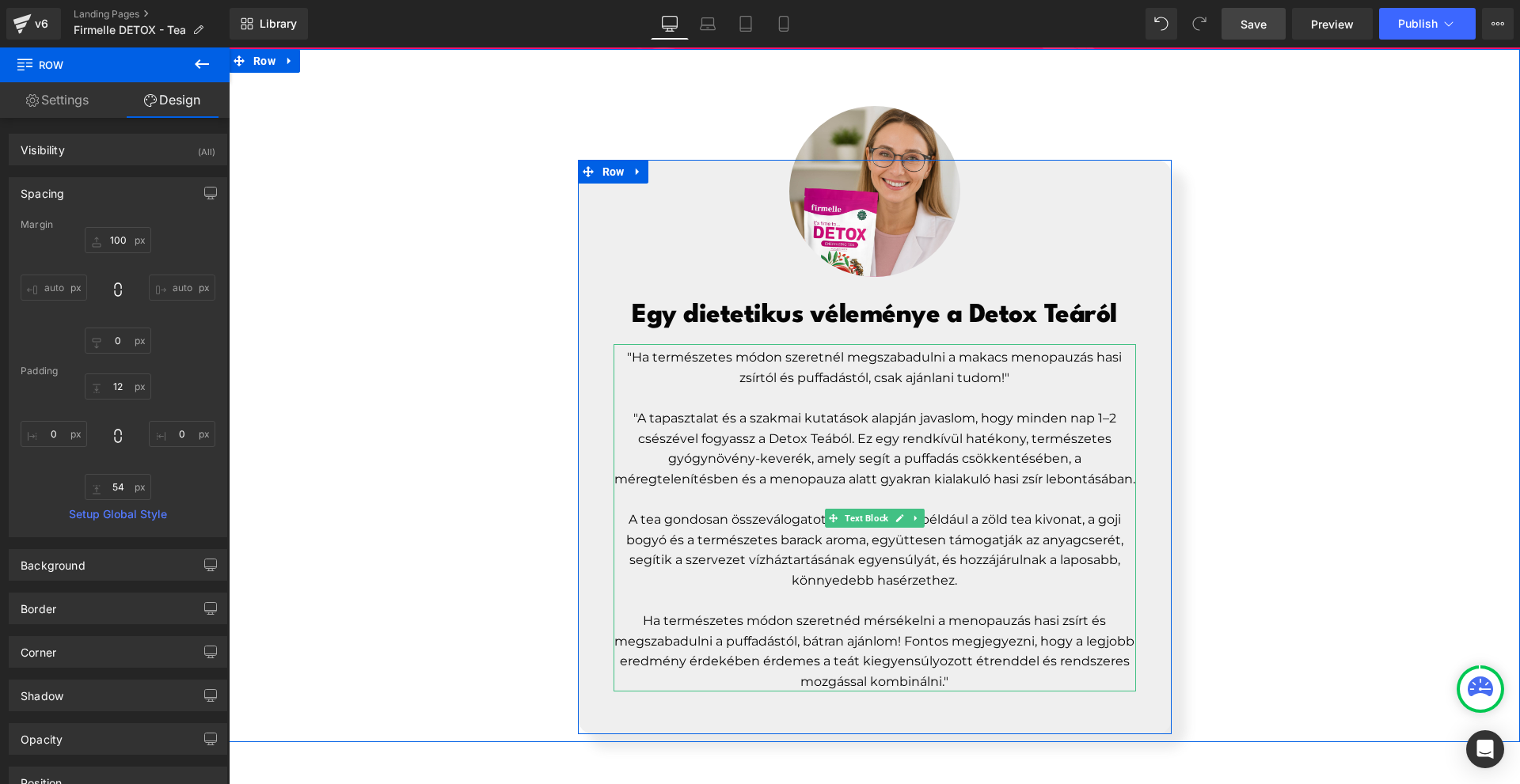
click at [906, 512] on p "A tea gondosan összeválogatott összetevői — például a zöld tea kivonat, a goji …" at bounding box center [875, 550] width 523 height 81
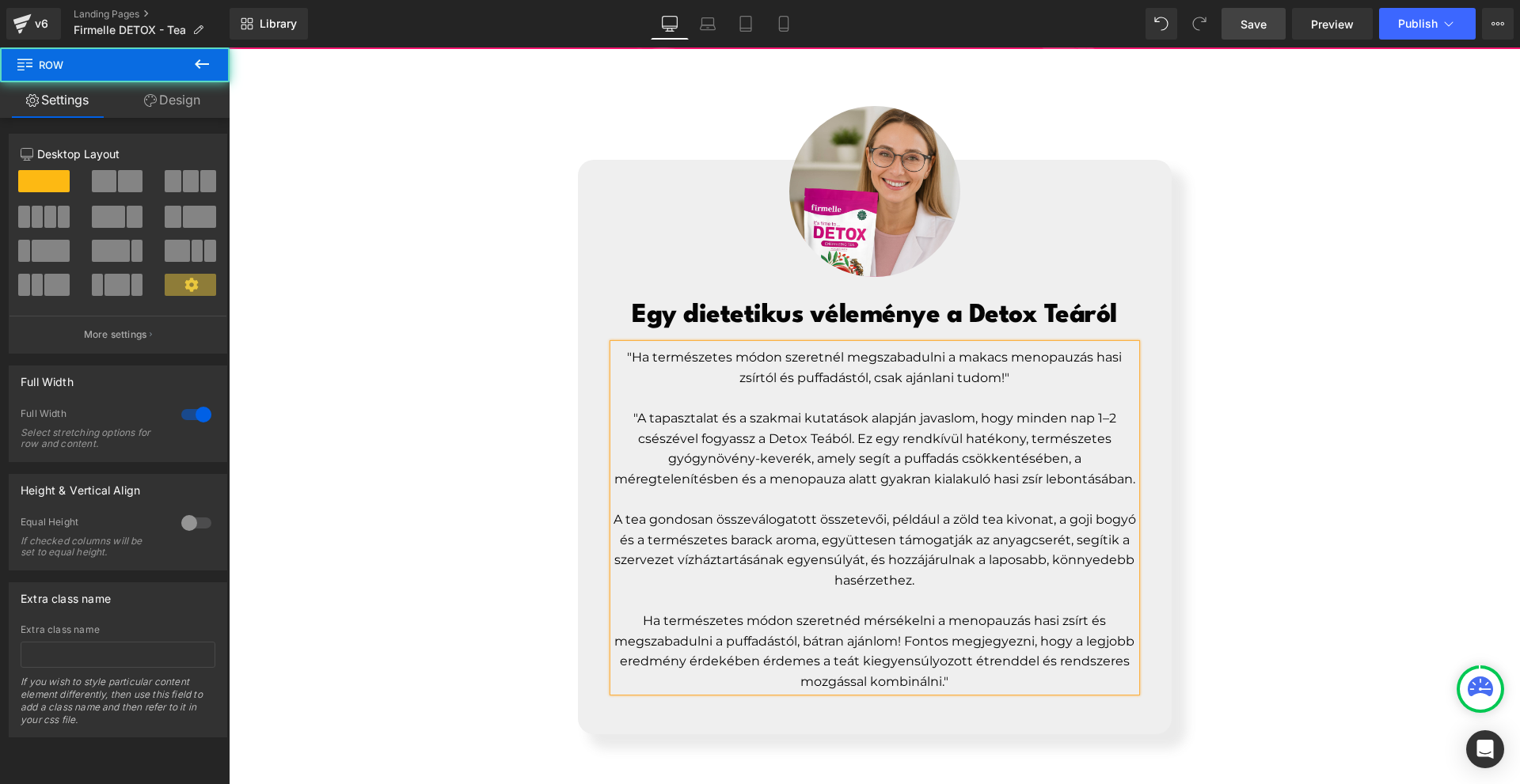
click at [1239, 530] on div "Image Egy dietetikus véleménye a Detox Teáról Heading "Ha természetes módon sze…" at bounding box center [874, 407] width 1292 height 654
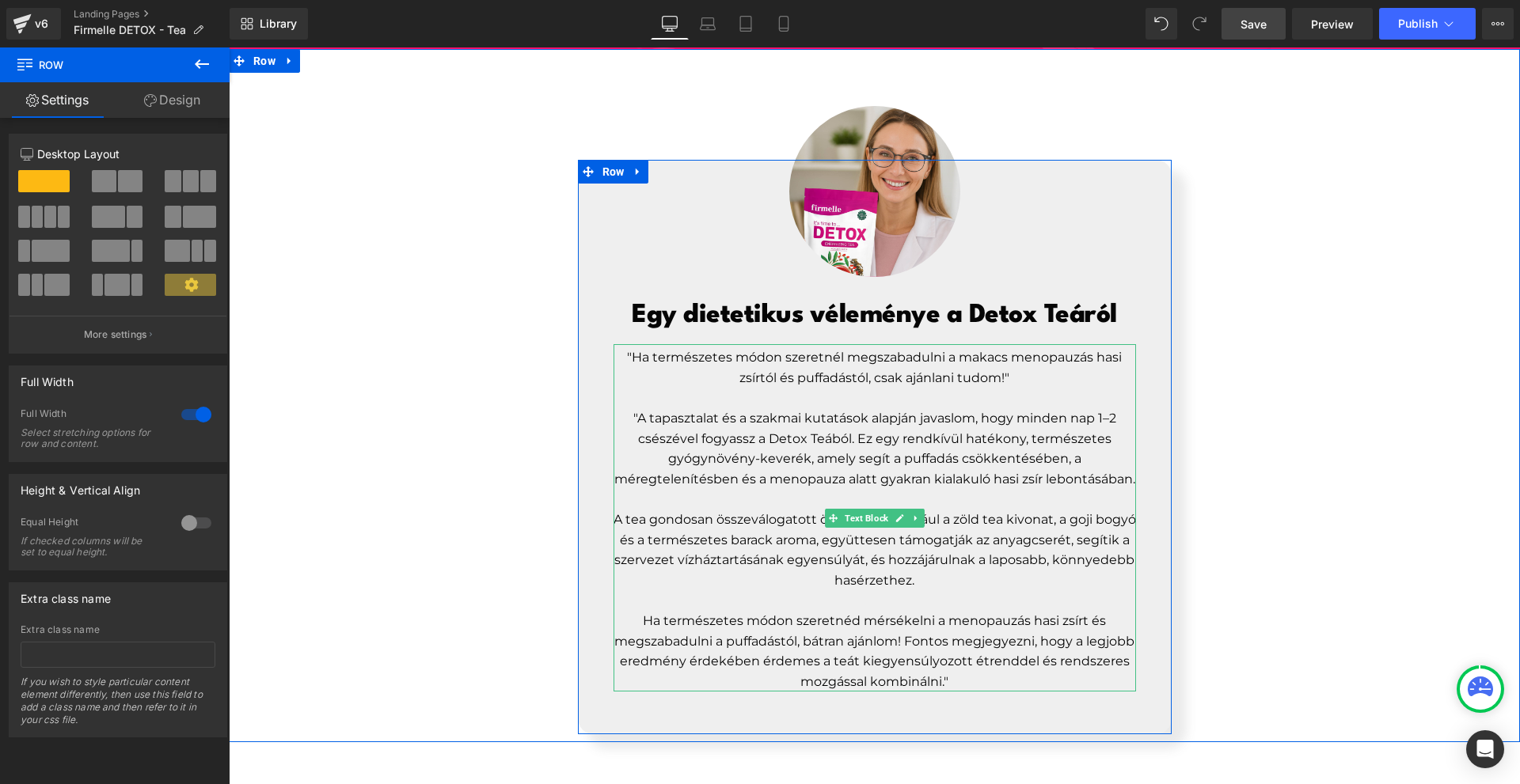
click at [1066, 408] on p ""A tapasztalat és a szakmai kutatások alapján javaslom, hogy minden nap 1–2 csé…" at bounding box center [875, 448] width 523 height 81
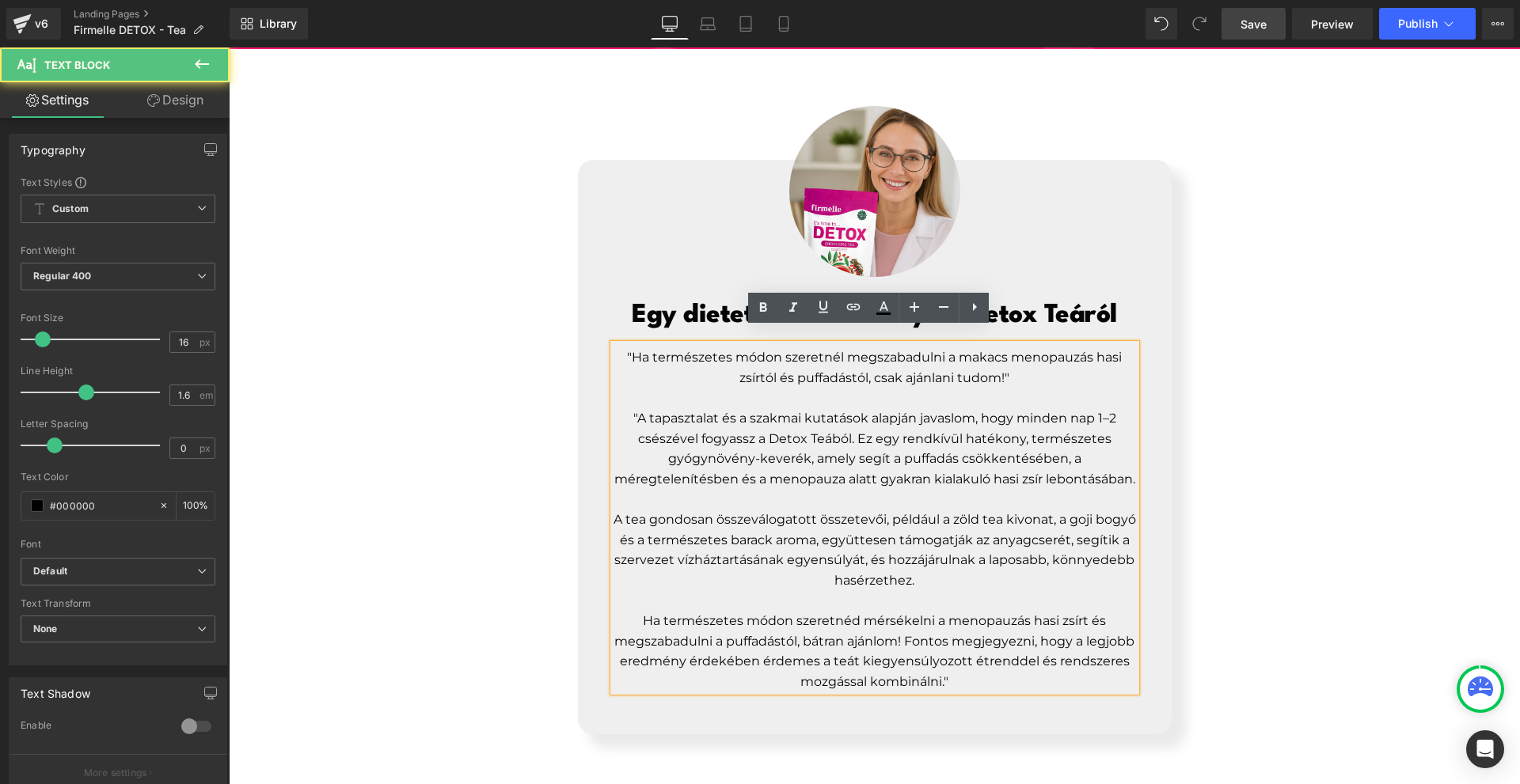
click at [1223, 409] on div "Image Egy dietetikus véleménye a Detox Teáról Heading "Ha természetes módon sze…" at bounding box center [874, 407] width 1292 height 654
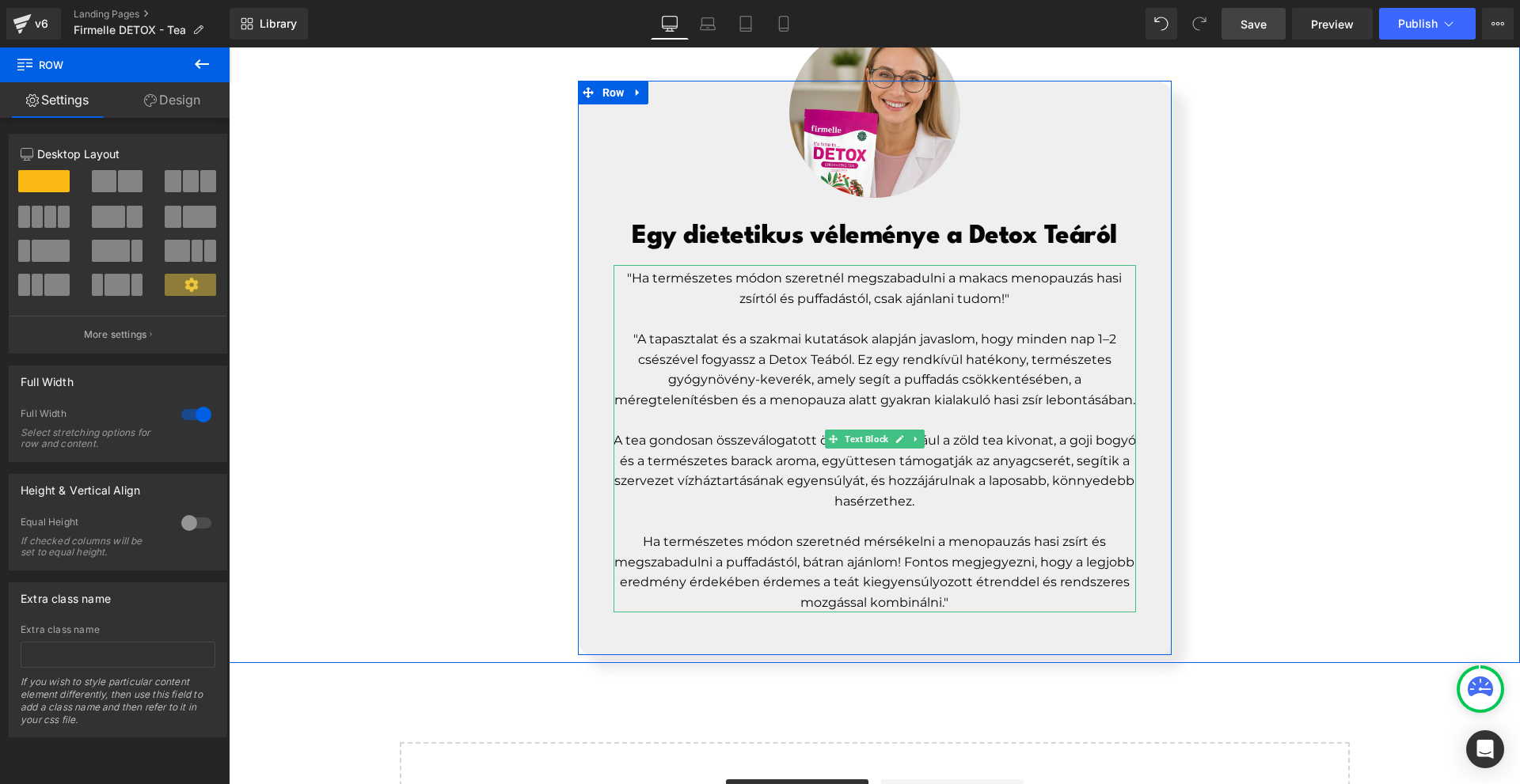
scroll to position [6781, 0]
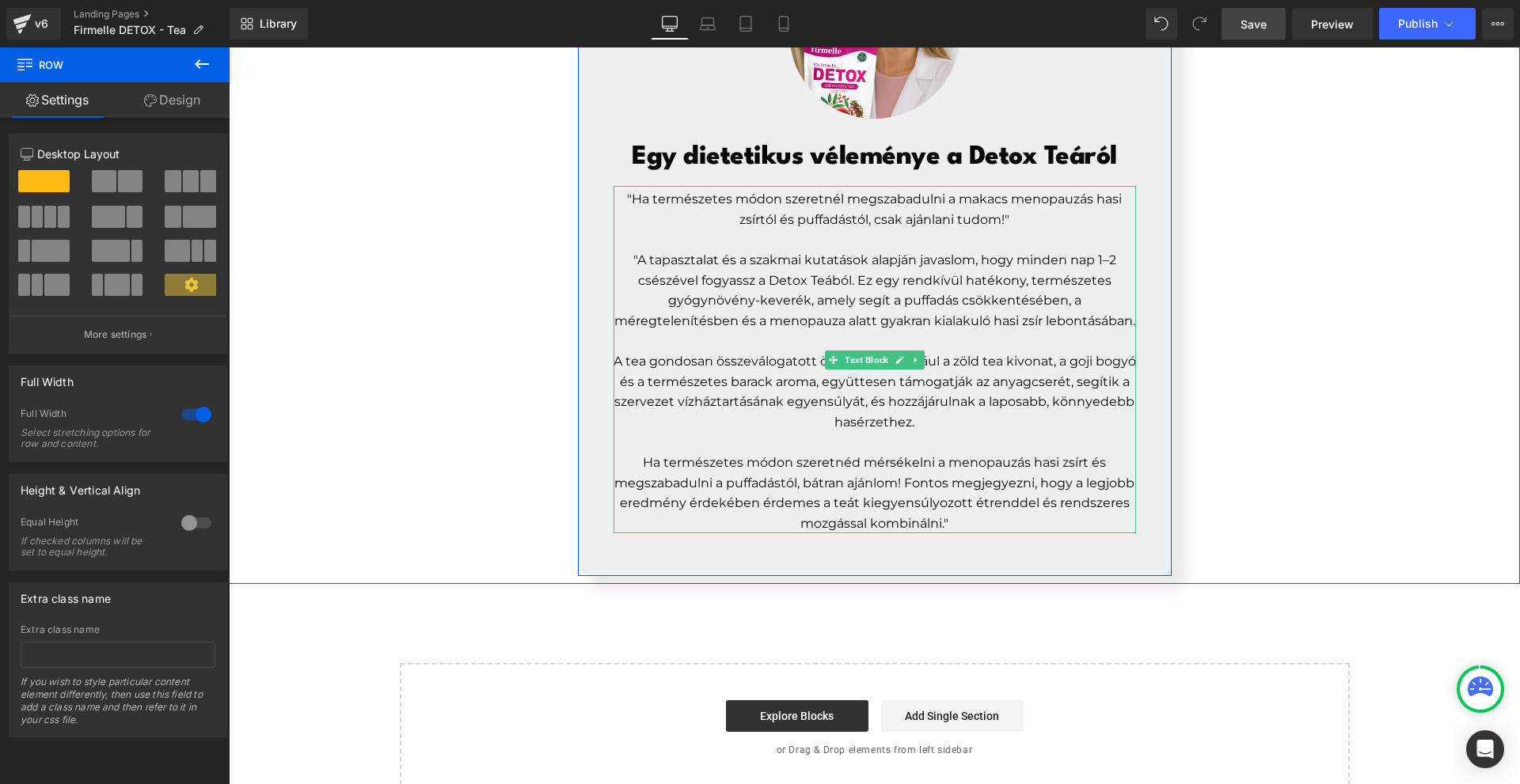
click at [995, 507] on p "Ha természetes módon szeretnéd mérsékelni a menopauzás hasi zsírt és megszabadu…" at bounding box center [875, 493] width 523 height 81
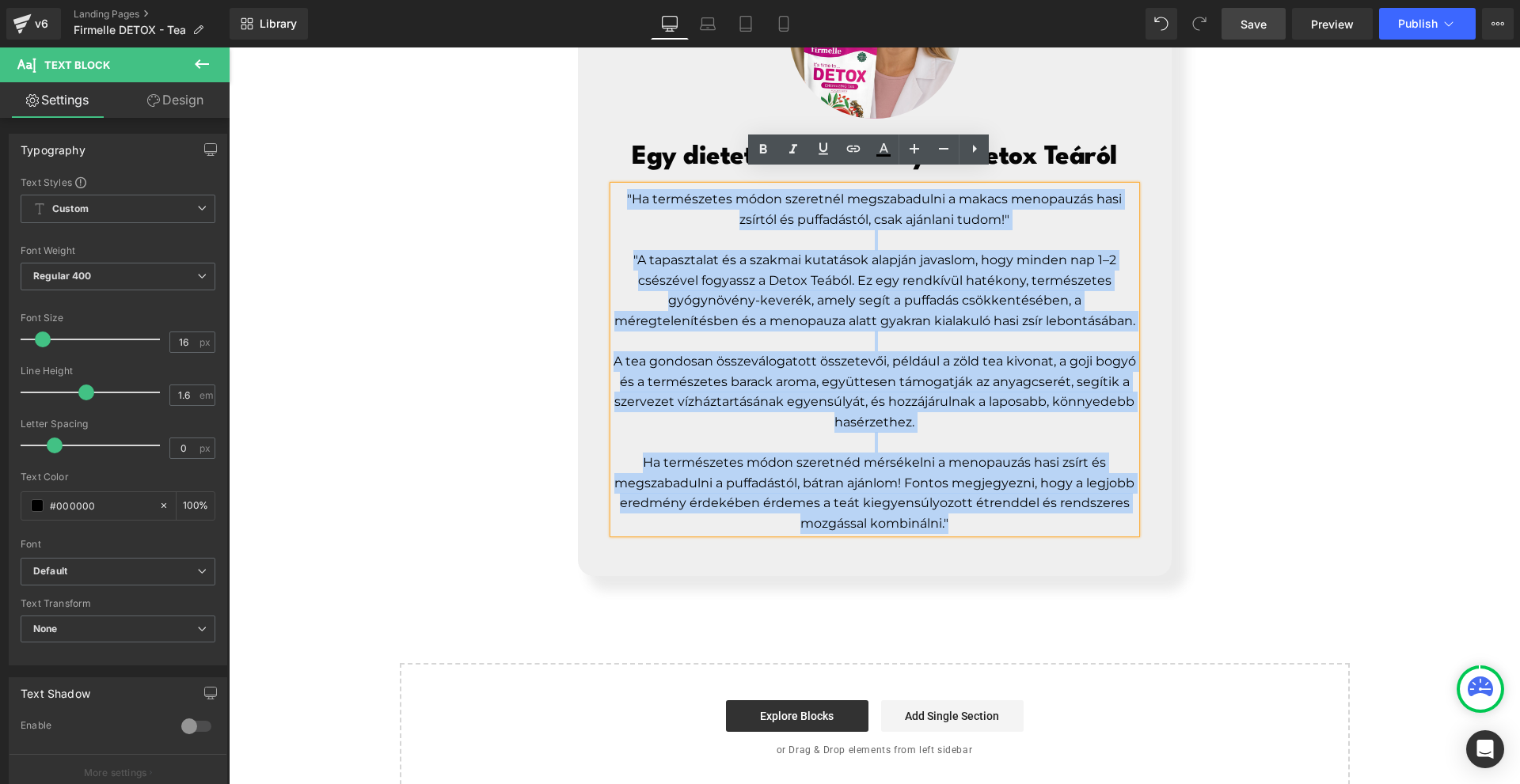
drag, startPoint x: 967, startPoint y: 506, endPoint x: 622, endPoint y: 185, distance: 471.2
click at [622, 186] on div ""Ha természetes módon szeretnél megszabadulni a makacs menopauzás hasi zsírtól …" at bounding box center [875, 359] width 523 height 347
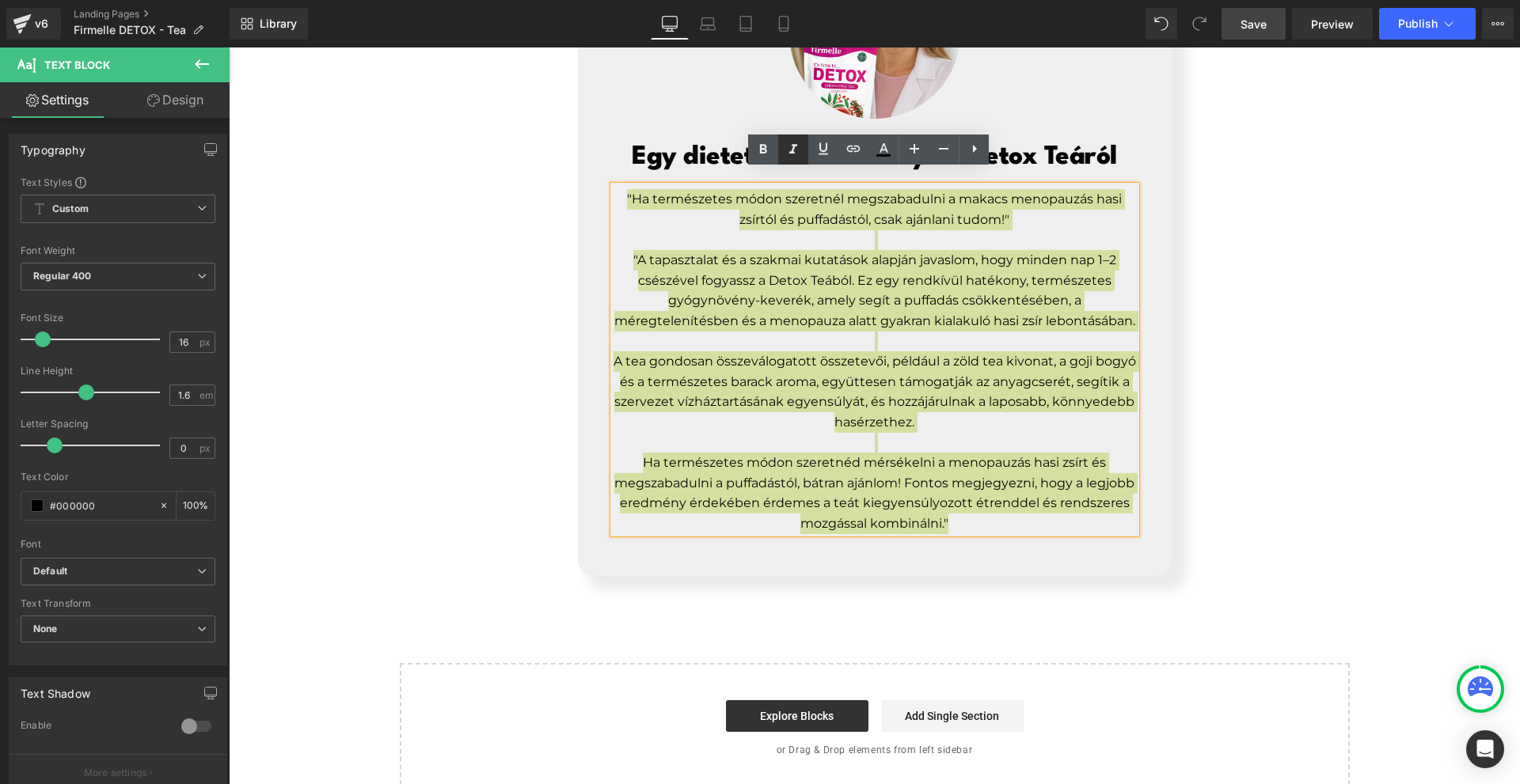
click at [795, 163] on link at bounding box center [793, 149] width 30 height 30
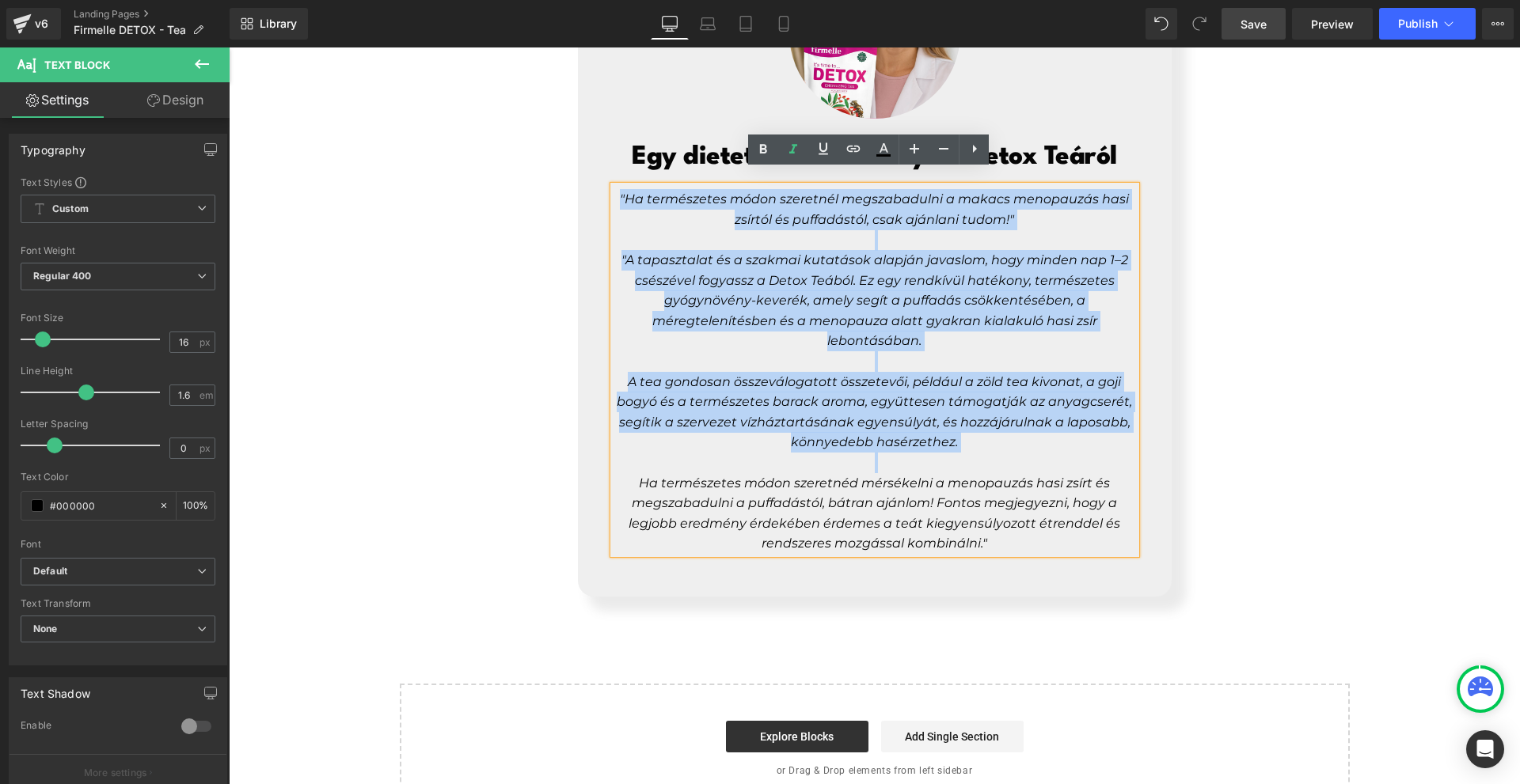
click at [1033, 484] on span "Ha természetes módon szeretnéd mérsékelni a menopauzás hasi zsírt és megszabadu…" at bounding box center [874, 514] width 492 height 76
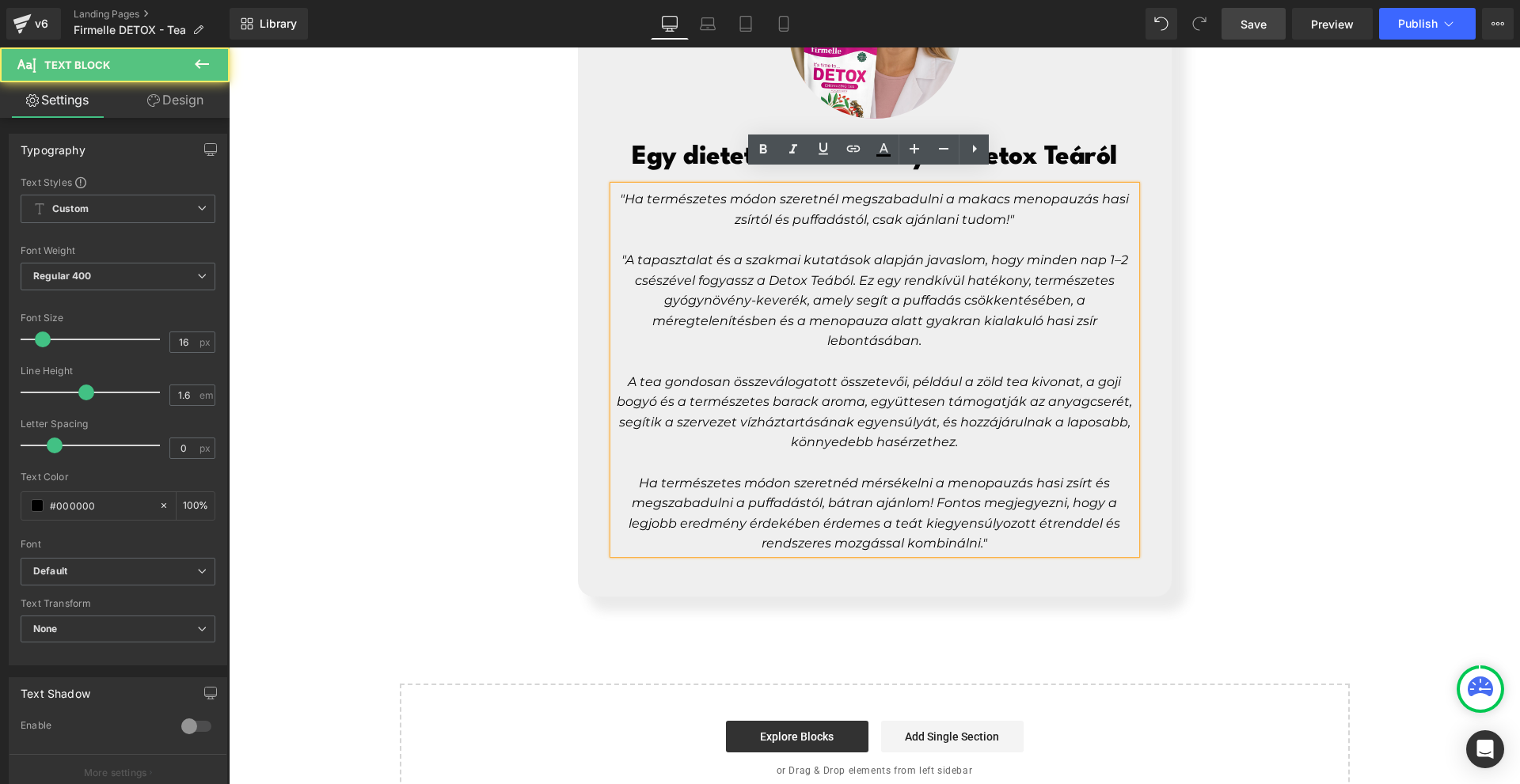
click at [1245, 563] on div "Image Egy dietetikus véleménye a Detox Teáról Heading "Ha természetes módon sze…" at bounding box center [874, 260] width 1292 height 674
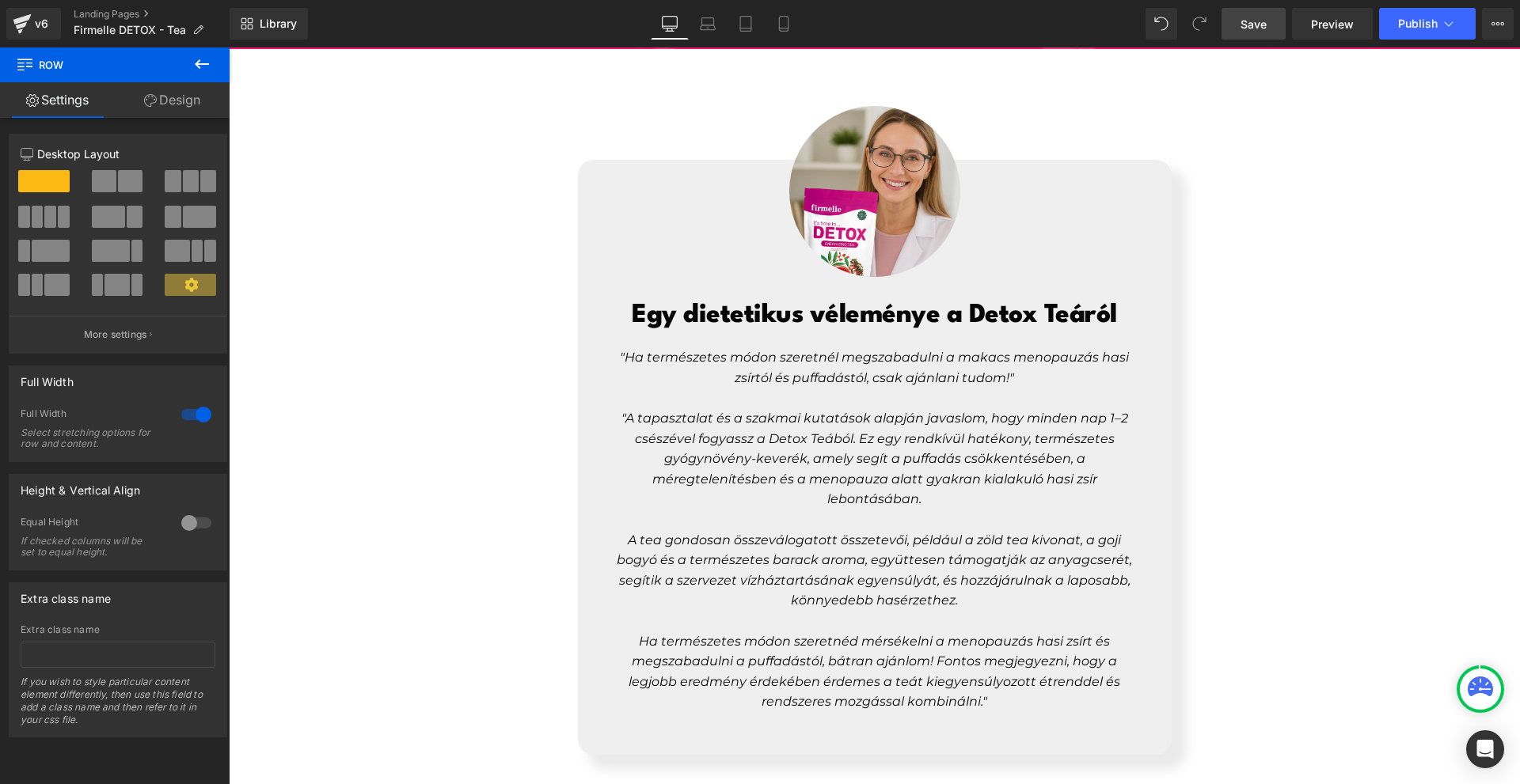
scroll to position [6465, 0]
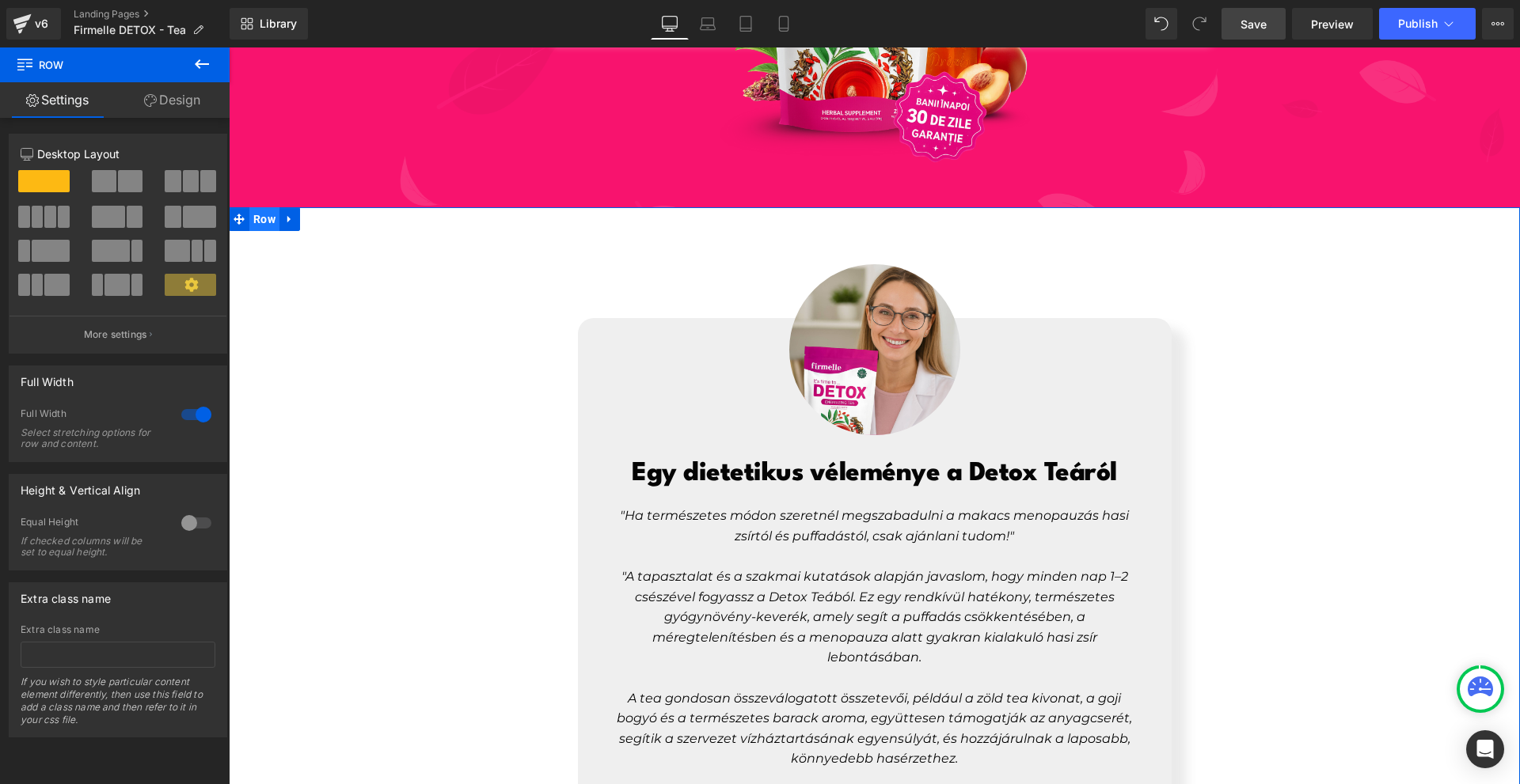
click at [253, 209] on span "Row" at bounding box center [264, 219] width 30 height 24
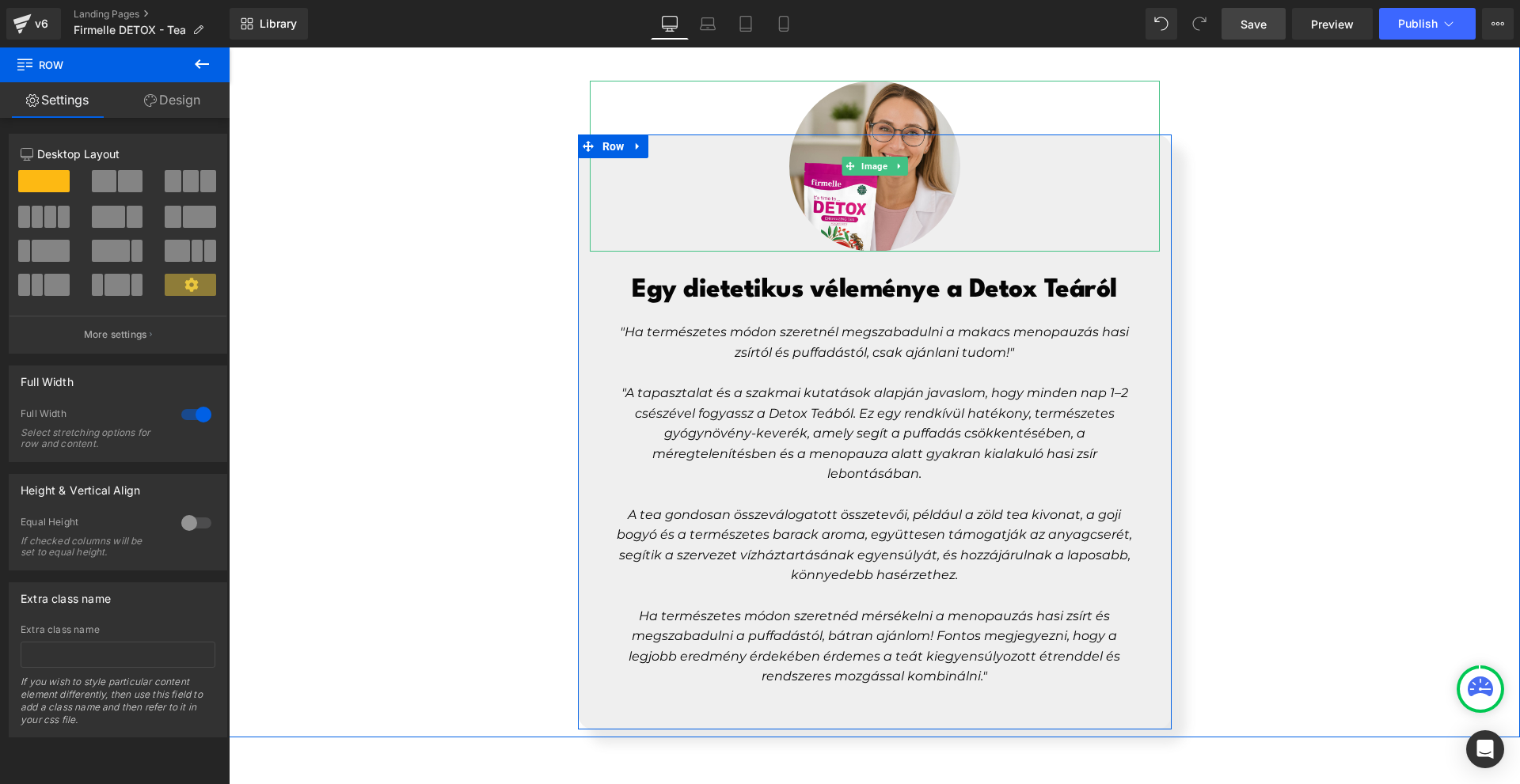
scroll to position [6728, 0]
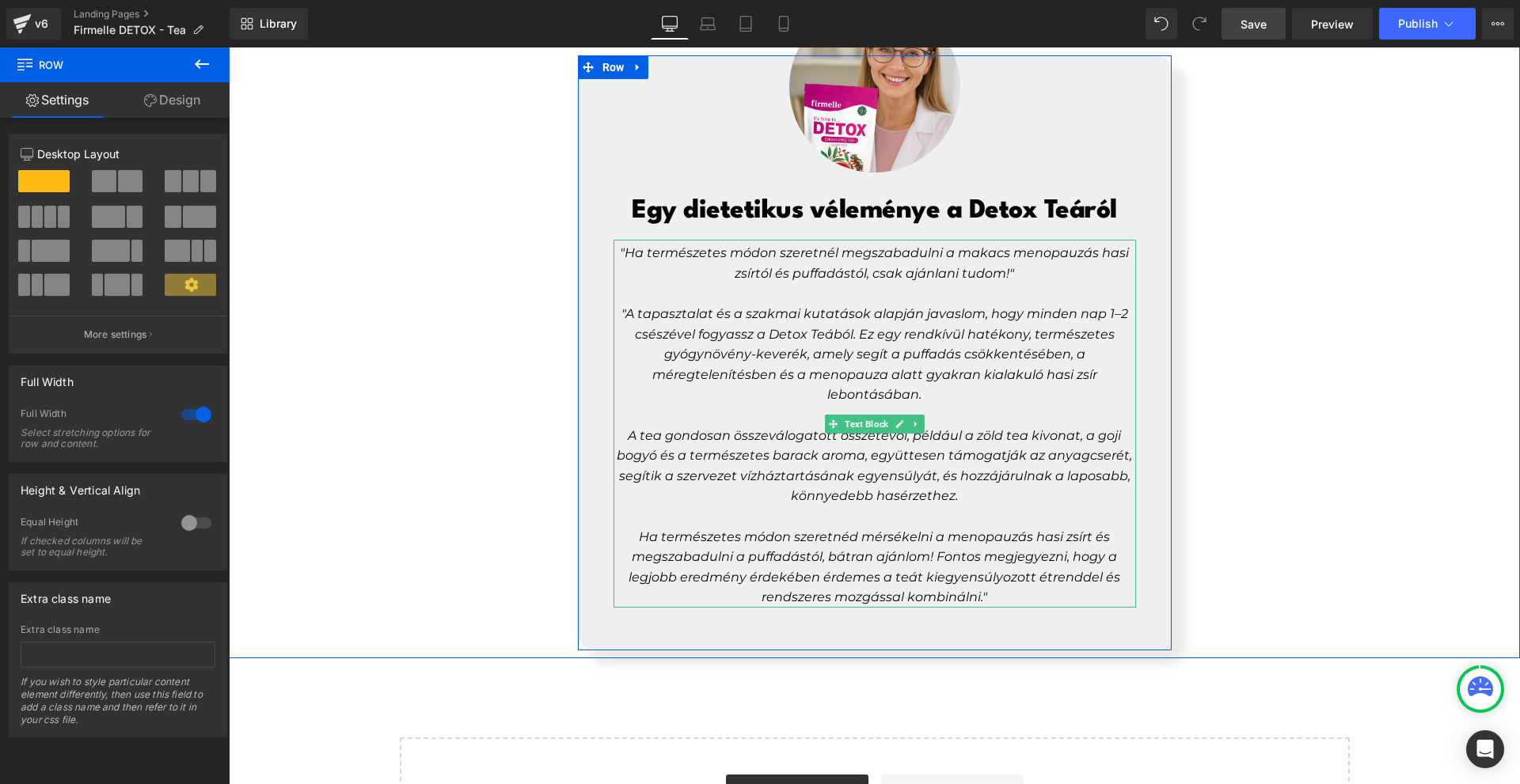
click at [1002, 383] on p ""A tapasztalat és a szakmai kutatások alapján javaslom, hogy minden nap 1–2 csé…" at bounding box center [875, 354] width 523 height 101
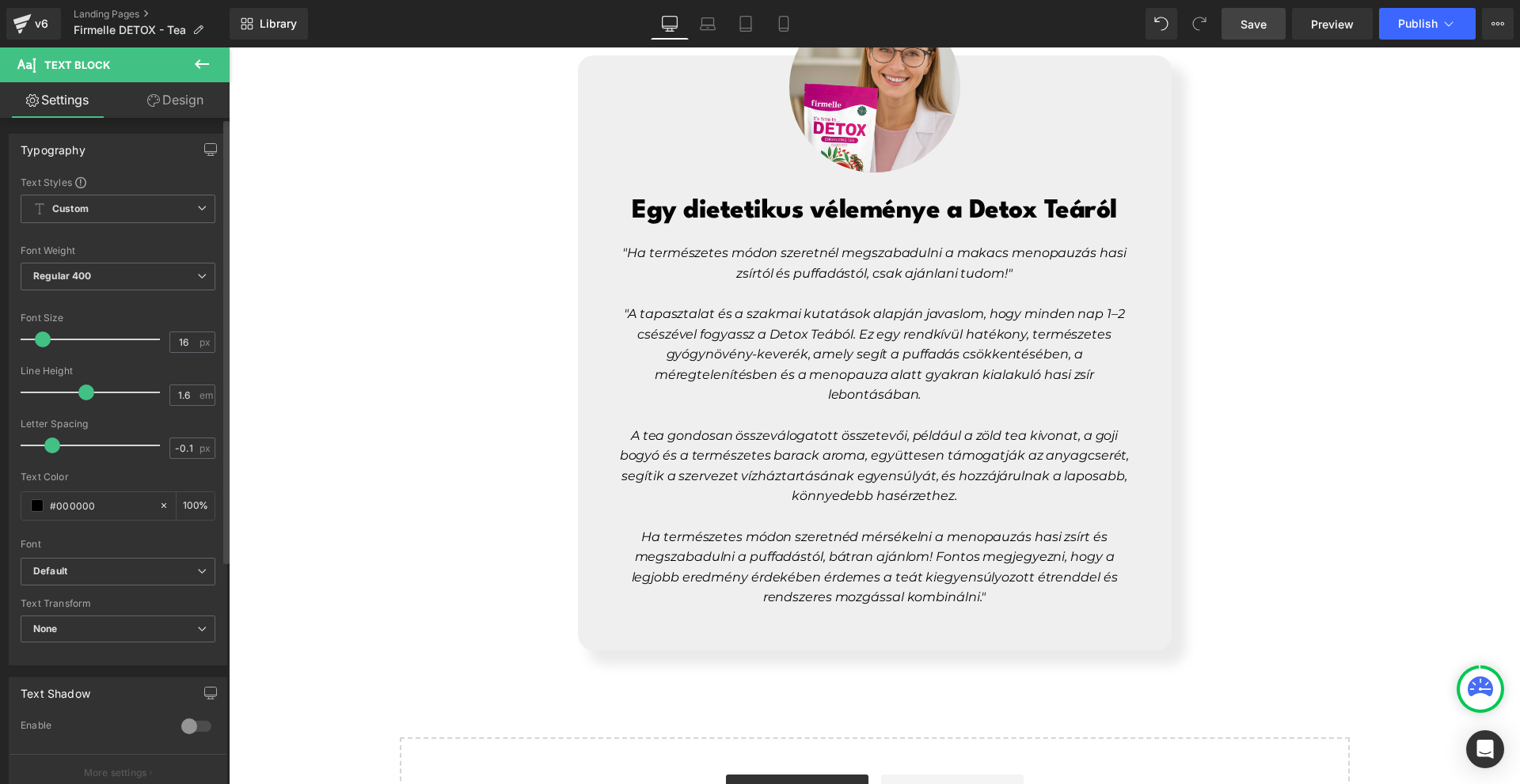
click at [49, 439] on span at bounding box center [52, 445] width 16 height 16
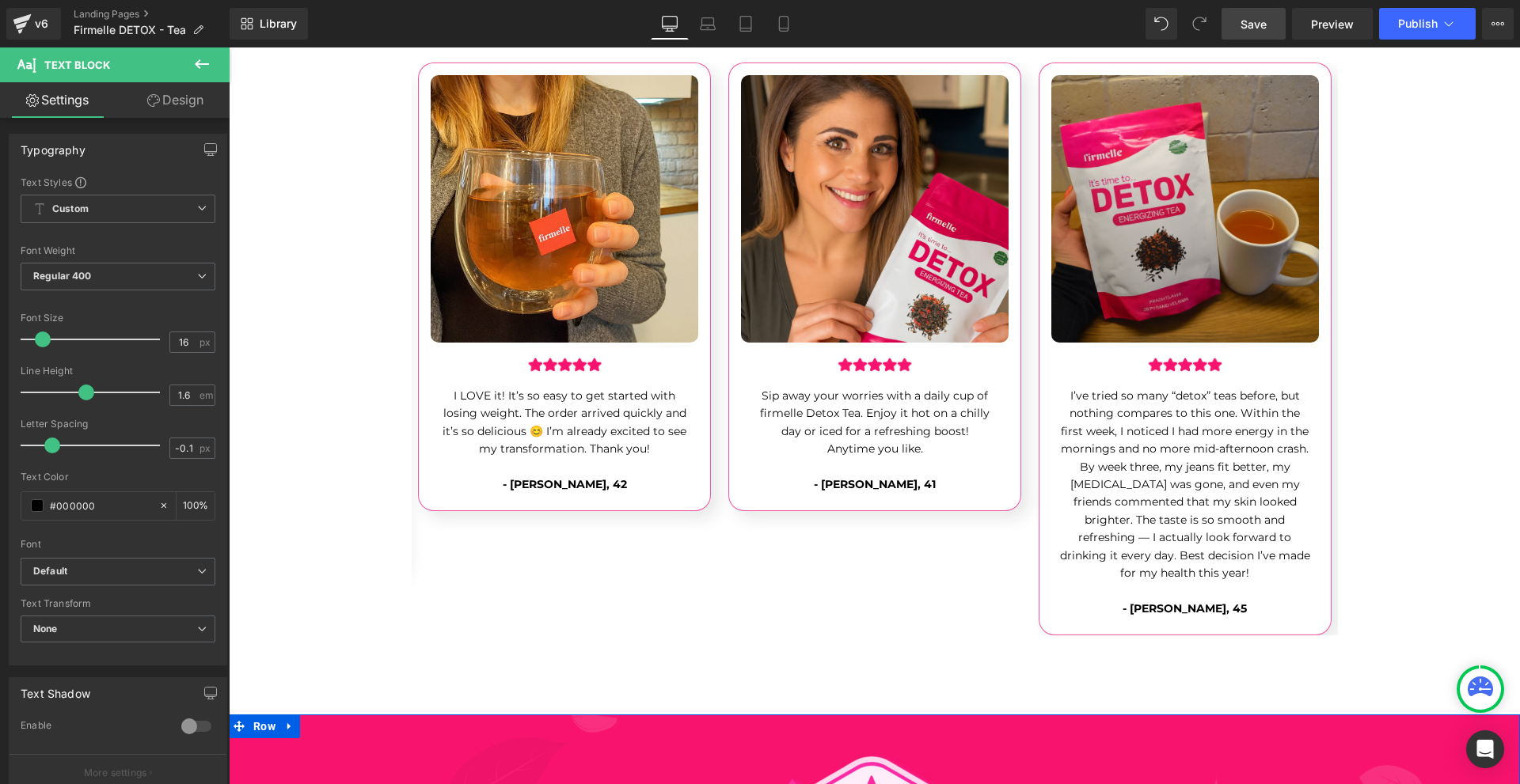
scroll to position [5066, 0]
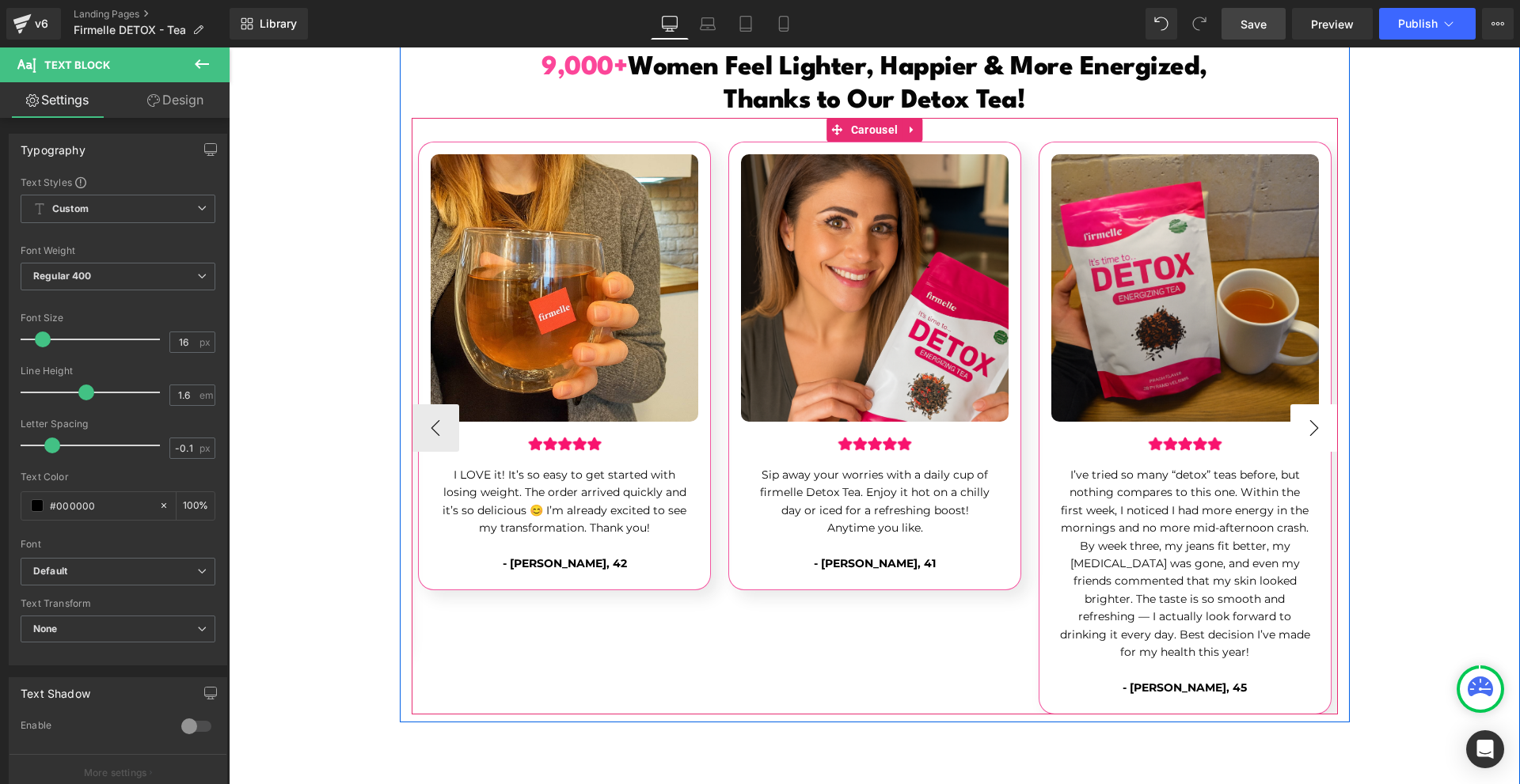
click at [1291, 405] on button "›" at bounding box center [1315, 429] width 48 height 48
drag, startPoint x: 1291, startPoint y: 402, endPoint x: 1280, endPoint y: 405, distance: 11.4
click at [1291, 405] on button "›" at bounding box center [1315, 429] width 48 height 48
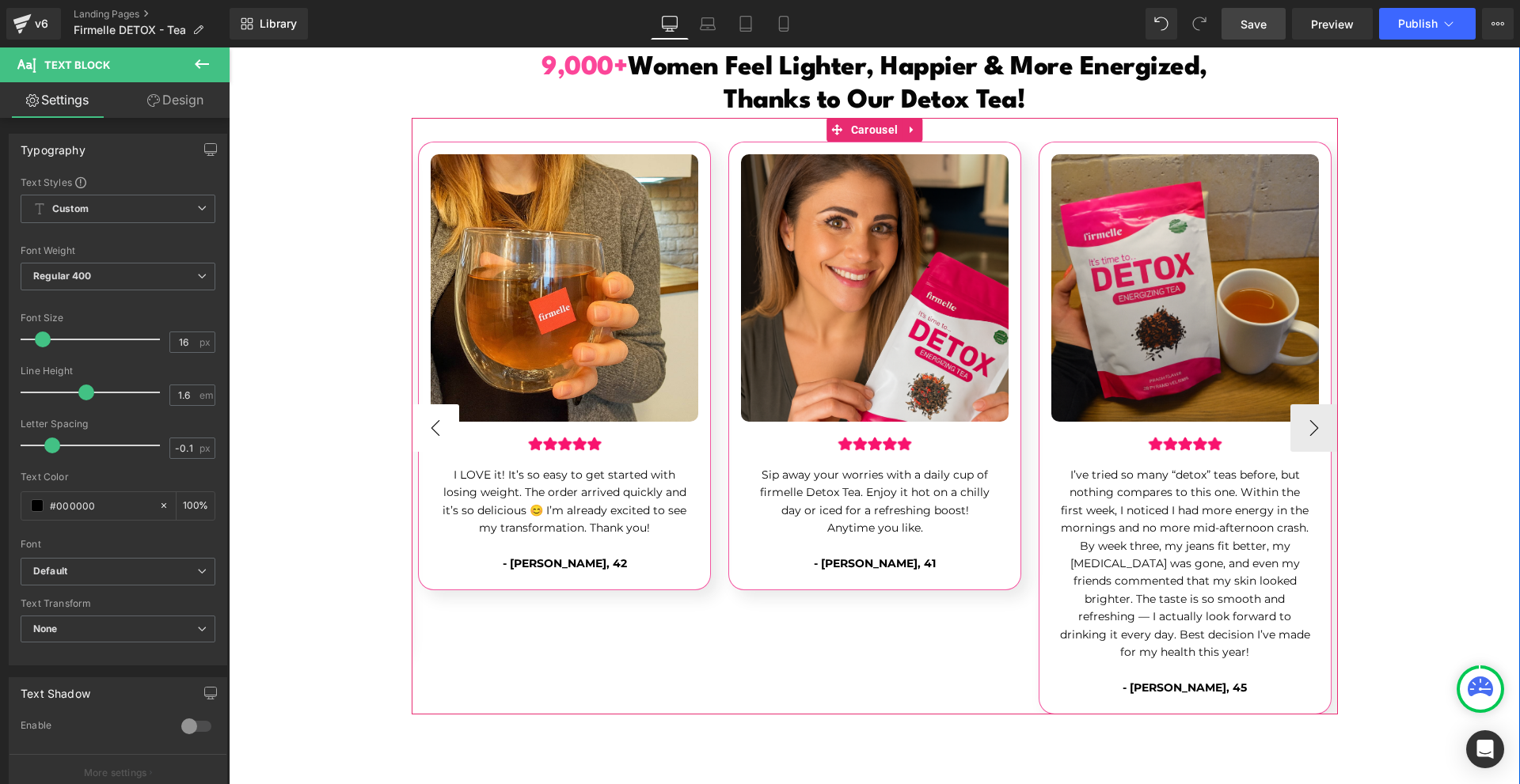
click at [426, 413] on button "‹" at bounding box center [435, 429] width 48 height 48
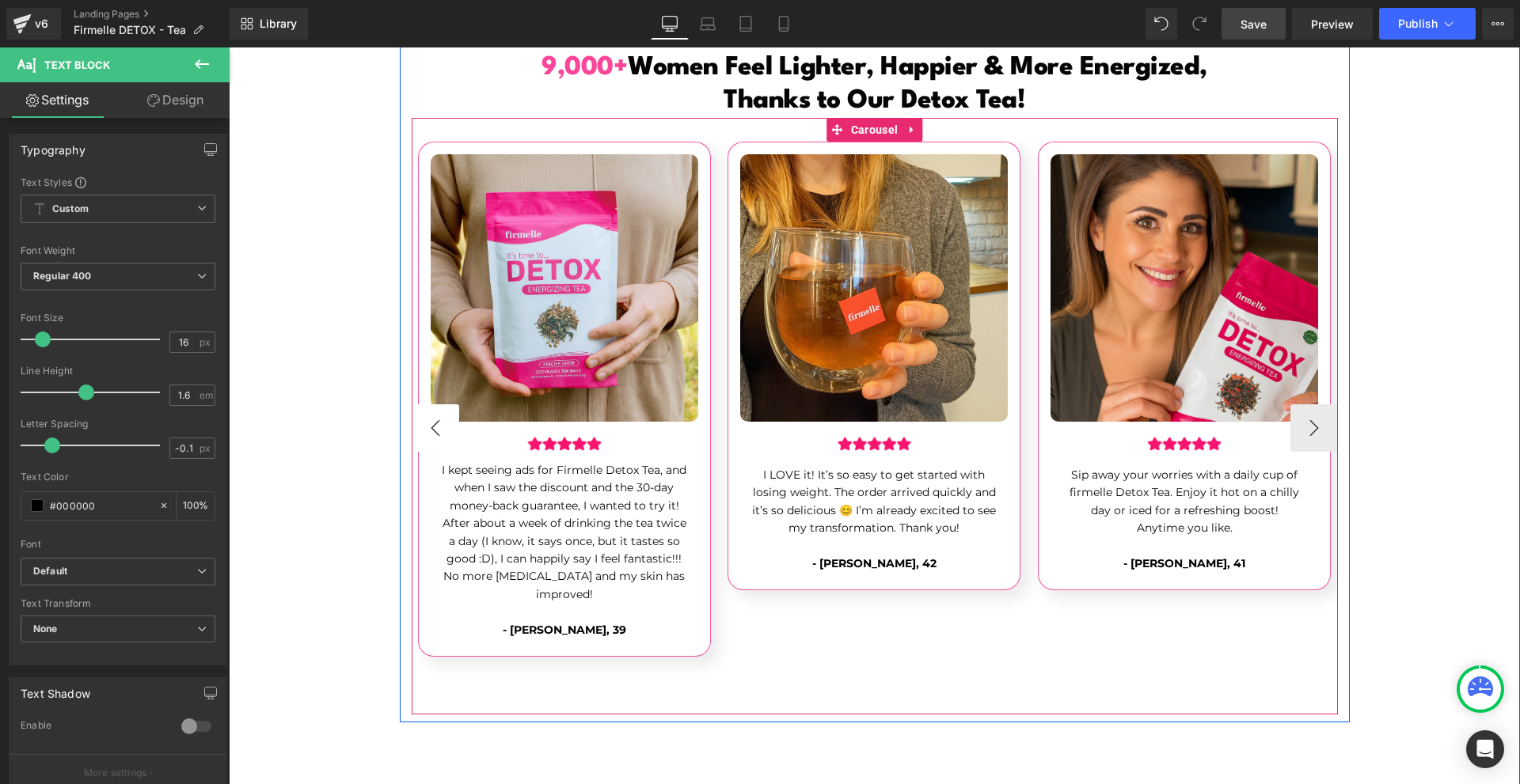
click at [426, 413] on button "‹" at bounding box center [435, 429] width 48 height 48
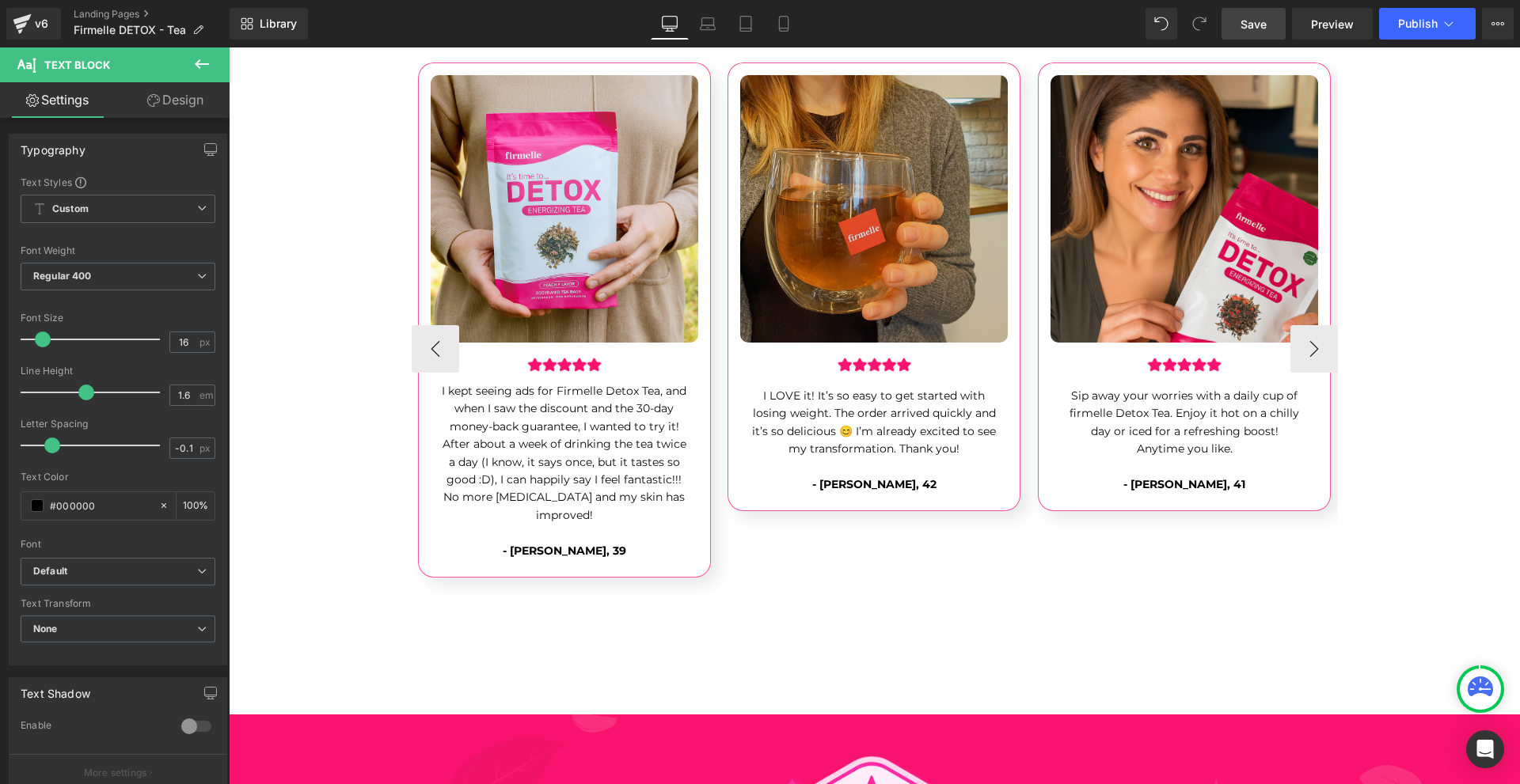
scroll to position [5224, 0]
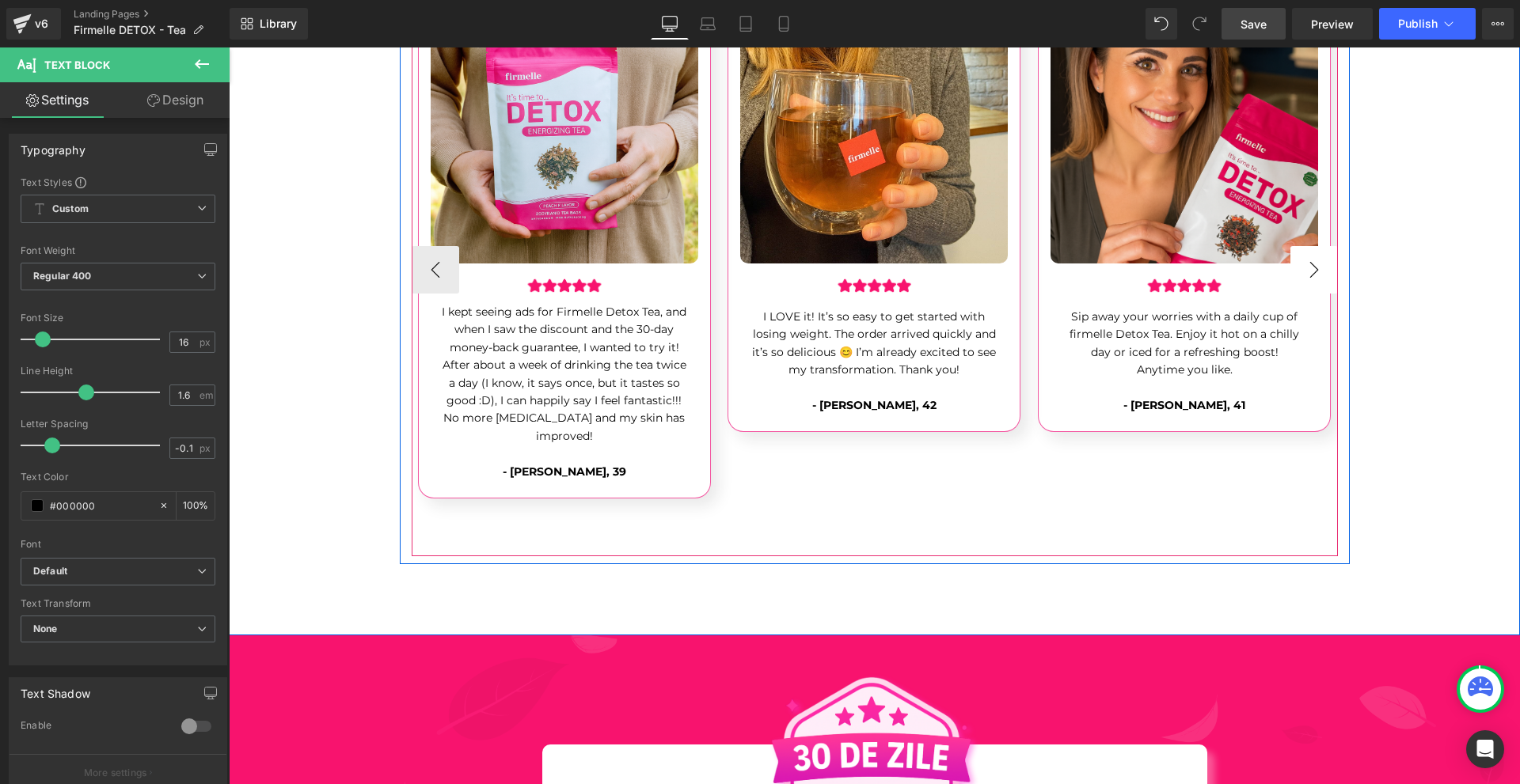
click at [1298, 246] on button "›" at bounding box center [1315, 270] width 48 height 48
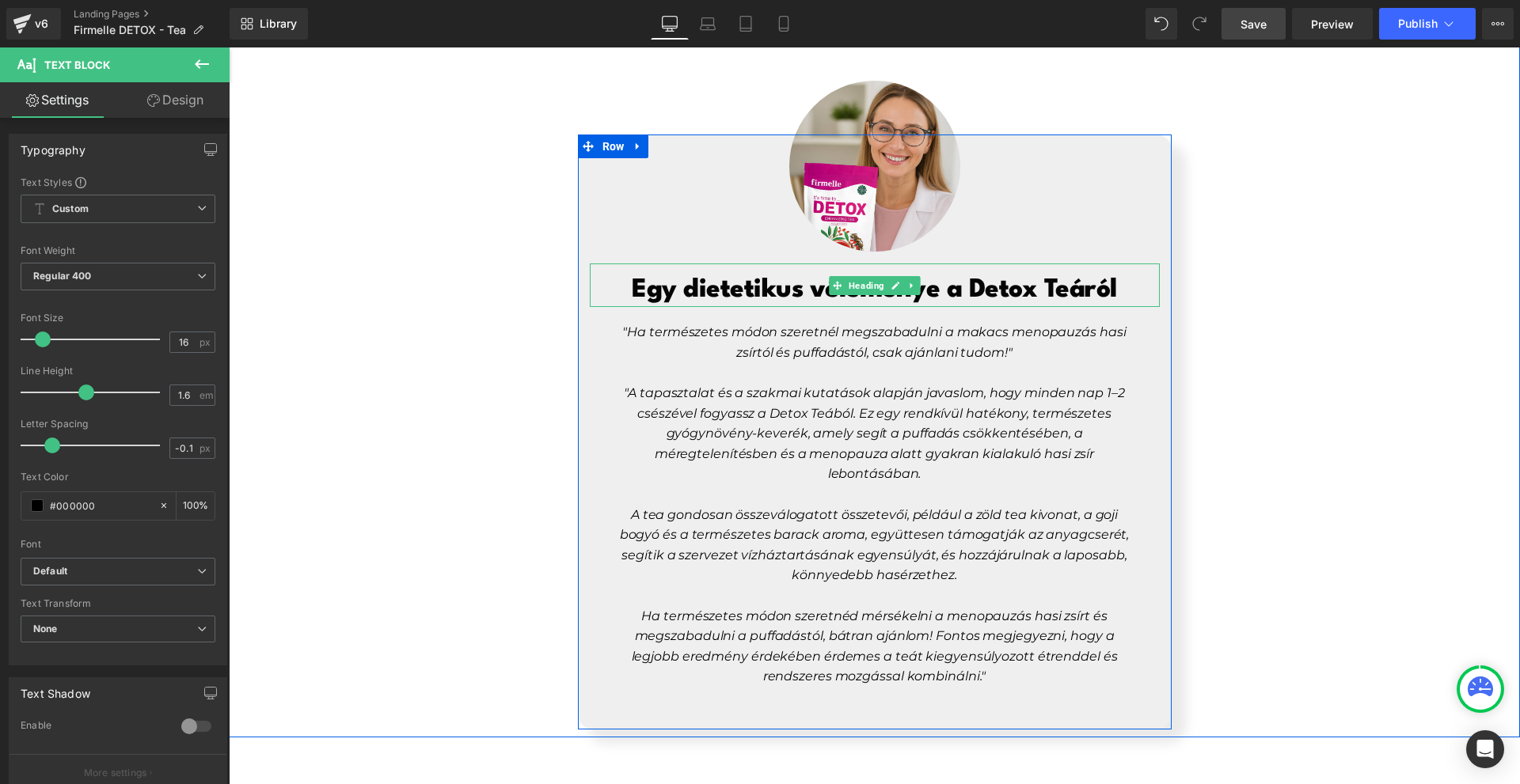
scroll to position [6728, 0]
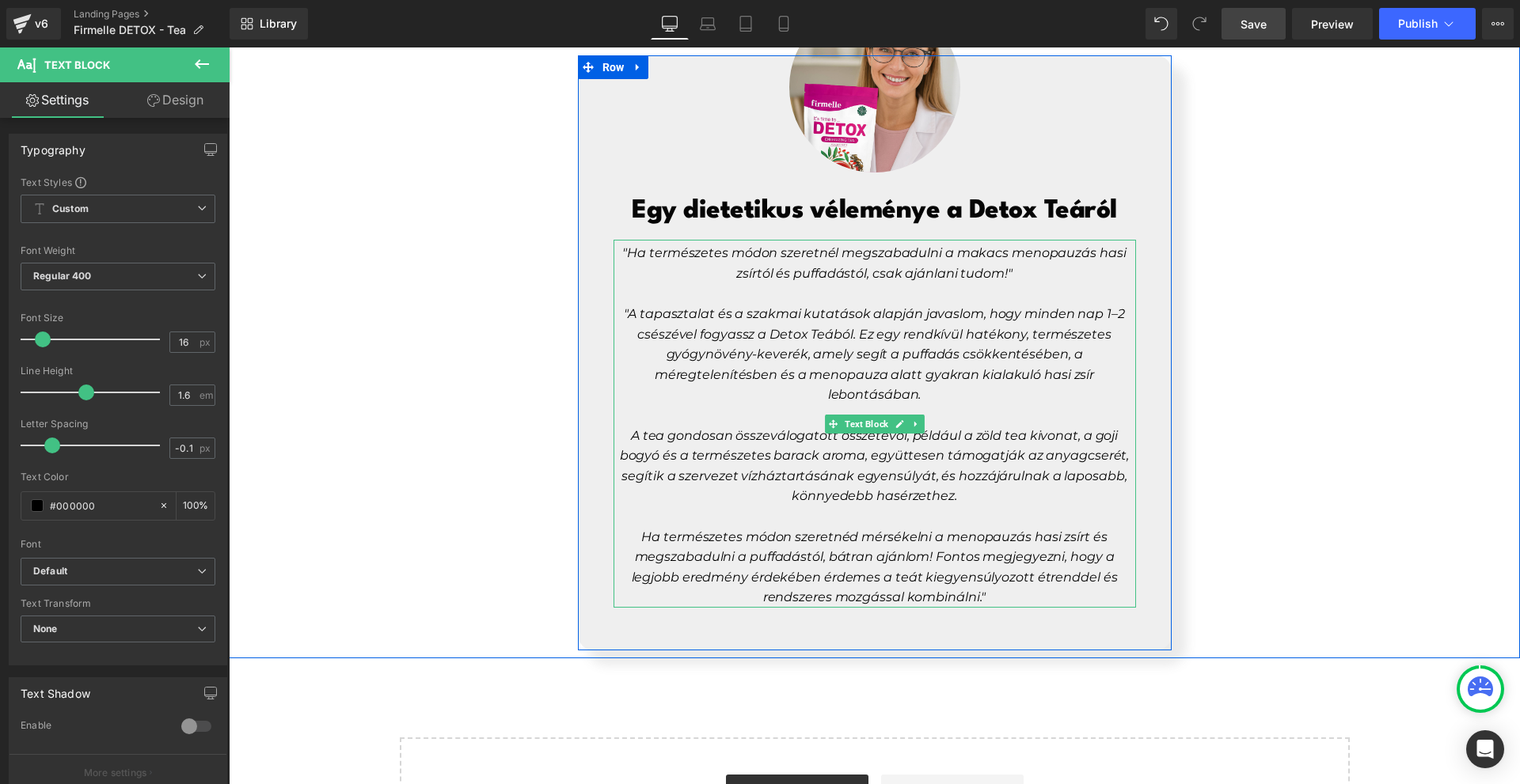
click at [1019, 584] on p "Ha természetes módon szeretnéd mérsékelni a menopauzás hasi zsírt és megszabadu…" at bounding box center [875, 567] width 523 height 81
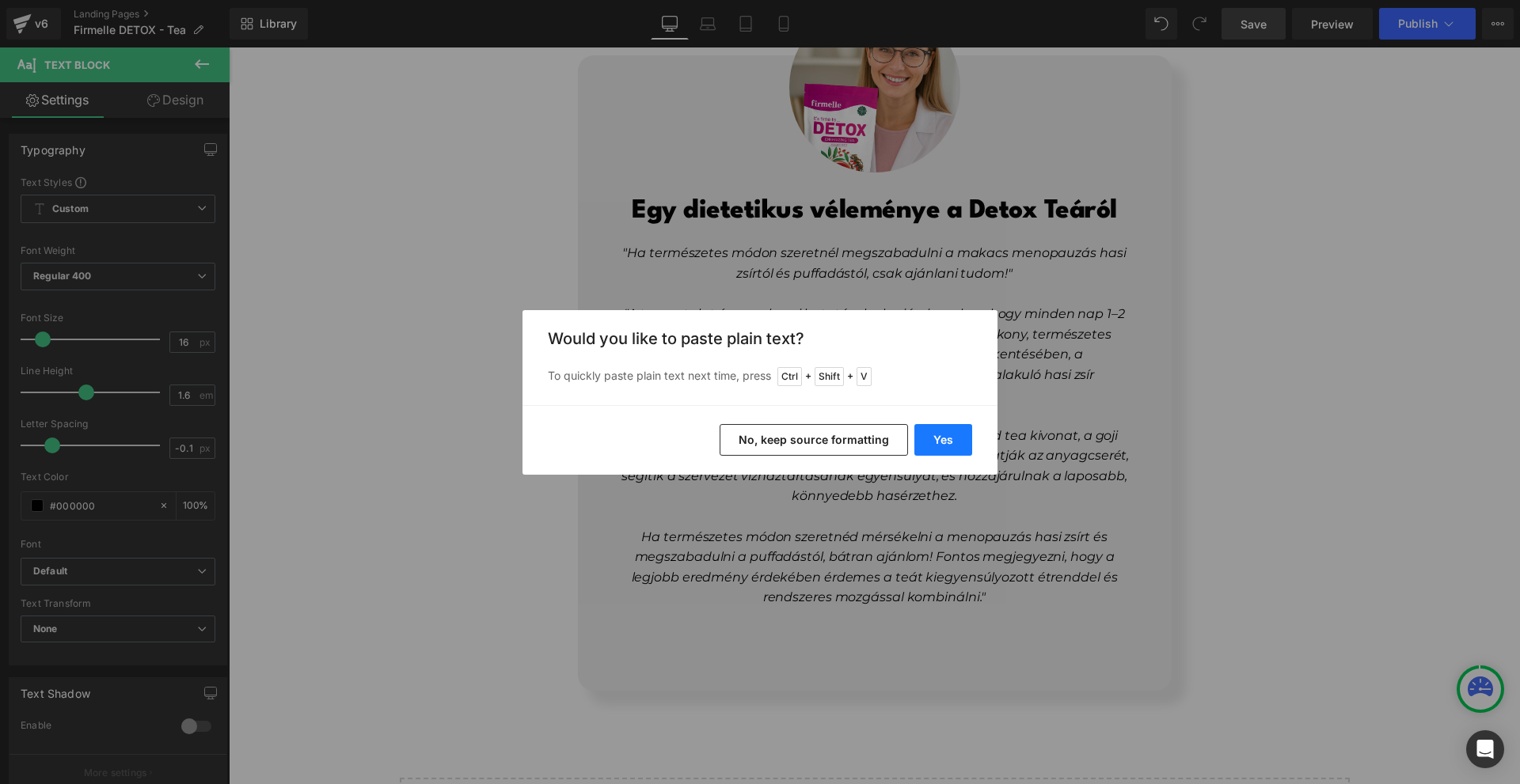
drag, startPoint x: 944, startPoint y: 441, endPoint x: 668, endPoint y: 544, distance: 294.6
click at [944, 441] on button "Yes" at bounding box center [944, 440] width 58 height 31
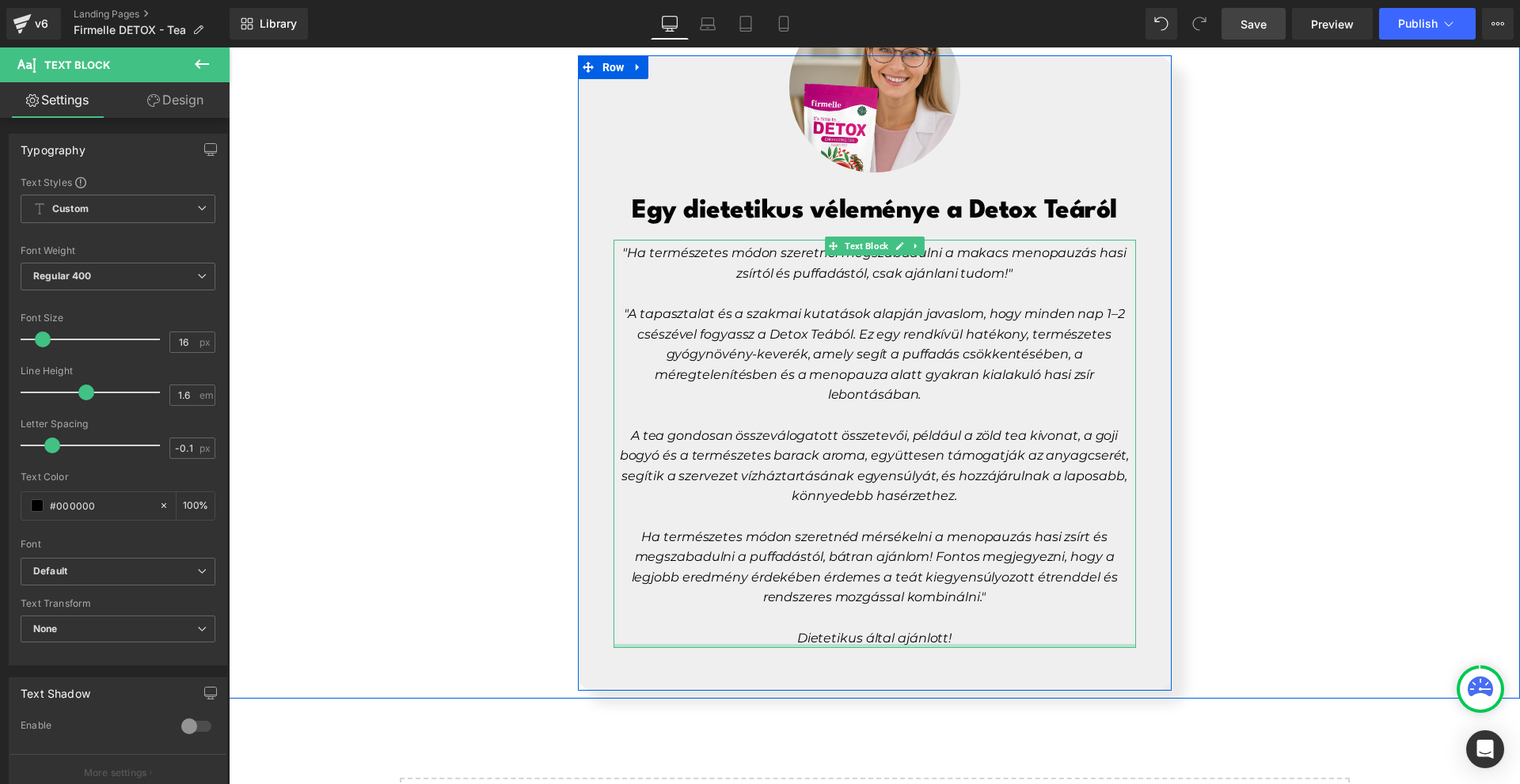
click at [864, 645] on div at bounding box center [875, 646] width 523 height 4
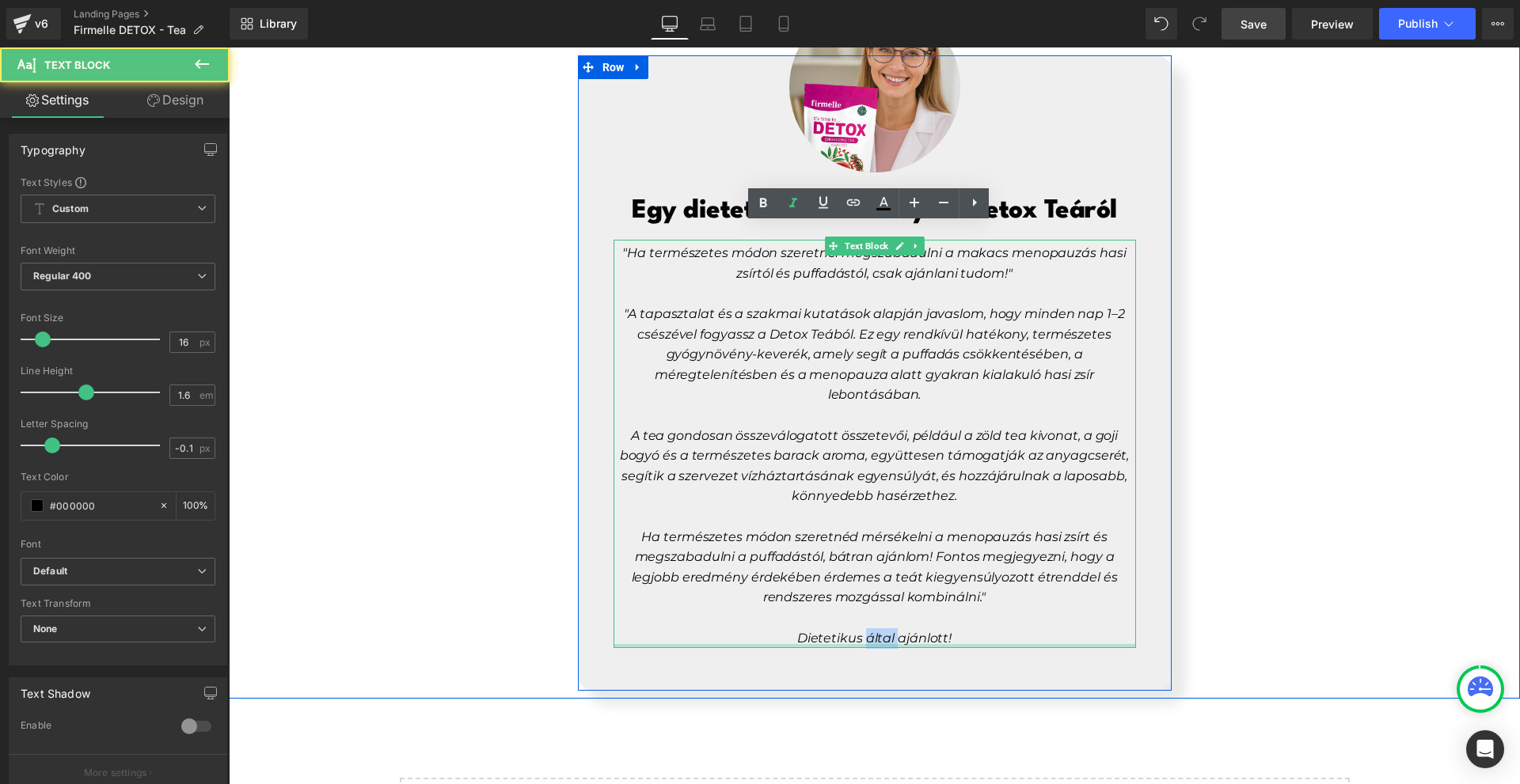
click at [864, 631] on span "Dietetikus által ajánlott!" at bounding box center [874, 638] width 154 height 15
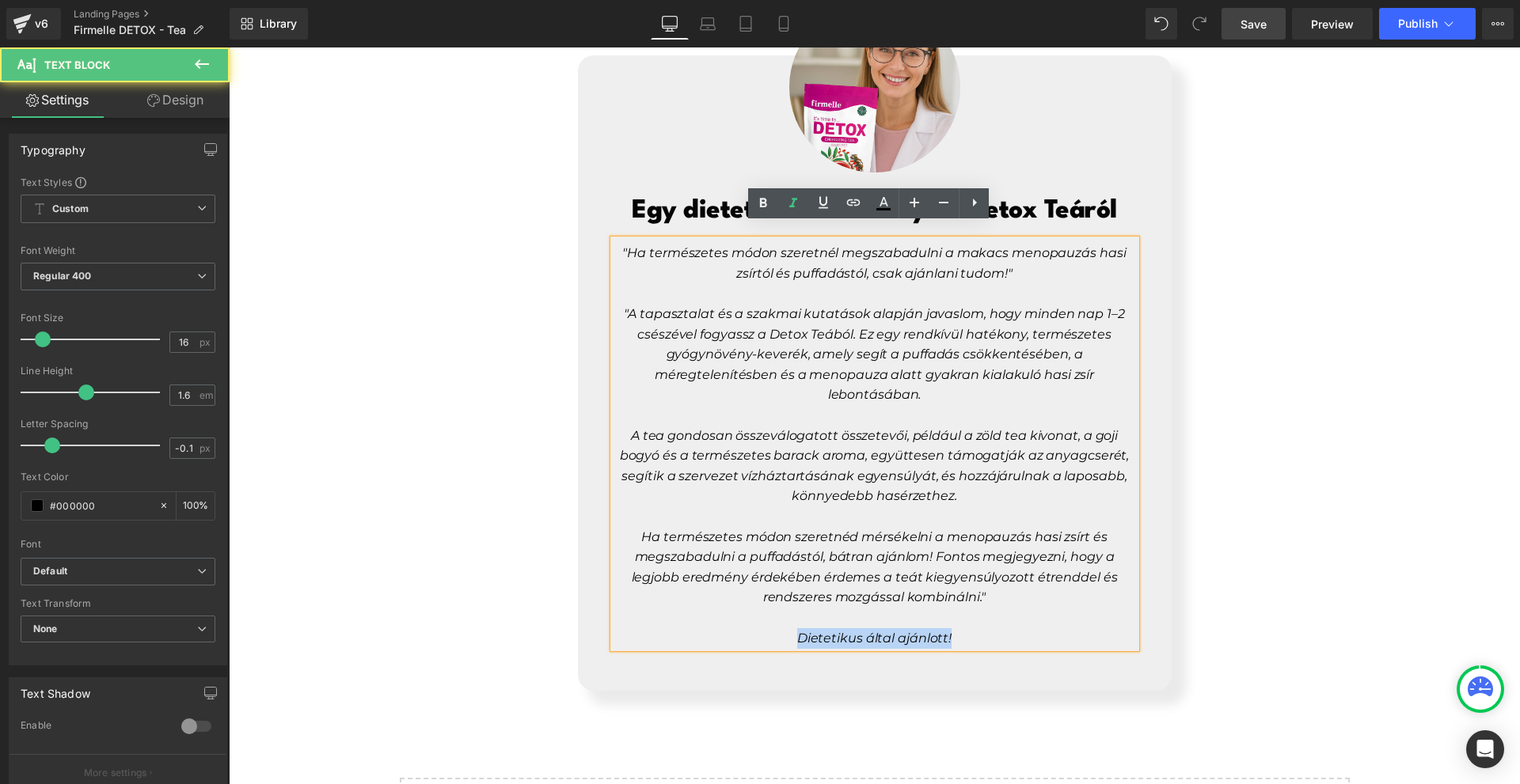
drag, startPoint x: 864, startPoint y: 628, endPoint x: 791, endPoint y: 451, distance: 191.5
click at [860, 631] on span "Dietetikus által ajánlott!" at bounding box center [874, 638] width 154 height 15
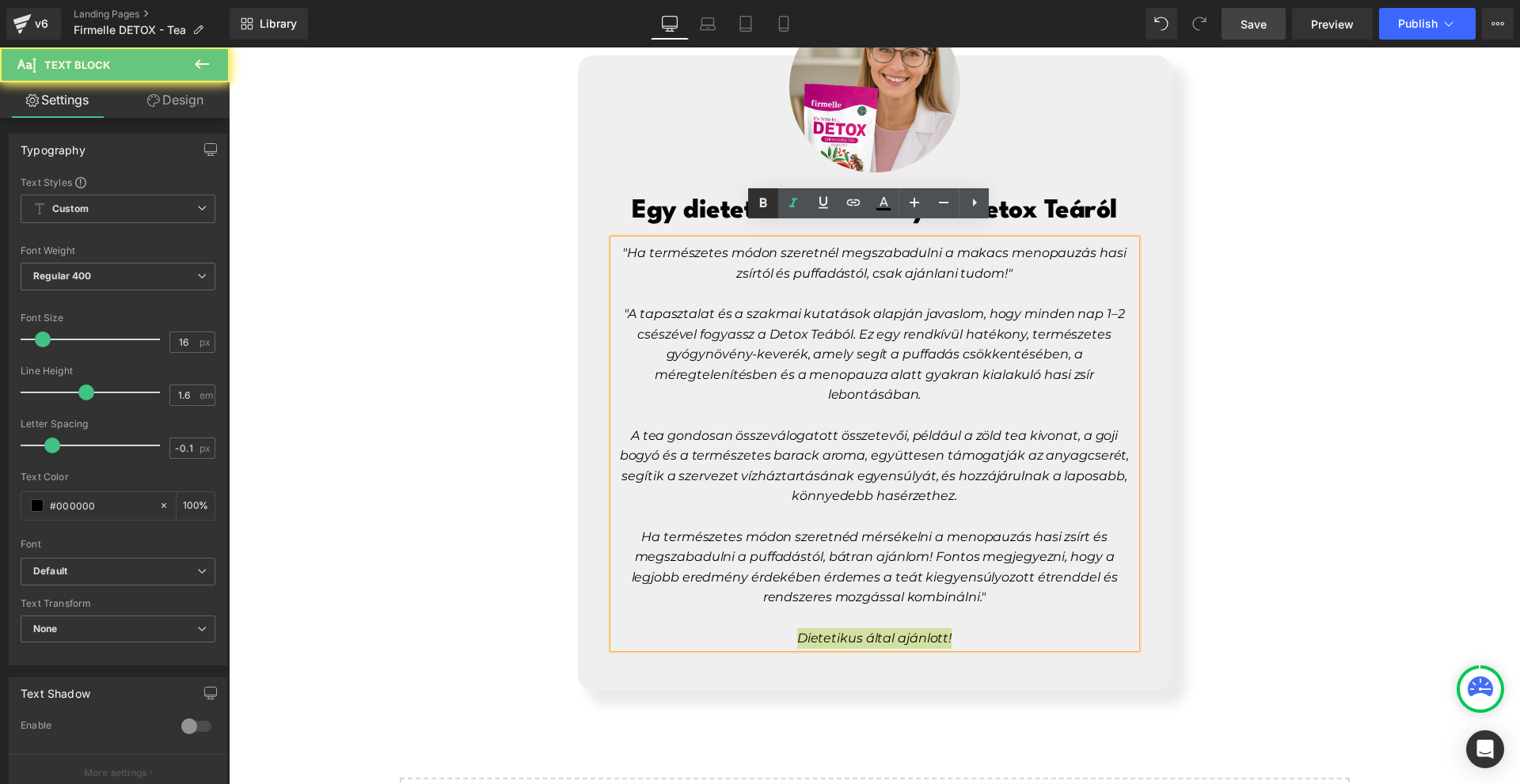
drag, startPoint x: 755, startPoint y: 209, endPoint x: 762, endPoint y: 215, distance: 9.2
click at [755, 209] on icon at bounding box center [763, 203] width 19 height 19
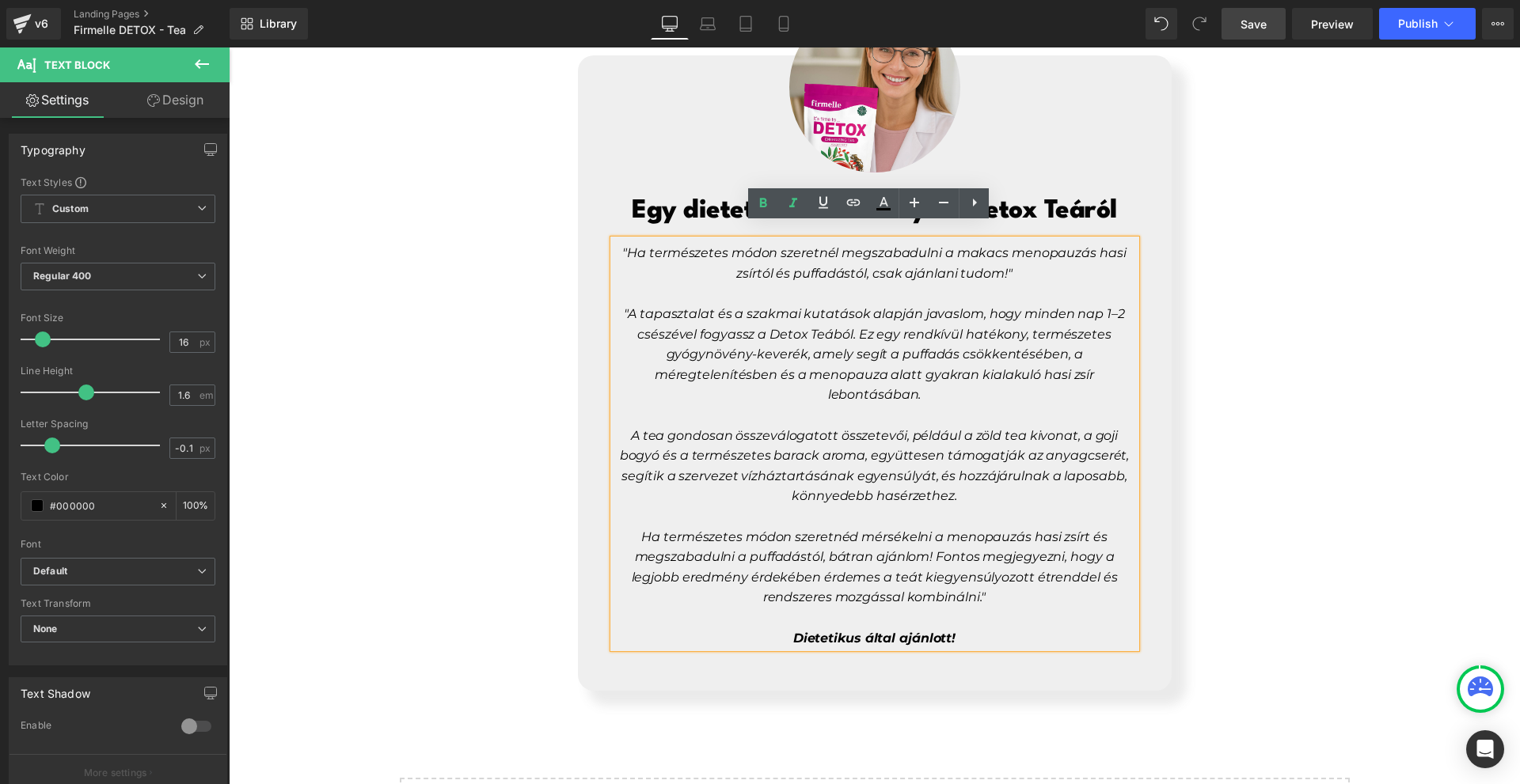
click at [1185, 580] on div "Image Egy dietetikus véleménye a Detox Teáról Heading "Ha természetes módon sze…" at bounding box center [874, 333] width 1292 height 715
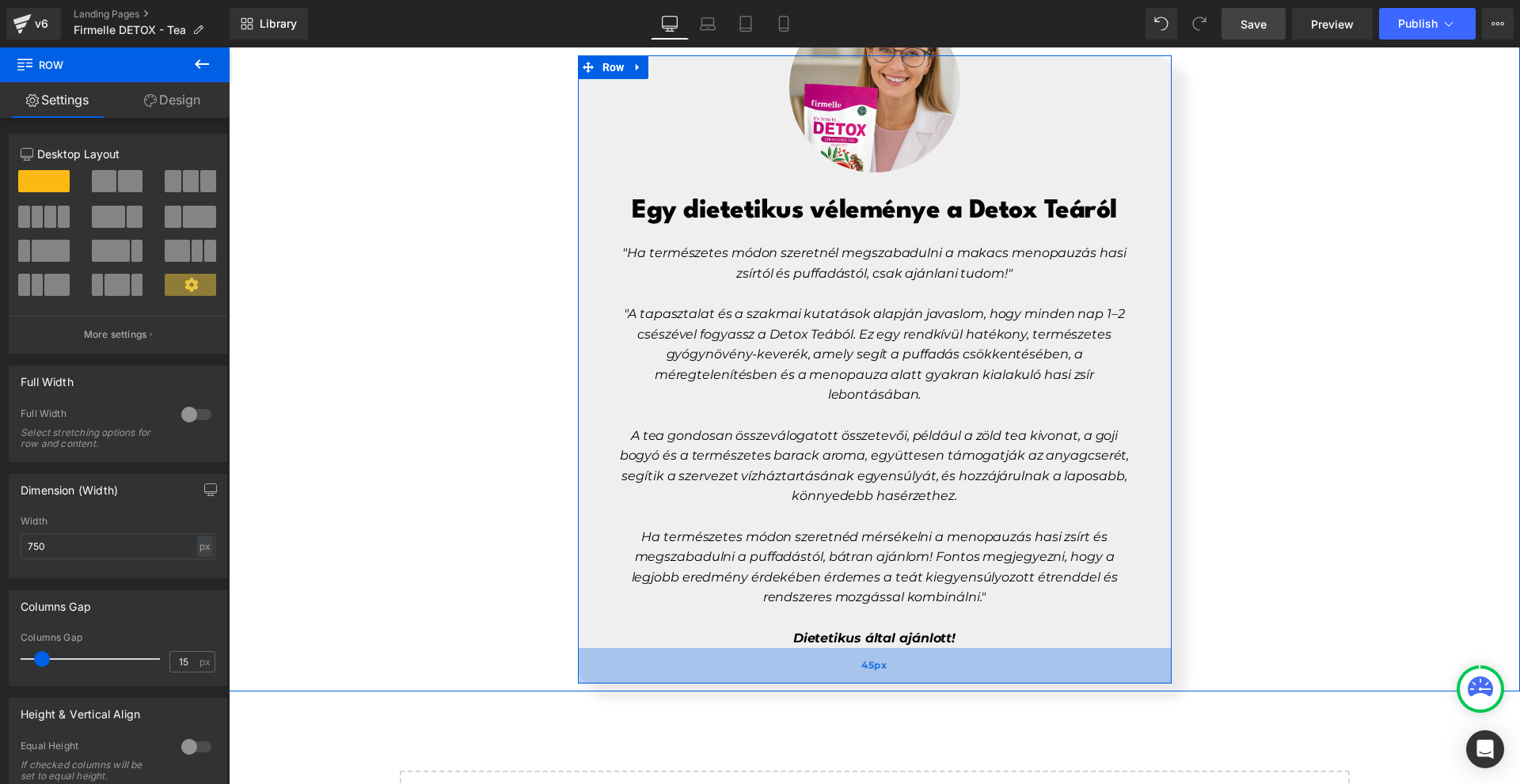
drag, startPoint x: 1027, startPoint y: 665, endPoint x: 1028, endPoint y: 657, distance: 8.1
click at [1038, 657] on div "45px" at bounding box center [875, 665] width 594 height 35
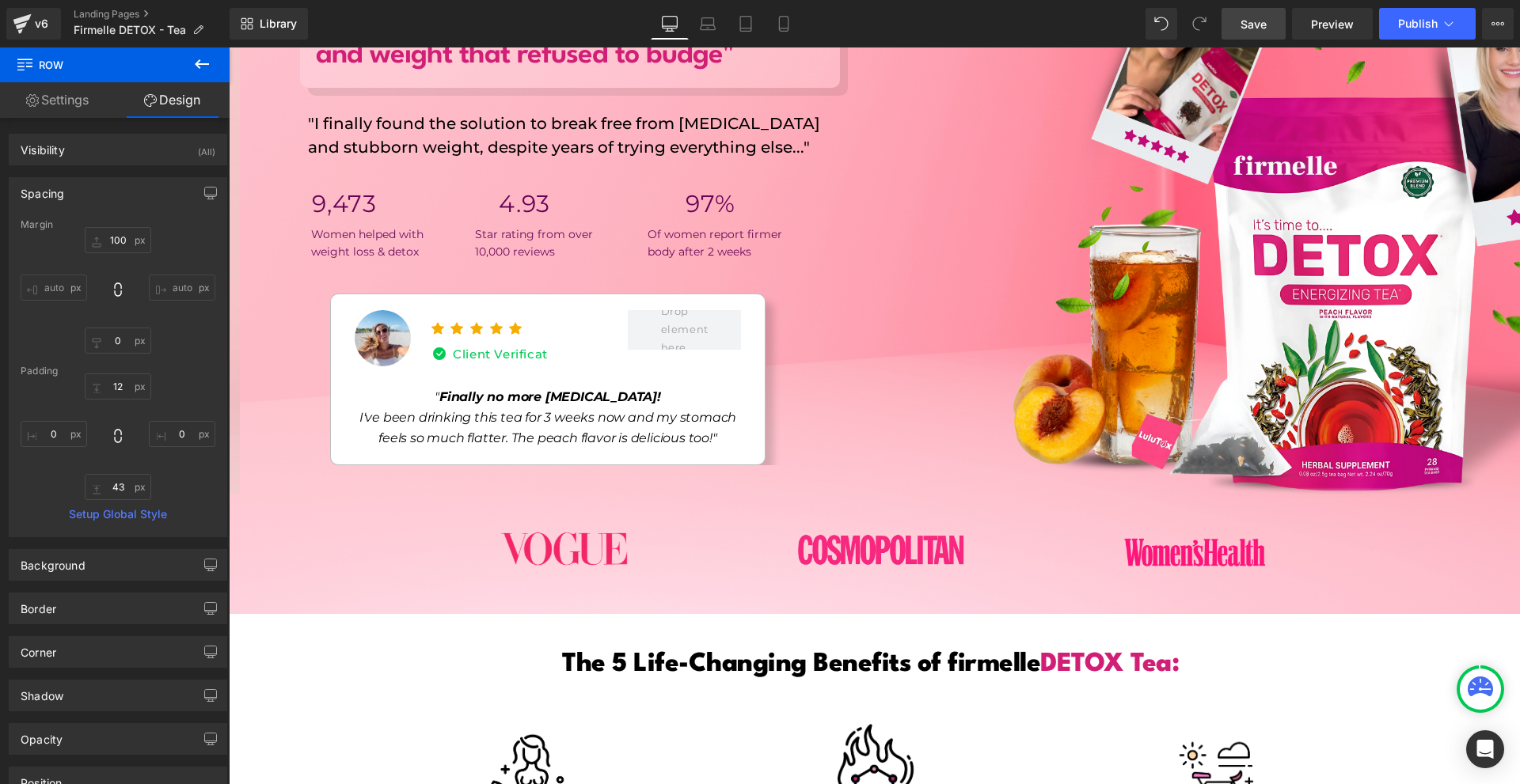
scroll to position [0, 0]
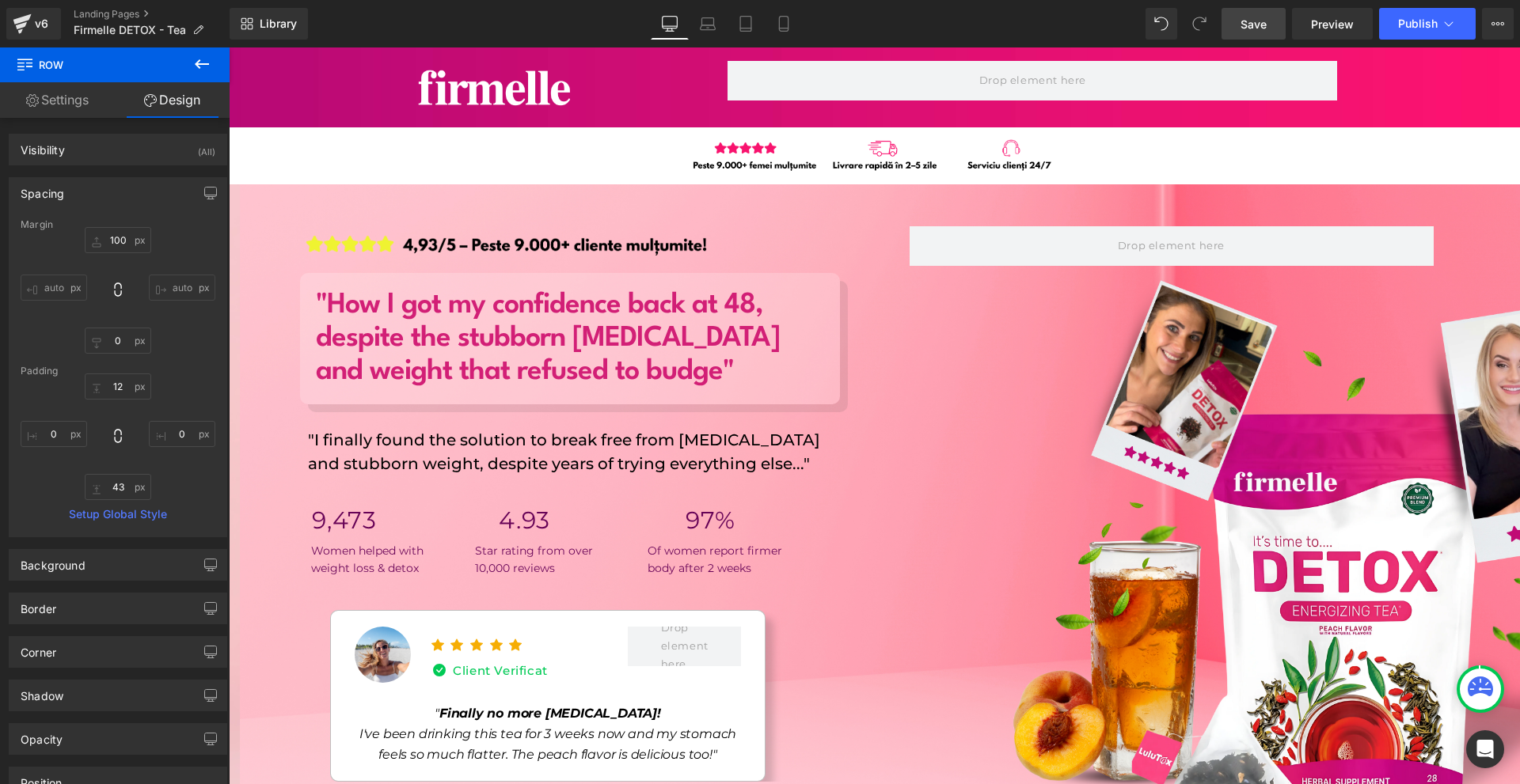
click at [1270, 11] on link "Save" at bounding box center [1254, 24] width 64 height 31
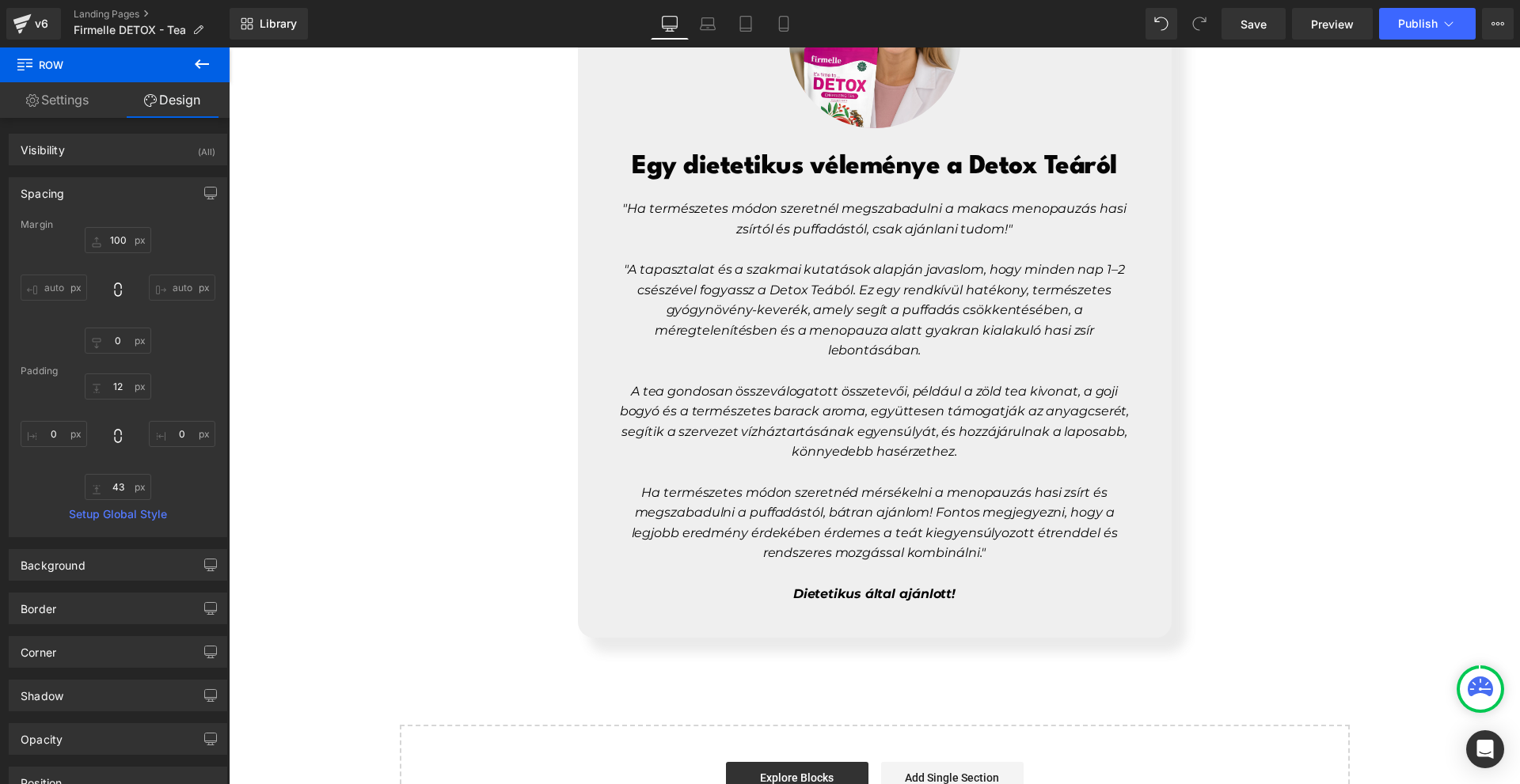
scroll to position [6852, 0]
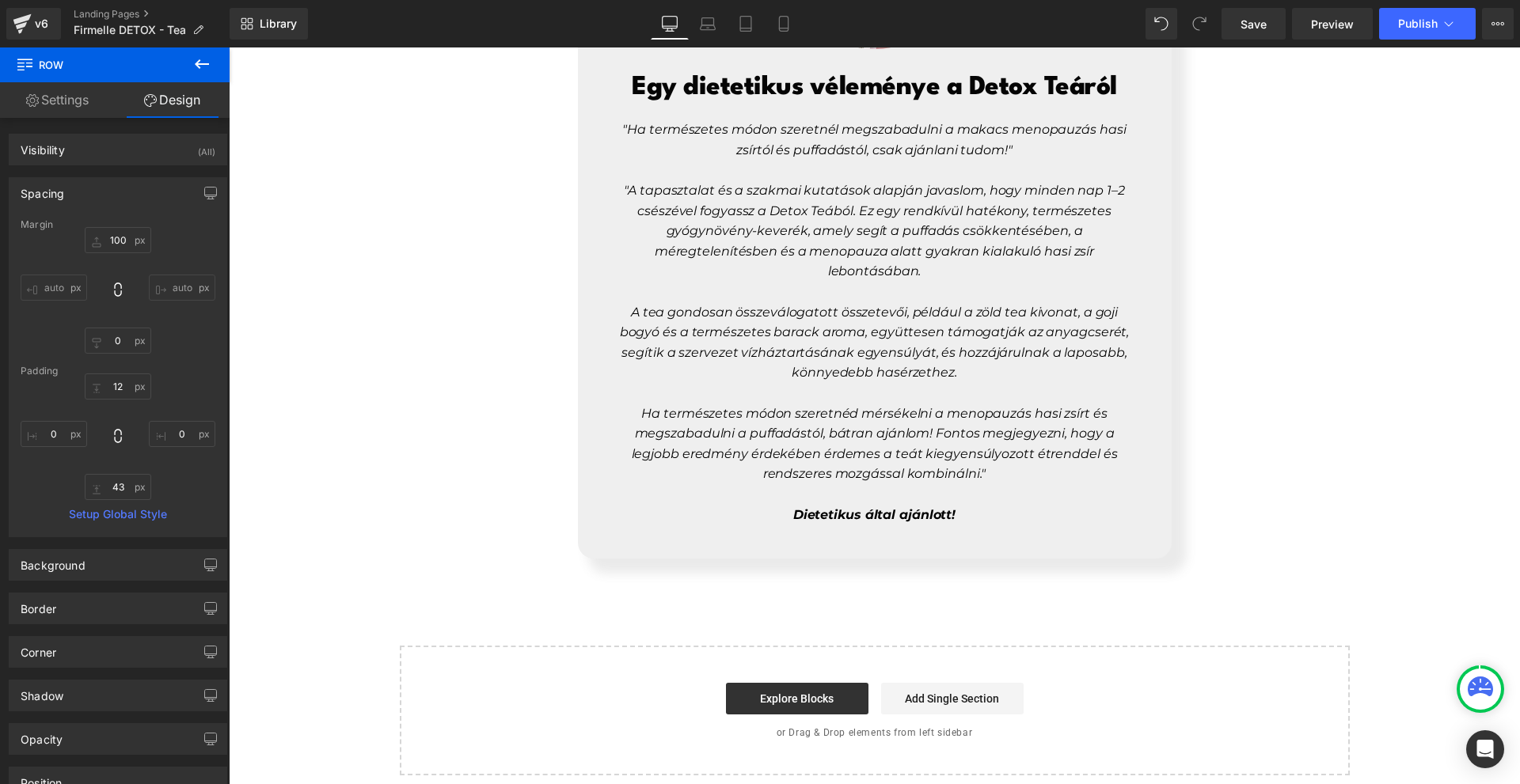
click at [203, 57] on icon at bounding box center [201, 63] width 19 height 19
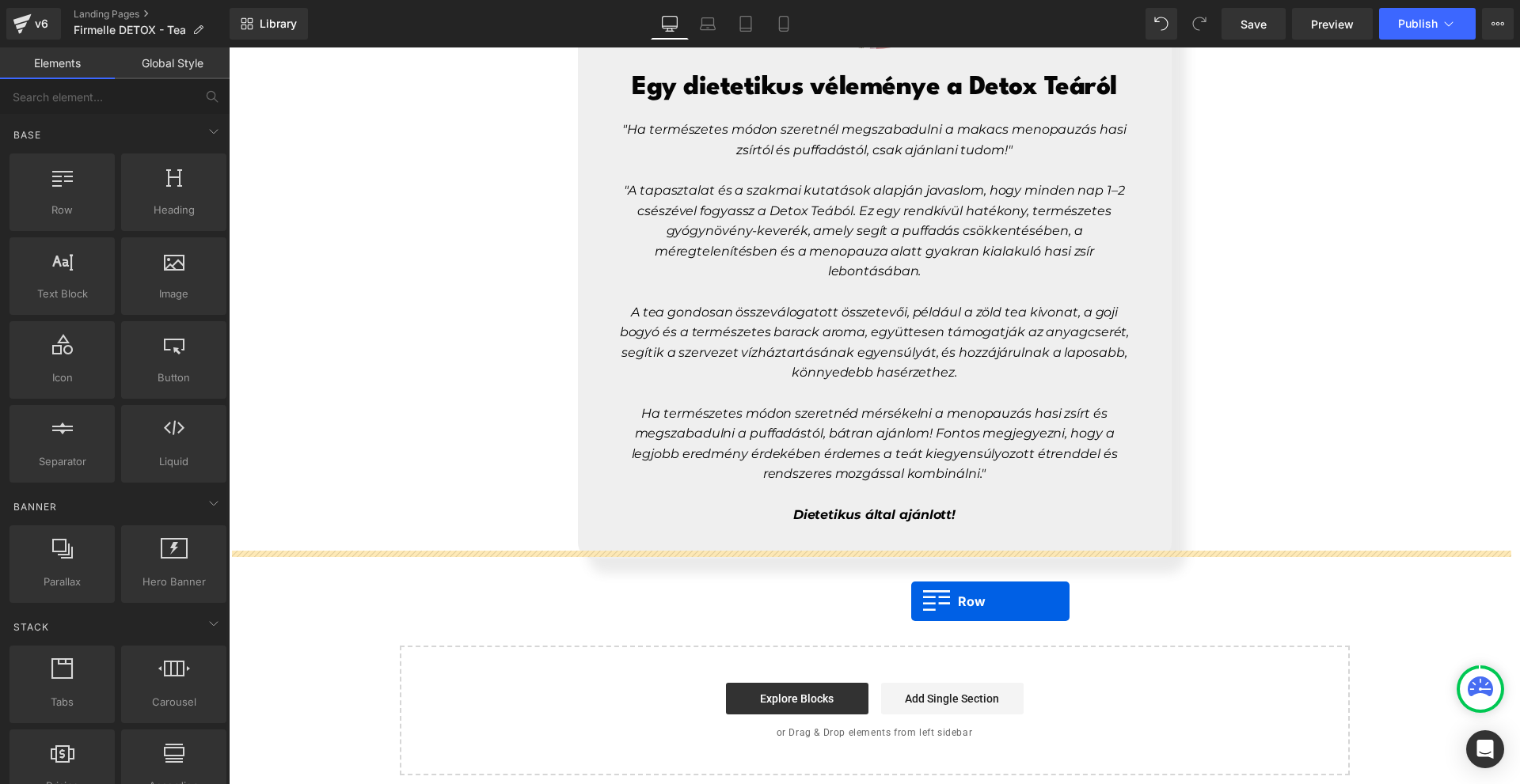
drag, startPoint x: 313, startPoint y: 216, endPoint x: 911, endPoint y: 602, distance: 711.8
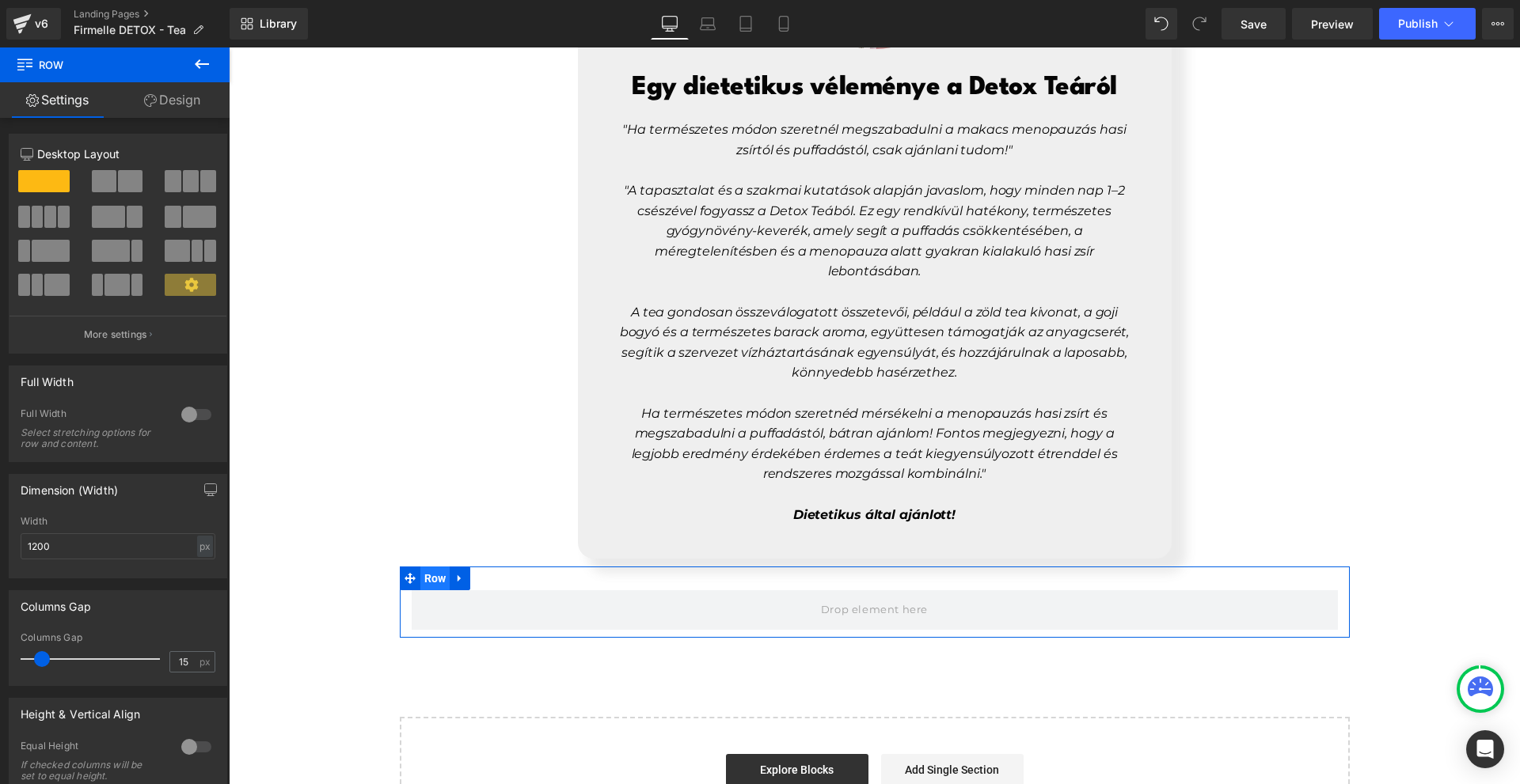
click at [431, 566] on span "Row" at bounding box center [435, 578] width 30 height 24
click at [193, 410] on div at bounding box center [196, 415] width 38 height 26
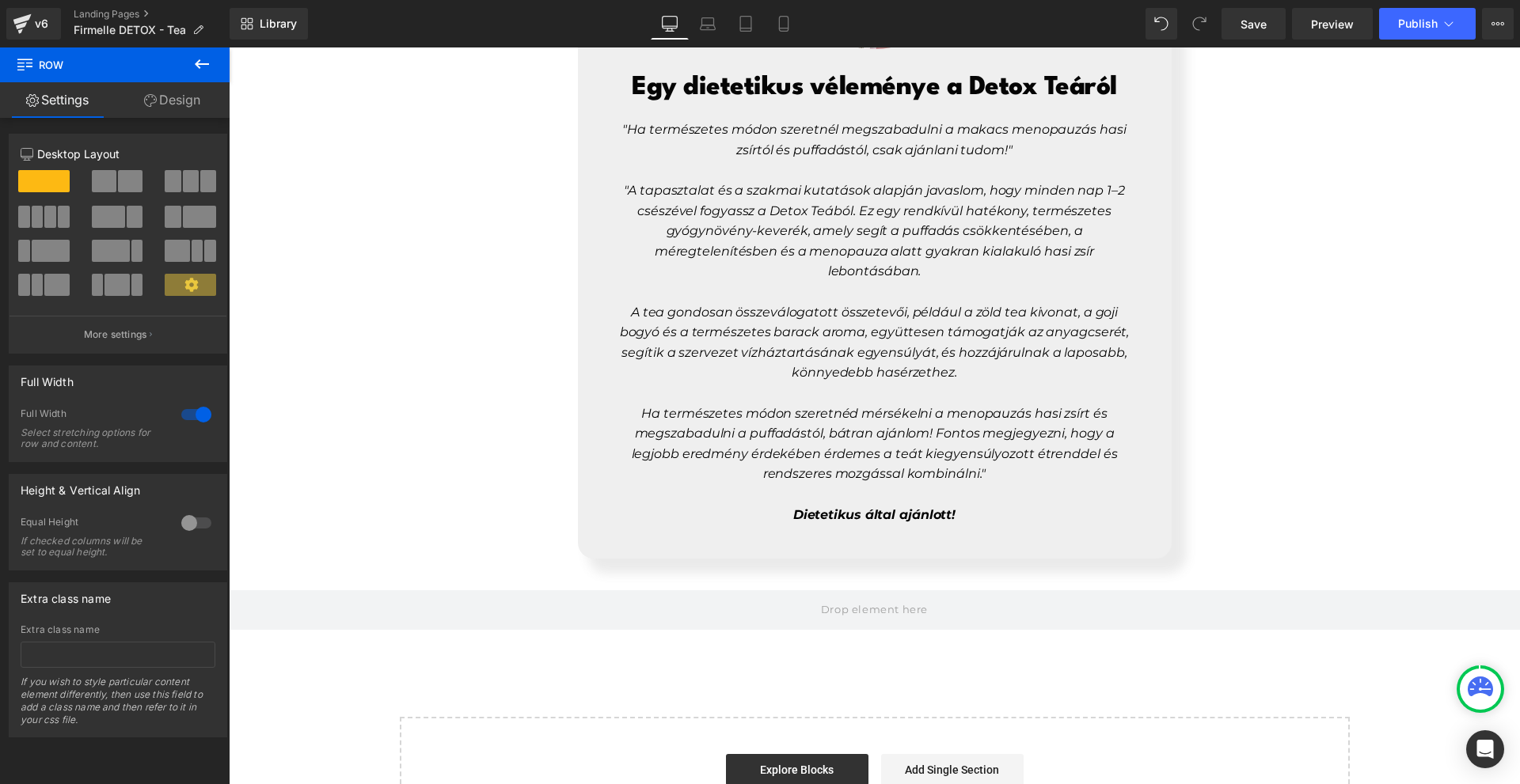
click at [199, 67] on icon at bounding box center [201, 63] width 19 height 19
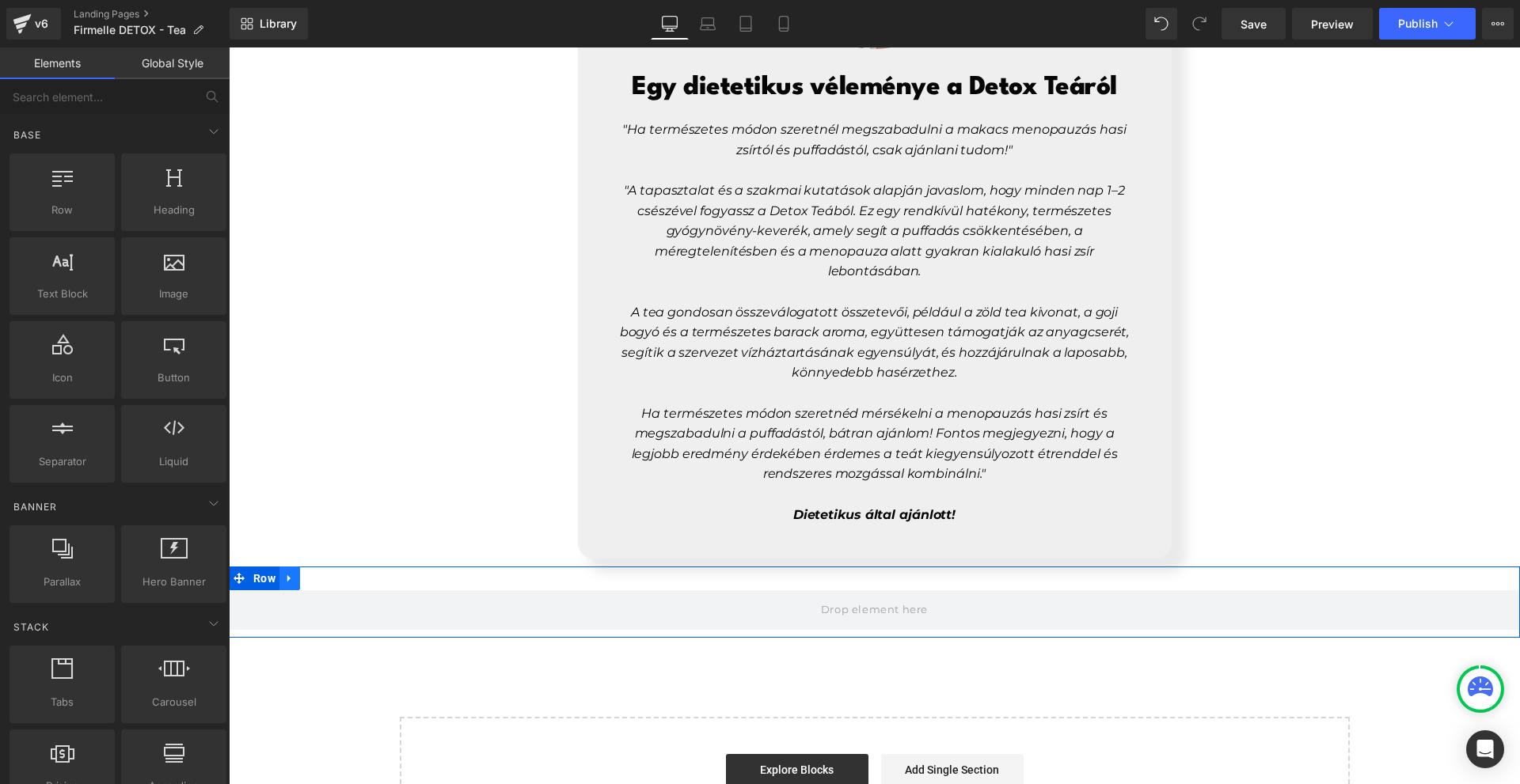
click at [280, 566] on link at bounding box center [289, 578] width 21 height 24
click at [272, 567] on span "Row" at bounding box center [264, 579] width 30 height 24
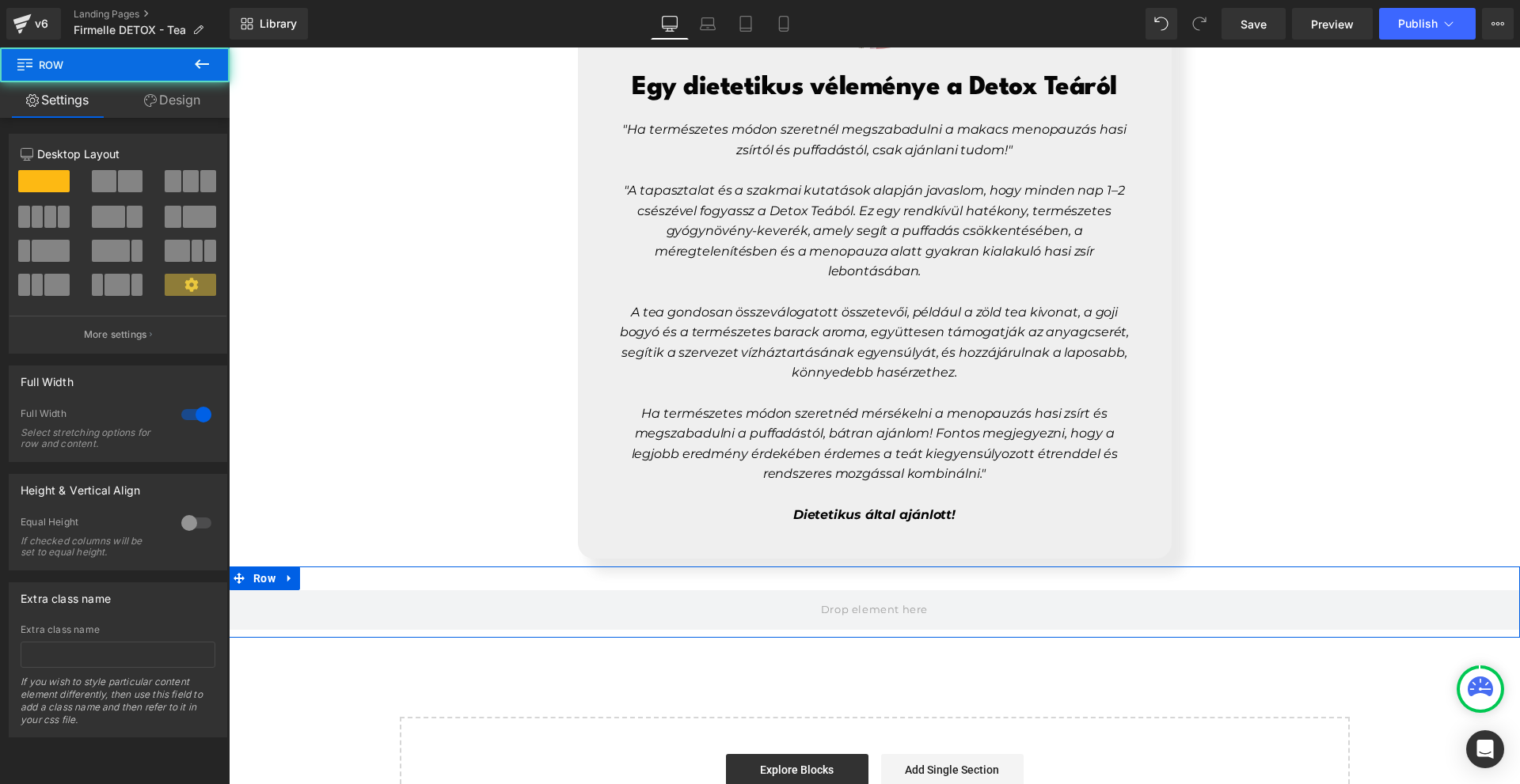
click at [179, 108] on link "Design" at bounding box center [172, 100] width 115 height 35
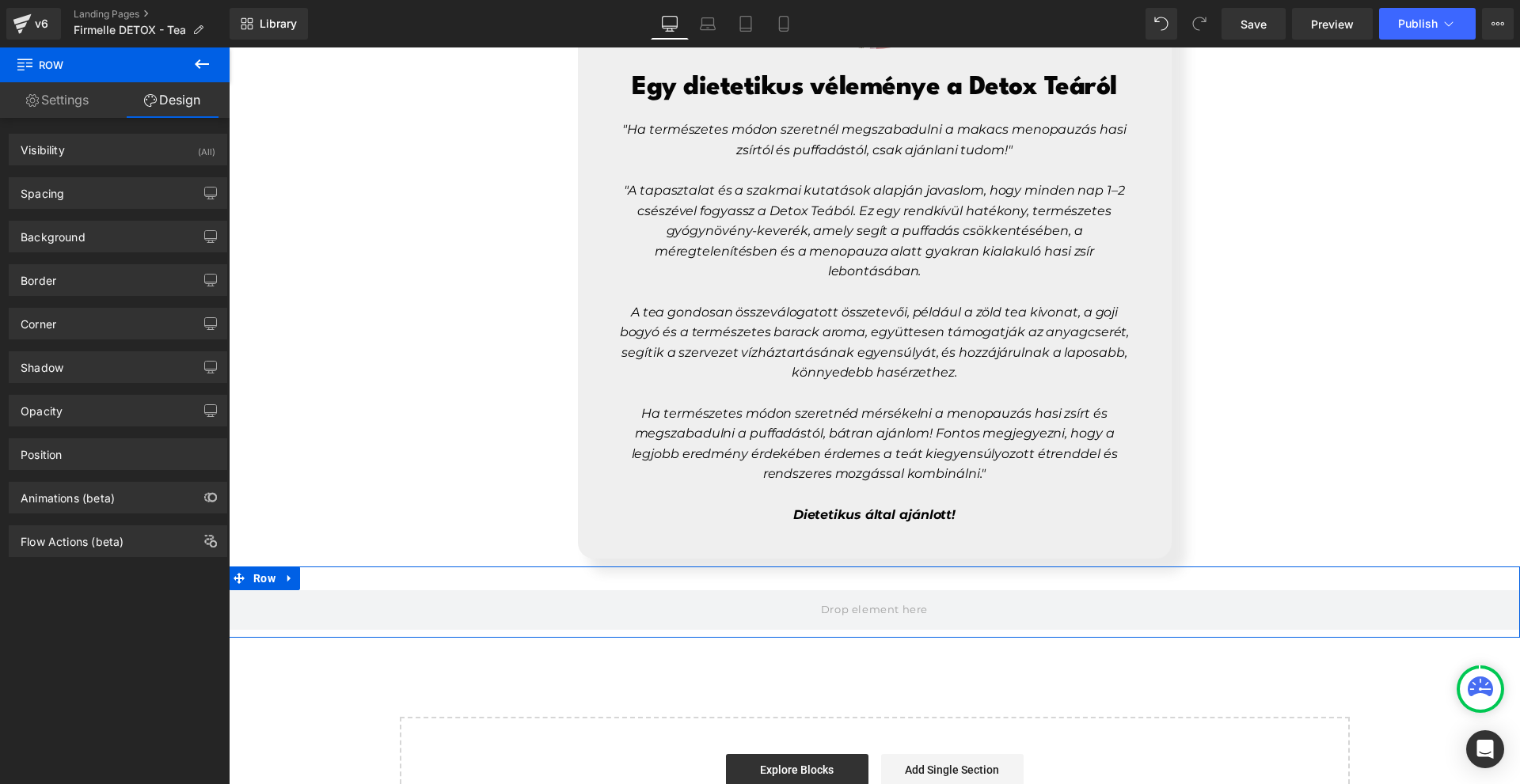
drag, startPoint x: 140, startPoint y: 182, endPoint x: 145, endPoint y: 210, distance: 28.4
click at [140, 185] on div "Spacing" at bounding box center [118, 193] width 217 height 30
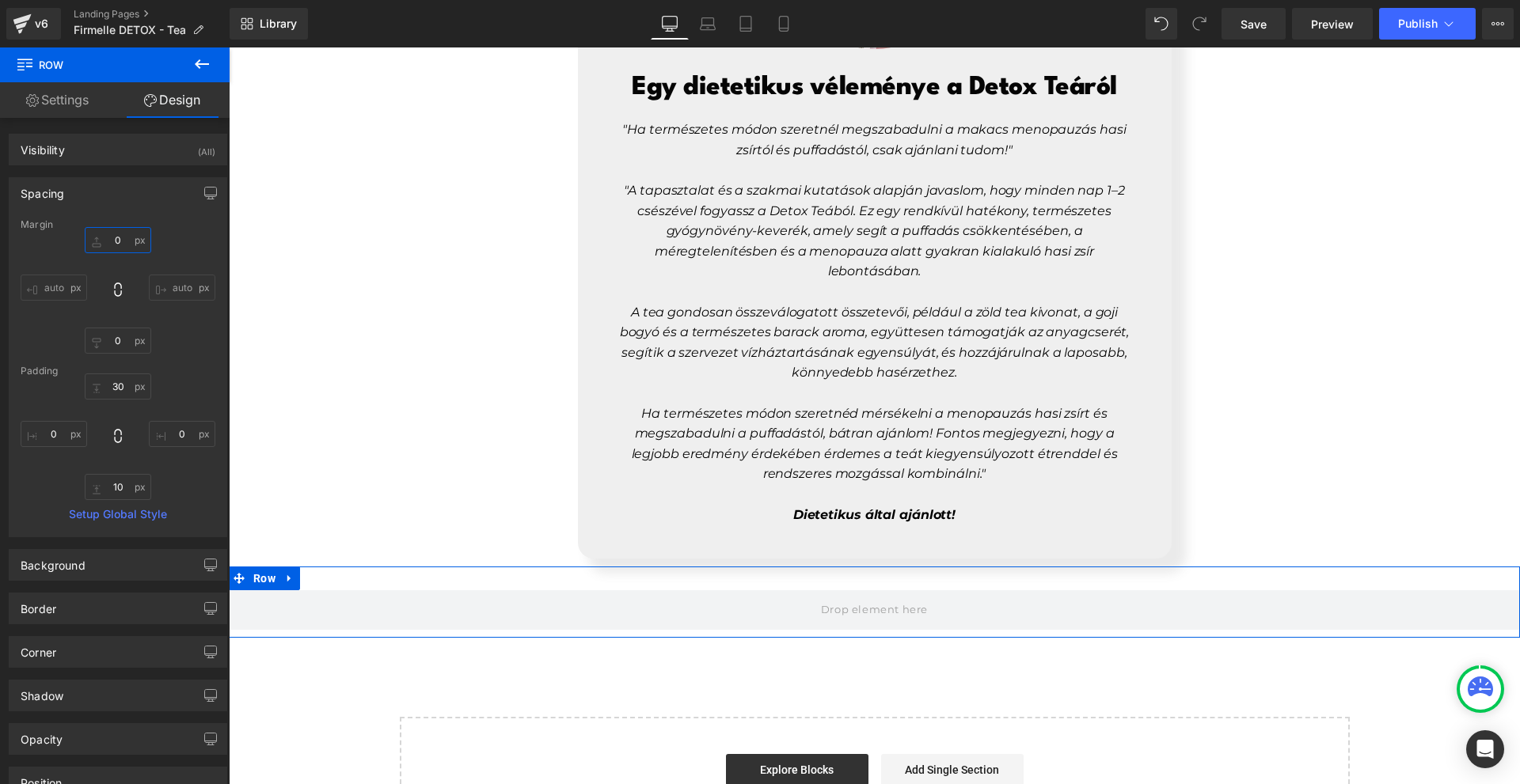
click at [140, 237] on input "0" at bounding box center [118, 241] width 67 height 26
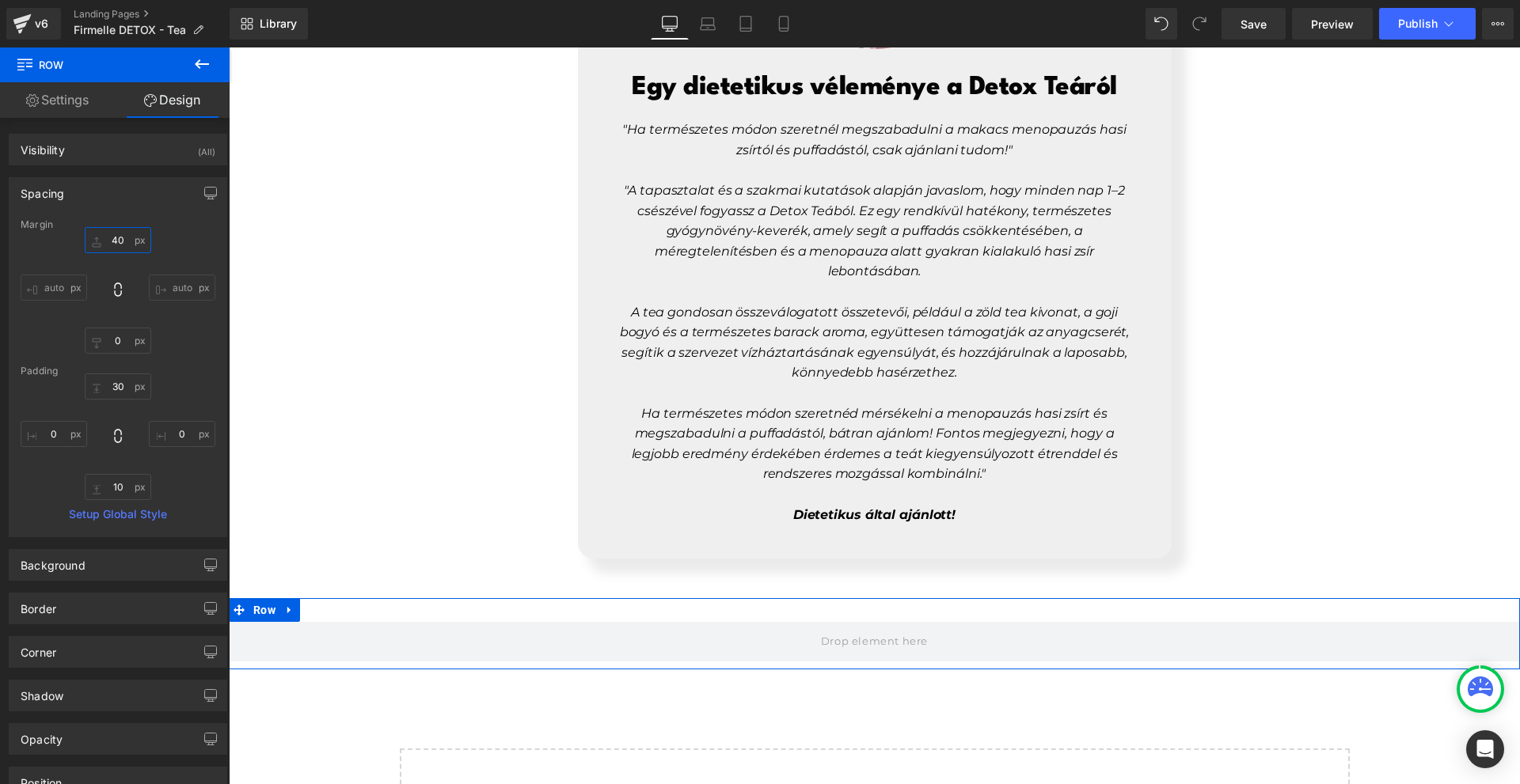
click at [140, 237] on input "40" at bounding box center [118, 241] width 67 height 26
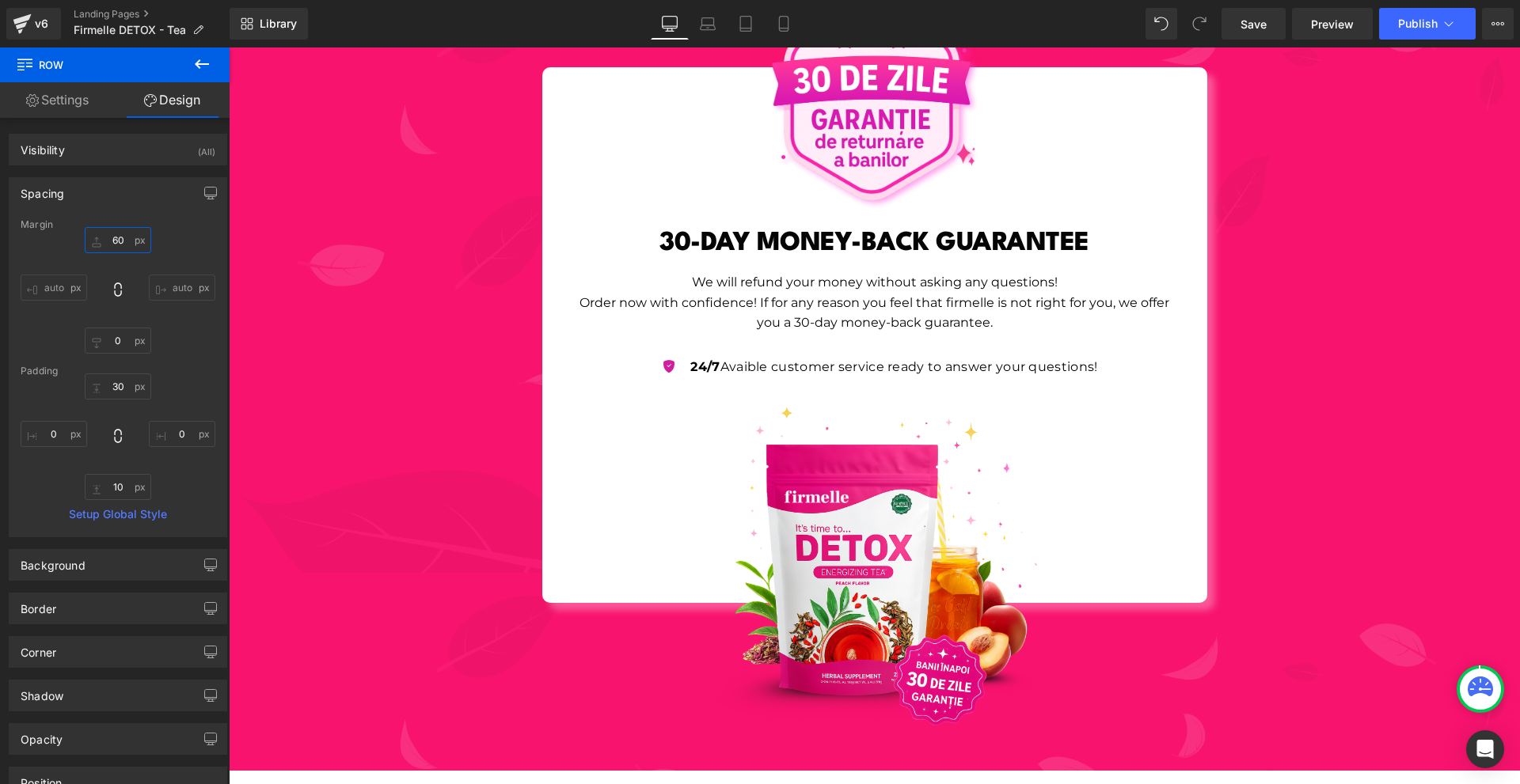
scroll to position [5505, 0]
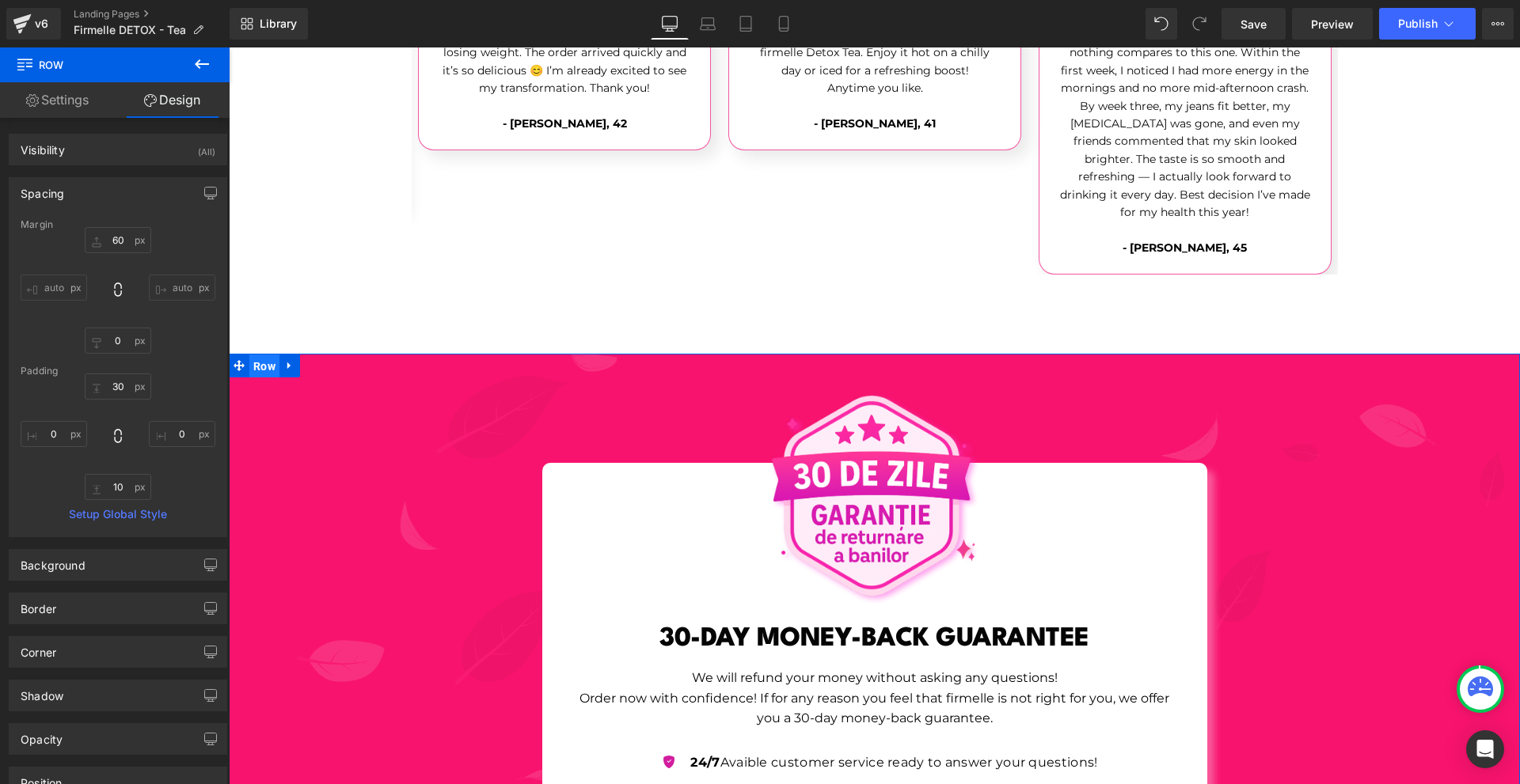
click at [268, 360] on span "Row" at bounding box center [264, 366] width 30 height 24
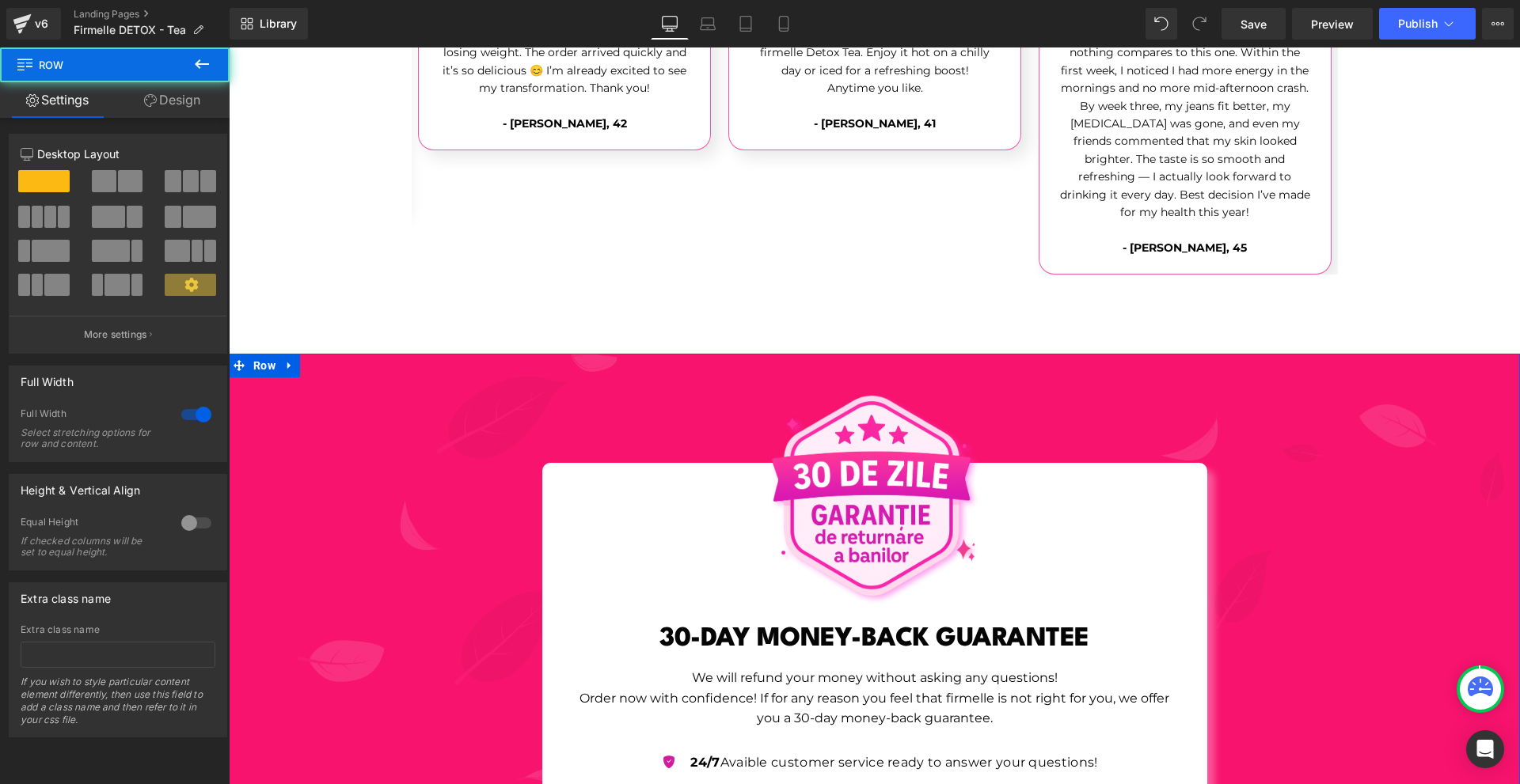
click at [176, 112] on link "Design" at bounding box center [172, 100] width 115 height 35
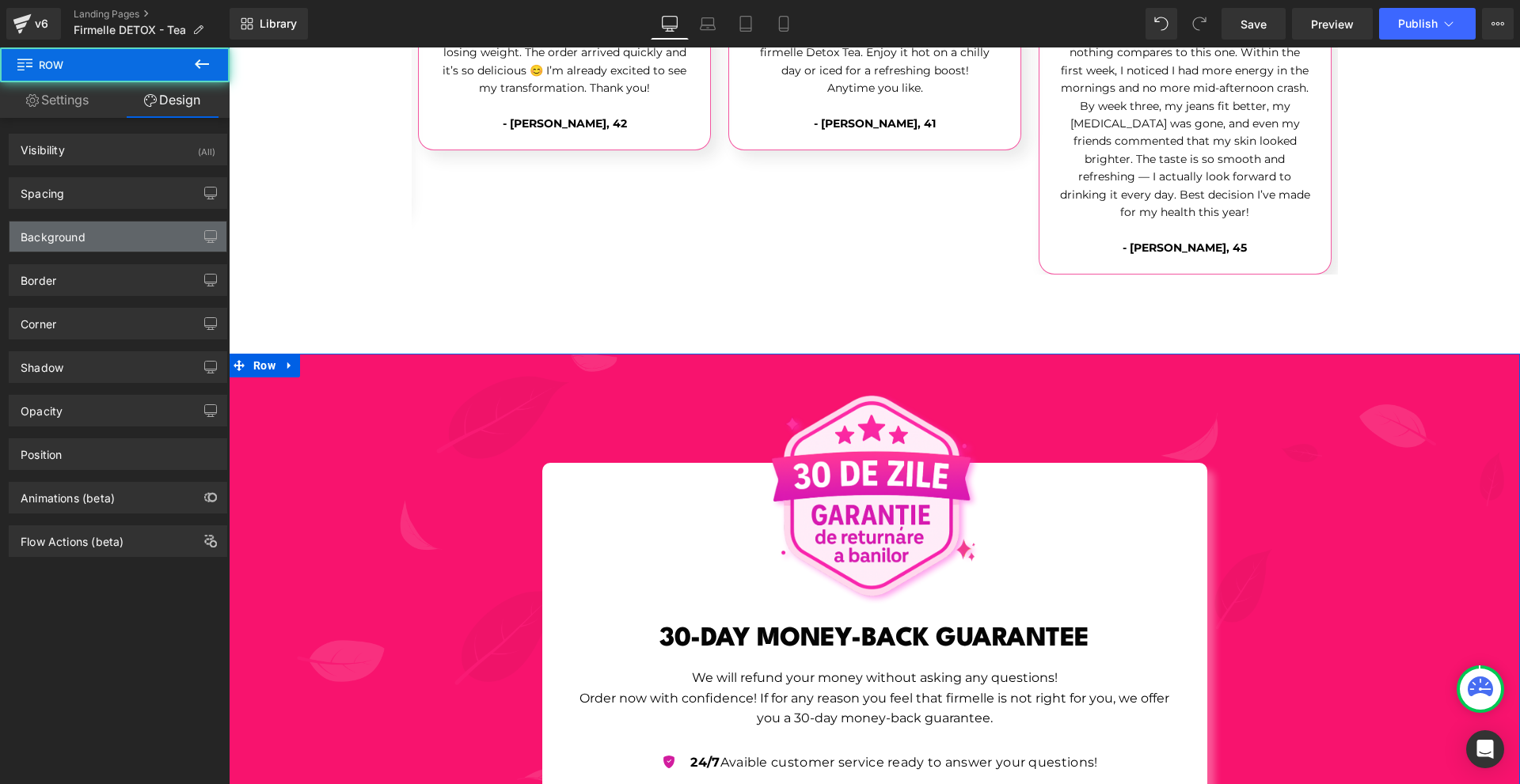
click at [114, 236] on div "Background" at bounding box center [118, 237] width 217 height 30
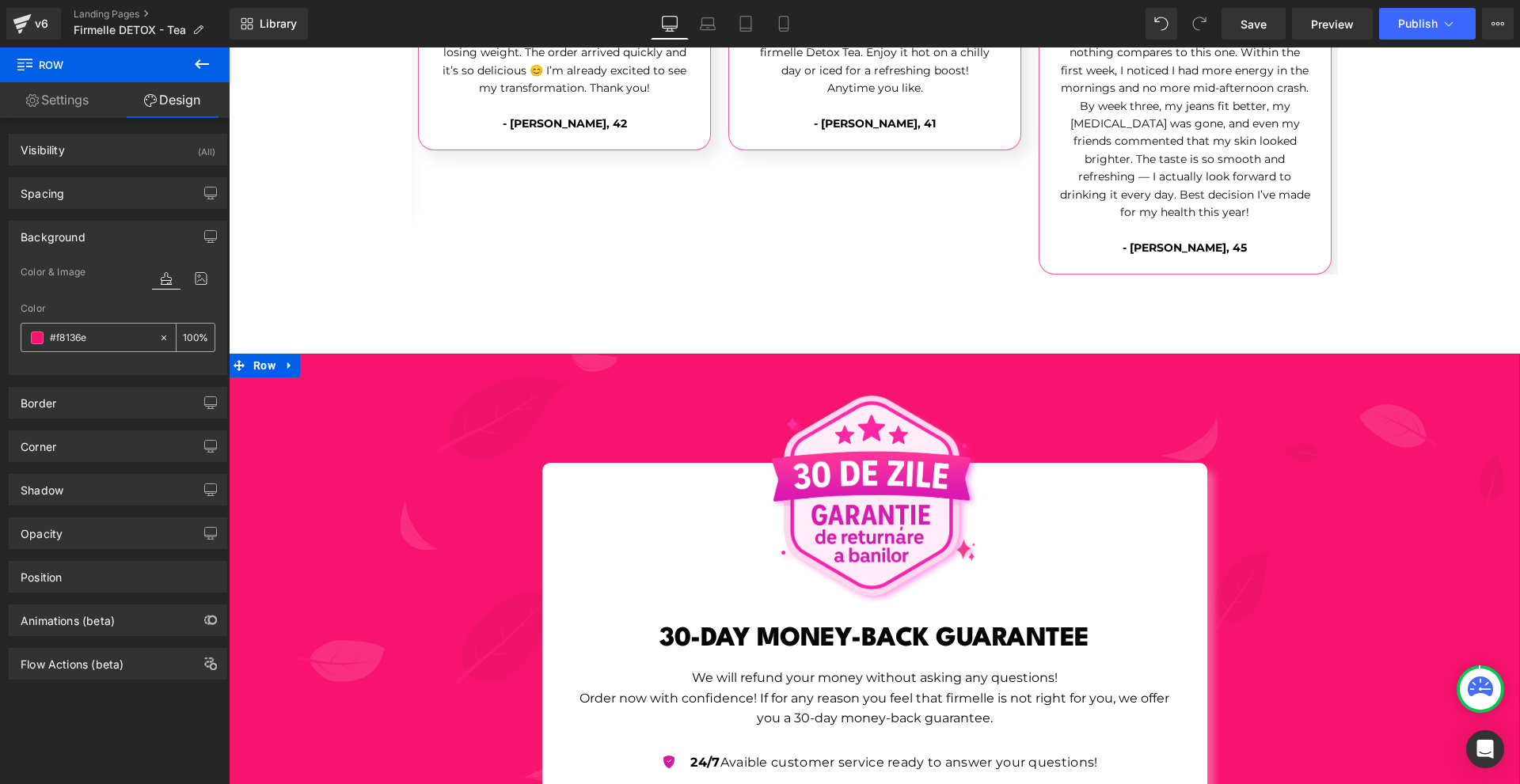
click at [107, 327] on div "#f8136e" at bounding box center [90, 338] width 137 height 28
click at [106, 333] on input "#f8136e" at bounding box center [100, 337] width 101 height 17
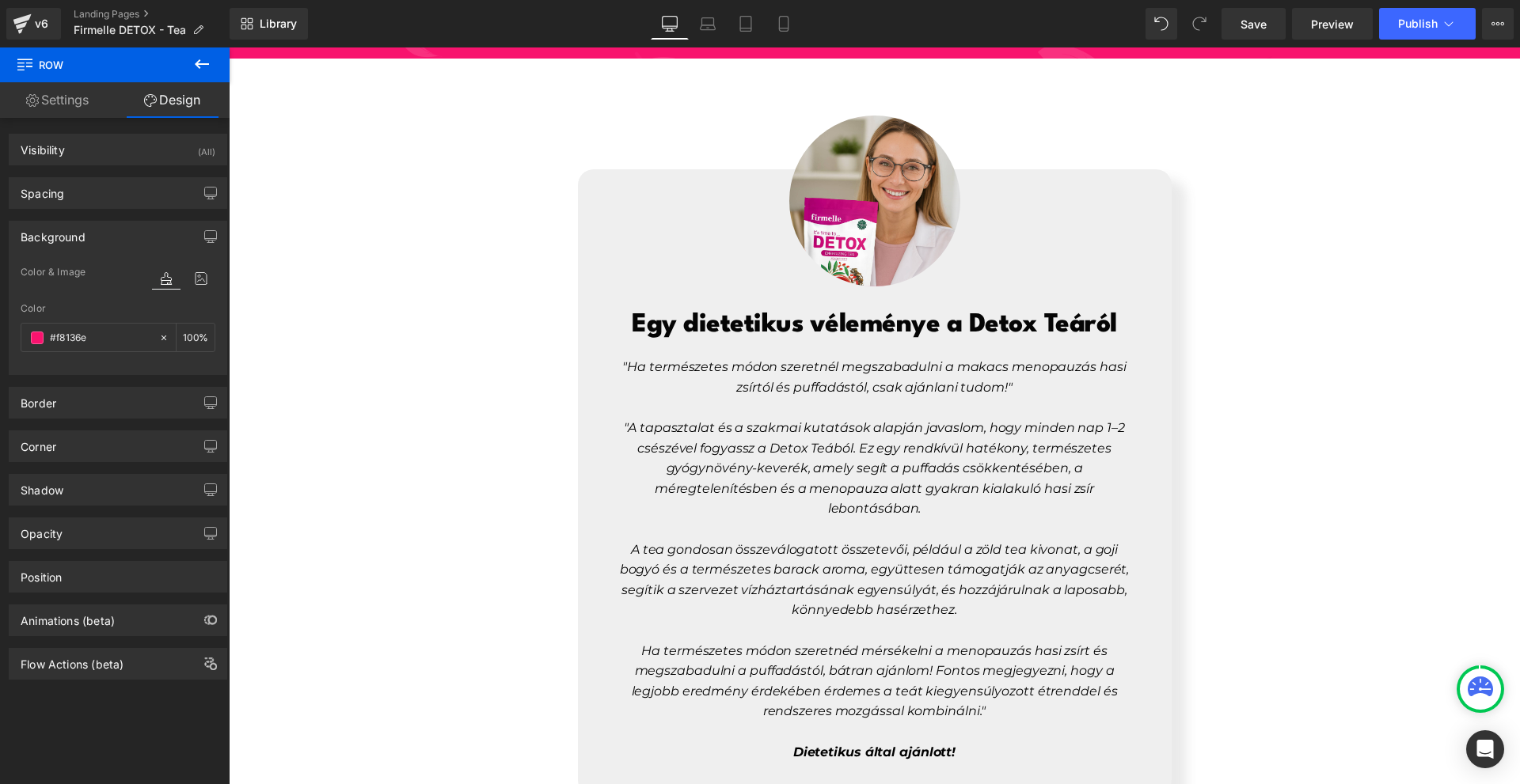
scroll to position [6970, 0]
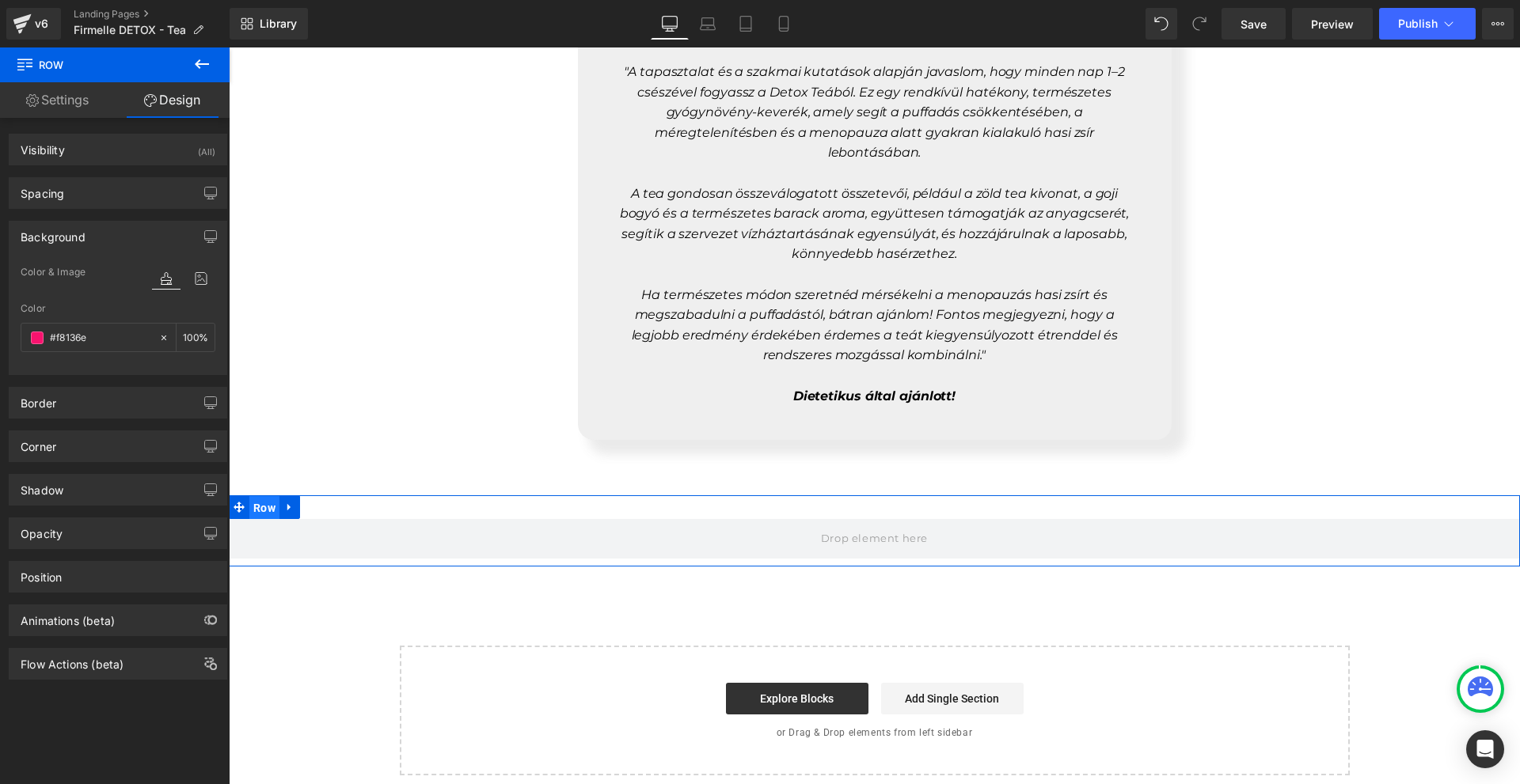
click at [267, 496] on span "Row" at bounding box center [264, 508] width 30 height 24
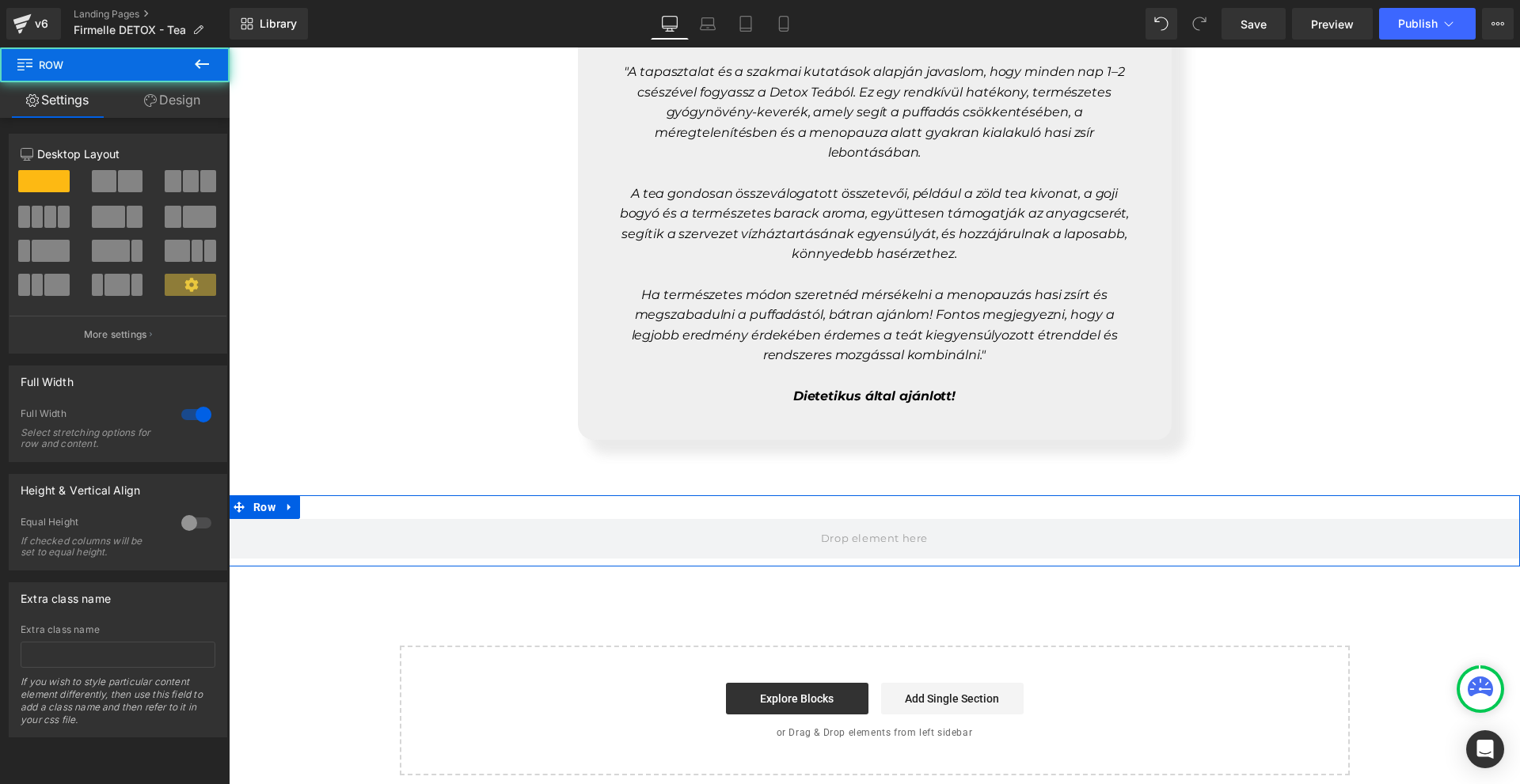
click at [180, 108] on link "Design" at bounding box center [172, 100] width 115 height 35
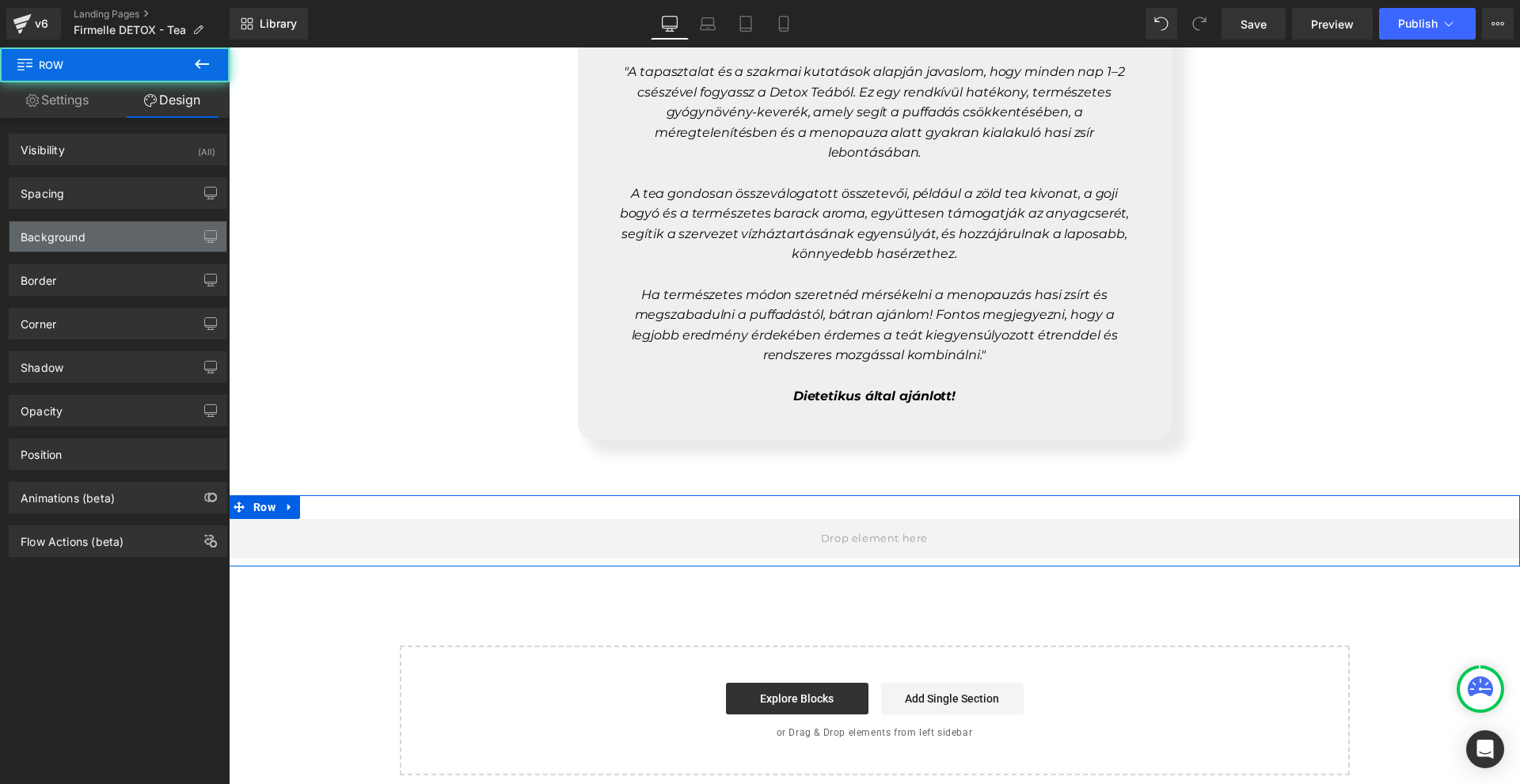
click at [81, 243] on div "Background" at bounding box center [53, 232] width 65 height 22
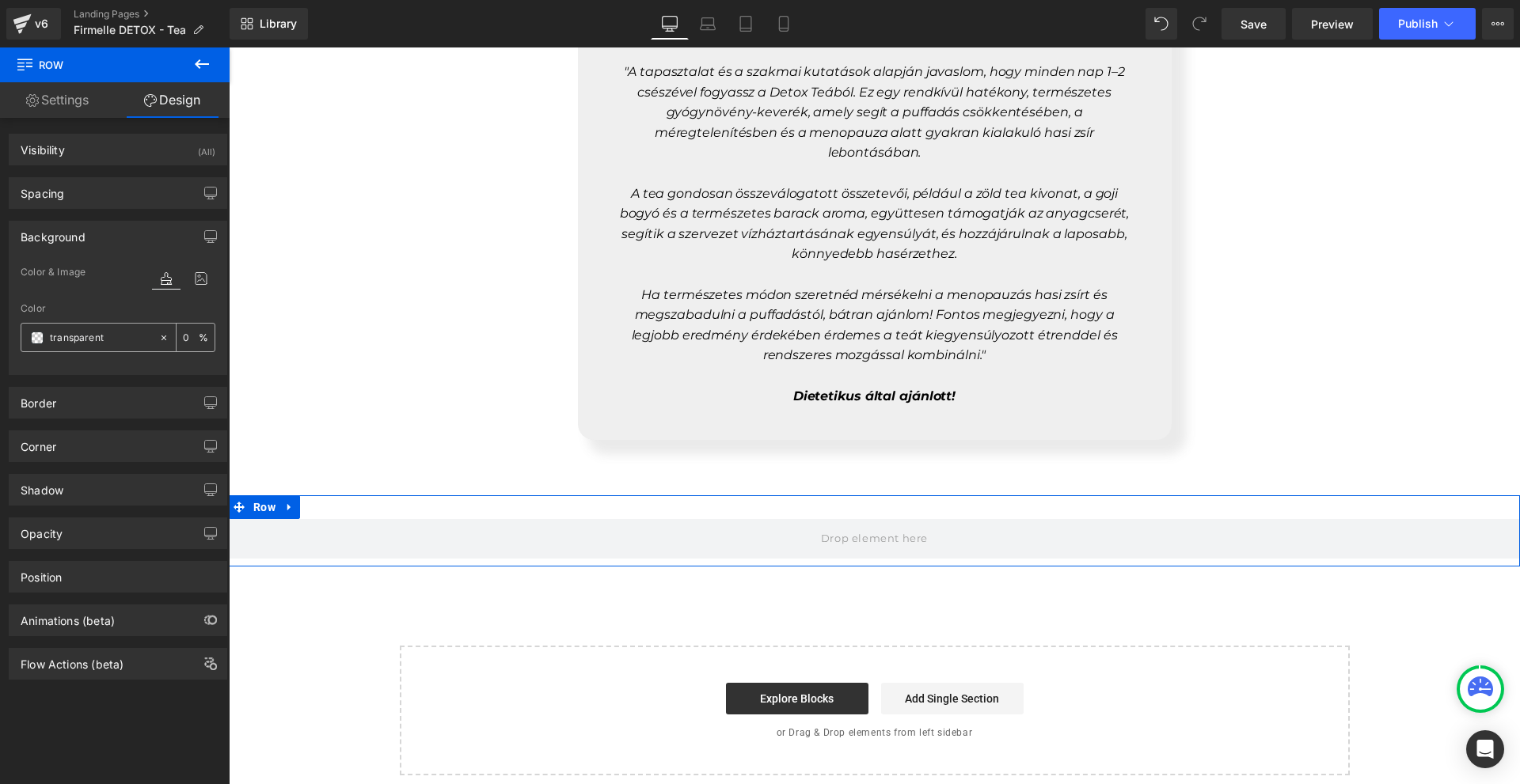
click at [82, 336] on input "transparent" at bounding box center [100, 337] width 101 height 17
paste input "#f8136e"
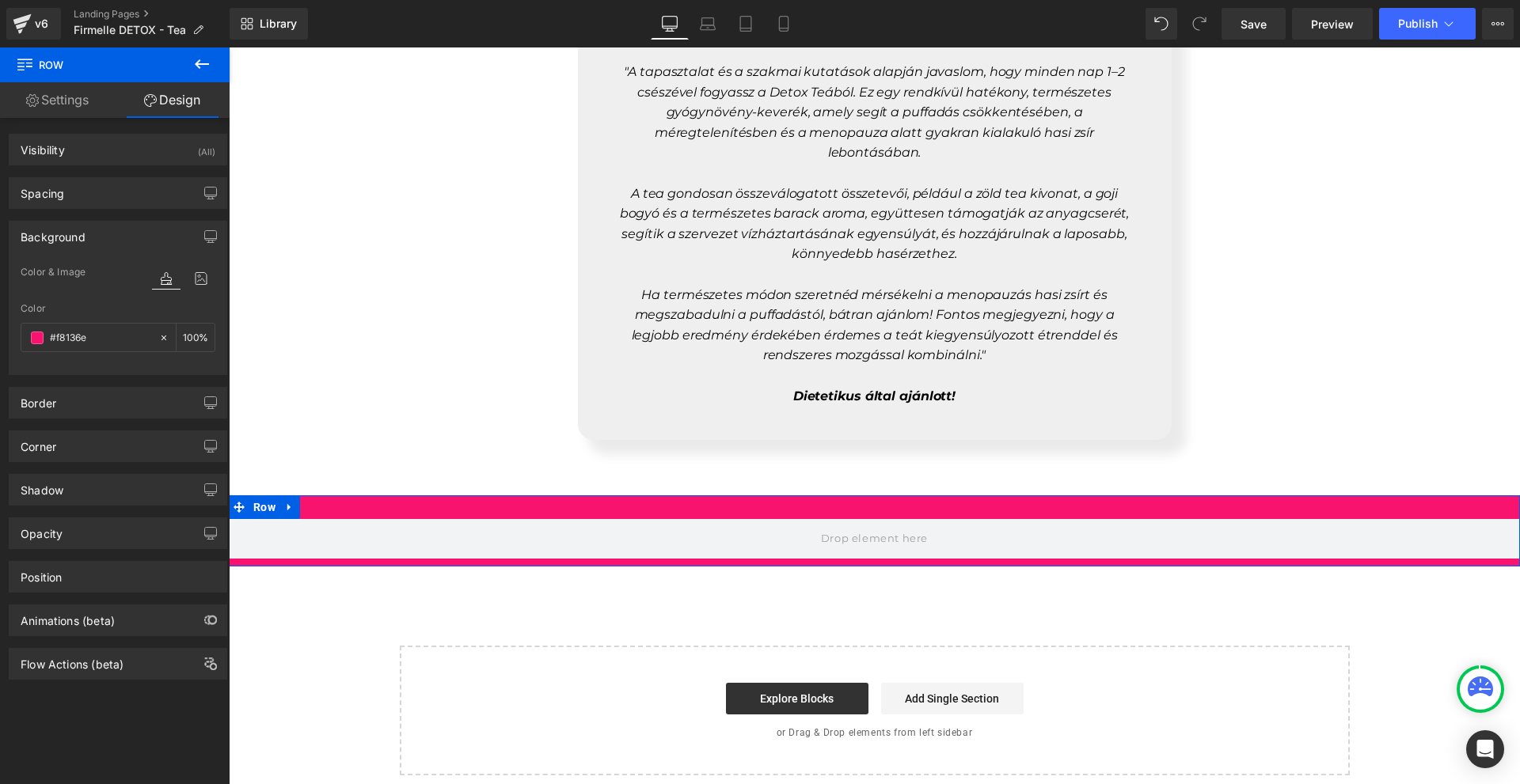
click at [473, 547] on div "Row" at bounding box center [874, 531] width 1292 height 71
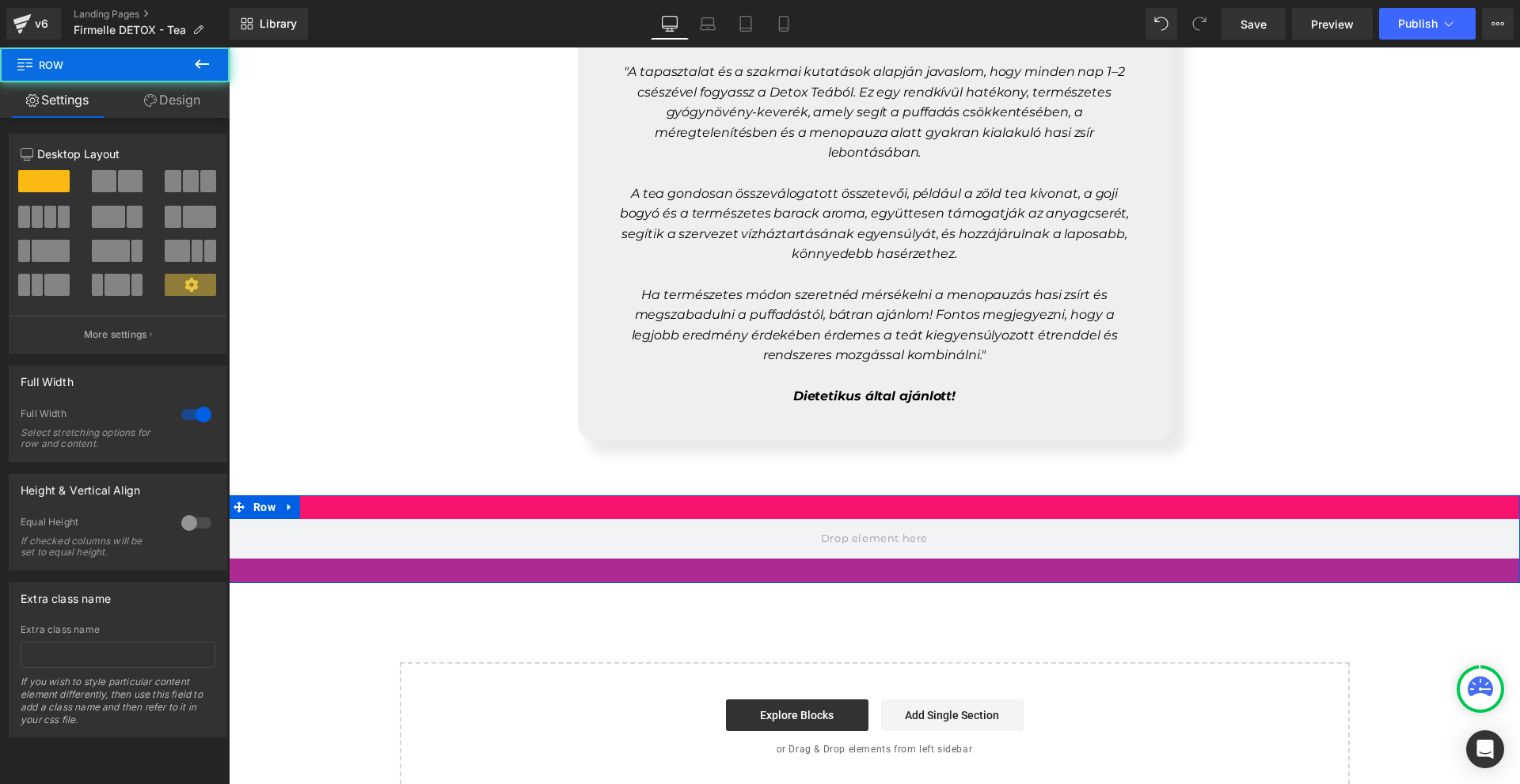
drag, startPoint x: 473, startPoint y: 548, endPoint x: 478, endPoint y: 576, distance: 28.4
click at [475, 573] on div "31px" at bounding box center [874, 571] width 1292 height 25
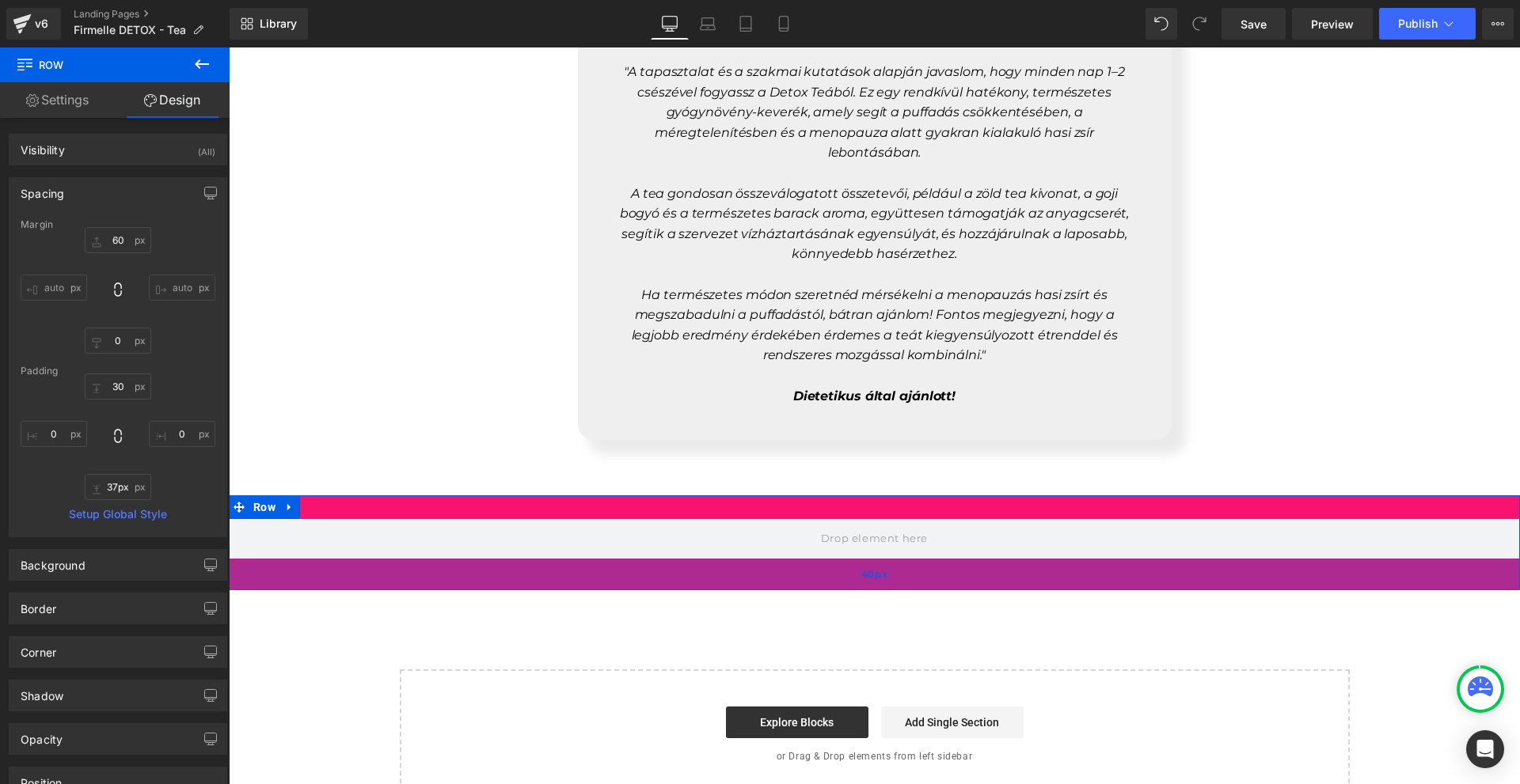
click at [934, 566] on div "40px" at bounding box center [874, 575] width 1292 height 31
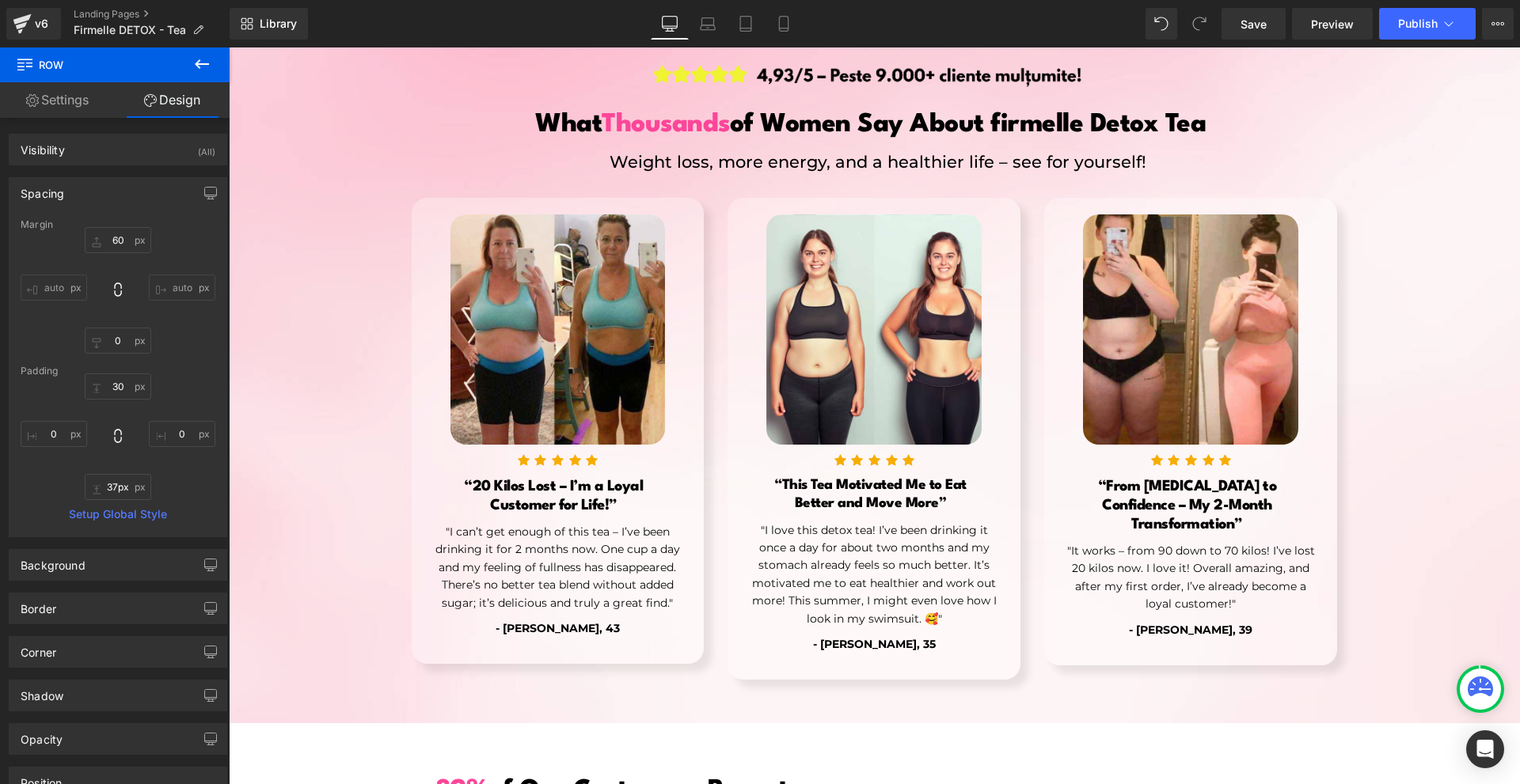
scroll to position [1113, 0]
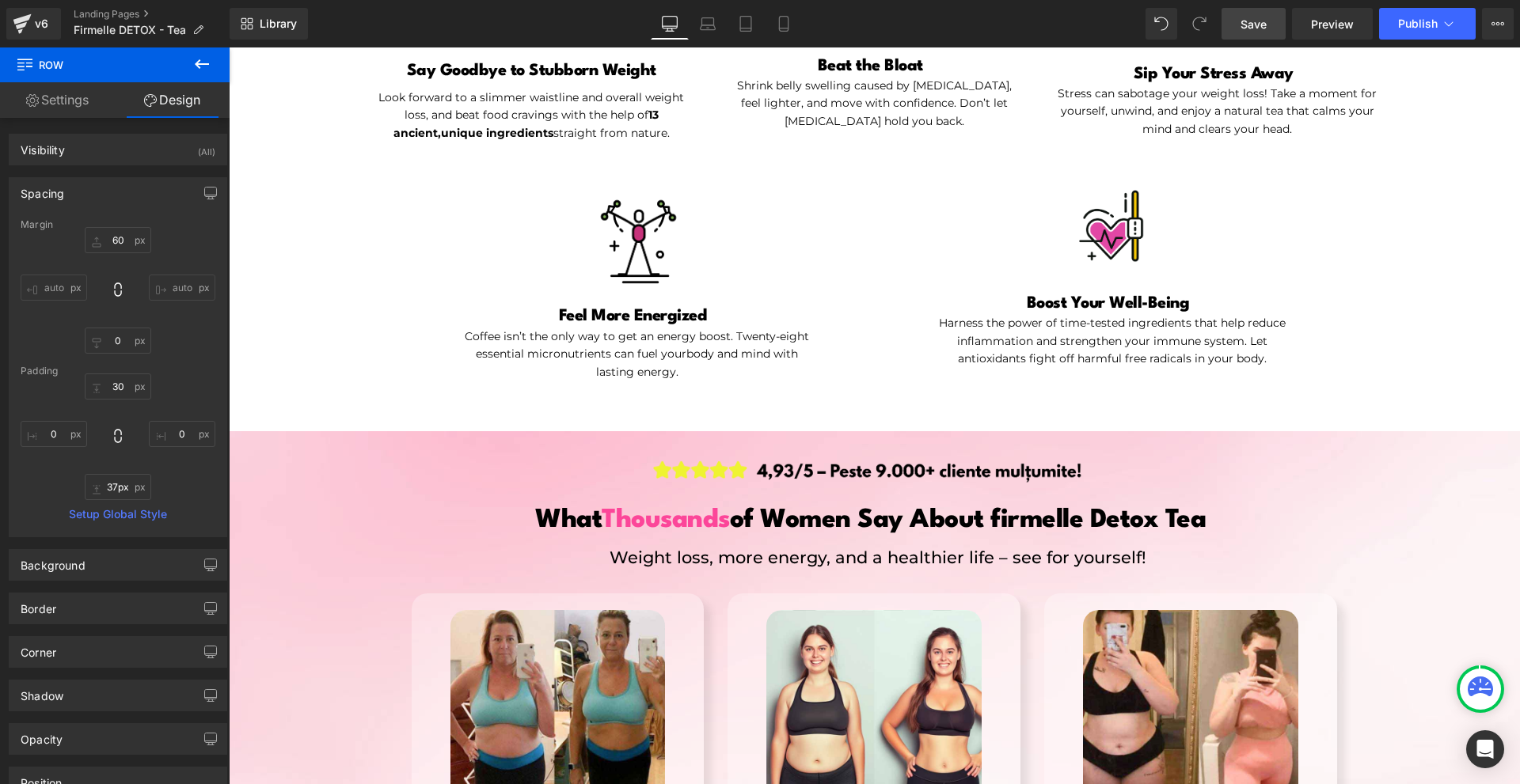
click at [1260, 35] on link "Save" at bounding box center [1254, 24] width 64 height 31
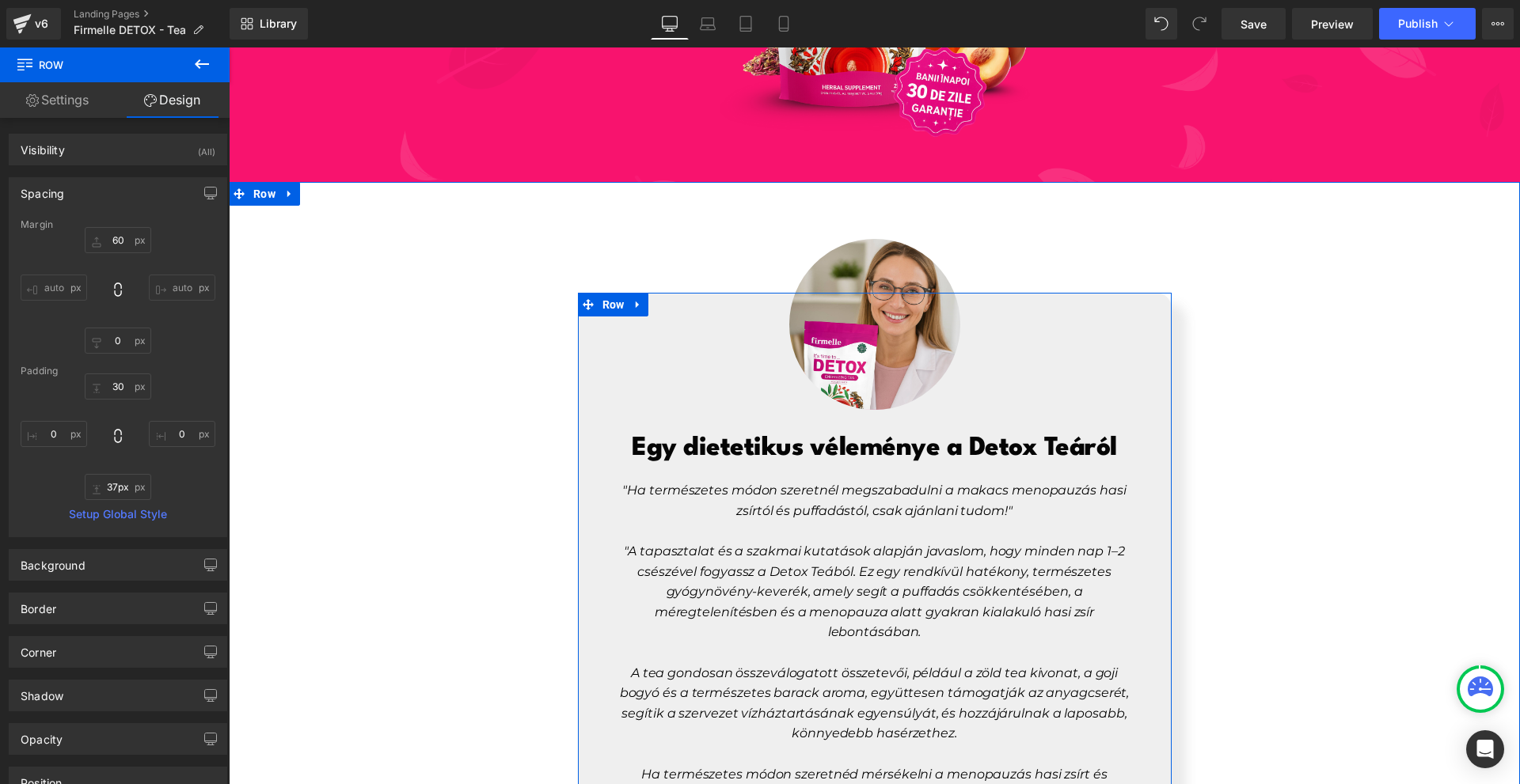
scroll to position [6992, 0]
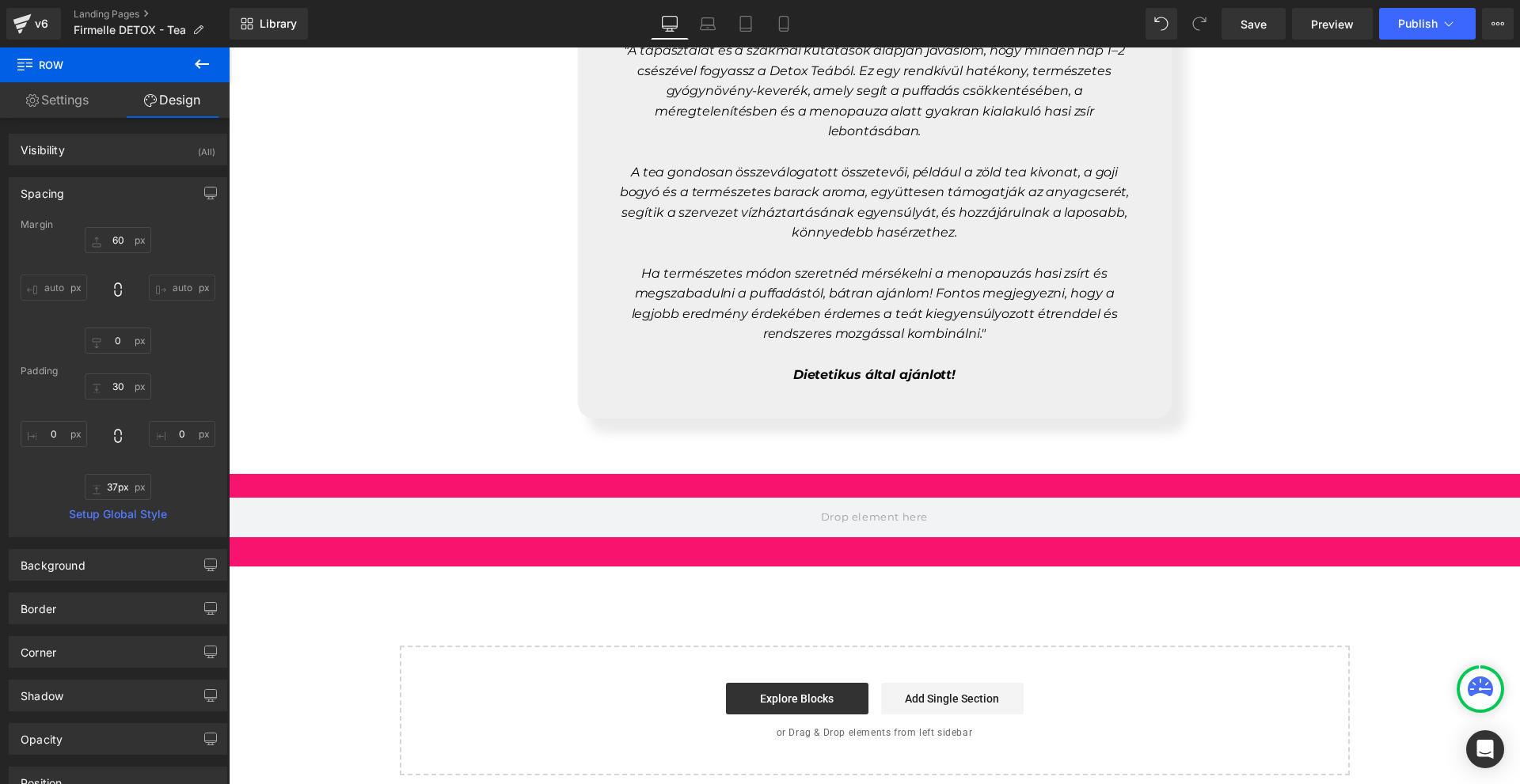
click at [180, 42] on div "v6 Landing Pages Firmelle DETOX - Tea" at bounding box center [115, 24] width 229 height 48
click at [208, 81] on button at bounding box center [201, 65] width 55 height 35
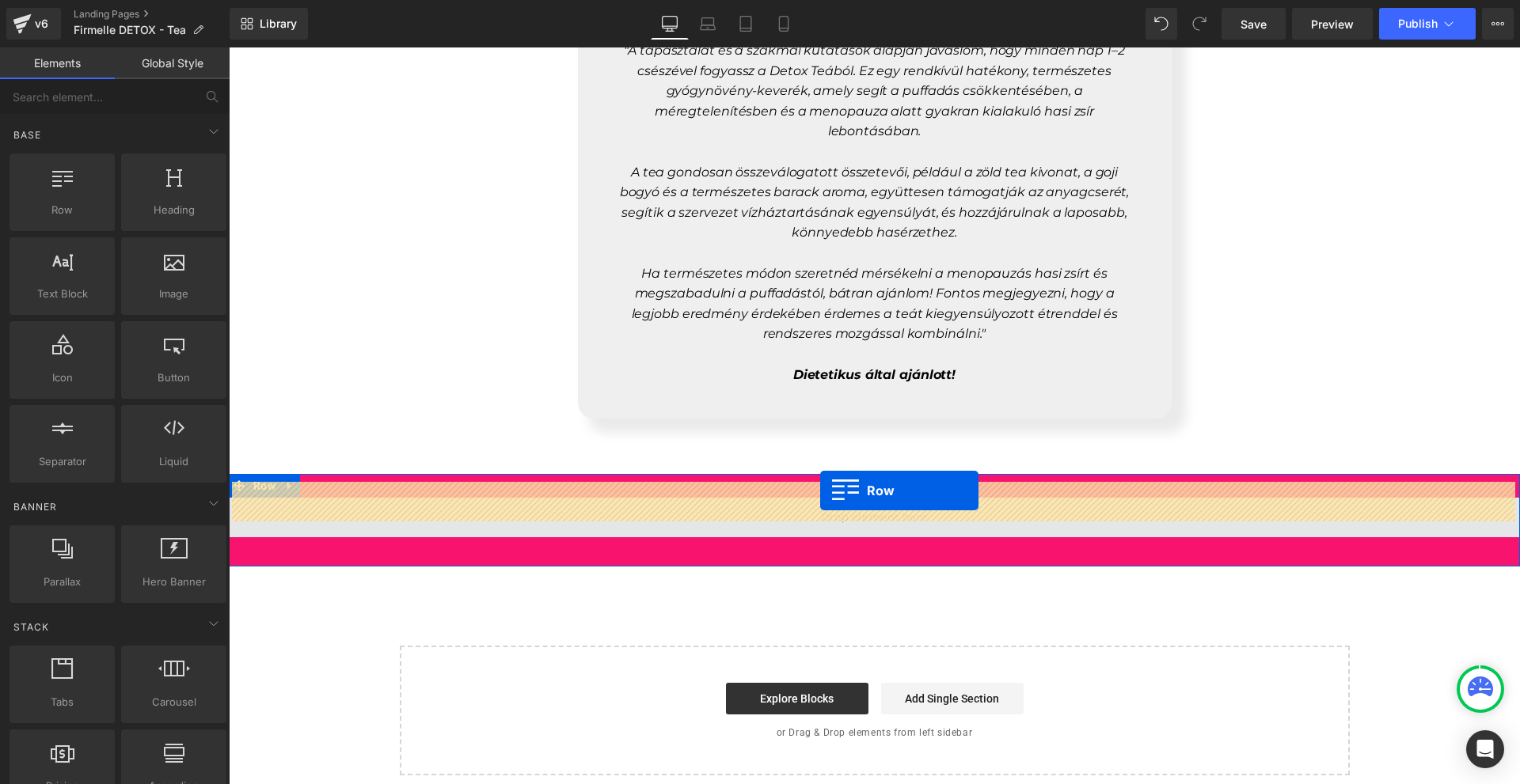
drag, startPoint x: 308, startPoint y: 254, endPoint x: 821, endPoint y: 491, distance: 565.1
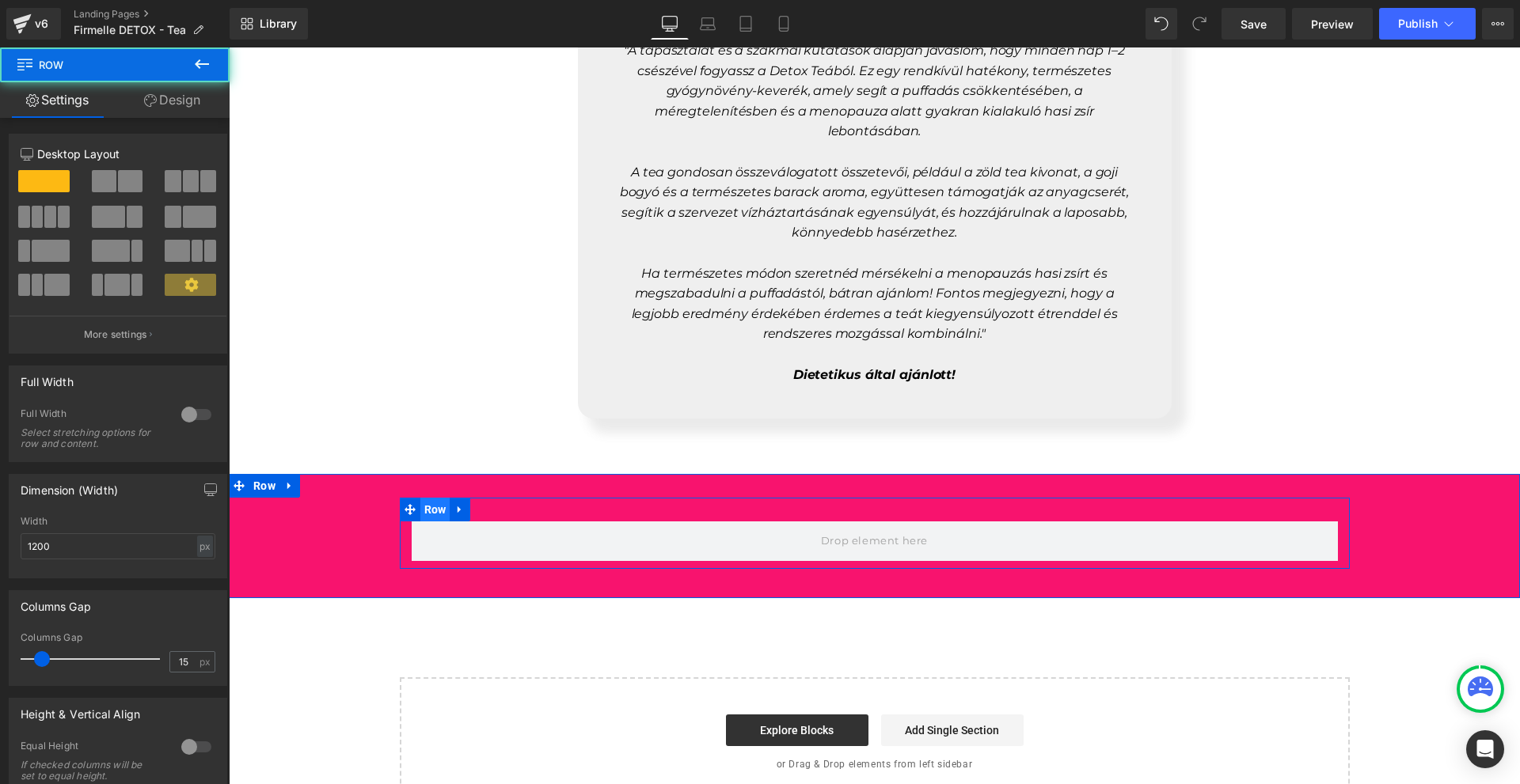
click at [423, 498] on span "Row" at bounding box center [435, 509] width 30 height 24
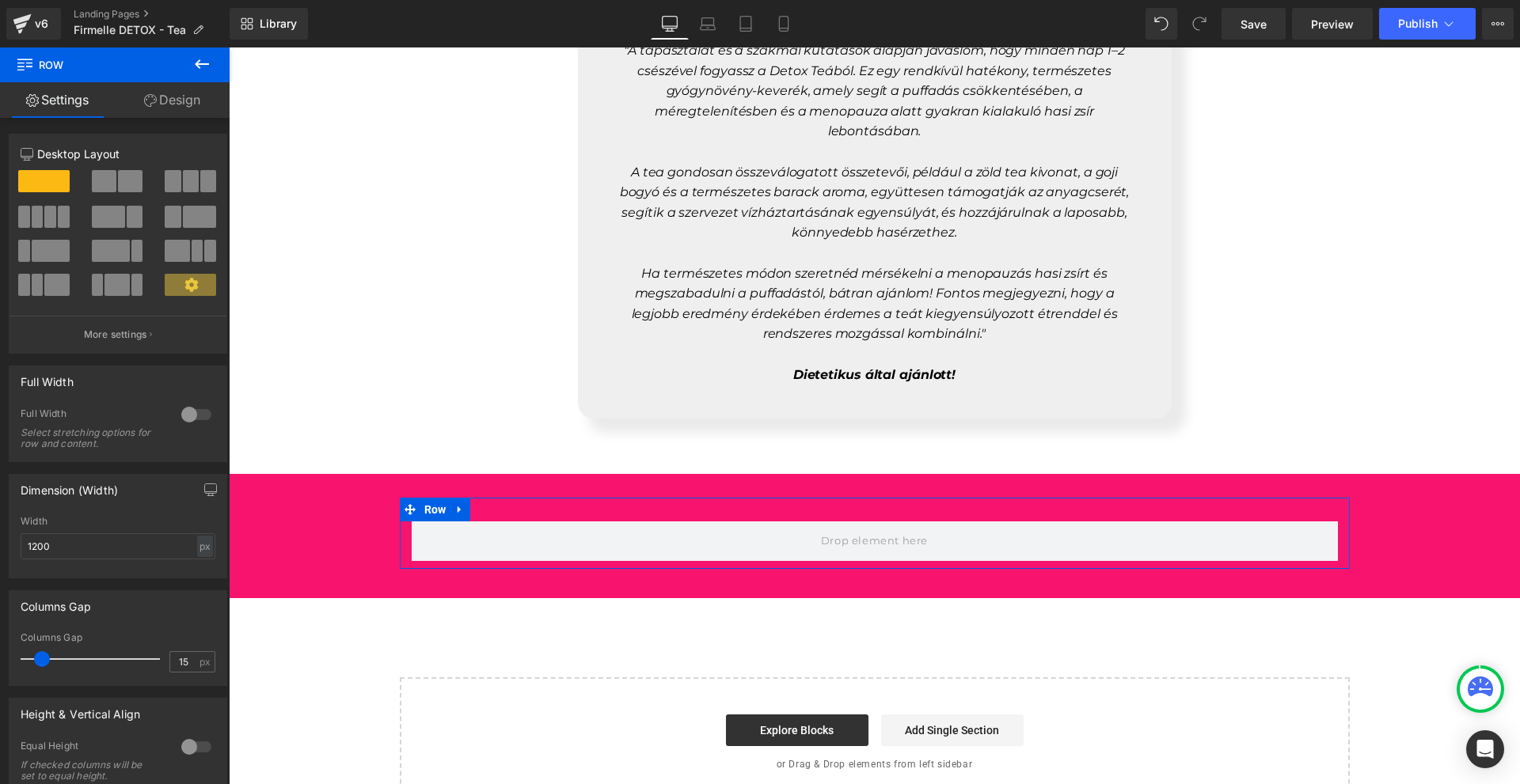
click at [54, 223] on span at bounding box center [50, 217] width 12 height 22
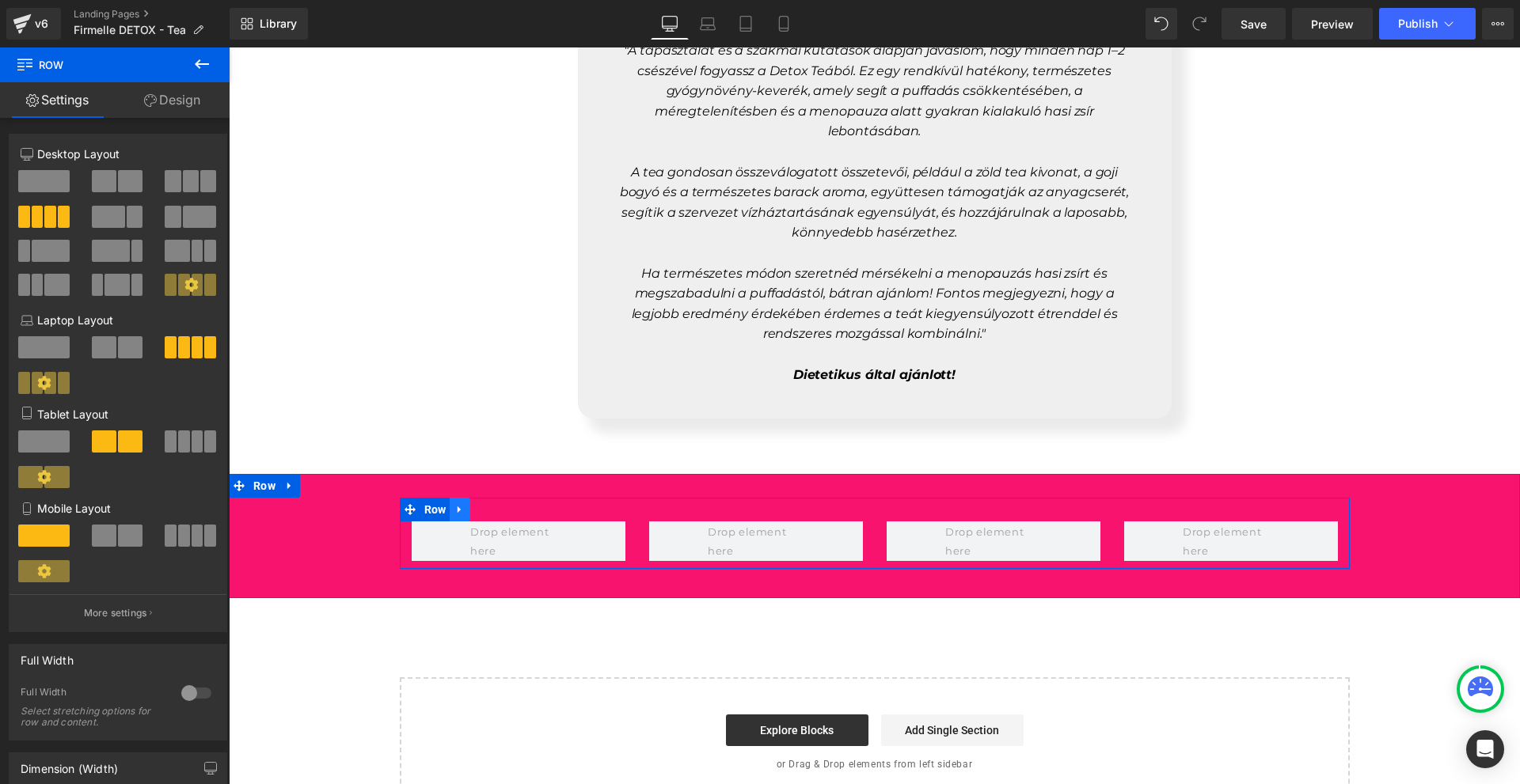
click at [455, 505] on icon at bounding box center [459, 510] width 11 height 12
click at [470, 500] on link at bounding box center [480, 509] width 21 height 24
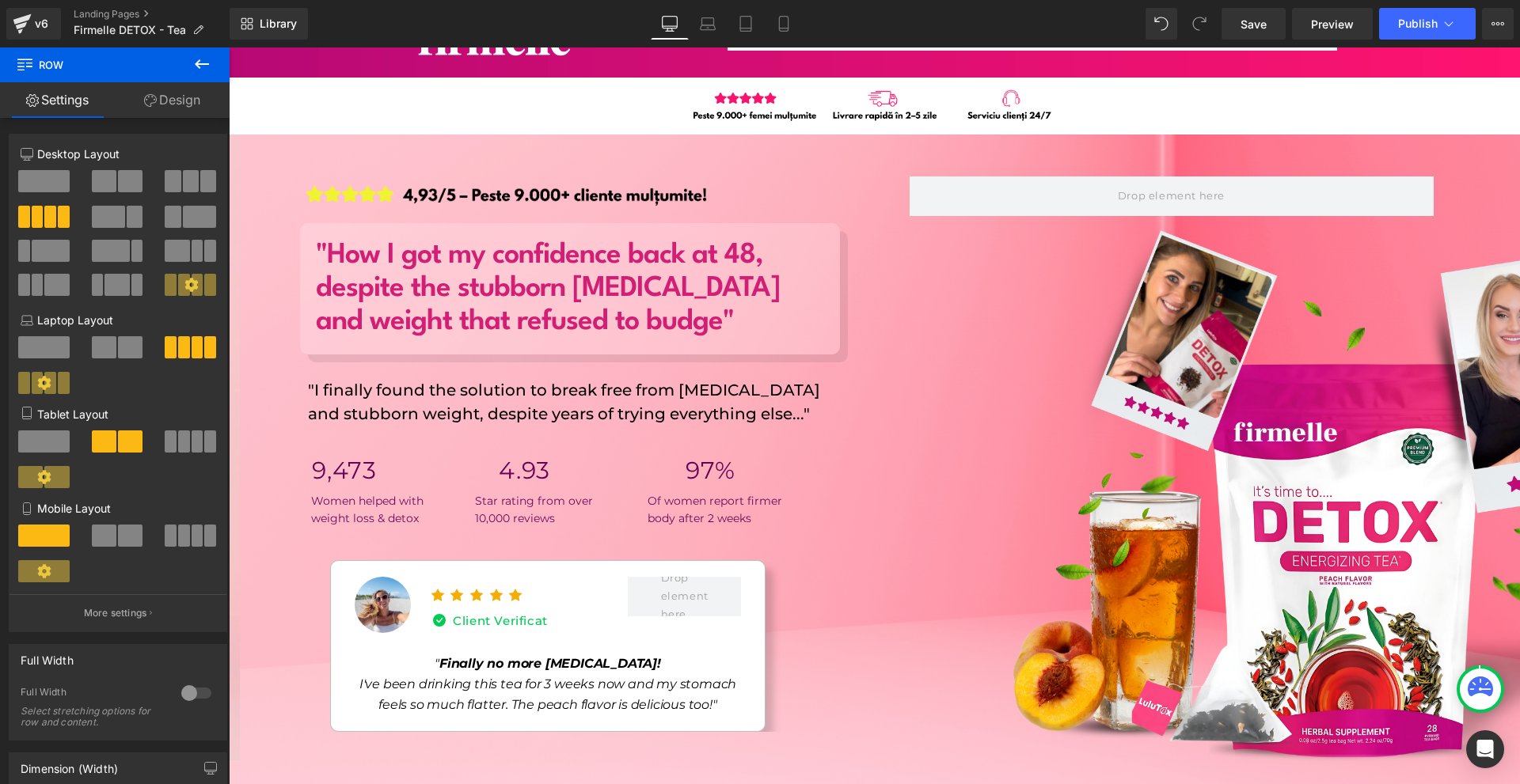
scroll to position [0, 0]
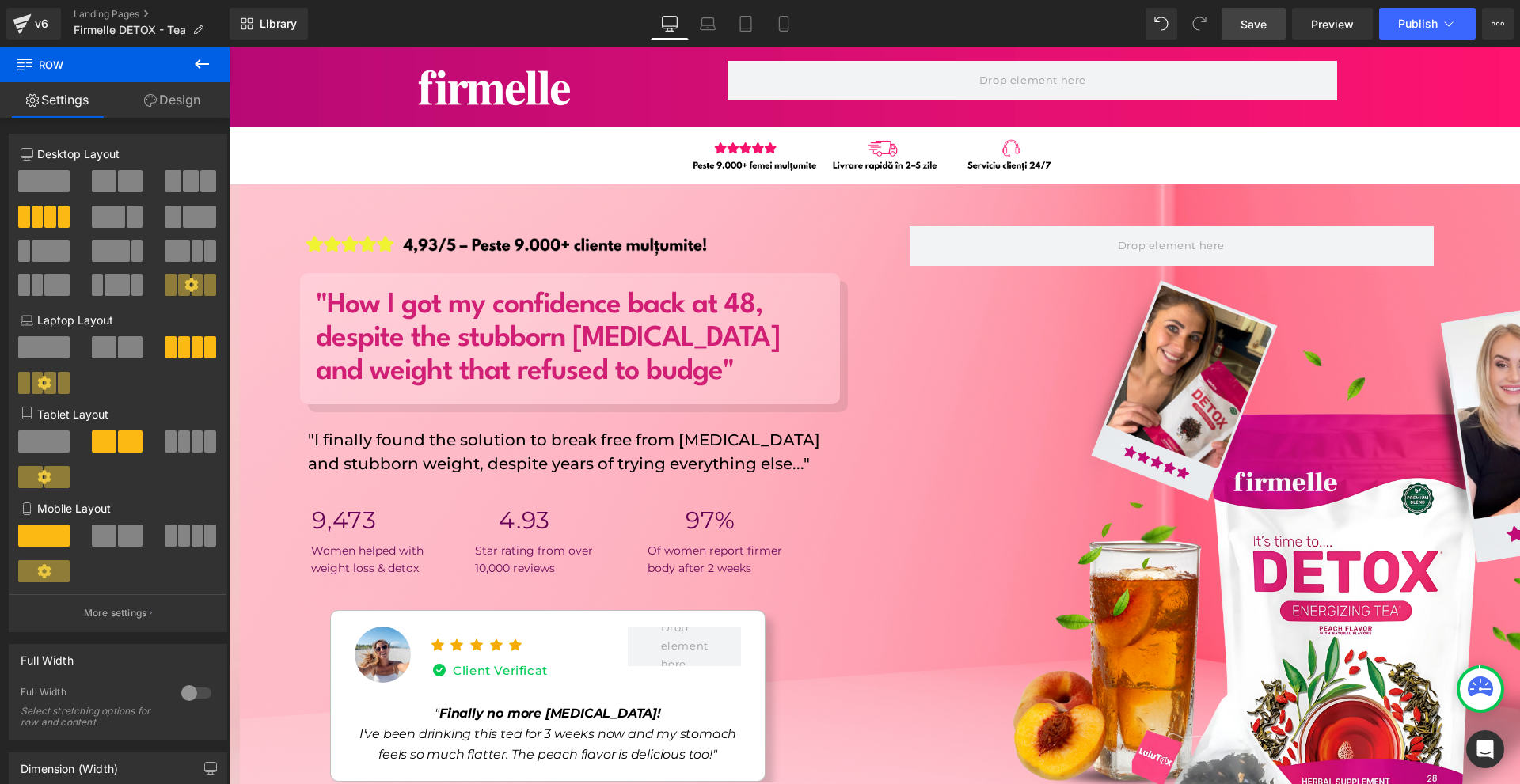
click at [1275, 20] on link "Save" at bounding box center [1254, 24] width 64 height 31
